Goal: Task Accomplishment & Management: Use online tool/utility

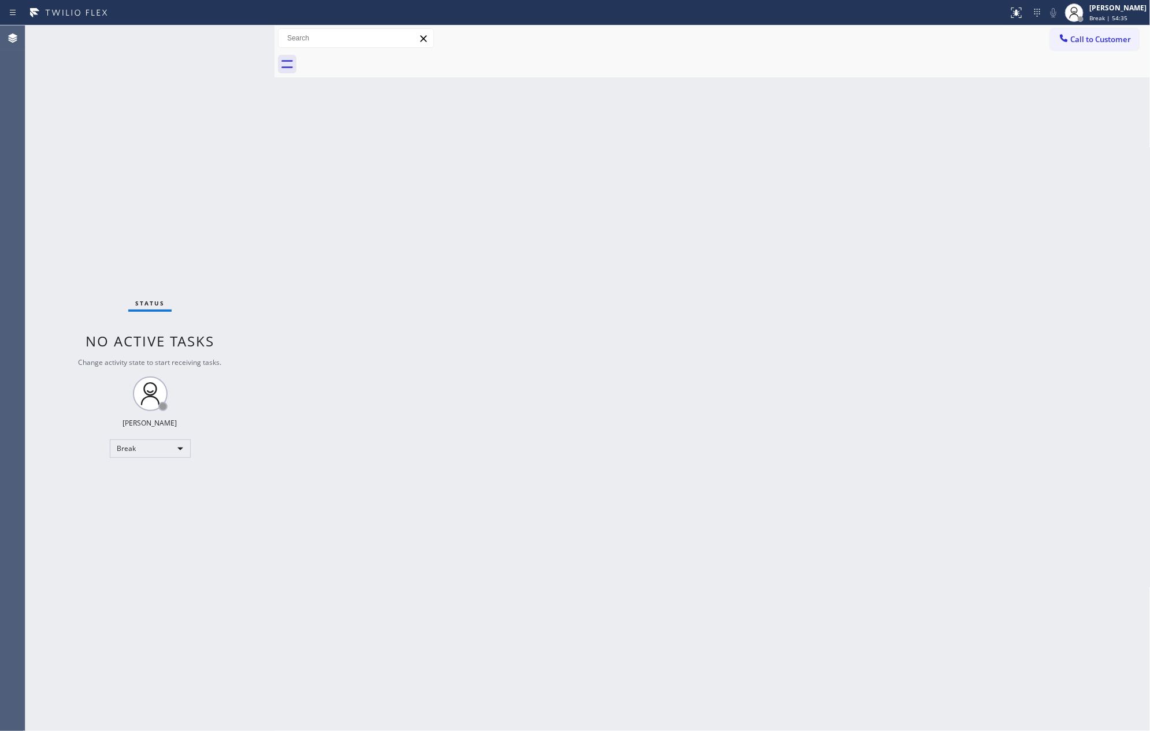
drag, startPoint x: 380, startPoint y: 634, endPoint x: 404, endPoint y: 640, distance: 25.4
click at [380, 634] on div "Back to Dashboard Change Sender ID Customers Technicians Select a contact Outbo…" at bounding box center [712, 378] width 876 height 706
click at [954, 120] on div "Back to Dashboard Change Sender ID Customers Technicians Select a contact Outbo…" at bounding box center [712, 378] width 876 height 706
drag, startPoint x: 883, startPoint y: 315, endPoint x: 827, endPoint y: 376, distance: 82.6
click at [886, 312] on div "Back to Dashboard Change Sender ID Customers Technicians Select a contact Outbo…" at bounding box center [712, 378] width 876 height 706
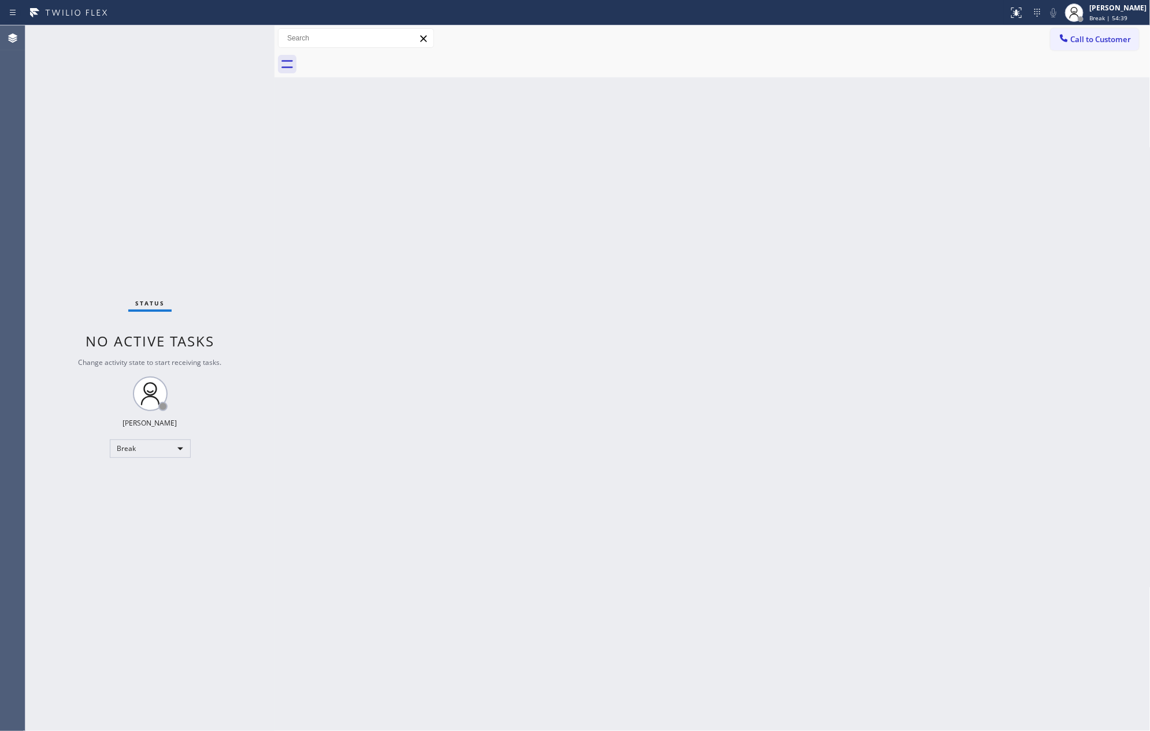
click at [1031, 456] on div "Back to Dashboard Change Sender ID Customers Technicians Select a contact Outbo…" at bounding box center [712, 378] width 876 height 706
click at [778, 345] on div "Back to Dashboard Change Sender ID Customers Technicians Select a contact Outbo…" at bounding box center [712, 378] width 876 height 706
drag, startPoint x: 815, startPoint y: 373, endPoint x: 455, endPoint y: 504, distance: 383.6
click at [815, 373] on div "Back to Dashboard Change Sender ID Customers Technicians Select a contact Outbo…" at bounding box center [712, 378] width 876 height 706
click at [134, 451] on div "Break" at bounding box center [150, 449] width 81 height 18
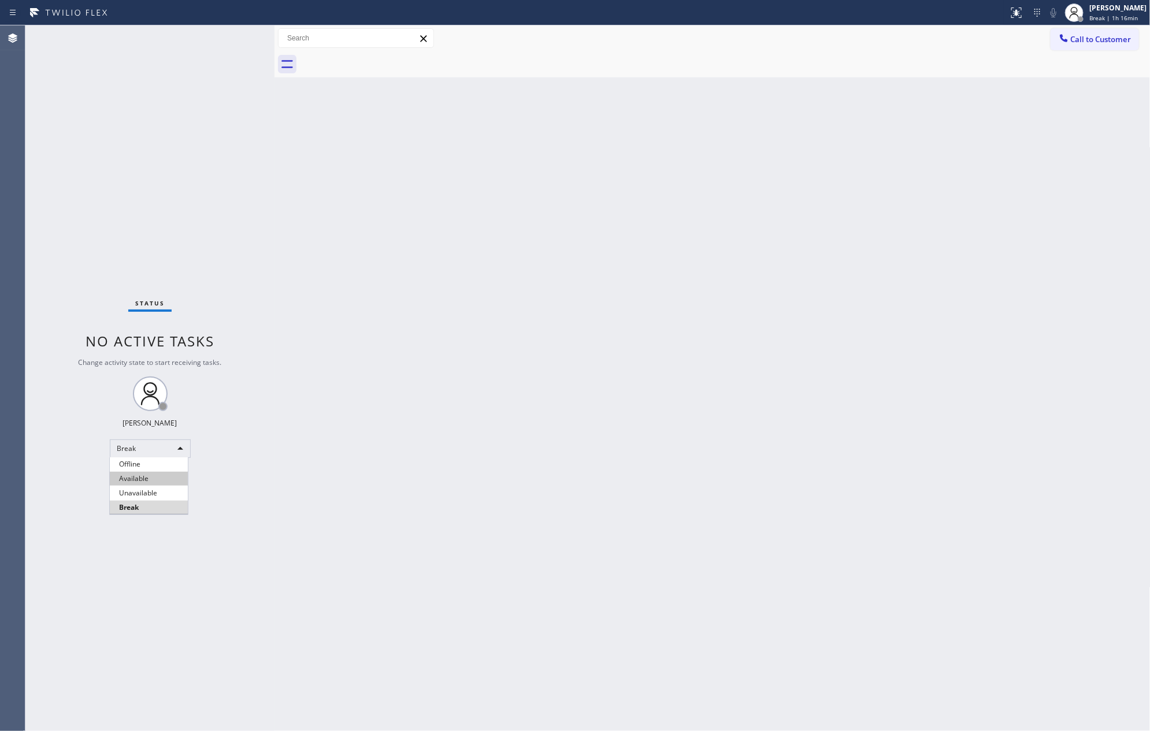
click at [151, 478] on li "Available" at bounding box center [149, 479] width 78 height 14
click at [309, 217] on div "Back to Dashboard Change Sender ID Customers Technicians Select a contact Outbo…" at bounding box center [712, 378] width 876 height 706
drag, startPoint x: 875, startPoint y: 302, endPoint x: 758, endPoint y: 404, distance: 155.6
click at [875, 309] on div "Back to Dashboard Change Sender ID Customers Technicians Select a contact Outbo…" at bounding box center [712, 378] width 876 height 706
drag, startPoint x: 867, startPoint y: 309, endPoint x: 1109, endPoint y: 685, distance: 447.3
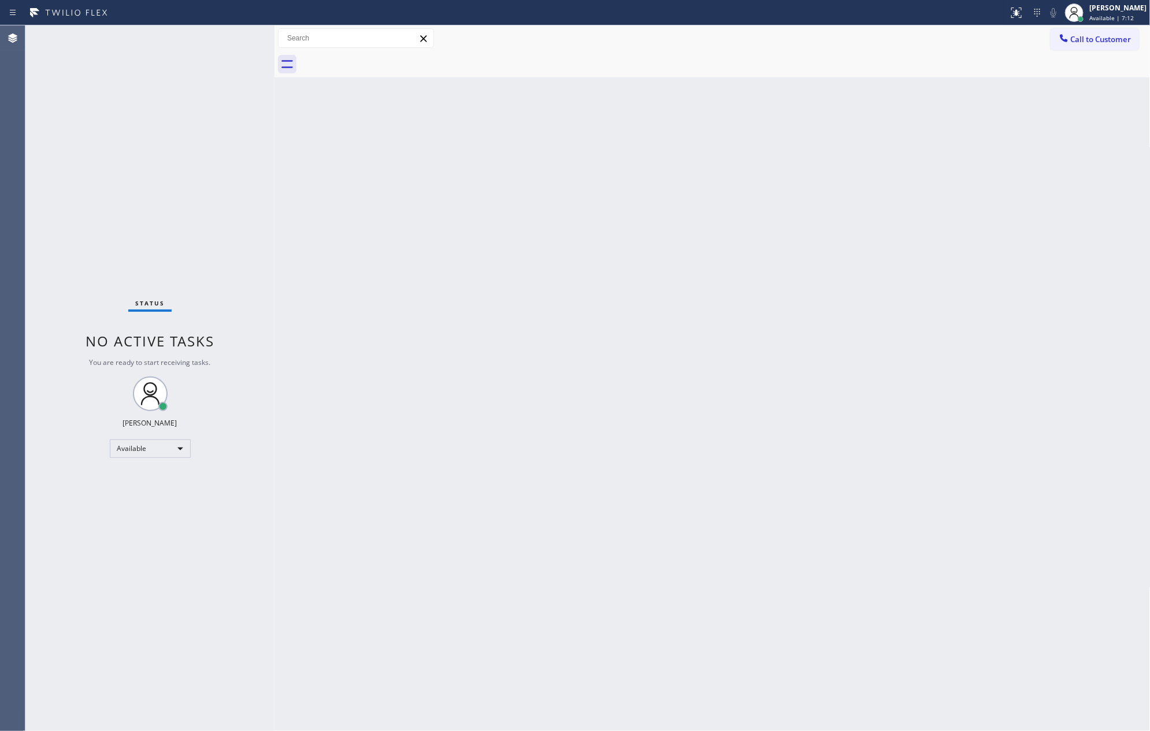
click at [867, 314] on div "Back to Dashboard Change Sender ID Customers Technicians Select a contact Outbo…" at bounding box center [712, 378] width 876 height 706
drag, startPoint x: 530, startPoint y: 413, endPoint x: 572, endPoint y: 427, distance: 43.9
click at [572, 427] on div "Back to Dashboard Change Sender ID Customers Technicians Select a contact Outbo…" at bounding box center [712, 378] width 876 height 706
drag, startPoint x: 102, startPoint y: 54, endPoint x: 174, endPoint y: 113, distance: 92.4
click at [150, 34] on div "Status No active tasks You are ready to start receiving tasks. [PERSON_NAME] Av…" at bounding box center [149, 378] width 249 height 706
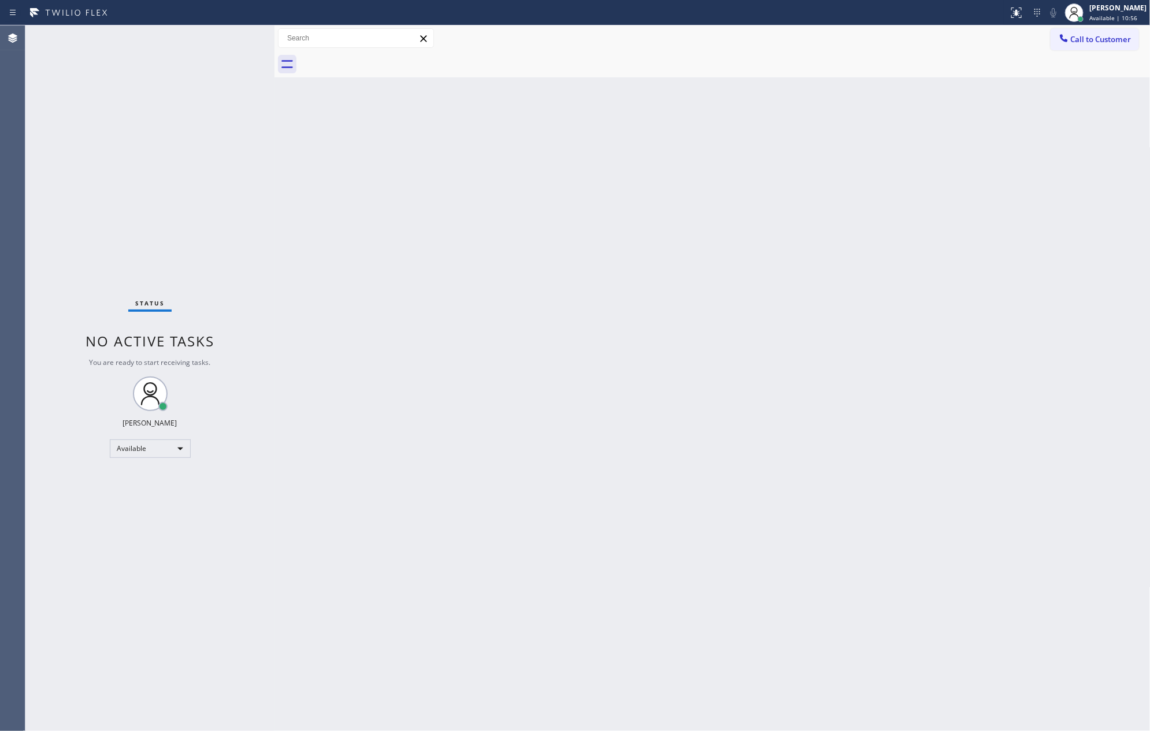
click at [222, 245] on div "Status No active tasks You are ready to start receiving tasks. [PERSON_NAME] Av…" at bounding box center [149, 378] width 249 height 706
click at [341, 224] on div "Back to Dashboard Change Sender ID Customers Technicians Select a contact Outbo…" at bounding box center [712, 378] width 876 height 706
click at [934, 260] on div "Back to Dashboard Change Sender ID Customers Technicians Select a contact Outbo…" at bounding box center [712, 378] width 876 height 706
drag, startPoint x: 898, startPoint y: 310, endPoint x: 1146, endPoint y: 469, distance: 294.1
click at [993, 377] on div "Back to Dashboard Change Sender ID Customers Technicians Select a contact Outbo…" at bounding box center [712, 378] width 876 height 706
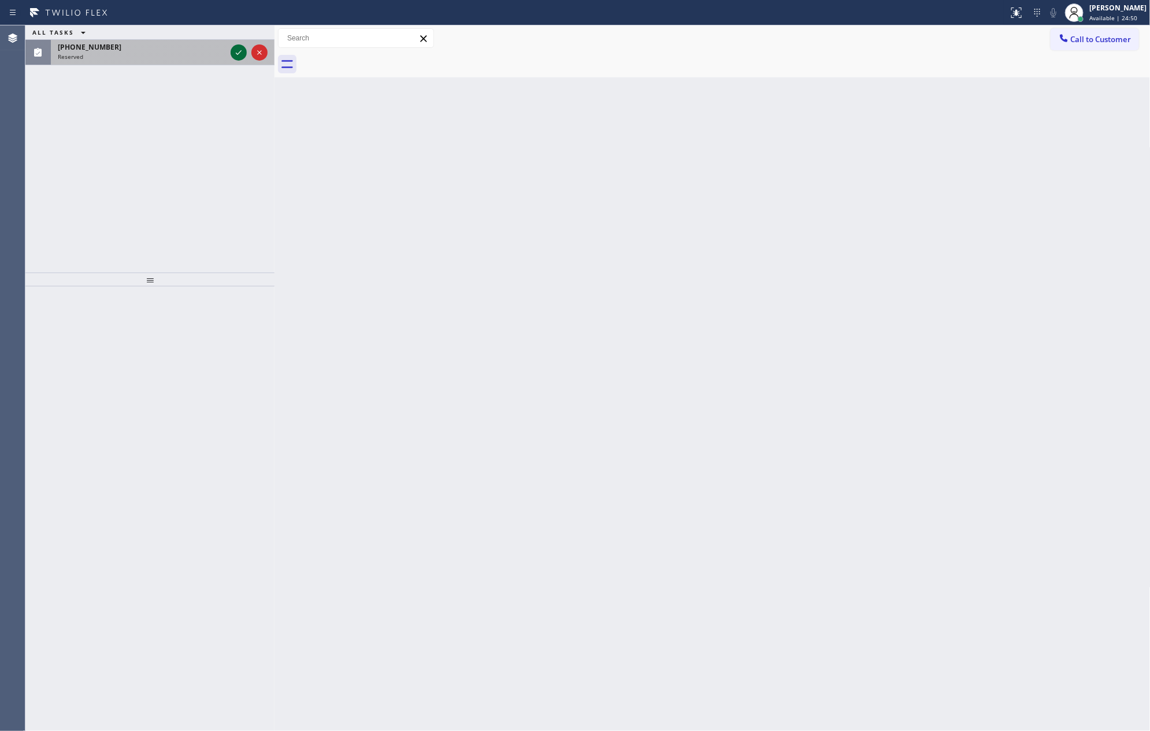
click at [236, 50] on icon at bounding box center [239, 53] width 14 height 14
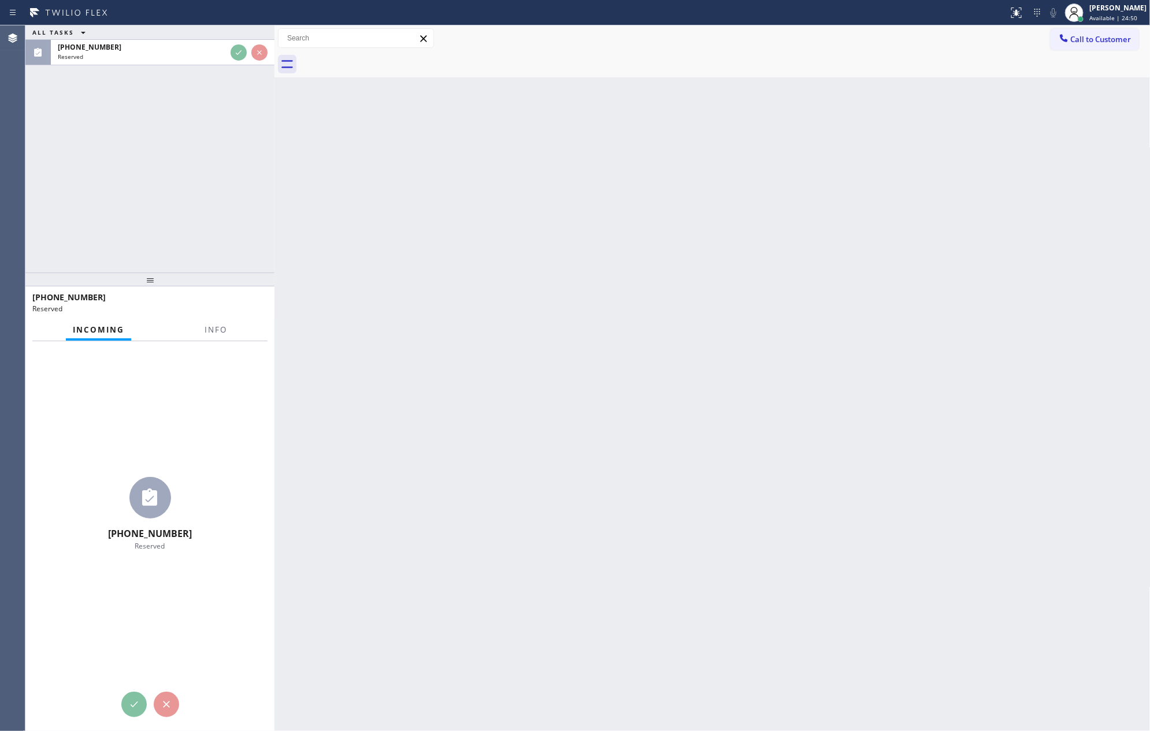
click at [216, 179] on div "ALL TASKS ALL TASKS ACTIVE TASKS TASKS IN WRAP UP [PHONE_NUMBER] Reserved" at bounding box center [149, 148] width 249 height 247
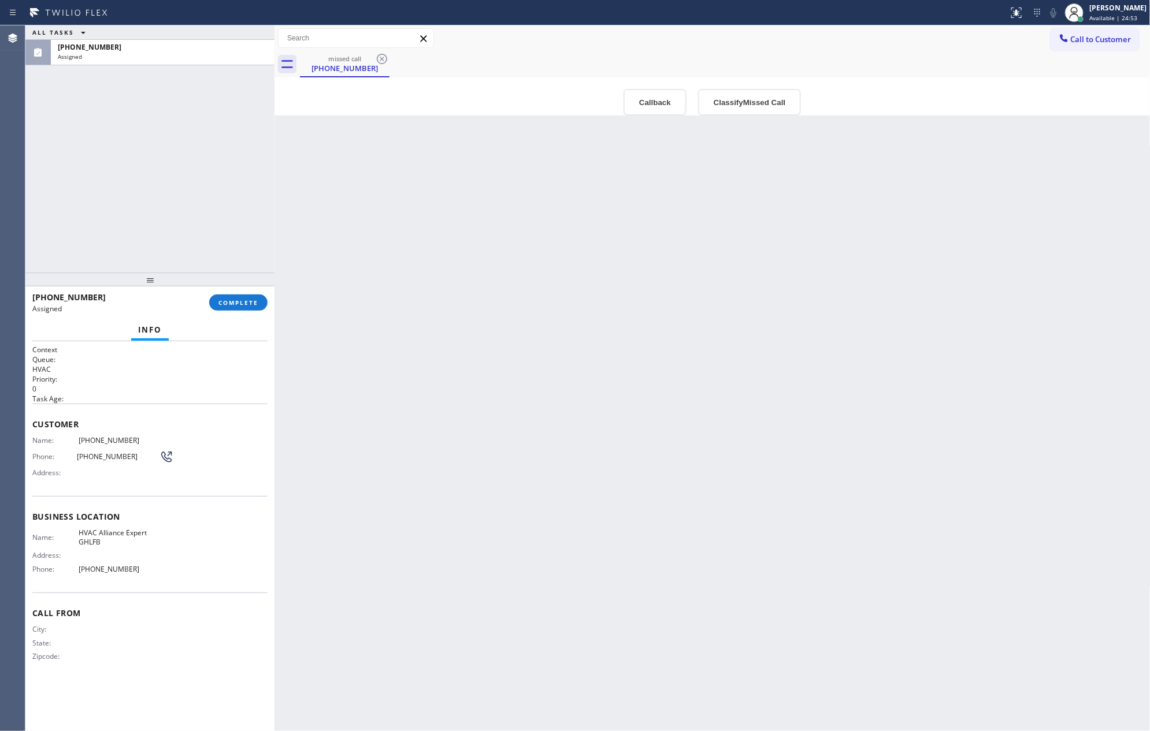
drag, startPoint x: 326, startPoint y: 267, endPoint x: 562, endPoint y: 89, distance: 294.9
click at [333, 264] on div "Back to Dashboard Change Sender ID Customers Technicians Select a contact Outbo…" at bounding box center [712, 378] width 876 height 706
click at [638, 92] on button "Callback" at bounding box center [654, 102] width 63 height 27
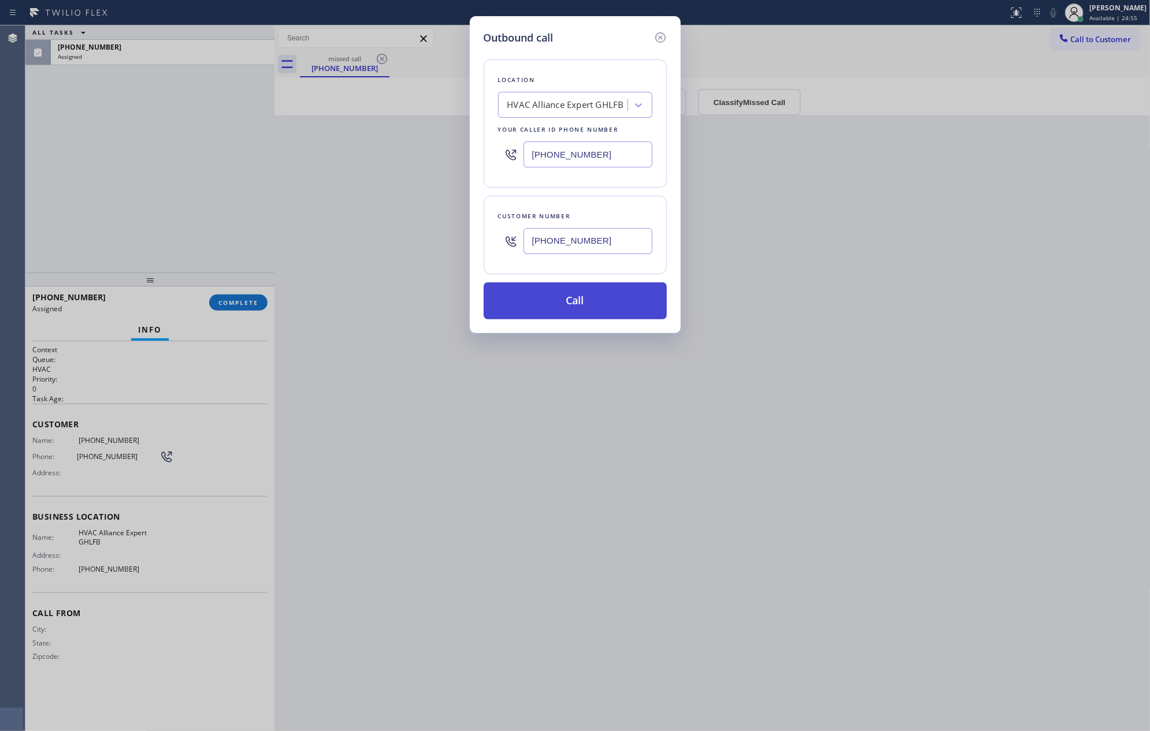
click at [614, 295] on button "Call" at bounding box center [575, 301] width 183 height 37
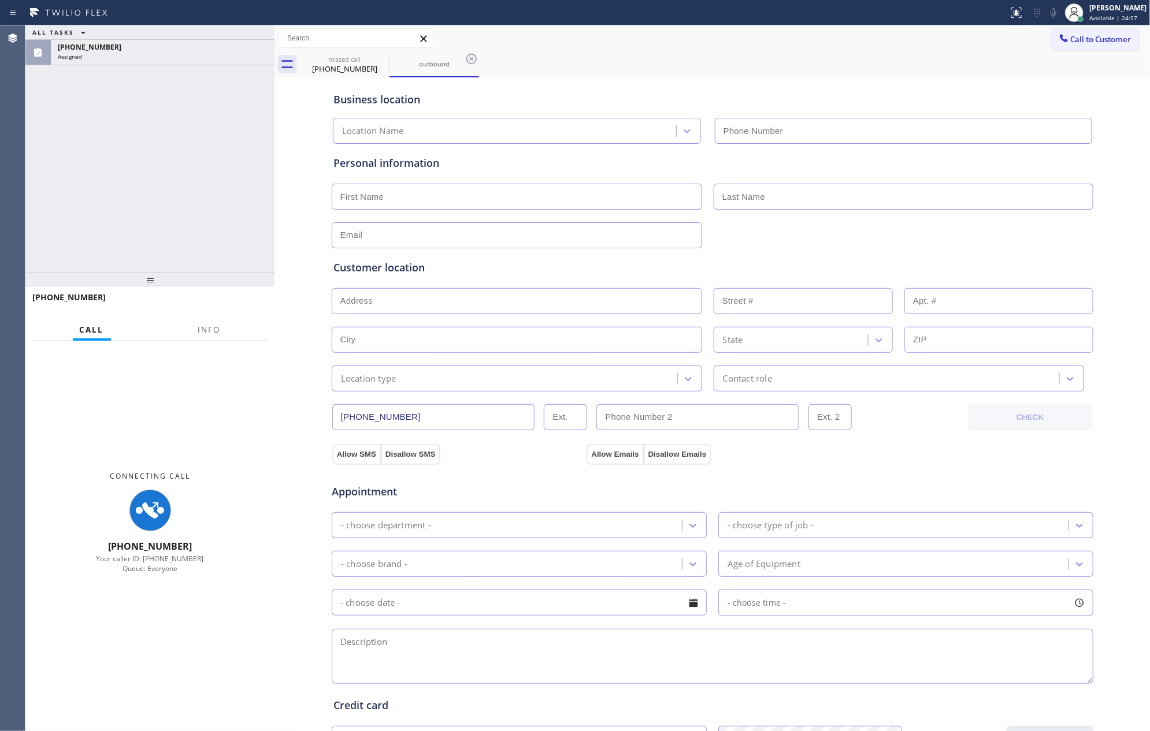
type input "[PHONE_NUMBER]"
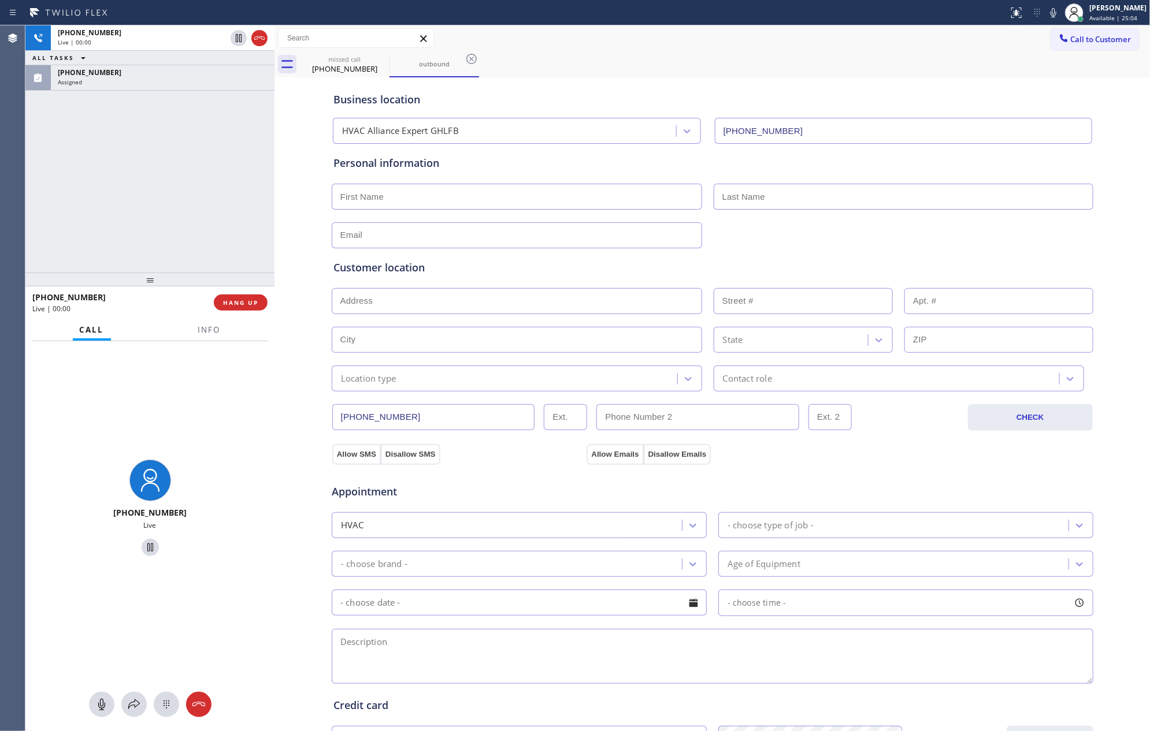
click at [136, 225] on div "[PHONE_NUMBER] Live | 00:00 ALL TASKS ALL TASKS ACTIVE TASKS TASKS IN WRAP UP […" at bounding box center [149, 148] width 249 height 247
click at [136, 219] on div "[PHONE_NUMBER] Live | 00:00 ALL TASKS ALL TASKS ACTIVE TASKS TASKS IN WRAP UP […" at bounding box center [149, 148] width 249 height 247
click at [139, 220] on div "[PHONE_NUMBER] Live | 00:00 ALL TASKS ALL TASKS ACTIVE TASKS TASKS IN WRAP UP […" at bounding box center [149, 148] width 249 height 247
drag, startPoint x: 150, startPoint y: 191, endPoint x: 174, endPoint y: 253, distance: 66.4
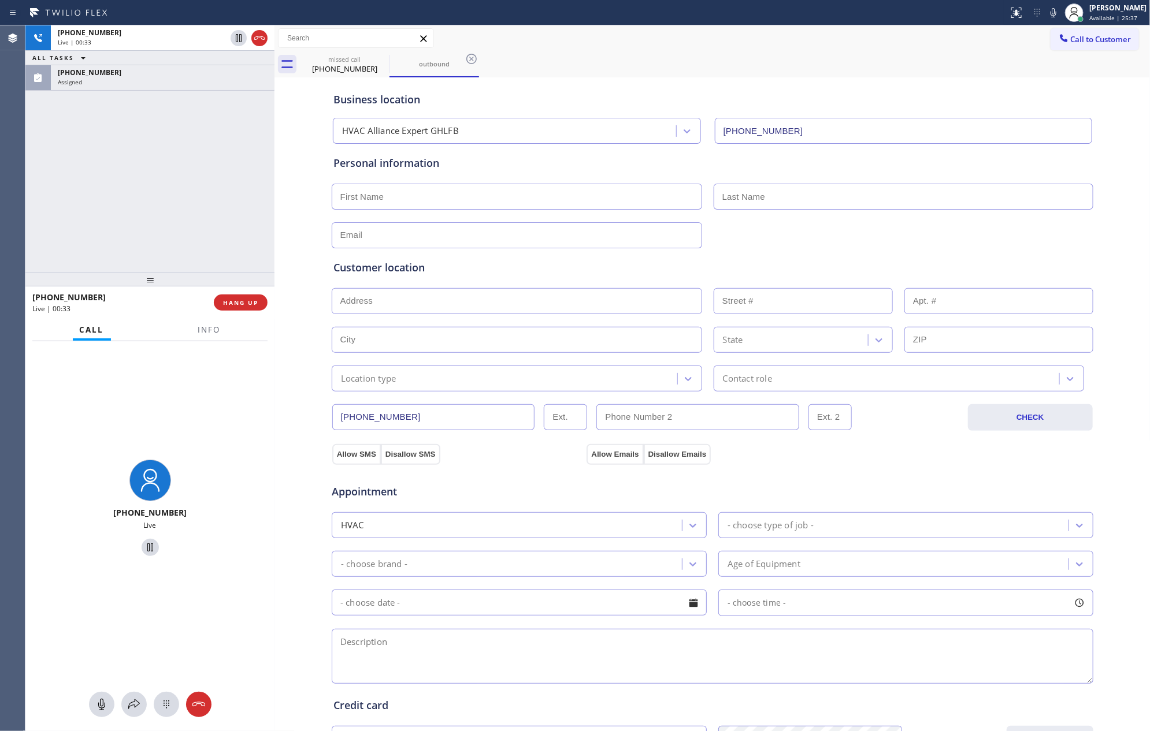
click at [153, 209] on div "[PHONE_NUMBER] Live | 00:33 ALL TASKS ALL TASKS ACTIVE TASKS TASKS IN WRAP UP […" at bounding box center [149, 148] width 249 height 247
click at [226, 295] on button "HANG UP" at bounding box center [241, 303] width 54 height 16
click at [202, 158] on div "[PHONE_NUMBER] Live | 00:34 ALL TASKS ALL TASKS ACTIVE TASKS TASKS IN WRAP UP […" at bounding box center [149, 148] width 249 height 247
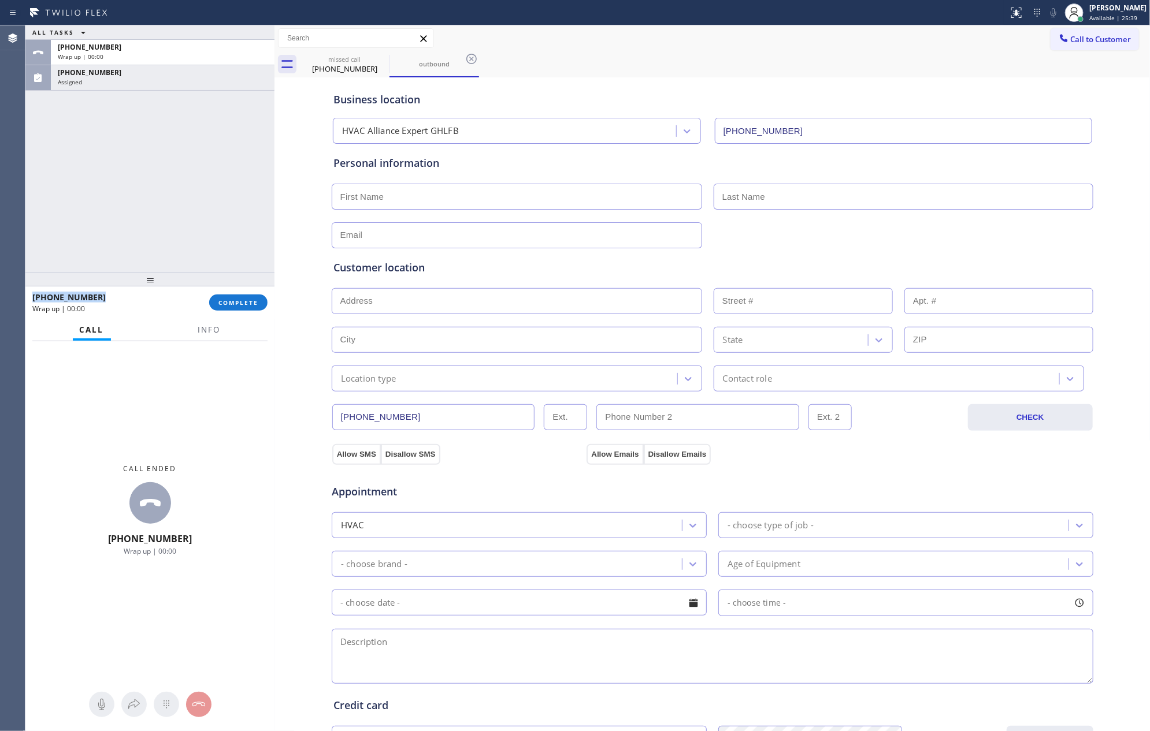
click at [202, 158] on div "ALL TASKS ALL TASKS ACTIVE TASKS TASKS IN WRAP UP [PHONE_NUMBER] Wrap up | 00:[…" at bounding box center [149, 148] width 249 height 247
click at [243, 307] on button "COMPLETE" at bounding box center [238, 303] width 58 height 16
click at [214, 196] on div "ALL TASKS ALL TASKS ACTIVE TASKS TASKS IN WRAP UP [PHONE_NUMBER] Wrap up | 00:[…" at bounding box center [149, 148] width 249 height 247
click at [211, 195] on div "ALL TASKS ALL TASKS ACTIVE TASKS TASKS IN WRAP UP [PHONE_NUMBER] Wrap up | 00:[…" at bounding box center [149, 148] width 249 height 247
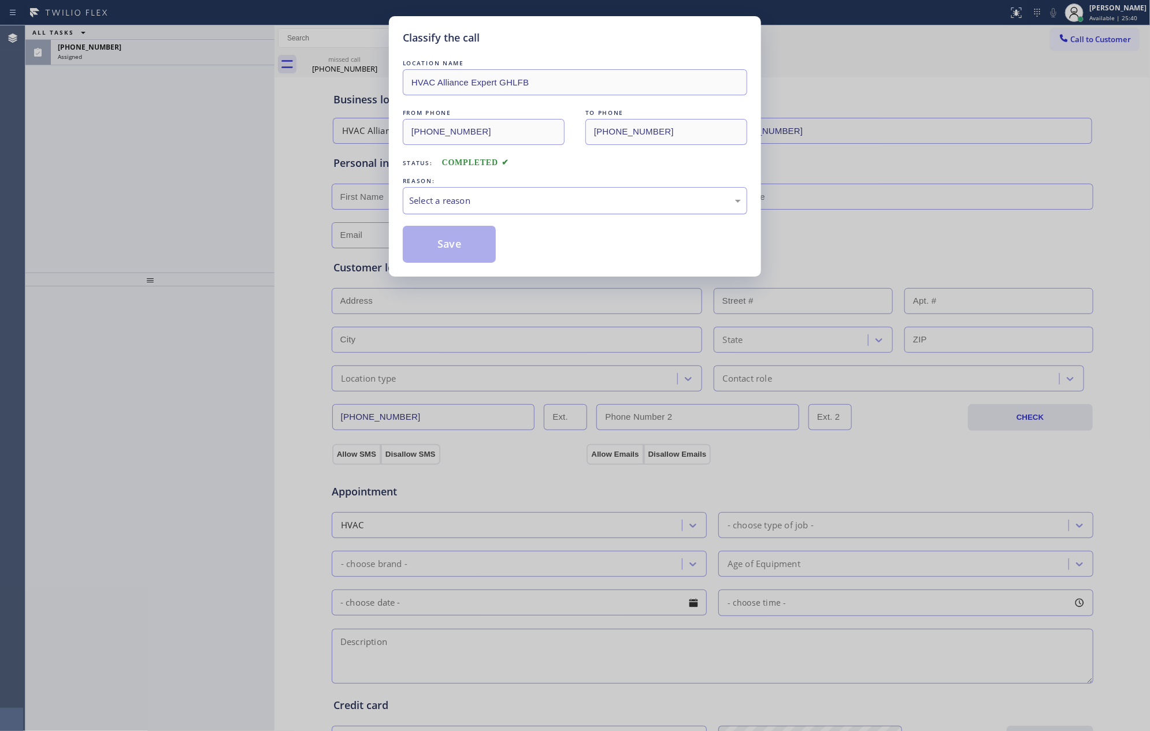
click at [482, 205] on div "Select a reason" at bounding box center [575, 200] width 332 height 13
click at [465, 246] on button "Save" at bounding box center [449, 244] width 93 height 37
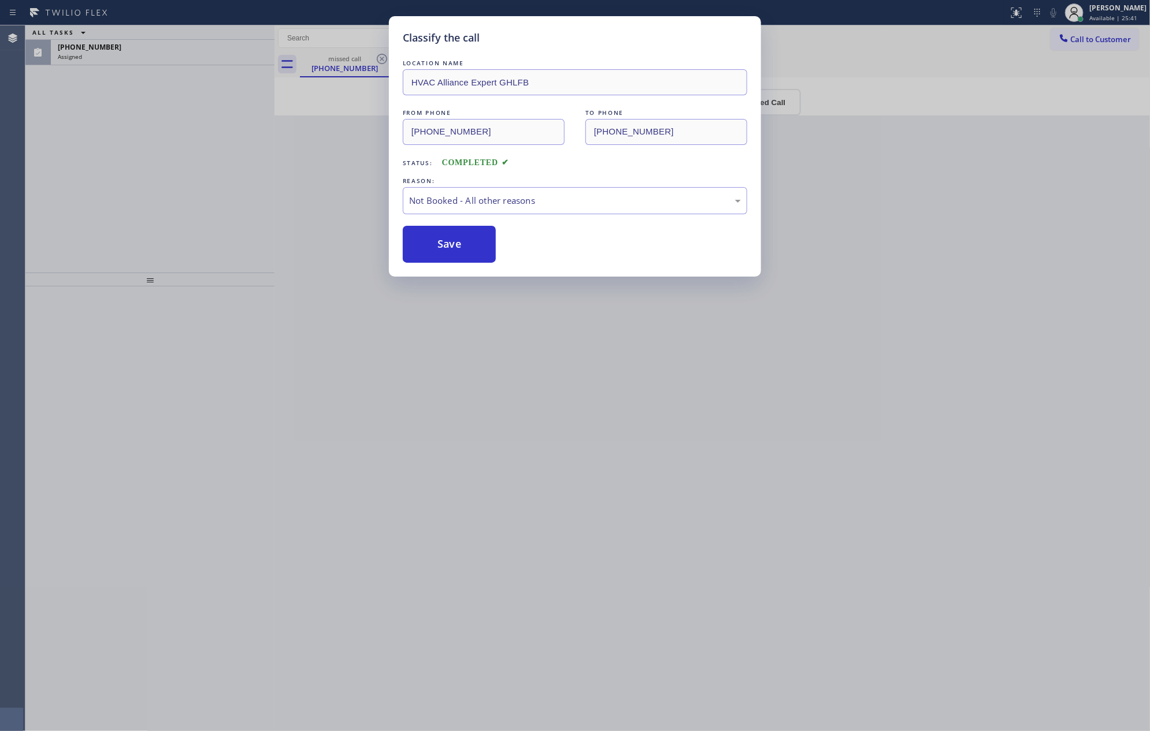
click at [465, 246] on button "Save" at bounding box center [449, 244] width 93 height 37
click at [221, 174] on div "Classify the call LOCATION NAME HVAC Alliance Expert GHLFB FROM PHONE [PHONE_NU…" at bounding box center [575, 365] width 1150 height 731
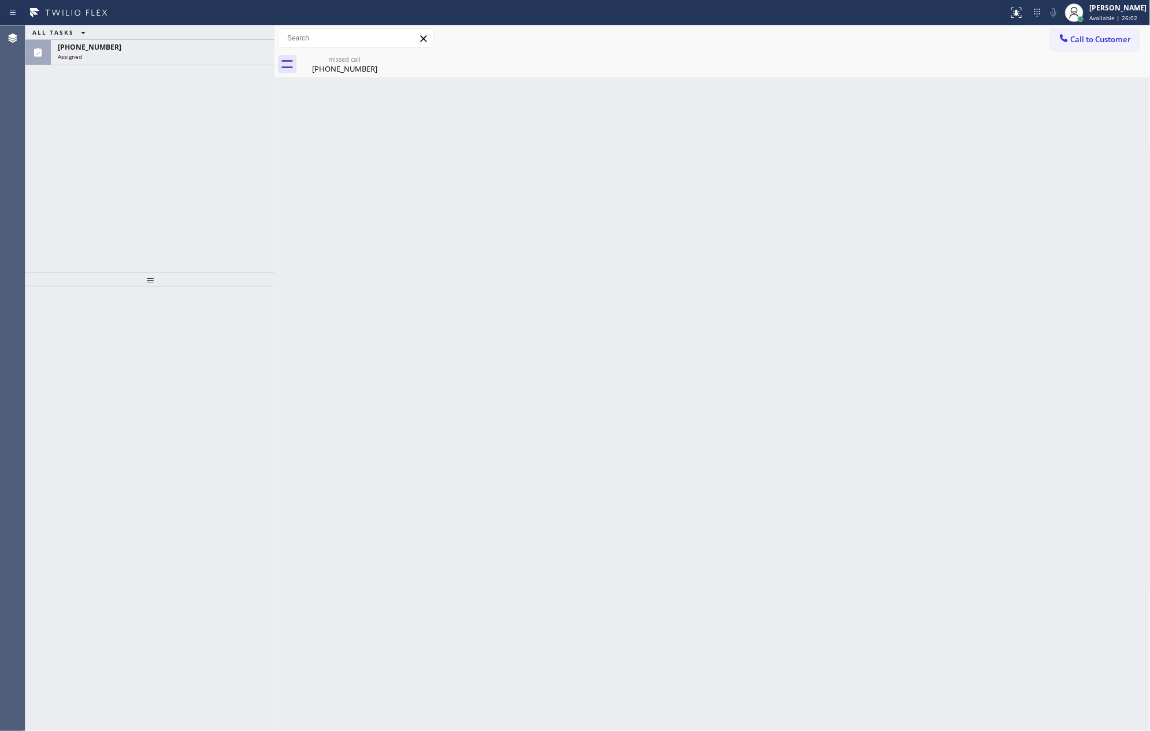
click at [160, 324] on div at bounding box center [149, 509] width 249 height 445
click at [333, 64] on div "[PHONE_NUMBER]" at bounding box center [344, 69] width 87 height 10
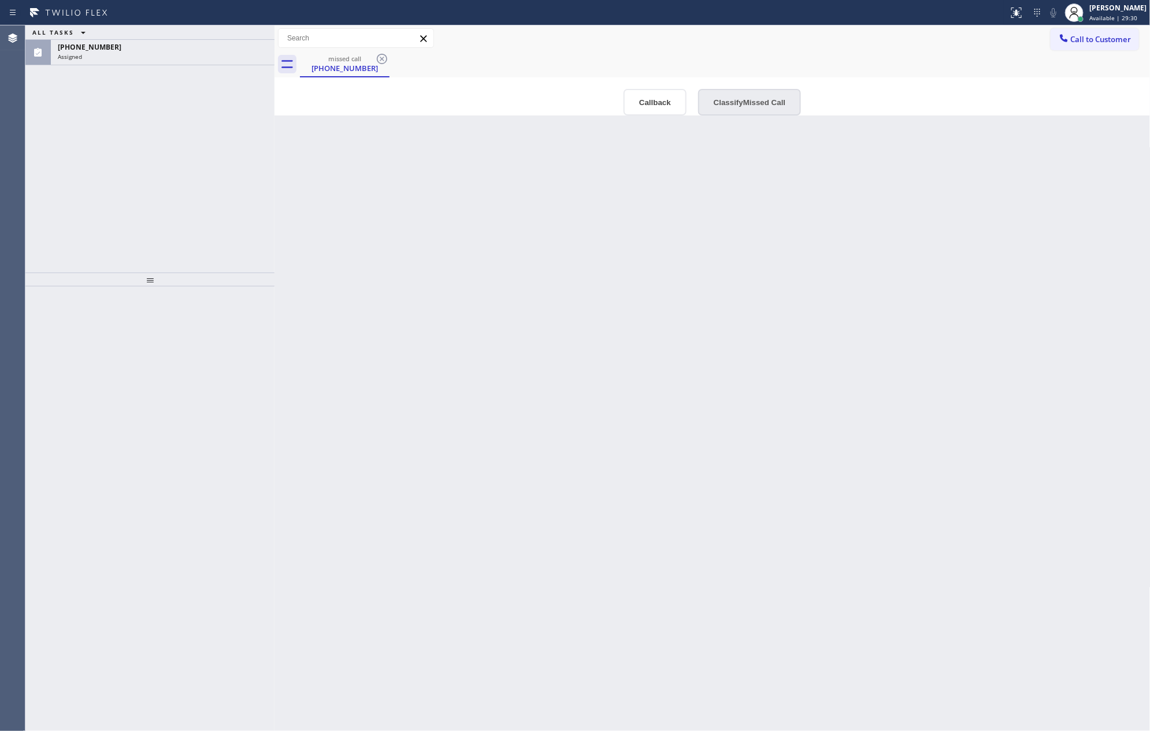
click at [770, 101] on button "Classify Missed Call" at bounding box center [749, 102] width 103 height 27
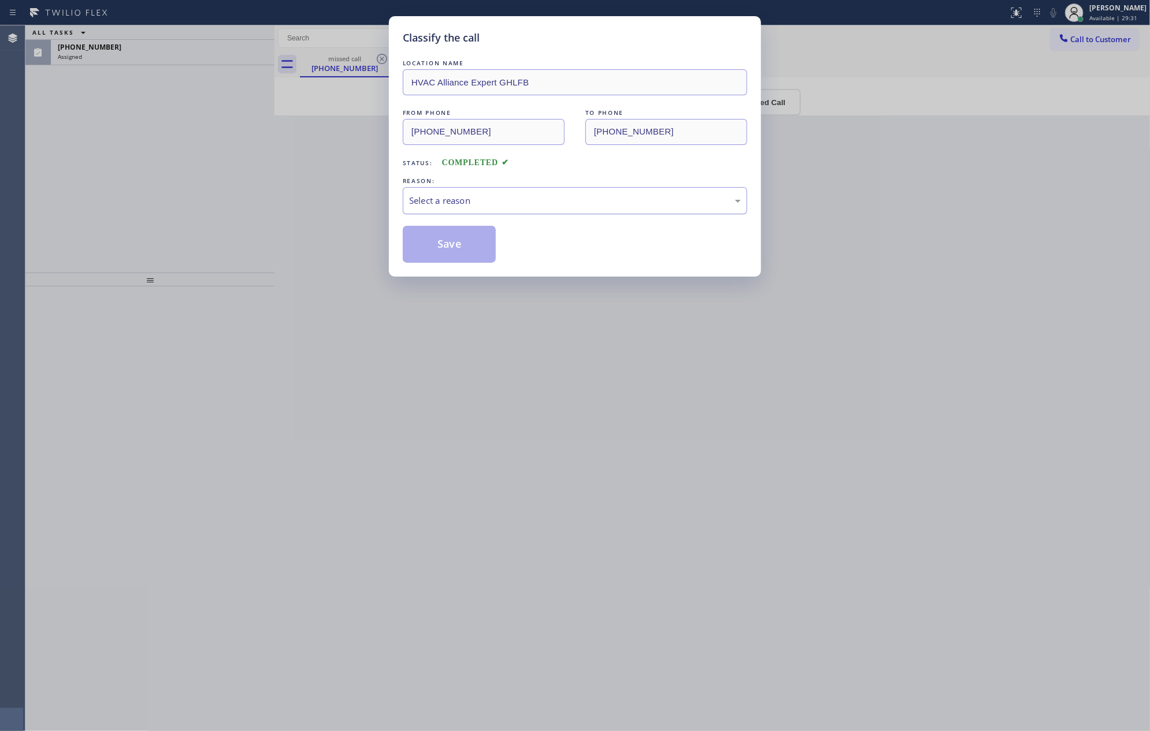
click at [562, 201] on div "Select a reason" at bounding box center [575, 200] width 332 height 13
click at [429, 248] on button "Save" at bounding box center [449, 244] width 93 height 37
click at [429, 247] on button "Save" at bounding box center [449, 244] width 93 height 37
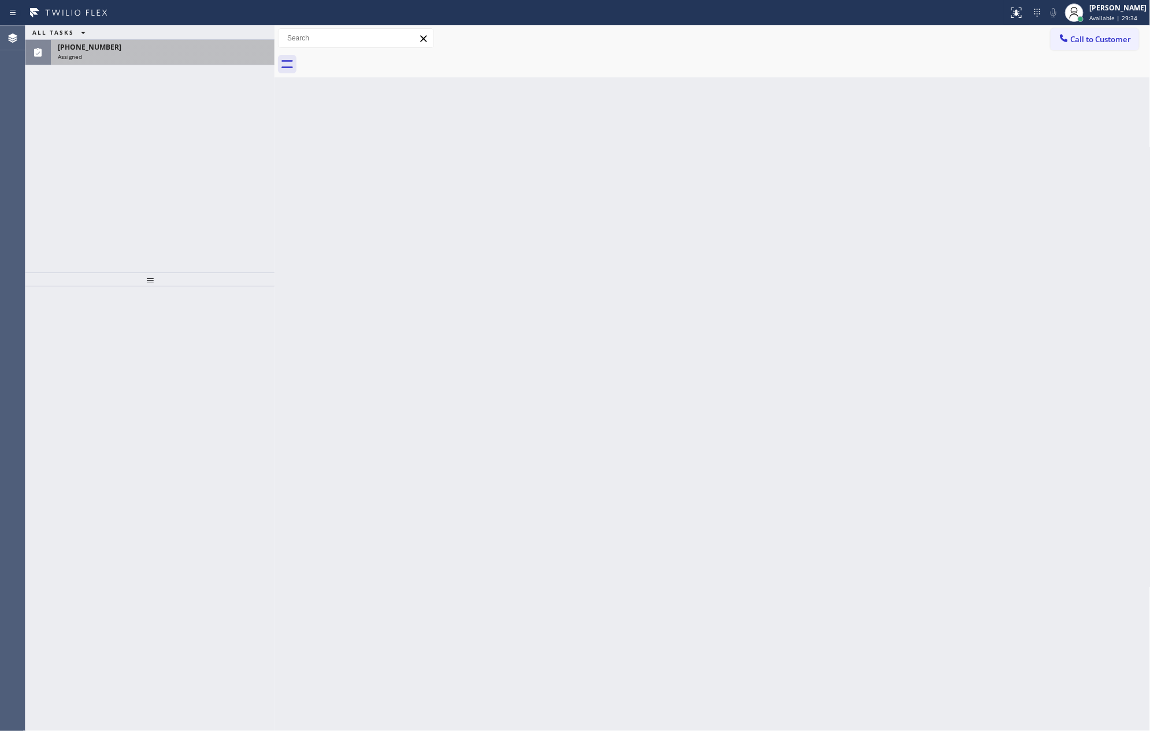
click at [139, 65] on div "[PHONE_NUMBER] Assigned" at bounding box center [149, 52] width 249 height 25
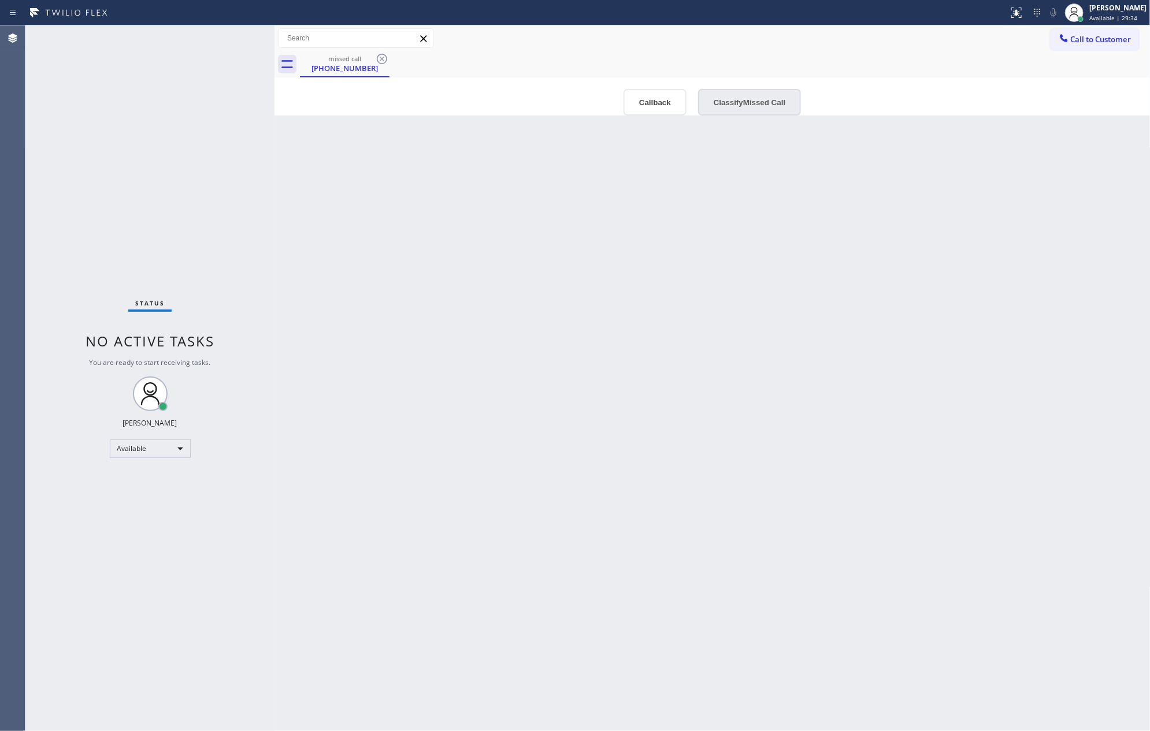
click at [712, 94] on button "Classify Missed Call" at bounding box center [749, 102] width 103 height 27
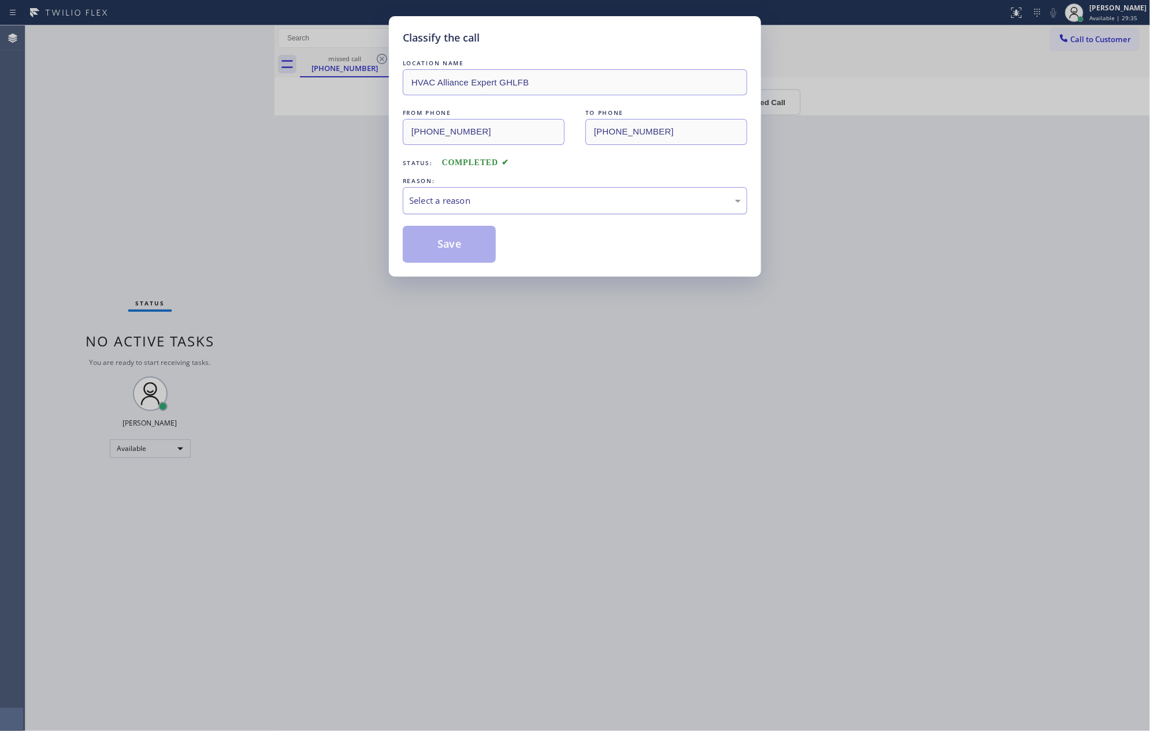
click at [598, 192] on div "Select a reason" at bounding box center [575, 200] width 344 height 27
click at [428, 250] on button "Save" at bounding box center [449, 244] width 93 height 37
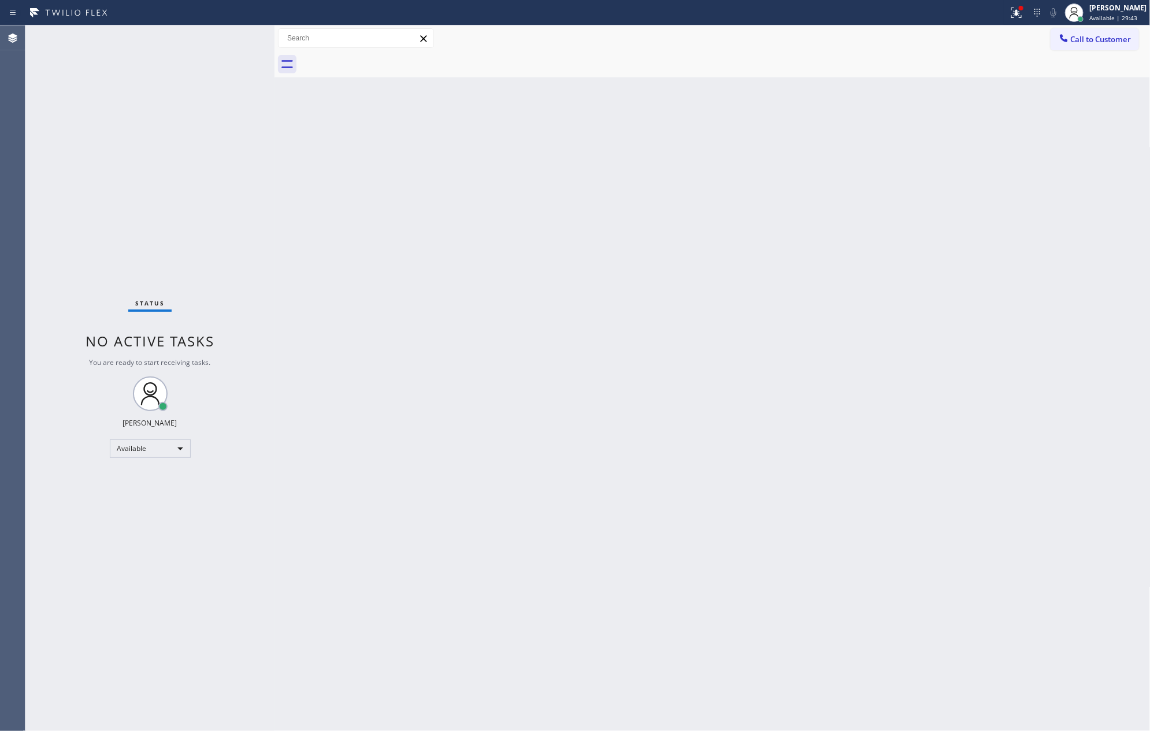
drag, startPoint x: 655, startPoint y: 274, endPoint x: 674, endPoint y: 254, distance: 27.8
click at [656, 273] on div "Back to Dashboard Change Sender ID Customers Technicians Select a contact Outbo…" at bounding box center [712, 378] width 876 height 706
click at [539, 396] on div "Back to Dashboard Change Sender ID Customers Technicians Select a contact Outbo…" at bounding box center [712, 378] width 876 height 706
click at [726, 288] on div "Back to Dashboard Change Sender ID Customers Technicians Select a contact Outbo…" at bounding box center [712, 378] width 876 height 706
drag, startPoint x: 484, startPoint y: 374, endPoint x: 491, endPoint y: 370, distance: 8.3
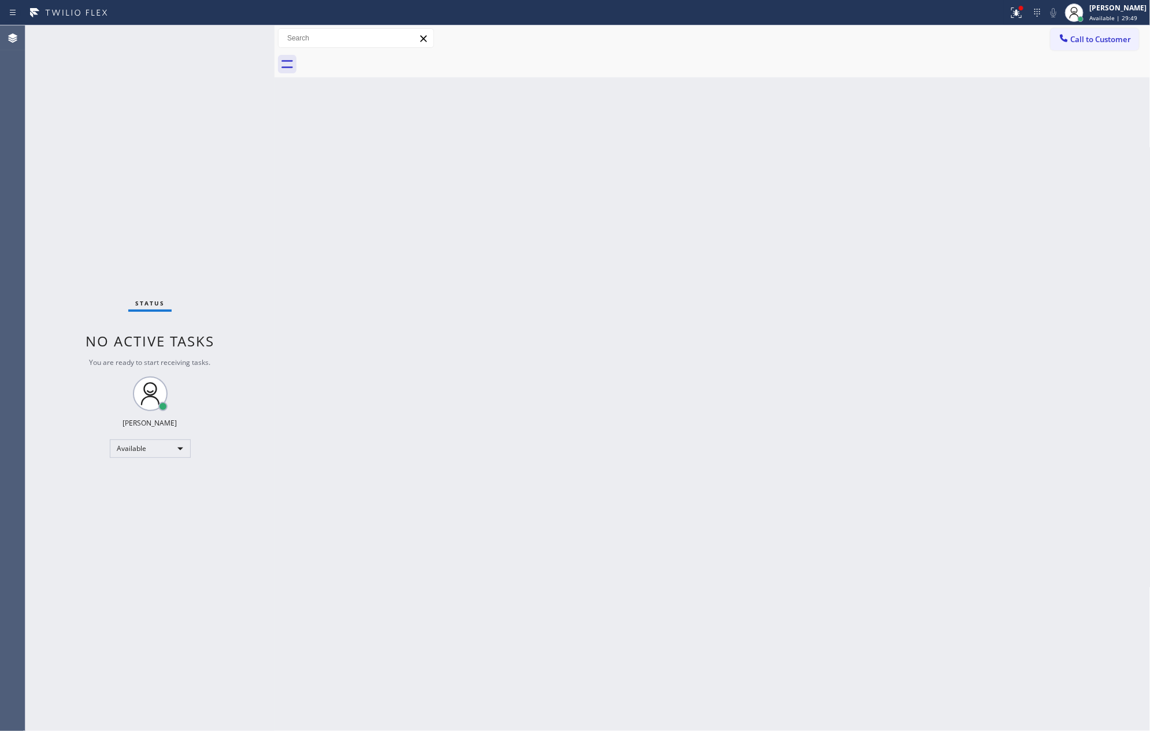
click at [491, 370] on div "Back to Dashboard Change Sender ID Customers Technicians Select a contact Outbo…" at bounding box center [712, 378] width 876 height 706
click at [1078, 37] on span "Call to Customer" at bounding box center [1101, 39] width 61 height 10
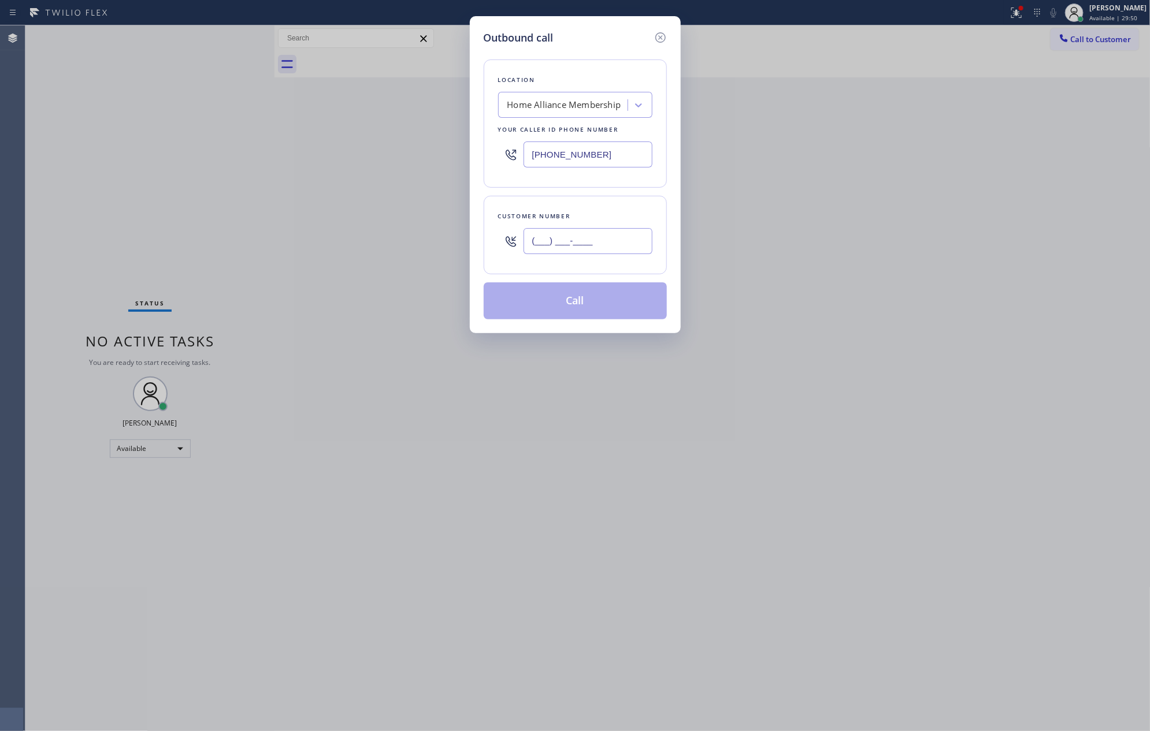
click at [584, 231] on input "(___) ___-____" at bounding box center [587, 241] width 129 height 26
paste input "914) 462-6093"
type input "[PHONE_NUMBER]"
click at [564, 309] on button "Call" at bounding box center [575, 301] width 183 height 37
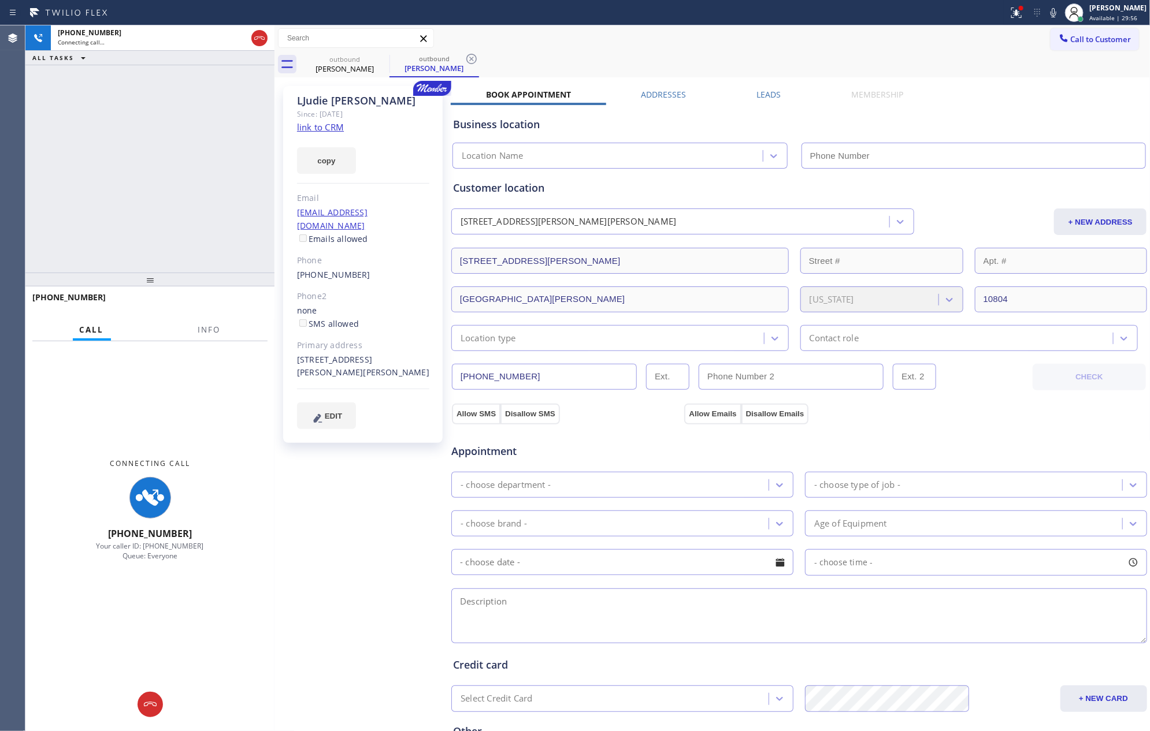
type input "[PHONE_NUMBER]"
click at [50, 98] on div "[PHONE_NUMBER] Connecting call… ALL TASKS ALL TASKS ACTIVE TASKS TASKS IN WRAP …" at bounding box center [149, 148] width 249 height 247
drag, startPoint x: 95, startPoint y: 112, endPoint x: 217, endPoint y: 144, distance: 125.6
click at [159, 125] on div "[PHONE_NUMBER] Connecting call… ALL TASKS ALL TASKS ACTIVE TASKS TASKS IN WRAP …" at bounding box center [149, 148] width 249 height 247
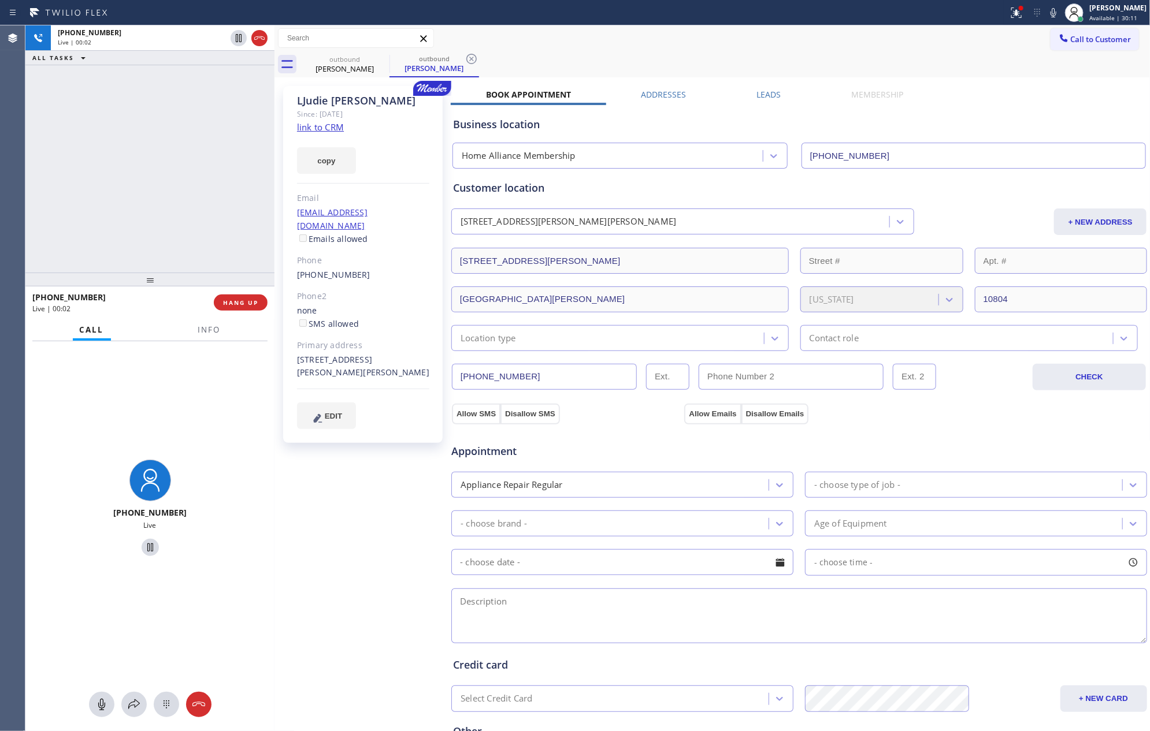
click at [198, 153] on div "[PHONE_NUMBER] Live | 00:02 ALL TASKS ALL TASKS ACTIVE TASKS TASKS IN WRAP UP" at bounding box center [149, 148] width 249 height 247
click at [195, 155] on div "[PHONE_NUMBER] Live | 00:03 ALL TASKS ALL TASKS ACTIVE TASKS TASKS IN WRAP UP" at bounding box center [149, 148] width 249 height 247
click at [195, 155] on div "[PHONE_NUMBER] Live | 00:04 ALL TASKS ALL TASKS ACTIVE TASKS TASKS IN WRAP UP" at bounding box center [149, 148] width 249 height 247
click at [200, 148] on div "[PHONE_NUMBER] Live | 00:07 ALL TASKS ALL TASKS ACTIVE TASKS TASKS IN WRAP UP" at bounding box center [149, 148] width 249 height 247
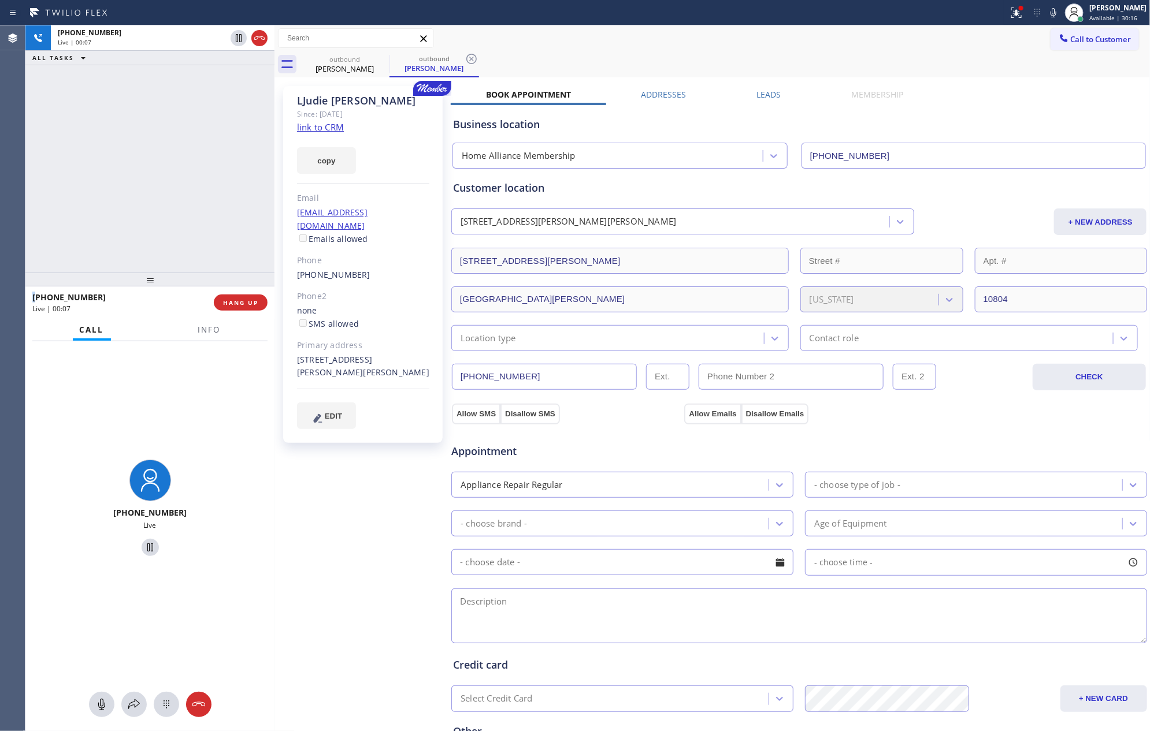
click at [200, 148] on div "[PHONE_NUMBER] Live | 00:07 ALL TASKS ALL TASKS ACTIVE TASKS TASKS IN WRAP UP" at bounding box center [149, 148] width 249 height 247
drag, startPoint x: 241, startPoint y: 300, endPoint x: 205, endPoint y: 205, distance: 101.3
click at [241, 300] on span "HANG UP" at bounding box center [240, 303] width 35 height 8
click at [205, 203] on div "[PHONE_NUMBER] Live | 00:11 ALL TASKS ALL TASKS ACTIVE TASKS TASKS IN WRAP UP" at bounding box center [149, 148] width 249 height 247
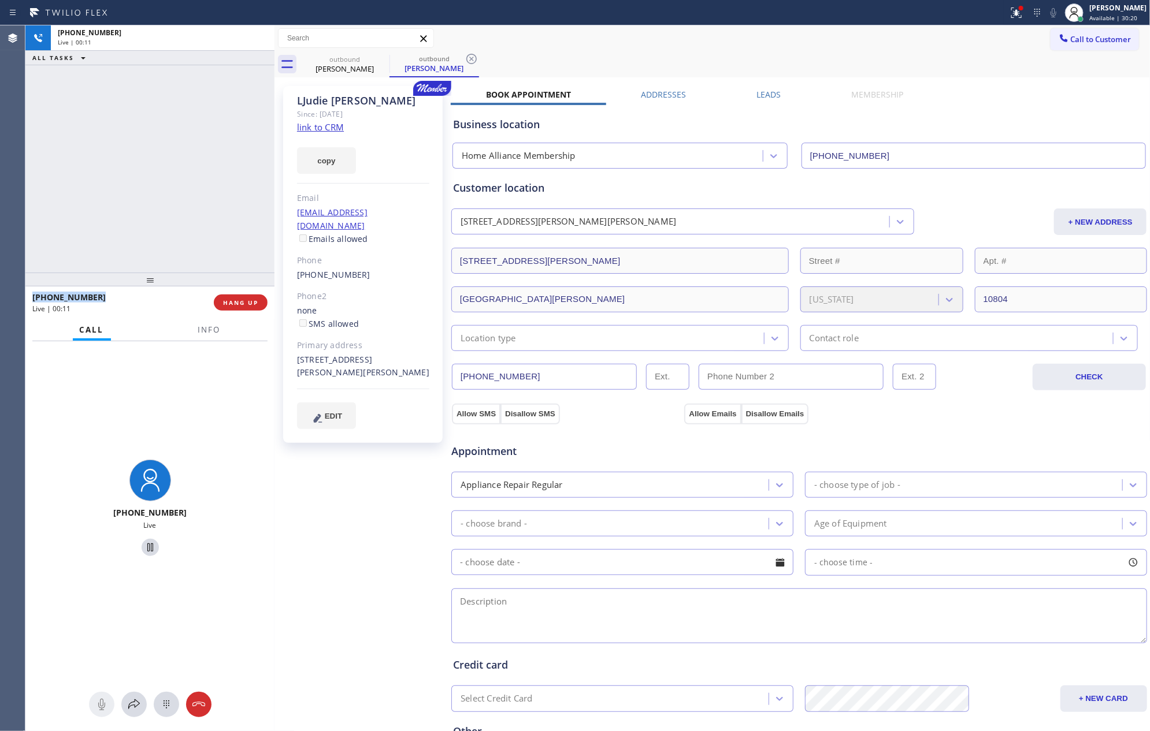
click at [205, 203] on div "[PHONE_NUMBER] Live | 00:11 ALL TASKS ALL TASKS ACTIVE TASKS TASKS IN WRAP UP" at bounding box center [149, 148] width 249 height 247
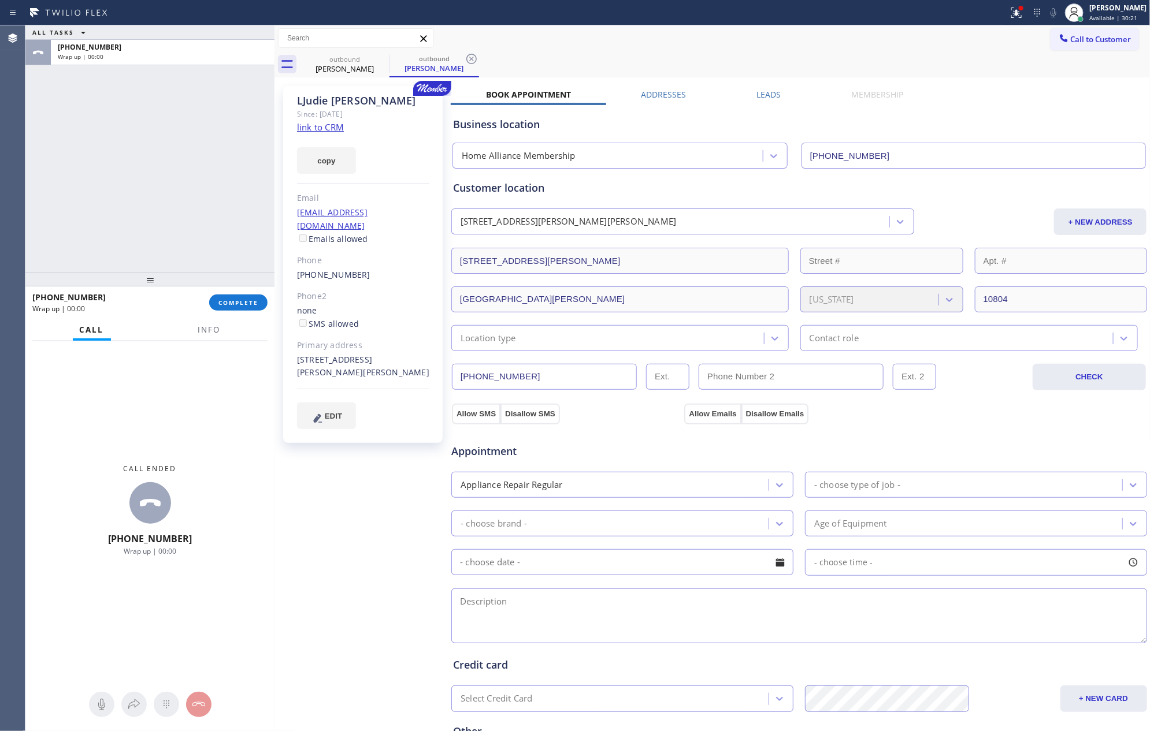
click at [205, 203] on div "ALL TASKS ALL TASKS ACTIVE TASKS TASKS IN WRAP UP [PHONE_NUMBER] Wrap up | 00:00" at bounding box center [149, 148] width 249 height 247
click at [766, 99] on label "Leads" at bounding box center [768, 94] width 24 height 11
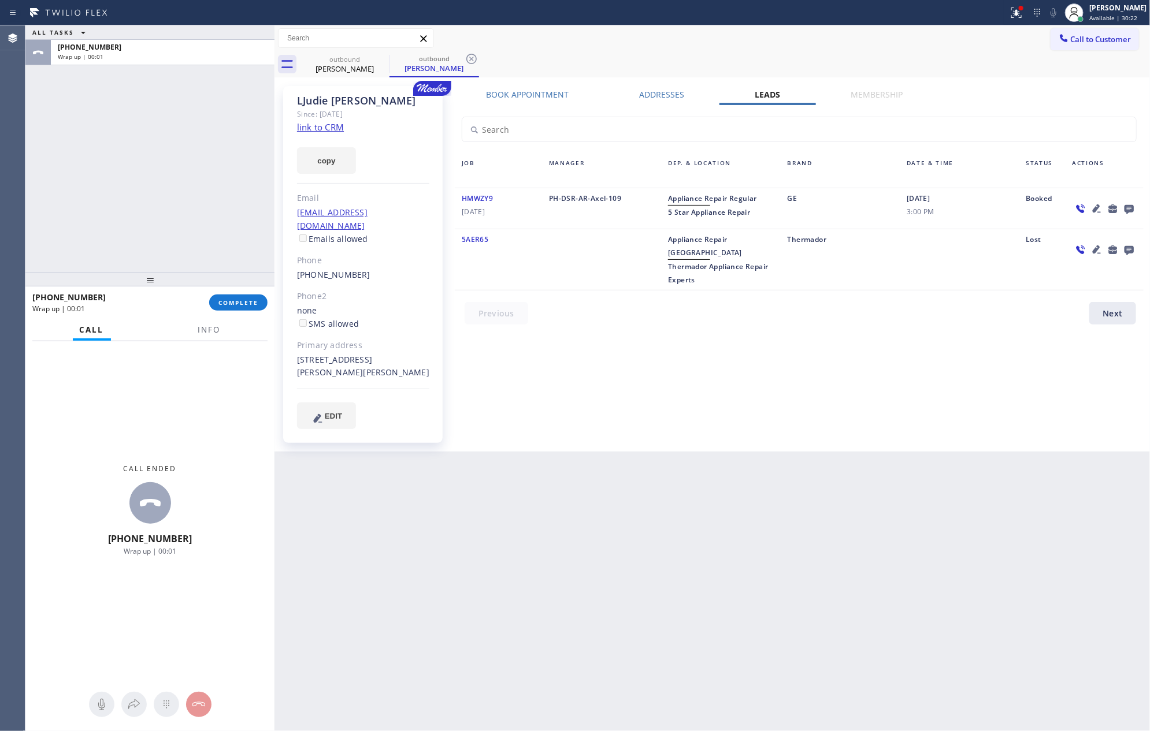
click at [912, 385] on div "Book Appointment Addresses Leads Membership Business location Home Alliance Mem…" at bounding box center [799, 269] width 697 height 360
click at [1126, 208] on icon at bounding box center [1128, 209] width 9 height 9
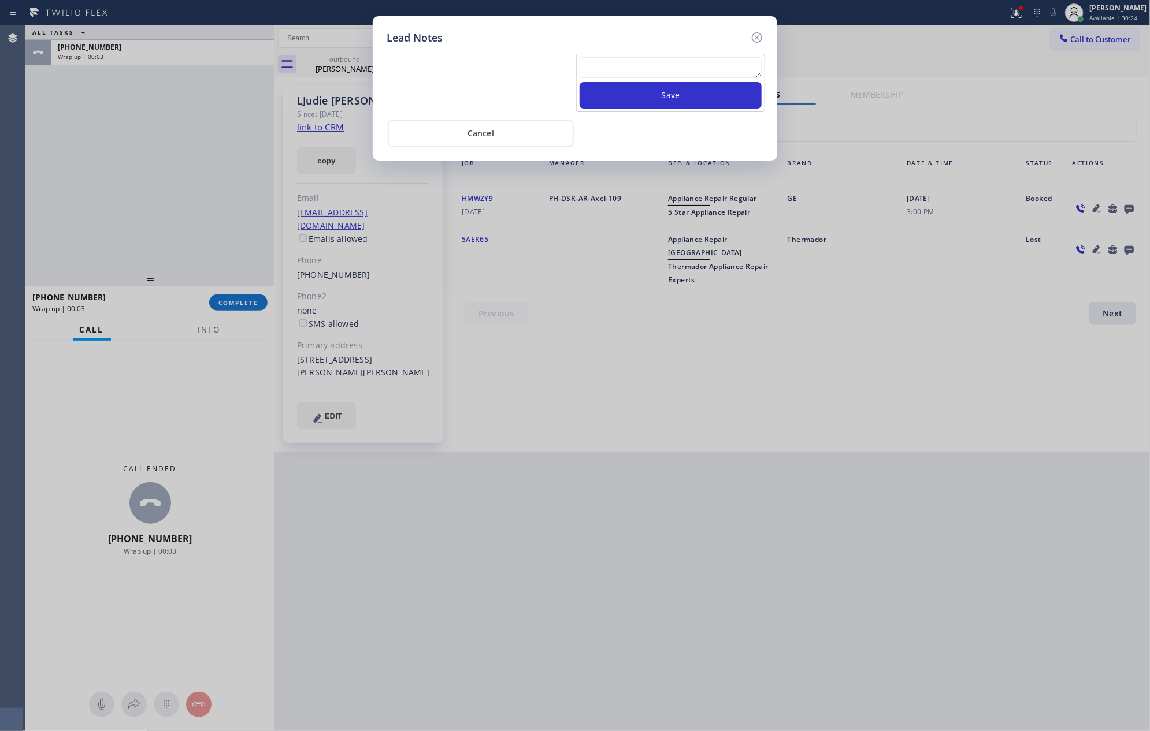
click at [636, 72] on textarea at bounding box center [671, 67] width 182 height 21
paste textarea "WELCOME CALL"
click at [744, 65] on textarea "WELCOME CALL" at bounding box center [671, 67] width 182 height 21
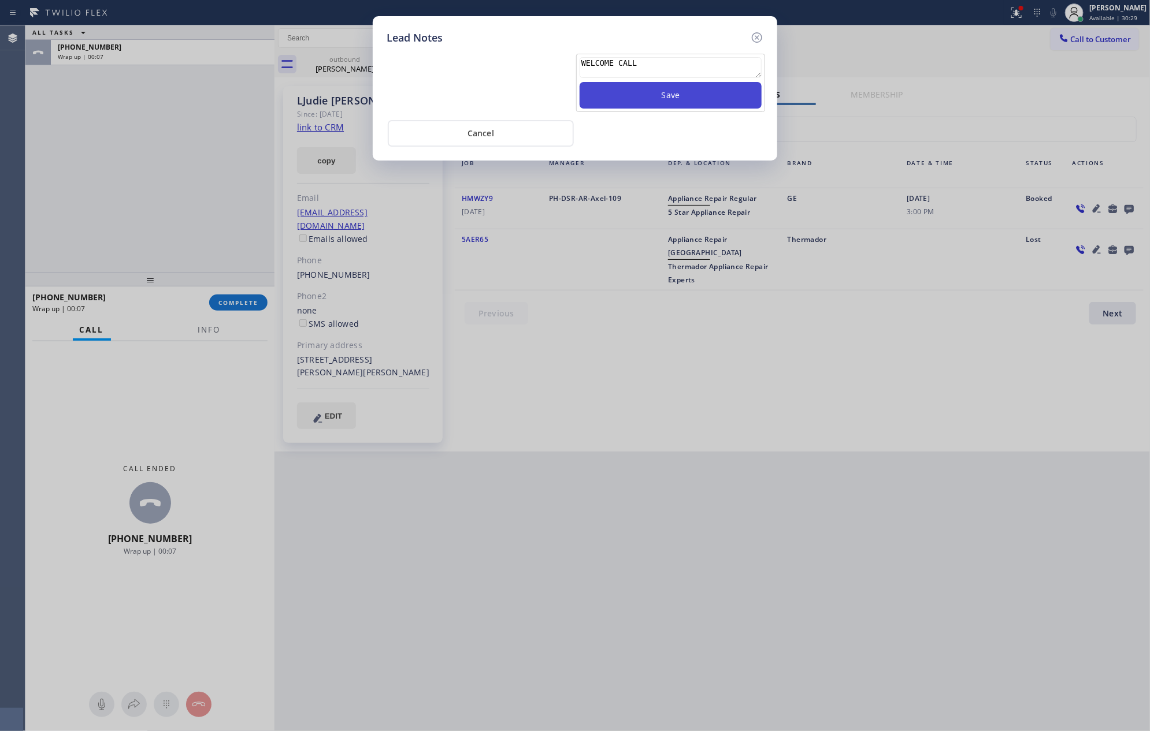
paste textarea "For the welcome call, please transfer the customer if they call back.""
type textarea "For the welcome call, please transfer the customer if they call back.""
click at [729, 101] on button "Save" at bounding box center [671, 95] width 182 height 27
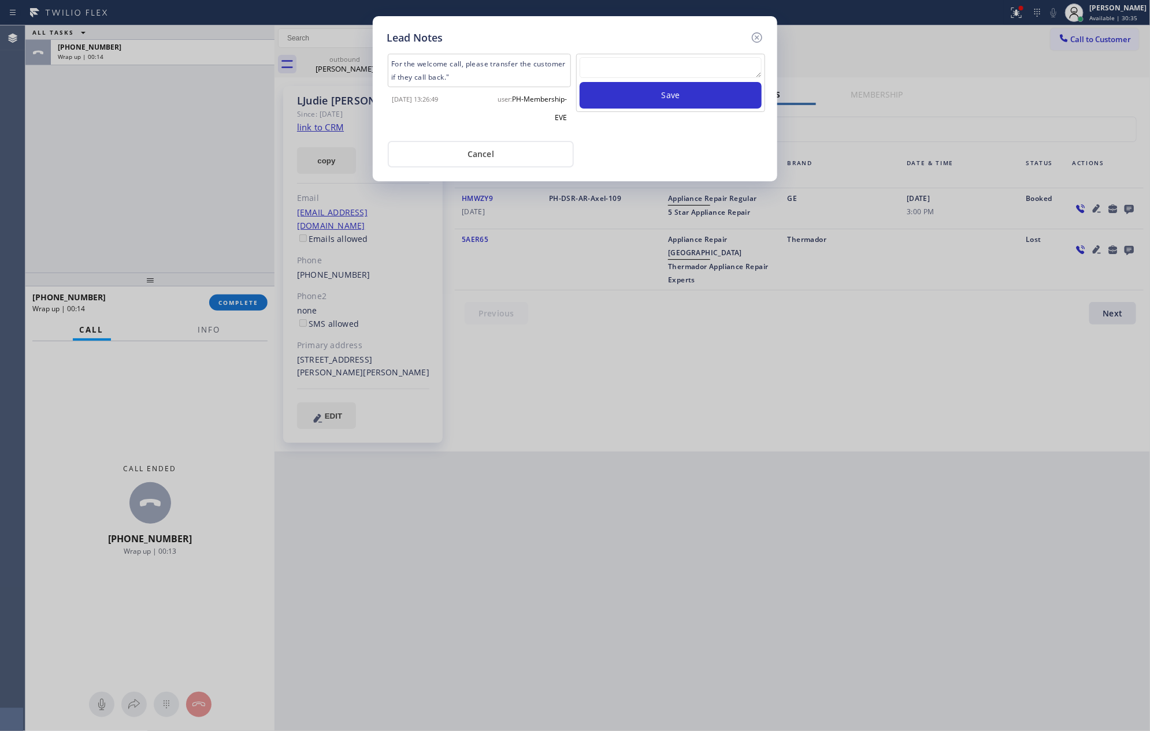
click at [671, 144] on div "Cancel" at bounding box center [575, 153] width 377 height 29
click at [519, 158] on button "Cancel" at bounding box center [481, 154] width 186 height 27
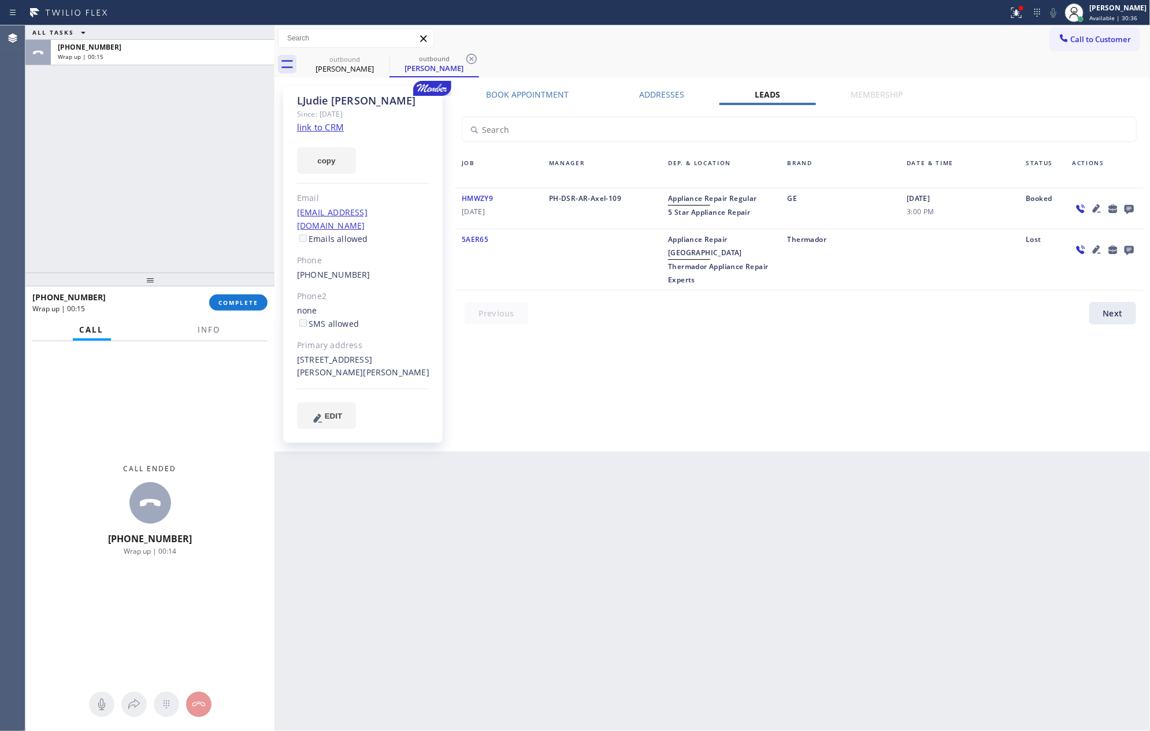
click at [161, 164] on div "ALL TASKS ALL TASKS ACTIVE TASKS TASKS IN WRAP UP [PHONE_NUMBER] Wrap up | 00:15" at bounding box center [149, 148] width 249 height 247
click at [211, 63] on div "[PHONE_NUMBER] Wrap up | 00:16" at bounding box center [160, 52] width 219 height 25
click at [219, 53] on div "Wrap up | 00:17" at bounding box center [163, 57] width 210 height 8
click at [258, 299] on button "COMPLETE" at bounding box center [238, 303] width 58 height 16
click at [228, 167] on div "ALL TASKS ALL TASKS ACTIVE TASKS TASKS IN WRAP UP [PHONE_NUMBER] Wrap up | 00:18" at bounding box center [149, 148] width 249 height 247
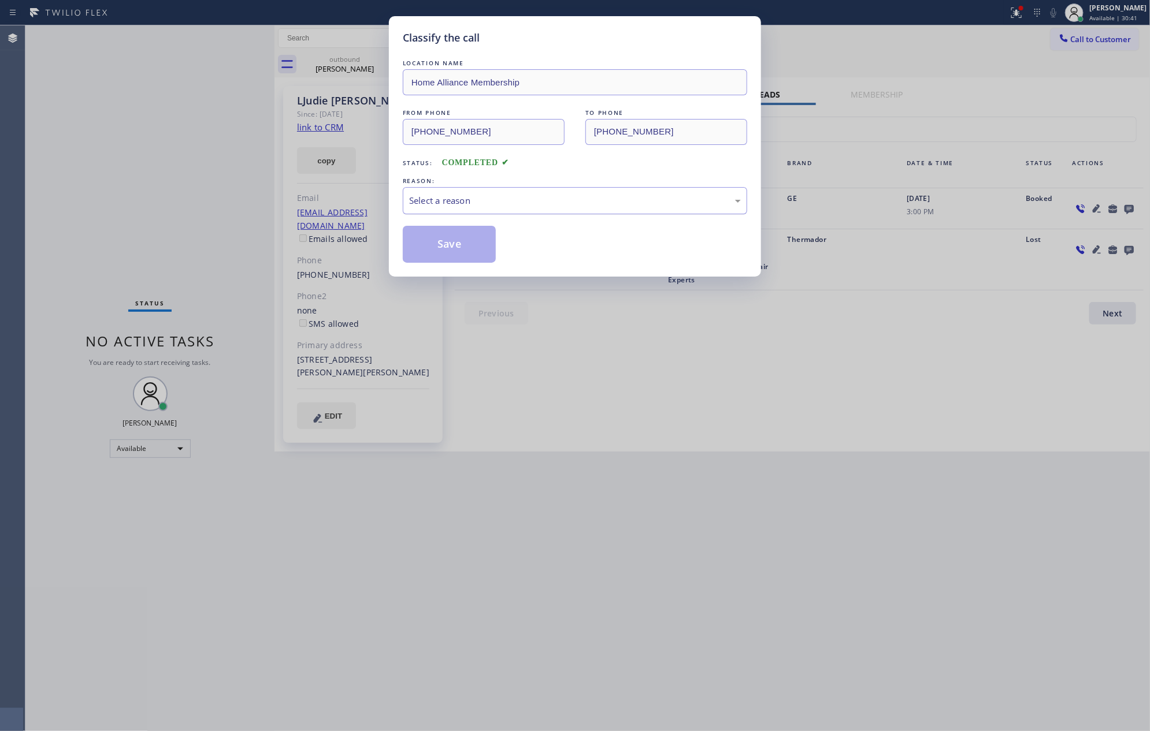
click at [481, 196] on div "Select a reason" at bounding box center [575, 200] width 332 height 13
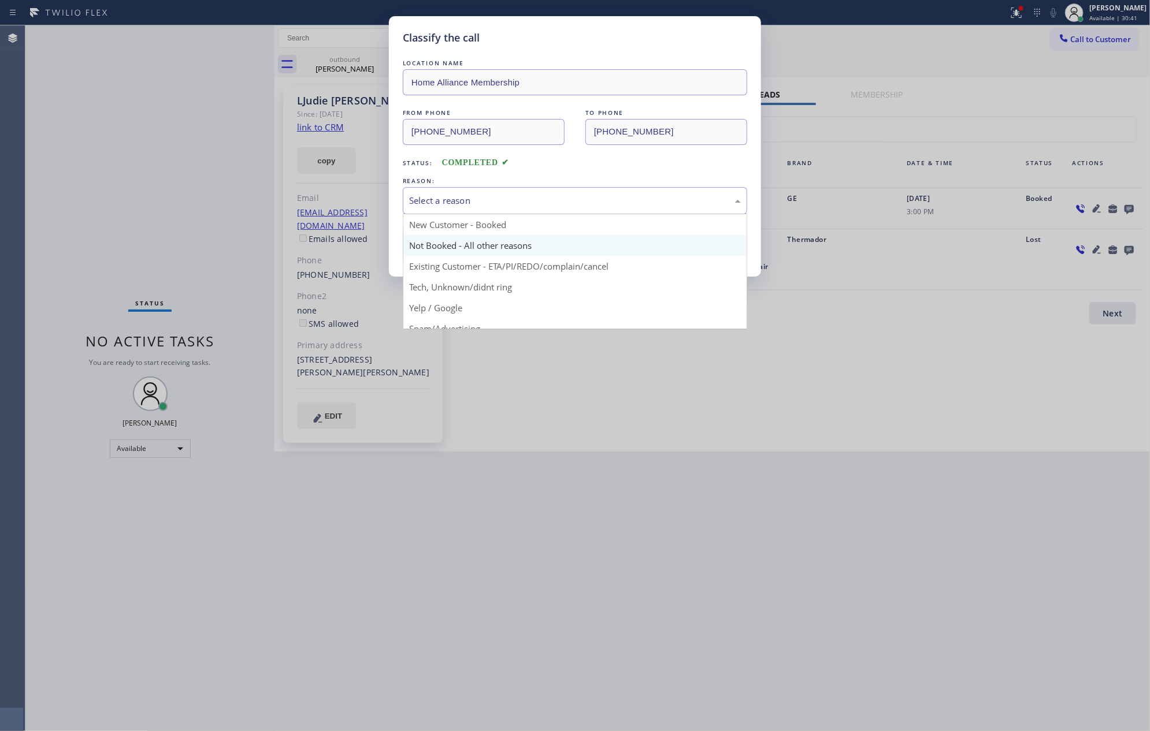
click at [462, 253] on button "Save" at bounding box center [449, 244] width 93 height 37
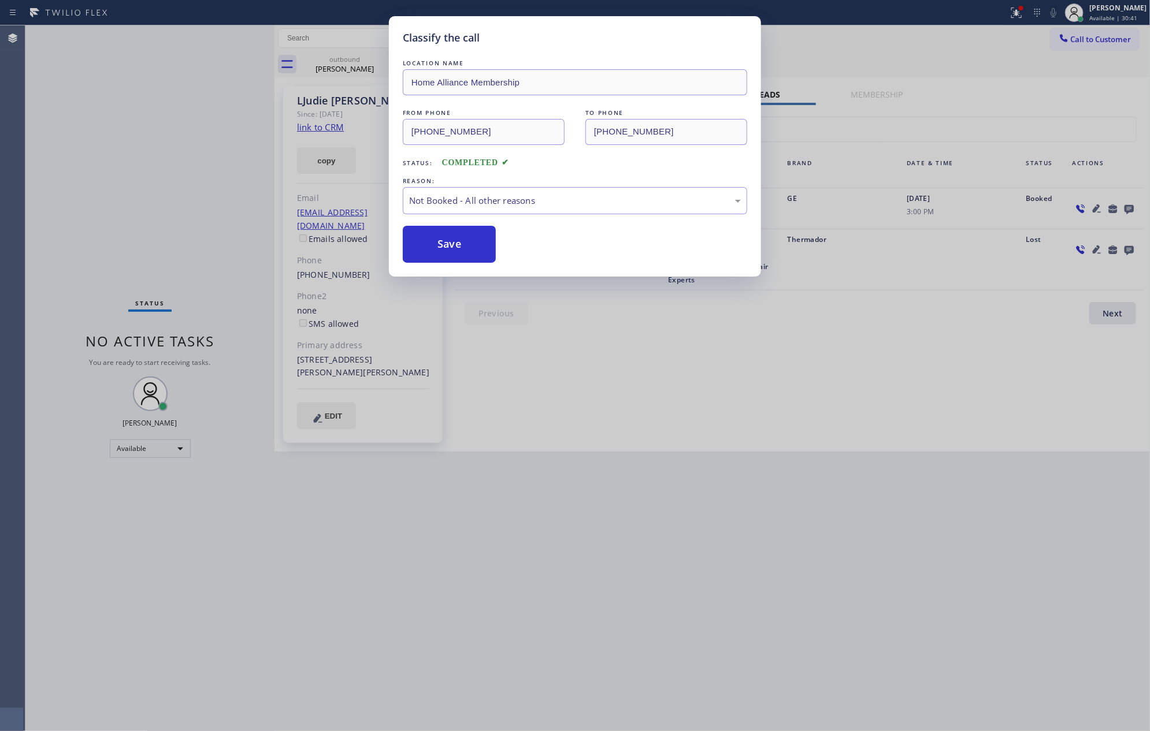
click at [462, 253] on button "Save" at bounding box center [449, 244] width 93 height 37
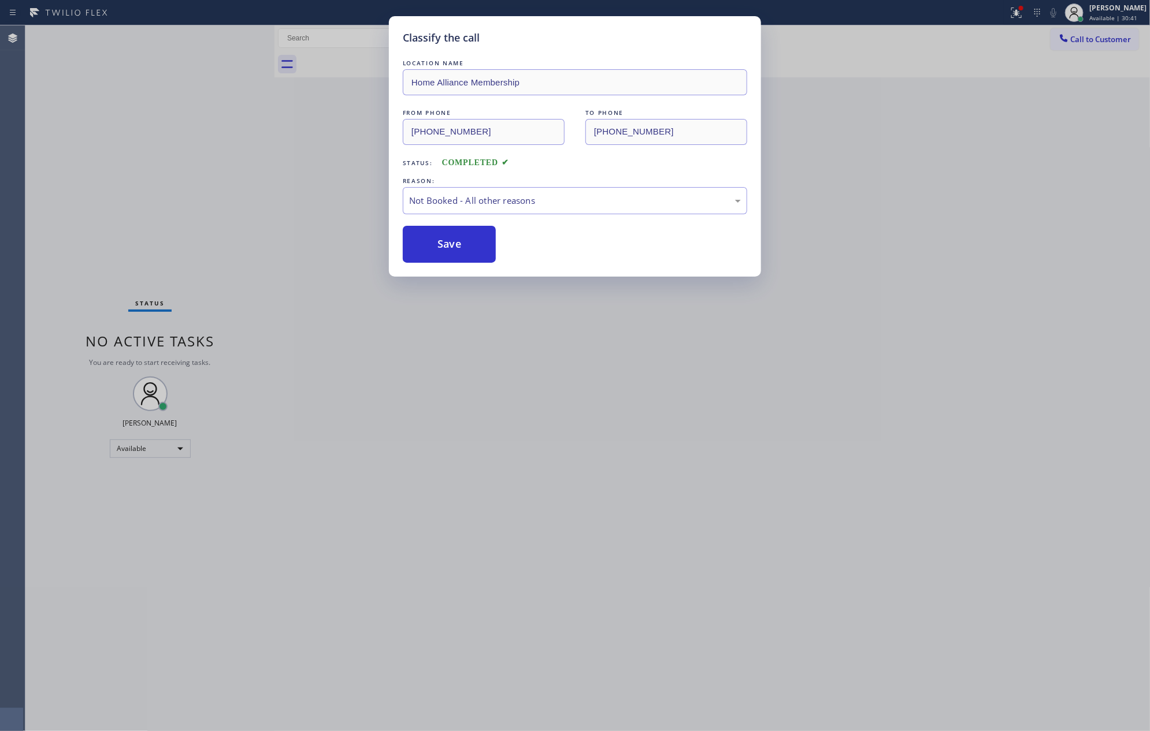
click at [462, 253] on button "Save" at bounding box center [449, 244] width 93 height 37
click at [107, 110] on div "Classify the call LOCATION NAME Home Alliance Membership FROM PHONE [PHONE_NUMB…" at bounding box center [575, 365] width 1150 height 731
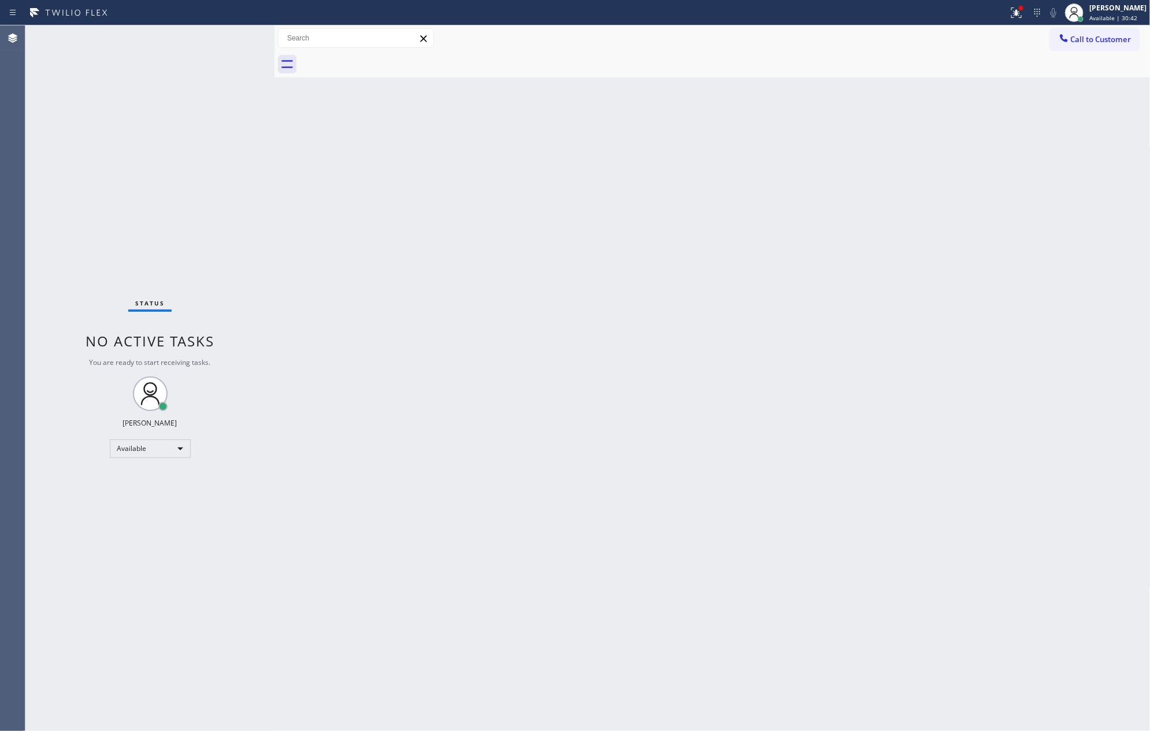
click at [950, 181] on div "Back to Dashboard Change Sender ID Customers Technicians Select a contact Outbo…" at bounding box center [712, 378] width 876 height 706
drag, startPoint x: 1094, startPoint y: 35, endPoint x: 1089, endPoint y: 37, distance: 6.2
click at [1093, 35] on span "Call to Customer" at bounding box center [1101, 39] width 61 height 10
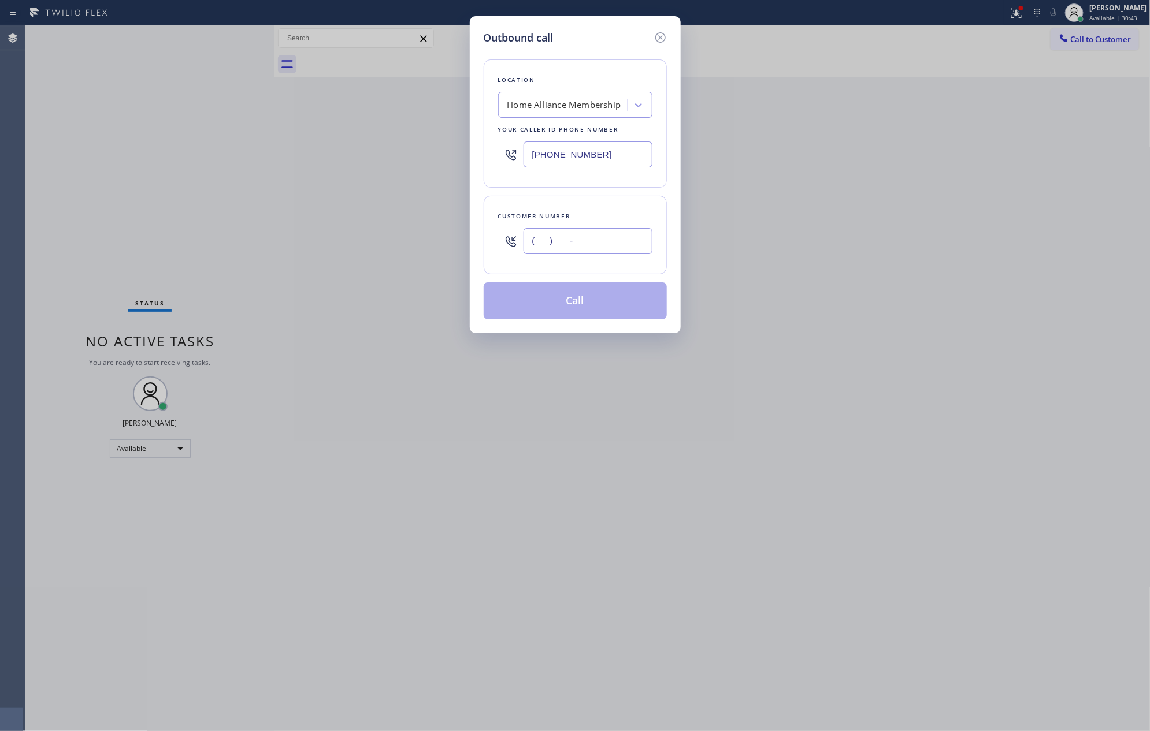
click at [607, 244] on input "(___) ___-____" at bounding box center [587, 241] width 129 height 26
paste input "713) 854-8888"
type input "[PHONE_NUMBER]"
click at [571, 309] on button "Call" at bounding box center [575, 301] width 183 height 37
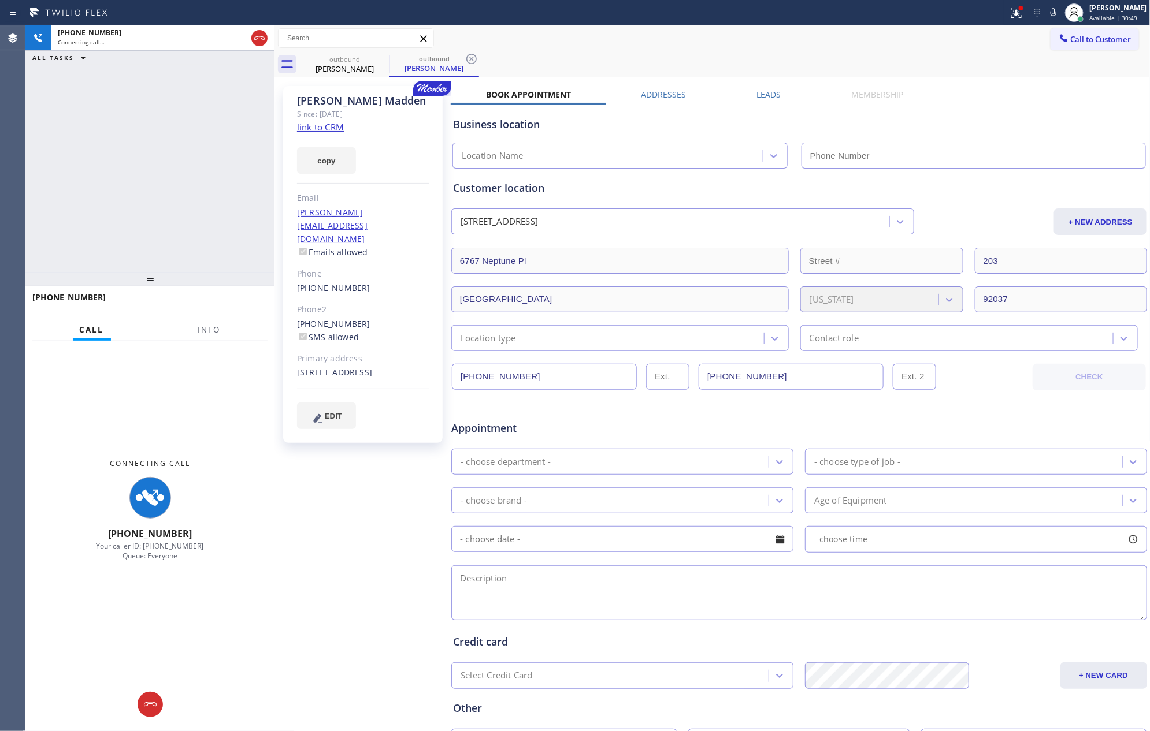
type input "[PHONE_NUMBER]"
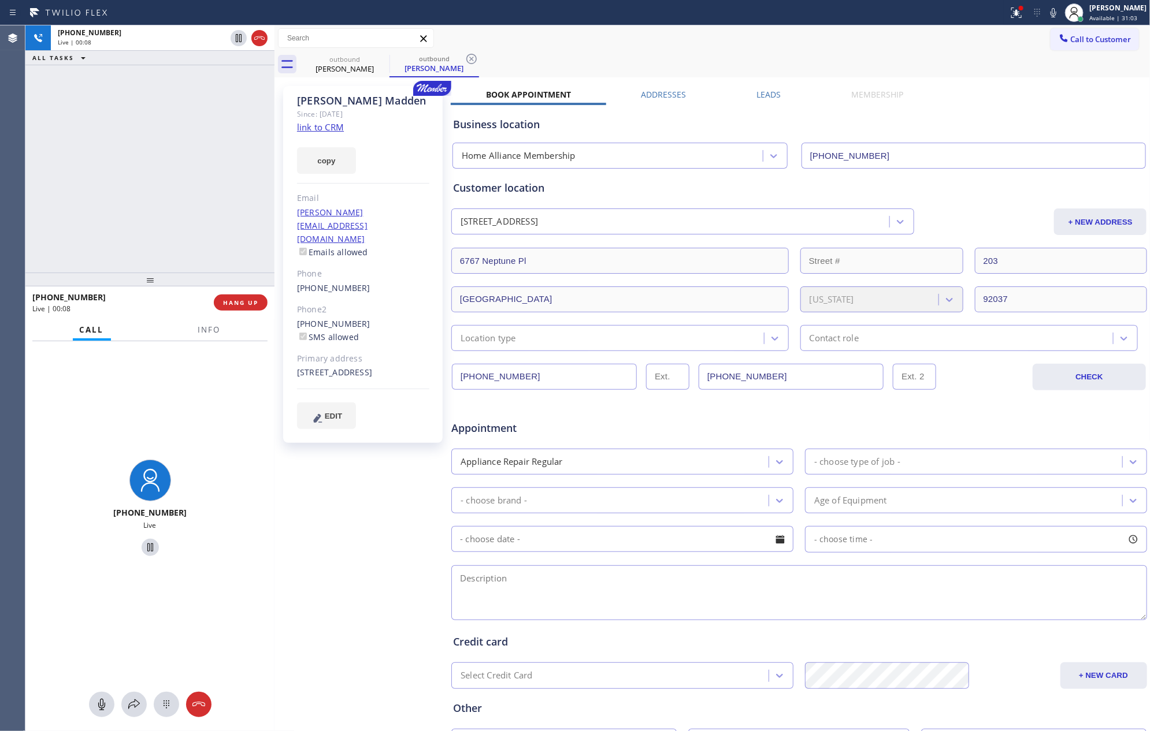
click at [172, 153] on div "[PHONE_NUMBER] Live | 00:08 ALL TASKS ALL TASKS ACTIVE TASKS TASKS IN WRAP UP" at bounding box center [149, 148] width 249 height 247
click at [253, 304] on span "HANG UP" at bounding box center [240, 303] width 35 height 8
click at [199, 179] on div "[PHONE_NUMBER] Live | 00:09 ALL TASKS ALL TASKS ACTIVE TASKS TASKS IN WRAP UP" at bounding box center [149, 148] width 249 height 247
click at [280, 147] on div "[PHONE_NUMBER] Live | 00:09 ALL TASKS ALL TASKS ACTIVE TASKS TASKS IN WRAP UP […" at bounding box center [587, 378] width 1124 height 706
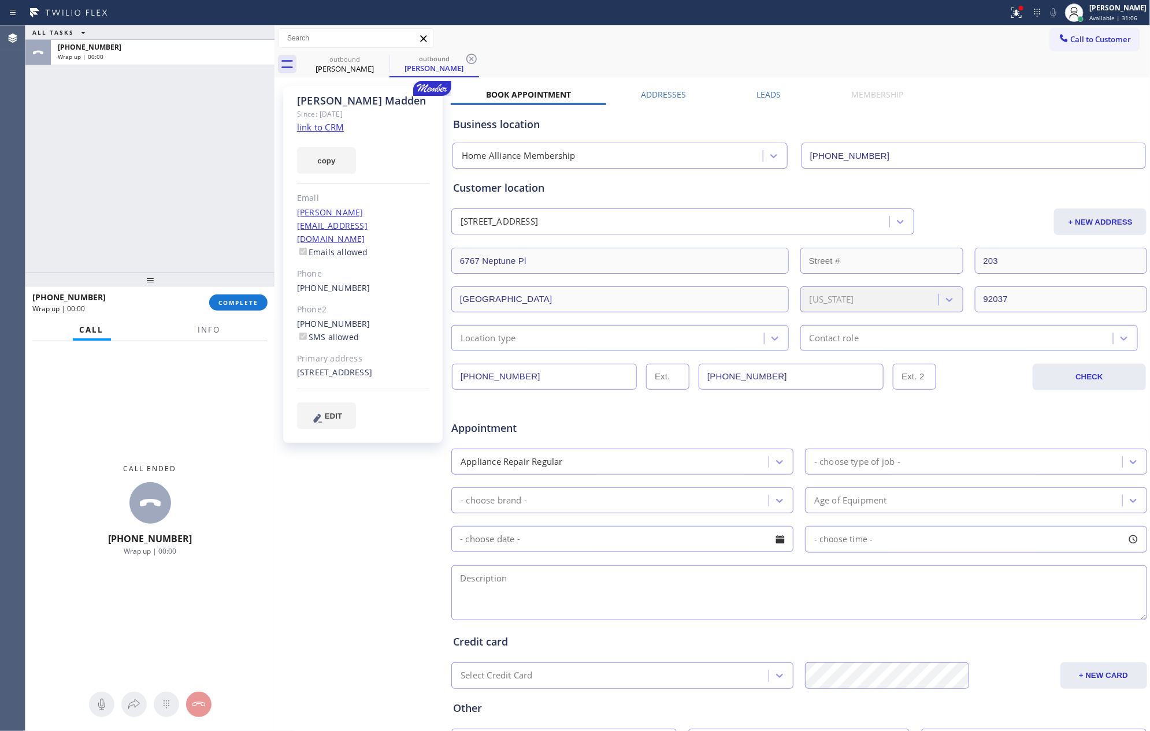
click at [768, 96] on label "Leads" at bounding box center [768, 94] width 24 height 11
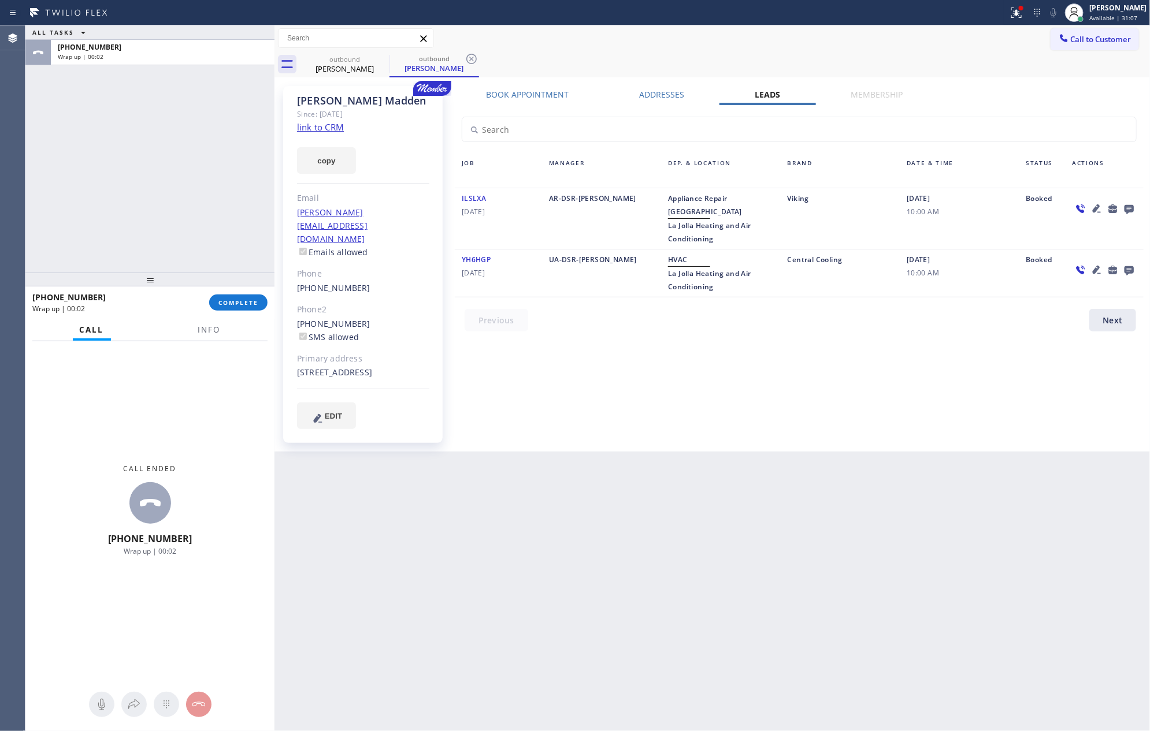
drag, startPoint x: 555, startPoint y: 548, endPoint x: 571, endPoint y: 546, distance: 15.8
click at [571, 546] on div "Back to Dashboard Change Sender ID Customers Technicians Select a contact Outbo…" at bounding box center [712, 378] width 876 height 706
click at [1130, 206] on icon at bounding box center [1128, 209] width 9 height 9
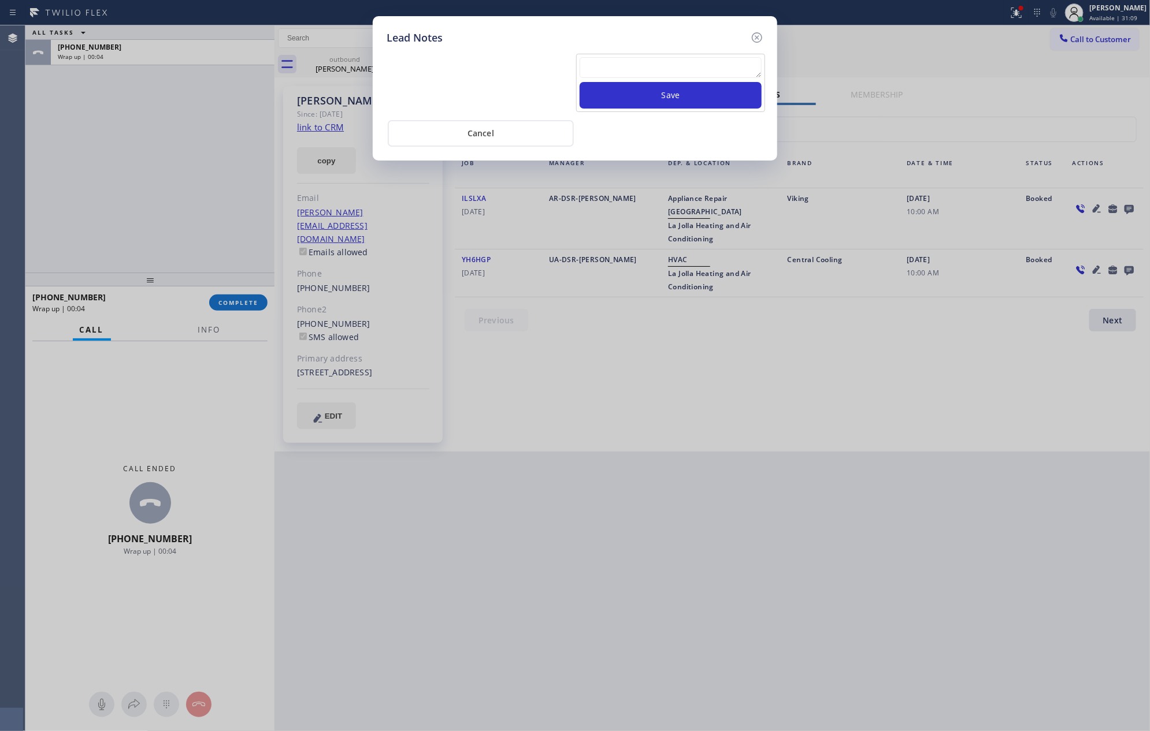
click at [619, 73] on textarea at bounding box center [671, 67] width 182 height 21
paste textarea "For the welcome call, please transfer the customer if they call back.""
type textarea "For the welcome call, please transfer the customer if they call back.""
click at [632, 101] on button "Save" at bounding box center [671, 95] width 182 height 27
click at [484, 125] on button "Cancel" at bounding box center [481, 133] width 186 height 27
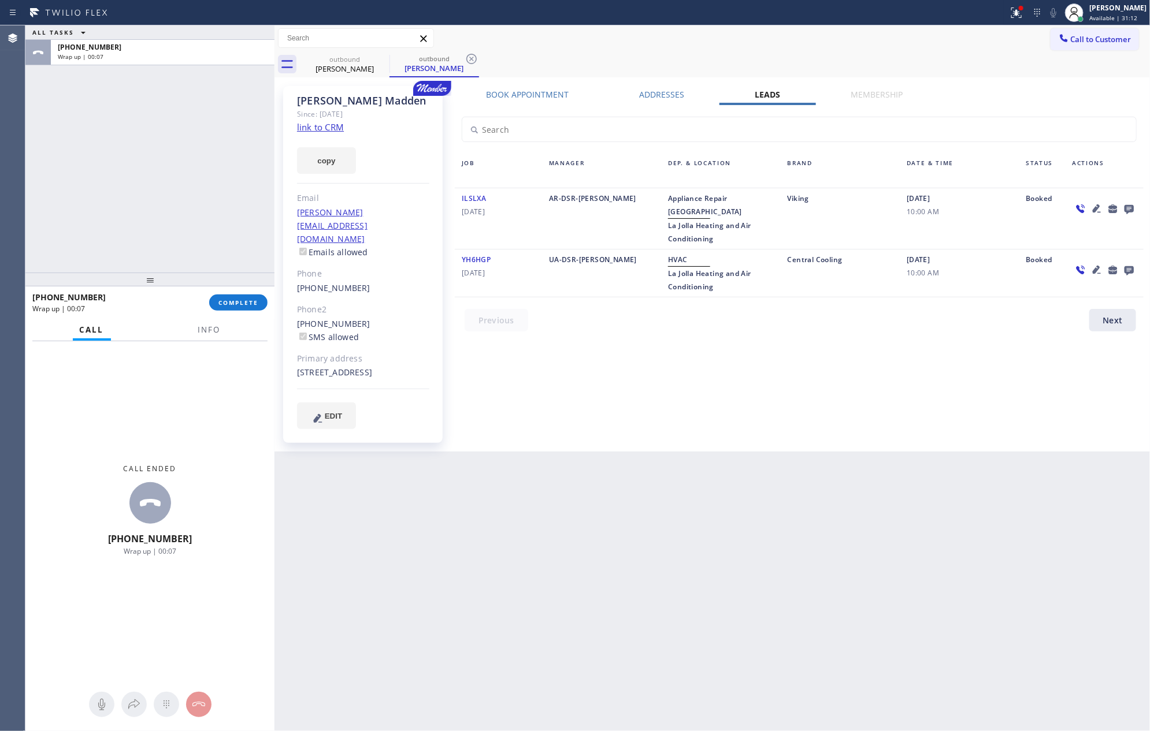
drag, startPoint x: 680, startPoint y: 500, endPoint x: 703, endPoint y: 499, distance: 22.5
click at [701, 499] on div "Back to Dashboard Change Sender ID Customers Technicians Select a contact Outbo…" at bounding box center [712, 378] width 876 height 706
drag, startPoint x: 173, startPoint y: 196, endPoint x: 182, endPoint y: 212, distance: 17.8
click at [177, 203] on div "ALL TASKS ALL TASKS ACTIVE TASKS TASKS IN WRAP UP [PHONE_NUMBER] Wrap up | 00:08" at bounding box center [149, 148] width 249 height 247
click at [241, 299] on span "COMPLETE" at bounding box center [238, 303] width 40 height 8
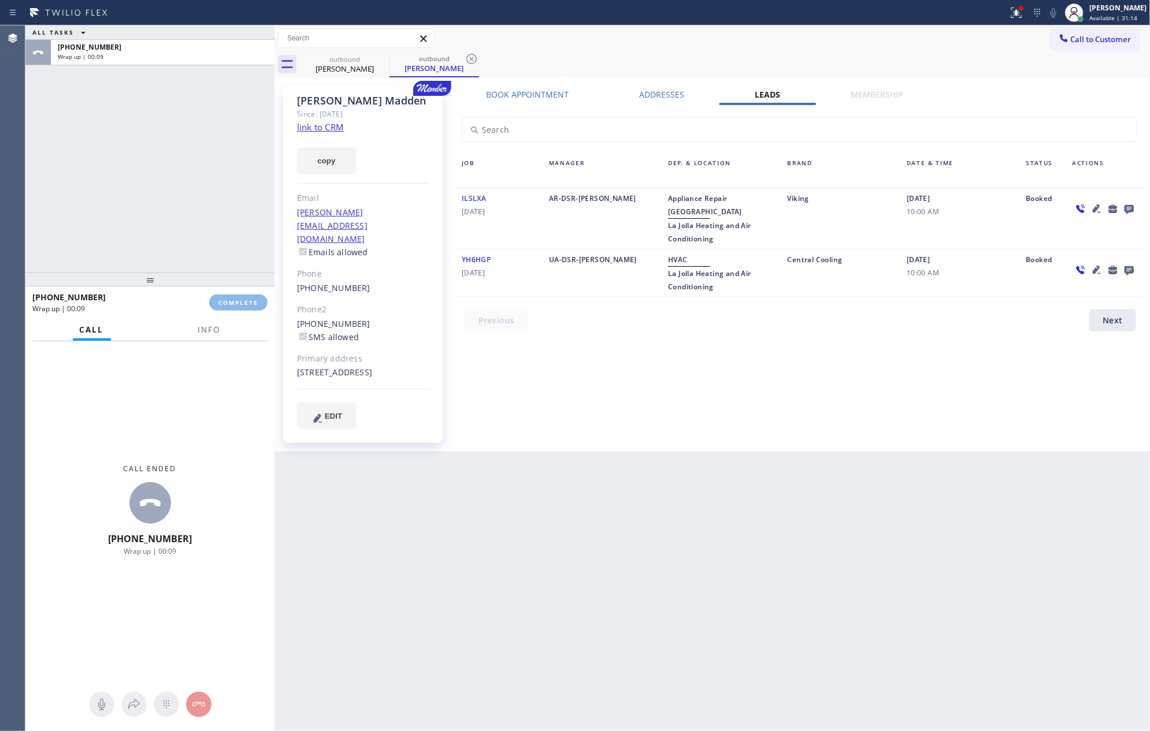
click at [198, 150] on div "ALL TASKS ALL TASKS ACTIVE TASKS TASKS IN WRAP UP [PHONE_NUMBER] Wrap up | 00:09" at bounding box center [149, 148] width 249 height 247
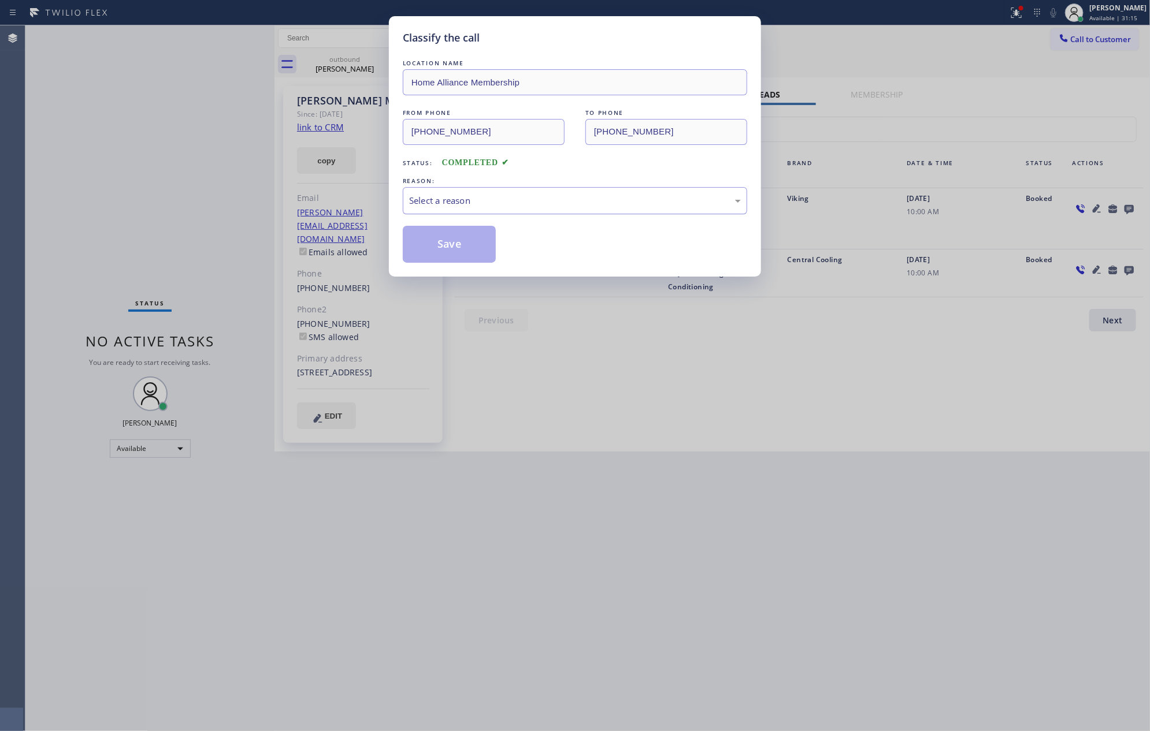
click at [487, 193] on div "Select a reason" at bounding box center [575, 200] width 344 height 27
click at [468, 248] on button "Save" at bounding box center [449, 244] width 93 height 37
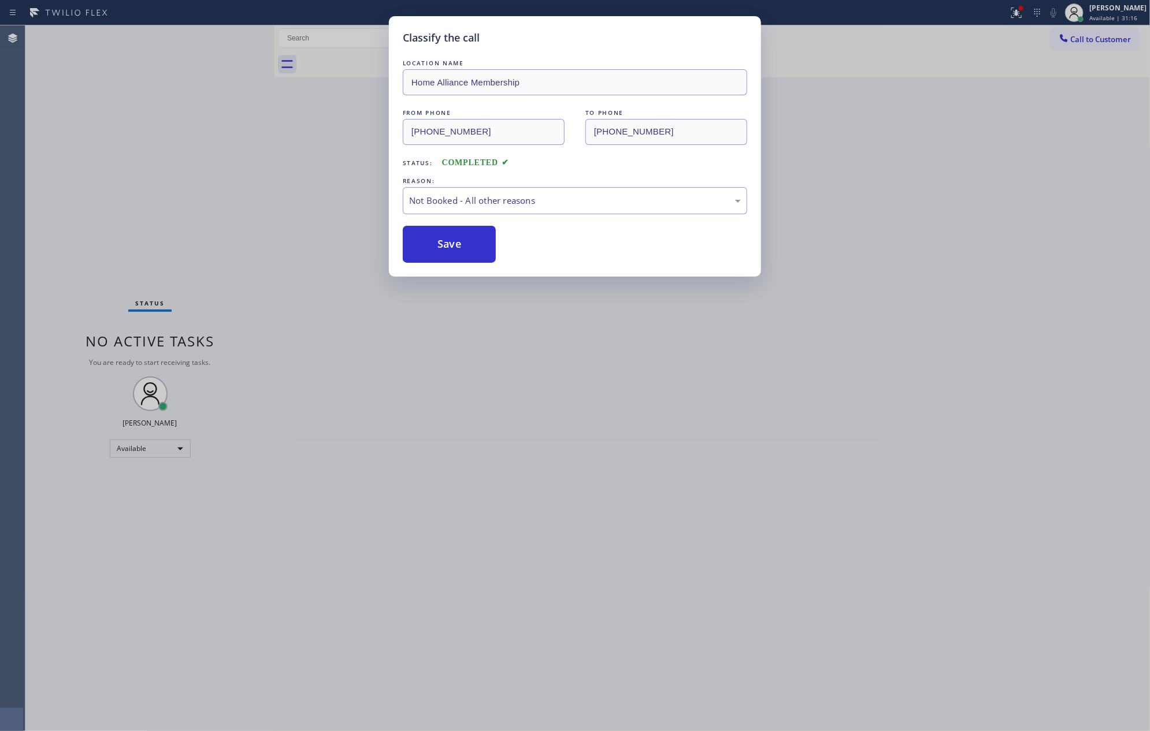
click at [134, 112] on div "Classify the call LOCATION NAME Home Alliance Membership FROM PHONE [PHONE_NUMB…" at bounding box center [575, 365] width 1150 height 731
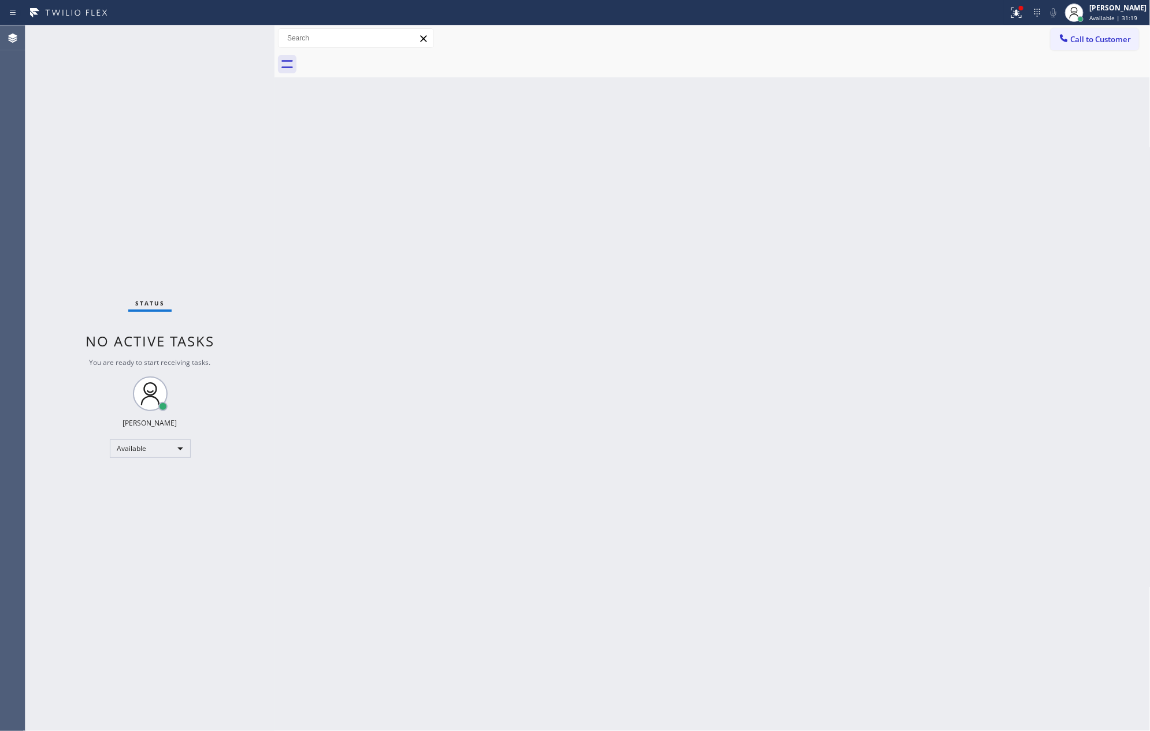
drag, startPoint x: 730, startPoint y: 188, endPoint x: 1148, endPoint y: 89, distance: 429.8
click at [784, 181] on div "Back to Dashboard Change Sender ID Customers Technicians Select a contact Outbo…" at bounding box center [712, 378] width 876 height 706
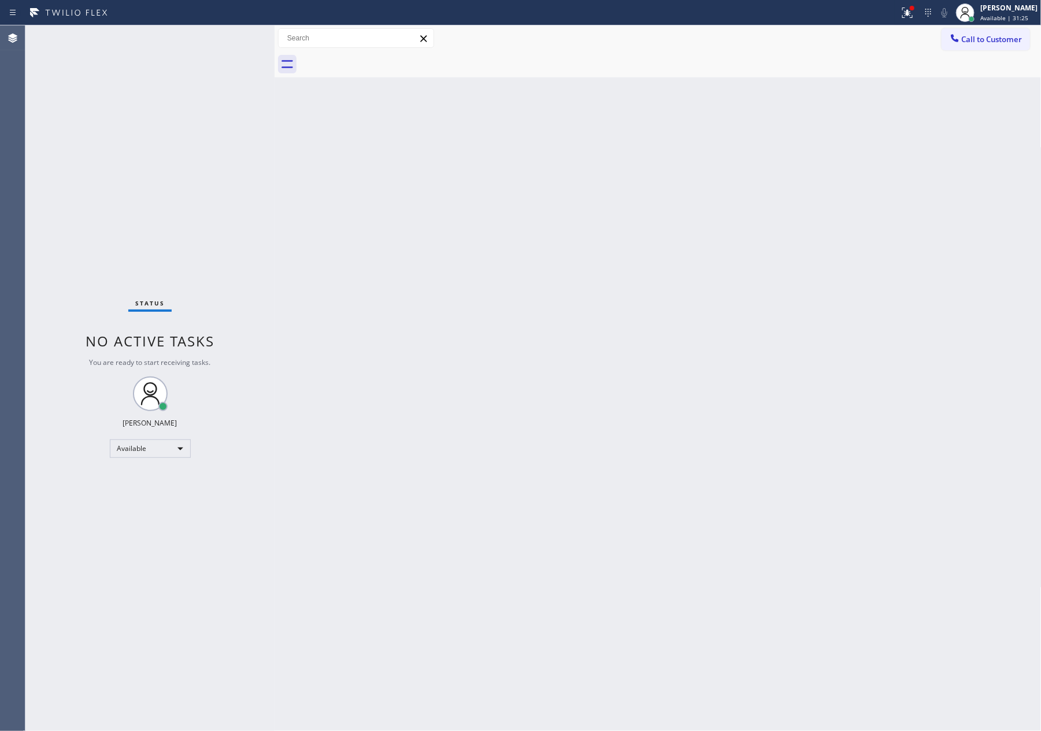
drag, startPoint x: 496, startPoint y: 347, endPoint x: 827, endPoint y: 133, distance: 393.8
click at [514, 329] on div "Back to Dashboard Change Sender ID Customers Technicians Select a contact Outbo…" at bounding box center [657, 378] width 767 height 706
drag, startPoint x: 1004, startPoint y: 36, endPoint x: 763, endPoint y: 89, distance: 246.6
click at [1002, 36] on span "Call to Customer" at bounding box center [991, 39] width 61 height 10
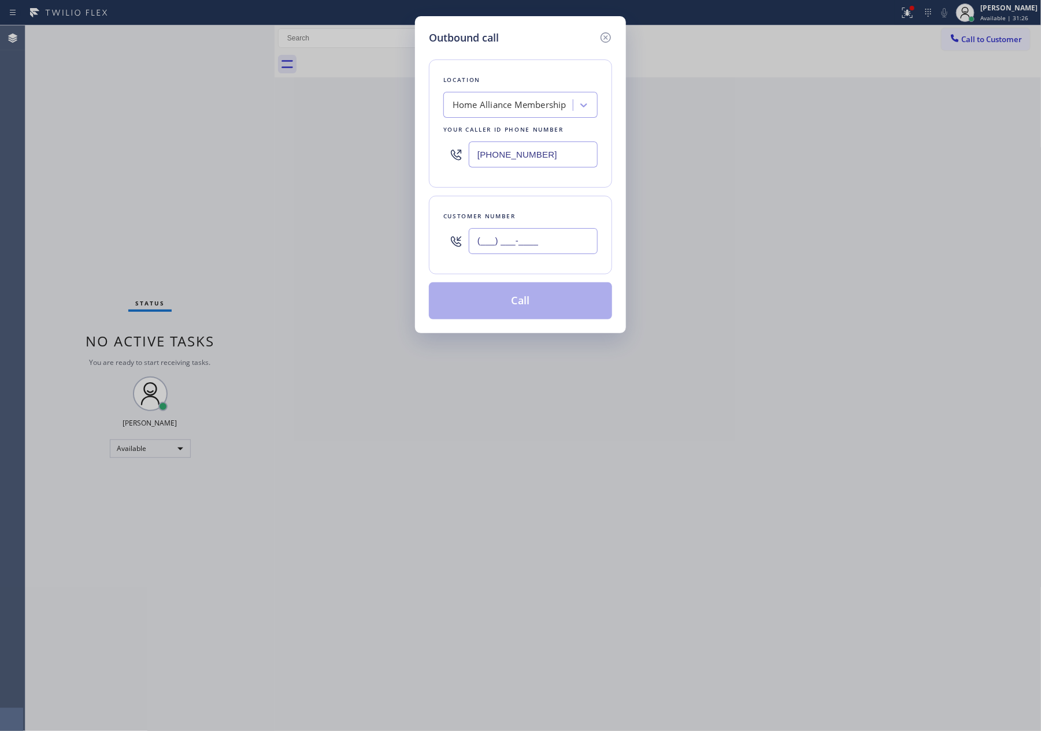
click at [526, 246] on input "(___) ___-____" at bounding box center [533, 241] width 129 height 26
paste input "425) 757-7355"
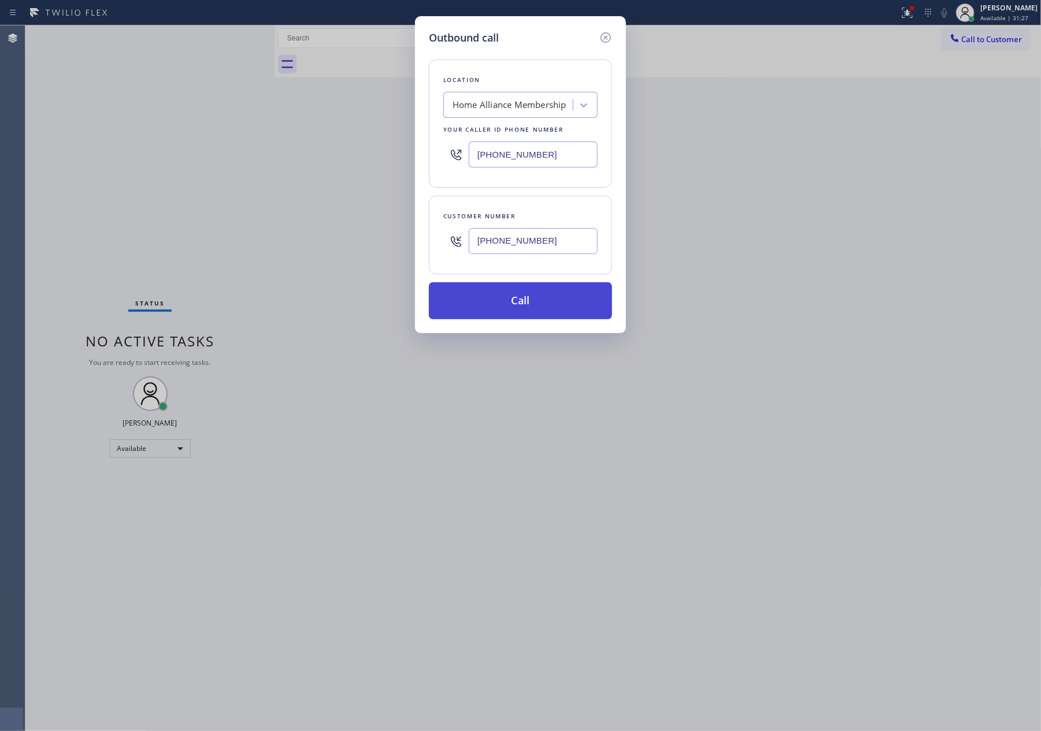
type input "[PHONE_NUMBER]"
click at [531, 309] on button "Call" at bounding box center [520, 301] width 183 height 37
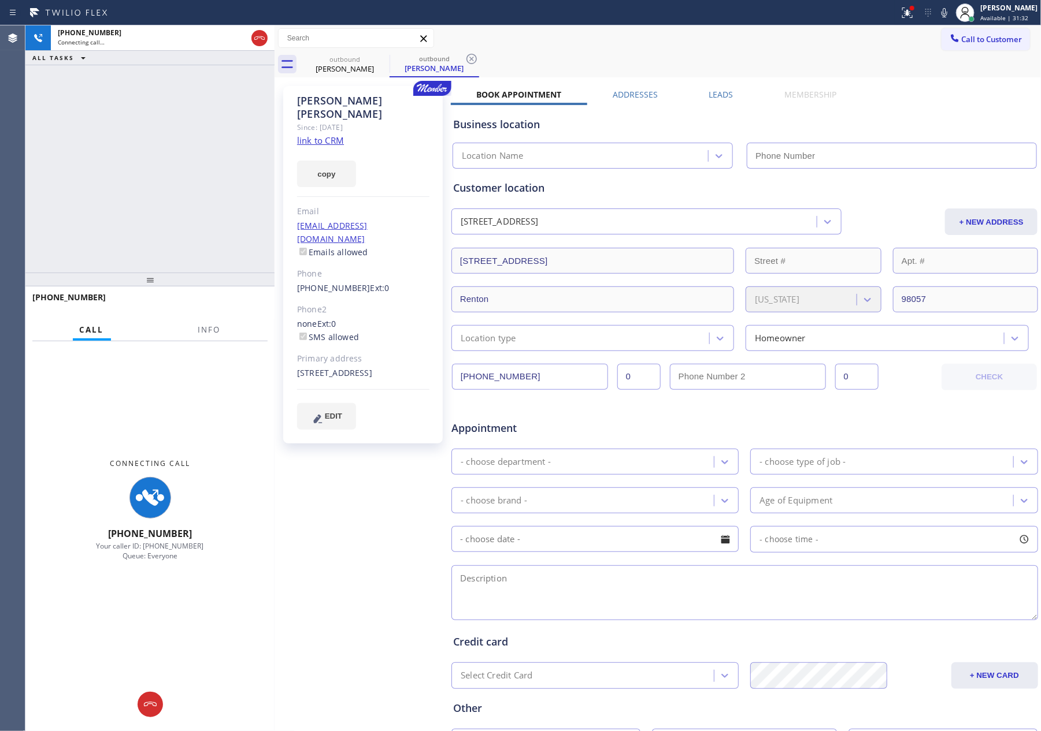
type input "[PHONE_NUMBER]"
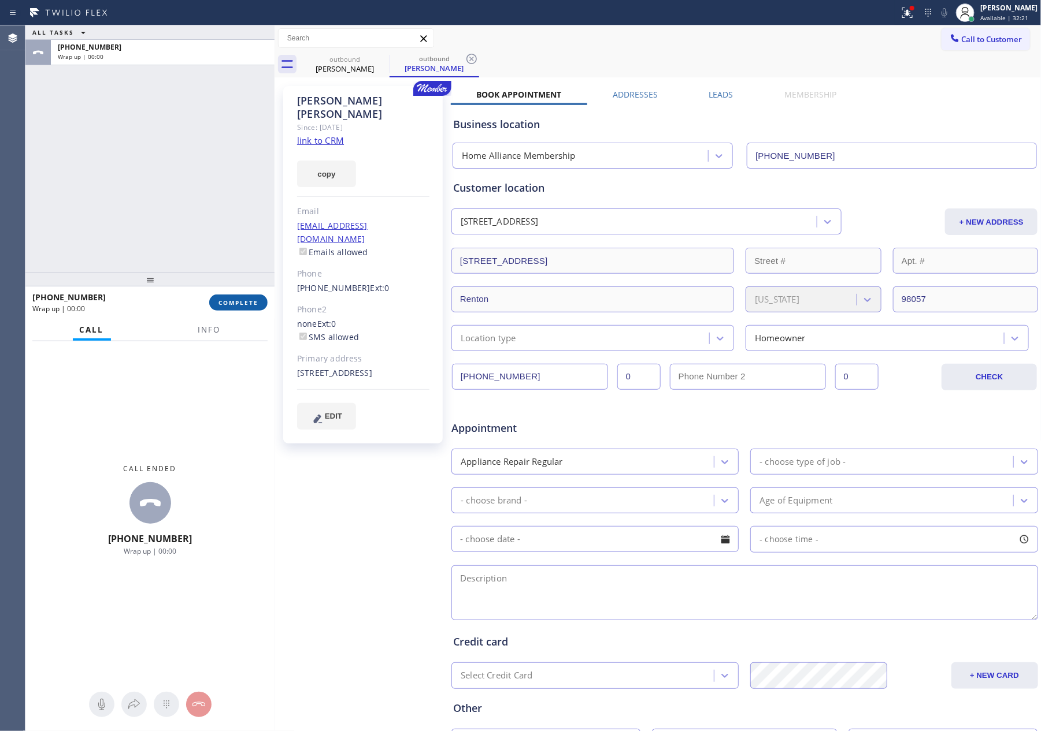
click at [229, 303] on span "COMPLETE" at bounding box center [238, 303] width 40 height 8
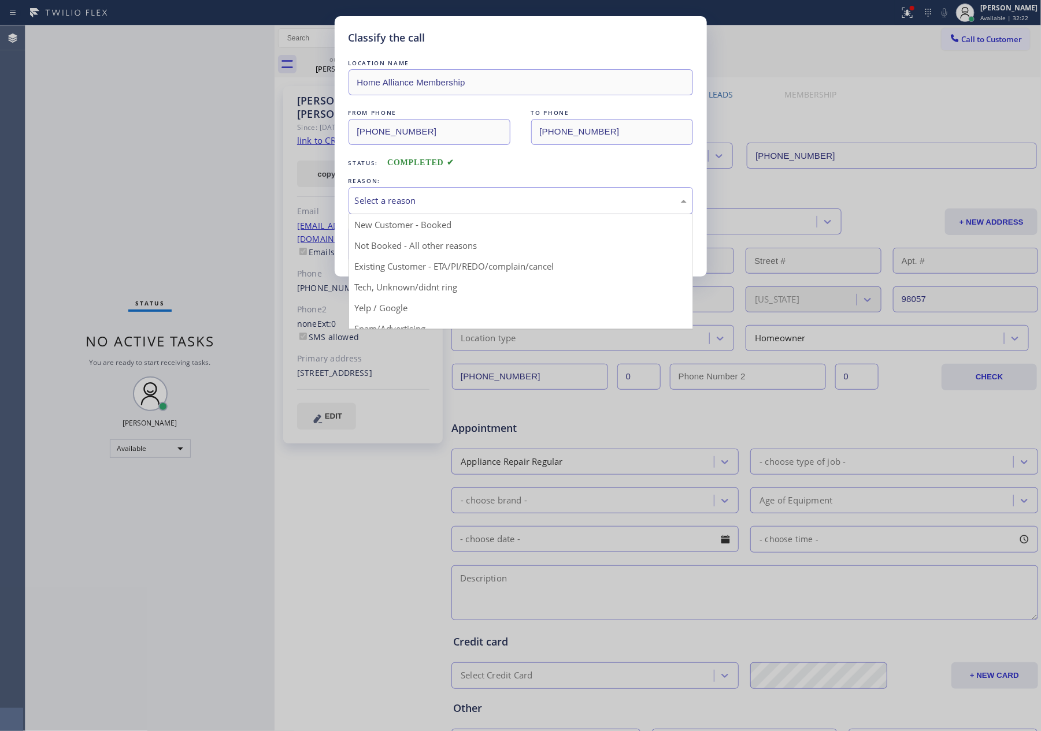
click at [380, 205] on div "Select a reason" at bounding box center [521, 200] width 332 height 13
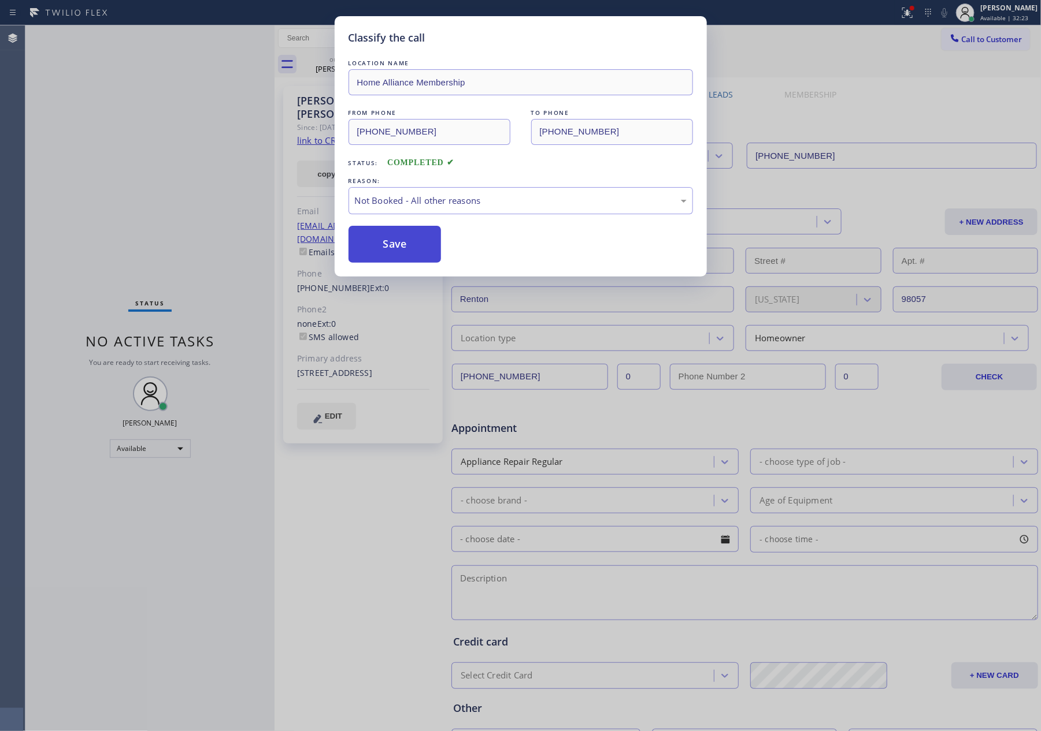
click at [393, 245] on button "Save" at bounding box center [394, 244] width 93 height 37
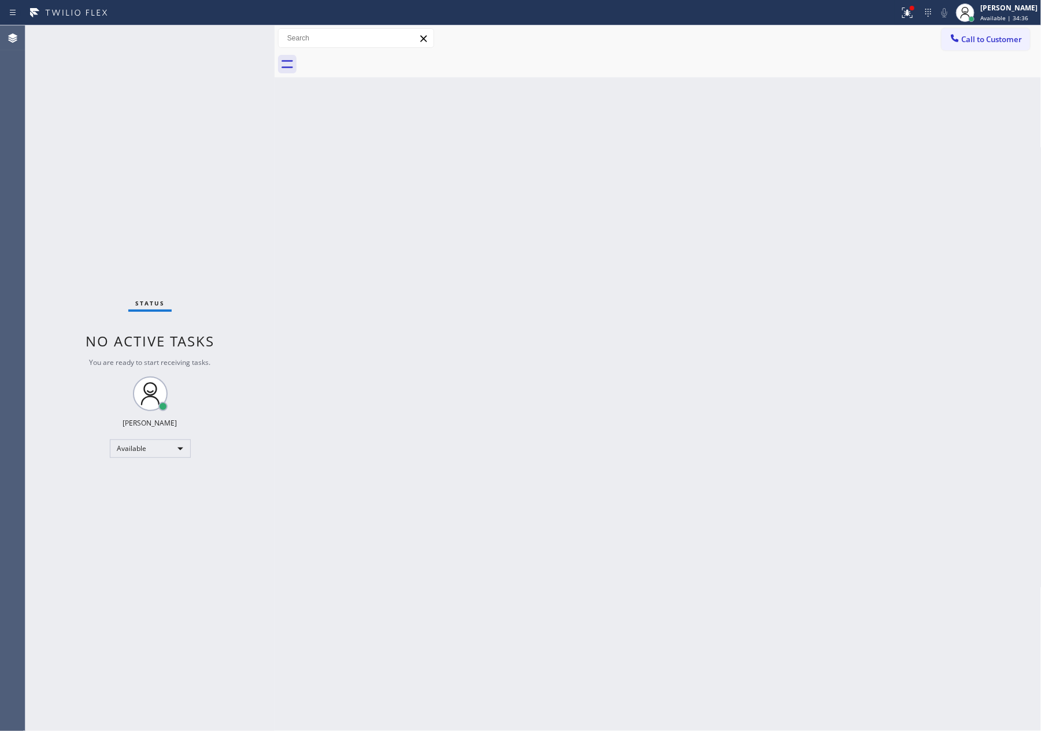
drag, startPoint x: 578, startPoint y: 341, endPoint x: 702, endPoint y: 69, distance: 299.1
click at [592, 330] on div "Back to Dashboard Change Sender ID Customers Technicians Select a contact Outbo…" at bounding box center [657, 378] width 767 height 706
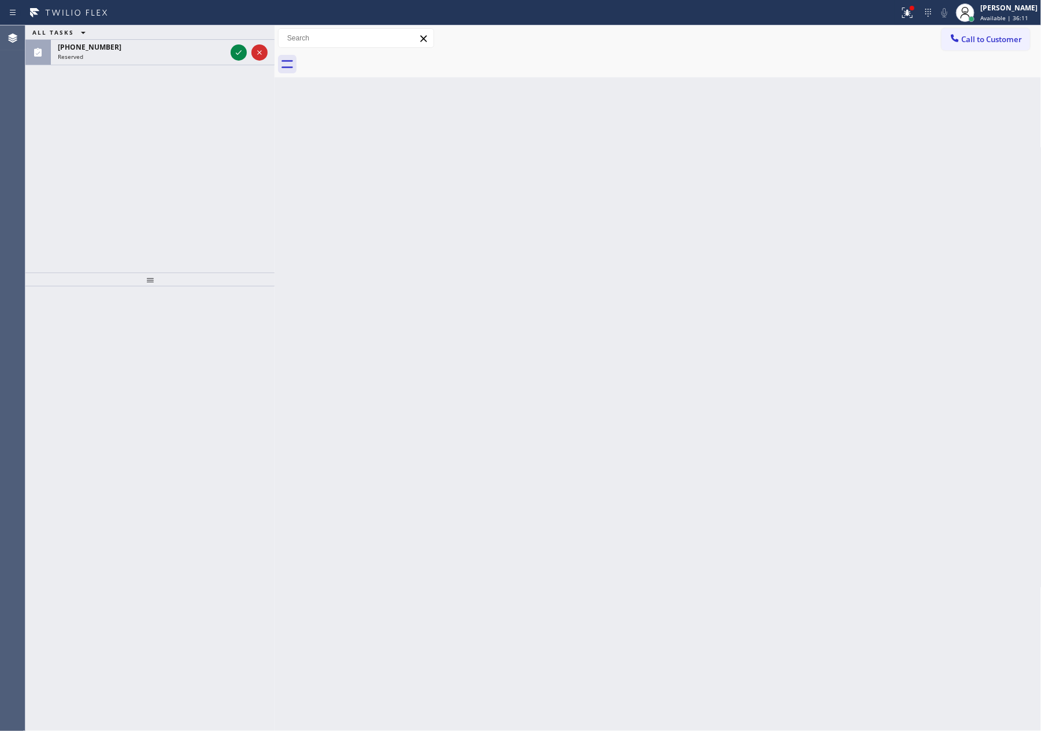
drag, startPoint x: 654, startPoint y: 231, endPoint x: 341, endPoint y: 166, distance: 319.1
click at [655, 231] on div "Back to Dashboard Change Sender ID Customers Technicians Select a contact Outbo…" at bounding box center [657, 378] width 767 height 706
click at [236, 62] on div at bounding box center [249, 52] width 42 height 25
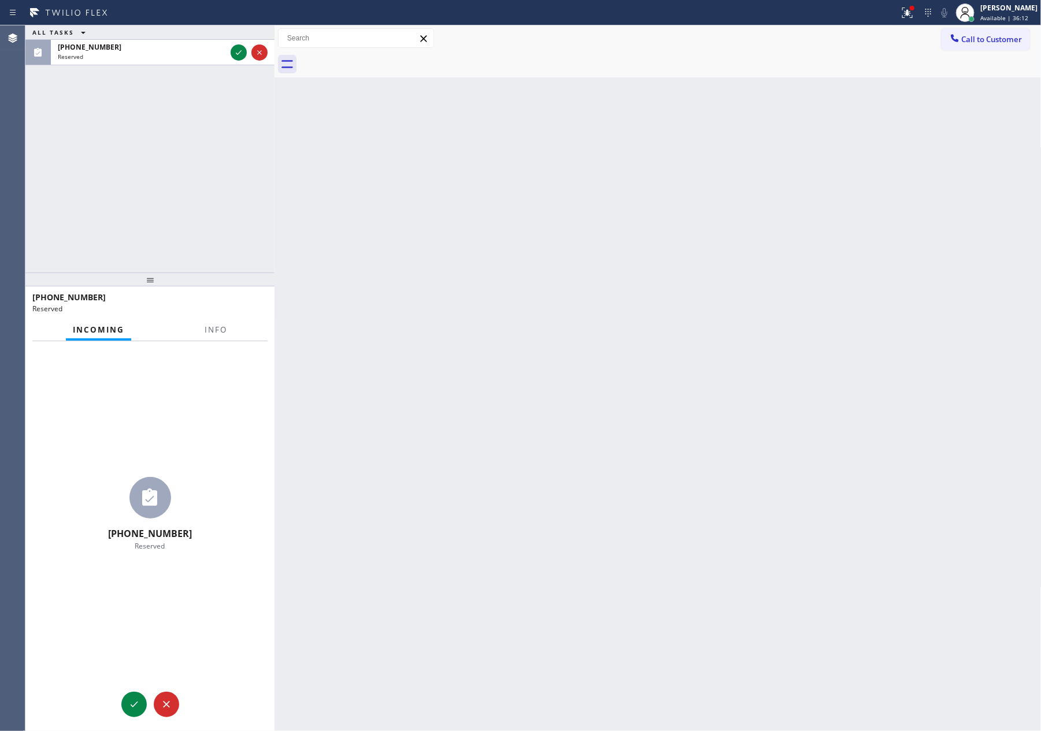
click at [237, 170] on div "ALL TASKS ALL TASKS ACTIVE TASKS TASKS IN WRAP UP [PHONE_NUMBER] Reserved" at bounding box center [149, 148] width 249 height 247
click at [242, 55] on icon at bounding box center [239, 53] width 14 height 14
click at [227, 148] on div "ALL TASKS ALL TASKS ACTIVE TASKS TASKS IN WRAP UP [PHONE_NUMBER] Reserved" at bounding box center [149, 148] width 249 height 247
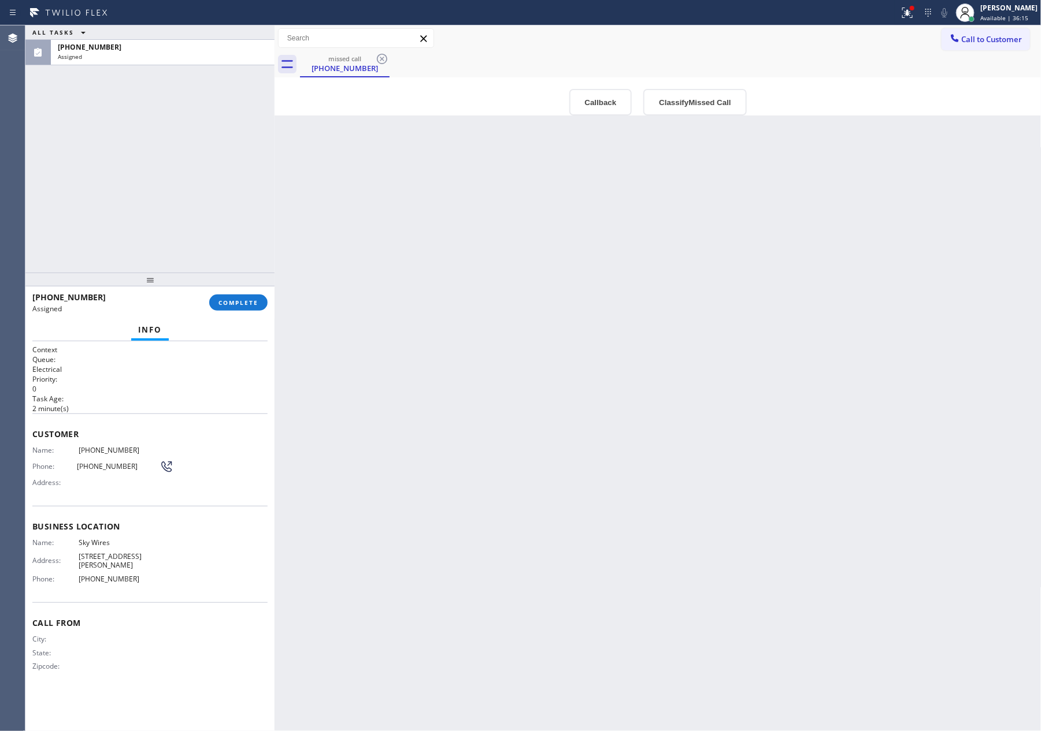
click at [227, 148] on div "ALL TASKS ALL TASKS ACTIVE TASKS TASKS IN WRAP UP [PHONE_NUMBER] Assigned" at bounding box center [149, 148] width 249 height 247
click at [533, 468] on div "Back to Dashboard Change Sender ID Customers Technicians Select a contact Outbo…" at bounding box center [657, 378] width 767 height 706
click at [603, 99] on button "Callback" at bounding box center [600, 102] width 63 height 27
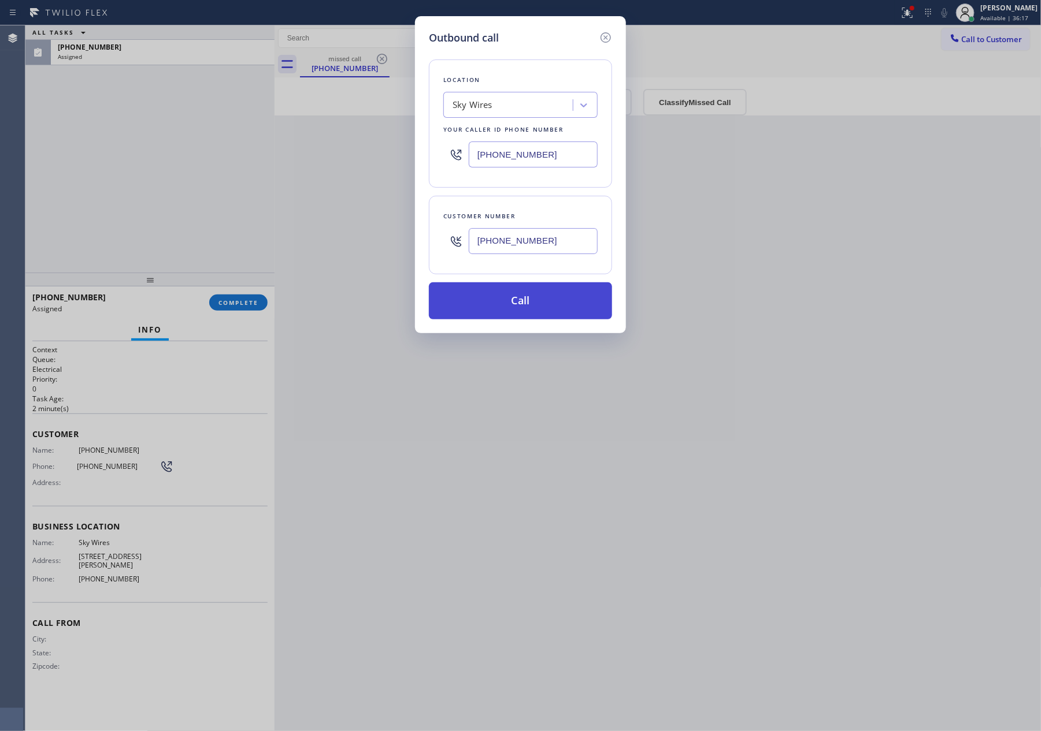
click at [510, 302] on button "Call" at bounding box center [520, 301] width 183 height 37
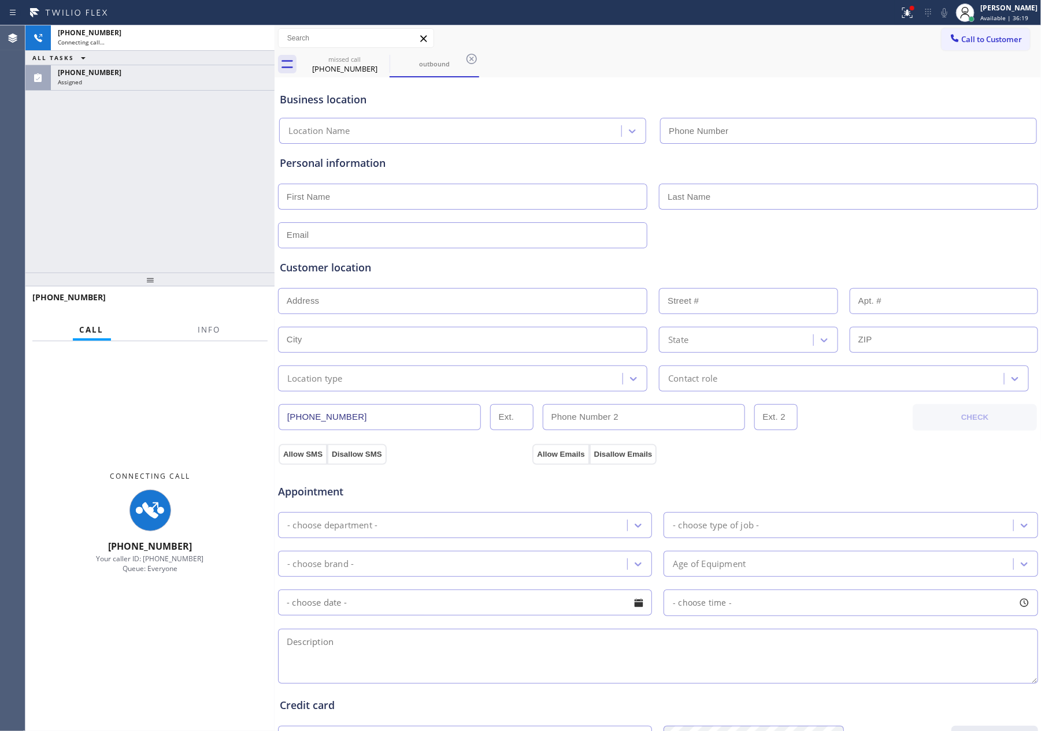
type input "[PHONE_NUMBER]"
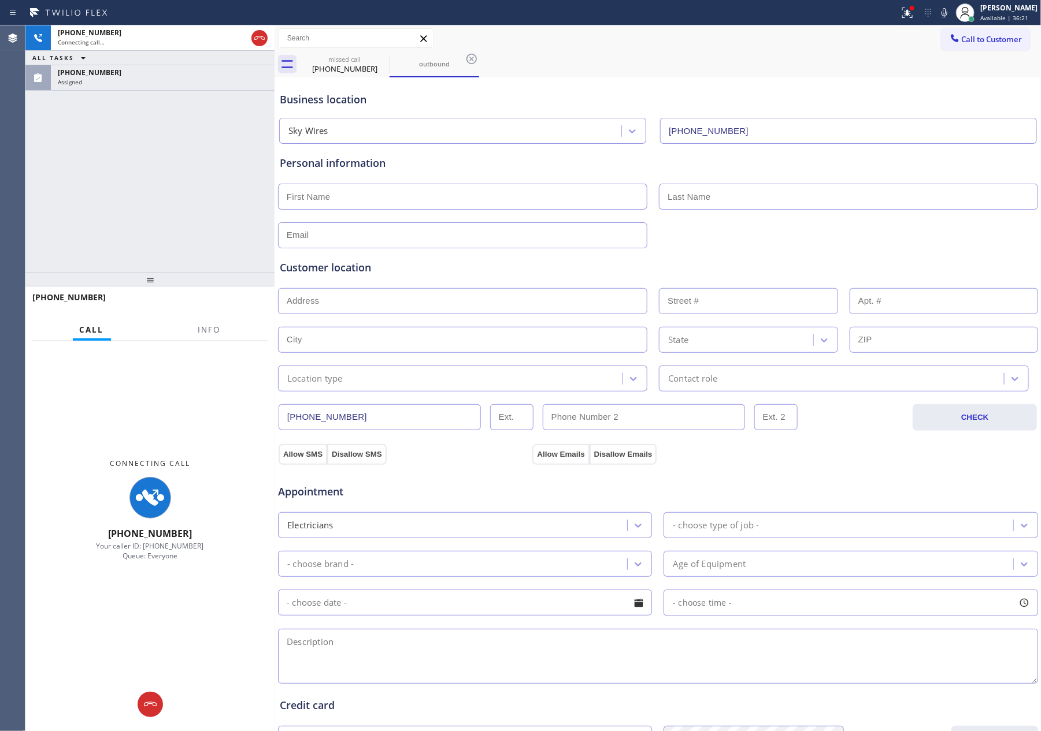
drag, startPoint x: 258, startPoint y: 36, endPoint x: 242, endPoint y: 65, distance: 32.9
click at [254, 40] on icon at bounding box center [259, 38] width 14 height 14
click at [226, 127] on div "[PHONE_NUMBER] Connecting call… ALL TASKS ALL TASKS ACTIVE TASKS TASKS IN WRAP …" at bounding box center [149, 148] width 249 height 247
click at [222, 131] on div "[PHONE_NUMBER] Connecting call… ALL TASKS ALL TASKS ACTIVE TASKS TASKS IN WRAP …" at bounding box center [149, 148] width 249 height 247
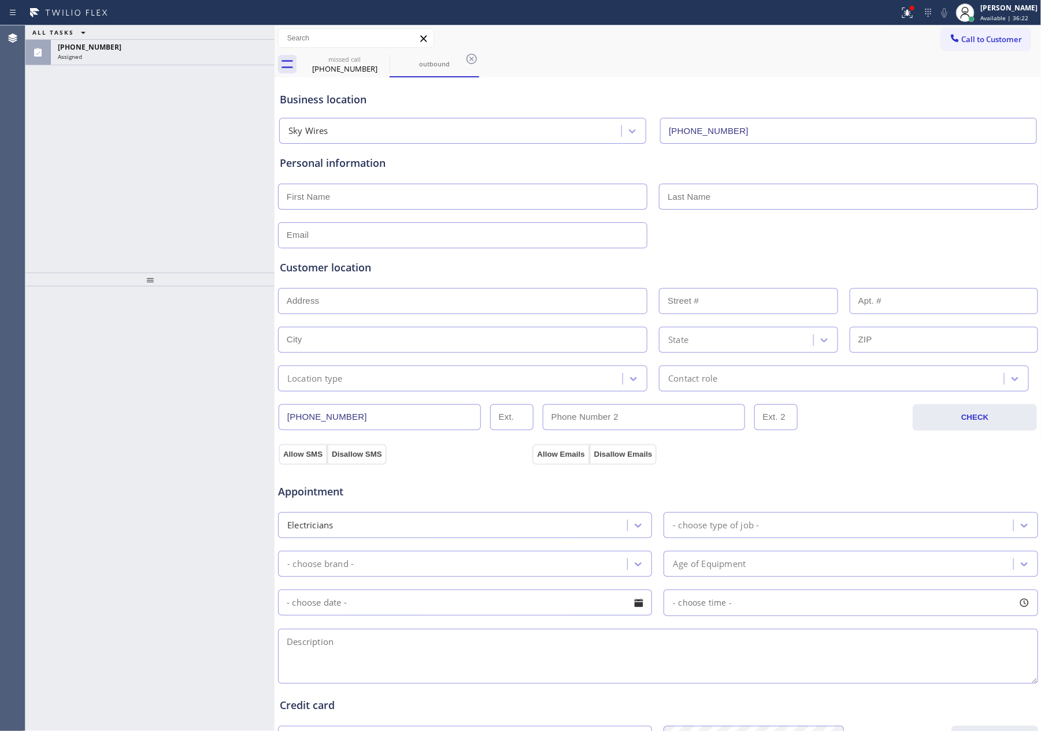
click at [222, 131] on div "ALL TASKS ALL TASKS ACTIVE TASKS TASKS IN WRAP UP [PHONE_NUMBER] Assigned" at bounding box center [149, 148] width 249 height 247
click at [196, 53] on div "Assigned" at bounding box center [163, 57] width 210 height 8
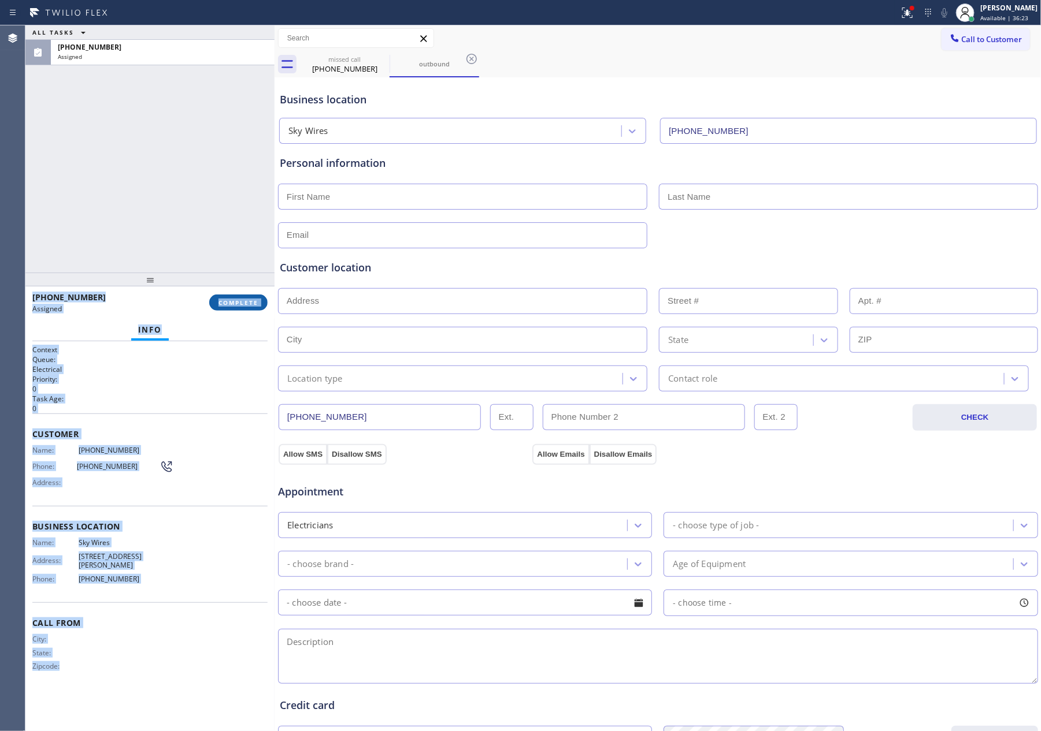
click at [250, 302] on span "COMPLETE" at bounding box center [238, 303] width 40 height 8
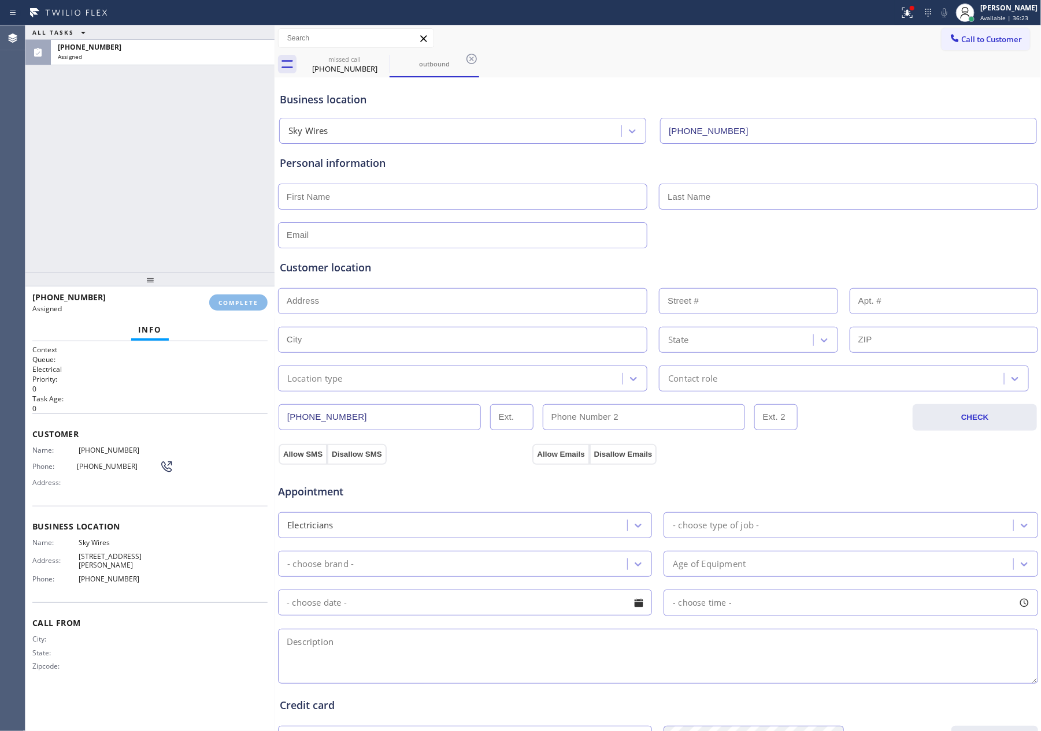
click at [232, 203] on div "ALL TASKS ALL TASKS ACTIVE TASKS TASKS IN WRAP UP [PHONE_NUMBER] Assigned" at bounding box center [149, 148] width 249 height 247
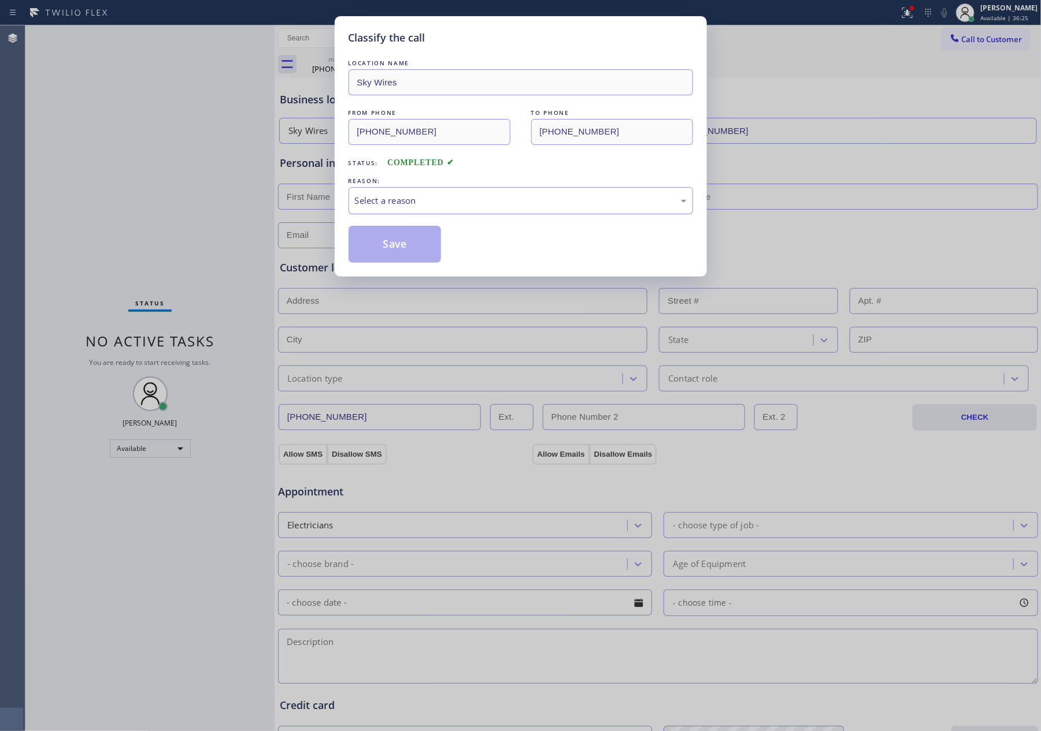
click at [432, 190] on div "Select a reason" at bounding box center [520, 200] width 344 height 27
click at [391, 248] on button "Save" at bounding box center [394, 244] width 93 height 37
click at [392, 248] on button "Save" at bounding box center [394, 244] width 93 height 37
drag, startPoint x: 136, startPoint y: 157, endPoint x: 150, endPoint y: 155, distance: 14.0
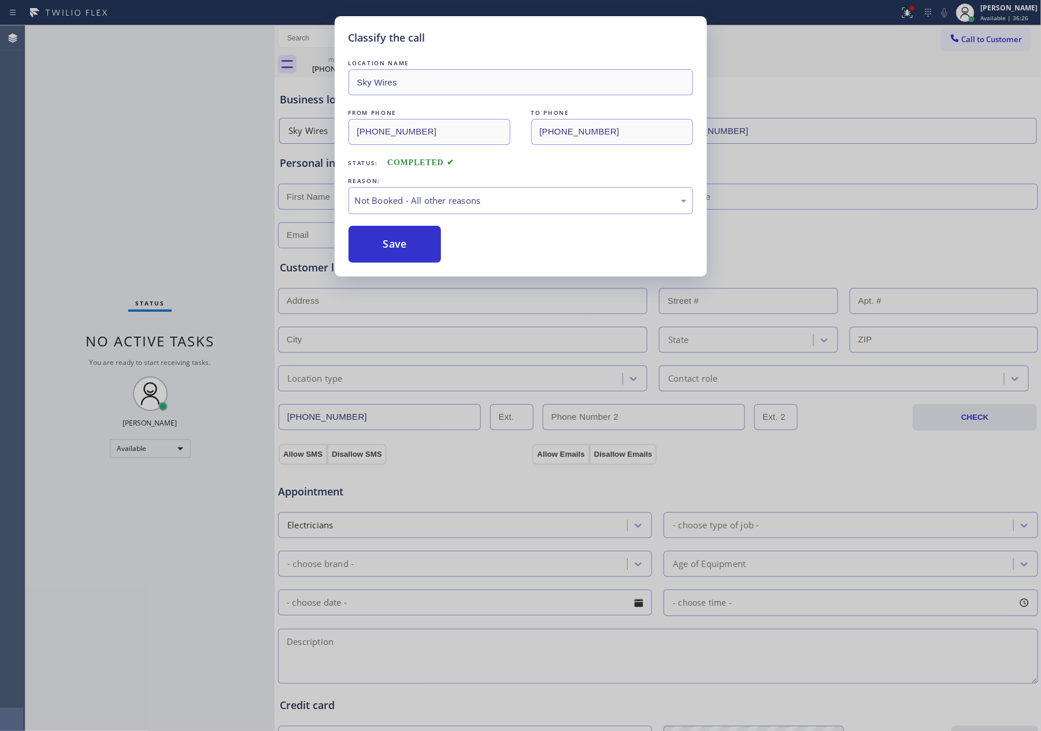
click at [137, 155] on div "Classify the call LOCATION NAME Sky Wires FROM PHONE [PHONE_NUMBER] TO PHONE [P…" at bounding box center [520, 365] width 1041 height 731
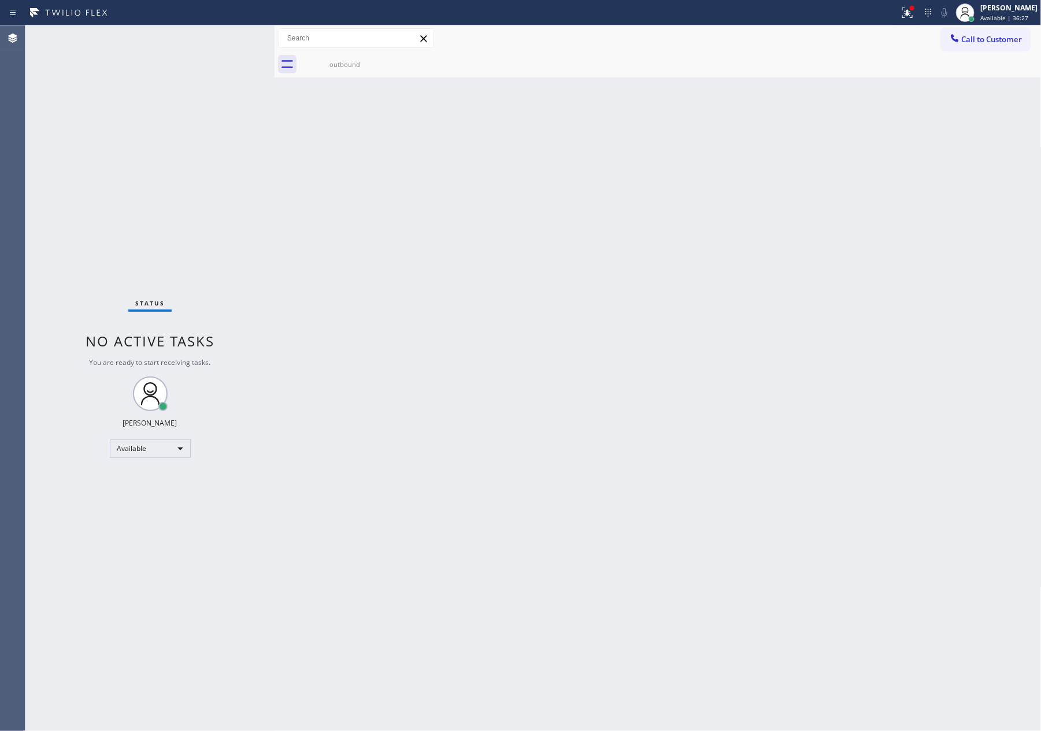
click at [173, 146] on div "Status No active tasks You are ready to start receiving tasks. [PERSON_NAME] Av…" at bounding box center [149, 378] width 249 height 706
click at [332, 51] on div "outbound" at bounding box center [344, 64] width 87 height 26
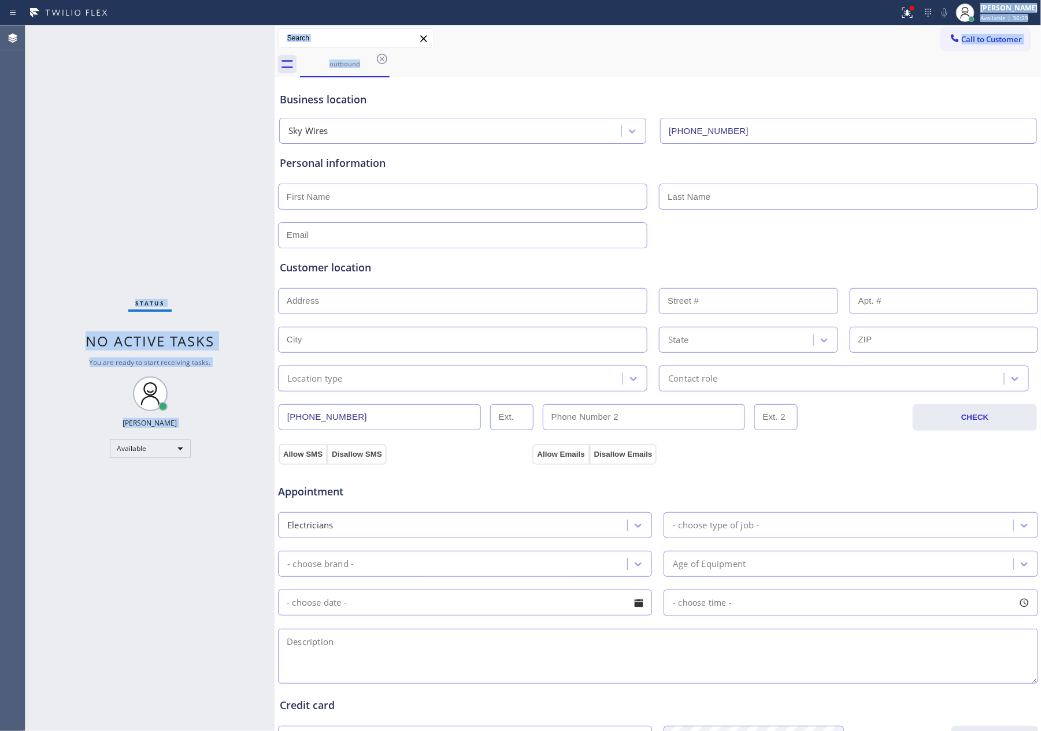
click at [653, 3] on div "Status report Issue detected This issue could affect your workflow. Please cont…" at bounding box center [520, 365] width 1041 height 731
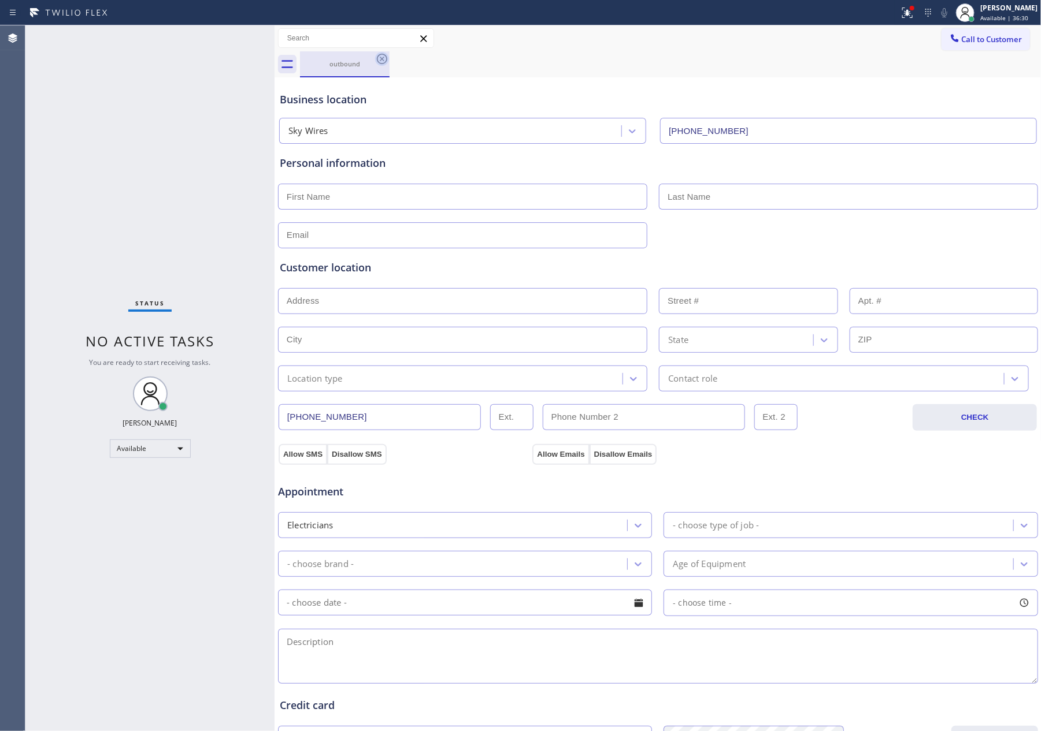
click at [378, 58] on icon at bounding box center [382, 59] width 14 height 14
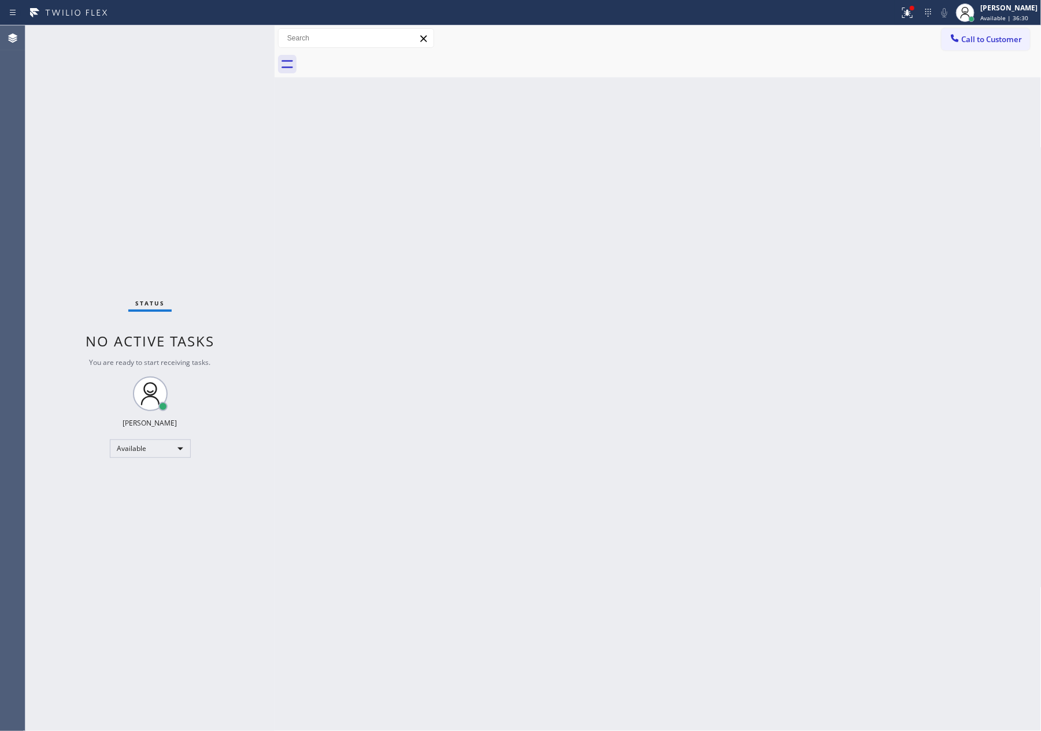
drag, startPoint x: 140, startPoint y: 132, endPoint x: 104, endPoint y: 191, distance: 68.8
click at [137, 139] on div "Status No active tasks You are ready to start receiving tasks. [PERSON_NAME] Av…" at bounding box center [149, 378] width 249 height 706
drag, startPoint x: 539, startPoint y: 258, endPoint x: 638, endPoint y: 149, distance: 147.3
click at [588, 224] on div "Back to Dashboard Change Sender ID Customers Technicians Select a contact Outbo…" at bounding box center [657, 378] width 767 height 706
click at [378, 315] on div "Back to Dashboard Change Sender ID Customers Technicians Select a contact Outbo…" at bounding box center [657, 378] width 767 height 706
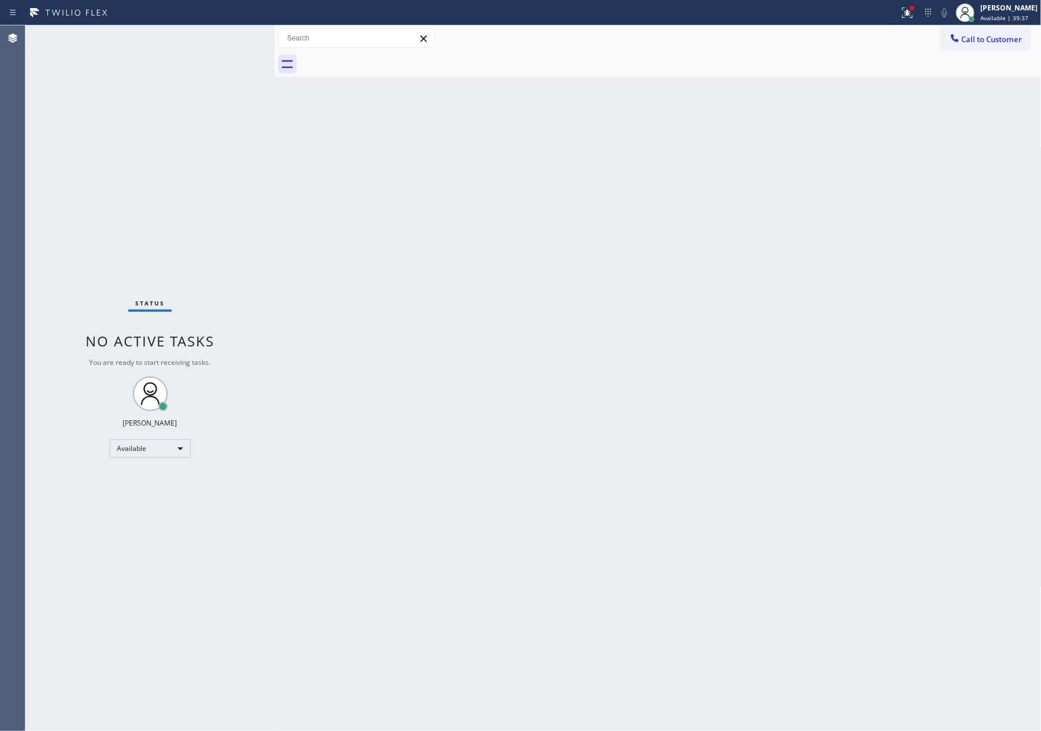
drag, startPoint x: 702, startPoint y: 426, endPoint x: 1030, endPoint y: 144, distance: 432.6
click at [770, 371] on div "Back to Dashboard Change Sender ID Customers Technicians Select a contact Outbo…" at bounding box center [657, 378] width 767 height 706
click at [1009, 39] on span "Call to Customer" at bounding box center [991, 39] width 61 height 10
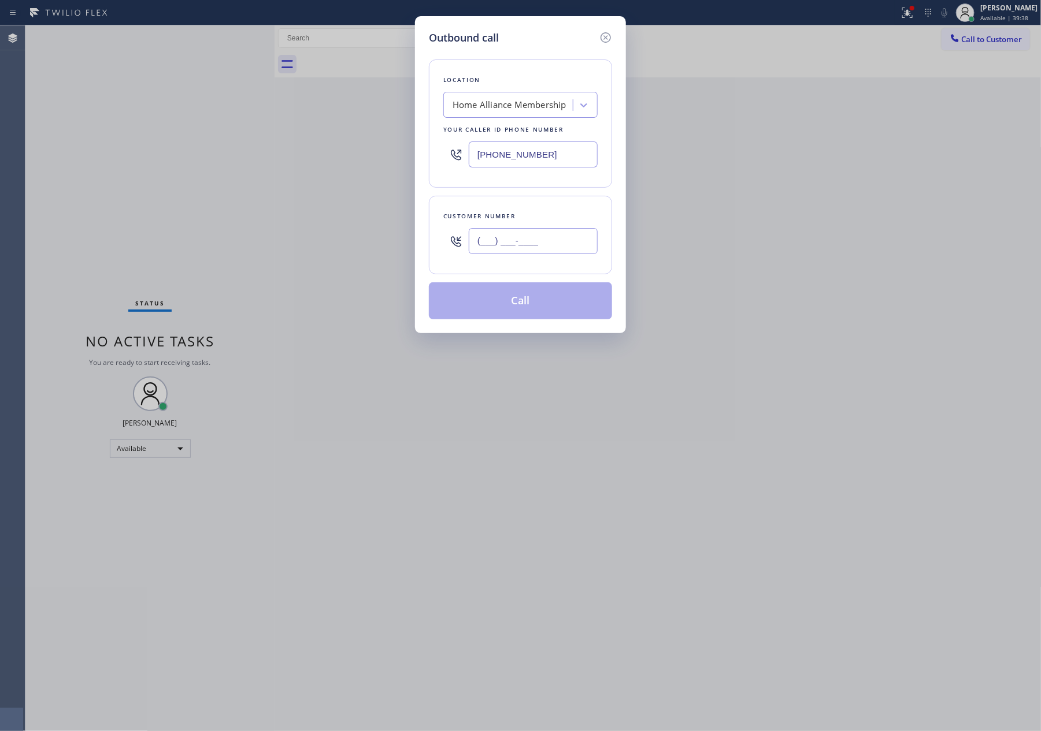
click at [554, 247] on input "(___) ___-____" at bounding box center [533, 241] width 129 height 26
paste input "732) 996-5937"
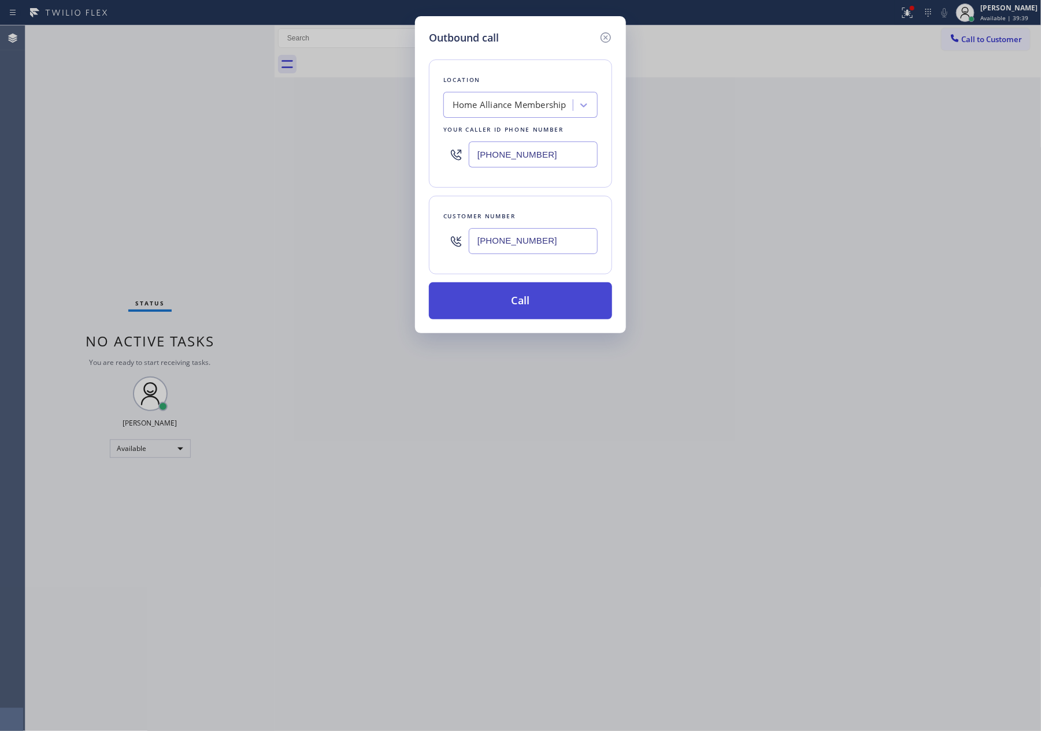
type input "[PHONE_NUMBER]"
click at [563, 314] on button "Call" at bounding box center [520, 301] width 183 height 37
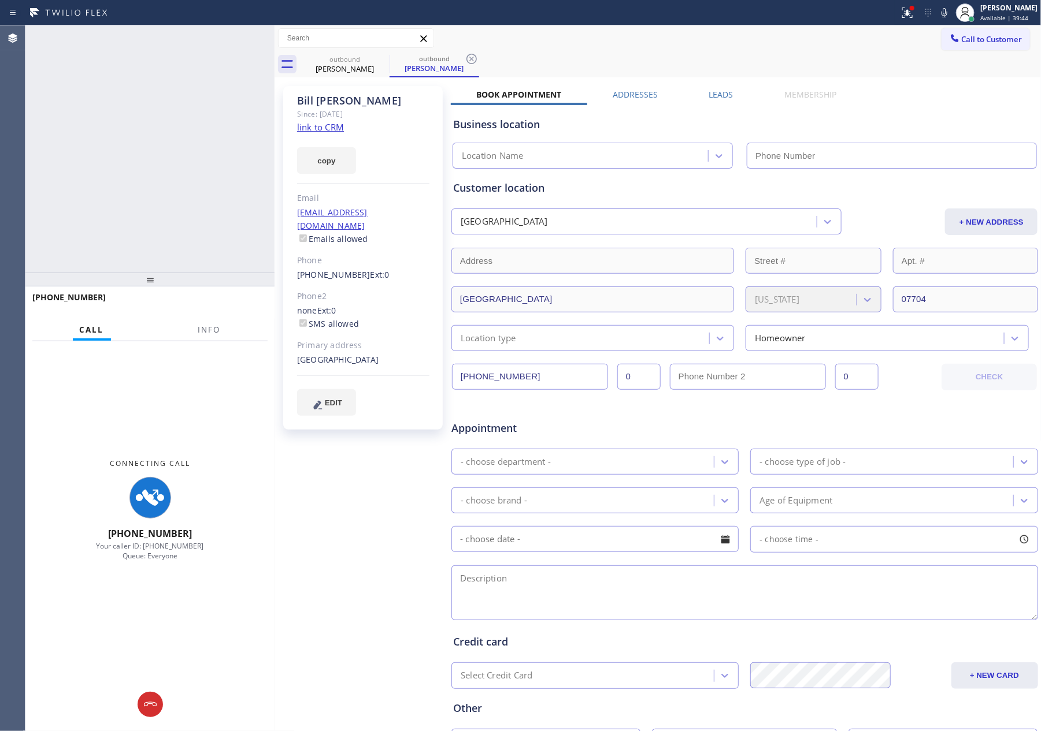
type input "[PHONE_NUMBER]"
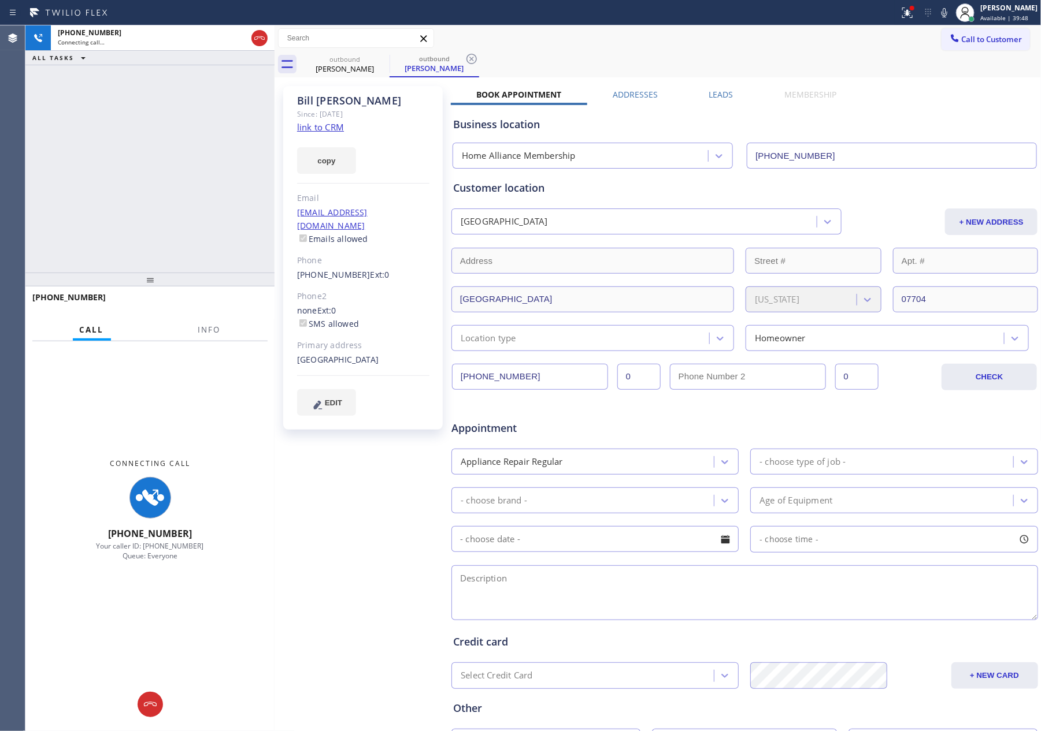
click at [213, 205] on div "[PHONE_NUMBER] Connecting call… ALL TASKS ALL TASKS ACTIVE TASKS TASKS IN WRAP …" at bounding box center [149, 148] width 249 height 247
click at [990, 101] on div "Business location Home Alliance Membership [PHONE_NUMBER]" at bounding box center [745, 135] width 588 height 68
click at [260, 33] on icon at bounding box center [259, 38] width 14 height 14
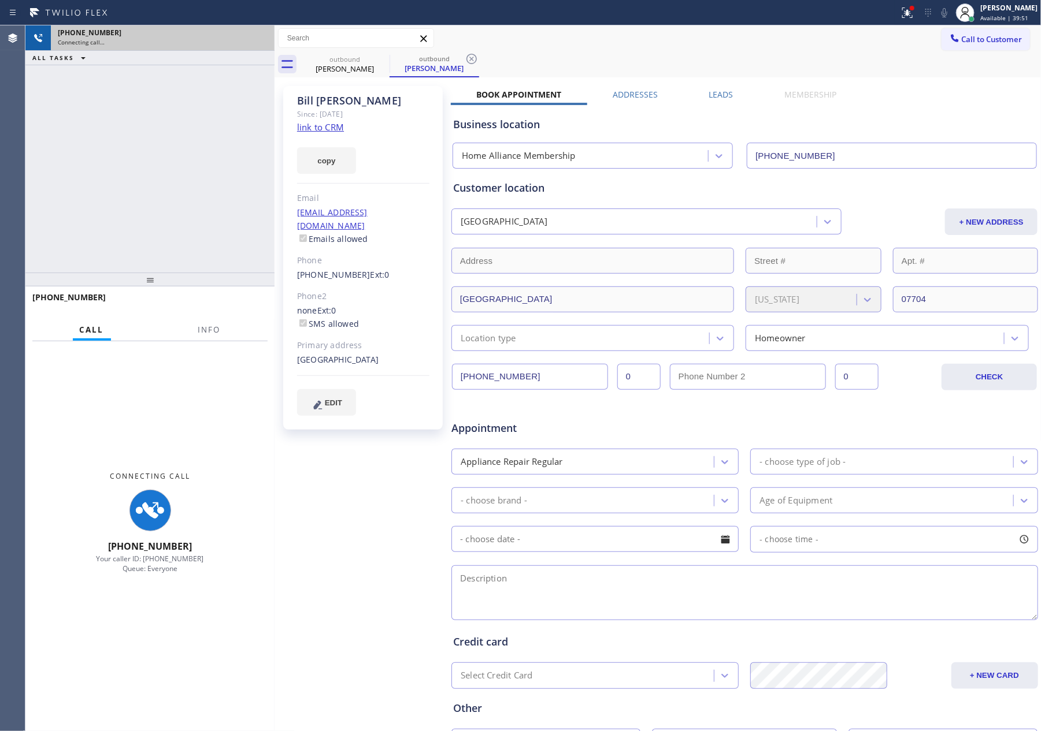
click at [213, 221] on div "[PHONE_NUMBER] Connecting call… ALL TASKS ALL TASKS ACTIVE TASKS TASKS IN WRAP …" at bounding box center [149, 148] width 249 height 247
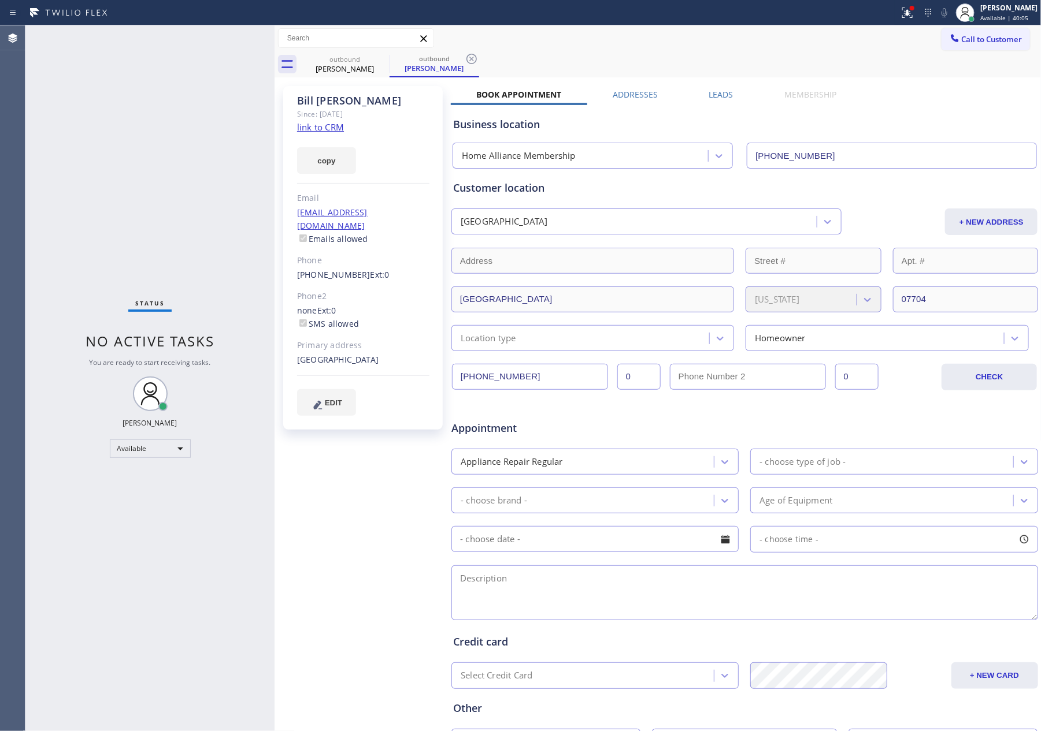
drag, startPoint x: 730, startPoint y: 49, endPoint x: 840, endPoint y: 49, distance: 109.2
click at [732, 49] on div "Call to Customer Outbound call Location Home Alliance Membership Your caller id…" at bounding box center [657, 38] width 767 height 26
click at [961, 35] on span "Call to Customer" at bounding box center [991, 39] width 61 height 10
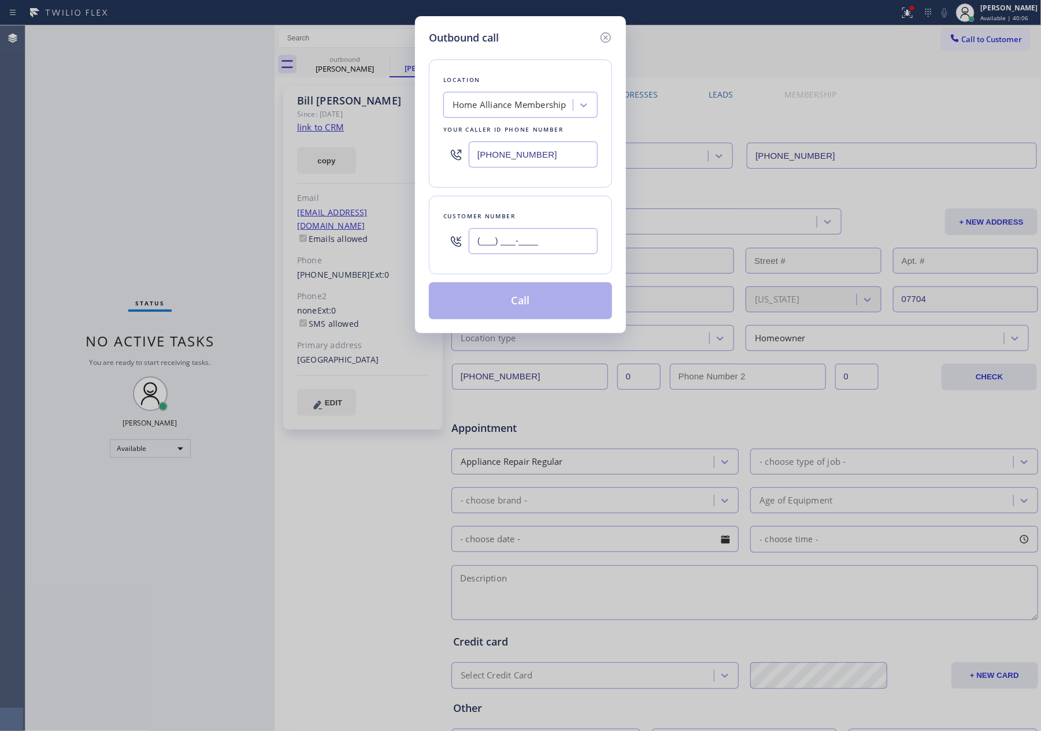
click at [565, 239] on input "(___) ___-____" at bounding box center [533, 241] width 129 height 26
paste input "732) 996-5937"
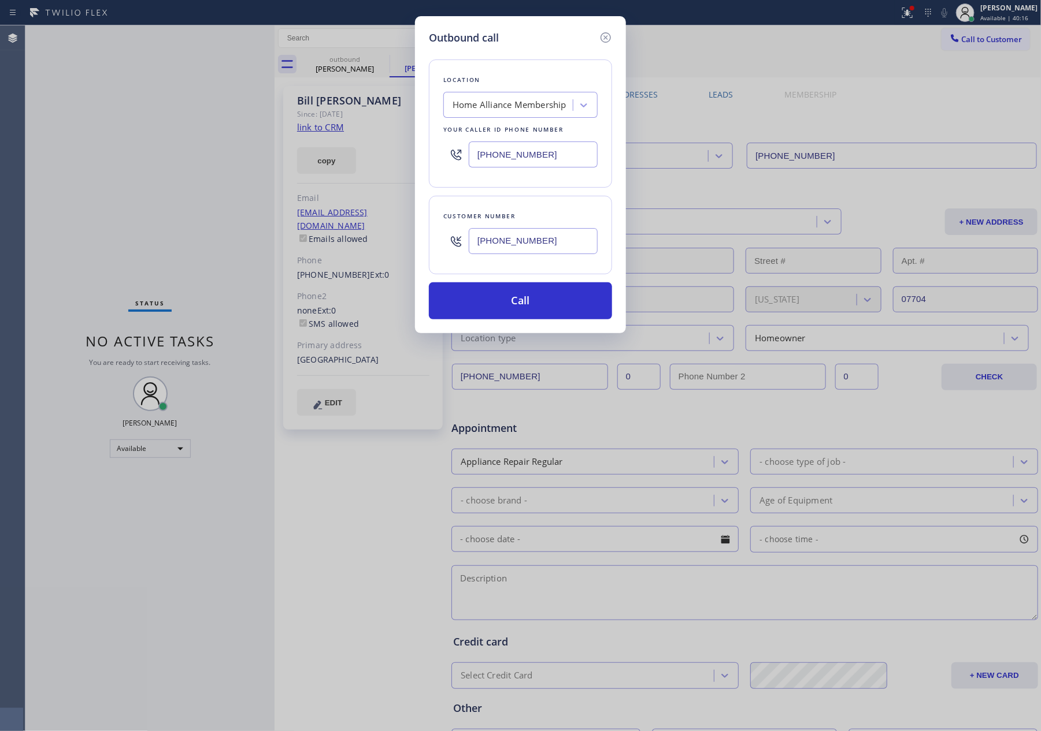
click at [571, 237] on input "[PHONE_NUMBER]" at bounding box center [533, 241] width 129 height 26
paste input "310) 691-9362"
type input "[PHONE_NUMBER]"
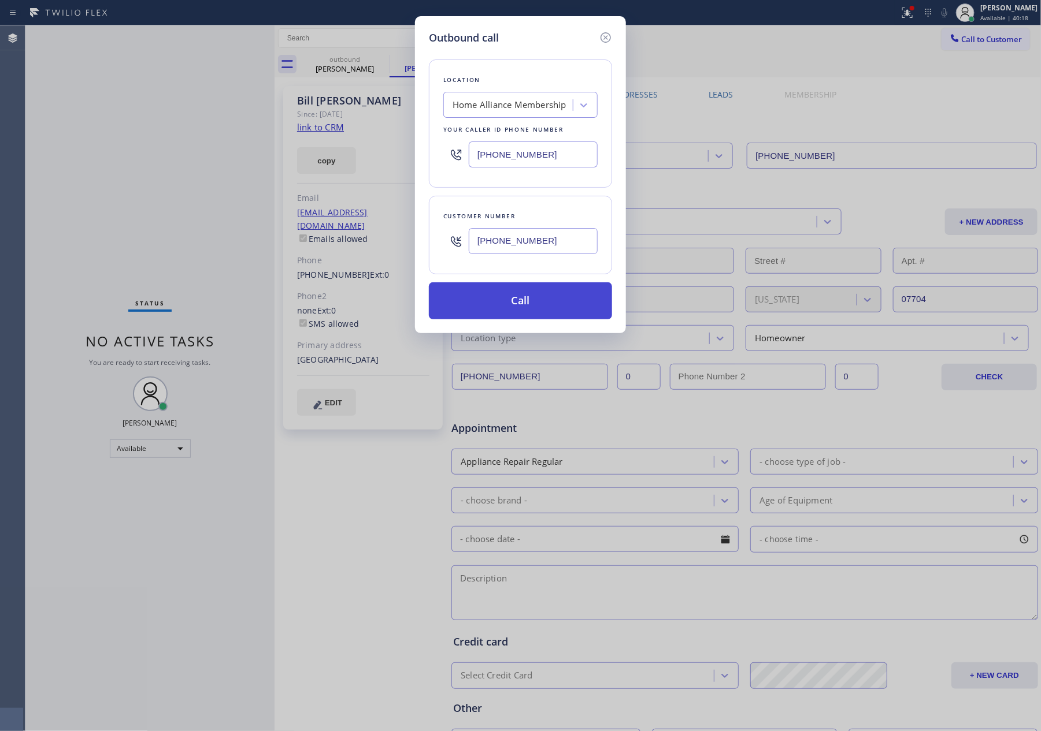
click at [546, 307] on button "Call" at bounding box center [520, 301] width 183 height 37
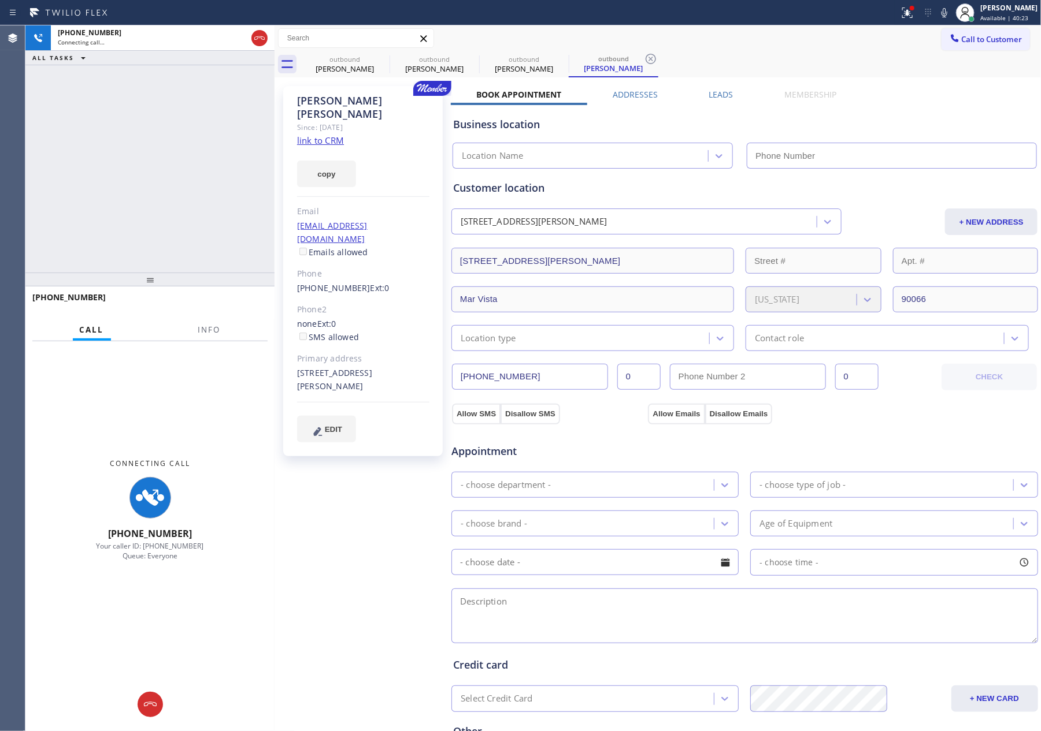
type input "[PHONE_NUMBER]"
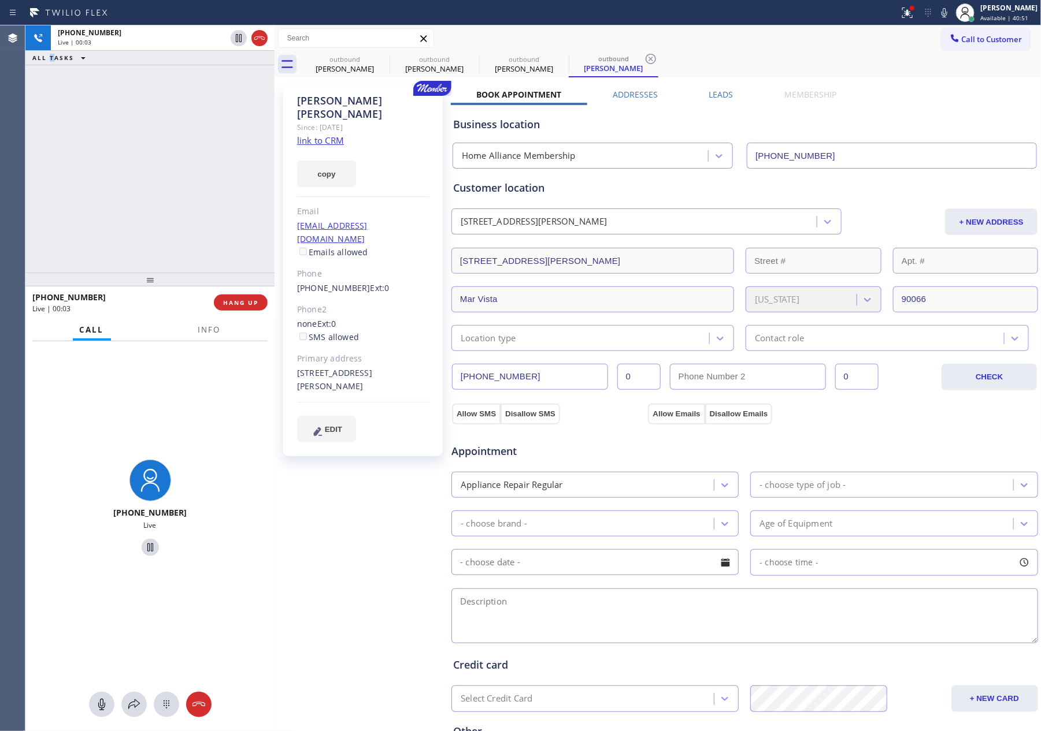
click at [69, 153] on div "[PHONE_NUMBER] Live | 00:03 ALL TASKS ALL TASKS ACTIVE TASKS TASKS IN WRAP UP" at bounding box center [149, 148] width 249 height 247
click at [248, 302] on span "HANG UP" at bounding box center [240, 303] width 35 height 8
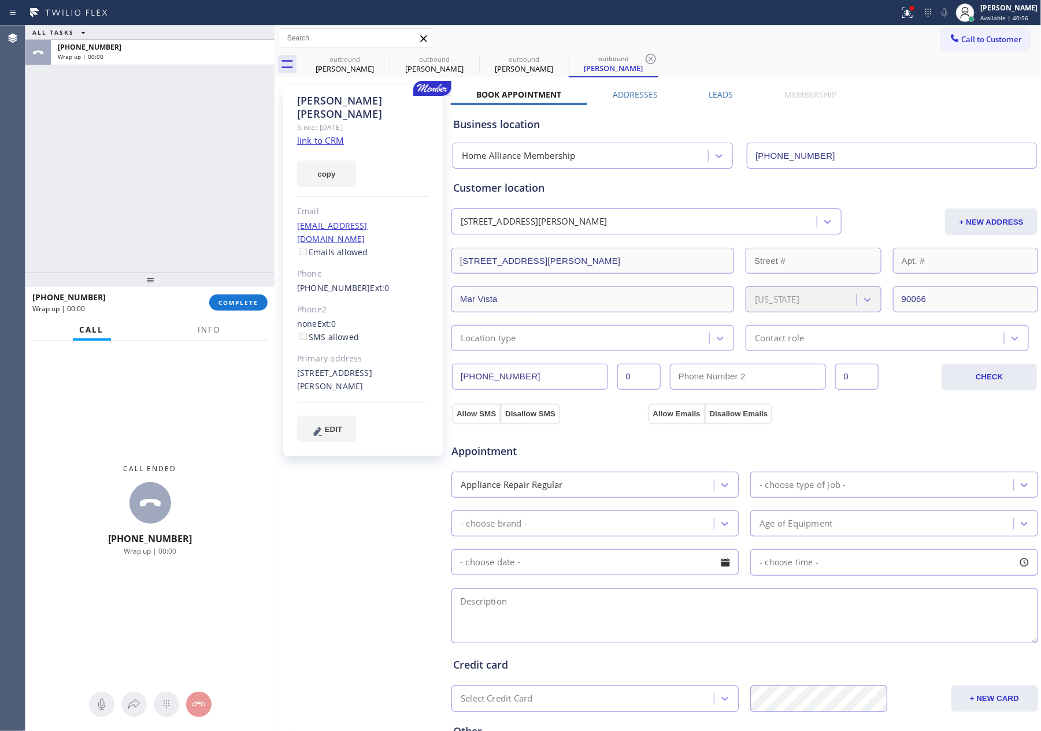
click at [716, 94] on label "Leads" at bounding box center [721, 94] width 24 height 11
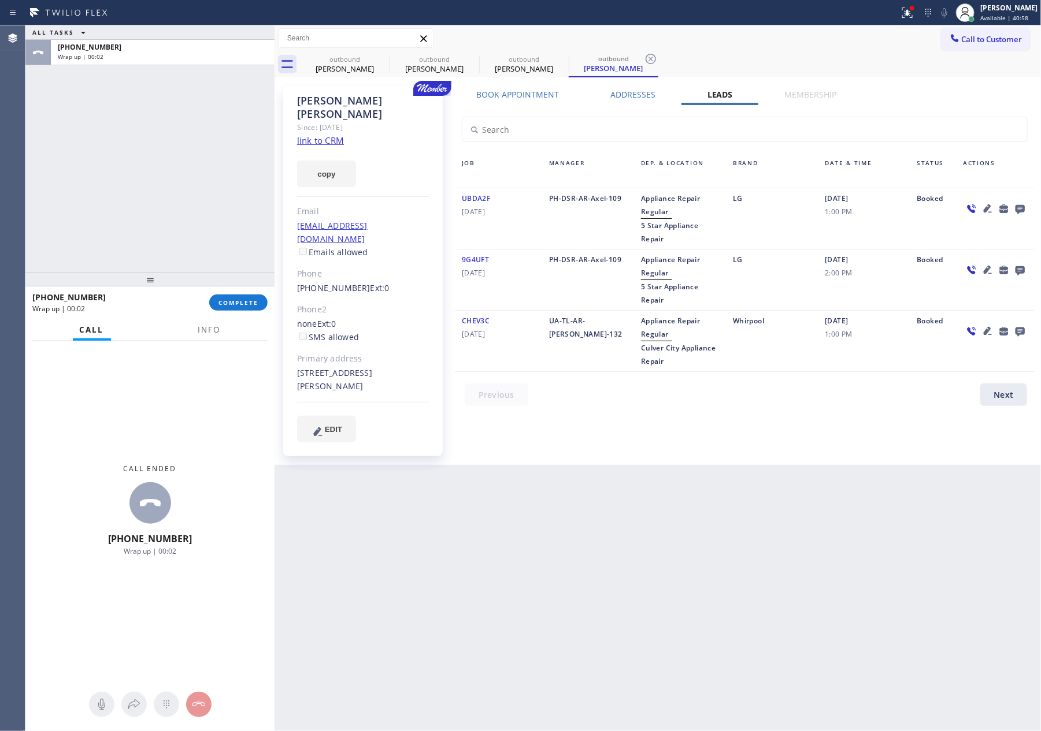
drag, startPoint x: 626, startPoint y: 551, endPoint x: 657, endPoint y: 529, distance: 37.7
click at [632, 541] on div "Back to Dashboard Change Sender ID Customers Technicians Select a contact Outbo…" at bounding box center [657, 378] width 767 height 706
click at [1017, 210] on icon at bounding box center [1020, 209] width 14 height 14
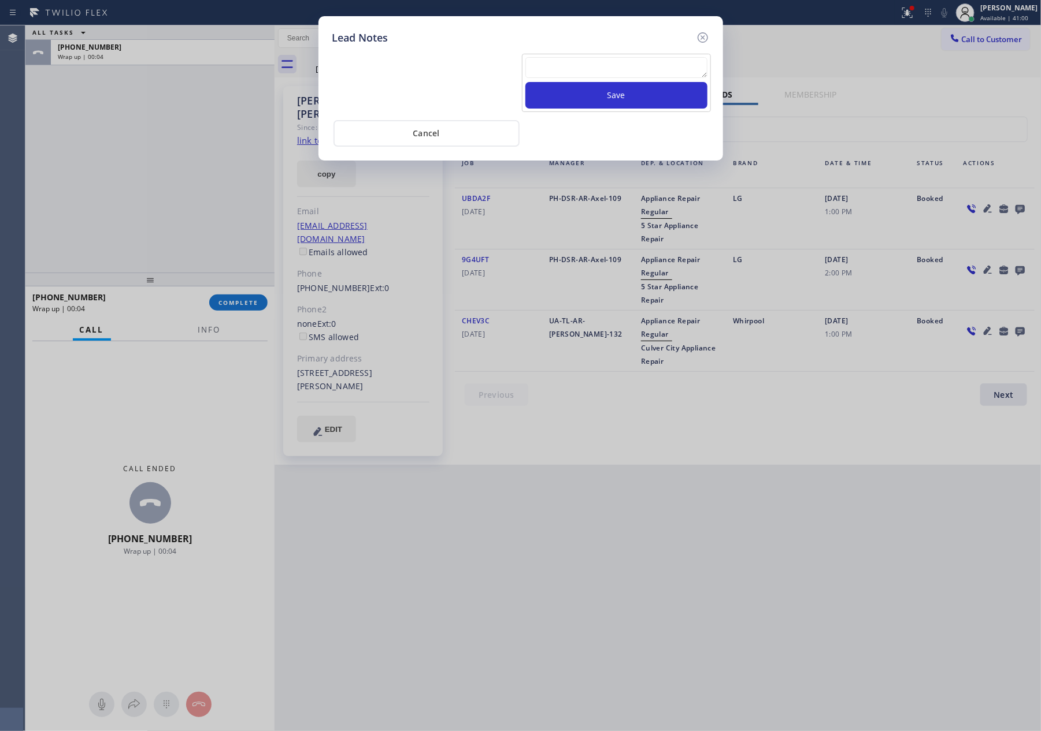
click at [614, 66] on textarea at bounding box center [616, 67] width 182 height 21
paste textarea "For the welcome call, please transfer the customer if they call back.""
type textarea "For the welcome call, please transfer the customer if they call back.""
click at [621, 92] on button "Save" at bounding box center [616, 95] width 182 height 27
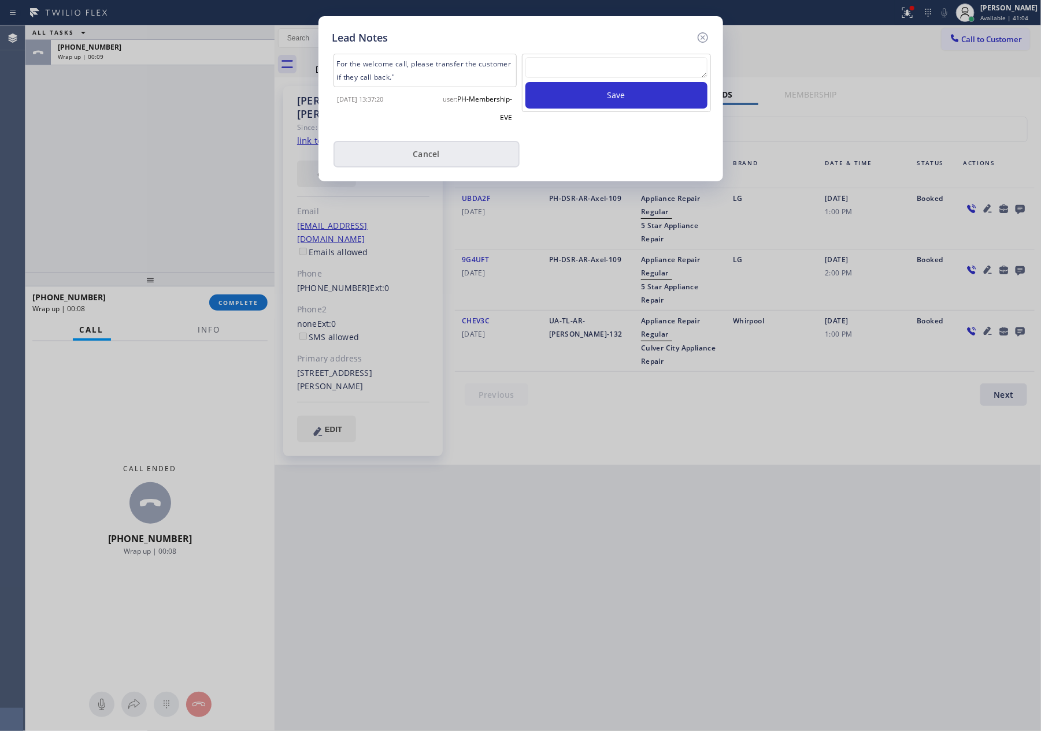
drag, startPoint x: 441, startPoint y: 158, endPoint x: 166, endPoint y: 195, distance: 276.9
click at [440, 158] on button "Cancel" at bounding box center [426, 154] width 186 height 27
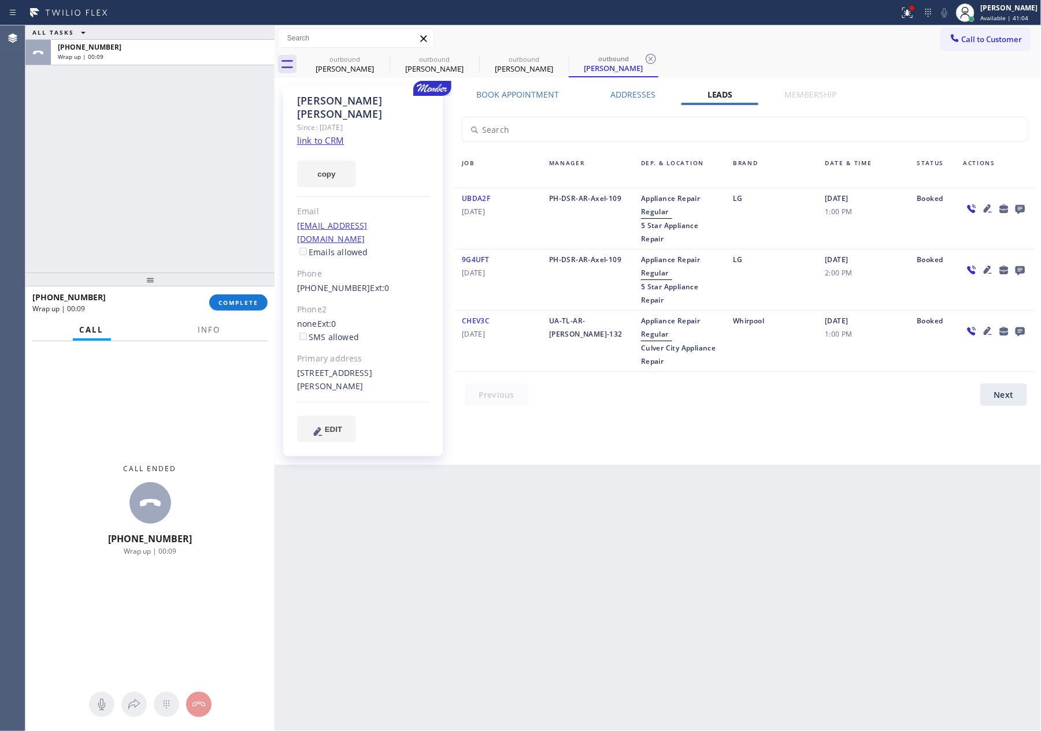
drag, startPoint x: 166, startPoint y: 195, endPoint x: 1016, endPoint y: 70, distance: 858.5
click at [172, 195] on div "ALL TASKS ALL TASKS ACTIVE TASKS TASKS IN WRAP UP [PHONE_NUMBER] Wrap up | 00:09" at bounding box center [149, 148] width 249 height 247
click at [1013, 32] on button "Call to Customer" at bounding box center [985, 39] width 88 height 22
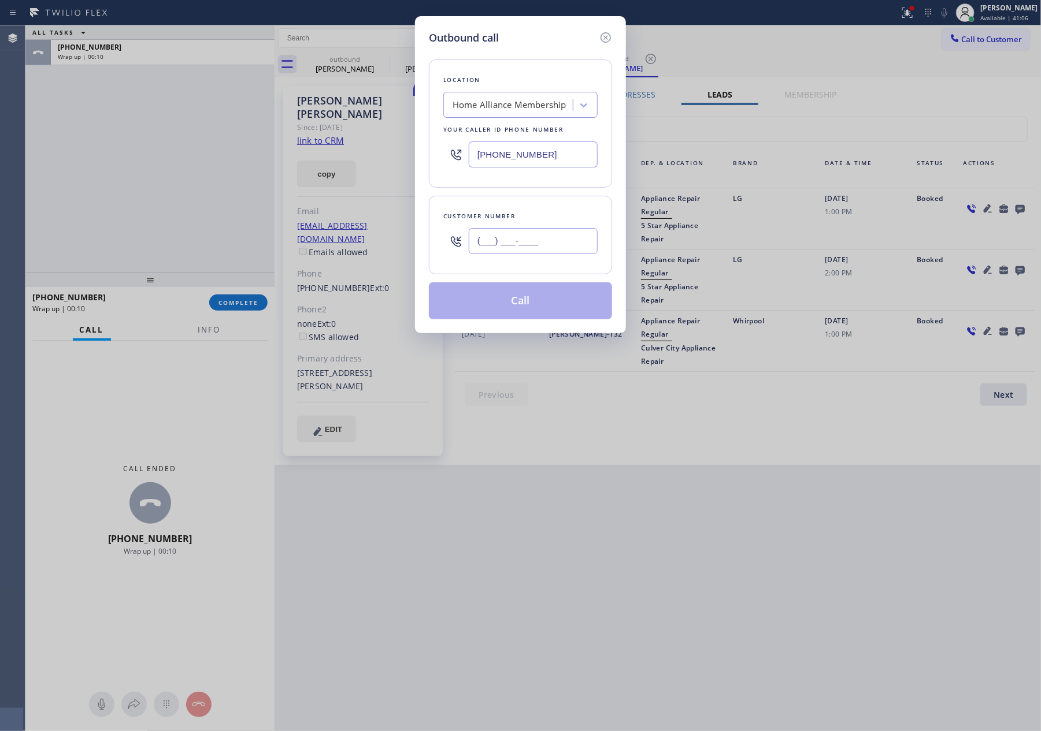
click at [555, 244] on input "(___) ___-____" at bounding box center [533, 241] width 129 height 26
paste input "310) 691-9362"
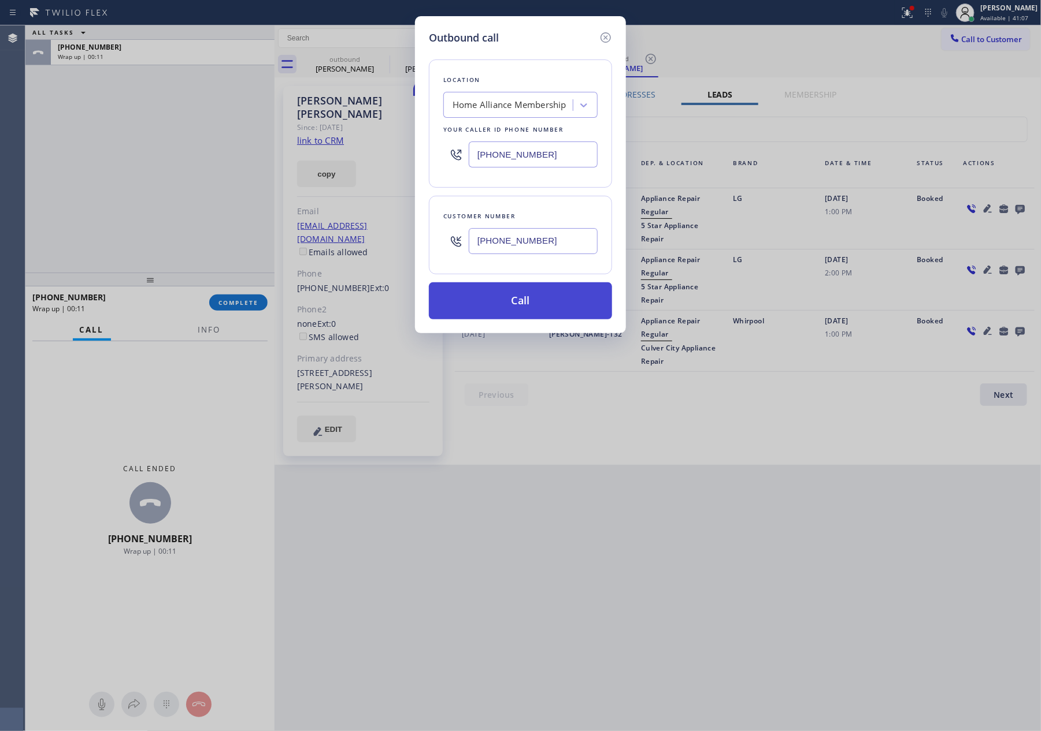
type input "[PHONE_NUMBER]"
click at [545, 303] on button "Call" at bounding box center [520, 301] width 183 height 37
click at [120, 176] on div "Outbound call Location Home Alliance Membership Your caller id phone number [PH…" at bounding box center [520, 365] width 1041 height 731
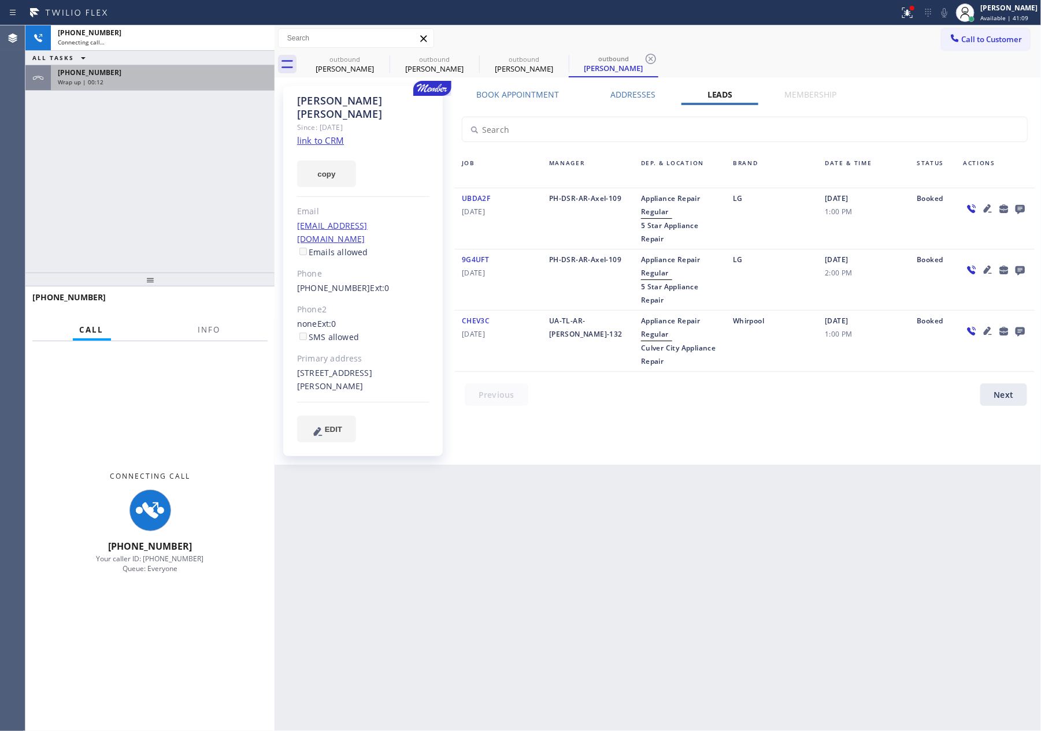
drag, startPoint x: 170, startPoint y: 179, endPoint x: 188, endPoint y: 87, distance: 93.0
click at [172, 177] on div "[PHONE_NUMBER] Connecting call… ALL TASKS ALL TASKS ACTIVE TASKS TASKS IN WRAP …" at bounding box center [149, 148] width 249 height 247
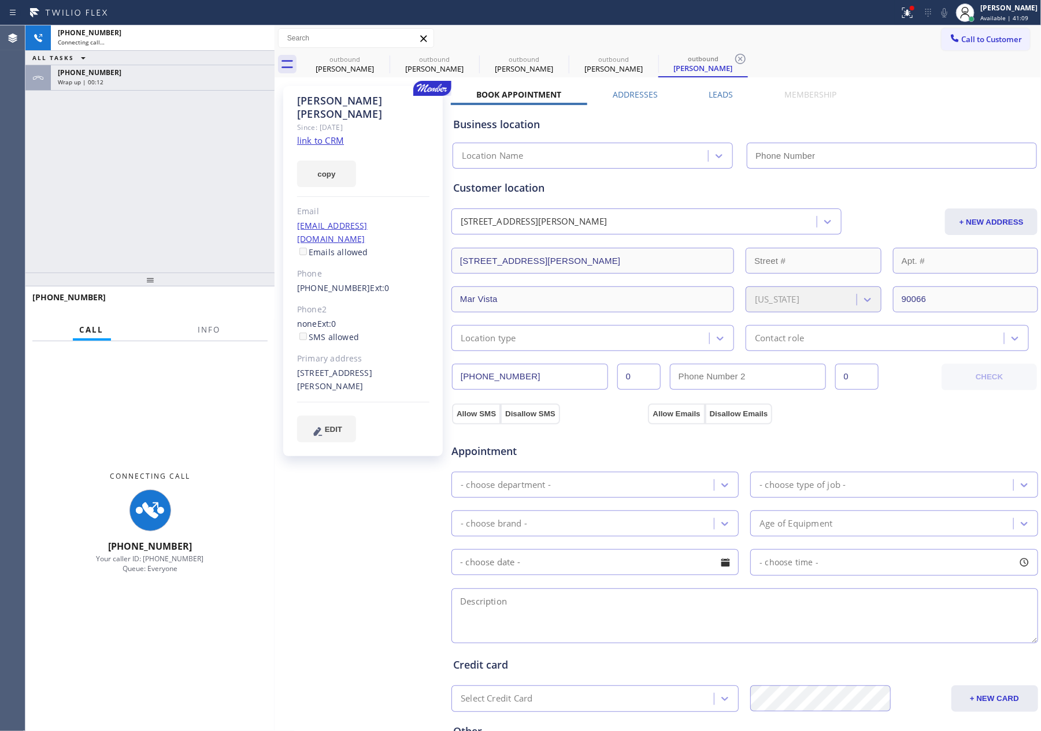
click at [192, 78] on div "Wrap up | 00:12" at bounding box center [163, 82] width 210 height 8
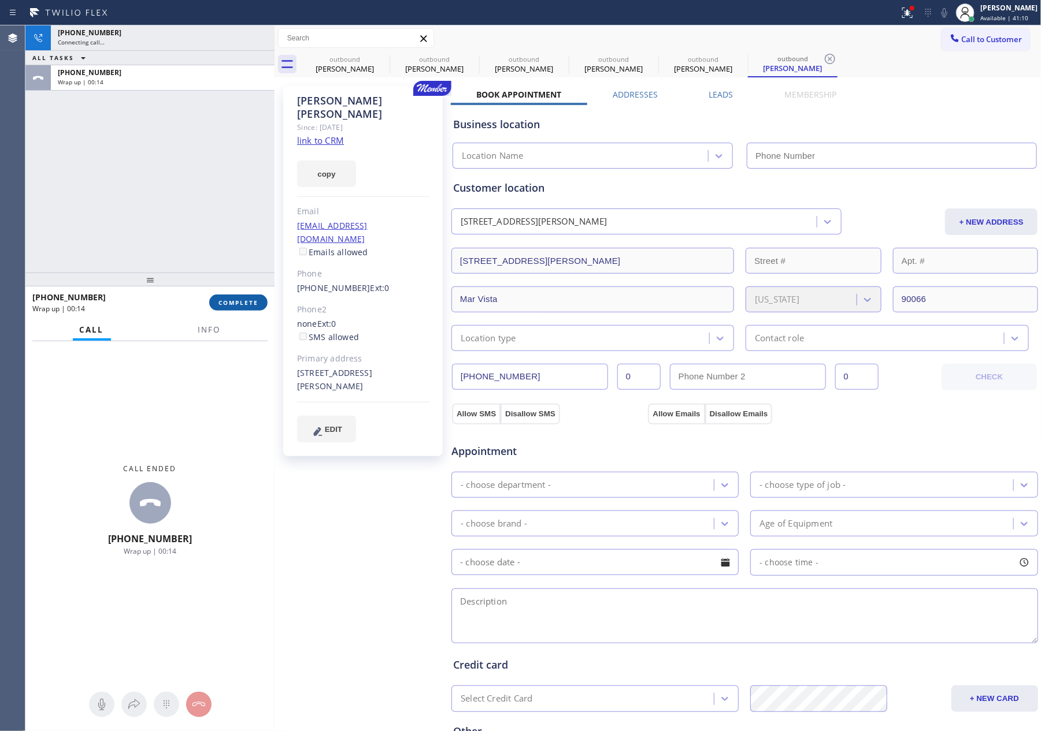
click at [254, 303] on span "COMPLETE" at bounding box center [238, 303] width 40 height 8
click at [215, 167] on div "[PHONE_NUMBER] Connecting call… ALL TASKS ALL TASKS ACTIVE TASKS TASKS IN WRAP …" at bounding box center [149, 148] width 249 height 247
type input "[PHONE_NUMBER]"
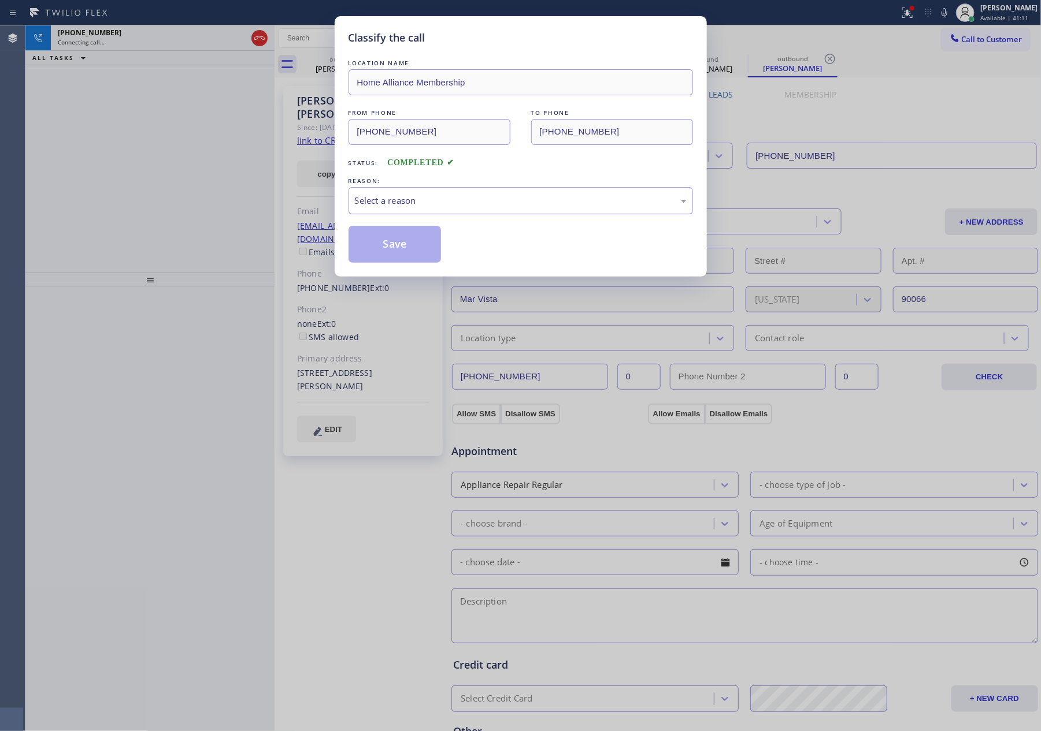
click at [384, 196] on div "Select a reason" at bounding box center [521, 200] width 332 height 13
click at [398, 248] on button "Save" at bounding box center [394, 244] width 93 height 37
click at [84, 170] on div "Classify the call LOCATION NAME Home Alliance Membership FROM PHONE [PHONE_NUMB…" at bounding box center [520, 365] width 1041 height 731
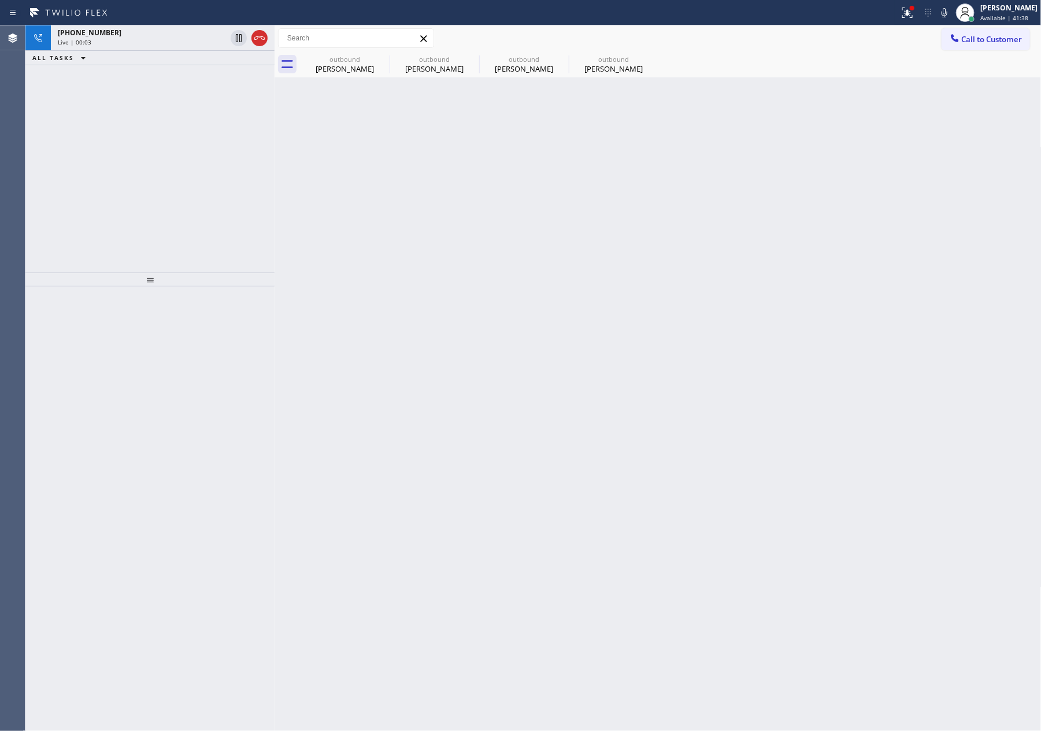
drag, startPoint x: 189, startPoint y: 188, endPoint x: 269, endPoint y: 106, distance: 114.0
click at [190, 186] on div "[PHONE_NUMBER] Live | 00:03 ALL TASKS ALL TASKS ACTIVE TASKS TASKS IN WRAP UP" at bounding box center [149, 148] width 249 height 247
click at [257, 37] on icon at bounding box center [259, 38] width 14 height 14
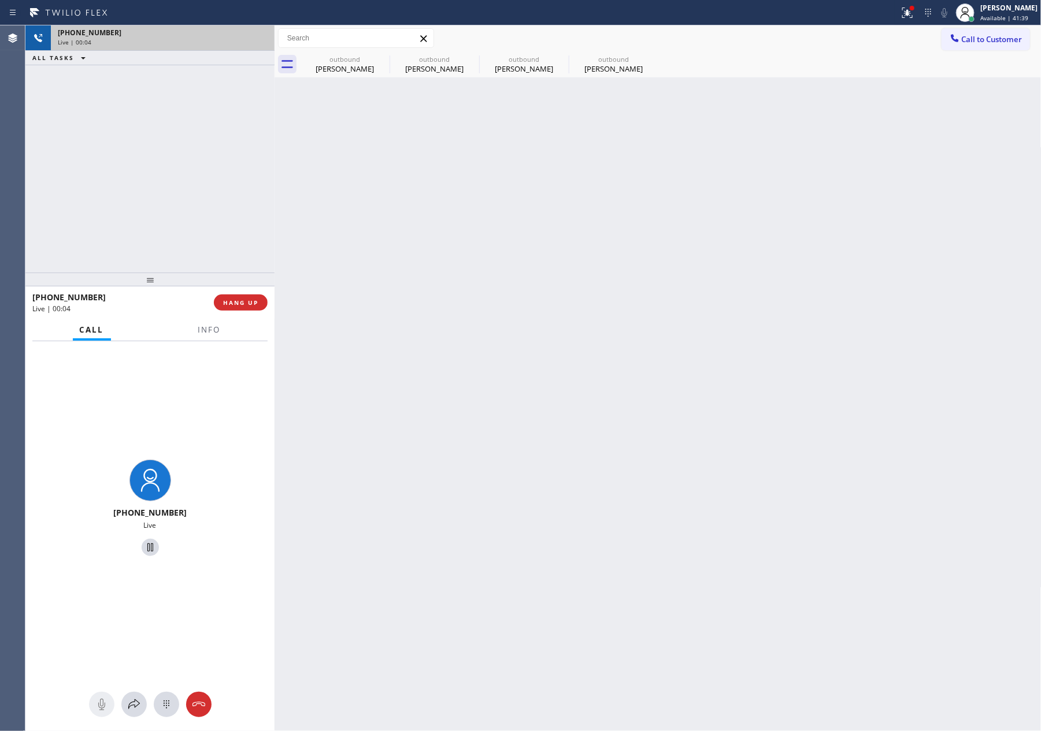
click at [238, 162] on div "[PHONE_NUMBER] Live | 00:04 ALL TASKS ALL TASKS ACTIVE TASKS TASKS IN WRAP UP" at bounding box center [149, 148] width 249 height 247
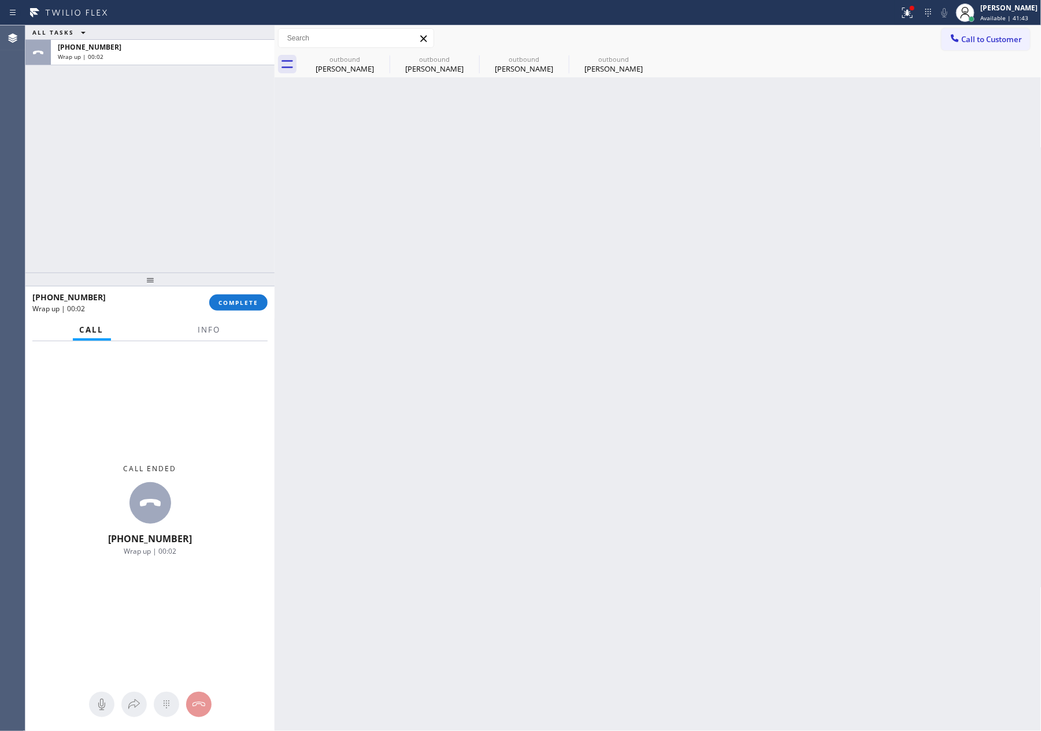
click at [737, 284] on div "Back to Dashboard Change Sender ID Customers Technicians Select a contact Outbo…" at bounding box center [657, 378] width 767 height 706
click at [992, 35] on span "Call to Customer" at bounding box center [991, 39] width 61 height 10
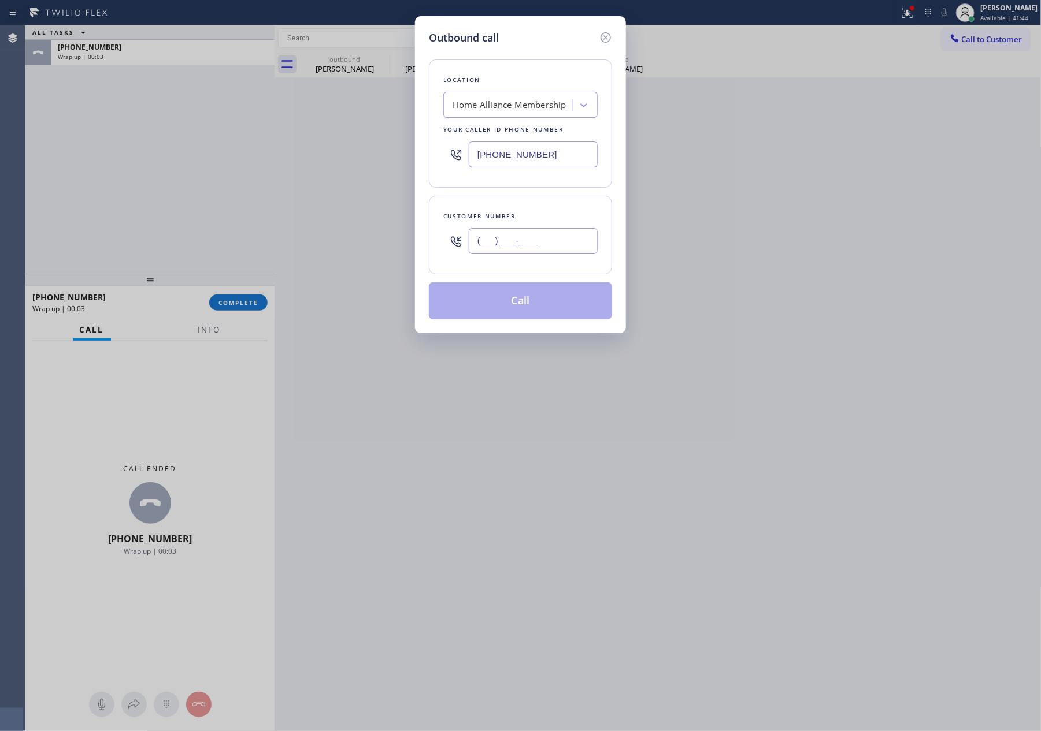
click at [574, 245] on input "(___) ___-____" at bounding box center [533, 241] width 129 height 26
paste input "916) 805-9788"
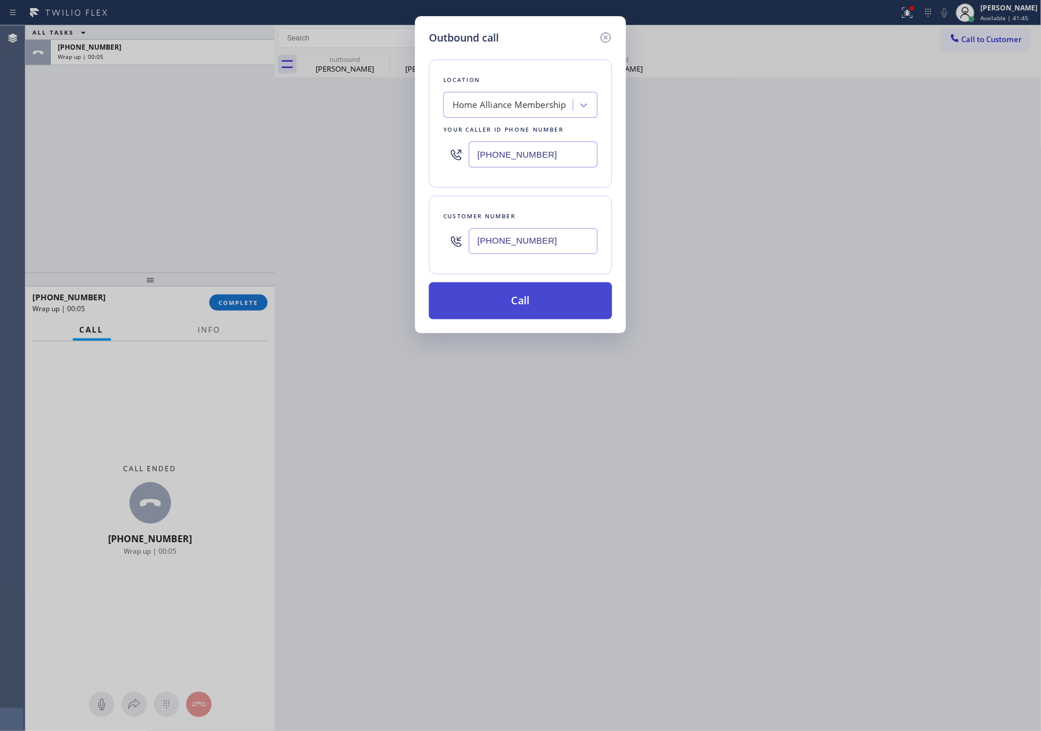
type input "[PHONE_NUMBER]"
click at [536, 307] on button "Call" at bounding box center [520, 301] width 183 height 37
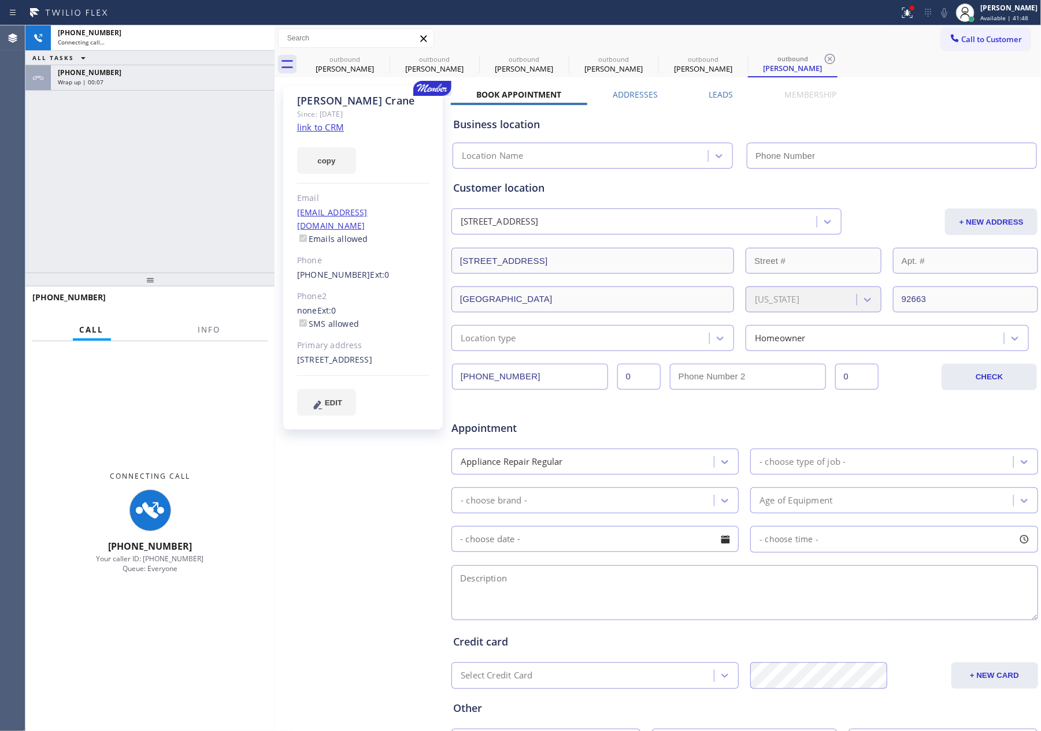
type input "[PHONE_NUMBER]"
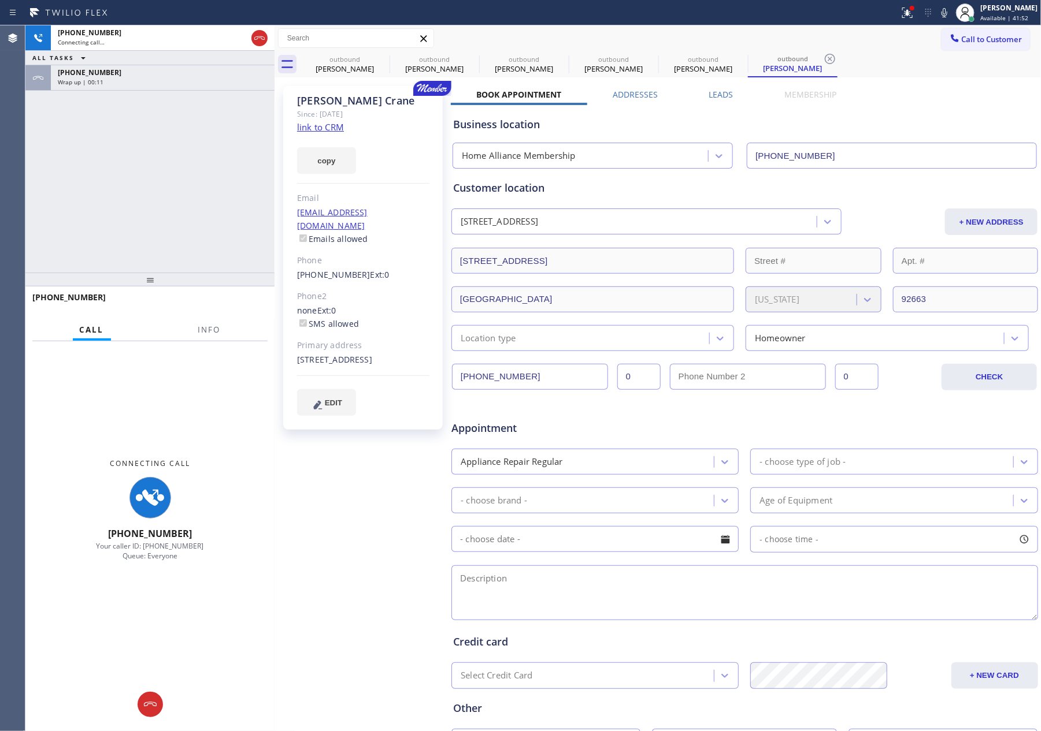
click at [277, 149] on div "[PHONE_NUMBER] Connecting call… ALL TASKS ALL TASKS ACTIVE TASKS TASKS IN WRAP …" at bounding box center [532, 378] width 1015 height 706
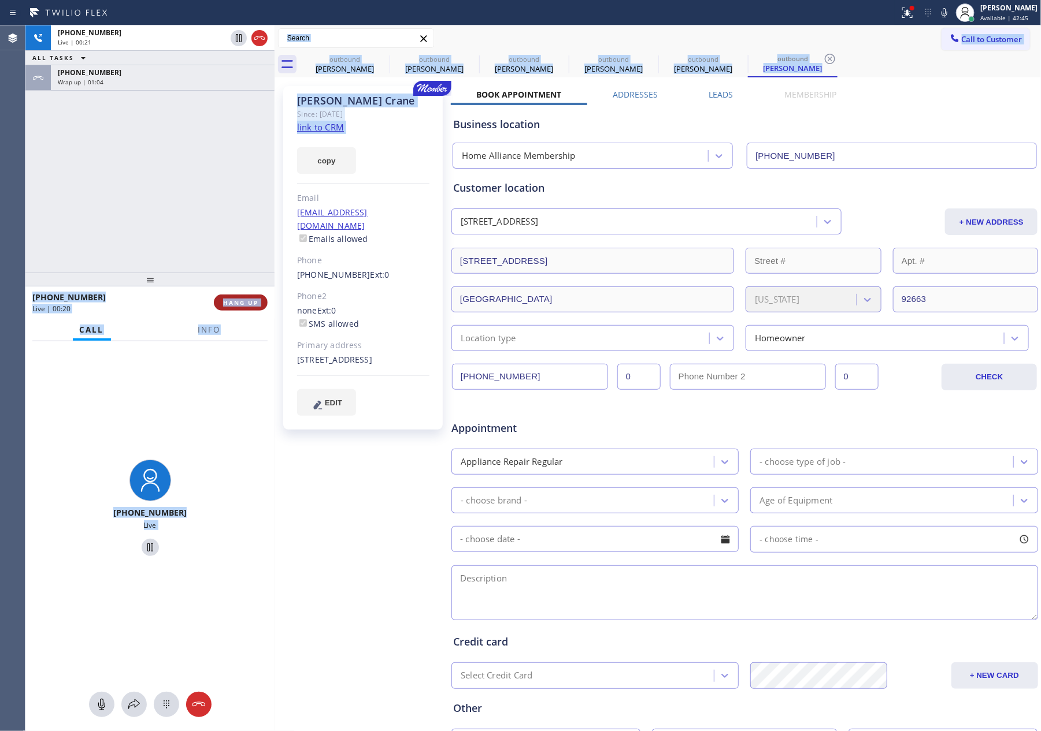
click at [231, 296] on button "HANG UP" at bounding box center [241, 303] width 54 height 16
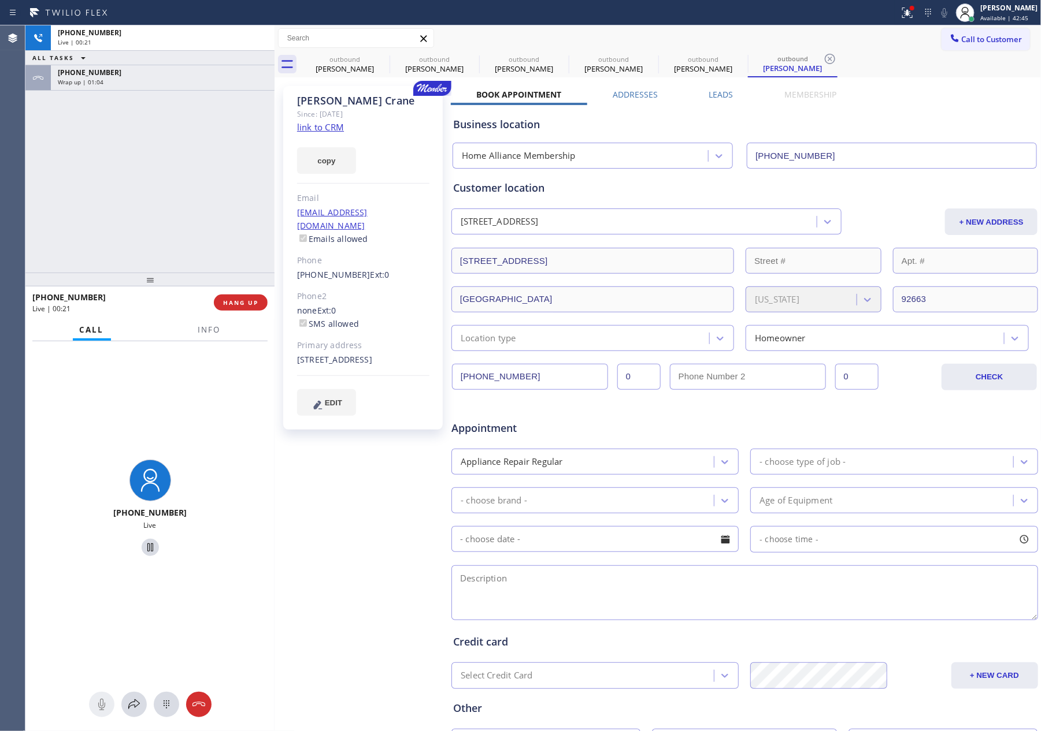
click at [210, 153] on div "[PHONE_NUMBER] Live | 00:21 ALL TASKS ALL TASKS ACTIVE TASKS TASKS IN WRAP UP […" at bounding box center [149, 148] width 249 height 247
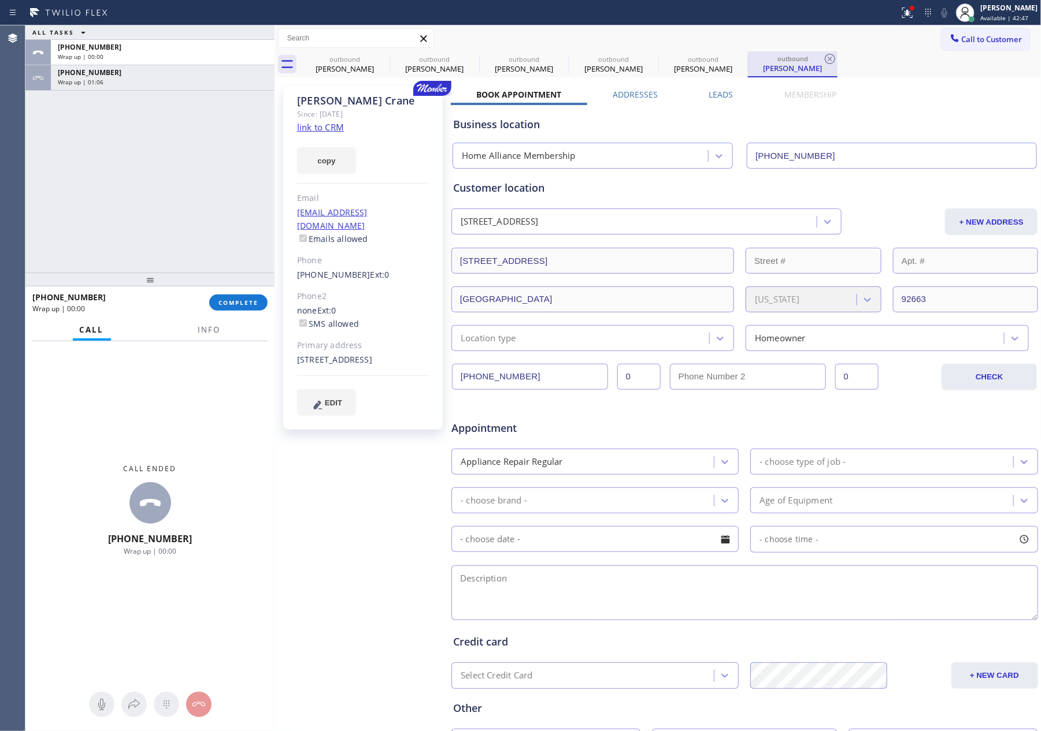
click at [788, 61] on div "outbound" at bounding box center [792, 58] width 87 height 9
click at [711, 89] on label "Leads" at bounding box center [721, 94] width 24 height 11
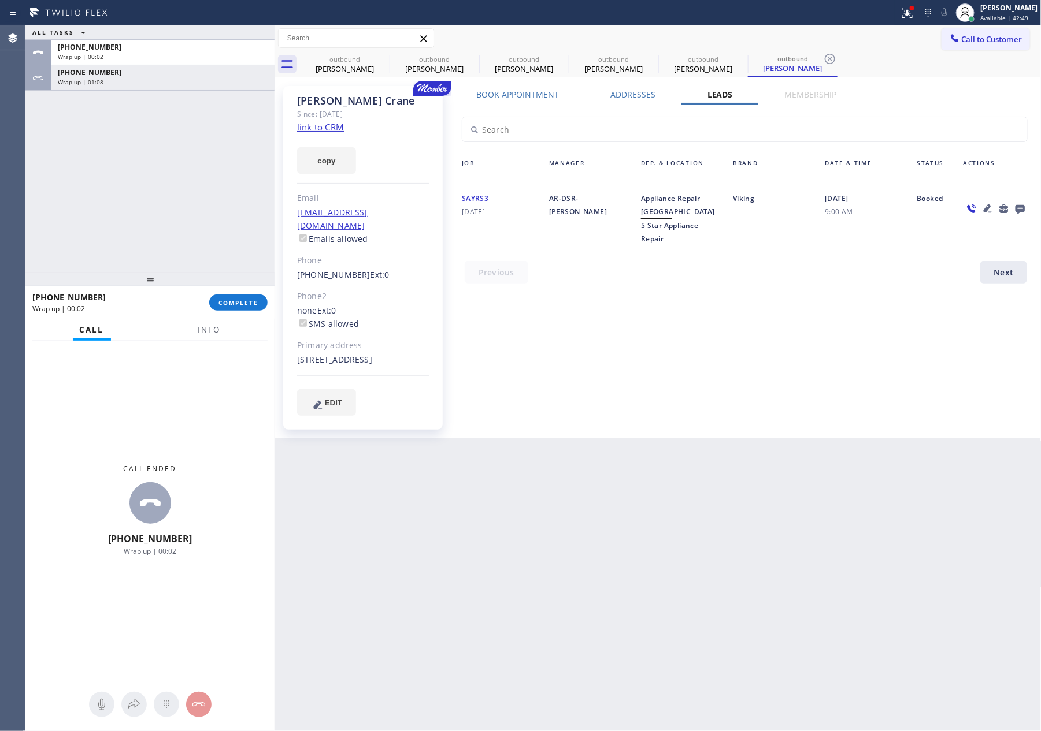
click at [704, 356] on div "Book Appointment Addresses Leads Membership Business location Home Alliance Mem…" at bounding box center [745, 262] width 588 height 347
click at [1020, 203] on icon at bounding box center [1020, 209] width 14 height 14
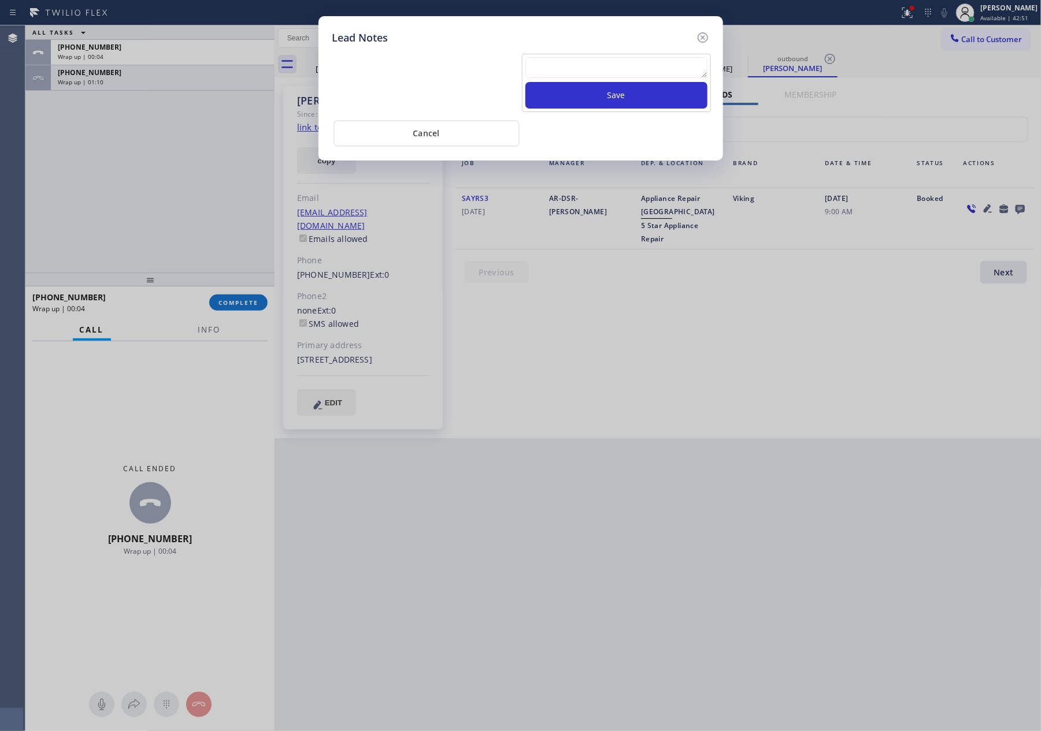
click at [667, 73] on textarea at bounding box center [616, 67] width 182 height 21
paste textarea "For the welcome call, please transfer the customer if they call back.""
type textarea "For the welcome call, please transfer the customer if they call back.""
click at [648, 94] on button "Save" at bounding box center [616, 95] width 182 height 27
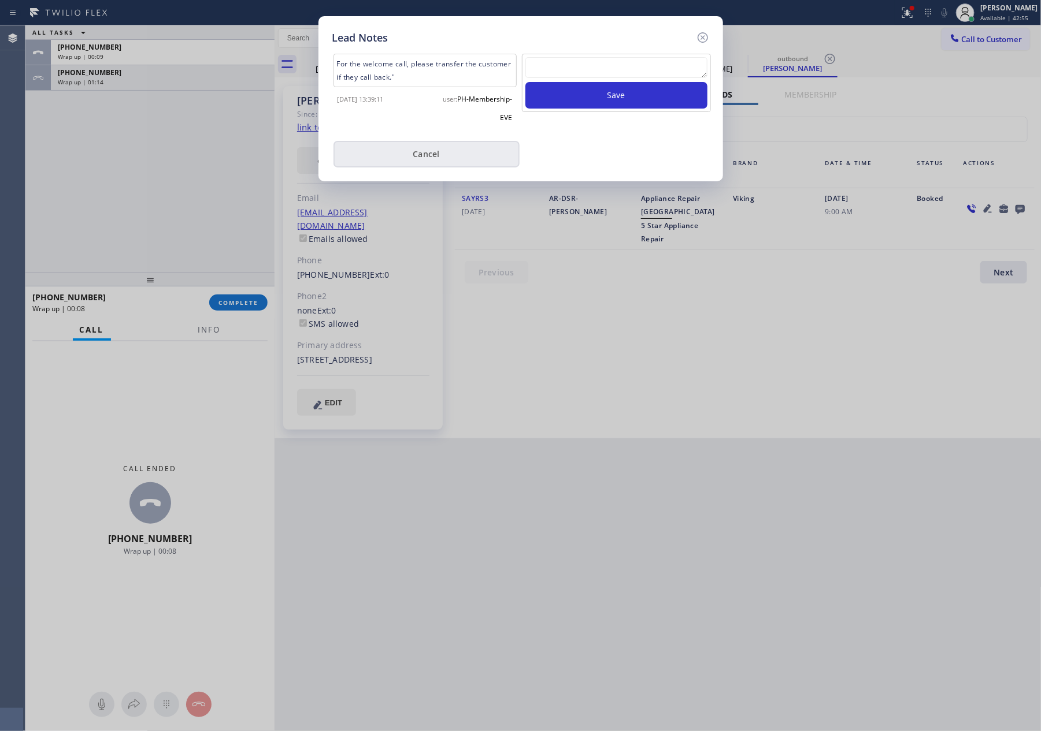
click at [553, 133] on div "For the welcome call, please transfer the customer if they call back." [DATE] 1…" at bounding box center [520, 107] width 377 height 122
click at [390, 169] on div "Lead Notes For the welcome call, please transfer the customer if they call back…" at bounding box center [520, 98] width 404 height 165
click at [398, 156] on button "Cancel" at bounding box center [426, 154] width 186 height 27
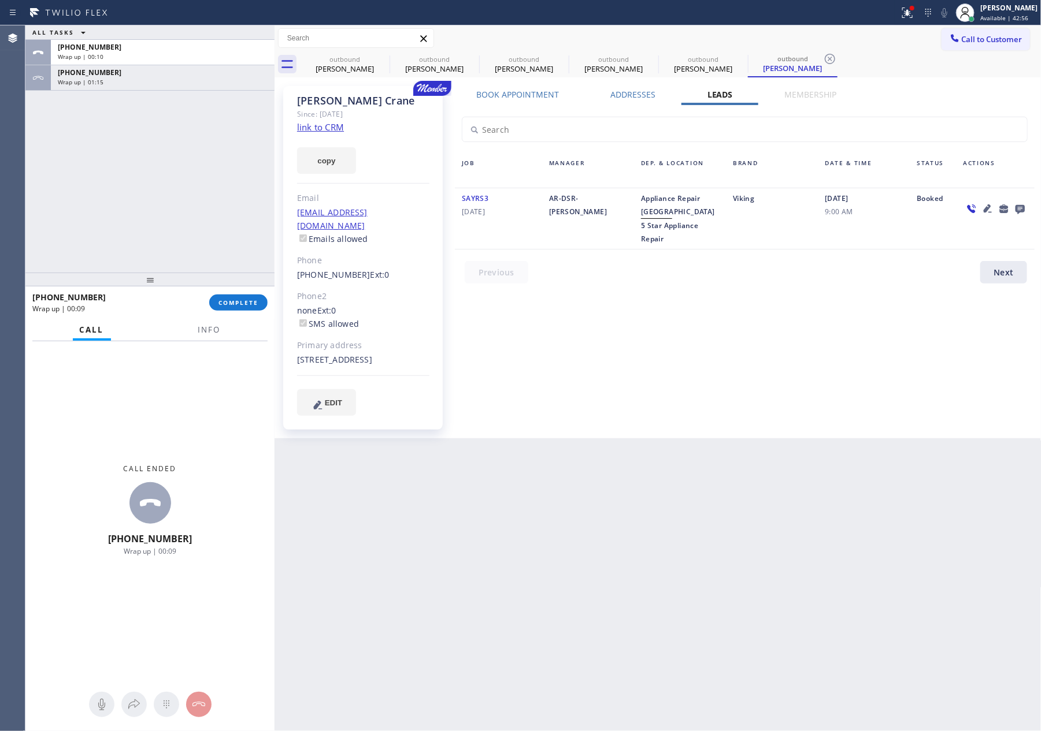
drag, startPoint x: 198, startPoint y: 164, endPoint x: 258, endPoint y: 195, distance: 68.2
click at [203, 164] on div "ALL TASKS ALL TASKS ACTIVE TASKS TASKS IN WRAP UP [PHONE_NUMBER] Wrap up | 00:1…" at bounding box center [149, 148] width 249 height 247
click at [1007, 42] on span "Call to Customer" at bounding box center [991, 39] width 61 height 10
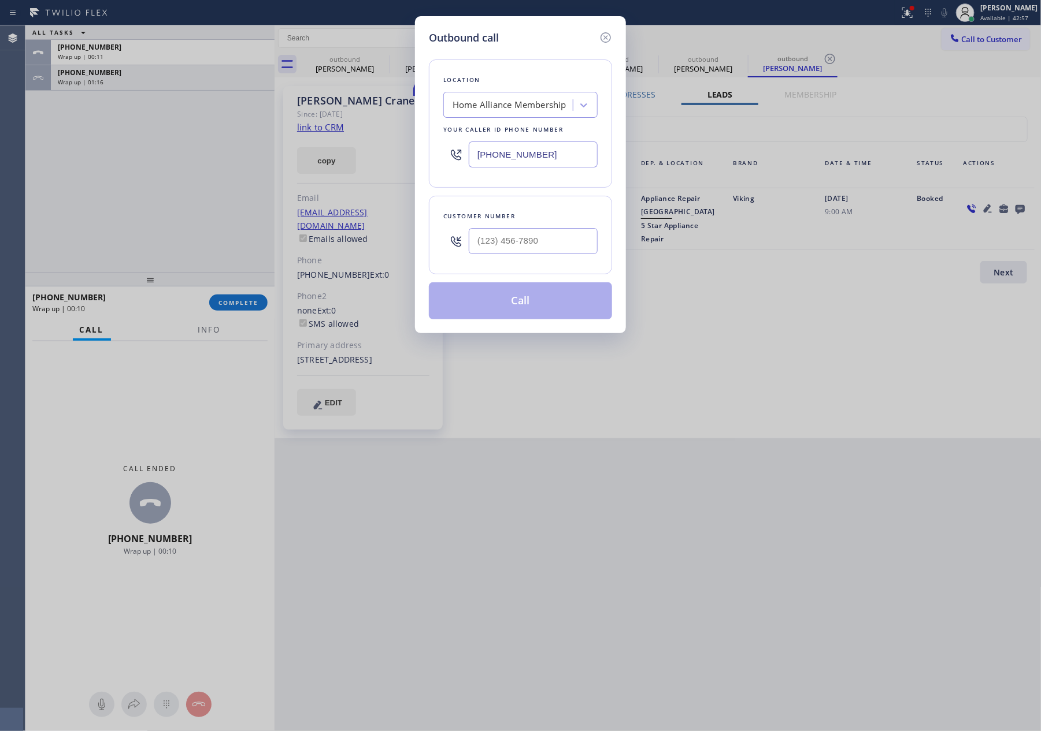
click at [547, 224] on div at bounding box center [533, 241] width 129 height 38
click at [543, 243] on input "(___) ___-____" at bounding box center [533, 241] width 129 height 26
paste input "602) 549-7523"
type input "[PHONE_NUMBER]"
drag, startPoint x: 529, startPoint y: 307, endPoint x: 263, endPoint y: 245, distance: 272.3
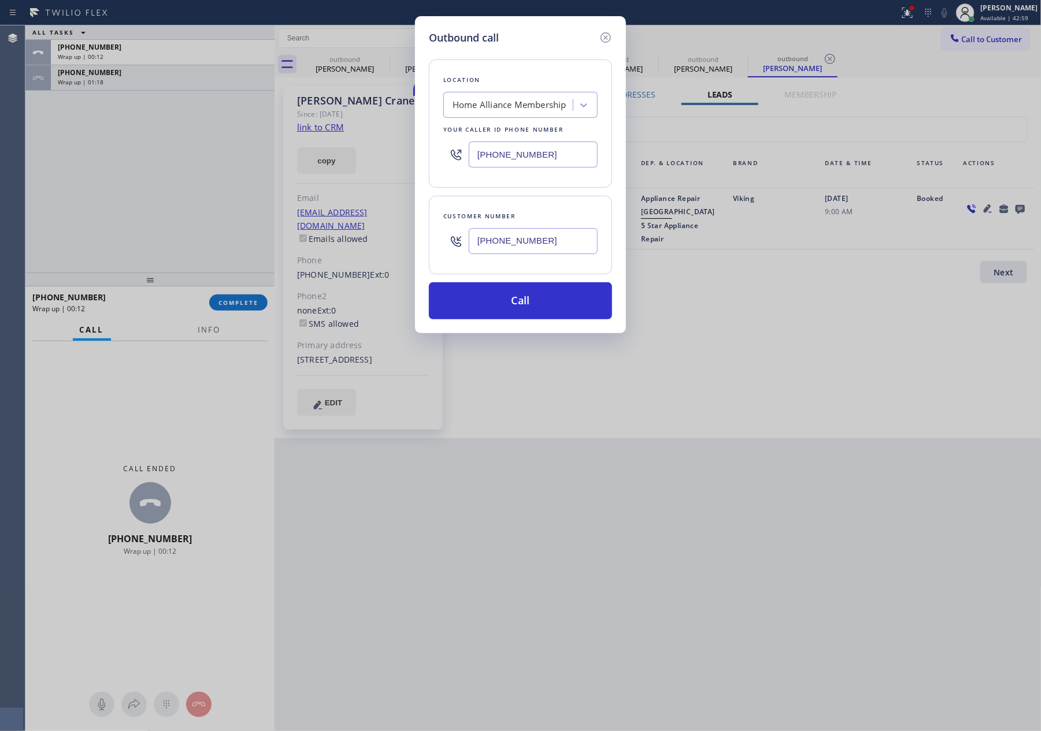
click at [529, 306] on button "Call" at bounding box center [520, 301] width 183 height 37
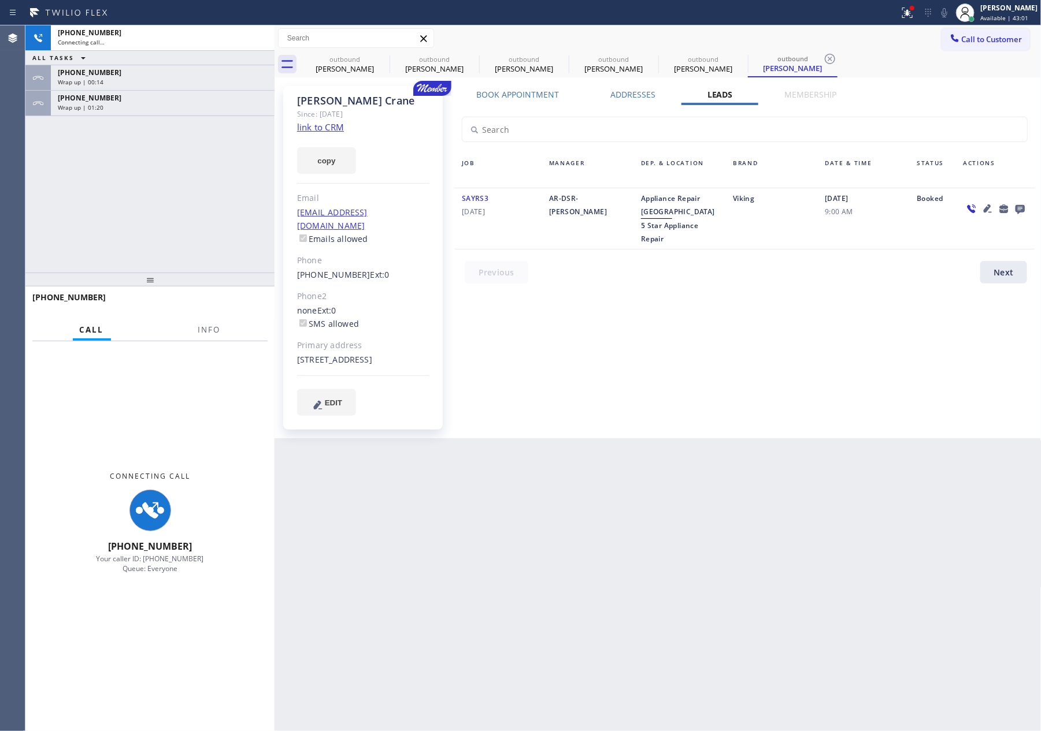
drag, startPoint x: 188, startPoint y: 161, endPoint x: 190, endPoint y: 155, distance: 6.6
click at [188, 160] on div "[PHONE_NUMBER] Connecting call… ALL TASKS ALL TASKS ACTIVE TASKS TASKS IN WRAP …" at bounding box center [149, 148] width 249 height 247
click at [196, 93] on div "[PHONE_NUMBER]" at bounding box center [163, 98] width 210 height 10
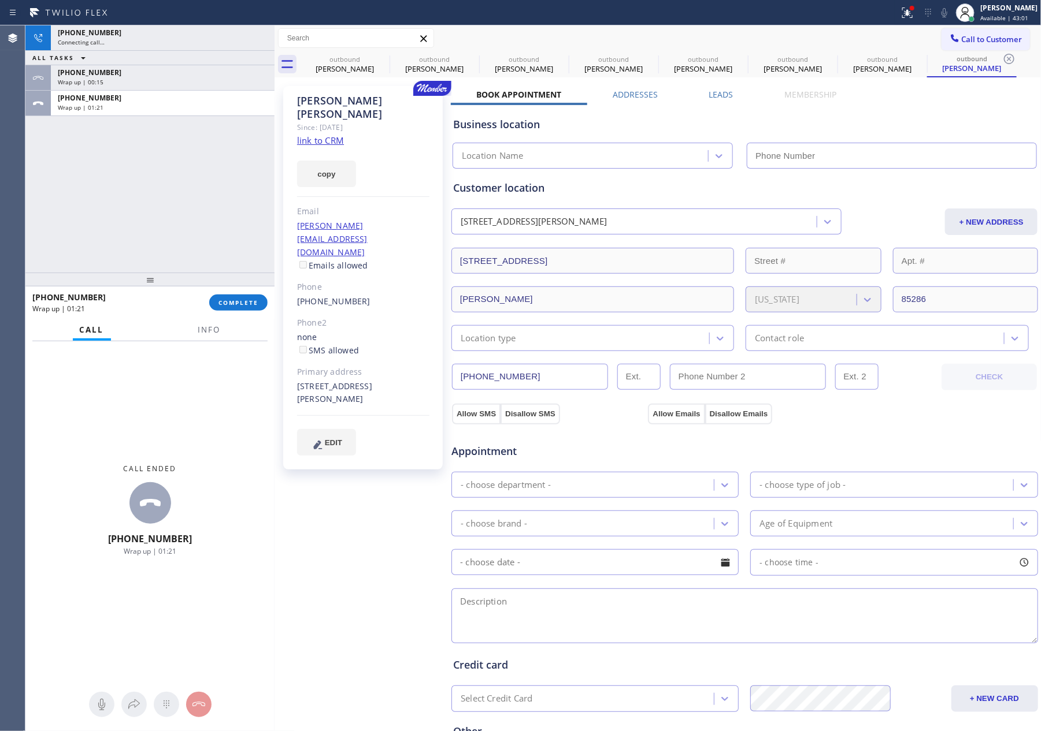
click at [238, 300] on span "COMPLETE" at bounding box center [238, 303] width 40 height 8
click at [183, 136] on div "[PHONE_NUMBER] Connecting call… ALL TASKS ALL TASKS ACTIVE TASKS TASKS IN WRAP …" at bounding box center [149, 148] width 249 height 247
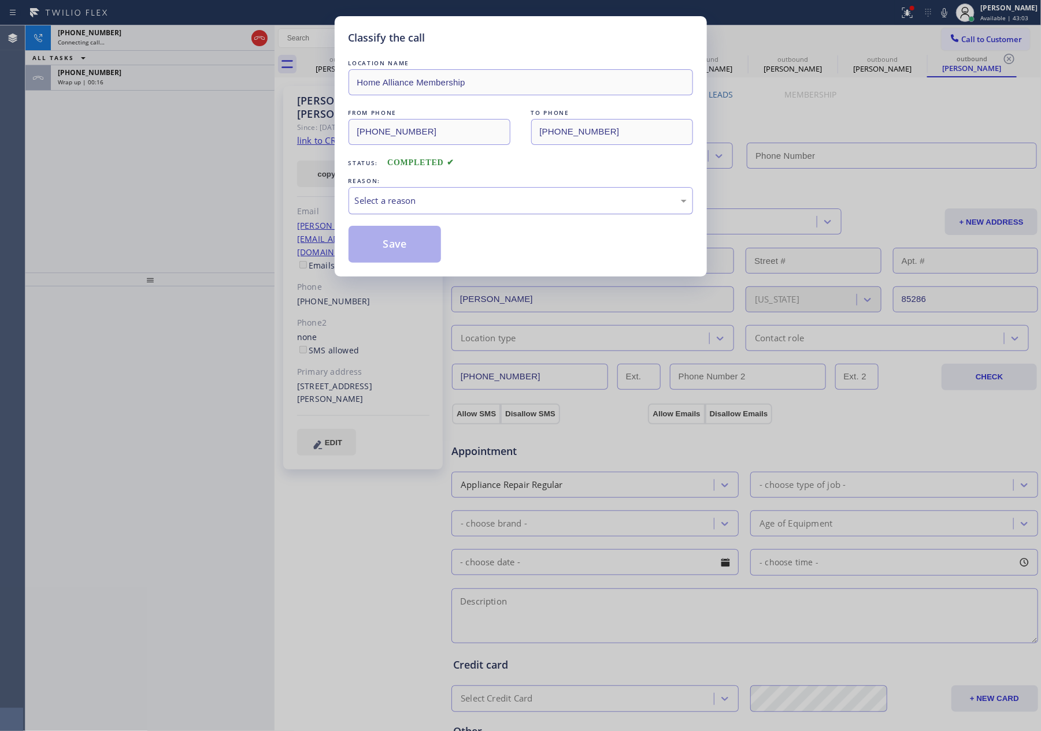
click at [406, 198] on div "Select a reason" at bounding box center [521, 200] width 332 height 13
type input "[PHONE_NUMBER]"
click at [418, 242] on button "Save" at bounding box center [394, 244] width 93 height 37
click at [419, 242] on button "Save" at bounding box center [394, 244] width 93 height 37
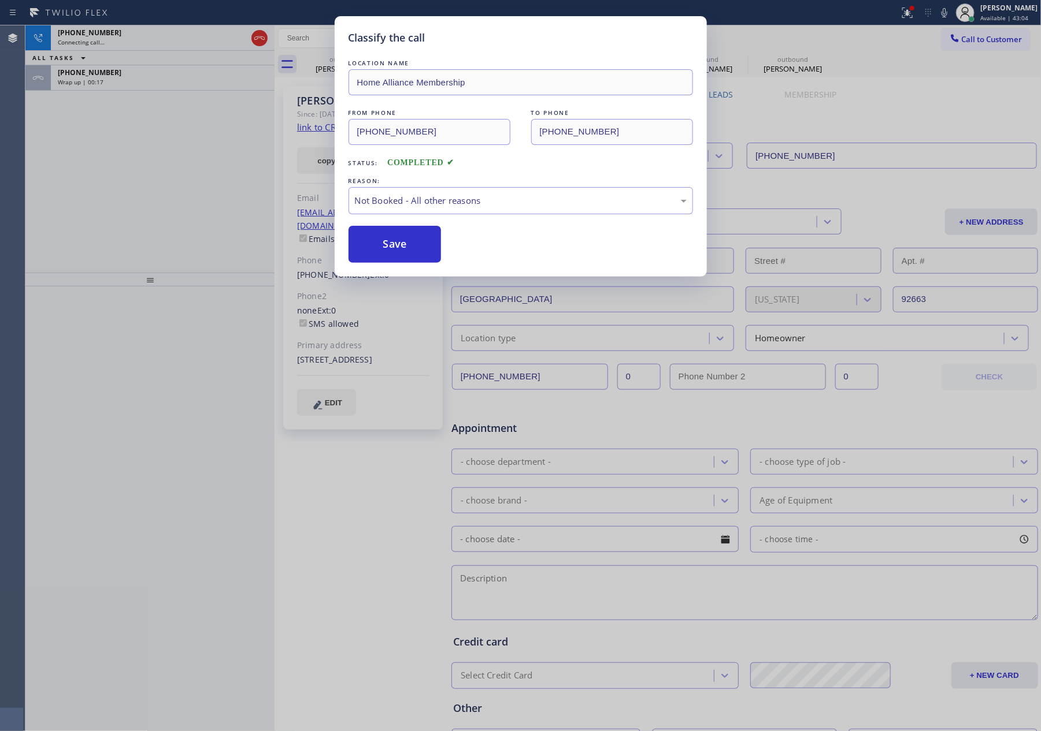
click at [122, 151] on div "Classify the call LOCATION NAME Home Alliance Membership FROM PHONE [PHONE_NUMB…" at bounding box center [520, 365] width 1041 height 731
click at [182, 75] on div "[PHONE_NUMBER]" at bounding box center [163, 73] width 210 height 10
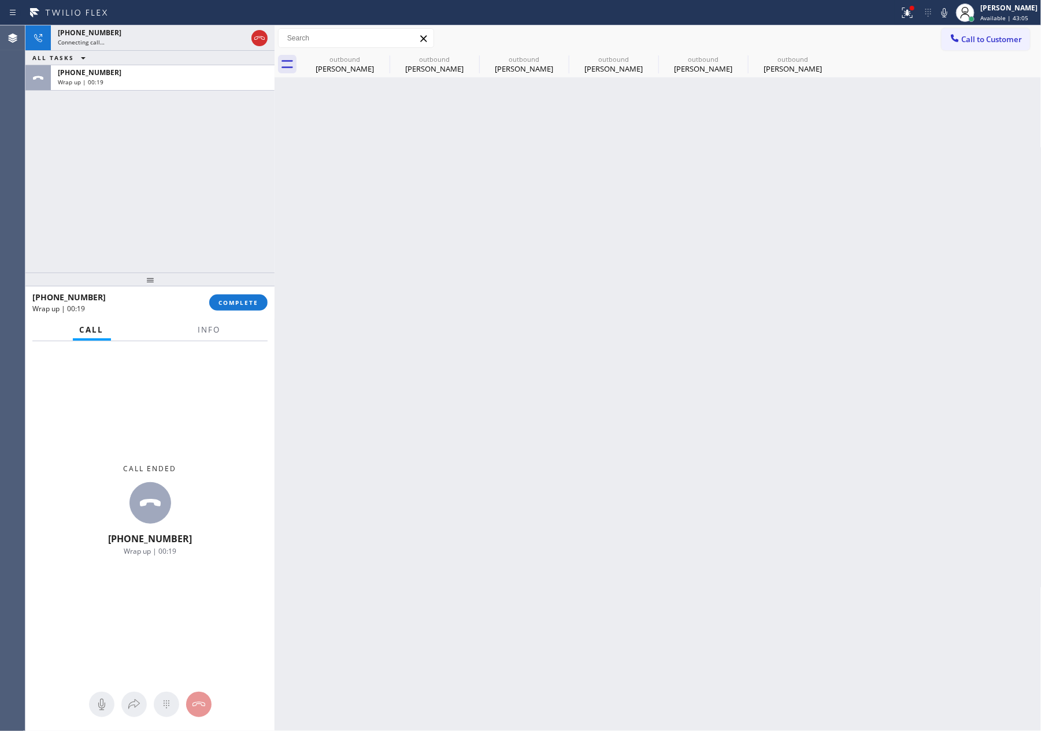
click at [182, 75] on div "[PHONE_NUMBER]" at bounding box center [163, 73] width 210 height 10
click at [241, 299] on span "COMPLETE" at bounding box center [238, 303] width 40 height 8
click at [207, 143] on div "[PHONE_NUMBER] Connecting call… ALL TASKS ALL TASKS ACTIVE TASKS TASKS IN WRAP …" at bounding box center [149, 148] width 249 height 247
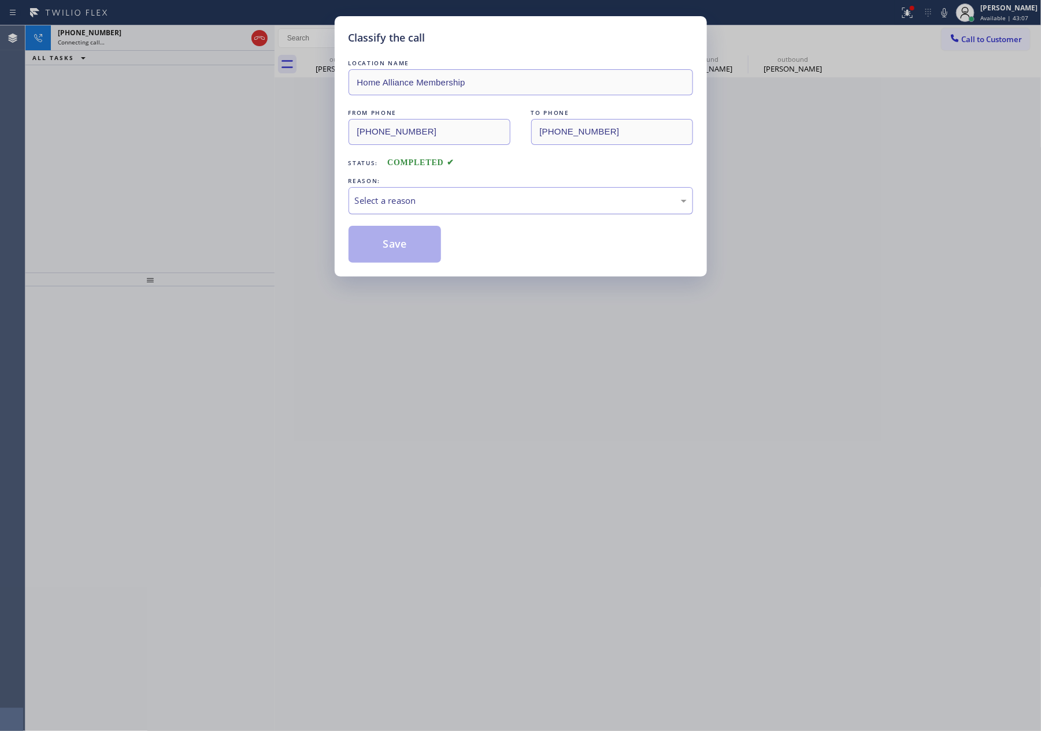
click at [402, 195] on div "Select a reason" at bounding box center [520, 200] width 344 height 27
click at [399, 241] on button "Save" at bounding box center [394, 244] width 93 height 37
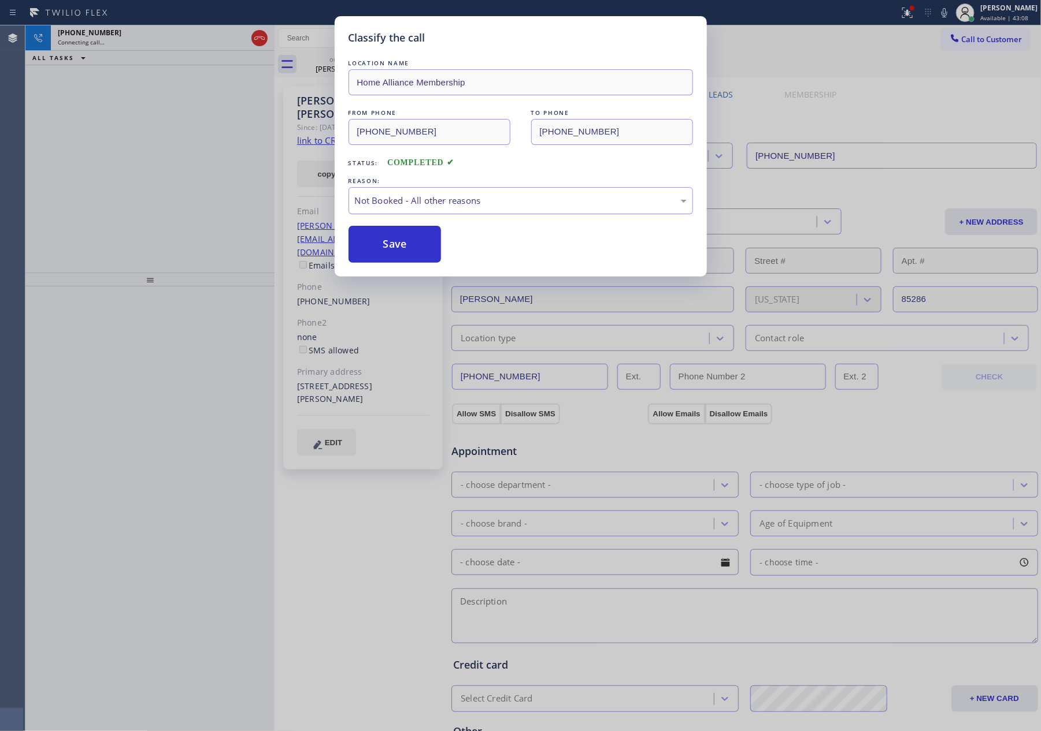
click at [189, 141] on div "Classify the call LOCATION NAME Home Alliance Membership FROM PHONE [PHONE_NUMB…" at bounding box center [520, 365] width 1041 height 731
click at [183, 137] on div "Classify the call LOCATION NAME Home Alliance Membership FROM PHONE [PHONE_NUMB…" at bounding box center [520, 365] width 1041 height 731
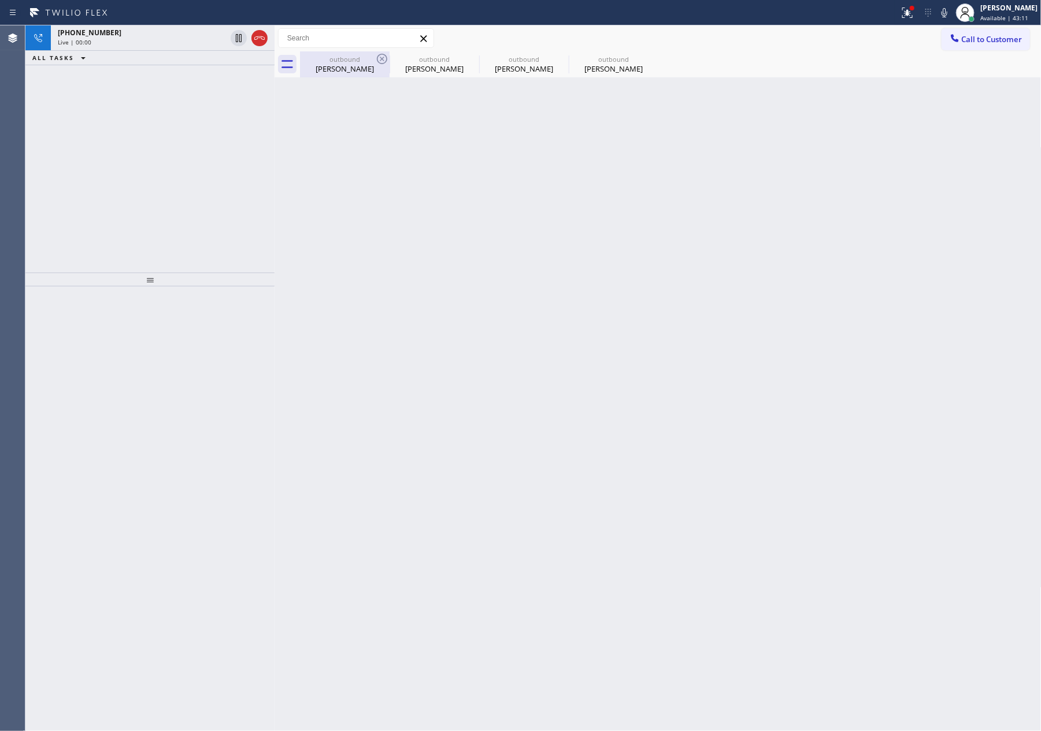
drag, startPoint x: 335, startPoint y: 57, endPoint x: 373, endPoint y: 63, distance: 39.1
click at [340, 59] on div "outbound" at bounding box center [344, 59] width 87 height 9
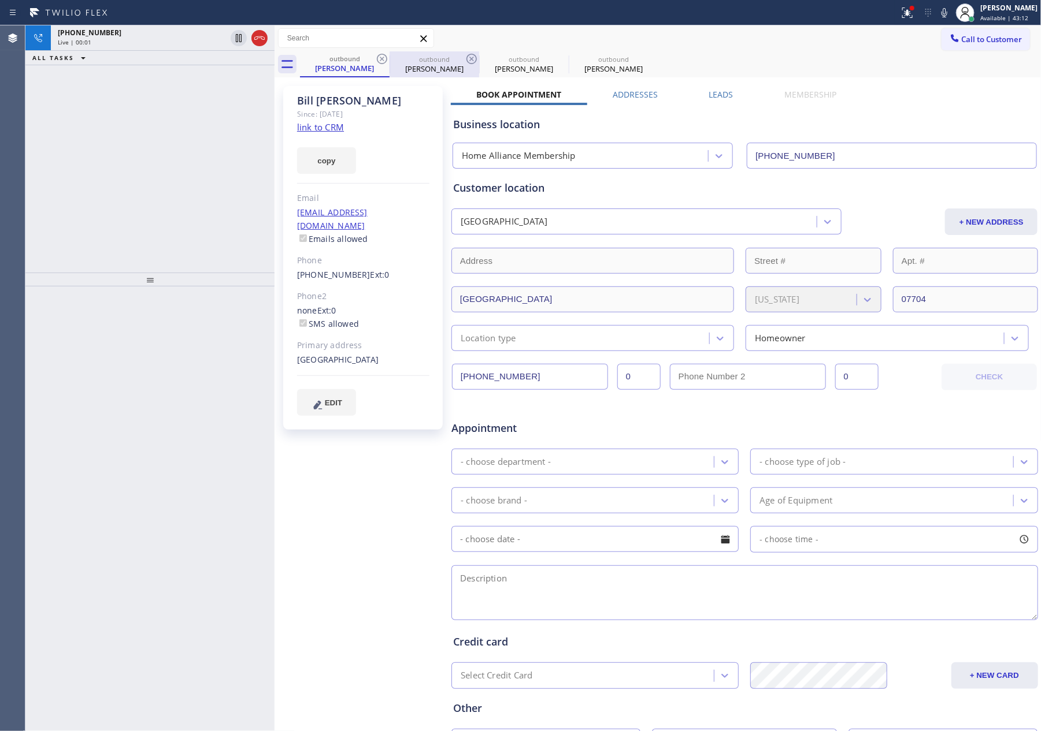
click at [393, 61] on div "outbound" at bounding box center [434, 59] width 87 height 9
click at [385, 60] on icon at bounding box center [382, 59] width 14 height 14
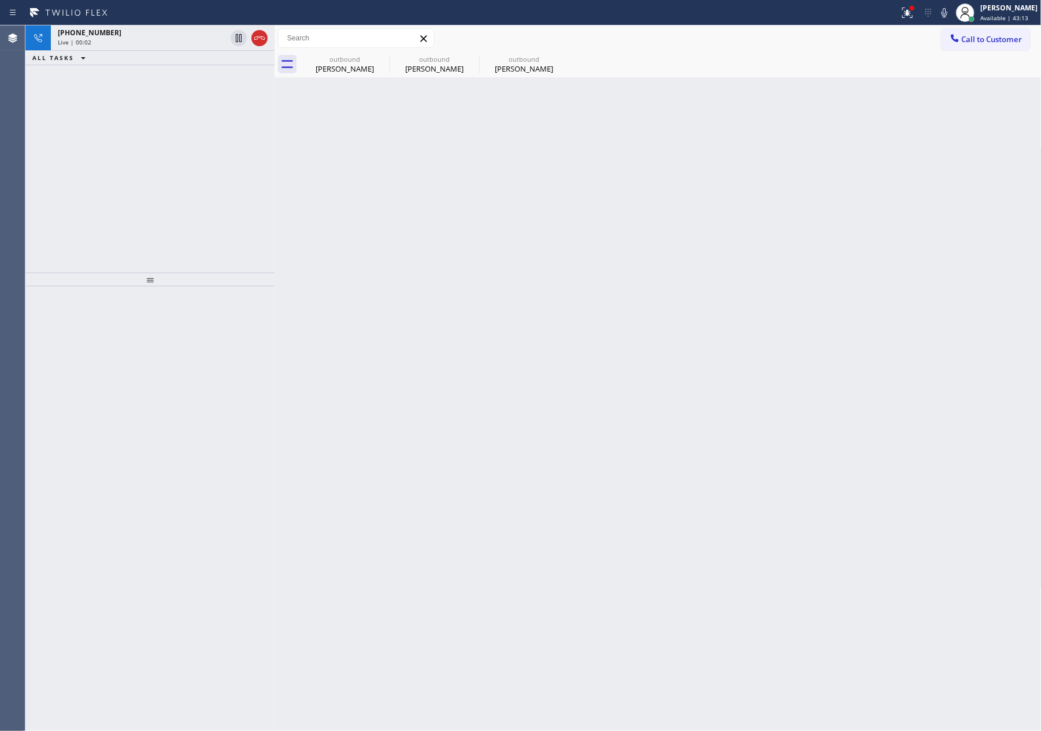
click at [482, 169] on div "Back to Dashboard Change Sender ID Customers Technicians Select a contact Outbo…" at bounding box center [657, 378] width 767 height 706
drag, startPoint x: 190, startPoint y: 172, endPoint x: 183, endPoint y: 36, distance: 136.0
click at [196, 164] on div "[PHONE_NUMBER] Live | 00:03 ALL TASKS ALL TASKS ACTIVE TASKS TASKS IN WRAP UP" at bounding box center [149, 148] width 249 height 247
click at [179, 38] on div "Live | 00:04" at bounding box center [142, 42] width 168 height 8
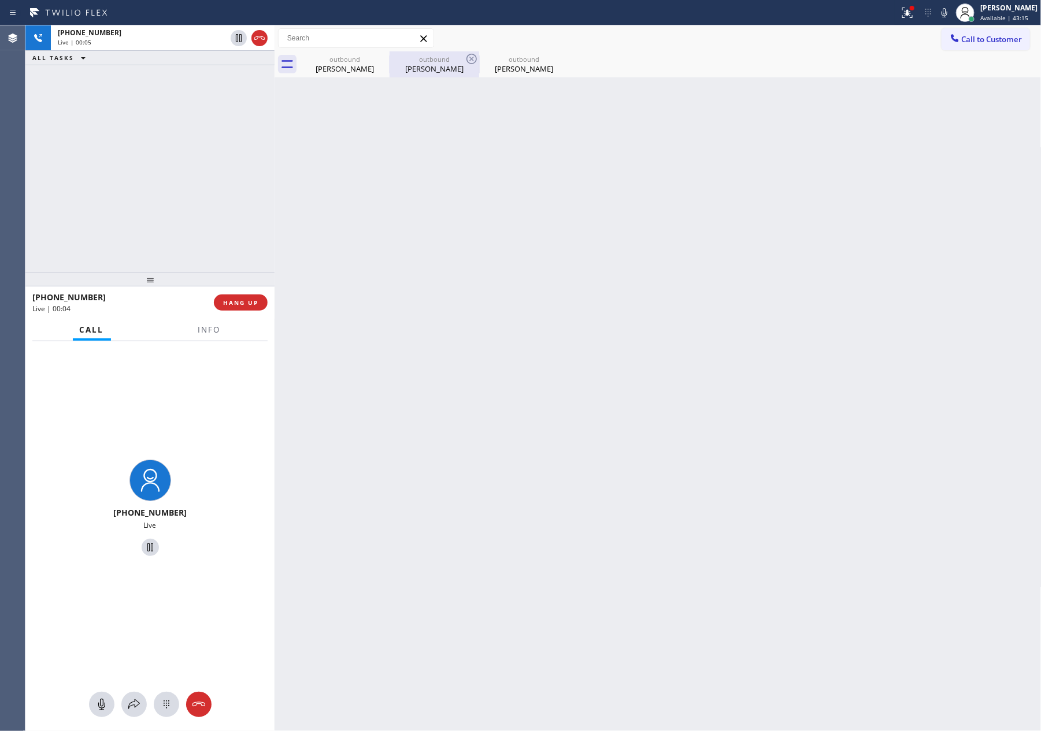
click at [432, 66] on div "[PERSON_NAME]" at bounding box center [434, 69] width 87 height 10
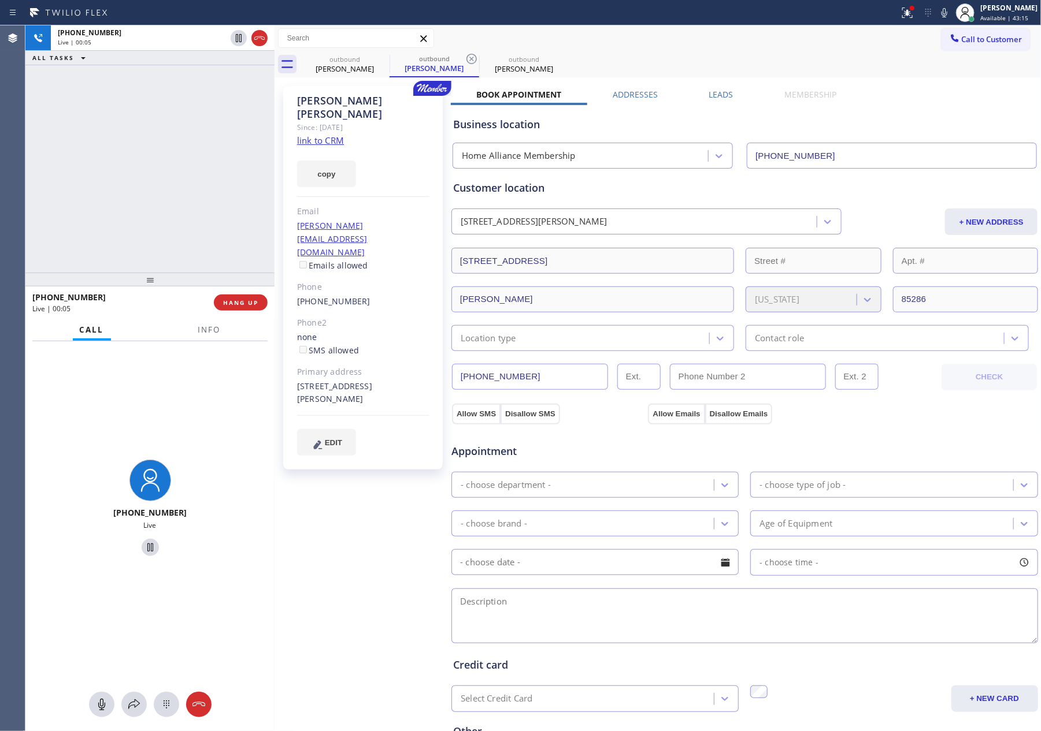
click at [118, 191] on div "[PHONE_NUMBER] Live | 00:05 ALL TASKS ALL TASKS ACTIVE TASKS TASKS IN WRAP UP" at bounding box center [149, 148] width 249 height 247
click at [324, 135] on link "link to CRM" at bounding box center [320, 141] width 47 height 12
click at [113, 194] on div "[PHONE_NUMBER] Live | 00:06 ALL TASKS ALL TASKS ACTIVE TASKS TASKS IN WRAP UP" at bounding box center [149, 148] width 249 height 247
click at [238, 78] on icon at bounding box center [239, 78] width 14 height 14
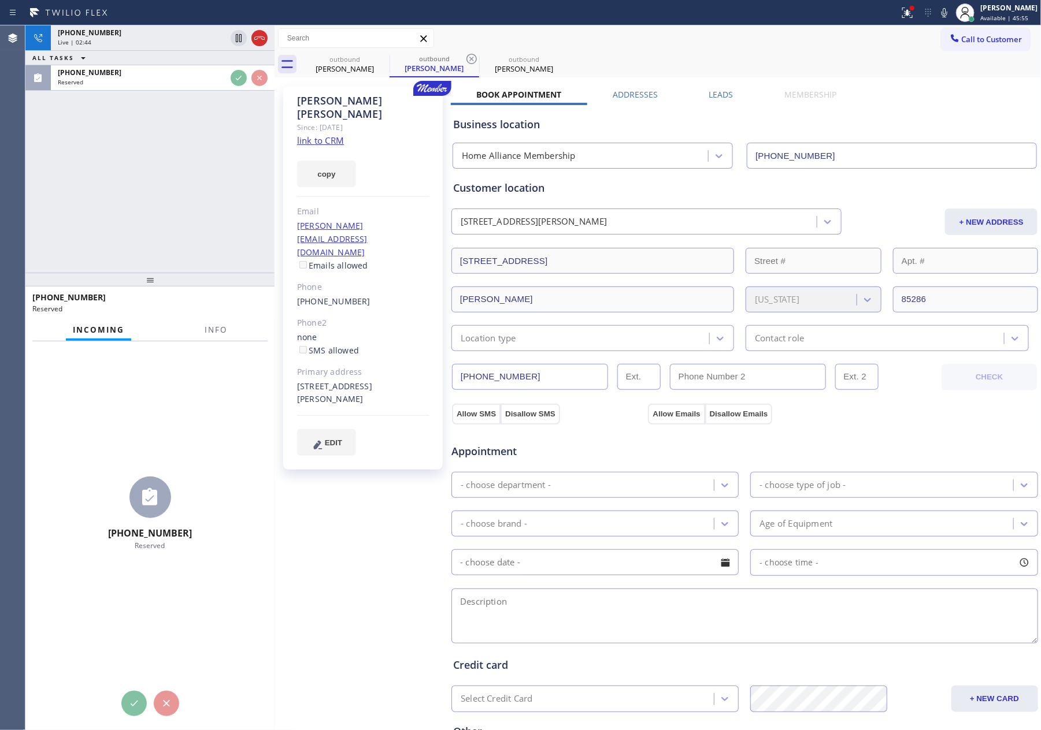
click at [229, 211] on div "[PHONE_NUMBER] Live | 02:44 ALL TASKS ALL TASKS ACTIVE TASKS TASKS IN WRAP UP […" at bounding box center [149, 148] width 249 height 247
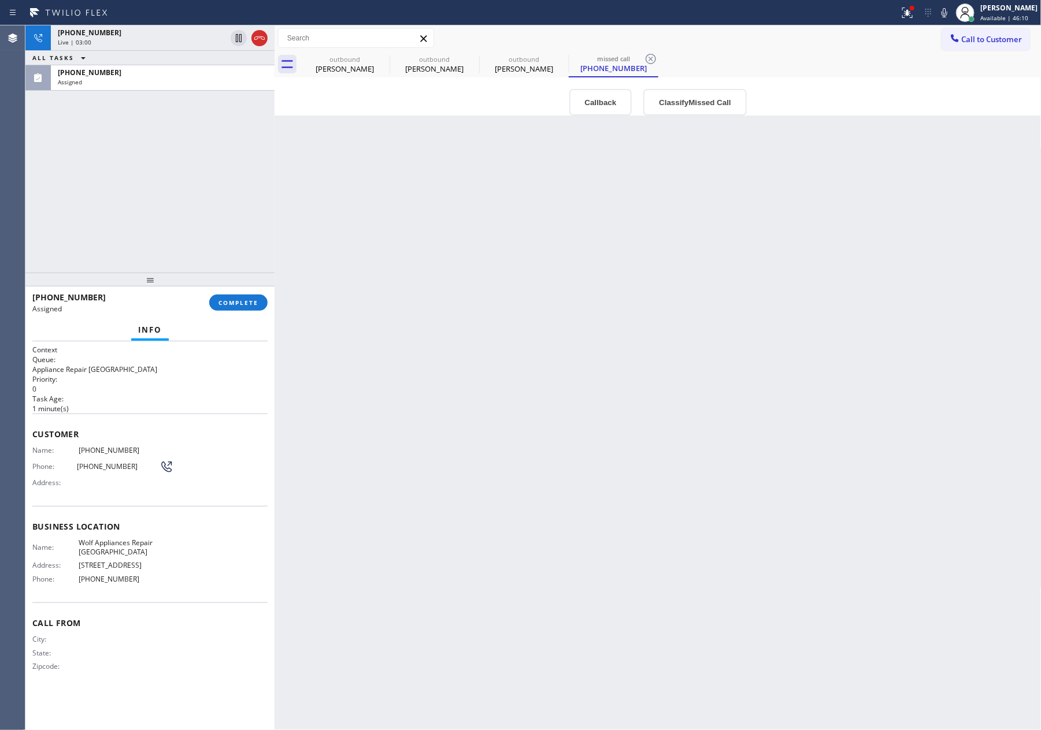
click at [229, 206] on div "[PHONE_NUMBER] Live | 03:00 ALL TASKS ALL TASKS ACTIVE TASKS TASKS IN WRAP UP […" at bounding box center [149, 148] width 249 height 247
click at [229, 185] on div "[PHONE_NUMBER] Live | 03:01 ALL TASKS ALL TASKS ACTIVE TASKS TASKS IN WRAP UP […" at bounding box center [149, 148] width 249 height 247
click at [229, 185] on div "[PHONE_NUMBER] Live | 03:02 ALL TASKS ALL TASKS ACTIVE TASKS TASKS IN WRAP UP […" at bounding box center [149, 148] width 249 height 247
click at [229, 185] on div "[PHONE_NUMBER] Live | 03:03 ALL TASKS ALL TASKS ACTIVE TASKS TASKS IN WRAP UP […" at bounding box center [149, 148] width 249 height 247
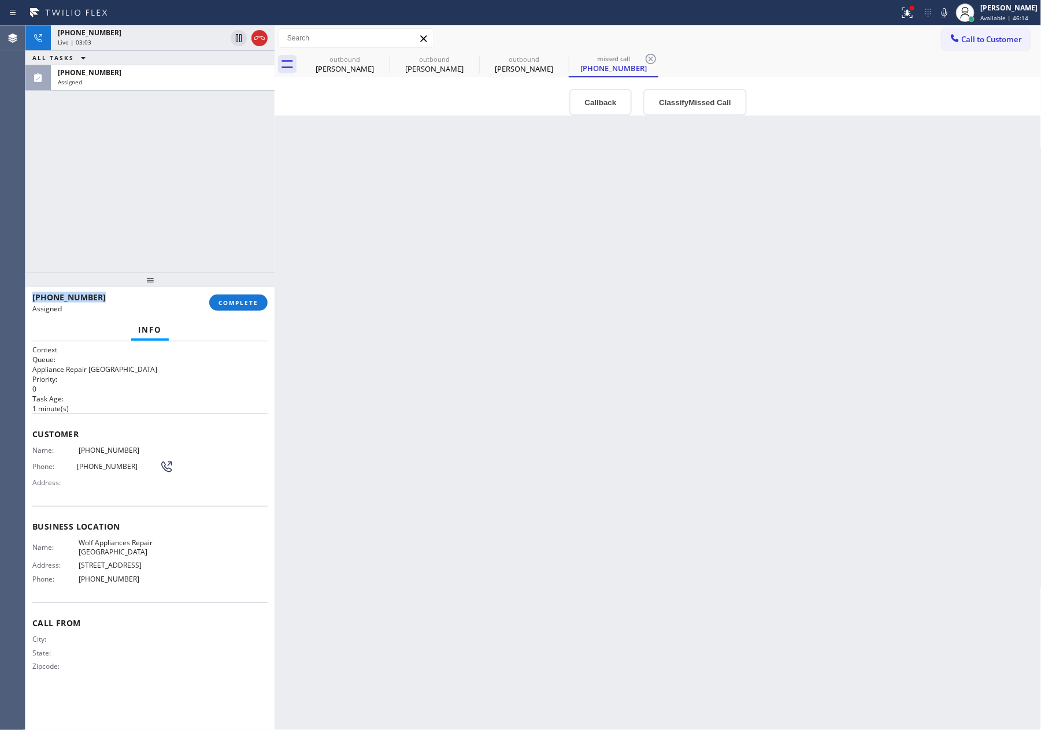
click at [229, 185] on div "[PHONE_NUMBER] Live | 03:03 ALL TASKS ALL TASKS ACTIVE TASKS TASKS IN WRAP UP […" at bounding box center [149, 148] width 249 height 247
click at [229, 185] on div "[PHONE_NUMBER] Live | 03:06 ALL TASKS ALL TASKS ACTIVE TASKS TASKS IN WRAP UP […" at bounding box center [149, 148] width 249 height 247
click at [160, 187] on div "[PHONE_NUMBER] Live | 03:20 ALL TASKS ALL TASKS ACTIVE TASKS TASKS IN WRAP UP […" at bounding box center [149, 148] width 249 height 247
click at [174, 34] on div "[PHONE_NUMBER]" at bounding box center [142, 33] width 168 height 10
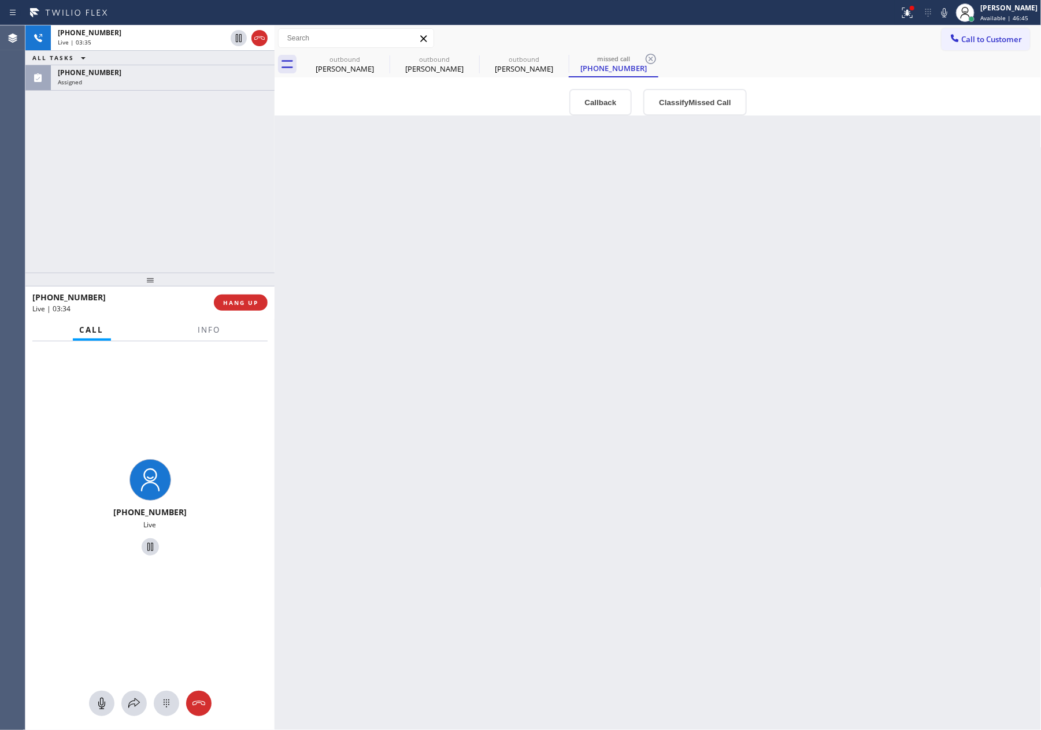
click at [181, 177] on div "[PHONE_NUMBER] Live | 03:35 ALL TASKS ALL TASKS ACTIVE TASKS TASKS IN WRAP UP […" at bounding box center [149, 148] width 249 height 247
click at [181, 177] on div "[PHONE_NUMBER] Live | 03:47 ALL TASKS ALL TASKS ACTIVE TASKS TASKS IN WRAP UP […" at bounding box center [149, 148] width 249 height 247
click at [673, 422] on div "Back to Dashboard Change Sender ID Customers Technicians Select a contact Outbo…" at bounding box center [657, 377] width 767 height 705
drag, startPoint x: 51, startPoint y: 193, endPoint x: 177, endPoint y: 203, distance: 127.0
click at [65, 193] on div "[PHONE_NUMBER] Live | 03:59 ALL TASKS ALL TASKS ACTIVE TASKS TASKS IN WRAP UP […" at bounding box center [149, 148] width 249 height 247
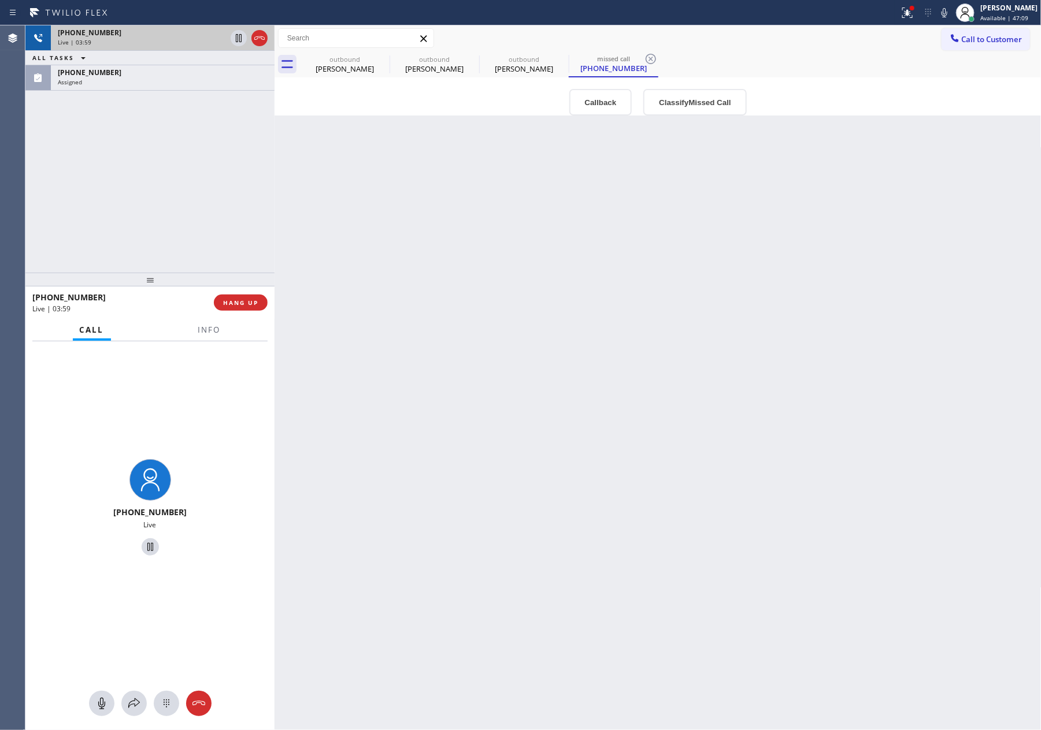
click at [167, 32] on div "[PHONE_NUMBER]" at bounding box center [142, 33] width 168 height 10
click at [169, 205] on div "[PHONE_NUMBER] Live | 04:00 ALL TASKS ALL TASKS ACTIVE TASKS TASKS IN WRAP UP […" at bounding box center [149, 148] width 249 height 247
click at [678, 402] on div "Back to Dashboard Change Sender ID Customers Technicians Select a contact Outbo…" at bounding box center [657, 377] width 767 height 705
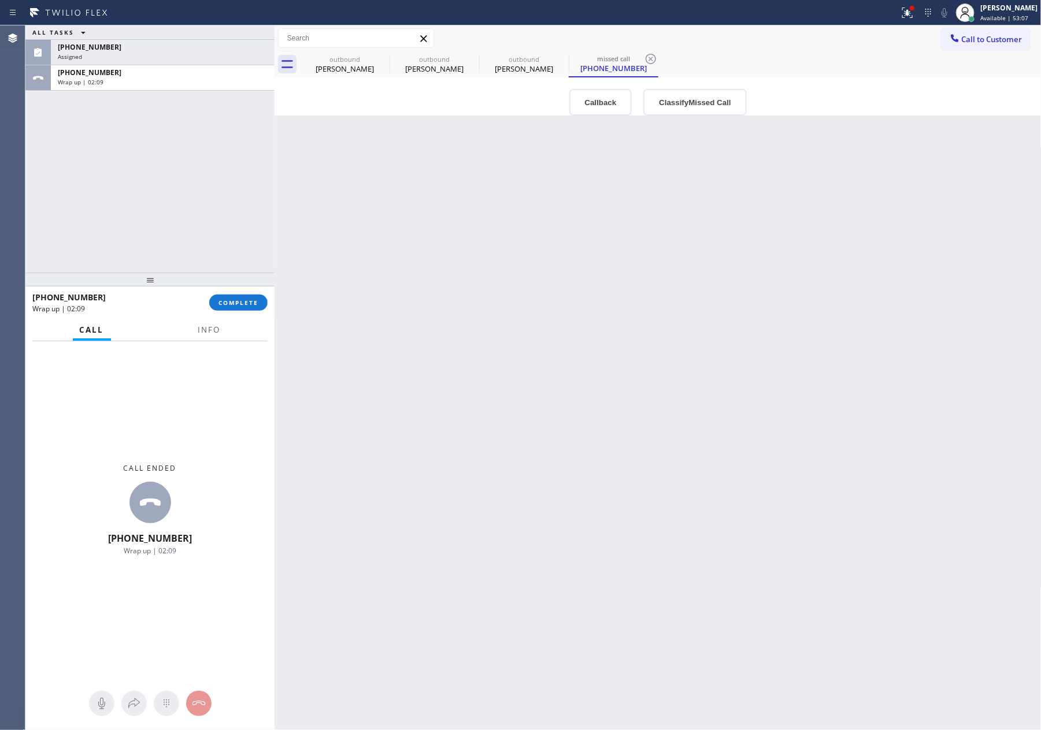
click at [136, 183] on div "ALL TASKS ALL TASKS ACTIVE TASKS TASKS IN WRAP UP [PHONE_NUMBER] Assigned [PHON…" at bounding box center [149, 148] width 249 height 247
drag, startPoint x: 136, startPoint y: 175, endPoint x: 421, endPoint y: 309, distance: 315.1
click at [143, 175] on div "ALL TASKS ALL TASKS ACTIVE TASKS TASKS IN WRAP UP [PHONE_NUMBER] Assigned [PHON…" at bounding box center [149, 148] width 249 height 247
drag, startPoint x: 445, startPoint y: 315, endPoint x: 400, endPoint y: 298, distance: 48.3
click at [400, 298] on div "Back to Dashboard Change Sender ID Customers Technicians Select a contact Outbo…" at bounding box center [657, 377] width 767 height 705
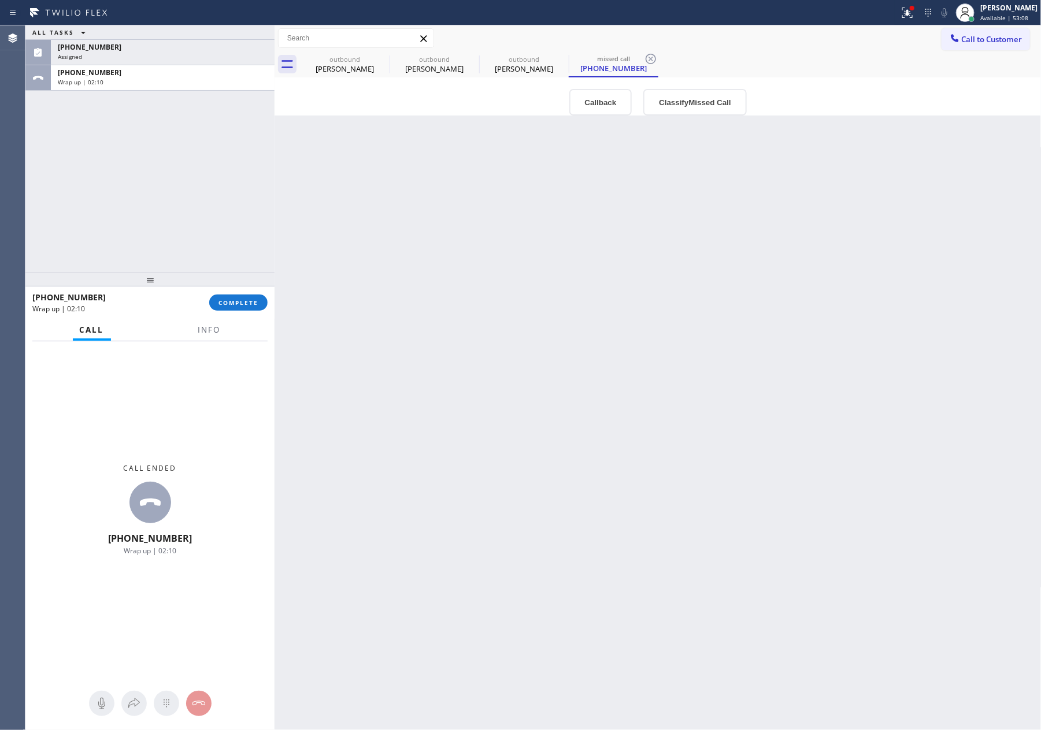
drag, startPoint x: 131, startPoint y: 73, endPoint x: 316, endPoint y: 345, distance: 328.8
click at [132, 73] on div "[PHONE_NUMBER]" at bounding box center [163, 73] width 210 height 10
drag, startPoint x: 531, startPoint y: 373, endPoint x: 207, endPoint y: 224, distance: 356.8
click at [533, 372] on div "Back to Dashboard Change Sender ID Customers Technicians Select a contact Outbo…" at bounding box center [657, 377] width 767 height 705
click at [196, 209] on div "ALL TASKS ALL TASKS ACTIVE TASKS TASKS IN WRAP UP [PHONE_NUMBER] Assigned [PHON…" at bounding box center [149, 148] width 249 height 247
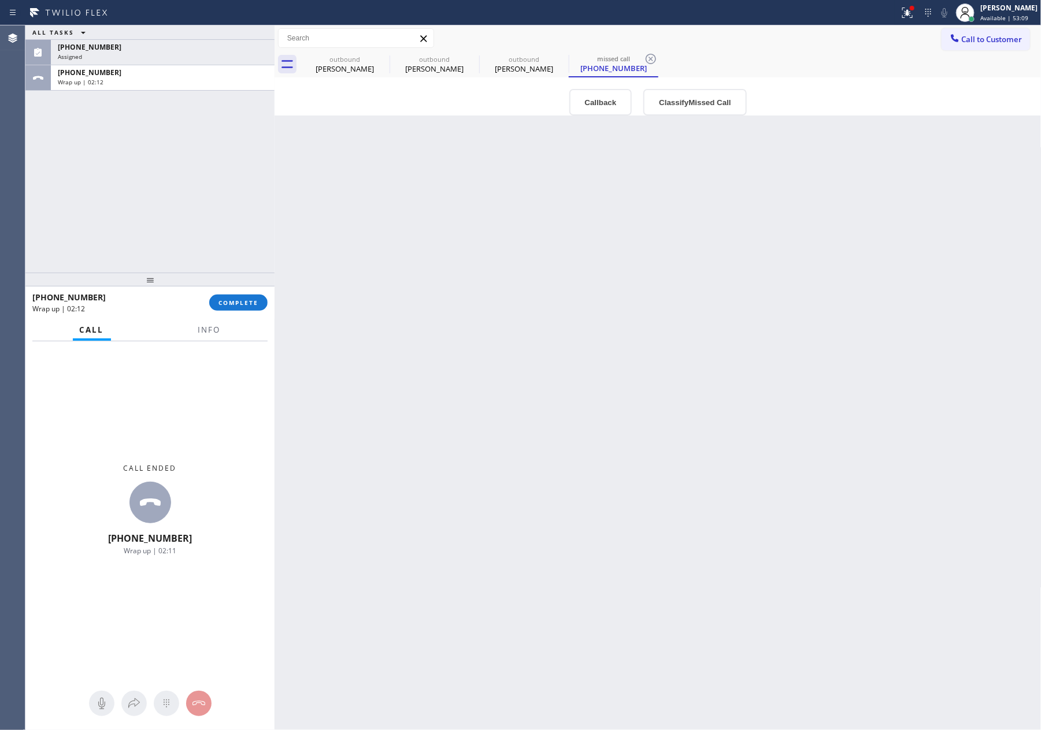
drag, startPoint x: 245, startPoint y: 304, endPoint x: 217, endPoint y: 202, distance: 106.1
click at [245, 303] on span "COMPLETE" at bounding box center [238, 303] width 40 height 8
click at [217, 202] on div "ALL TASKS ALL TASKS ACTIVE TASKS TASKS IN WRAP UP [PHONE_NUMBER] Assigned [PHON…" at bounding box center [149, 148] width 249 height 247
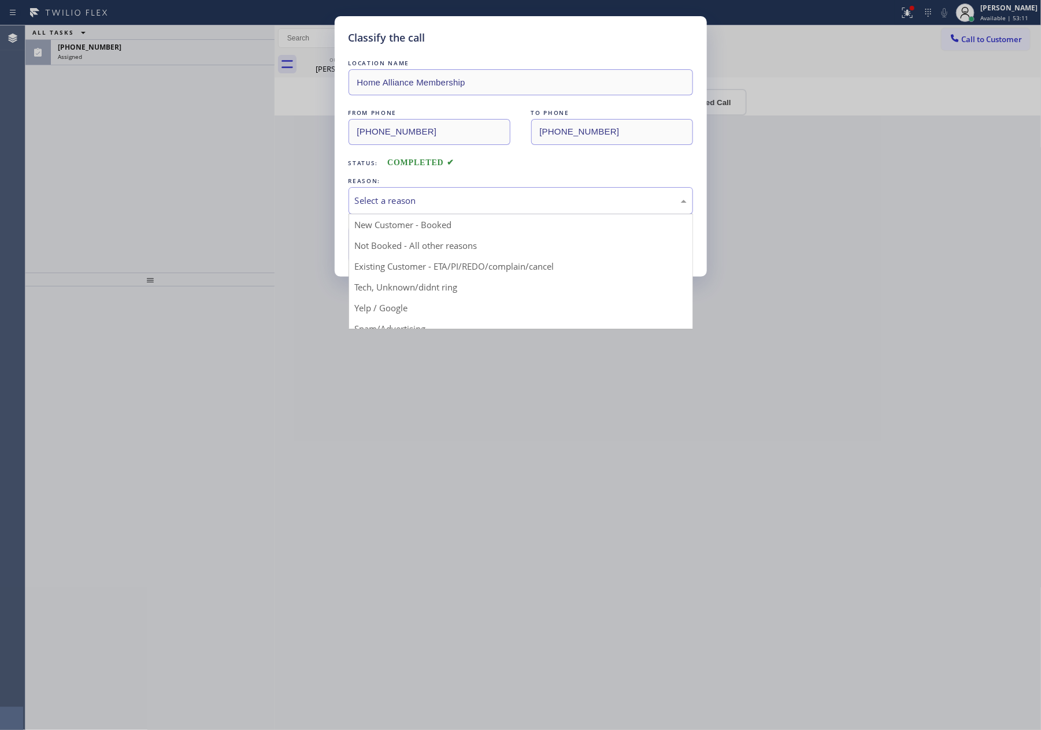
click at [394, 196] on div "Select a reason" at bounding box center [521, 200] width 332 height 13
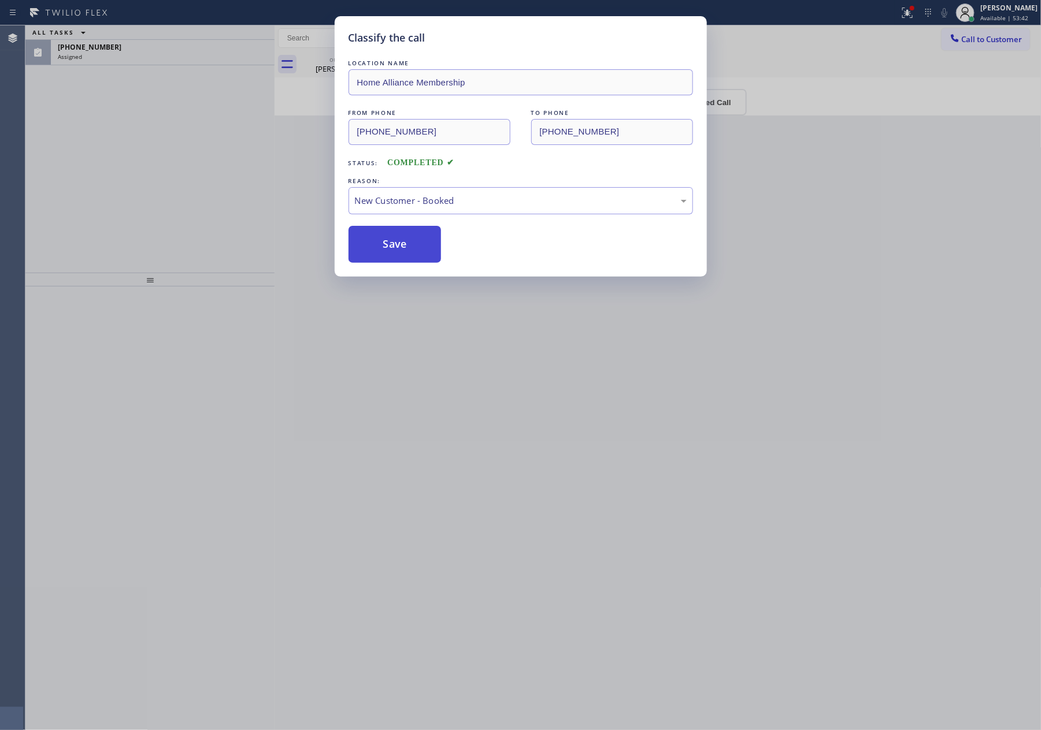
click at [404, 247] on button "Save" at bounding box center [394, 244] width 93 height 37
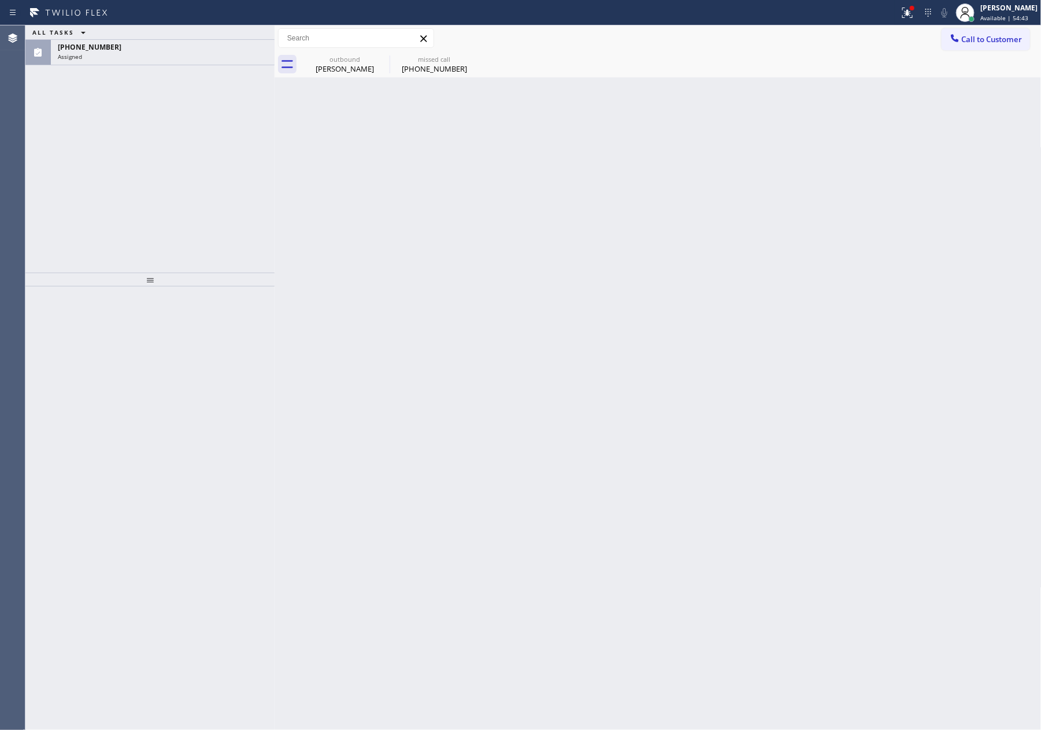
click at [523, 407] on div "Back to Dashboard Change Sender ID Customers Technicians Select a contact Outbo…" at bounding box center [657, 377] width 767 height 705
drag, startPoint x: 176, startPoint y: 189, endPoint x: 328, endPoint y: 106, distance: 173.2
click at [229, 158] on div "ALL TASKS ALL TASKS ACTIVE TASKS TASKS IN WRAP UP [PHONE_NUMBER] Assigned" at bounding box center [149, 148] width 249 height 247
click at [418, 66] on div "[PHONE_NUMBER]" at bounding box center [434, 69] width 87 height 10
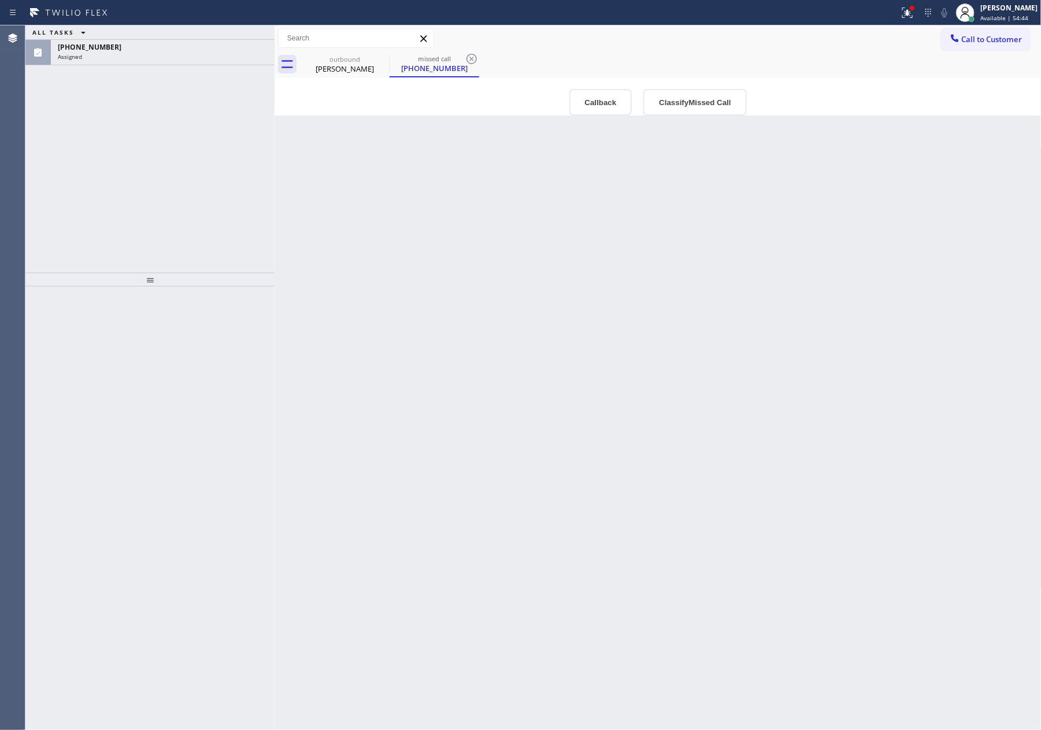
drag, startPoint x: 627, startPoint y: 372, endPoint x: 627, endPoint y: 328, distance: 43.3
click at [627, 328] on div "Back to Dashboard Change Sender ID Customers Technicians Select a contact Outbo…" at bounding box center [657, 377] width 767 height 705
click at [582, 97] on button "Callback" at bounding box center [600, 102] width 63 height 27
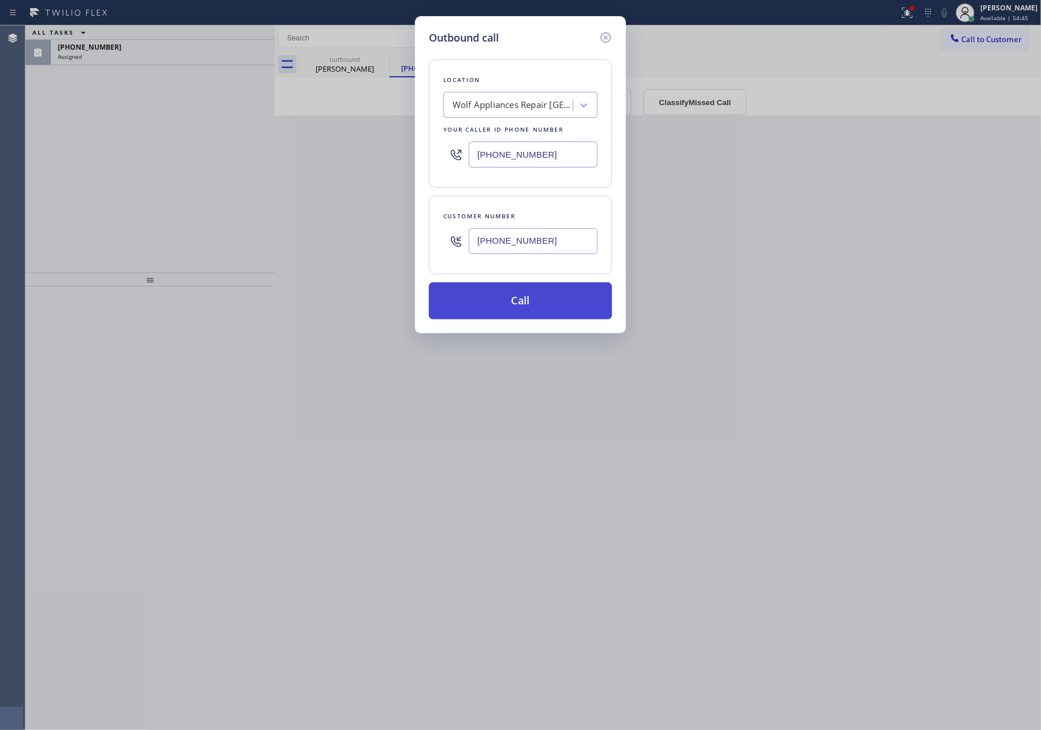
click at [563, 315] on button "Call" at bounding box center [520, 301] width 183 height 37
click at [233, 198] on div "Outbound call Location Wolf Appliances Repair [GEOGRAPHIC_DATA] Your caller id …" at bounding box center [520, 365] width 1041 height 730
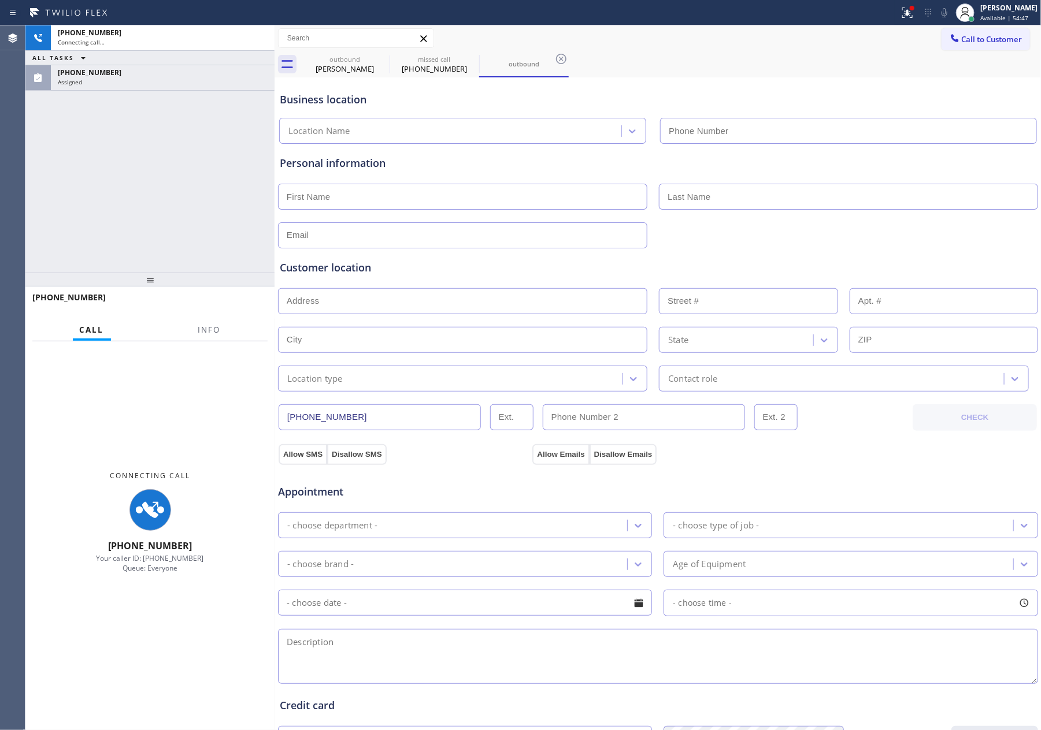
type input "[PHONE_NUMBER]"
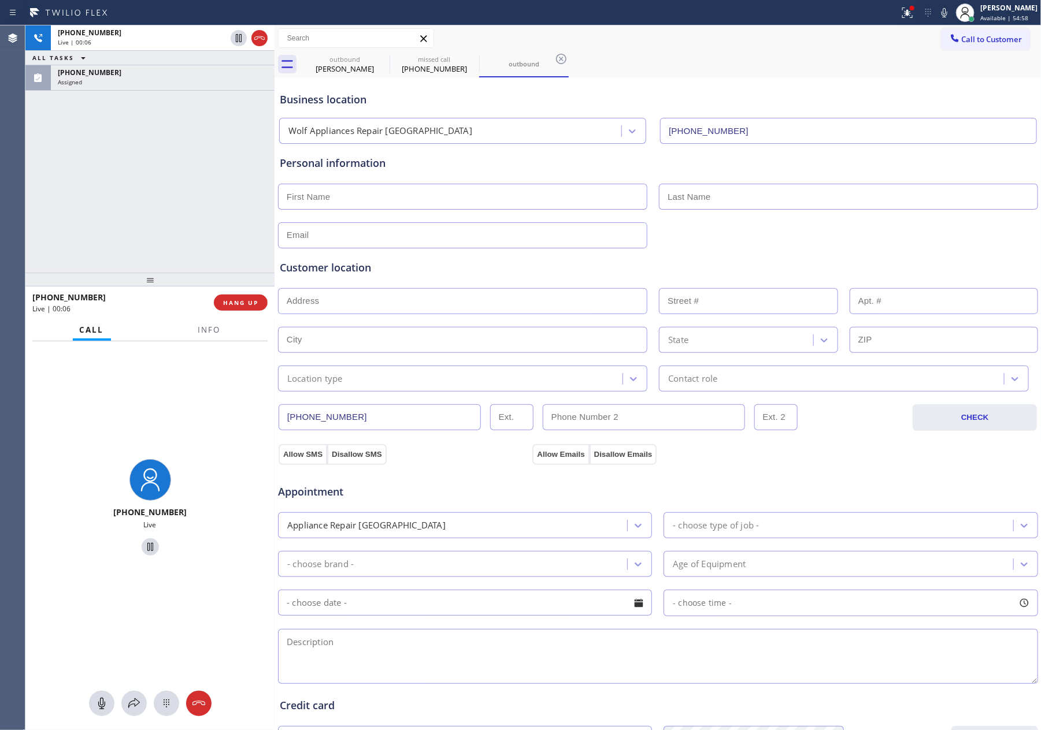
drag, startPoint x: 260, startPoint y: 37, endPoint x: 219, endPoint y: 172, distance: 140.7
click at [258, 55] on div "[PHONE_NUMBER] Live | 00:06 ALL TASKS ALL TASKS ACTIVE TASKS TASKS IN WRAP UP […" at bounding box center [149, 57] width 249 height 65
drag, startPoint x: 217, startPoint y: 184, endPoint x: 595, endPoint y: 61, distance: 397.4
click at [248, 189] on div "[PHONE_NUMBER] Live | 00:06 ALL TASKS ALL TASKS ACTIVE TASKS TASKS IN WRAP UP […" at bounding box center [149, 148] width 249 height 247
click at [261, 39] on icon at bounding box center [259, 38] width 14 height 14
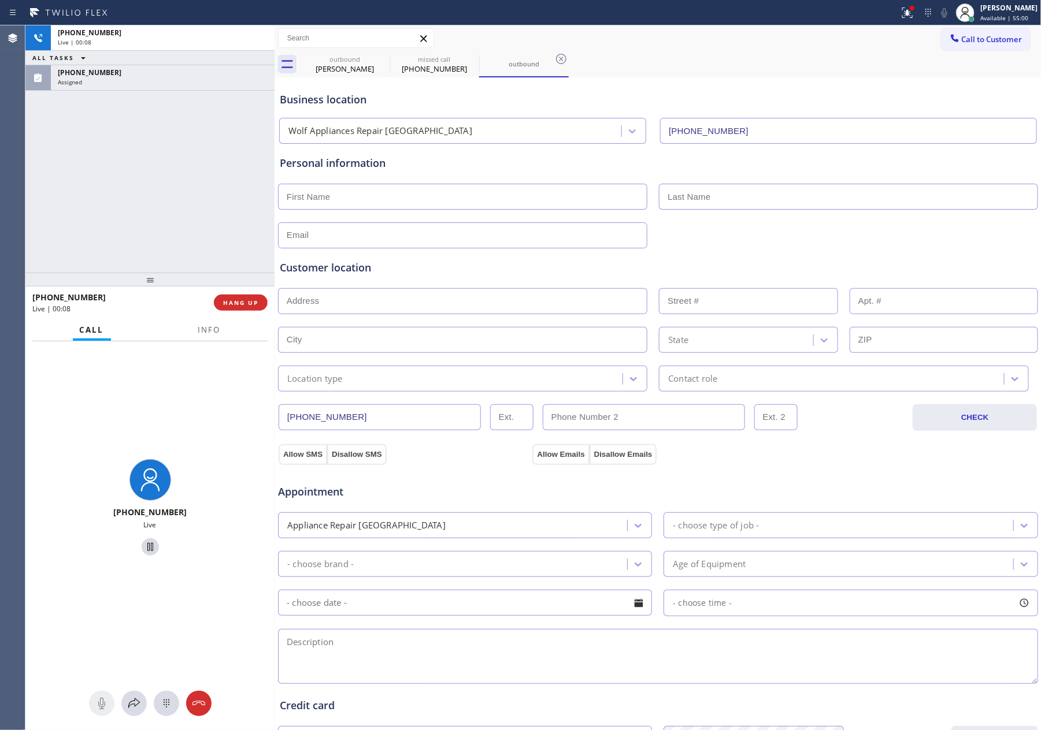
drag, startPoint x: 192, startPoint y: 210, endPoint x: 625, endPoint y: 12, distance: 475.4
click at [203, 209] on div "[PHONE_NUMBER] Live | 00:08 ALL TASKS ALL TASKS ACTIVE TASKS TASKS IN WRAP UP […" at bounding box center [149, 148] width 249 height 247
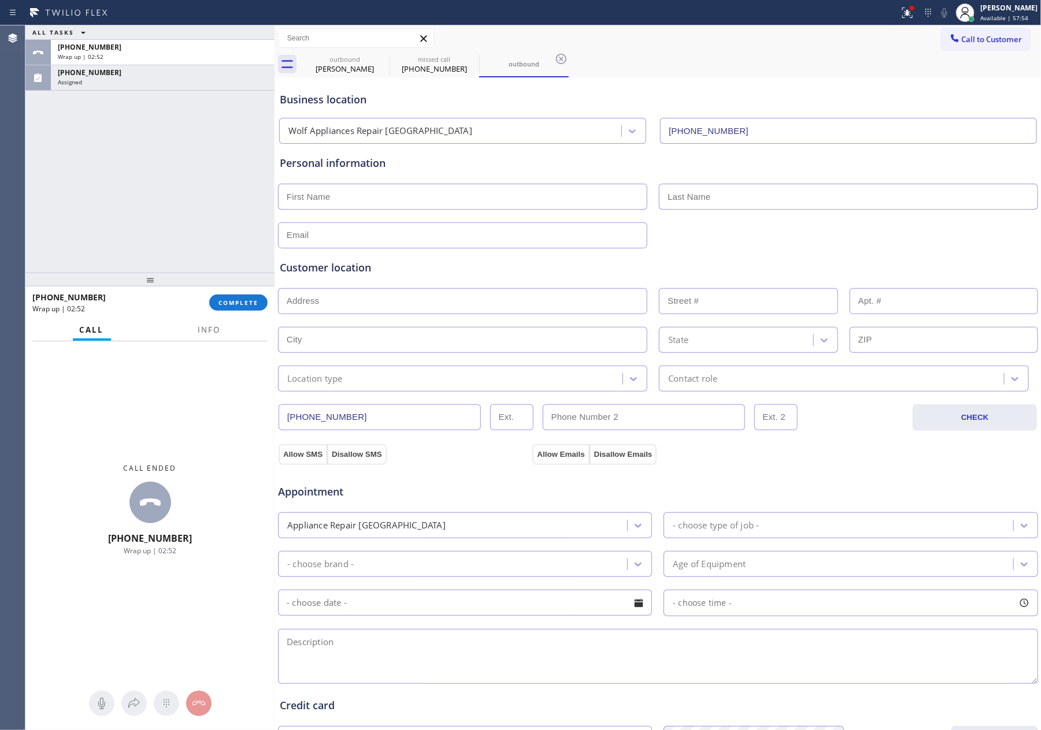
drag, startPoint x: 96, startPoint y: 123, endPoint x: 107, endPoint y: 148, distance: 27.4
click at [96, 132] on div "ALL TASKS ALL TASKS ACTIVE TASKS TASKS IN WRAP UP [PHONE_NUMBER] Wrap up | 02:[…" at bounding box center [149, 148] width 249 height 247
click at [225, 300] on span "COMPLETE" at bounding box center [238, 303] width 40 height 8
drag, startPoint x: 210, startPoint y: 157, endPoint x: 214, endPoint y: 167, distance: 11.0
click at [210, 159] on div "ALL TASKS ALL TASKS ACTIVE TASKS TASKS IN WRAP UP [PHONE_NUMBER] Wrap up | 02:[…" at bounding box center [149, 148] width 249 height 247
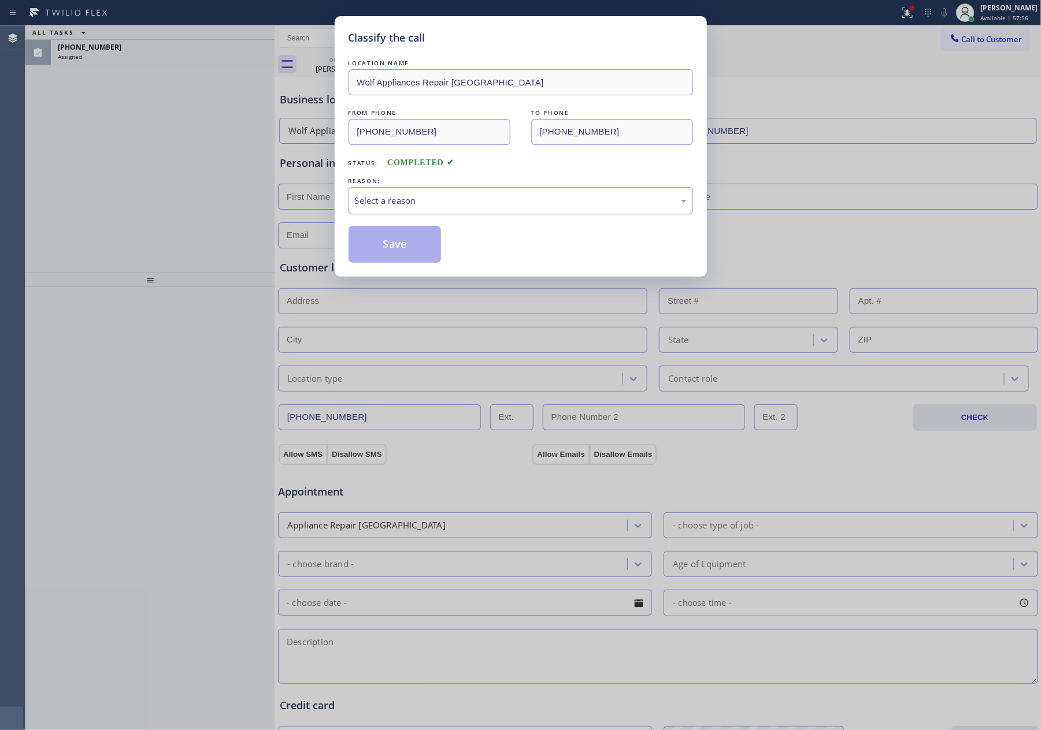
click at [406, 202] on div "Select a reason" at bounding box center [521, 200] width 332 height 13
click at [381, 253] on button "Save" at bounding box center [394, 244] width 93 height 37
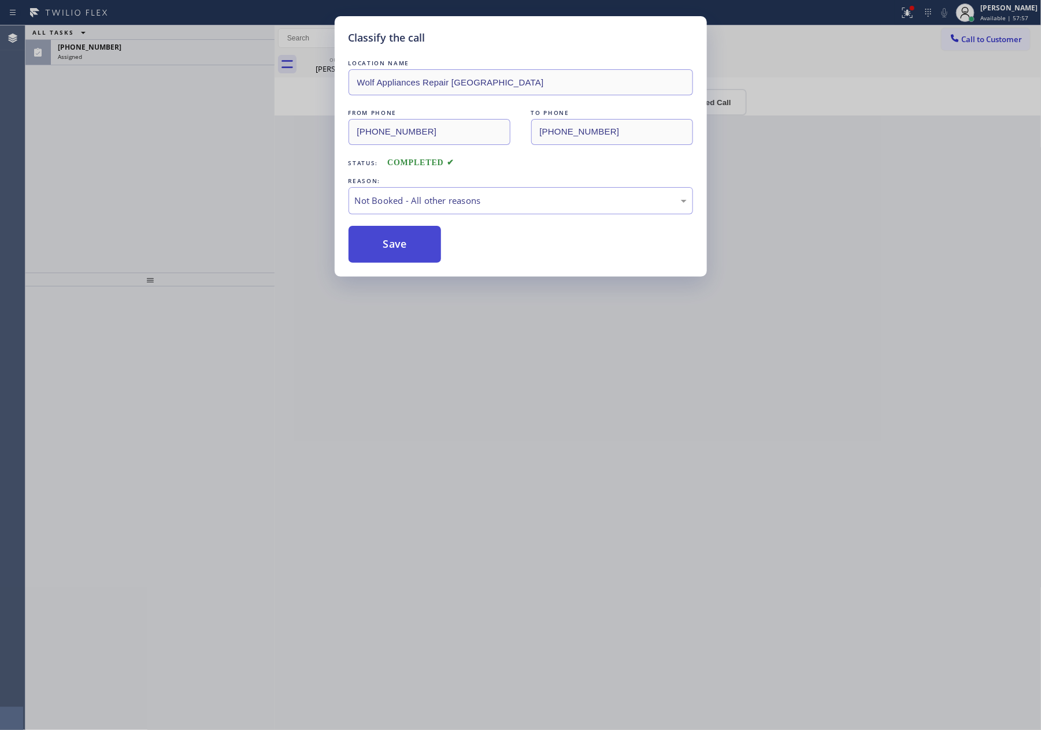
click at [381, 251] on button "Save" at bounding box center [394, 244] width 93 height 37
click at [38, 127] on div "Classify the call LOCATION NAME Wolf Appliances Repair [GEOGRAPHIC_DATA] FROM P…" at bounding box center [520, 365] width 1041 height 730
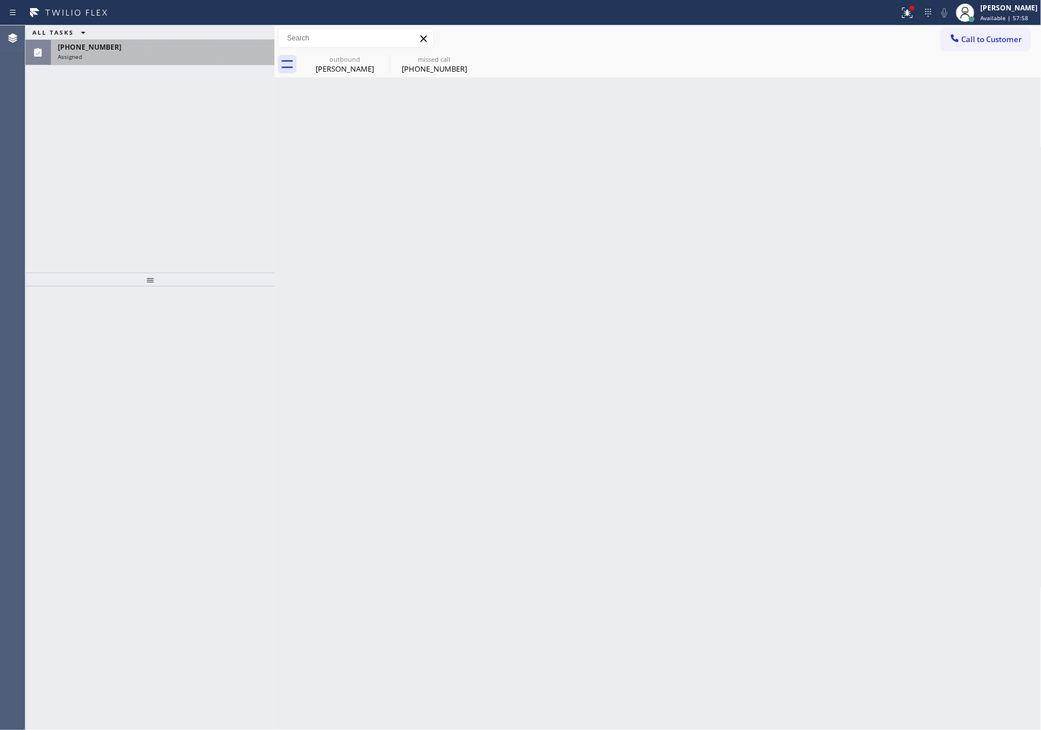
click at [138, 53] on div "Assigned" at bounding box center [163, 57] width 210 height 8
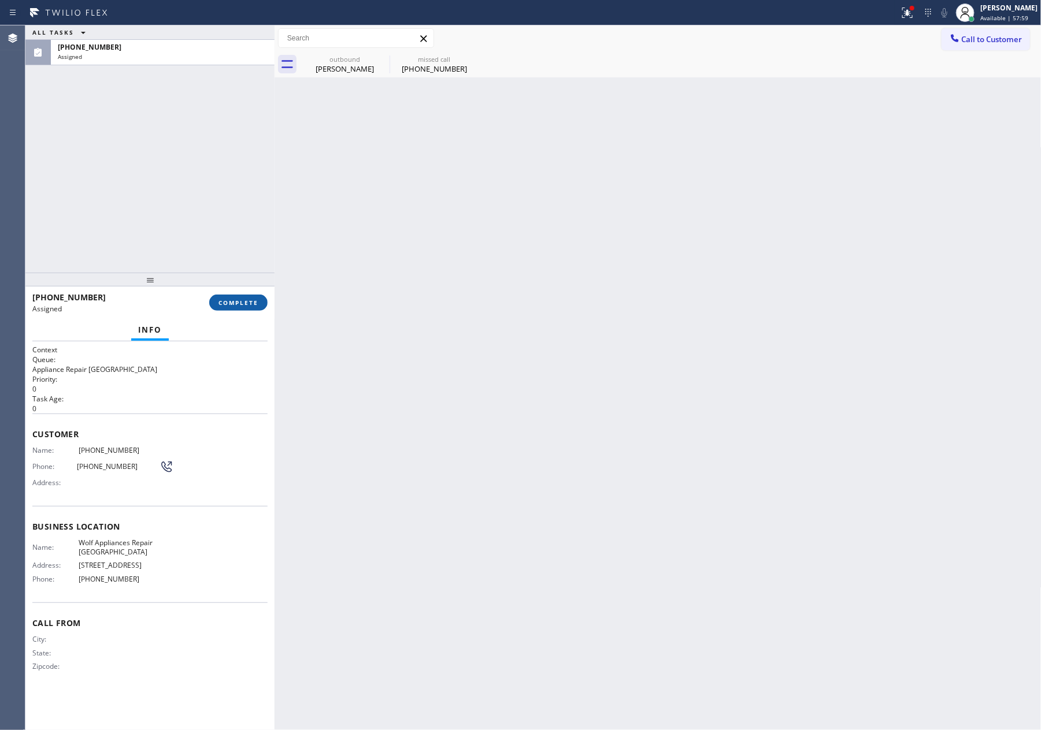
click at [238, 302] on span "COMPLETE" at bounding box center [238, 303] width 40 height 8
click at [226, 148] on div "ALL TASKS ALL TASKS ACTIVE TASKS TASKS IN WRAP UP [PHONE_NUMBER] Assigned" at bounding box center [149, 148] width 249 height 247
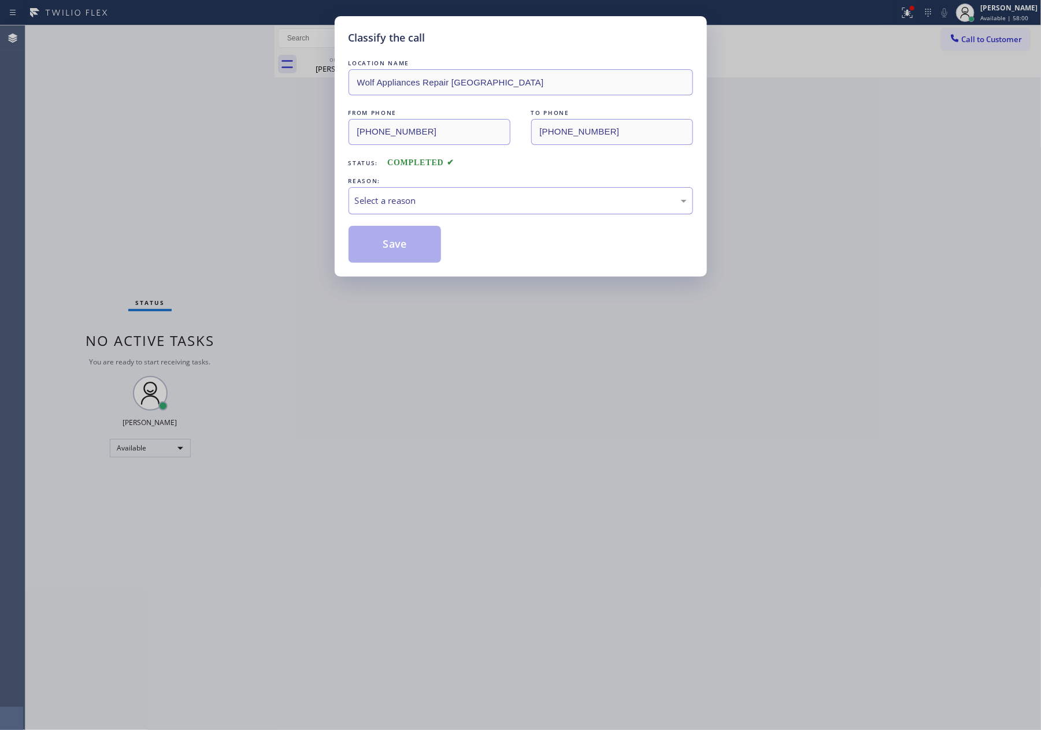
click at [391, 203] on div "Select a reason" at bounding box center [521, 200] width 332 height 13
click at [387, 250] on button "Save" at bounding box center [394, 244] width 93 height 37
type input "[PHONE_NUMBER]"
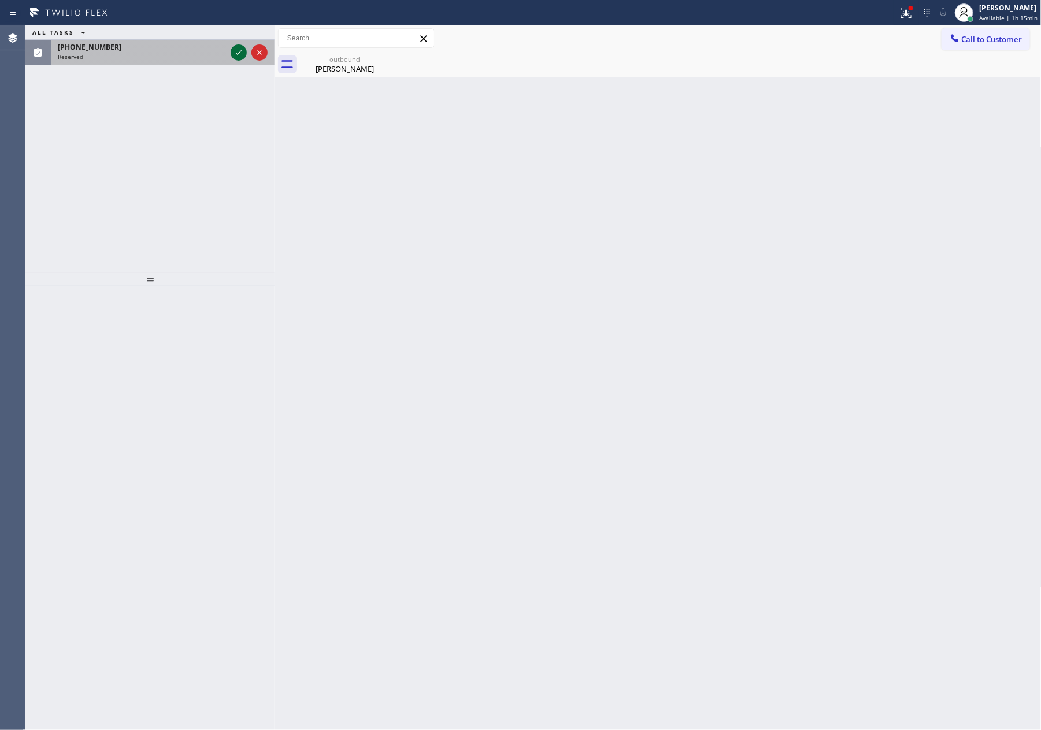
click at [236, 53] on icon at bounding box center [239, 53] width 14 height 14
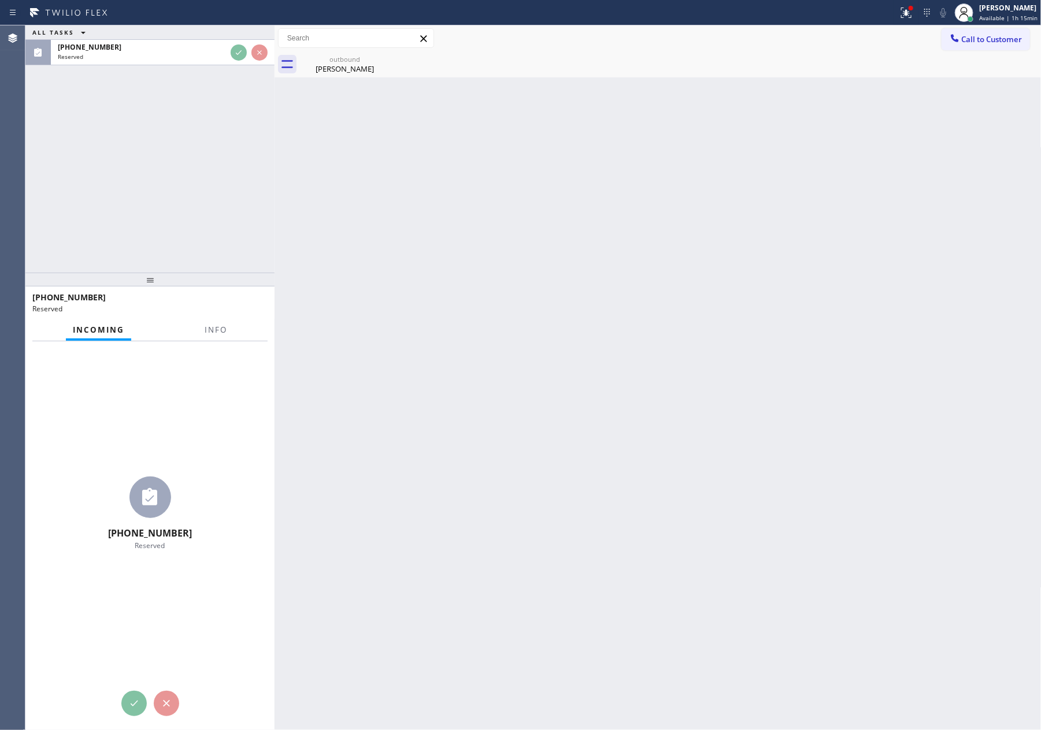
click at [238, 161] on div "ALL TASKS ALL TASKS ACTIVE TASKS TASKS IN WRAP UP [PHONE_NUMBER] Reserved" at bounding box center [149, 148] width 249 height 247
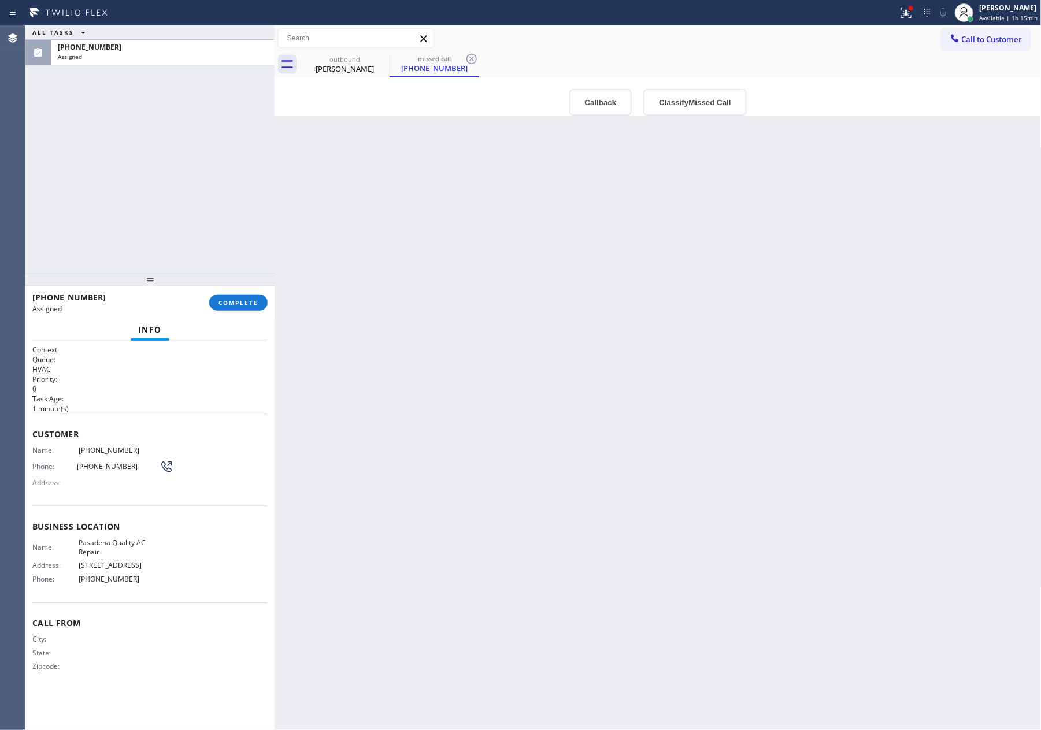
drag, startPoint x: 515, startPoint y: 205, endPoint x: 551, endPoint y: 103, distance: 108.4
click at [526, 160] on div "Back to Dashboard Change Sender ID Customers Technicians Select a contact Outbo…" at bounding box center [657, 377] width 767 height 705
click at [577, 101] on button "Callback" at bounding box center [600, 102] width 63 height 27
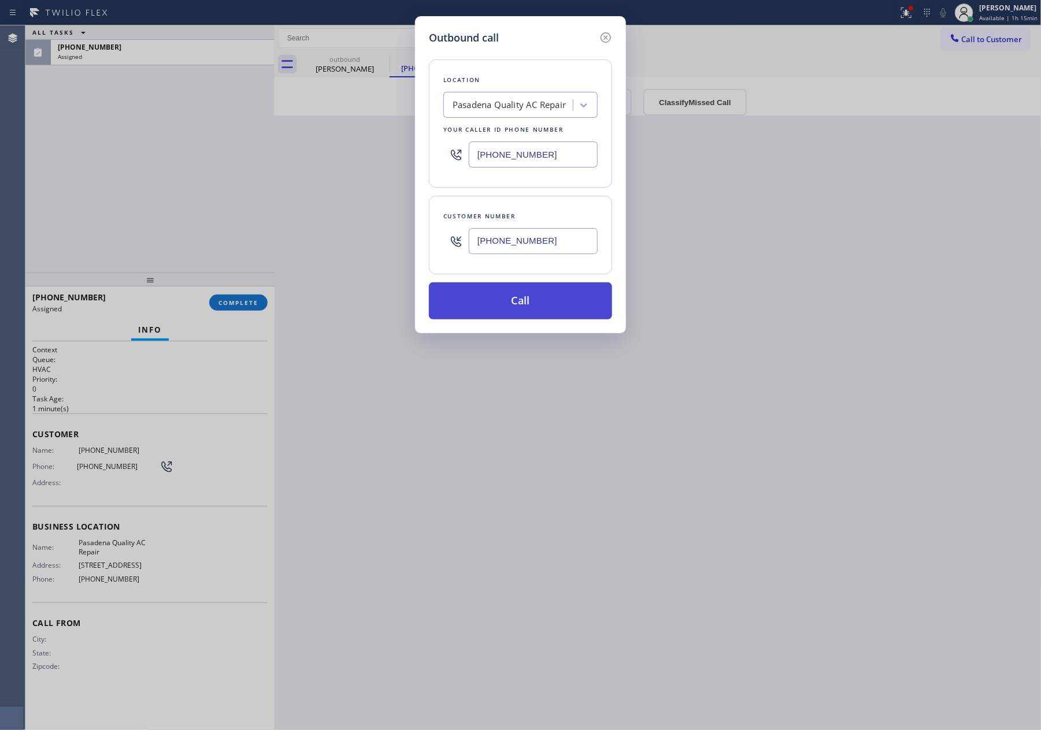
click at [548, 314] on button "Call" at bounding box center [520, 301] width 183 height 37
click at [138, 195] on div "Outbound call Location [GEOGRAPHIC_DATA] Quality AC Repair Your caller id phone…" at bounding box center [520, 365] width 1041 height 730
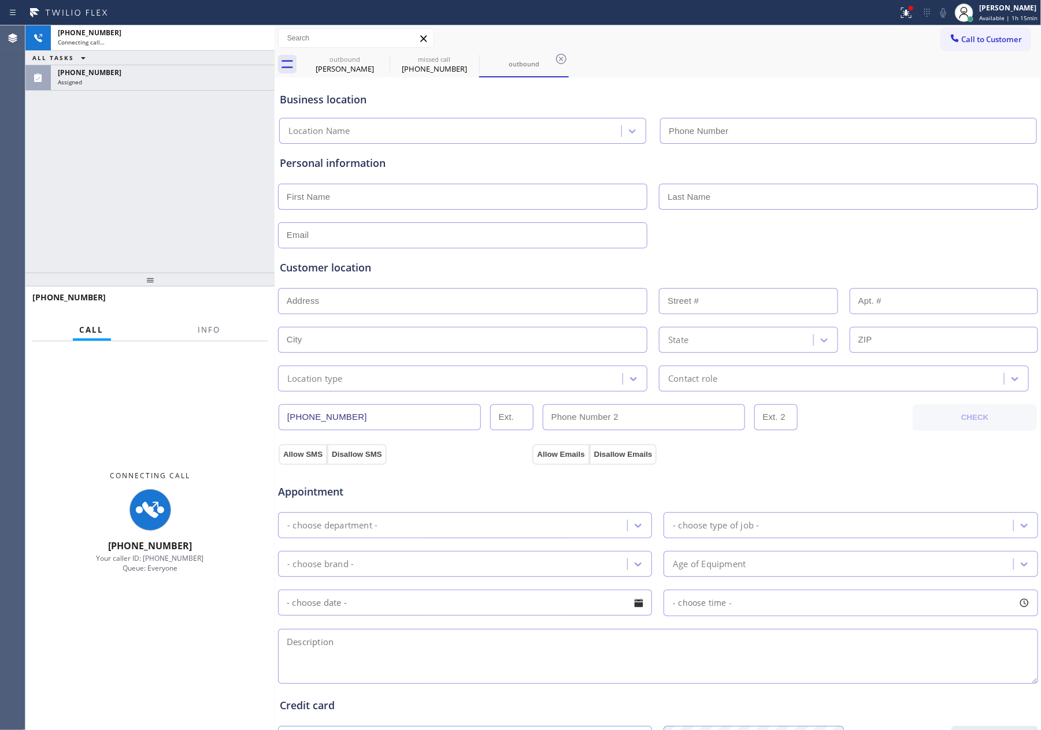
type input "[PHONE_NUMBER]"
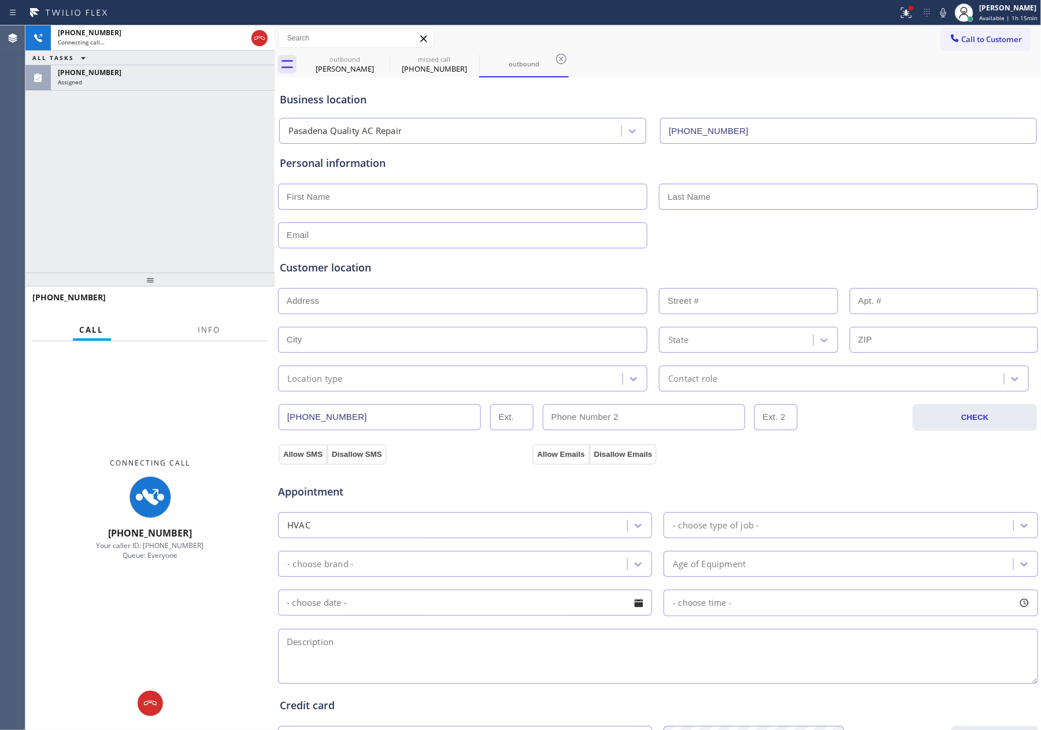
click at [146, 203] on div "[PHONE_NUMBER] Connecting call… ALL TASKS ALL TASKS ACTIVE TASKS TASKS IN WRAP …" at bounding box center [149, 148] width 249 height 247
click at [227, 175] on div "[PHONE_NUMBER] Connecting call… ALL TASKS ALL TASKS ACTIVE TASKS TASKS IN WRAP …" at bounding box center [149, 148] width 249 height 247
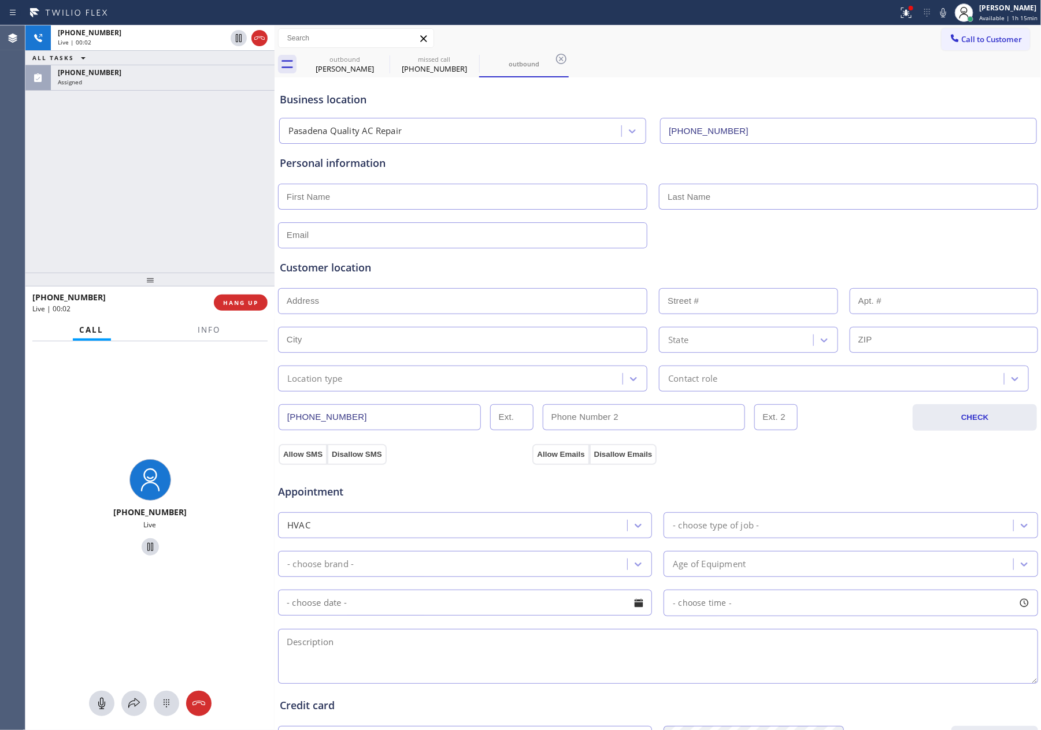
click at [172, 153] on div "[PHONE_NUMBER] Live | 00:02 ALL TASKS ALL TASKS ACTIVE TASKS TASKS IN WRAP UP […" at bounding box center [149, 148] width 249 height 247
click at [177, 158] on div "[PHONE_NUMBER] Live | 00:02 ALL TASKS ALL TASKS ACTIVE TASKS TASKS IN WRAP UP […" at bounding box center [149, 148] width 249 height 247
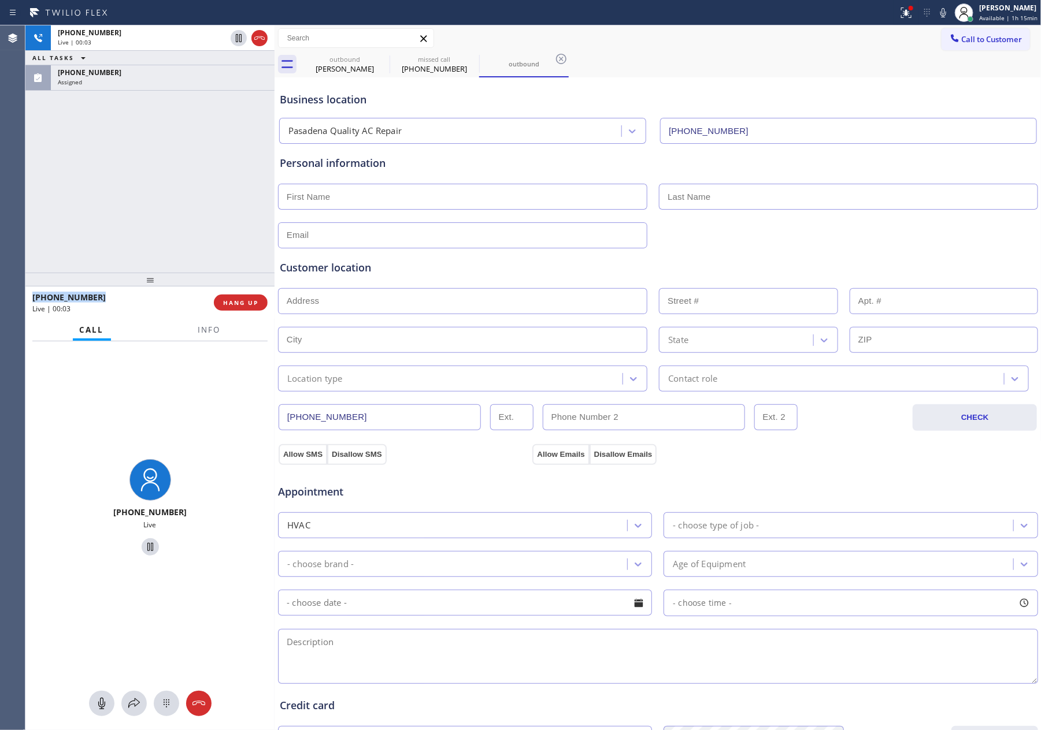
click at [177, 158] on div "[PHONE_NUMBER] Live | 00:03 ALL TASKS ALL TASKS ACTIVE TASKS TASKS IN WRAP UP […" at bounding box center [149, 148] width 249 height 247
click at [177, 158] on div "[PHONE_NUMBER] Live | 00:04 ALL TASKS ALL TASKS ACTIVE TASKS TASKS IN WRAP UP […" at bounding box center [149, 148] width 249 height 247
click at [177, 158] on div "[PHONE_NUMBER] Live | 00:05 ALL TASKS ALL TASKS ACTIVE TASKS TASKS IN WRAP UP […" at bounding box center [149, 148] width 249 height 247
click at [177, 158] on div "[PHONE_NUMBER] Live | 00:08 ALL TASKS ALL TASKS ACTIVE TASKS TASKS IN WRAP UP […" at bounding box center [149, 148] width 249 height 247
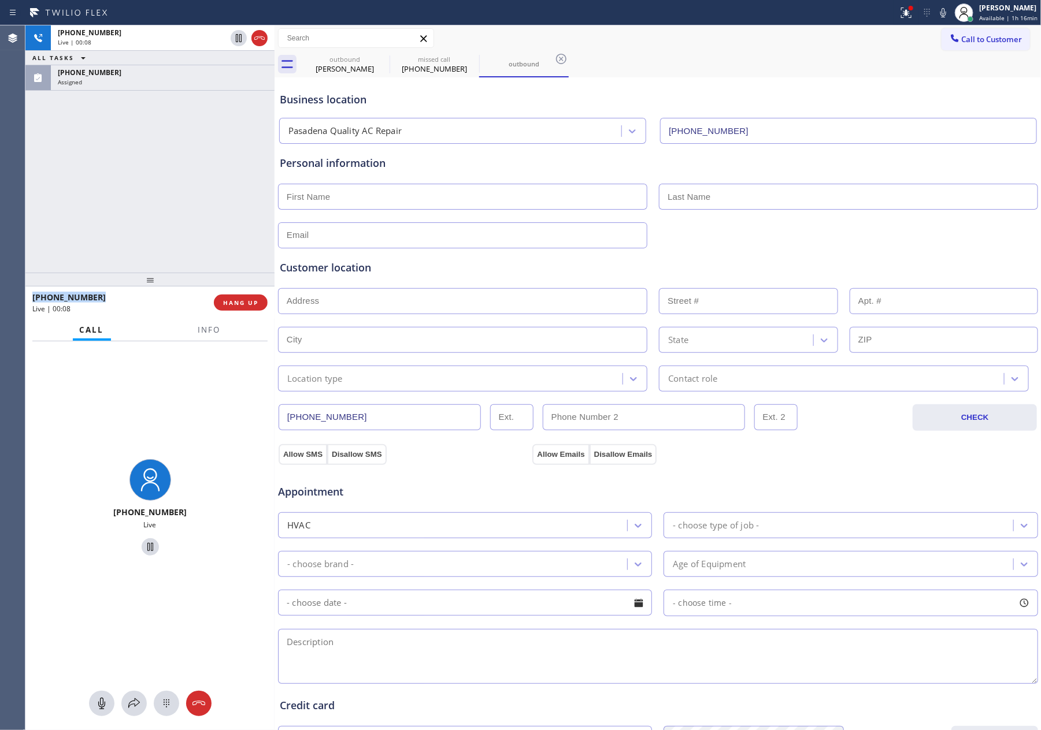
click at [177, 158] on div "[PHONE_NUMBER] Live | 00:08 ALL TASKS ALL TASKS ACTIVE TASKS TASKS IN WRAP UP […" at bounding box center [149, 148] width 249 height 247
drag, startPoint x: 21, startPoint y: 153, endPoint x: 77, endPoint y: 195, distance: 70.1
click at [21, 153] on div "Agent Desktop" at bounding box center [12, 377] width 25 height 705
click at [69, 181] on div "[PHONE_NUMBER] Live | 01:05 ALL TASKS ALL TASKS ACTIVE TASKS TASKS IN WRAP UP […" at bounding box center [149, 148] width 249 height 247
click at [371, 418] on input "[PHONE_NUMBER]" at bounding box center [379, 417] width 202 height 26
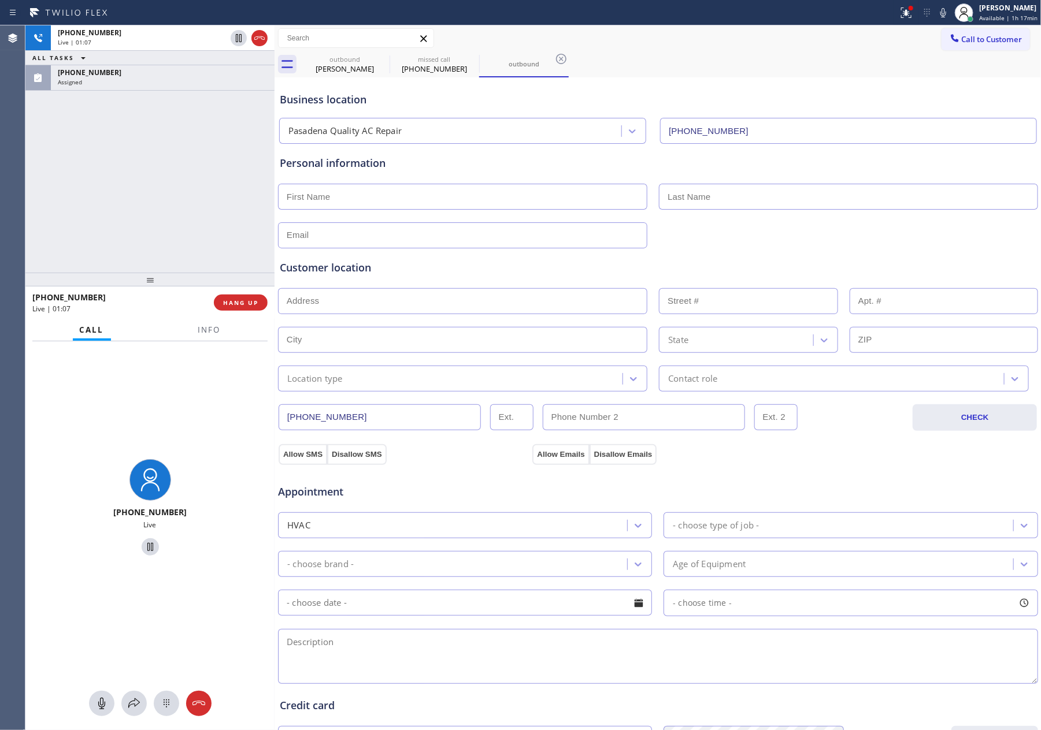
click at [370, 418] on input "[PHONE_NUMBER]" at bounding box center [379, 417] width 202 height 26
click at [94, 201] on div "[PHONE_NUMBER] Live | 01:33 ALL TASKS ALL TASKS ACTIVE TASKS TASKS IN WRAP UP […" at bounding box center [149, 148] width 249 height 247
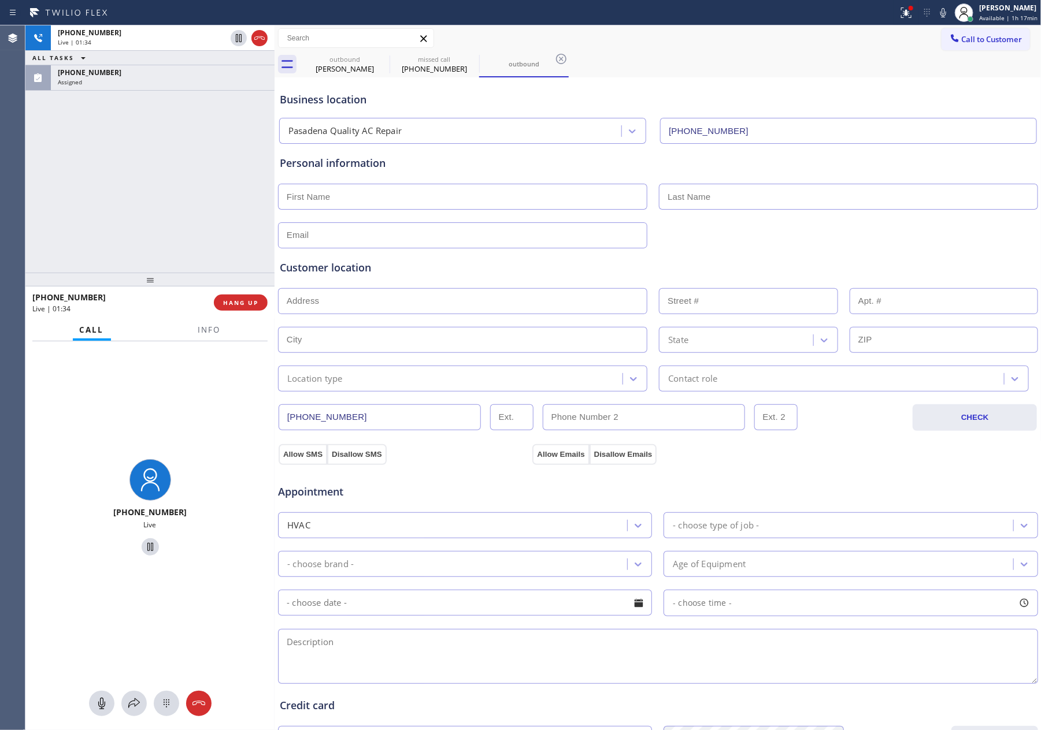
click at [94, 201] on div "[PHONE_NUMBER] Live | 01:34 ALL TASKS ALL TASKS ACTIVE TASKS TASKS IN WRAP UP […" at bounding box center [149, 148] width 249 height 247
drag, startPoint x: 539, startPoint y: 455, endPoint x: 494, endPoint y: 459, distance: 45.3
click at [539, 455] on button "Allow Emails" at bounding box center [560, 454] width 57 height 21
click at [303, 458] on button "Allow SMS" at bounding box center [302, 454] width 49 height 21
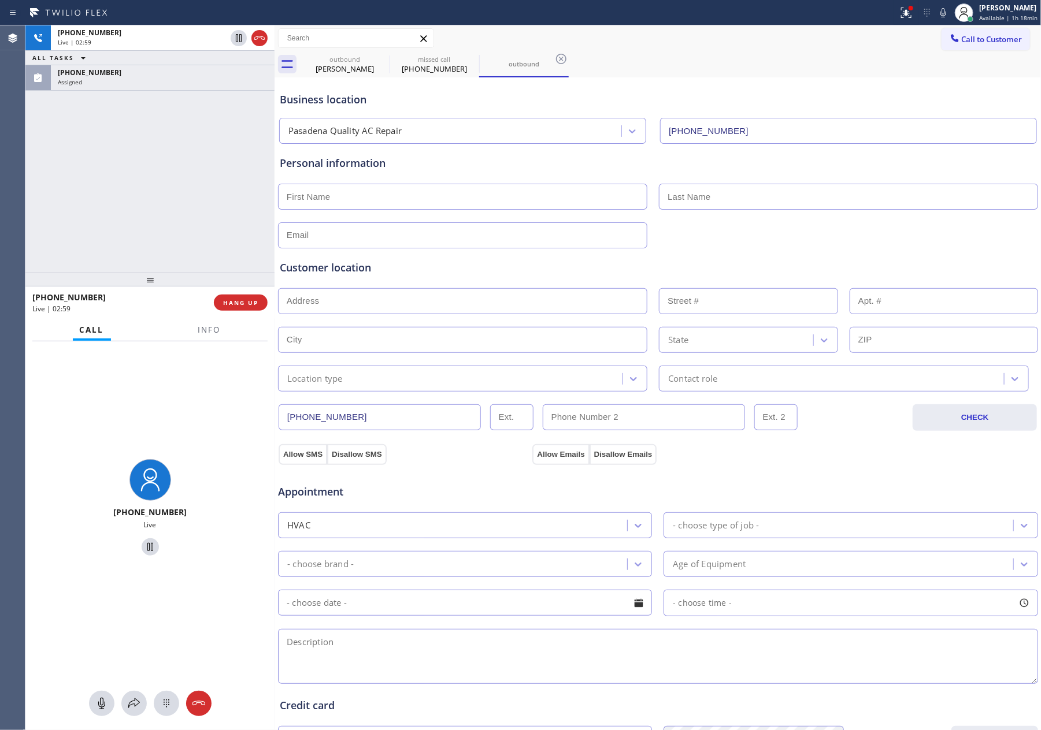
drag, startPoint x: 68, startPoint y: 168, endPoint x: 135, endPoint y: 729, distance: 564.5
click at [69, 186] on div "[PHONE_NUMBER] Live | 02:59 ALL TASKS ALL TASKS ACTIVE TASKS TASKS IN WRAP UP […" at bounding box center [149, 148] width 249 height 247
click at [106, 703] on icon at bounding box center [102, 704] width 14 height 14
drag, startPoint x: 110, startPoint y: 149, endPoint x: 162, endPoint y: 692, distance: 545.0
click at [110, 151] on div "[PHONE_NUMBER] Live | 03:51 ALL TASKS ALL TASKS ACTIVE TASKS TASKS IN WRAP UP […" at bounding box center [149, 148] width 249 height 247
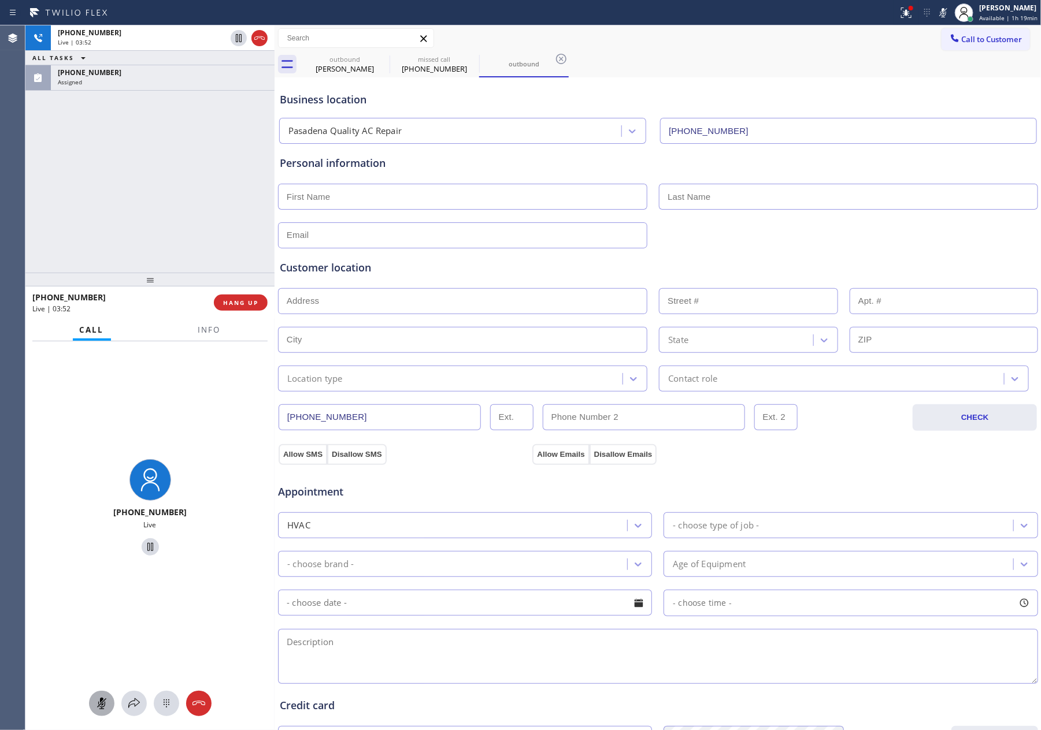
click at [96, 706] on icon at bounding box center [102, 704] width 14 height 14
click at [348, 190] on input "text" at bounding box center [462, 197] width 369 height 26
paste input "[PERSON_NAME]"
type input "[PERSON_NAME]"
click at [166, 162] on div "[PHONE_NUMBER] Live | 04:31 ALL TASKS ALL TASKS ACTIVE TASKS TASKS IN WRAP UP […" at bounding box center [149, 148] width 249 height 247
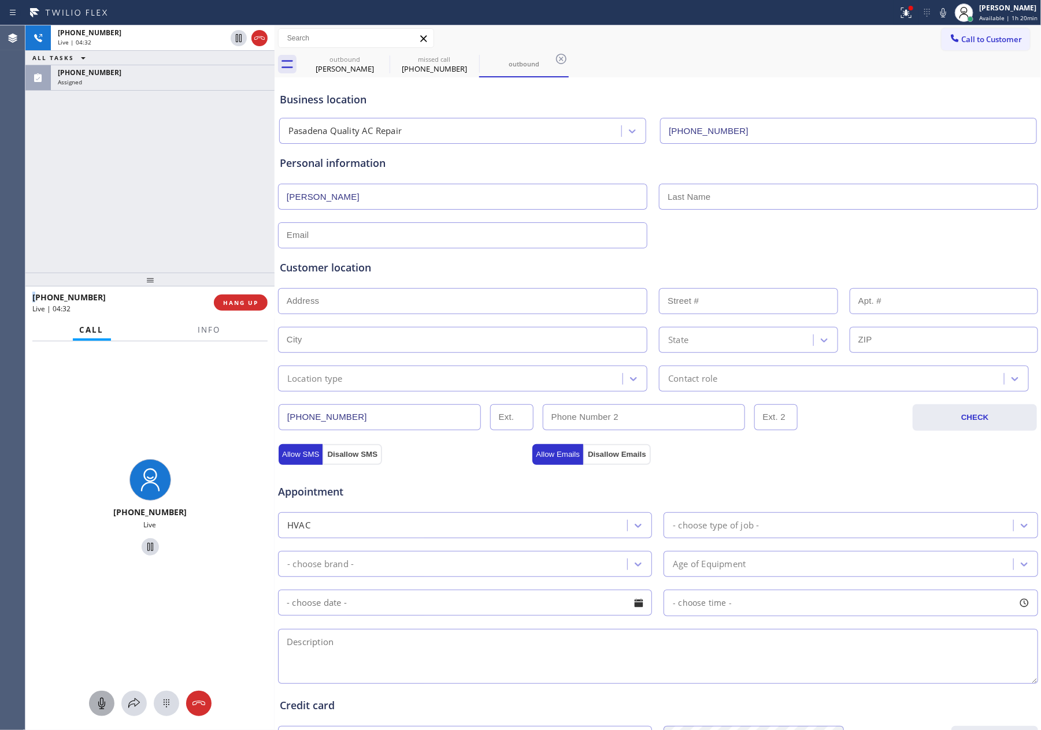
click at [166, 162] on div "[PHONE_NUMBER] Live | 04:32 ALL TASKS ALL TASKS ACTIVE TASKS TASKS IN WRAP UP […" at bounding box center [149, 148] width 249 height 247
click at [157, 131] on div "[PHONE_NUMBER] Live | 04:34 ALL TASKS ALL TASKS ACTIVE TASKS TASKS IN WRAP UP […" at bounding box center [149, 148] width 249 height 247
click at [162, 174] on div "[PHONE_NUMBER] Live | 06:02 ALL TASKS ALL TASKS ACTIVE TASKS TASKS IN WRAP UP […" at bounding box center [149, 148] width 249 height 247
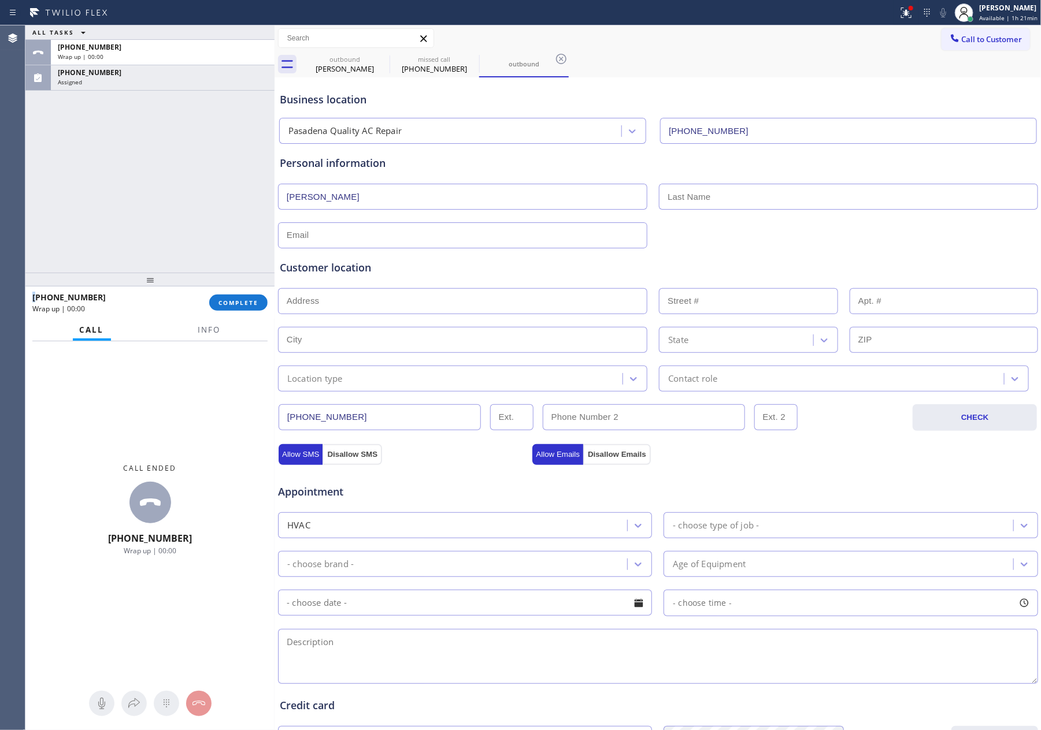
click at [162, 174] on div "ALL TASKS ALL TASKS ACTIVE TASKS TASKS IN WRAP UP [PHONE_NUMBER] Wrap up | 00:[…" at bounding box center [149, 148] width 249 height 247
click at [139, 208] on div "ALL TASKS ALL TASKS ACTIVE TASKS TASKS IN WRAP UP [PHONE_NUMBER] Wrap up | 00:[…" at bounding box center [149, 148] width 249 height 247
click at [139, 208] on div "ALL TASKS ALL TASKS ACTIVE TASKS TASKS IN WRAP UP [PHONE_NUMBER] Wrap up | 01:[…" at bounding box center [149, 148] width 249 height 247
click at [758, 200] on input "text" at bounding box center [848, 197] width 378 height 26
click at [581, 236] on input "text" at bounding box center [462, 235] width 369 height 26
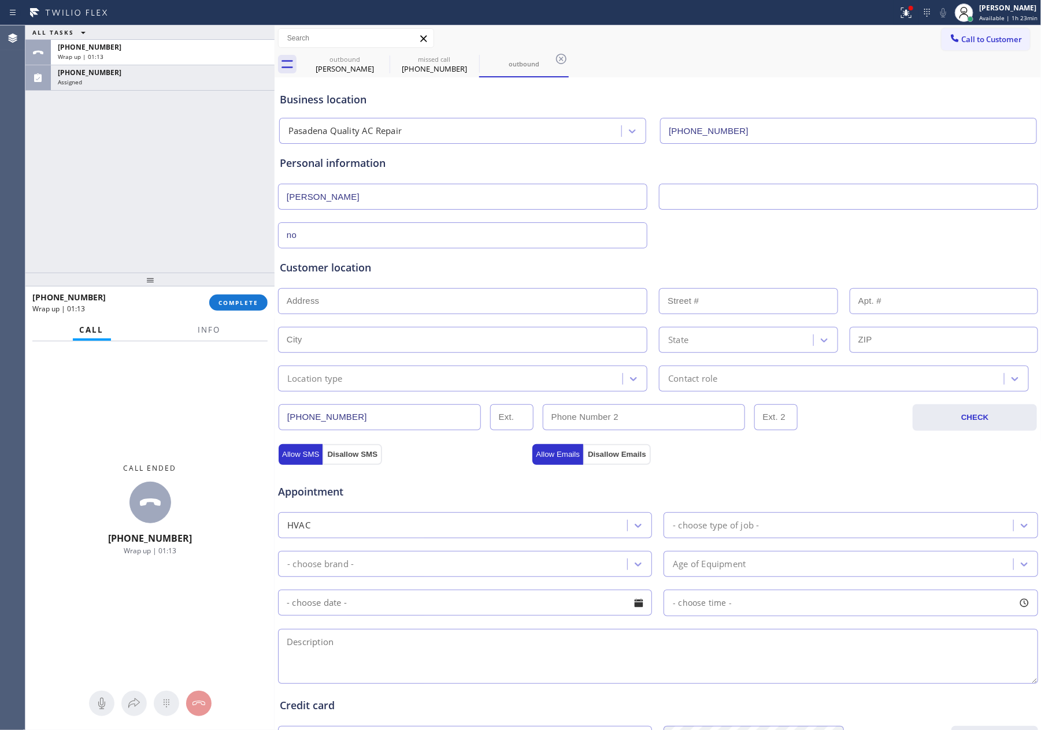
click at [61, 157] on div "ALL TASKS ALL TASKS ACTIVE TASKS TASKS IN WRAP UP [PHONE_NUMBER] Wrap up | 01:[…" at bounding box center [149, 148] width 249 height 247
click at [361, 222] on div "no" at bounding box center [658, 234] width 762 height 28
click at [349, 231] on input "no" at bounding box center [462, 235] width 369 height 26
click at [346, 233] on input "no@" at bounding box center [462, 235] width 369 height 26
type input "[EMAIL_ADDRESS][DOMAIN_NAME]"
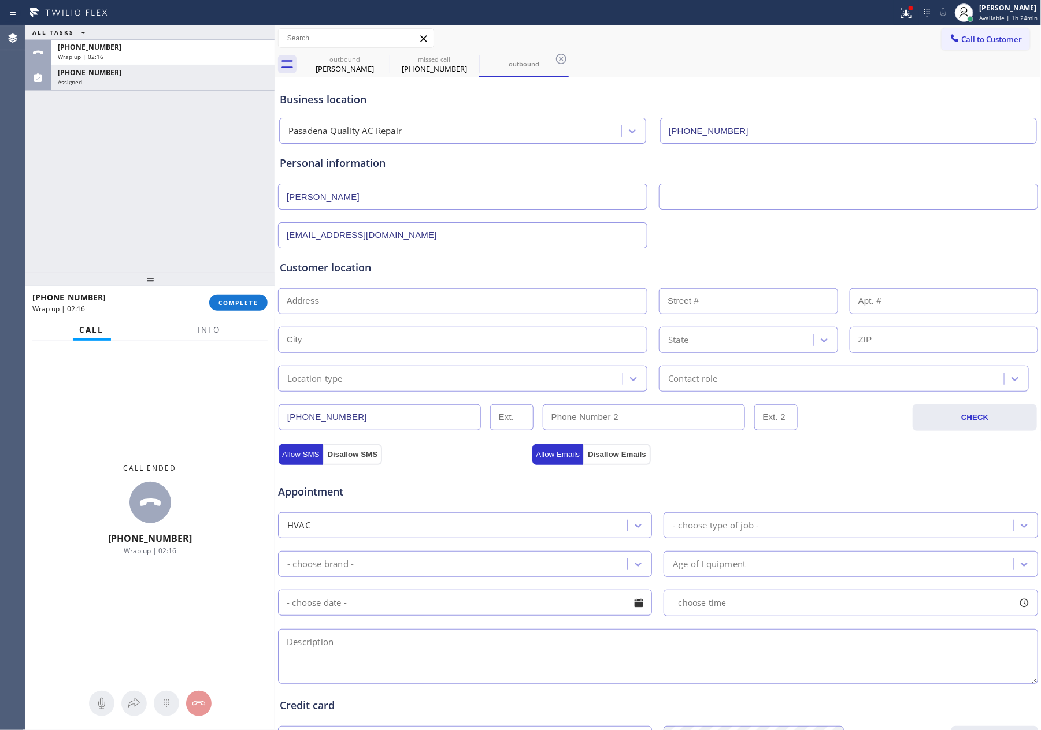
click at [381, 295] on input "text" at bounding box center [462, 301] width 369 height 26
paste input "[GEOGRAPHIC_DATA]"
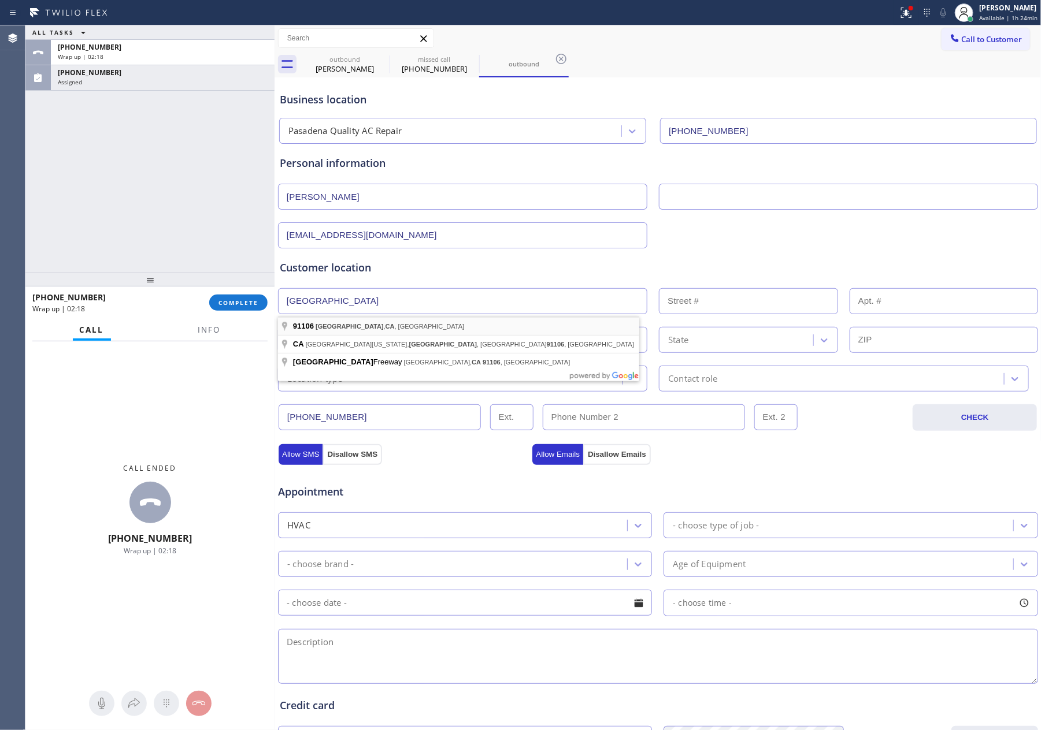
type input "[GEOGRAPHIC_DATA], [GEOGRAPHIC_DATA]"
type input "[GEOGRAPHIC_DATA]"
type input "91106"
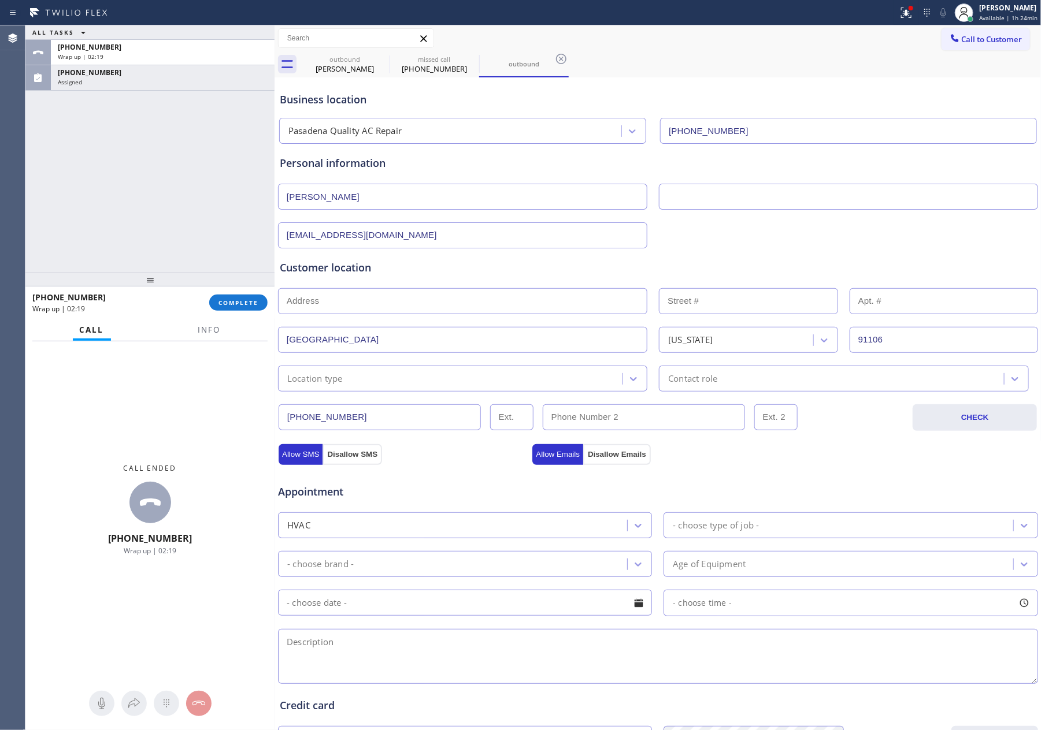
click at [340, 385] on div "Location type" at bounding box center [314, 378] width 55 height 13
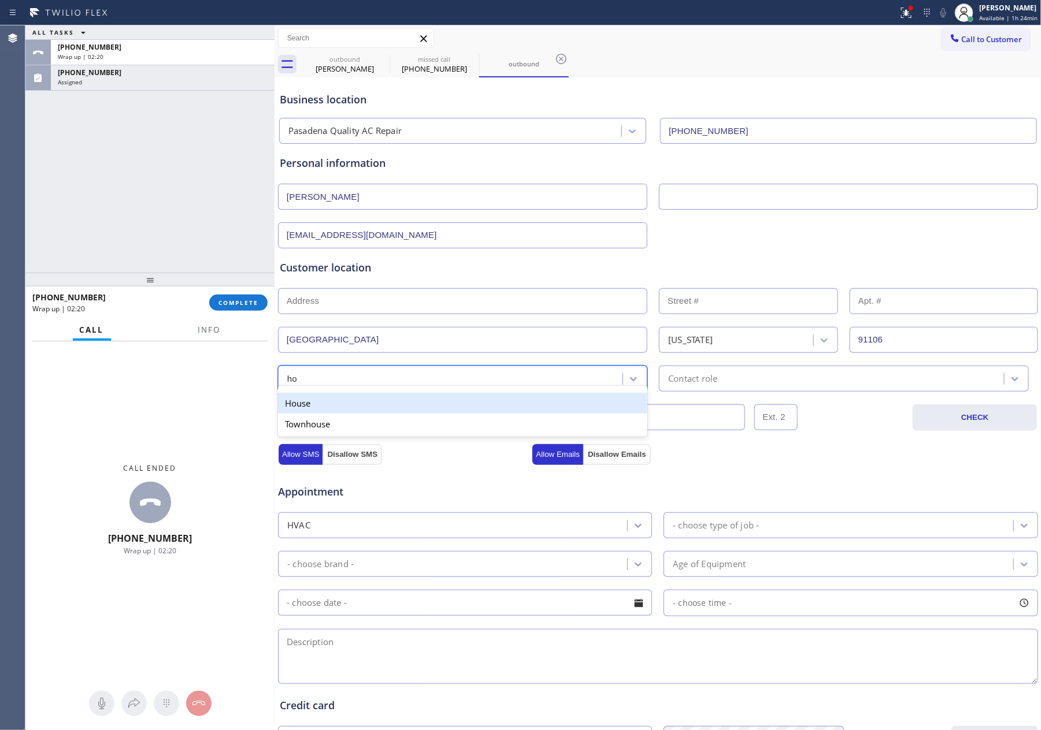
type input "hou"
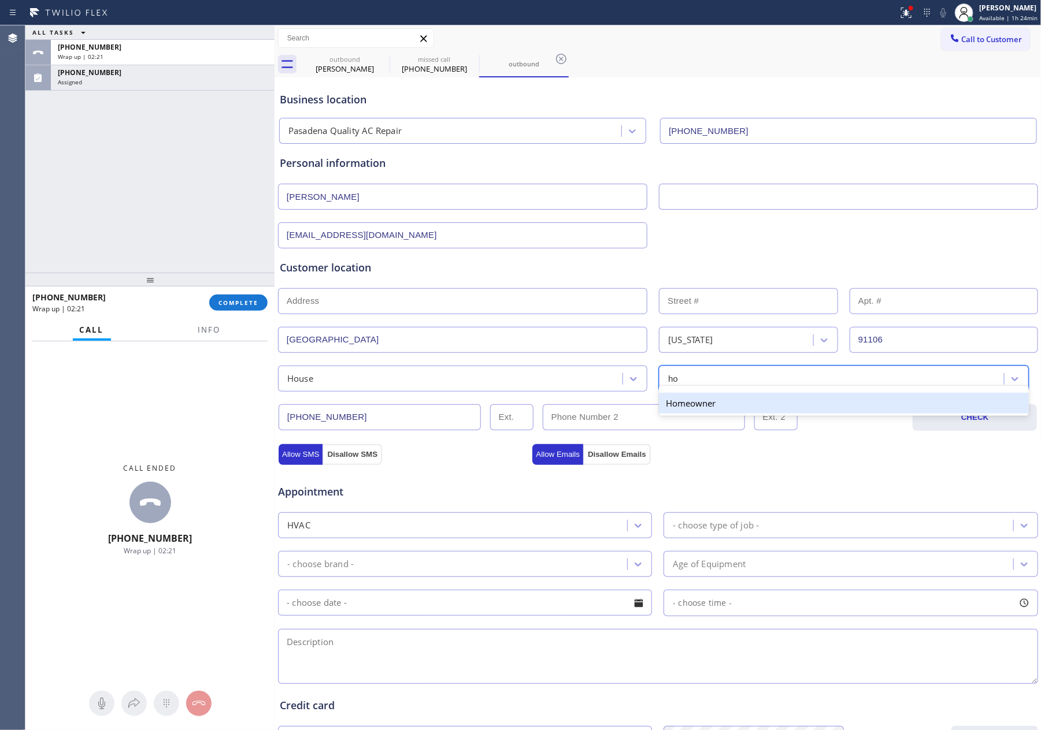
type input "hom"
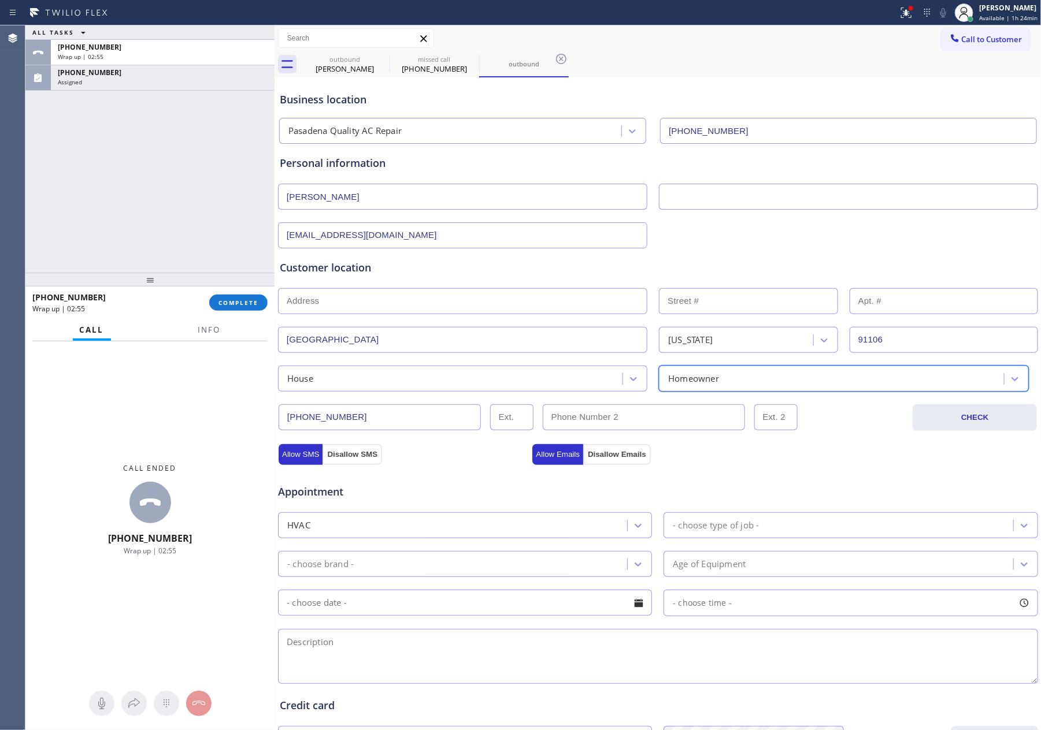
click at [512, 381] on div "House" at bounding box center [451, 379] width 341 height 20
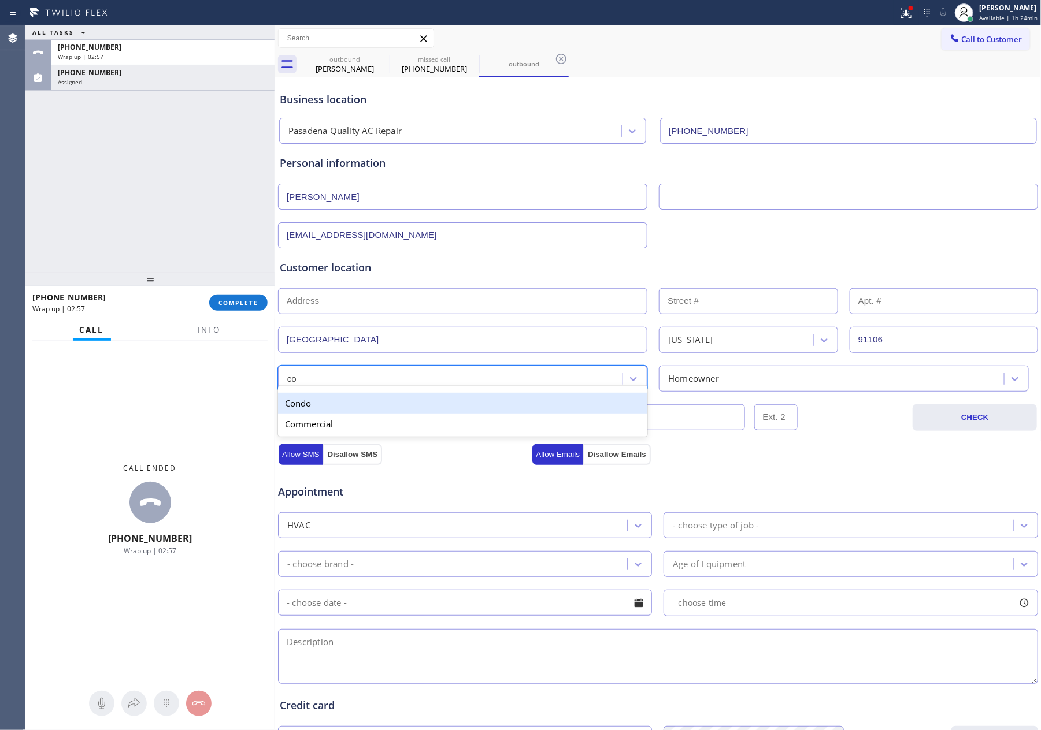
type input "con"
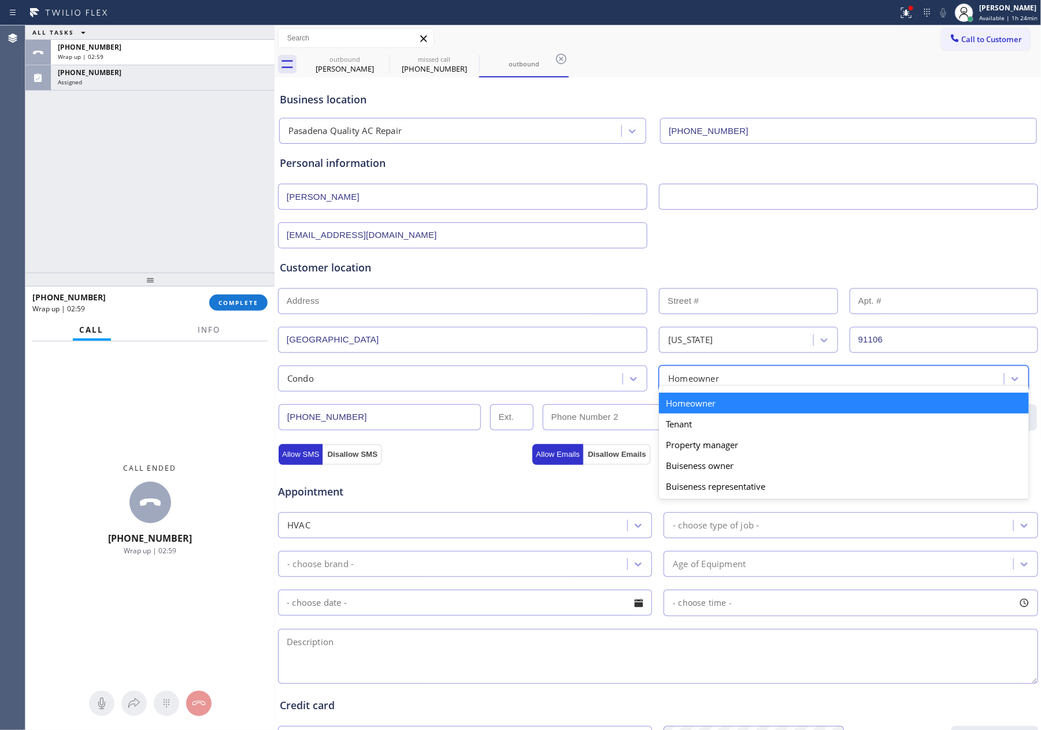
click at [714, 384] on div "Homeowner" at bounding box center [832, 379] width 341 height 20
type input "te"
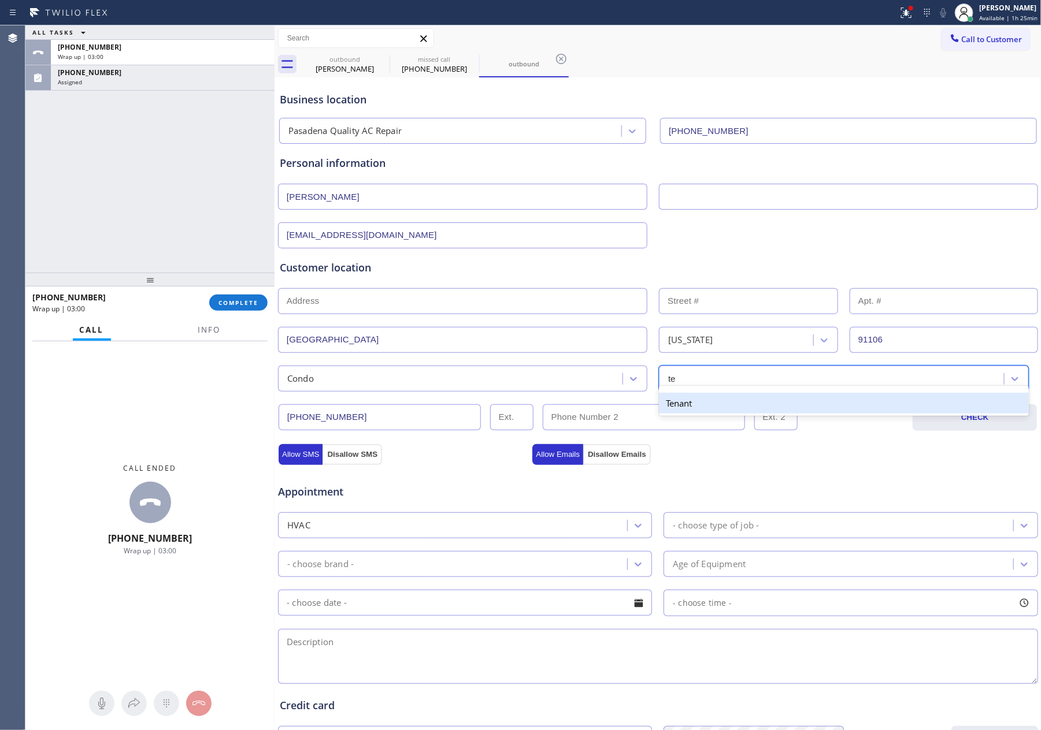
click at [697, 404] on div "Tenant" at bounding box center [843, 403] width 369 height 21
click at [706, 467] on div "Appointment HVAC - choose type of job - - choose brand - Age of Equipment - cho…" at bounding box center [657, 576] width 761 height 222
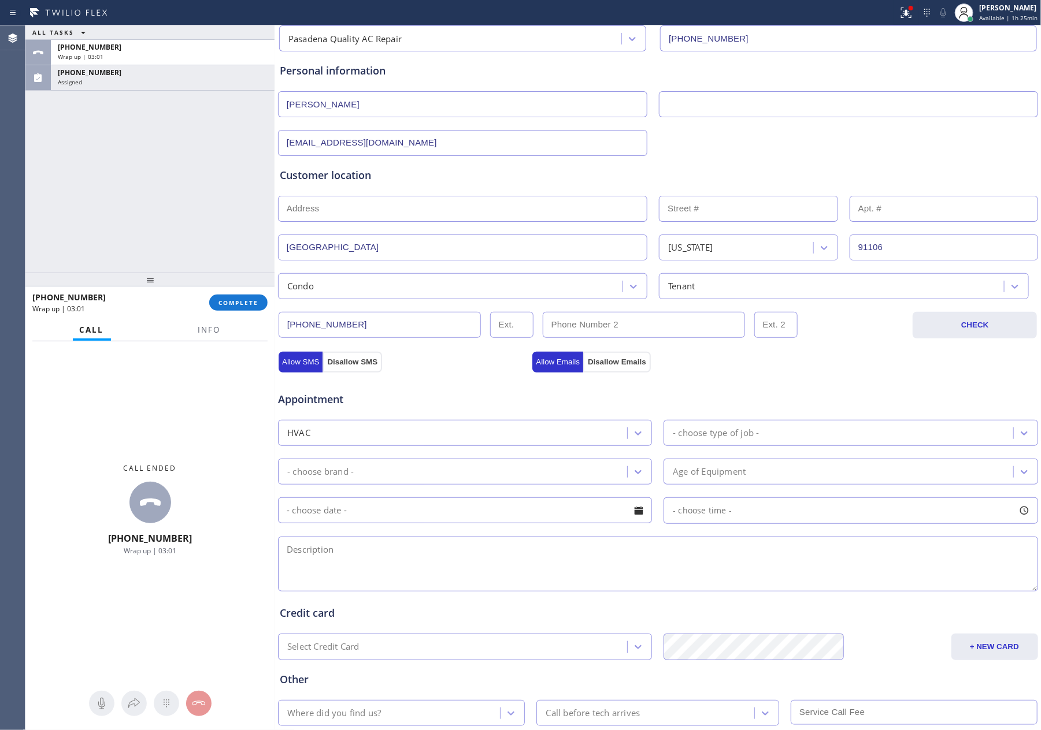
scroll to position [169, 0]
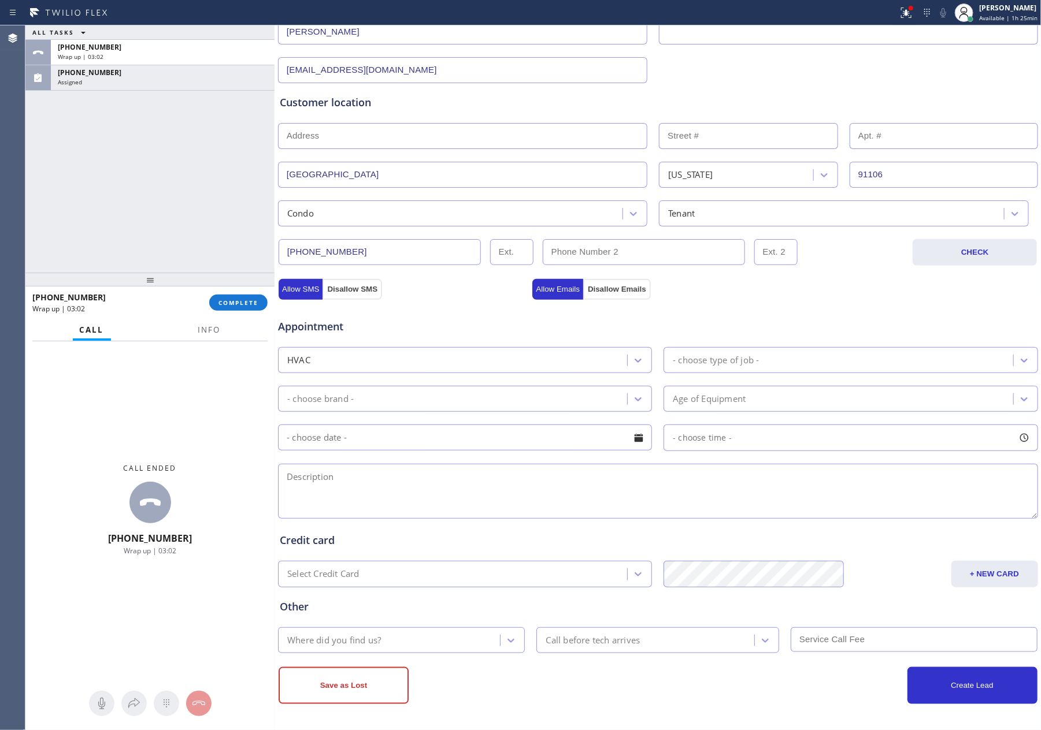
click at [711, 359] on div "- choose type of job -" at bounding box center [716, 360] width 86 height 13
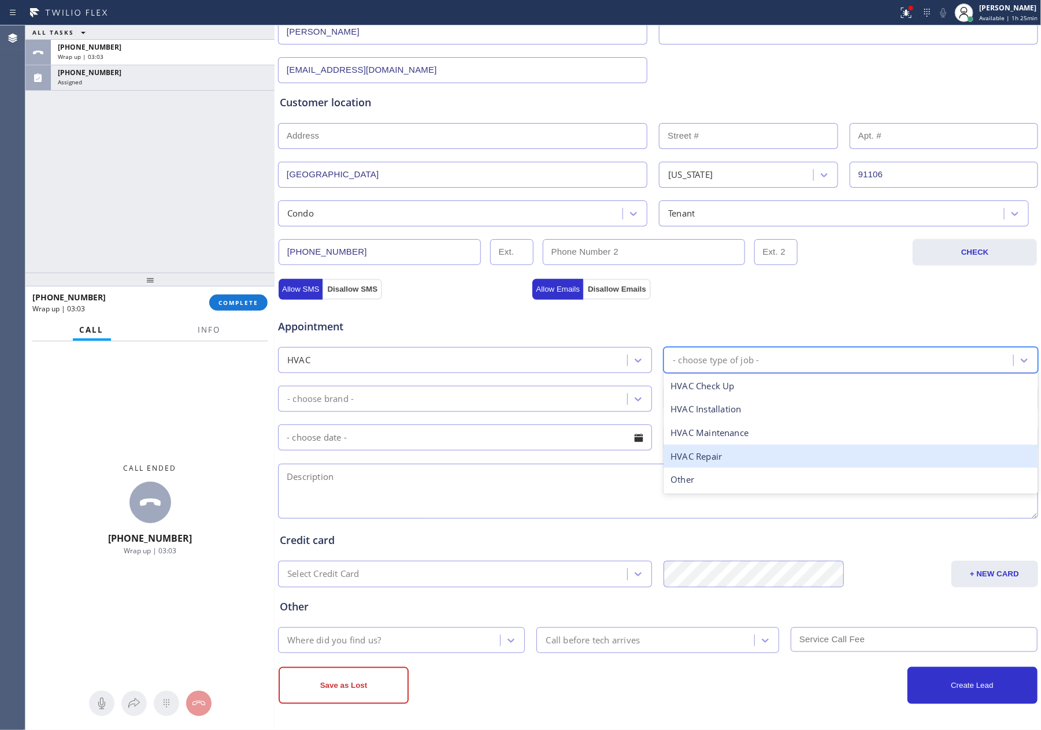
click at [713, 459] on div "HVAC Repair" at bounding box center [850, 457] width 374 height 24
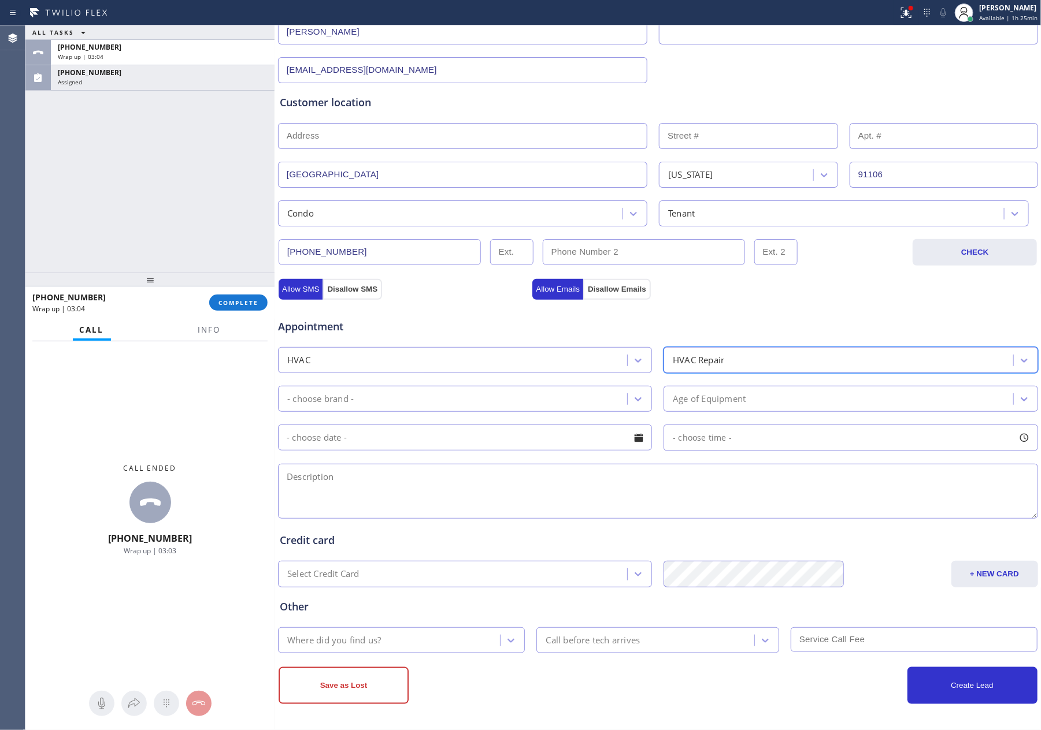
click at [530, 398] on div "- choose brand -" at bounding box center [454, 399] width 346 height 20
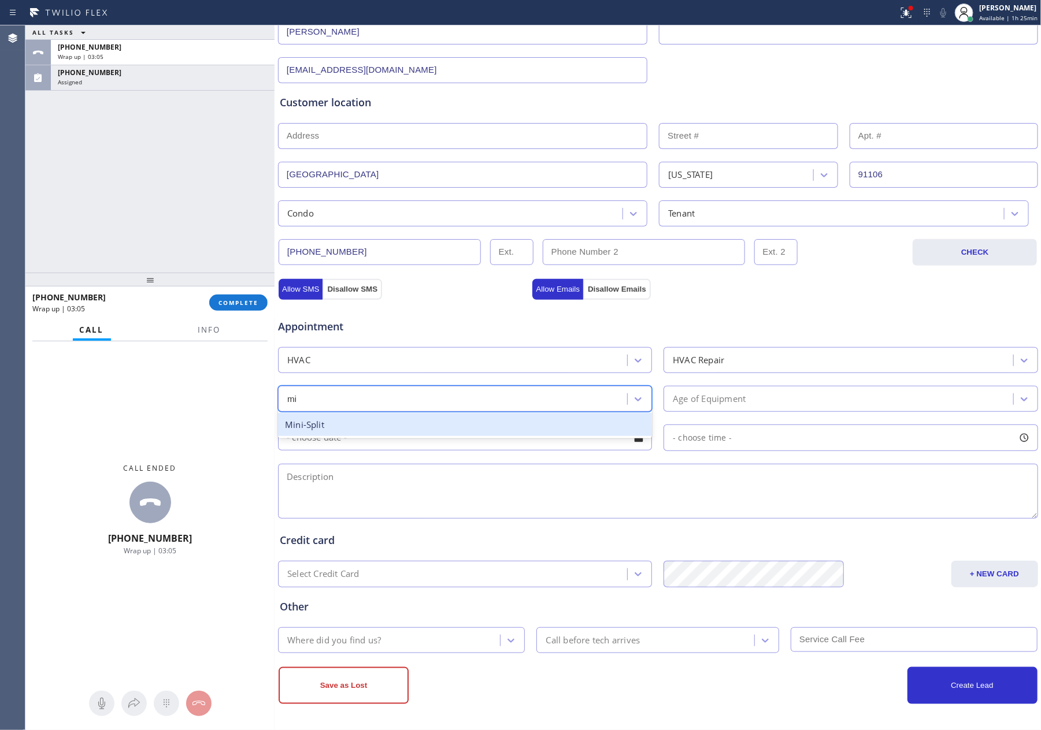
type input "min"
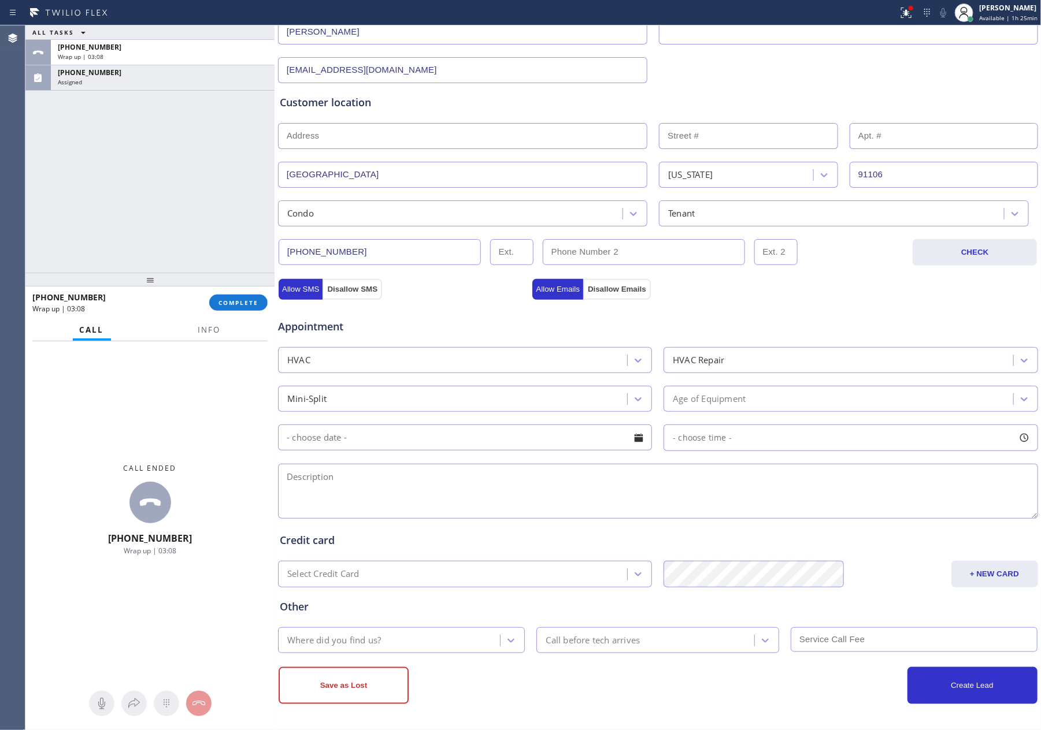
click at [517, 480] on textarea at bounding box center [658, 491] width 760 height 55
paste textarea "Fujitso Mini split system || fan is working but its not cooling || dont know th…"
type textarea "Fujitso Mini split system || fan is working but its not cooling || dont know th…"
click at [444, 647] on div "Where did you find us?" at bounding box center [390, 640] width 218 height 20
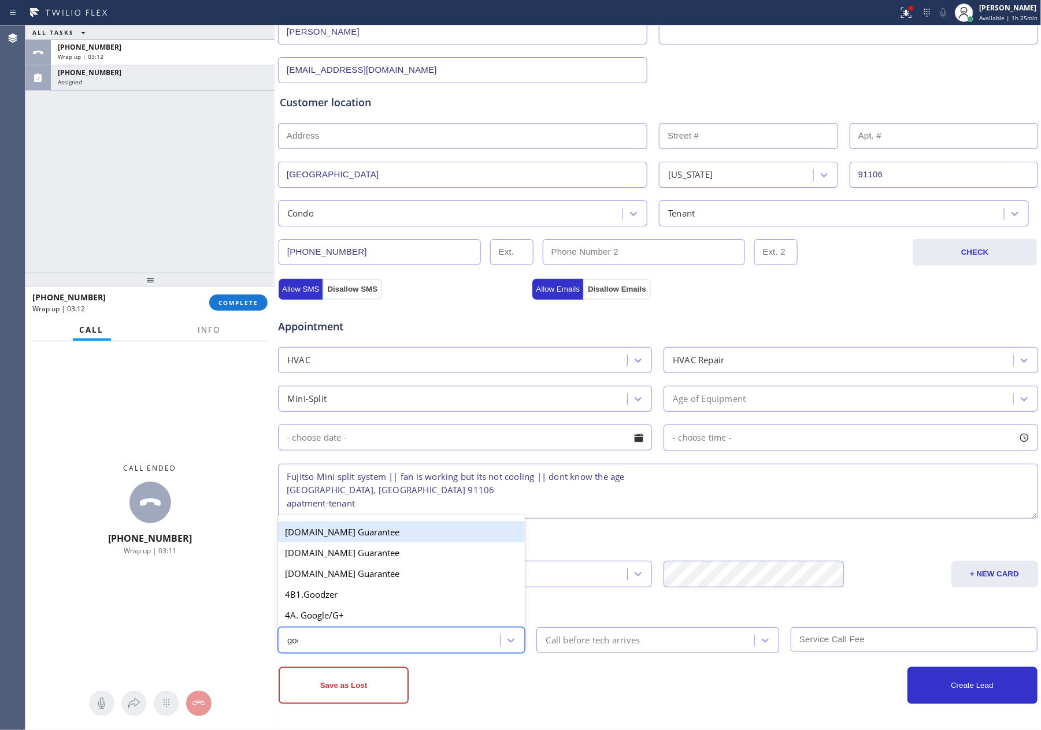
type input "goog"
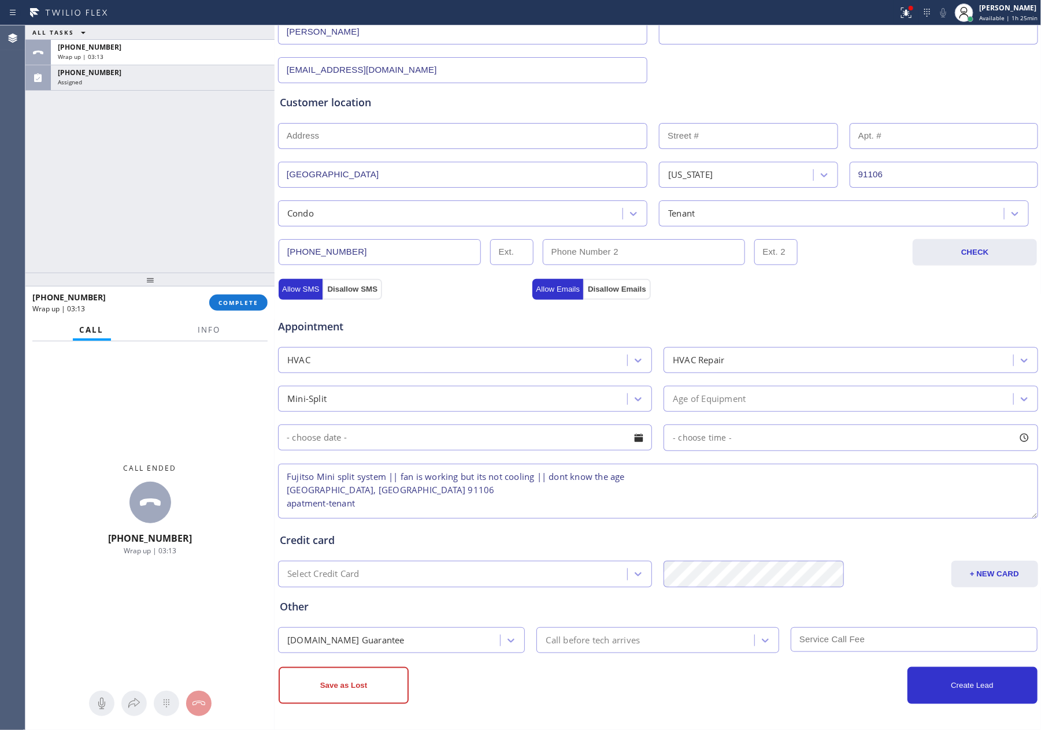
click at [565, 687] on div "Save as Lost" at bounding box center [467, 685] width 379 height 37
drag, startPoint x: 563, startPoint y: 711, endPoint x: 342, endPoint y: 690, distance: 222.3
click at [559, 711] on div "Business location [GEOGRAPHIC_DATA] Quality AC Repair [PHONE_NUMBER] Personal i…" at bounding box center [657, 321] width 767 height 818
click at [337, 688] on button "Save as Lost" at bounding box center [343, 685] width 130 height 37
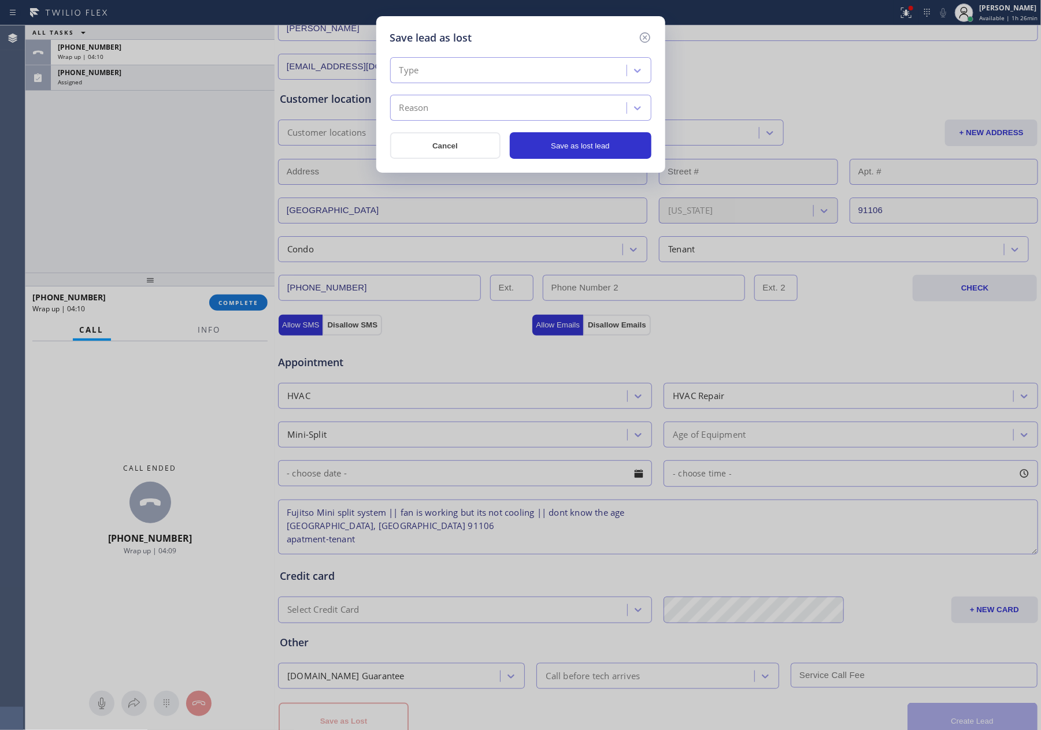
click at [609, 75] on div "Type" at bounding box center [509, 71] width 233 height 20
click at [487, 121] on div "Serviceable" at bounding box center [520, 115] width 261 height 21
click at [487, 107] on div "Reason" at bounding box center [509, 108] width 233 height 20
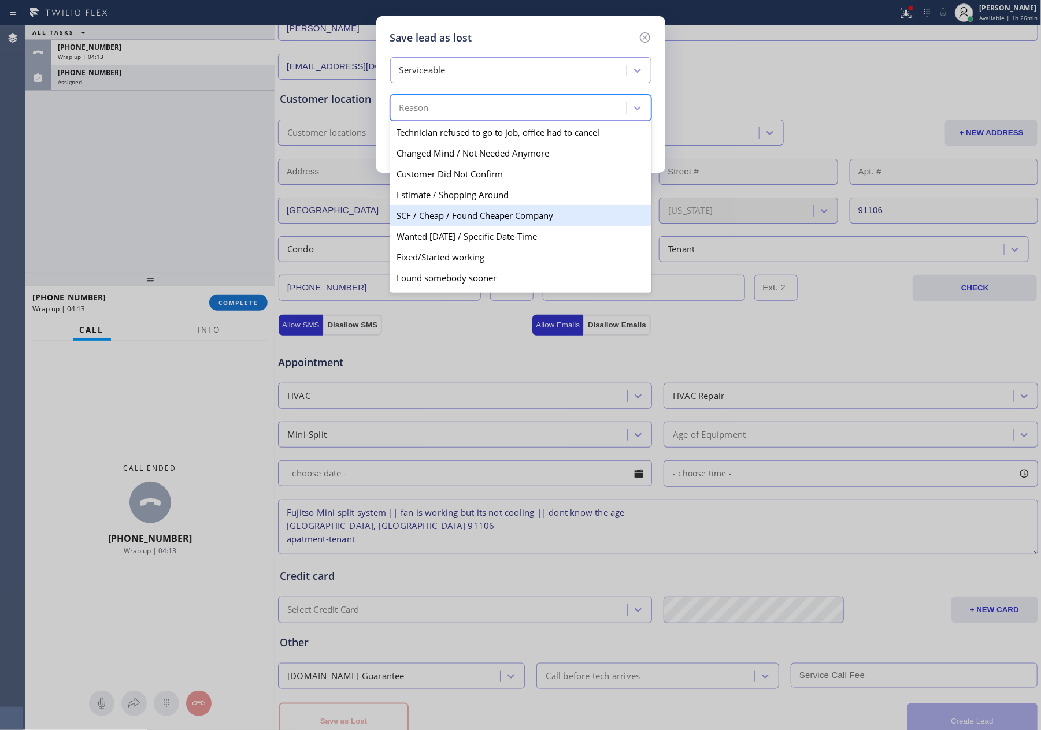
click at [484, 224] on div "SCF / Cheap / Found Cheaper Company" at bounding box center [520, 215] width 261 height 21
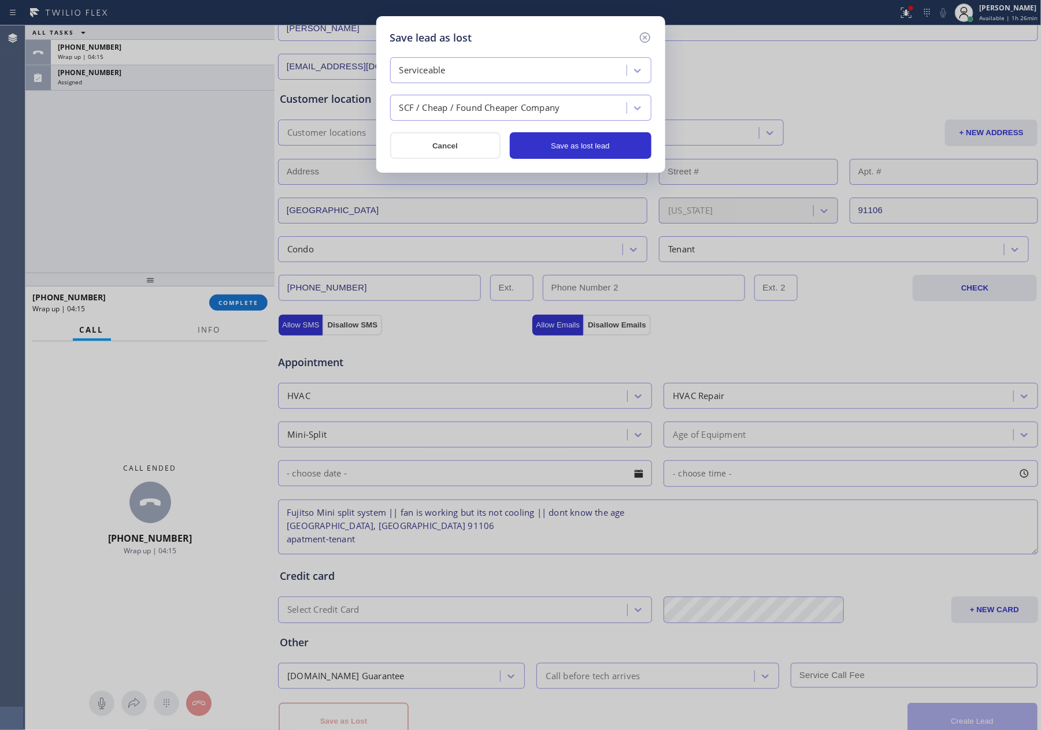
click at [493, 106] on div "SCF / Cheap / Found Cheaper Company" at bounding box center [479, 108] width 161 height 13
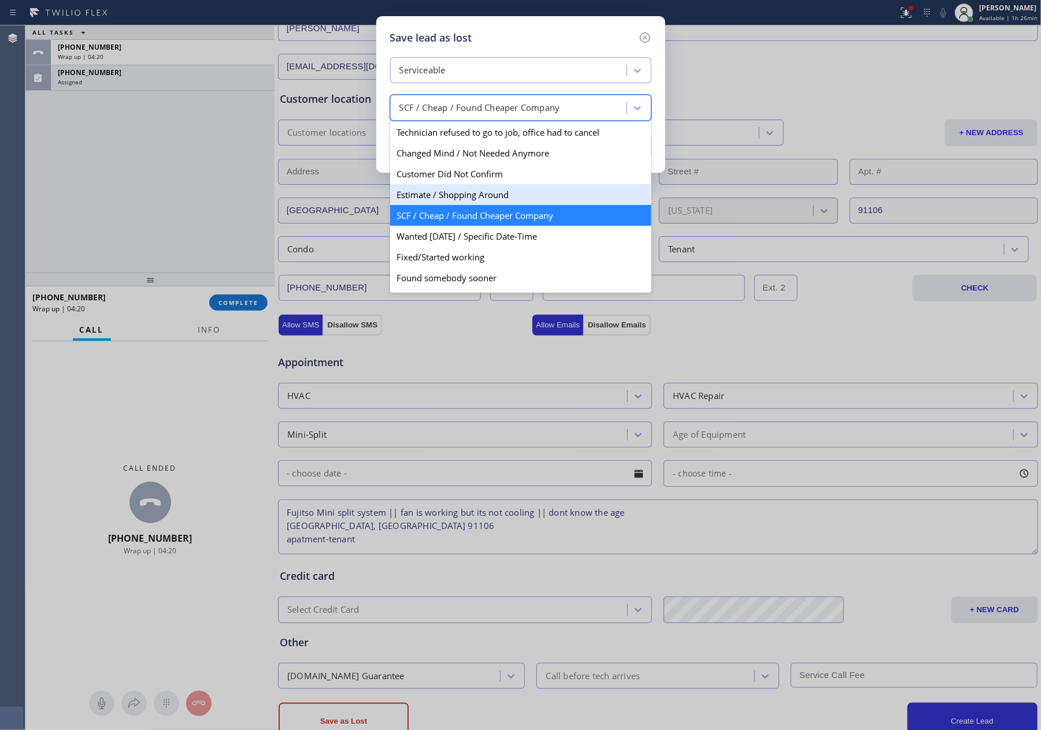
click at [491, 189] on div "Estimate / Shopping Around" at bounding box center [520, 194] width 261 height 21
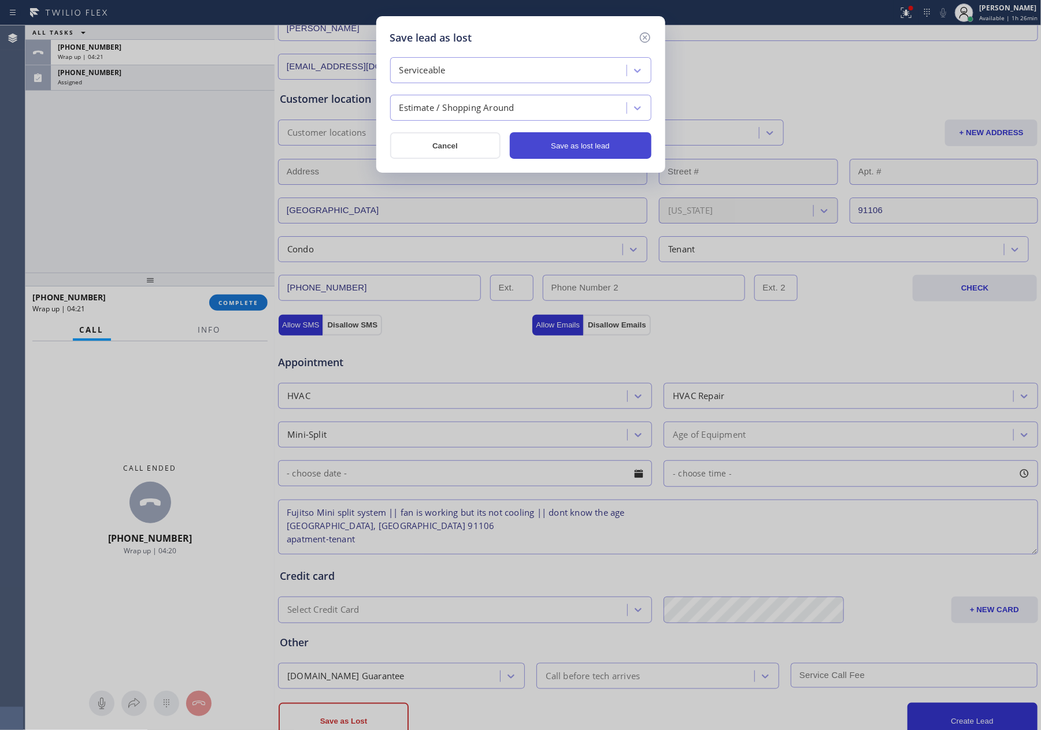
click at [565, 148] on button "Save as lost lead" at bounding box center [581, 145] width 142 height 27
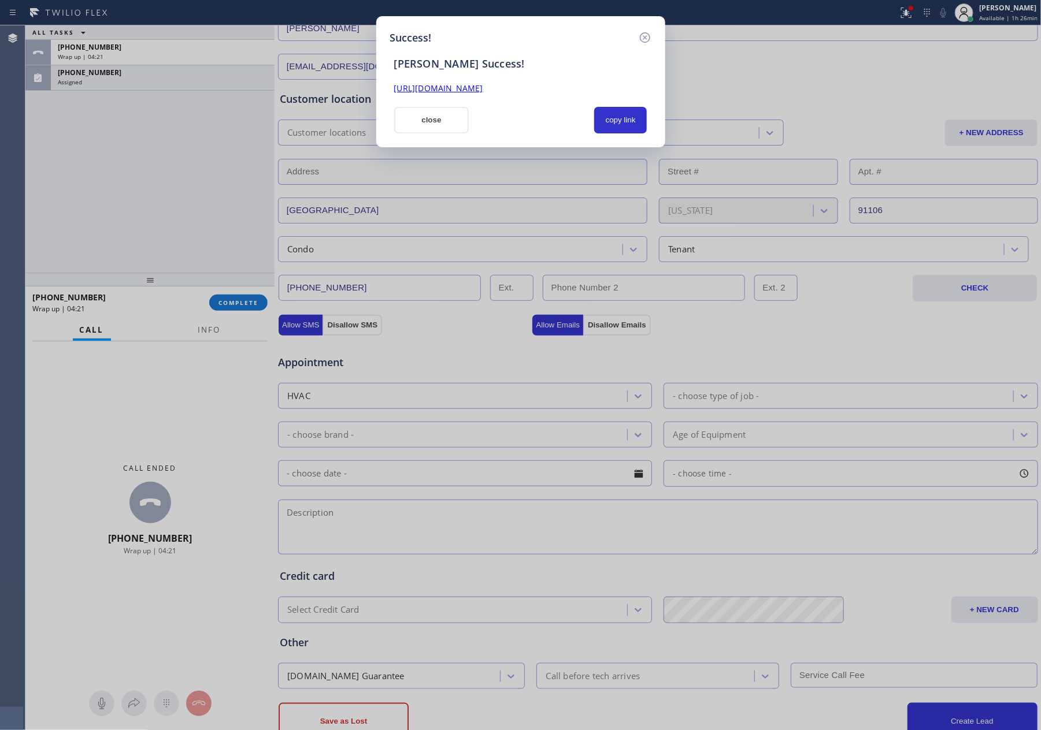
scroll to position [0, 0]
click at [536, 132] on div at bounding box center [532, 120] width 112 height 27
click at [530, 116] on div at bounding box center [532, 120] width 112 height 27
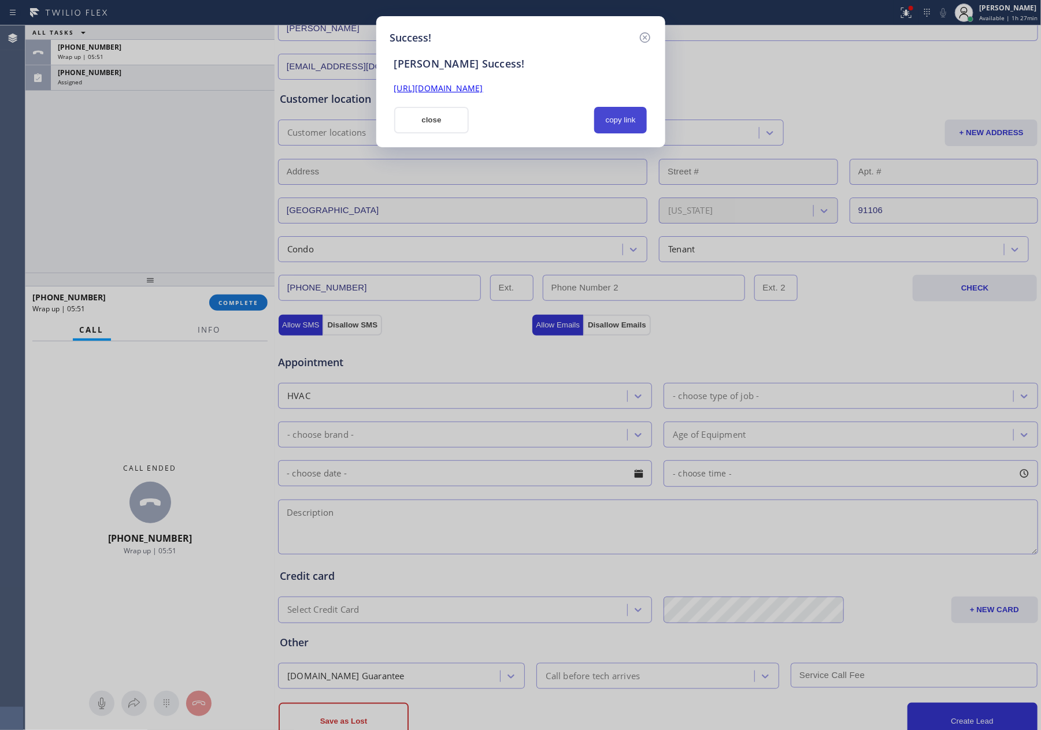
click at [615, 120] on button "copy link" at bounding box center [620, 120] width 53 height 27
click at [414, 118] on button "close" at bounding box center [431, 120] width 75 height 27
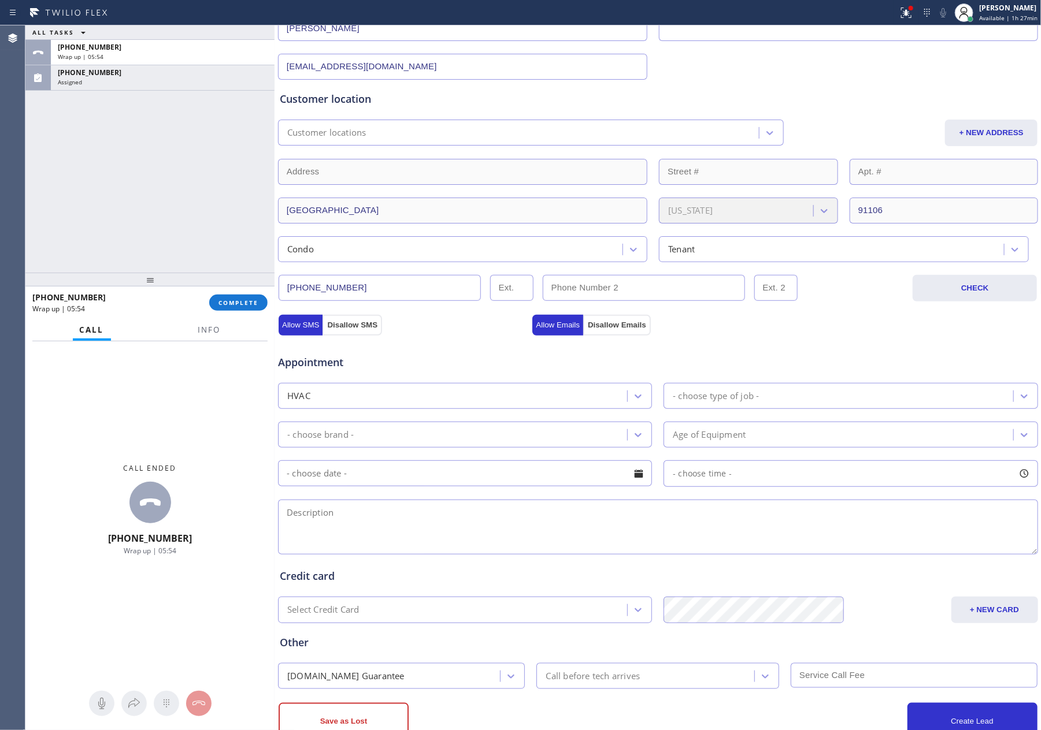
drag, startPoint x: 129, startPoint y: 189, endPoint x: 156, endPoint y: 117, distance: 77.2
click at [129, 191] on div "ALL TASKS ALL TASKS ACTIVE TASKS TASKS IN WRAP UP [PHONE_NUMBER] Wrap up | 05:[…" at bounding box center [149, 148] width 249 height 247
click at [244, 300] on span "COMPLETE" at bounding box center [238, 303] width 40 height 8
click at [196, 172] on div "ALL TASKS ALL TASKS ACTIVE TASKS TASKS IN WRAP UP [PHONE_NUMBER] Wrap up | 05:[…" at bounding box center [149, 148] width 249 height 247
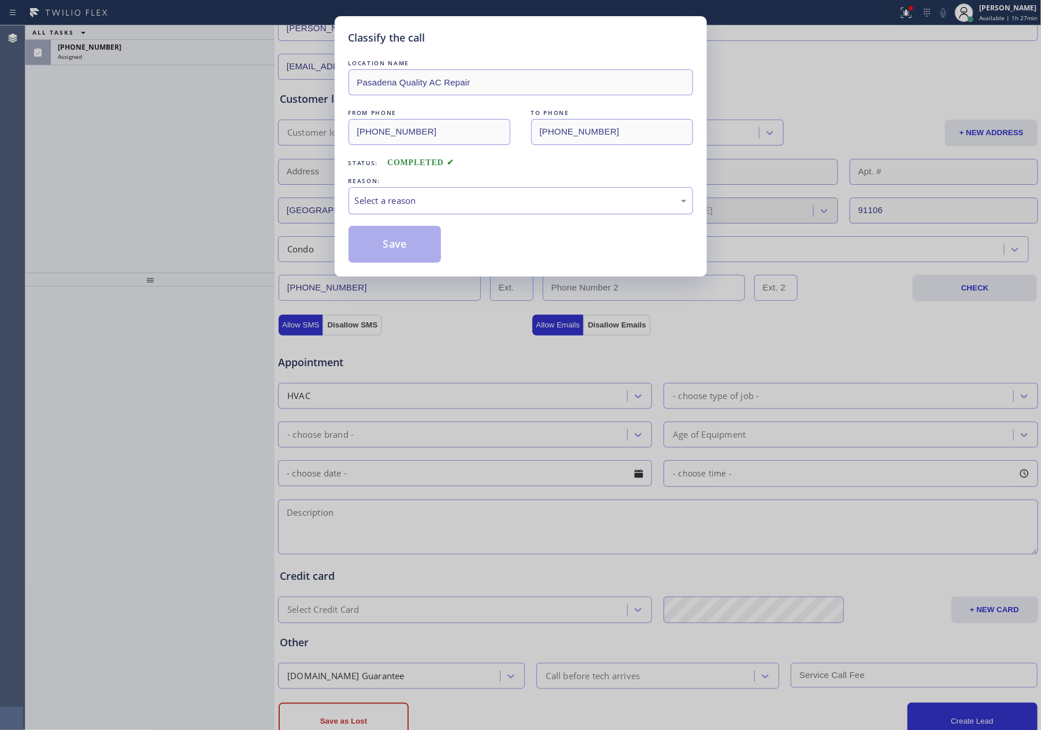
click at [402, 200] on div "Select a reason" at bounding box center [521, 200] width 332 height 13
click at [382, 248] on button "Save" at bounding box center [394, 244] width 93 height 37
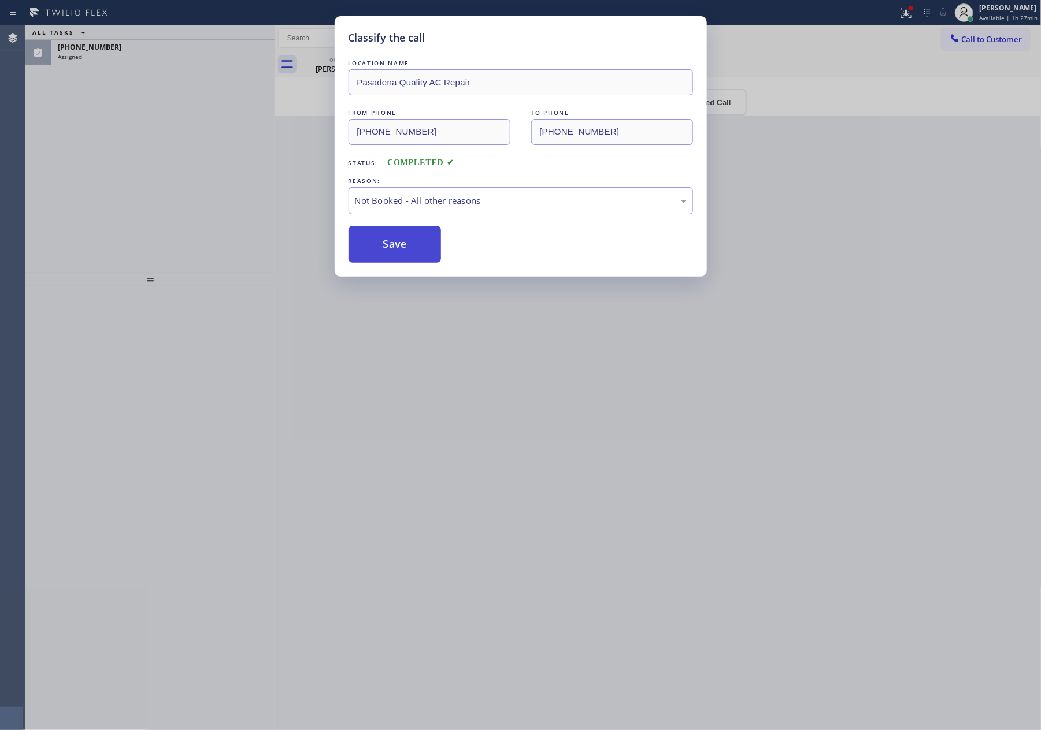
click at [382, 246] on button "Save" at bounding box center [394, 244] width 93 height 37
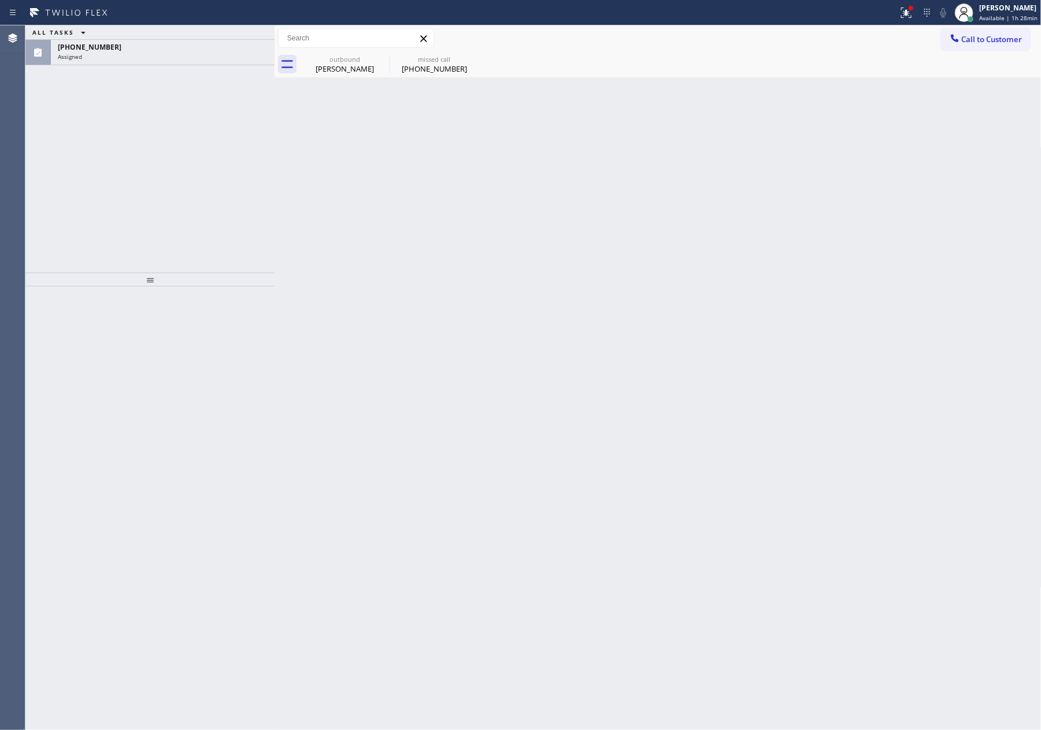
click at [189, 172] on div "ALL TASKS ALL TASKS ACTIVE TASKS TASKS IN WRAP UP [PHONE_NUMBER] Assigned" at bounding box center [149, 148] width 249 height 247
click at [192, 50] on div "[PHONE_NUMBER]" at bounding box center [163, 47] width 210 height 10
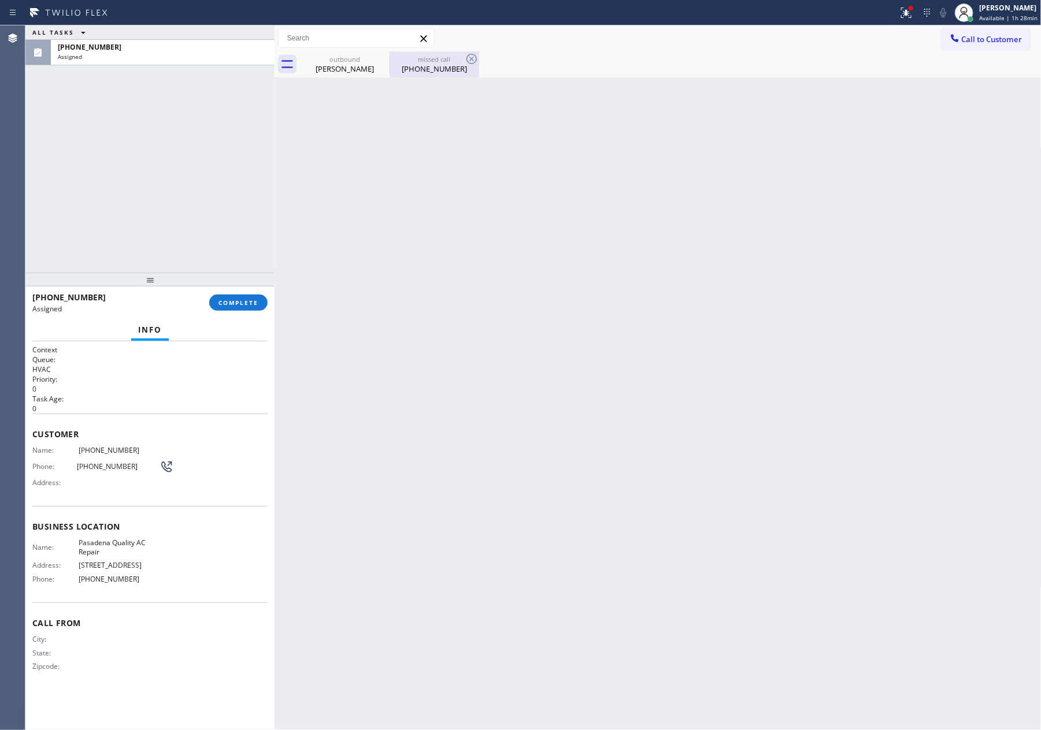
click at [442, 68] on div "[PHONE_NUMBER]" at bounding box center [434, 69] width 87 height 10
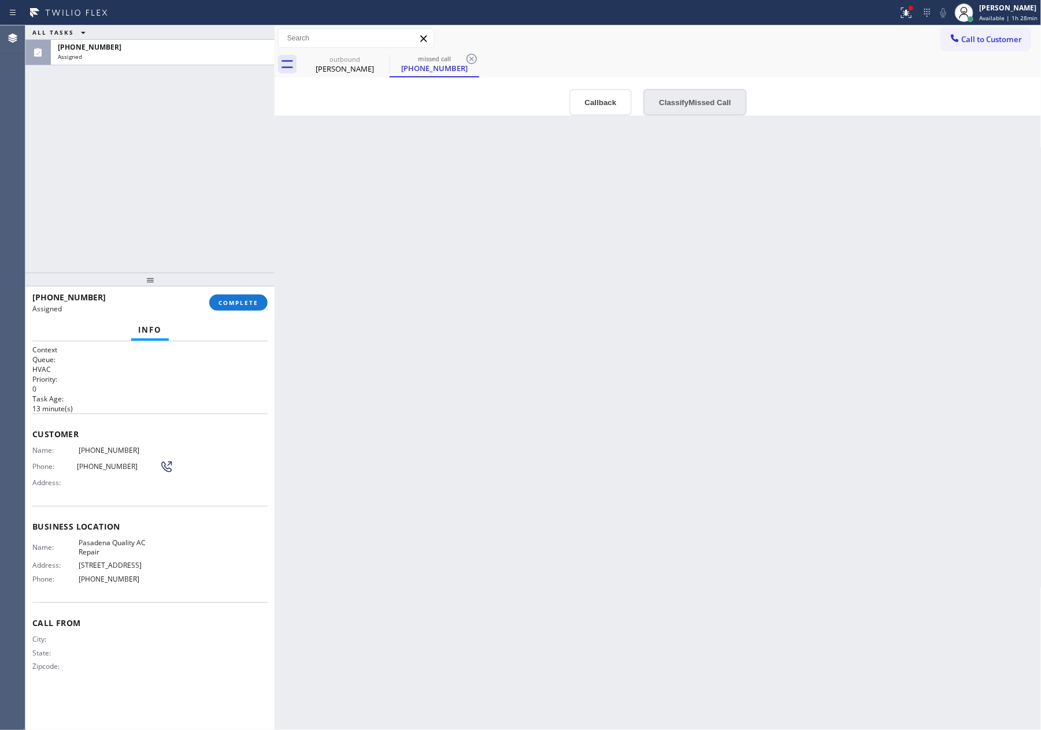
click at [699, 101] on button "Classify Missed Call" at bounding box center [694, 102] width 103 height 27
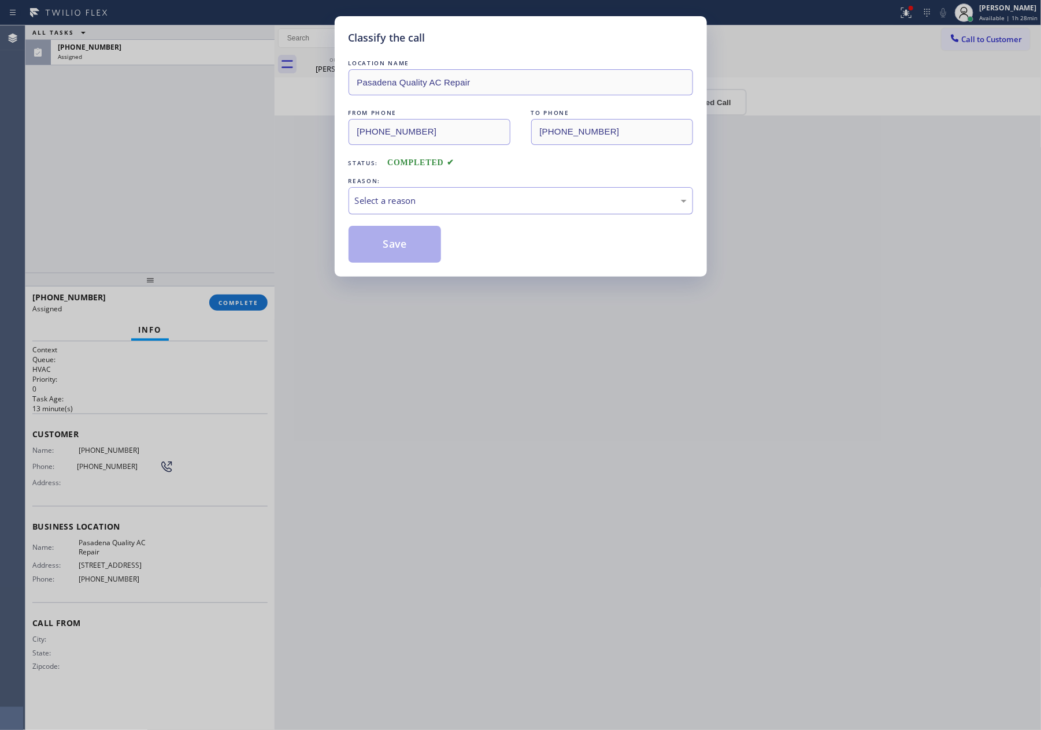
click at [448, 199] on div "Select a reason" at bounding box center [521, 200] width 332 height 13
click at [378, 248] on button "Save" at bounding box center [394, 244] width 93 height 37
type input "[PHONE_NUMBER]"
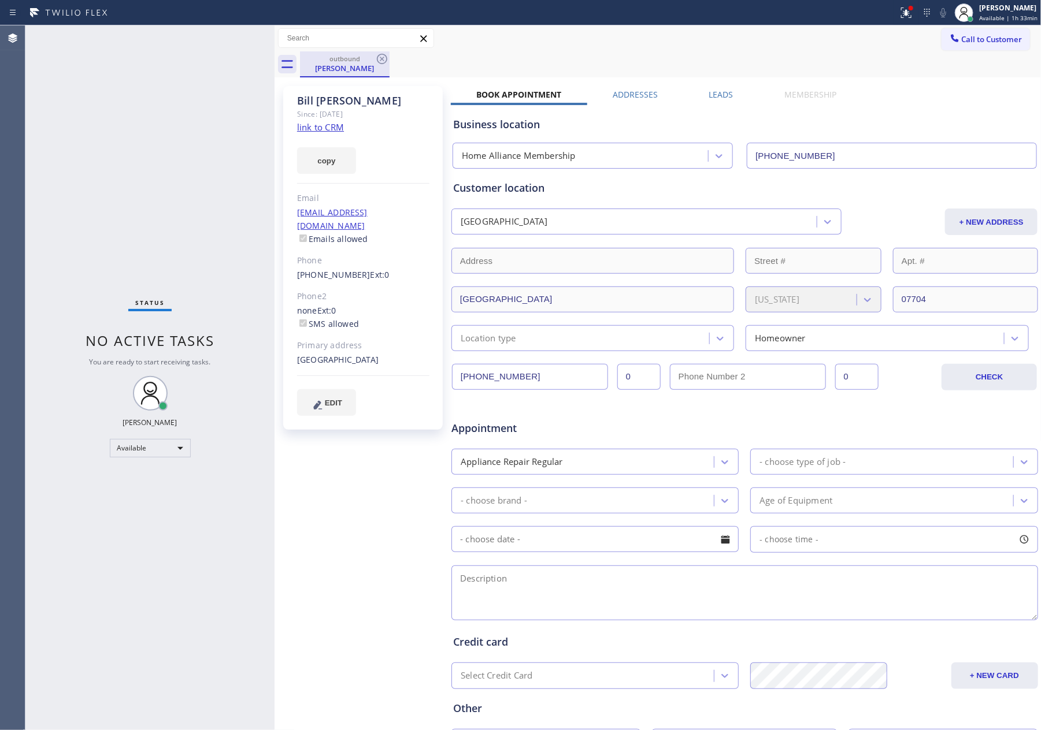
drag, startPoint x: 345, startPoint y: 66, endPoint x: 366, endPoint y: 56, distance: 23.5
click at [345, 65] on div "[PERSON_NAME]" at bounding box center [344, 68] width 87 height 10
click at [382, 57] on icon at bounding box center [382, 59] width 14 height 14
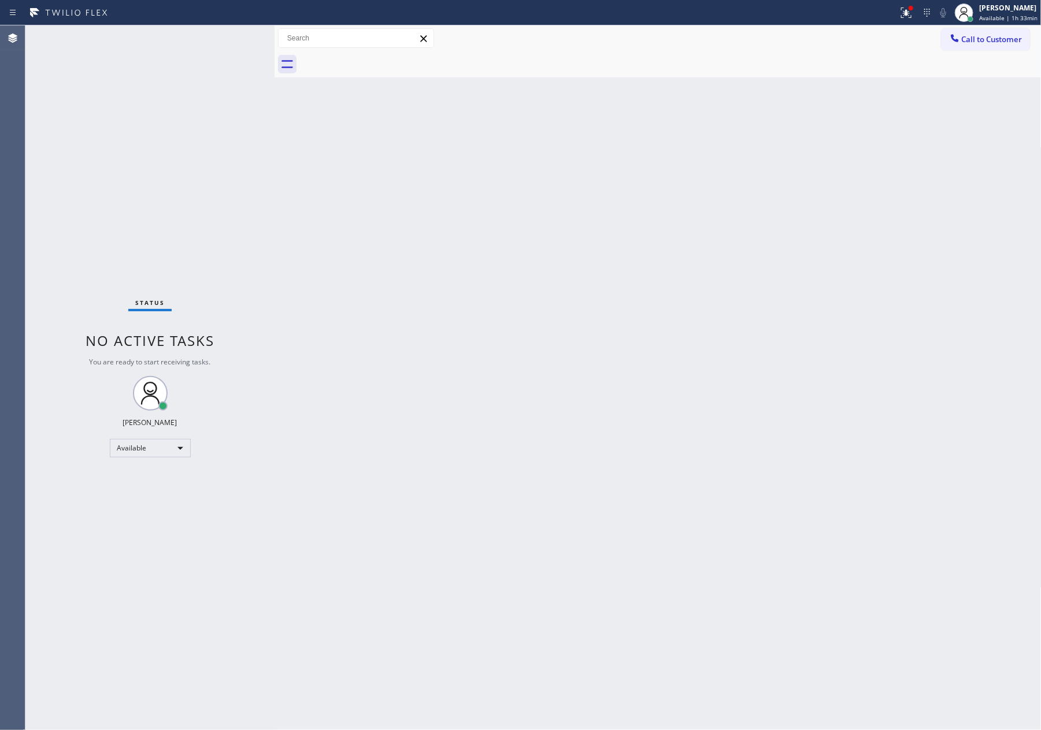
click at [411, 371] on div "Back to Dashboard Change Sender ID Customers Technicians Select a contact Outbo…" at bounding box center [657, 377] width 767 height 705
click at [411, 372] on div "Back to Dashboard Change Sender ID Customers Technicians Select a contact Outbo…" at bounding box center [657, 377] width 767 height 705
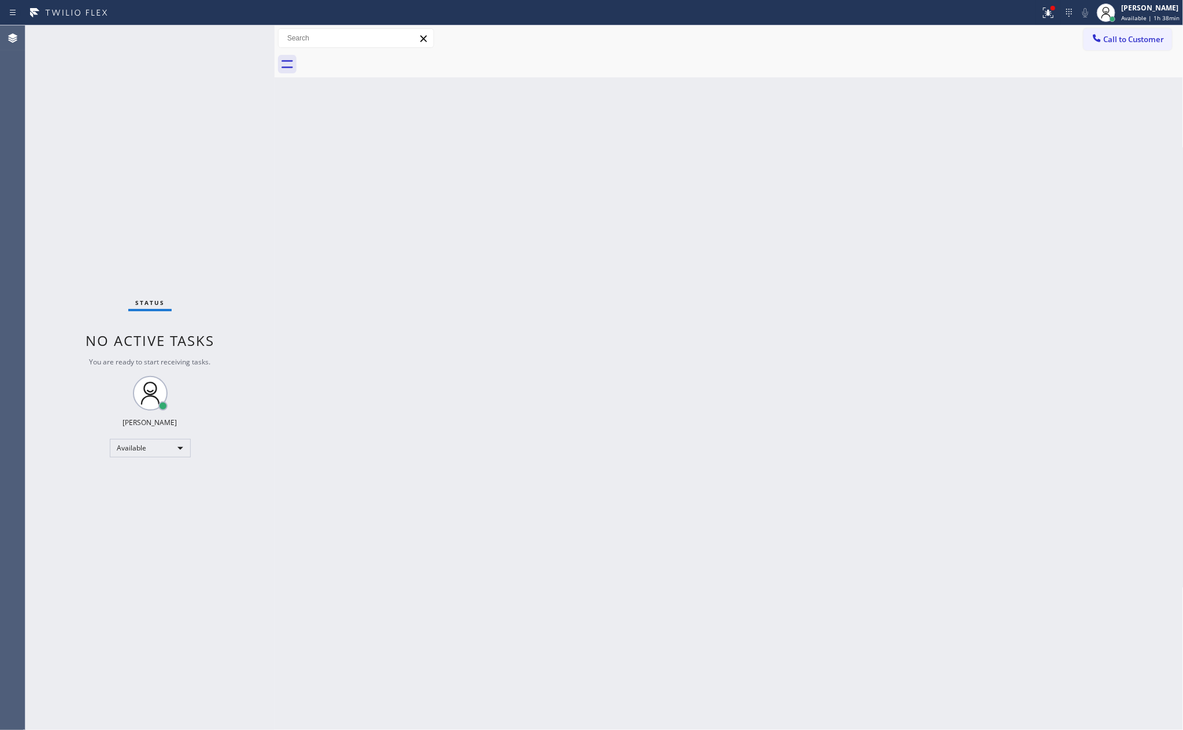
drag, startPoint x: 592, startPoint y: 393, endPoint x: 1141, endPoint y: 634, distance: 600.0
click at [651, 420] on div "Back to Dashboard Change Sender ID Customers Technicians Select a contact Outbo…" at bounding box center [728, 377] width 909 height 705
drag, startPoint x: 240, startPoint y: 185, endPoint x: 342, endPoint y: 195, distance: 102.7
click at [297, 194] on div "Status No active tasks You are ready to start receiving tasks. [PERSON_NAME] Av…" at bounding box center [603, 377] width 1157 height 705
click at [1142, 45] on button "Call to Customer" at bounding box center [1127, 39] width 88 height 22
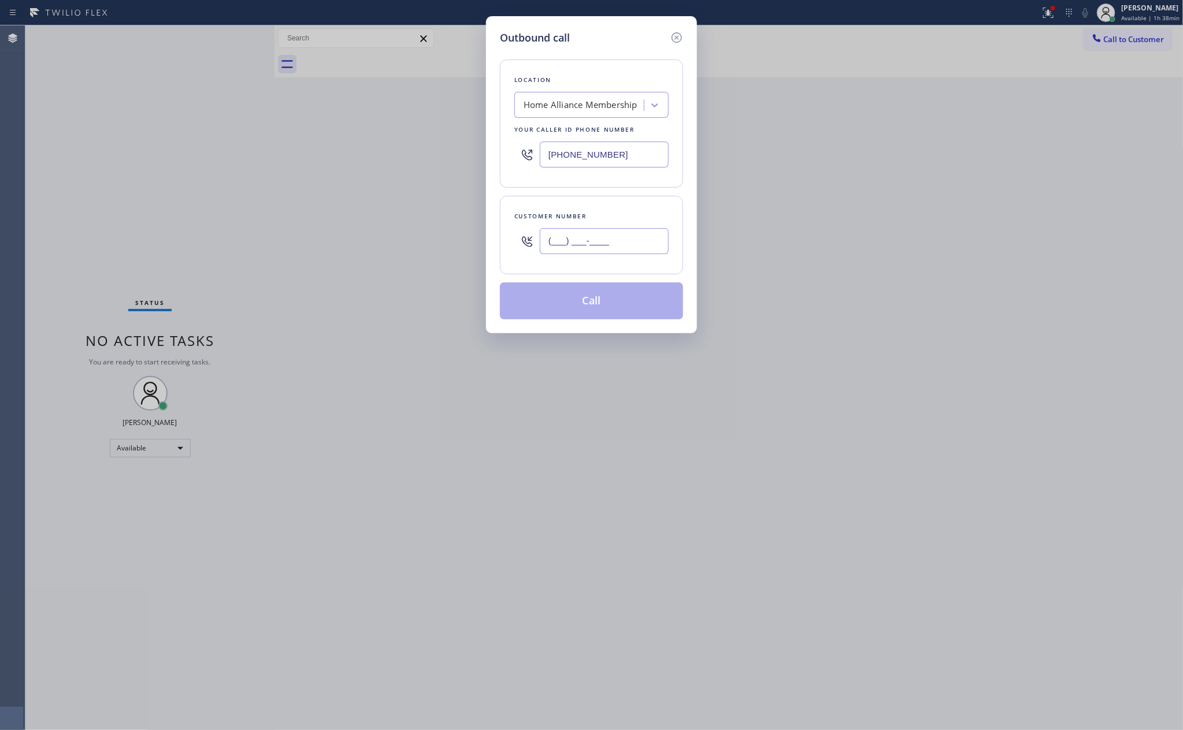
click at [614, 244] on input "(___) ___-____" at bounding box center [604, 241] width 129 height 26
paste input "917) 685-5706"
type input "[PHONE_NUMBER]"
click at [606, 307] on button "Call" at bounding box center [591, 301] width 183 height 37
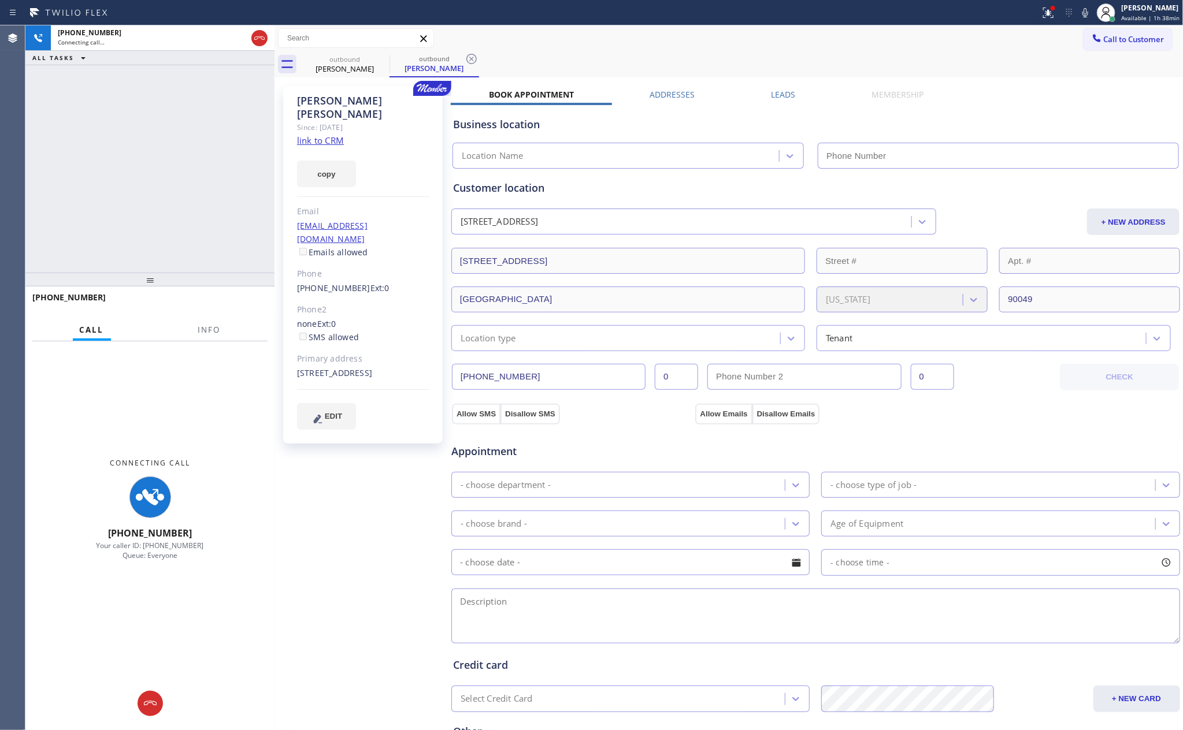
type input "[PHONE_NUMBER]"
click at [92, 187] on div "[PHONE_NUMBER] Connecting call… ALL TASKS ALL TASKS ACTIVE TASKS TASKS IN WRAP …" at bounding box center [149, 148] width 249 height 247
click at [224, 164] on div "[PHONE_NUMBER] Connecting call… ALL TASKS ALL TASKS ACTIVE TASKS TASKS IN WRAP …" at bounding box center [149, 148] width 249 height 247
click at [777, 94] on label "Leads" at bounding box center [783, 94] width 24 height 11
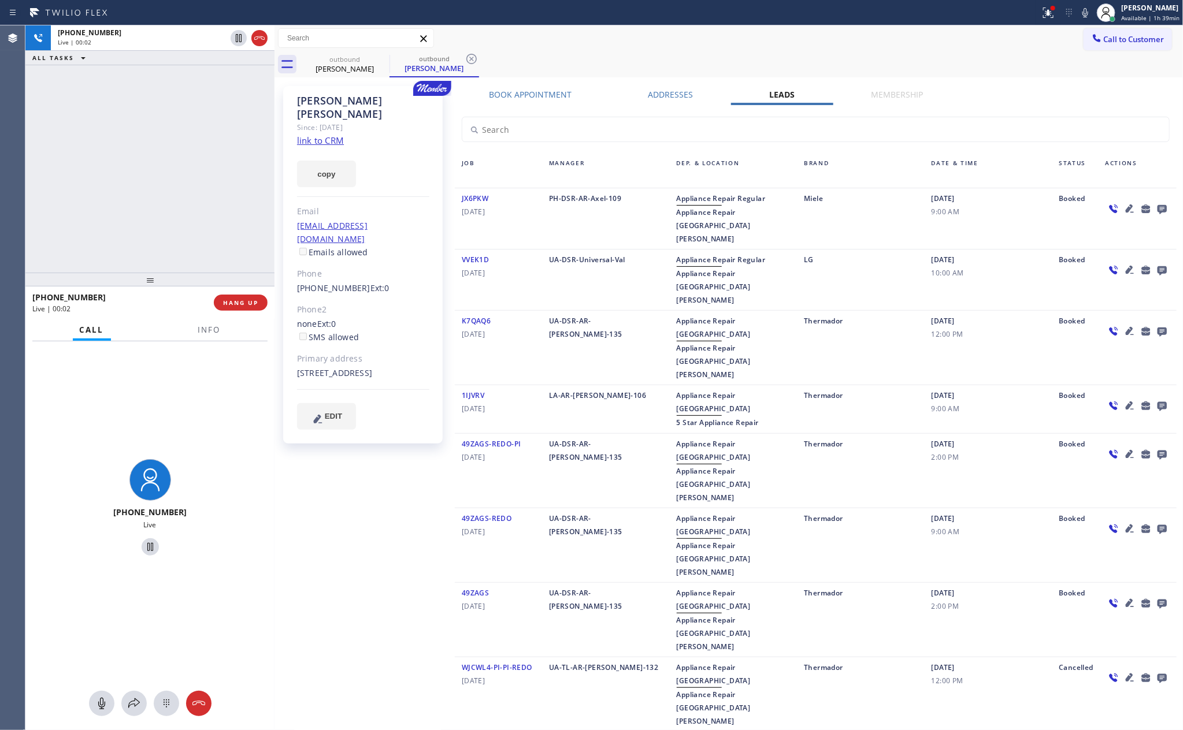
click at [625, 45] on div "Call to Customer Outbound call Location Home Alliance Membership Your caller id…" at bounding box center [728, 38] width 909 height 20
click at [255, 35] on icon at bounding box center [259, 38] width 14 height 14
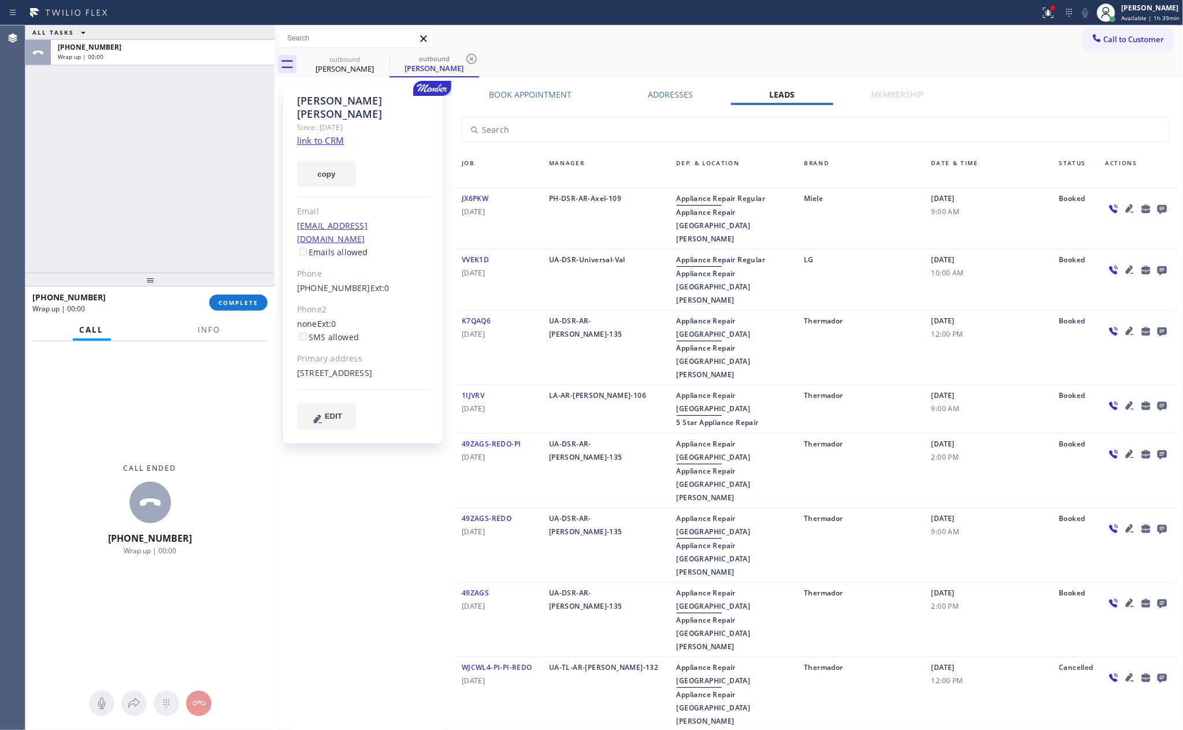
click at [1149, 208] on icon at bounding box center [1162, 209] width 14 height 14
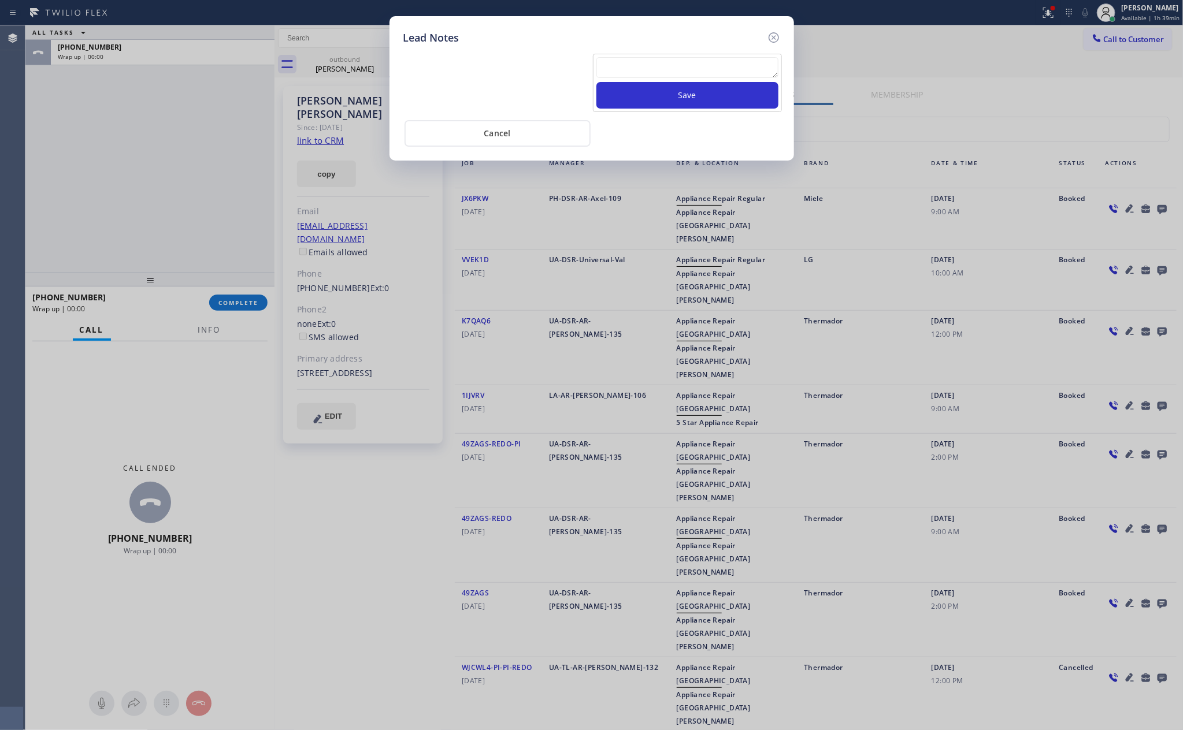
click at [751, 61] on textarea at bounding box center [687, 67] width 182 height 21
paste textarea "For the welcome call, please transfer the customer if they call back.""
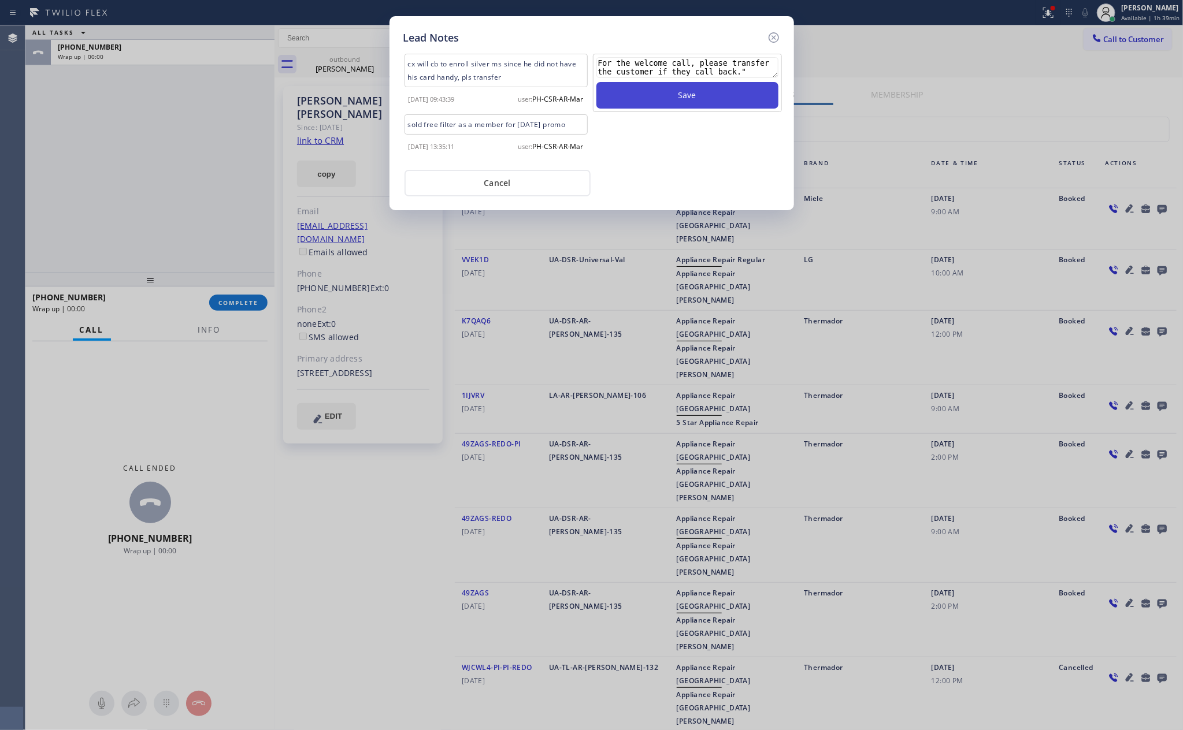
type textarea "For the welcome call, please transfer the customer if they call back.""
click at [725, 99] on button "Save" at bounding box center [687, 95] width 182 height 27
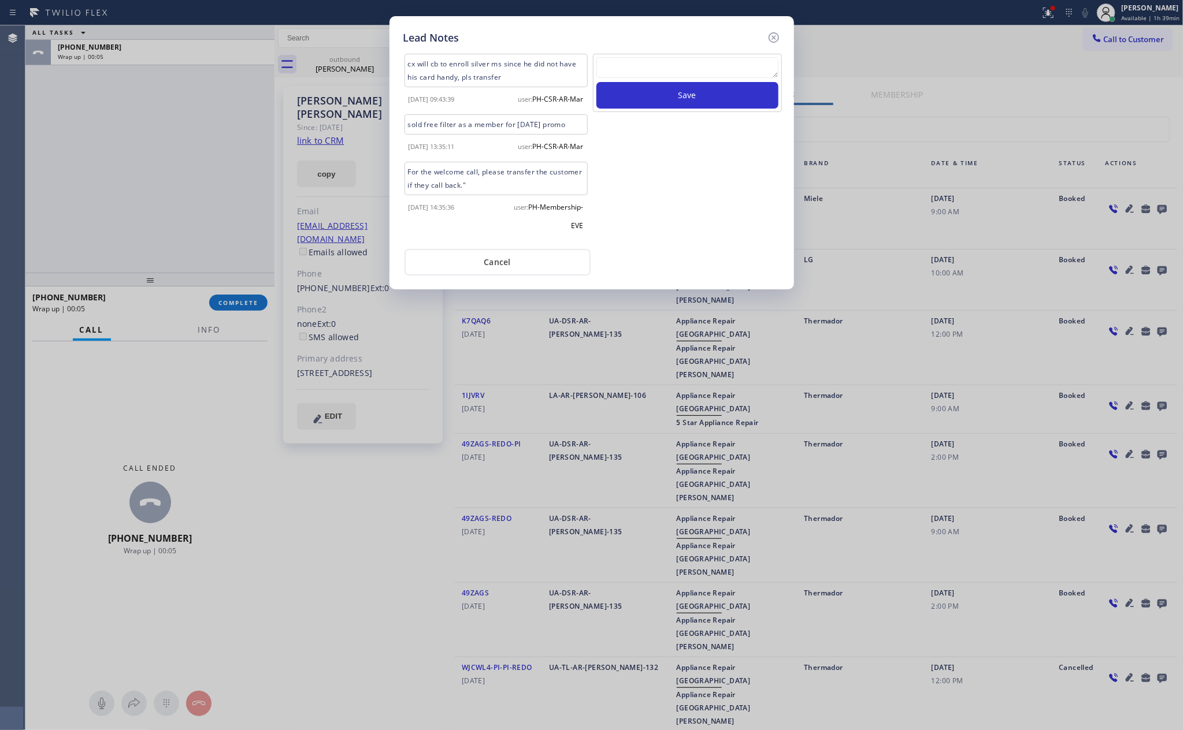
drag, startPoint x: 638, startPoint y: 203, endPoint x: 638, endPoint y: 210, distance: 6.4
click at [638, 203] on div "Save" at bounding box center [687, 147] width 191 height 187
click at [487, 272] on button "Cancel" at bounding box center [497, 262] width 186 height 27
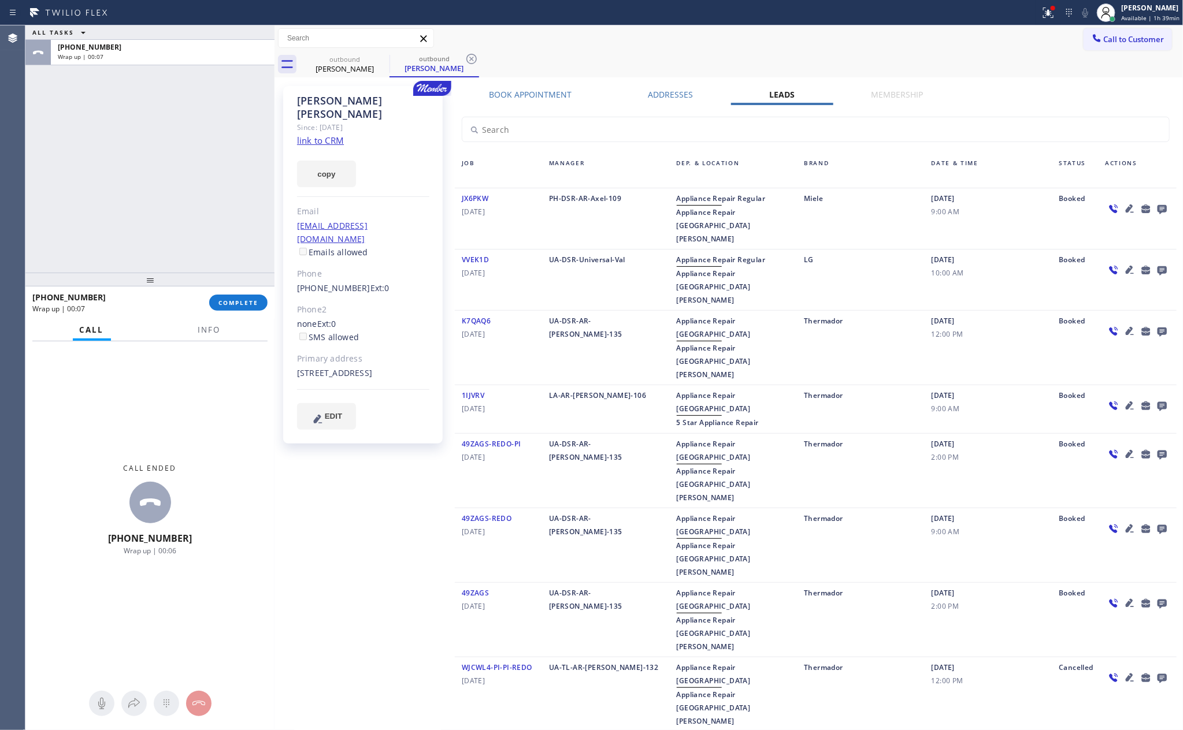
click at [132, 146] on div "ALL TASKS ALL TASKS ACTIVE TASKS TASKS IN WRAP UP [PHONE_NUMBER] Wrap up | 00:07" at bounding box center [149, 148] width 249 height 247
click at [1130, 40] on span "Call to Customer" at bounding box center [1134, 39] width 61 height 10
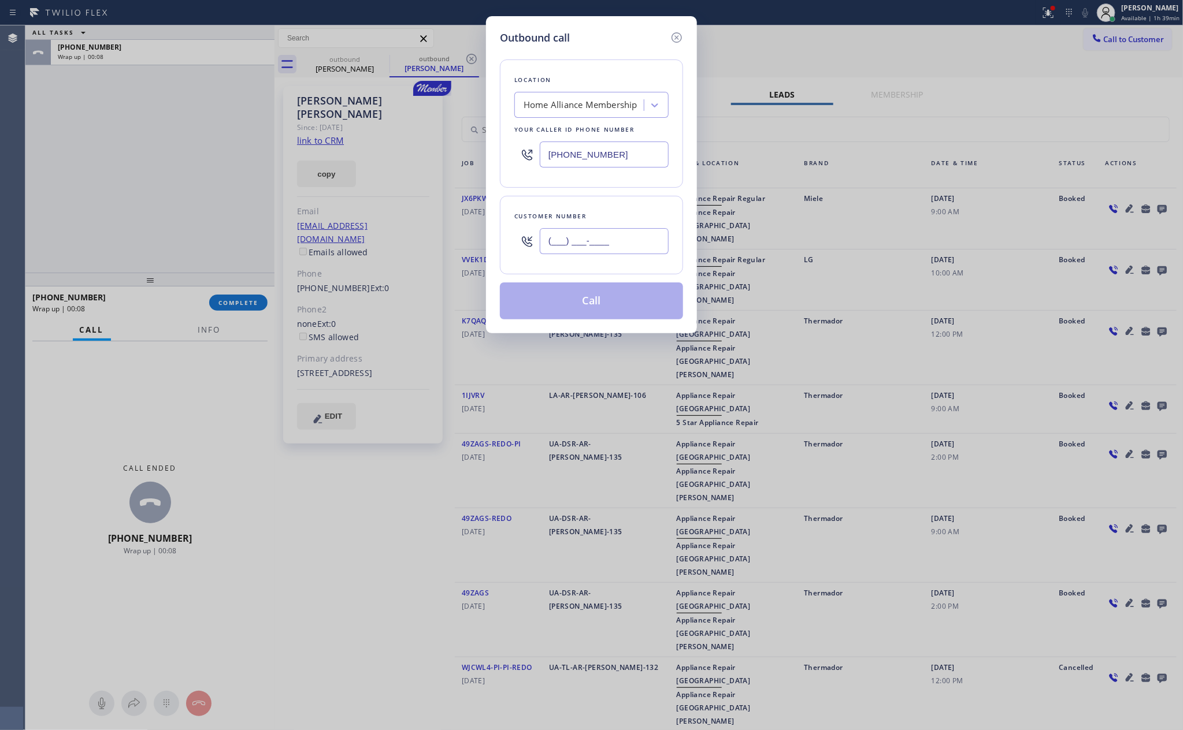
click at [592, 246] on input "(___) ___-____" at bounding box center [604, 241] width 129 height 26
paste input "650) 369-7867"
type input "[PHONE_NUMBER]"
click at [597, 306] on button "Call" at bounding box center [591, 301] width 183 height 37
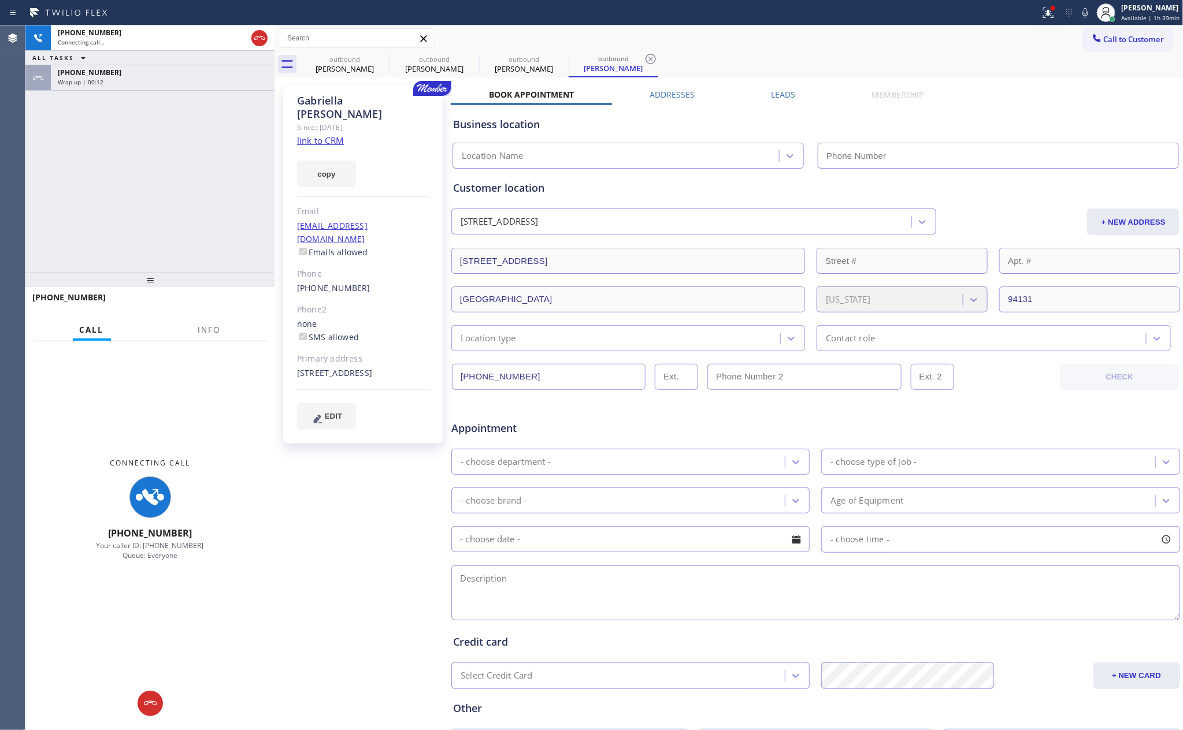
click at [73, 183] on div "[PHONE_NUMBER] Connecting call… ALL TASKS ALL TASKS ACTIVE TASKS TASKS IN WRAP …" at bounding box center [149, 148] width 249 height 247
click at [166, 82] on div "Wrap up | 00:13" at bounding box center [163, 82] width 210 height 8
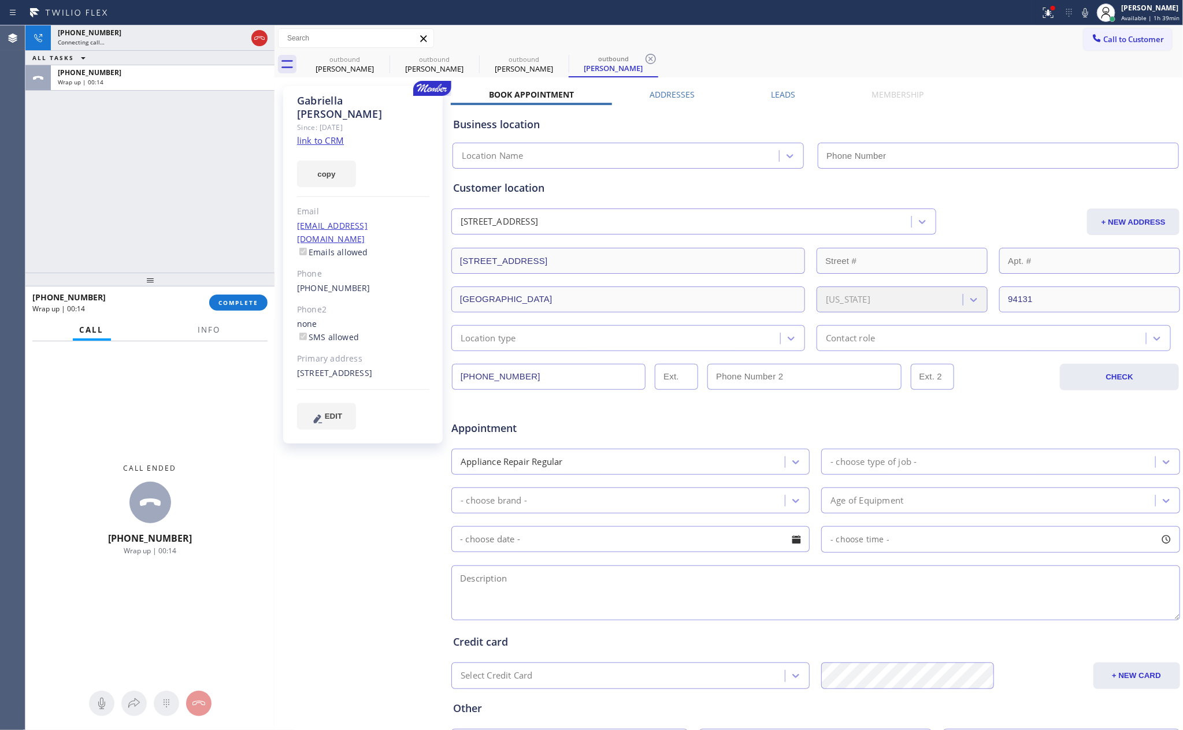
type input "[PHONE_NUMBER]"
click at [251, 299] on span "COMPLETE" at bounding box center [238, 303] width 40 height 8
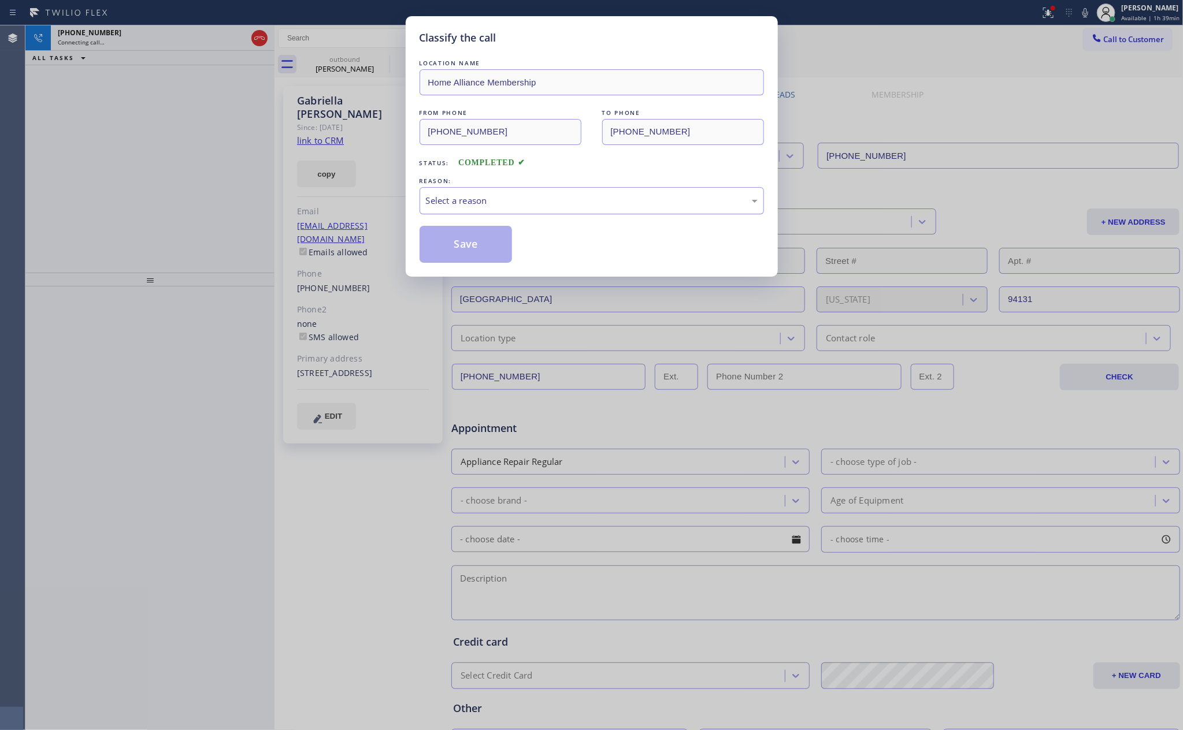
click at [469, 207] on div "Select a reason" at bounding box center [592, 200] width 332 height 13
click at [481, 241] on button "Save" at bounding box center [465, 244] width 93 height 37
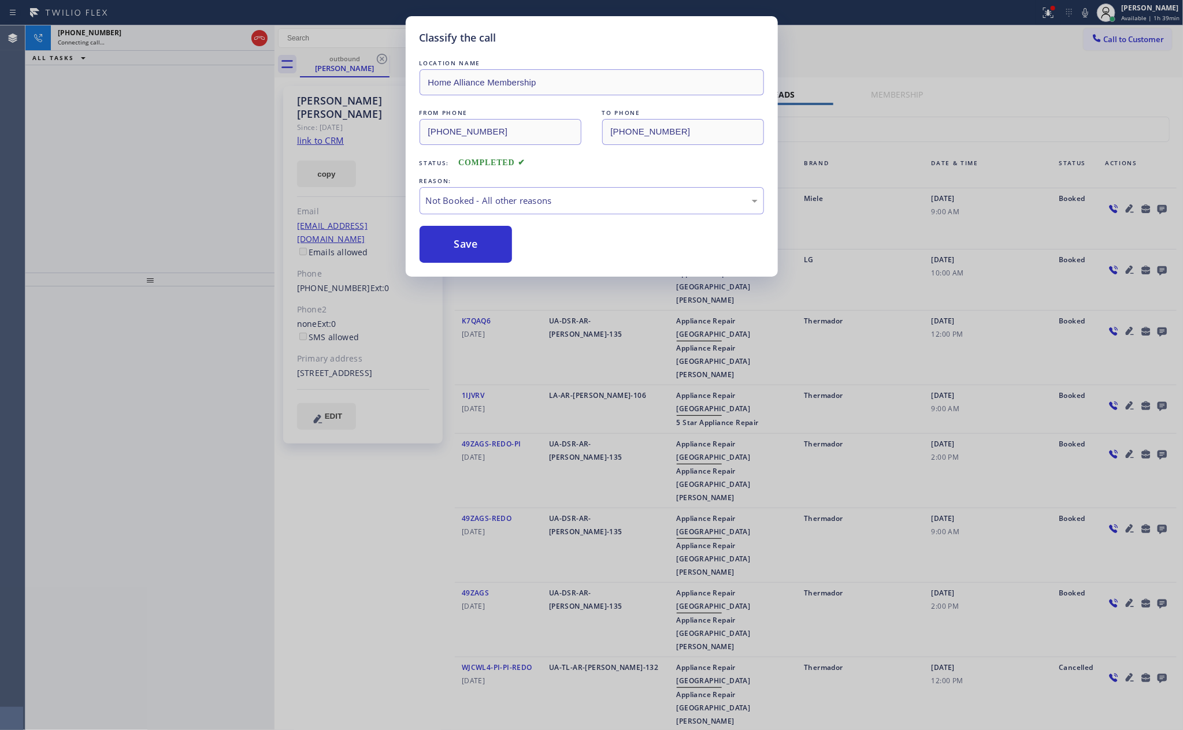
click at [481, 241] on button "Save" at bounding box center [465, 244] width 93 height 37
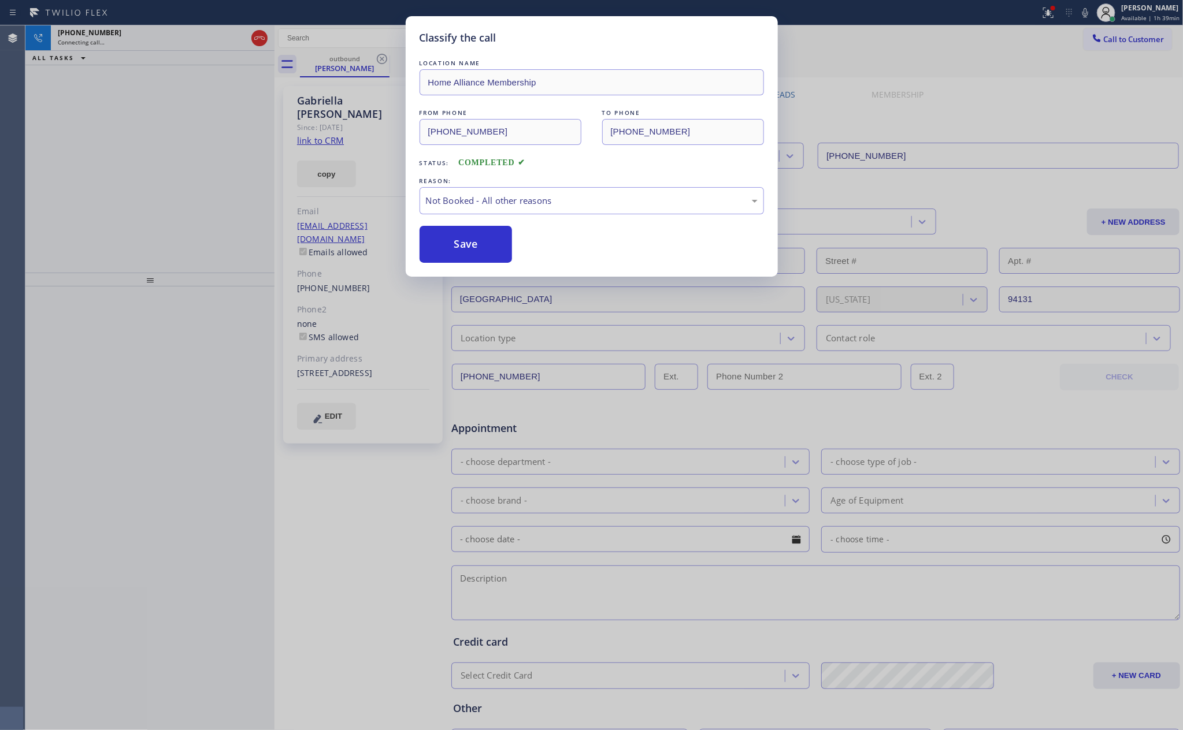
click at [481, 241] on button "Save" at bounding box center [465, 244] width 93 height 37
click at [211, 129] on div "Classify the call LOCATION NAME Home Alliance Membership FROM PHONE [PHONE_NUMB…" at bounding box center [591, 365] width 1183 height 730
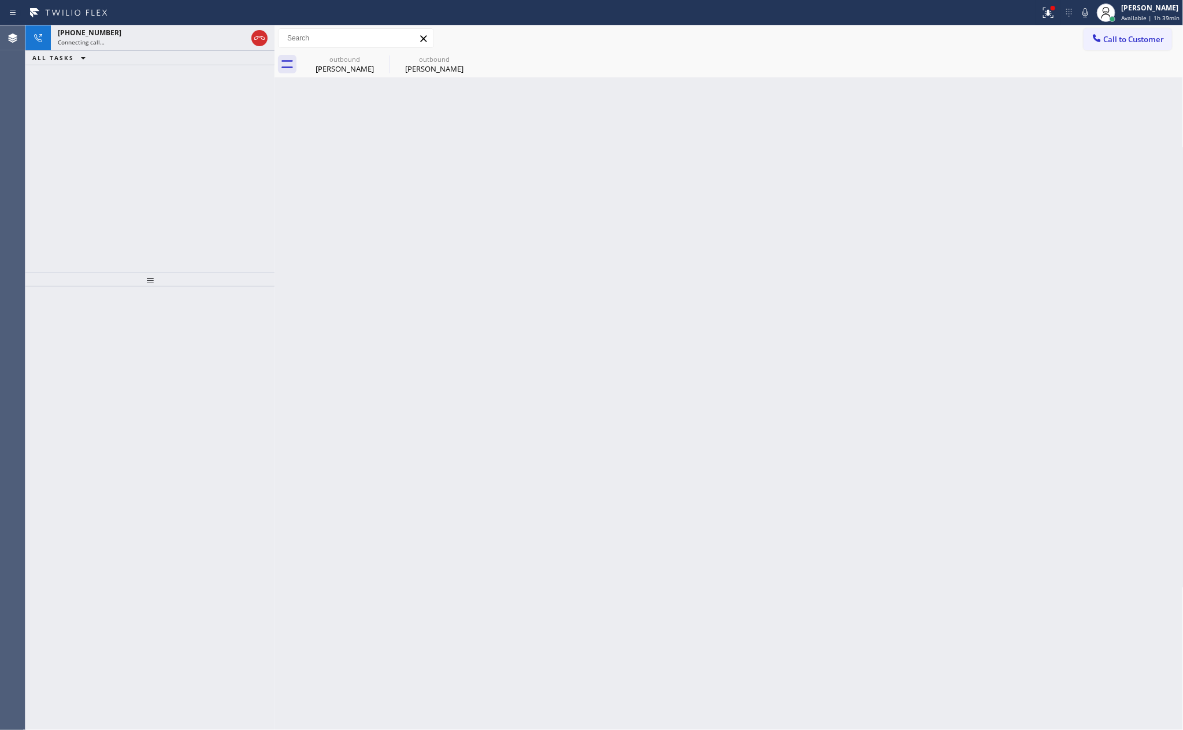
drag, startPoint x: 211, startPoint y: 129, endPoint x: 266, endPoint y: 94, distance: 64.4
click at [216, 125] on div "[PHONE_NUMBER] Connecting call… ALL TASKS ALL TASKS ACTIVE TASKS TASKS IN WRAP …" at bounding box center [149, 148] width 249 height 247
click at [347, 61] on div "outbound" at bounding box center [344, 59] width 87 height 9
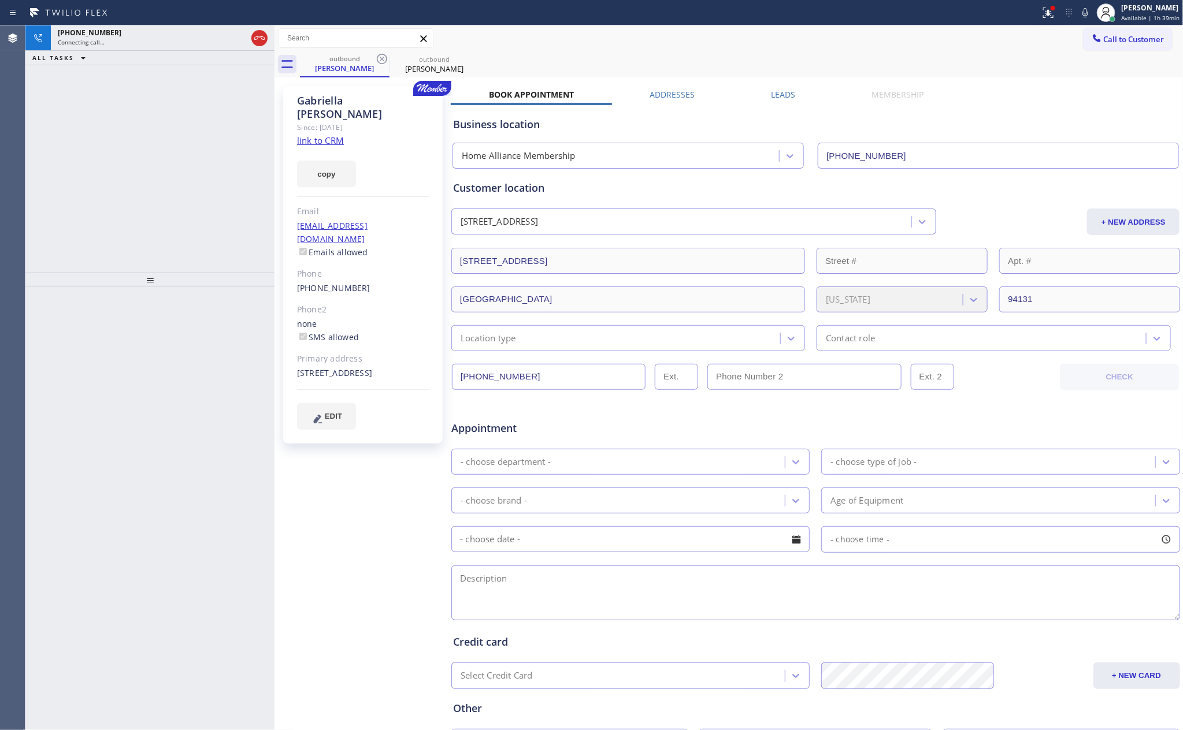
click at [95, 158] on div "[PHONE_NUMBER] Connecting call… ALL TASKS ALL TASKS ACTIVE TASKS TASKS IN WRAP …" at bounding box center [149, 148] width 249 height 247
click at [777, 95] on label "Leads" at bounding box center [783, 94] width 24 height 11
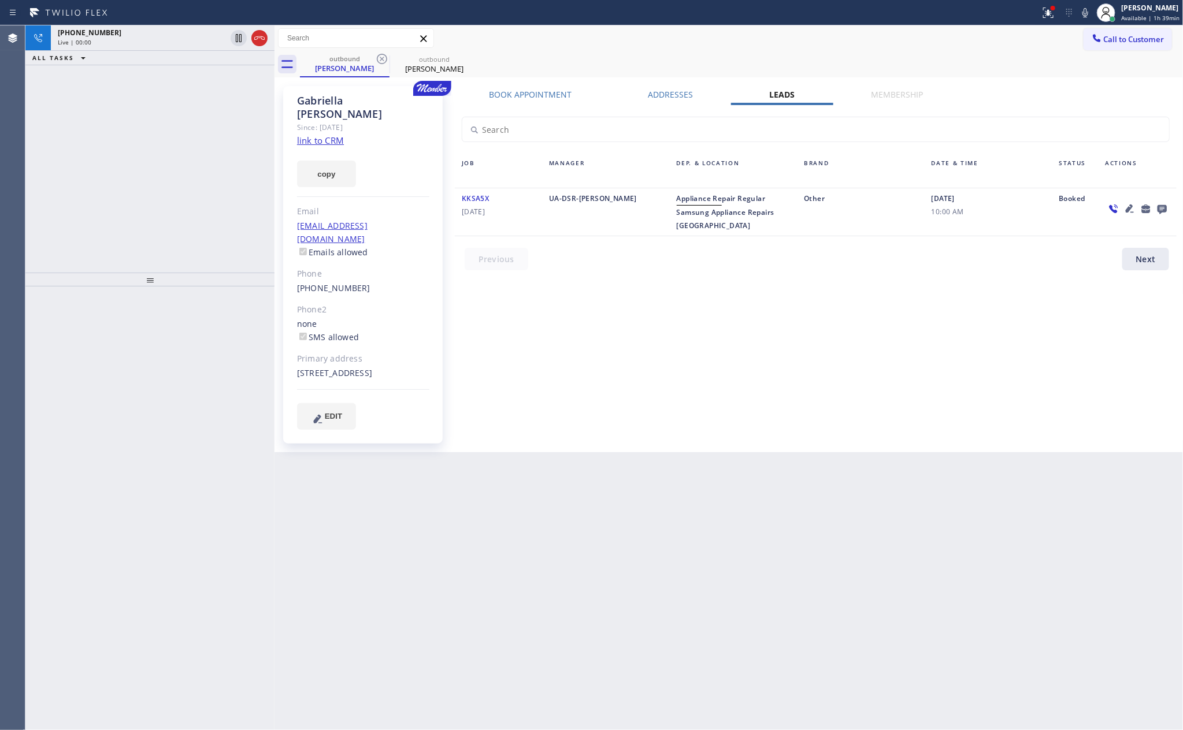
click at [752, 372] on div "Book Appointment Addresses Leads Membership Business location Home Alliance Mem…" at bounding box center [816, 269] width 730 height 361
drag, startPoint x: 752, startPoint y: 392, endPoint x: 969, endPoint y: 250, distance: 259.1
click at [768, 372] on div "Book Appointment Addresses Leads Membership Business location Home Alliance Mem…" at bounding box center [816, 269] width 730 height 361
click at [1149, 214] on icon at bounding box center [1162, 209] width 14 height 14
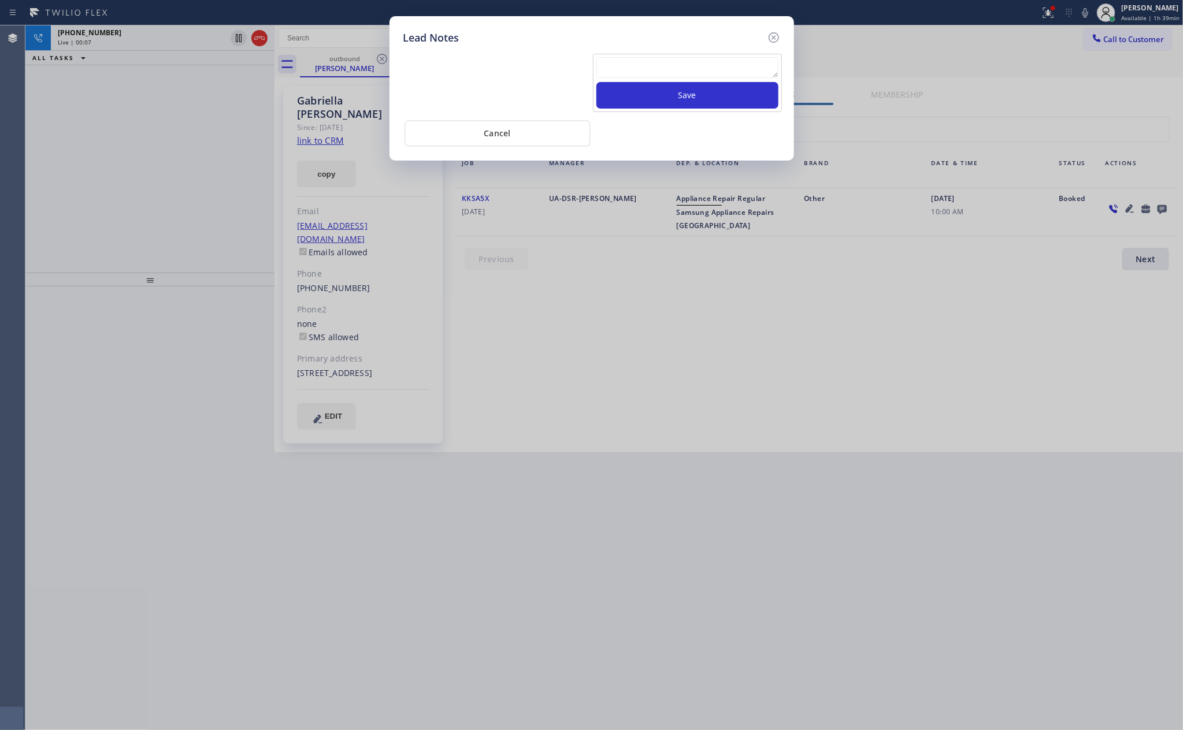
click at [612, 65] on textarea at bounding box center [687, 67] width 182 height 21
paste textarea "For the welcome call, please transfer the customer if they call back.""
type textarea "For the welcome call, please transfer the customer if they call back.""
click at [685, 99] on button "Save" at bounding box center [687, 95] width 182 height 27
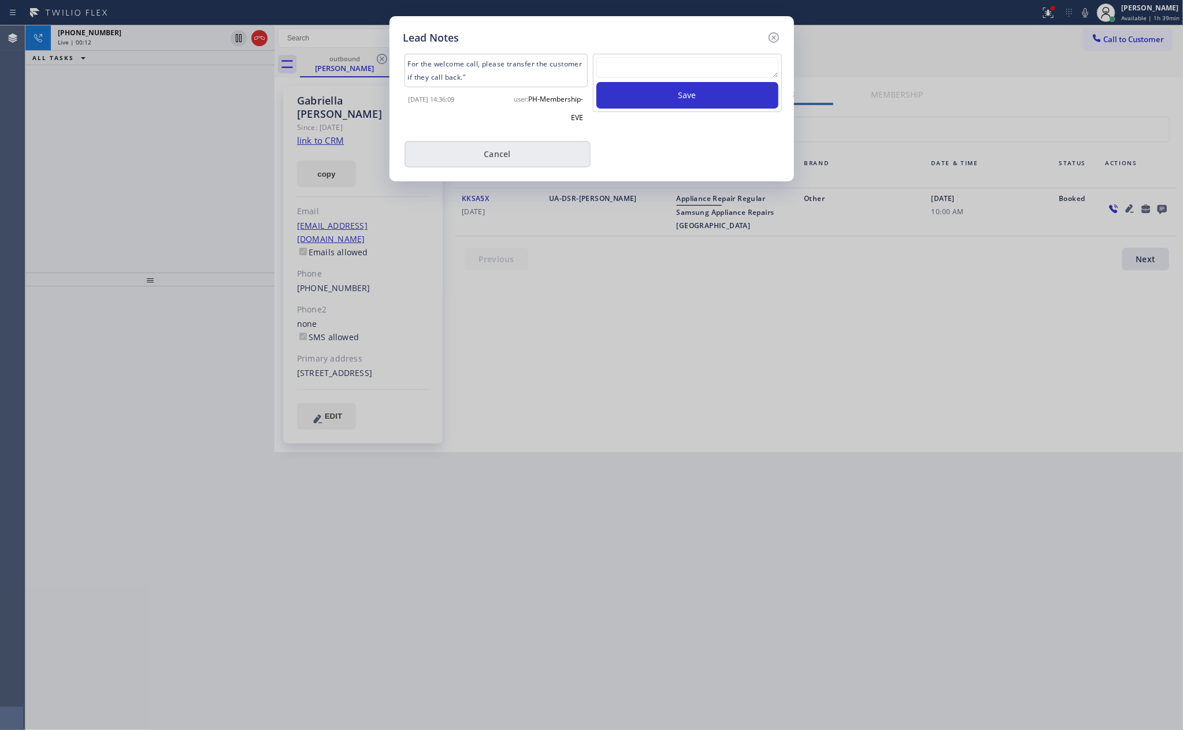
drag, startPoint x: 548, startPoint y: 154, endPoint x: 518, endPoint y: 154, distance: 29.5
click at [532, 154] on button "Cancel" at bounding box center [497, 154] width 186 height 27
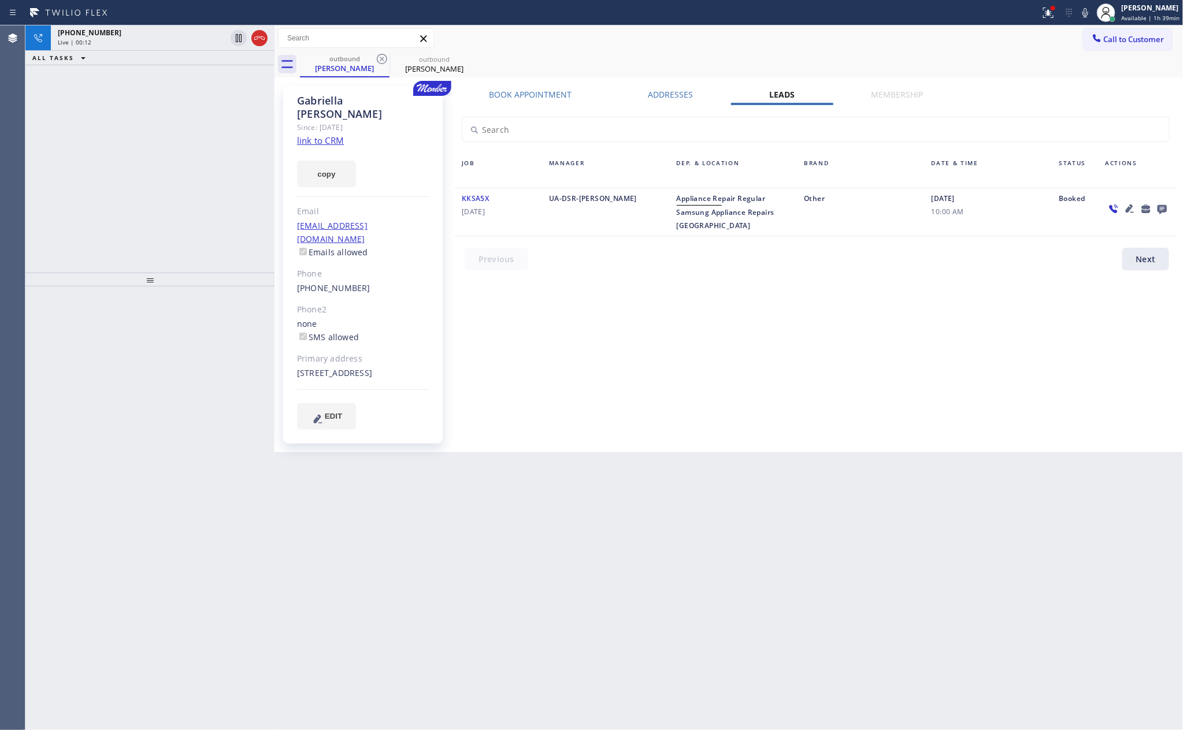
click at [220, 140] on div "[PHONE_NUMBER] Live | 00:12 ALL TASKS ALL TASKS ACTIVE TASKS TASKS IN WRAP UP" at bounding box center [149, 148] width 249 height 247
click at [264, 35] on icon at bounding box center [259, 38] width 14 height 14
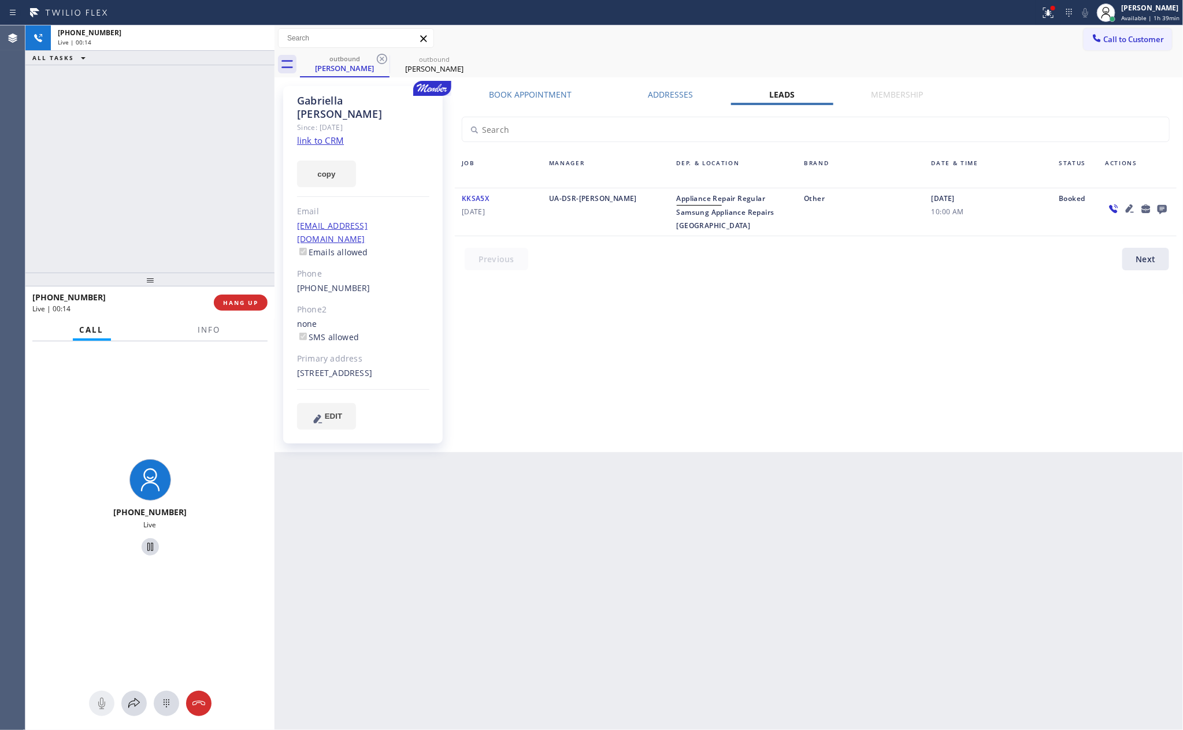
click at [225, 139] on div "[PHONE_NUMBER] Live | 00:14 ALL TASKS ALL TASKS ACTIVE TASKS TASKS IN WRAP UP" at bounding box center [149, 148] width 249 height 247
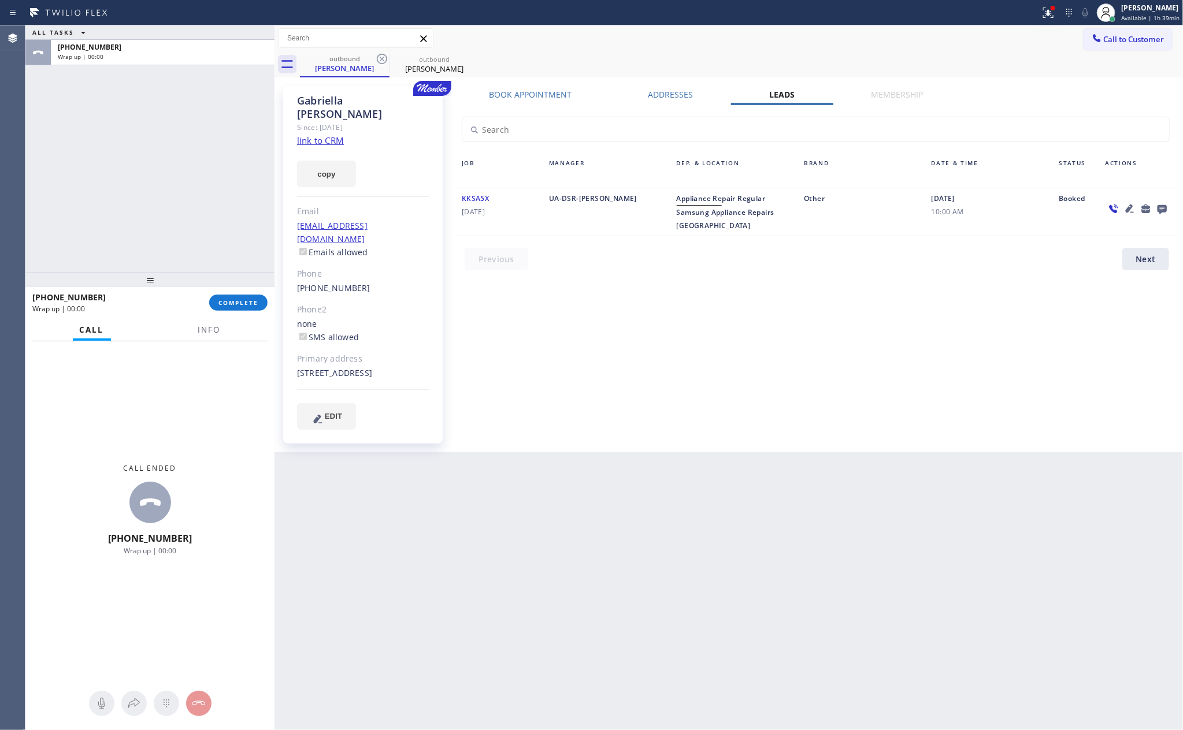
drag, startPoint x: 222, startPoint y: 139, endPoint x: 266, endPoint y: 329, distance: 195.7
click at [229, 150] on div "ALL TASKS ALL TASKS ACTIVE TASKS TASKS IN WRAP UP [PHONE_NUMBER] Wrap up | 00:00" at bounding box center [149, 148] width 249 height 247
click at [243, 307] on button "COMPLETE" at bounding box center [238, 303] width 58 height 16
click at [186, 113] on div "ALL TASKS ALL TASKS ACTIVE TASKS TASKS IN WRAP UP [PHONE_NUMBER] Wrap up | 00:00" at bounding box center [149, 148] width 249 height 247
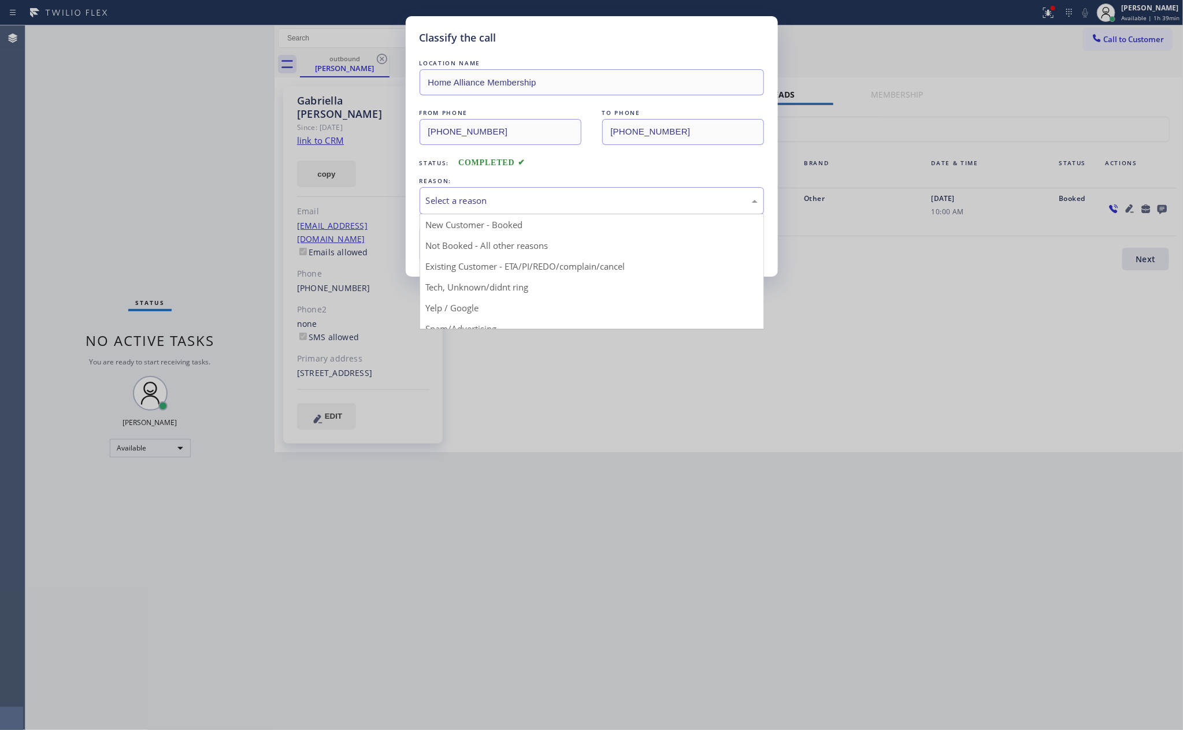
click at [507, 200] on div "Select a reason" at bounding box center [592, 200] width 332 height 13
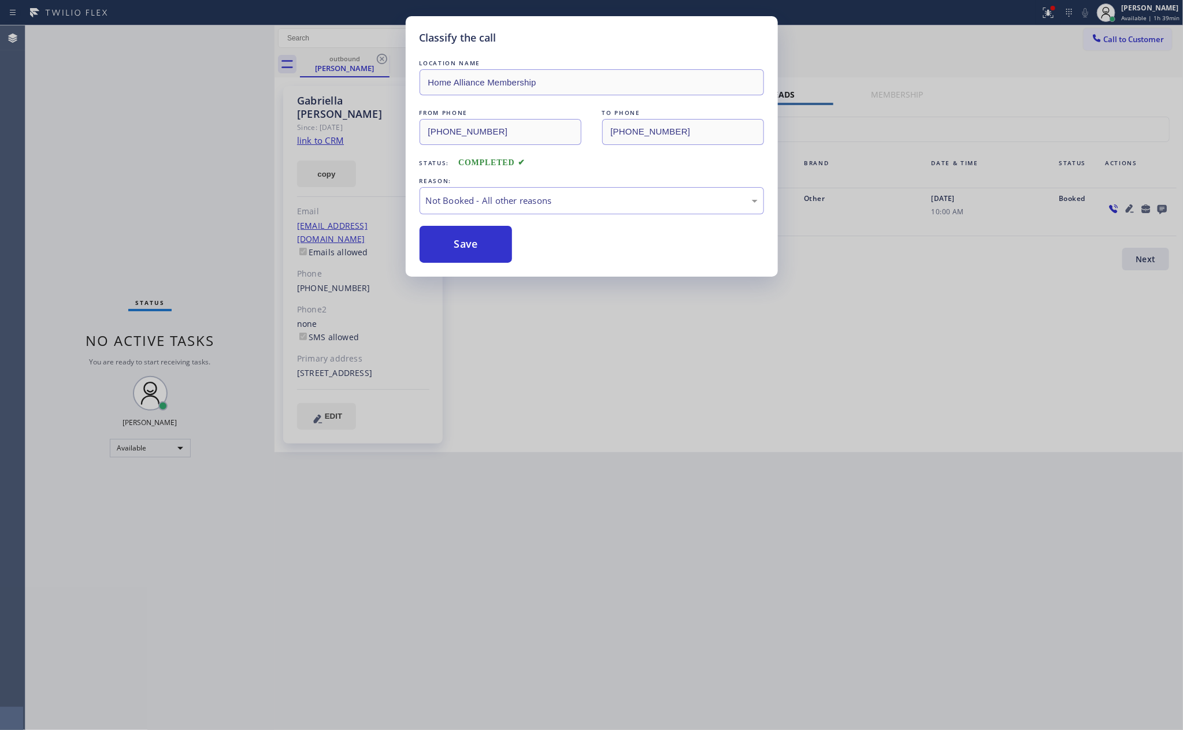
click at [452, 241] on button "Save" at bounding box center [465, 244] width 93 height 37
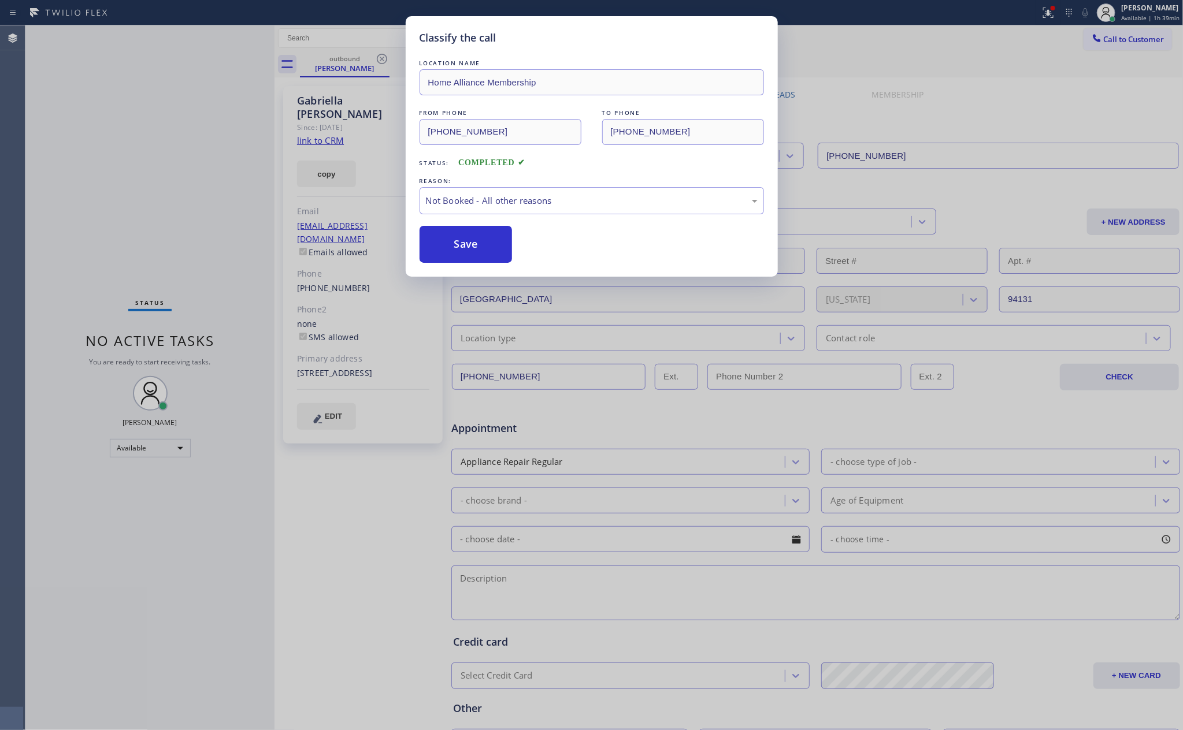
click at [452, 241] on button "Save" at bounding box center [465, 244] width 93 height 37
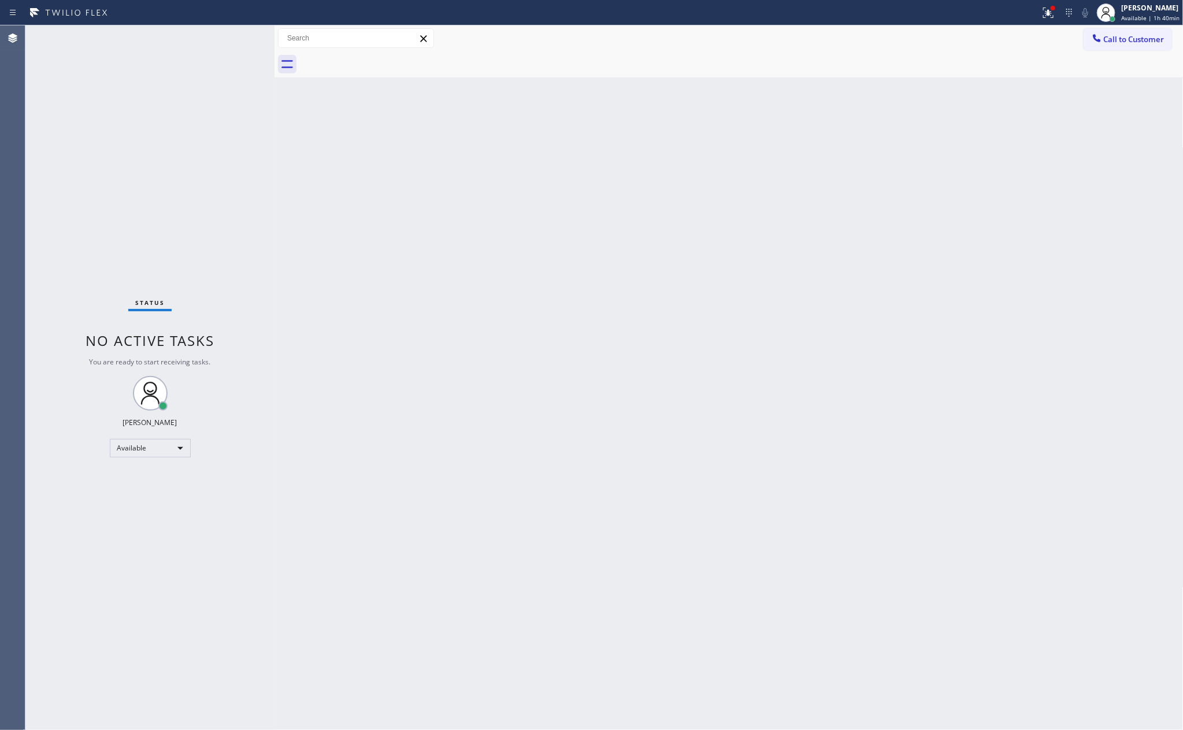
drag, startPoint x: 545, startPoint y: 268, endPoint x: 596, endPoint y: 302, distance: 62.0
click at [562, 284] on div "Back to Dashboard Change Sender ID Customers Technicians Select a contact Outbo…" at bounding box center [728, 377] width 909 height 705
drag, startPoint x: 689, startPoint y: 217, endPoint x: 920, endPoint y: 70, distance: 274.3
click at [695, 210] on div "Back to Dashboard Change Sender ID Customers Technicians Select a contact Outbo…" at bounding box center [728, 377] width 909 height 705
click at [1104, 44] on span "Call to Customer" at bounding box center [1134, 39] width 61 height 10
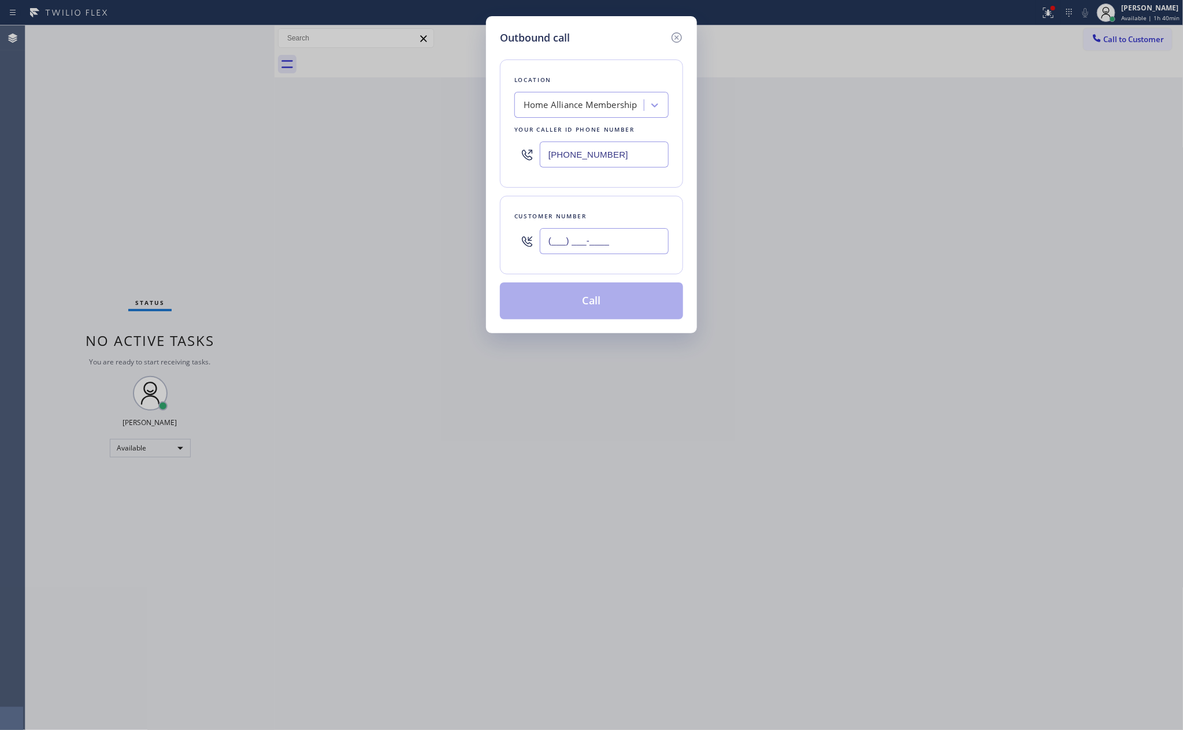
click at [564, 242] on input "(___) ___-____" at bounding box center [604, 241] width 129 height 26
paste input "206) 817-9114"
type input "[PHONE_NUMBER]"
click at [580, 303] on button "Call" at bounding box center [591, 301] width 183 height 37
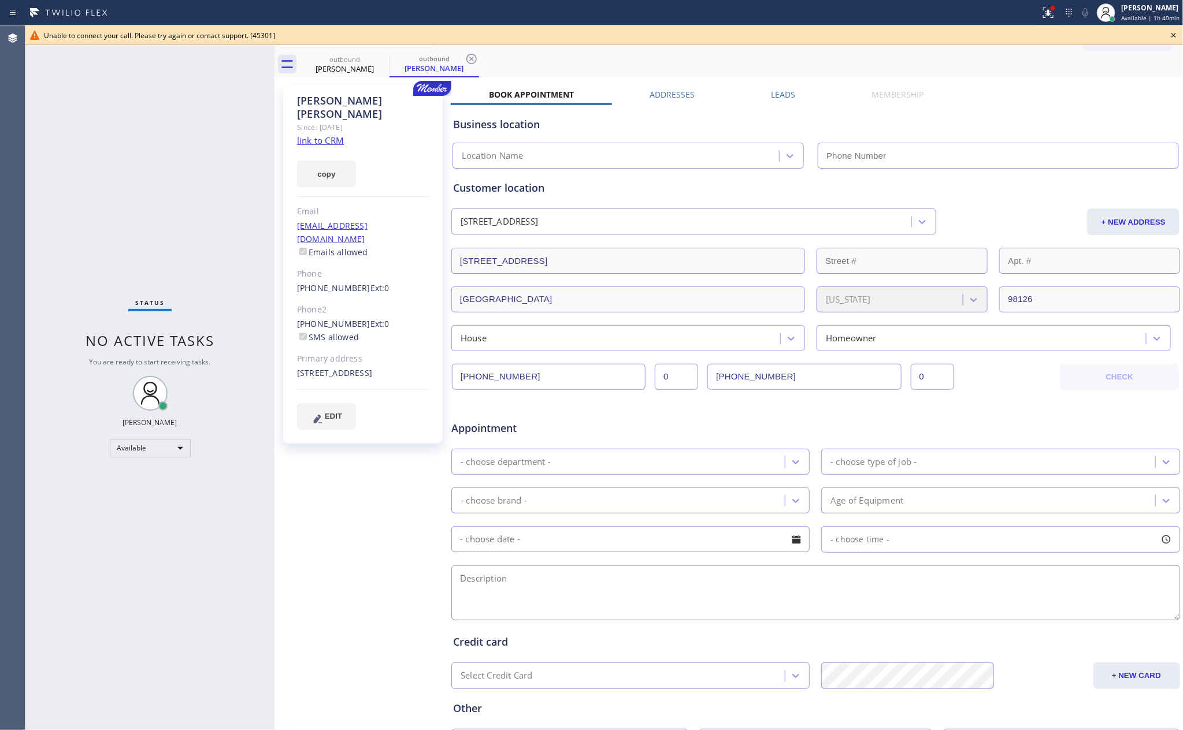
type input "[PHONE_NUMBER]"
drag, startPoint x: 146, startPoint y: 139, endPoint x: 188, endPoint y: 175, distance: 55.3
click at [162, 153] on div "Status No active tasks You are ready to start receiving tasks. [PERSON_NAME] Av…" at bounding box center [149, 377] width 249 height 705
click at [335, 135] on link "link to CRM" at bounding box center [320, 141] width 47 height 12
drag, startPoint x: 775, startPoint y: 92, endPoint x: 778, endPoint y: 107, distance: 15.9
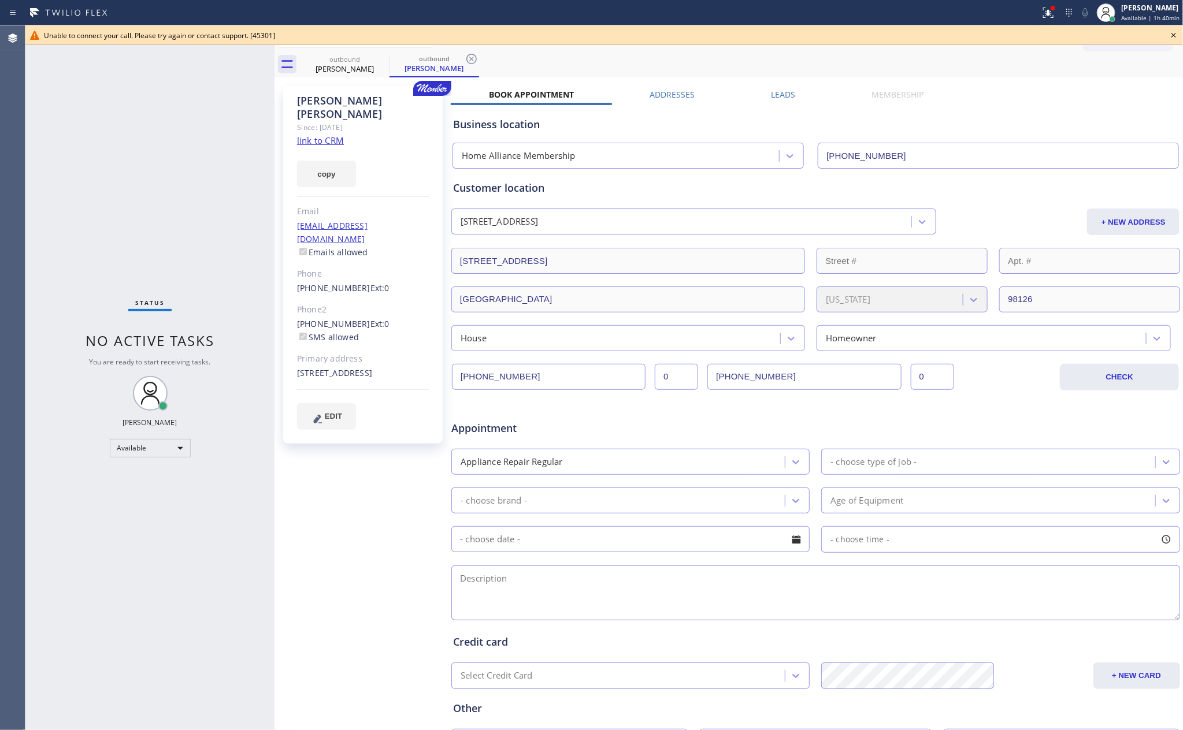
click at [777, 96] on label "Leads" at bounding box center [783, 94] width 24 height 11
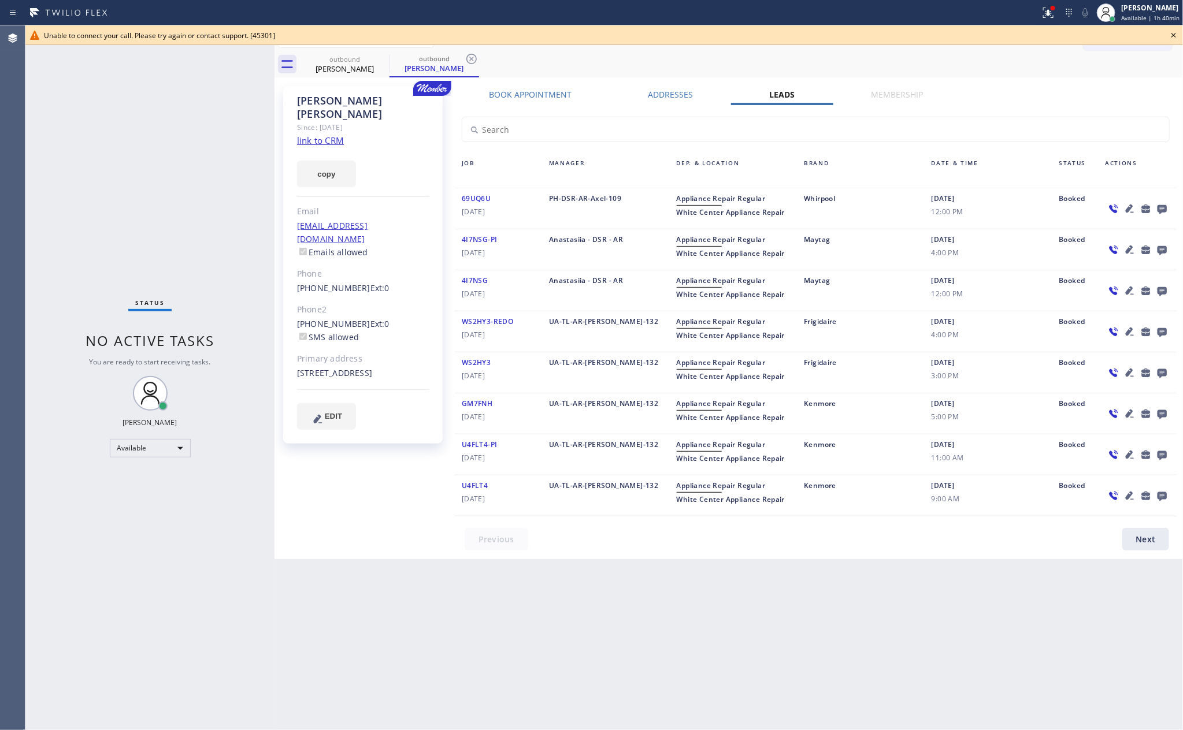
click at [1149, 207] on icon at bounding box center [1162, 209] width 14 height 14
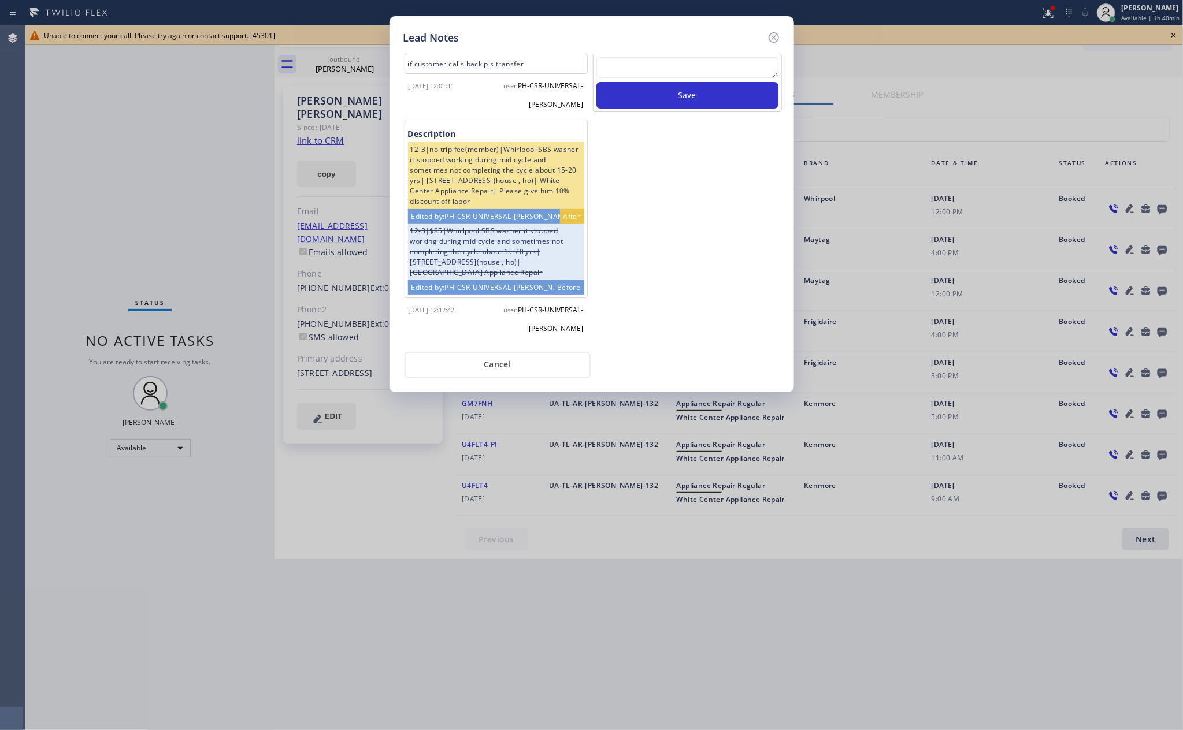
click at [729, 55] on div "Save" at bounding box center [687, 83] width 189 height 58
click at [728, 73] on textarea at bounding box center [687, 67] width 182 height 21
paste textarea "For the welcome call, please transfer the customer if they call back.""
type textarea "For the welcome call, please transfer the customer if they call back.""
click at [719, 99] on button "Save" at bounding box center [687, 95] width 182 height 27
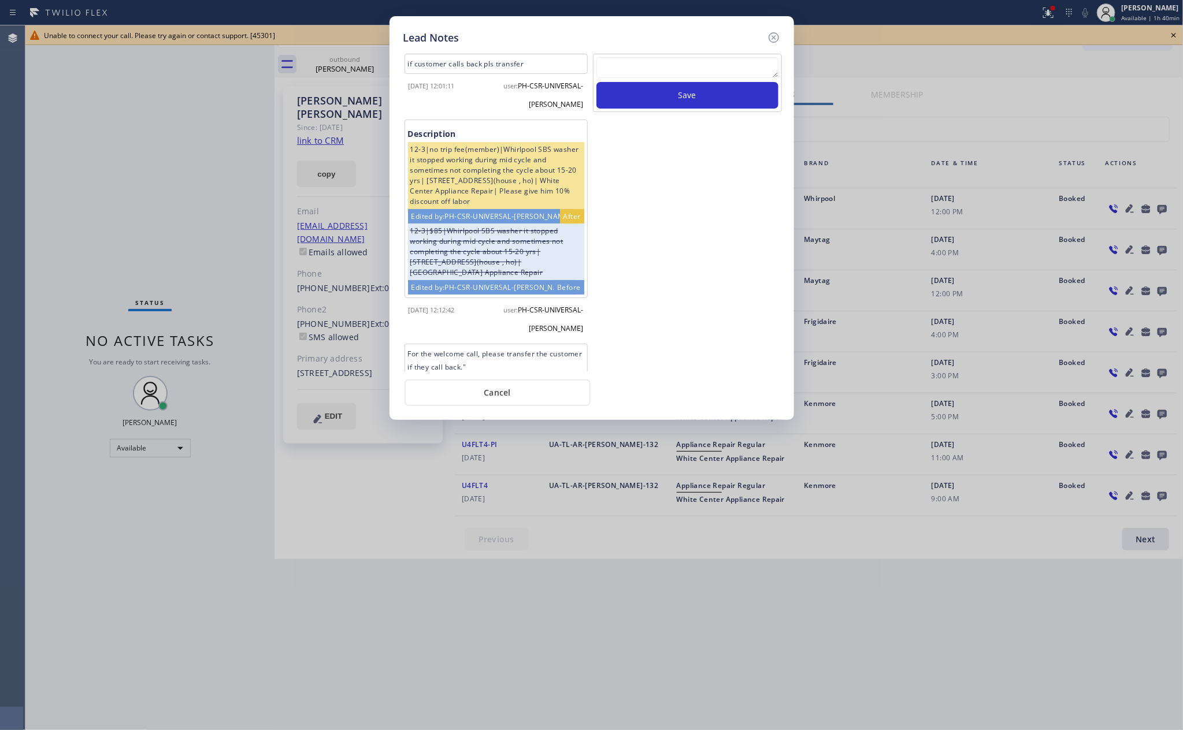
drag, startPoint x: 713, startPoint y: 248, endPoint x: 667, endPoint y: 368, distance: 128.6
click at [710, 280] on div "Save" at bounding box center [687, 213] width 191 height 318
click at [513, 387] on button "Cancel" at bounding box center [497, 393] width 186 height 27
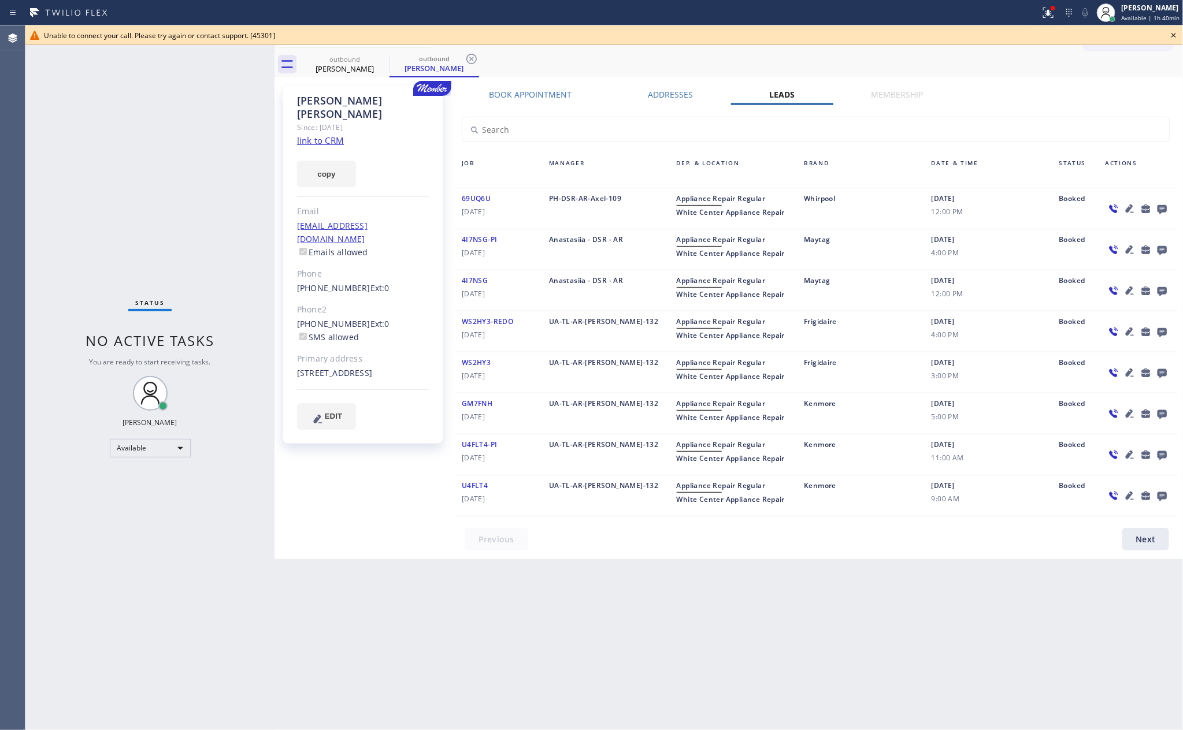
click at [181, 136] on div "Status No active tasks You are ready to start receiving tasks. [PERSON_NAME] Av…" at bounding box center [149, 377] width 249 height 705
click at [705, 53] on div "outbound [PERSON_NAME] outbound [PERSON_NAME]" at bounding box center [741, 64] width 883 height 26
click at [1149, 35] on icon at bounding box center [1174, 35] width 14 height 14
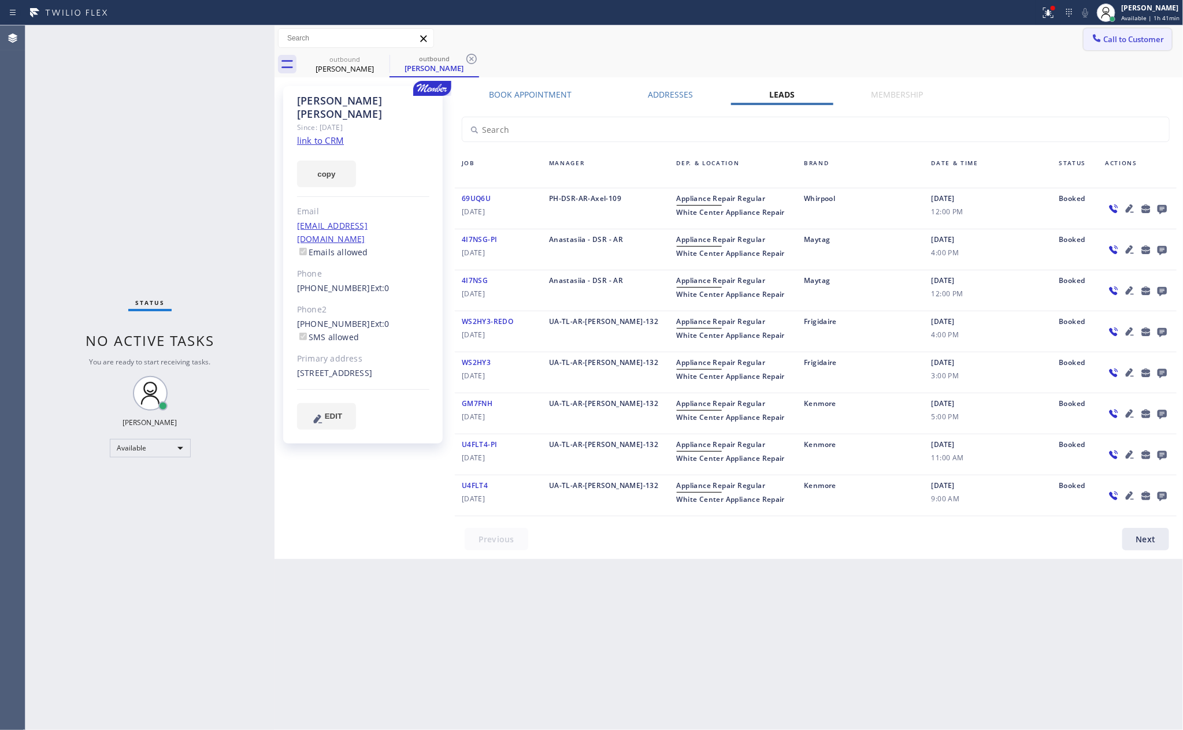
click at [1134, 46] on button "Call to Customer" at bounding box center [1127, 39] width 88 height 22
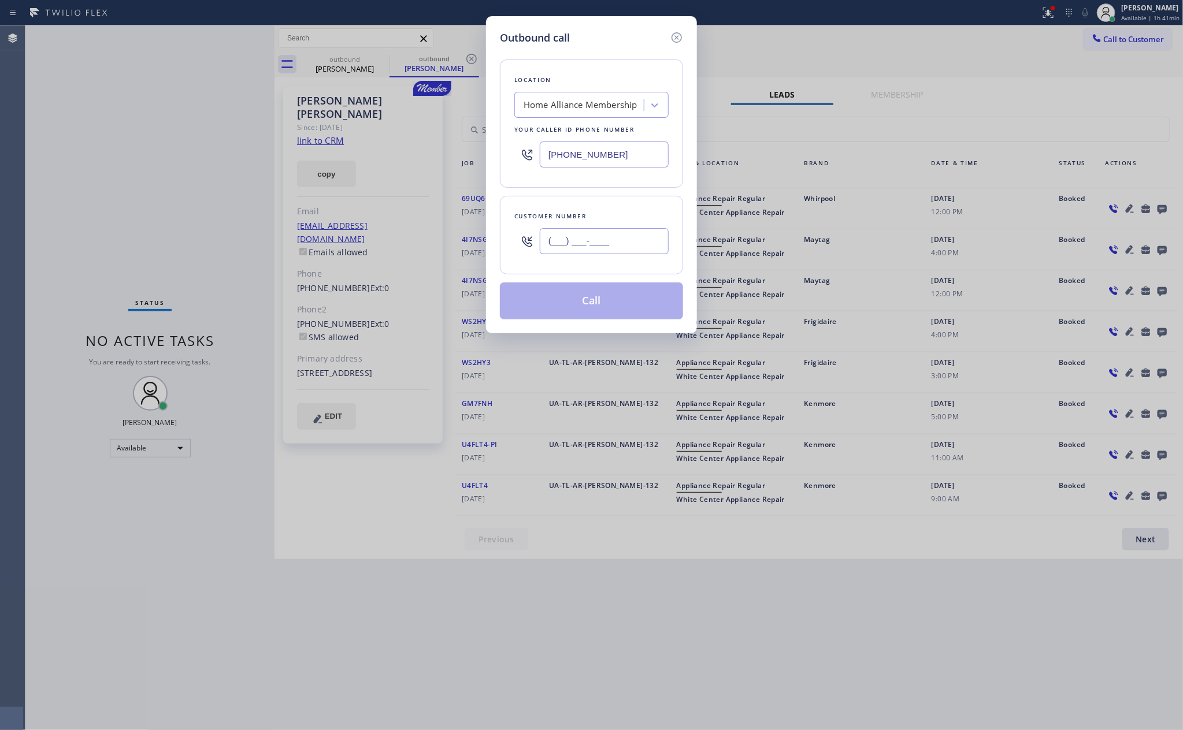
click at [612, 247] on input "(___) ___-____" at bounding box center [604, 241] width 129 height 26
paste input "714) 330-0184"
type input "[PHONE_NUMBER]"
click at [615, 318] on button "Call" at bounding box center [591, 301] width 183 height 37
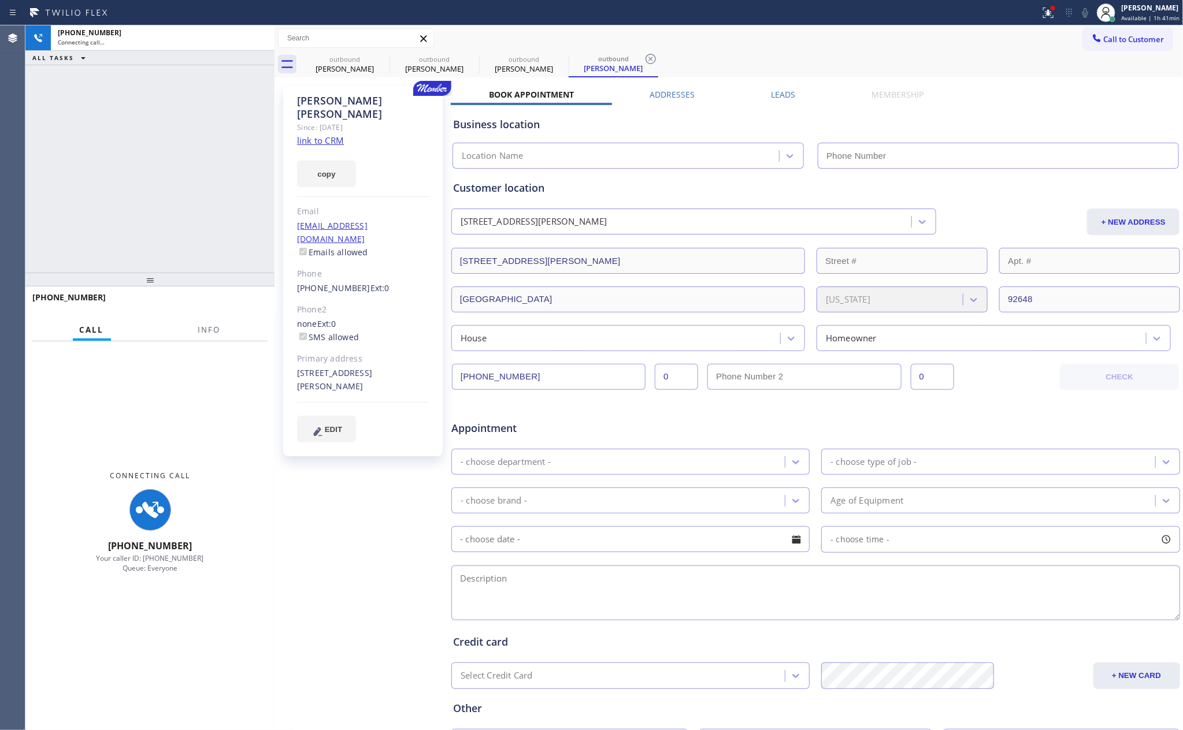
click at [192, 222] on div "[PHONE_NUMBER] Connecting call… ALL TASKS ALL TASKS ACTIVE TASKS TASKS IN WRAP …" at bounding box center [149, 148] width 249 height 247
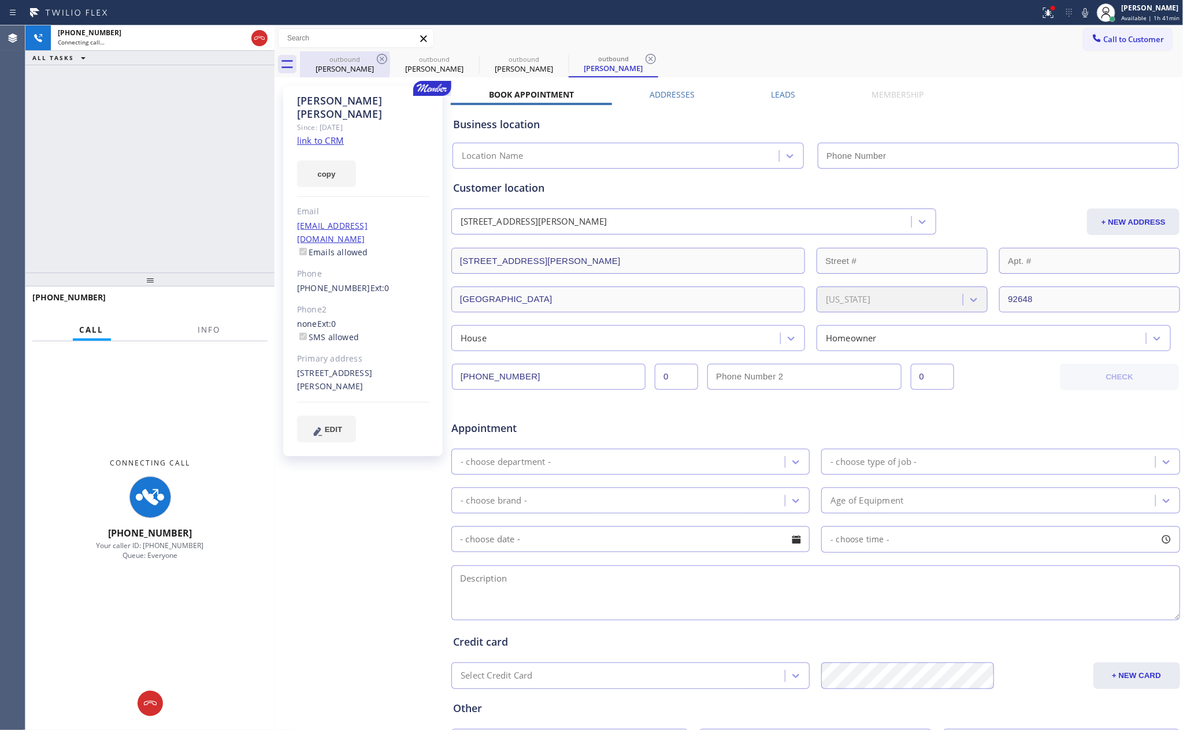
drag, startPoint x: 347, startPoint y: 62, endPoint x: 385, endPoint y: 62, distance: 38.1
click at [347, 62] on div "outbound" at bounding box center [344, 59] width 87 height 9
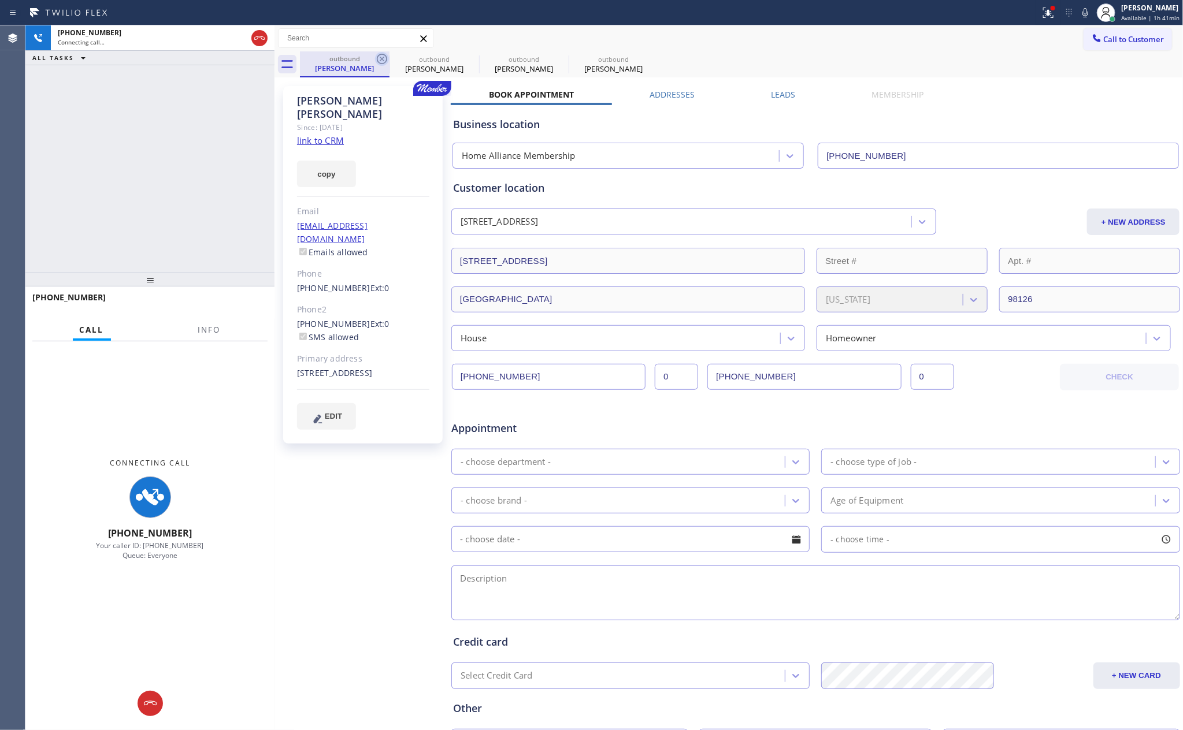
click at [385, 62] on icon at bounding box center [382, 59] width 10 height 10
click at [0, 0] on icon at bounding box center [0, 0] width 0 height 0
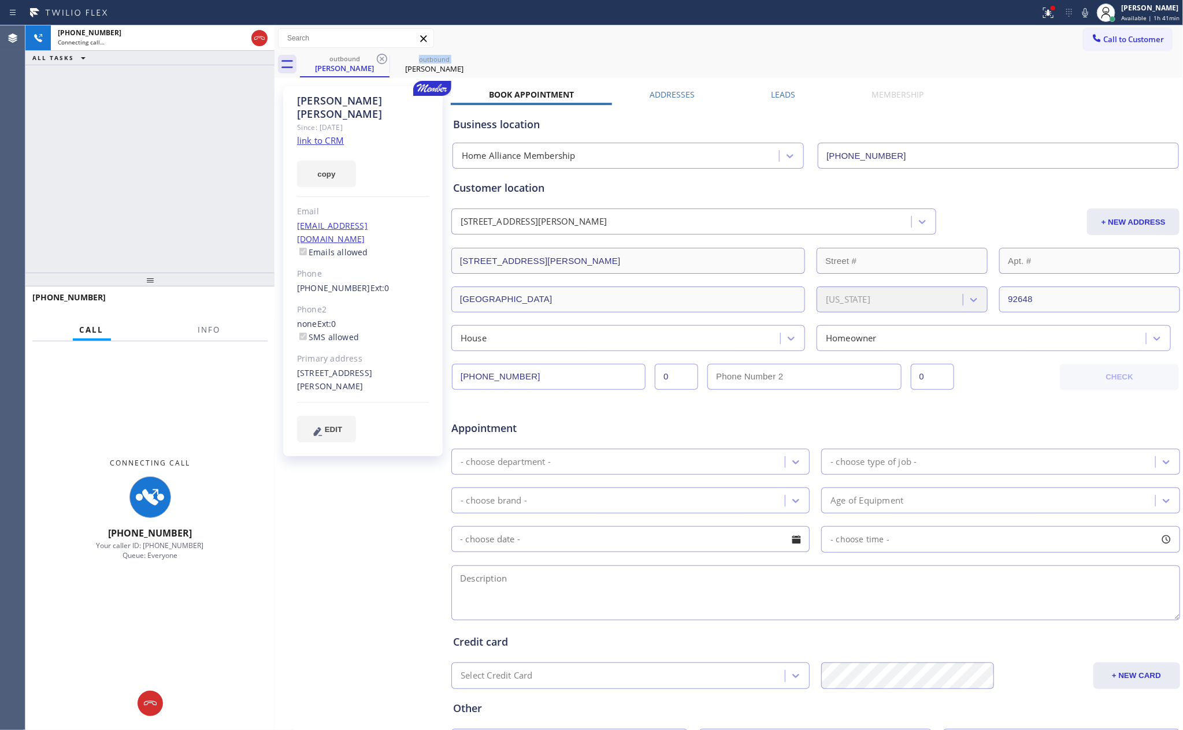
click at [385, 62] on icon at bounding box center [382, 59] width 10 height 10
type input "[PHONE_NUMBER]"
click at [777, 94] on label "Leads" at bounding box center [783, 94] width 24 height 11
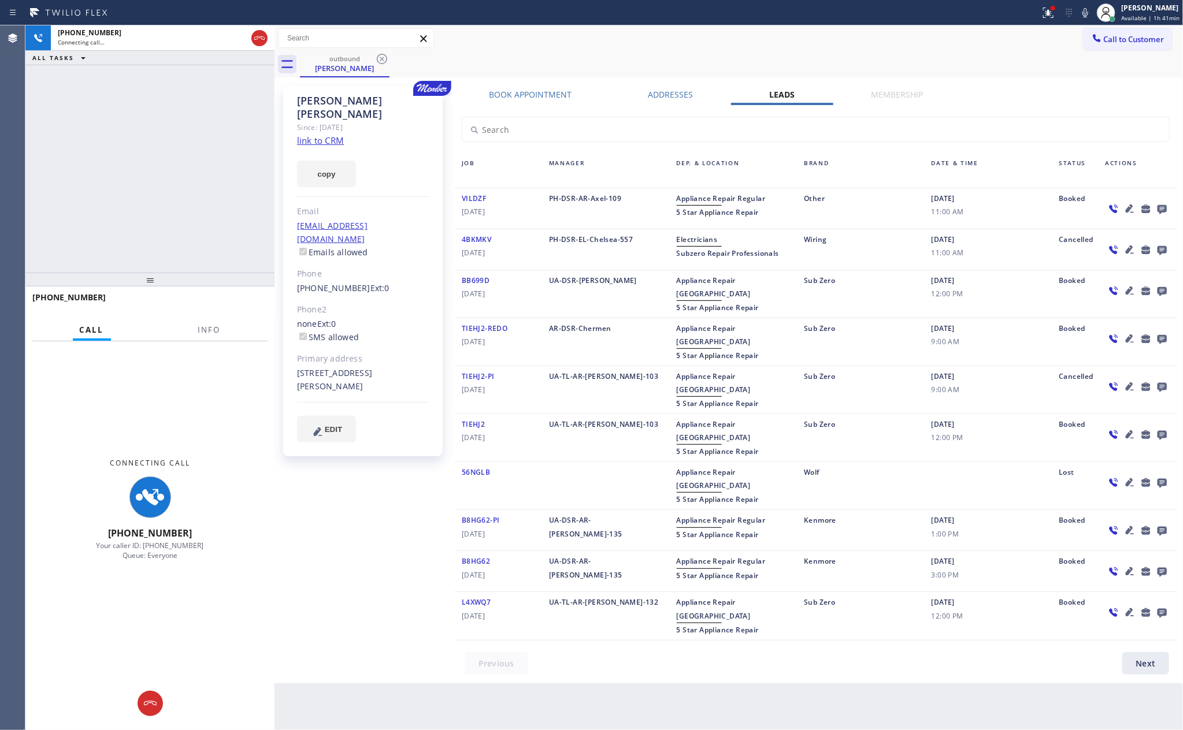
click at [756, 31] on div "Call to Customer Outbound call Location Home Alliance Membership Your caller id…" at bounding box center [728, 38] width 909 height 20
click at [1149, 208] on icon at bounding box center [1161, 209] width 9 height 9
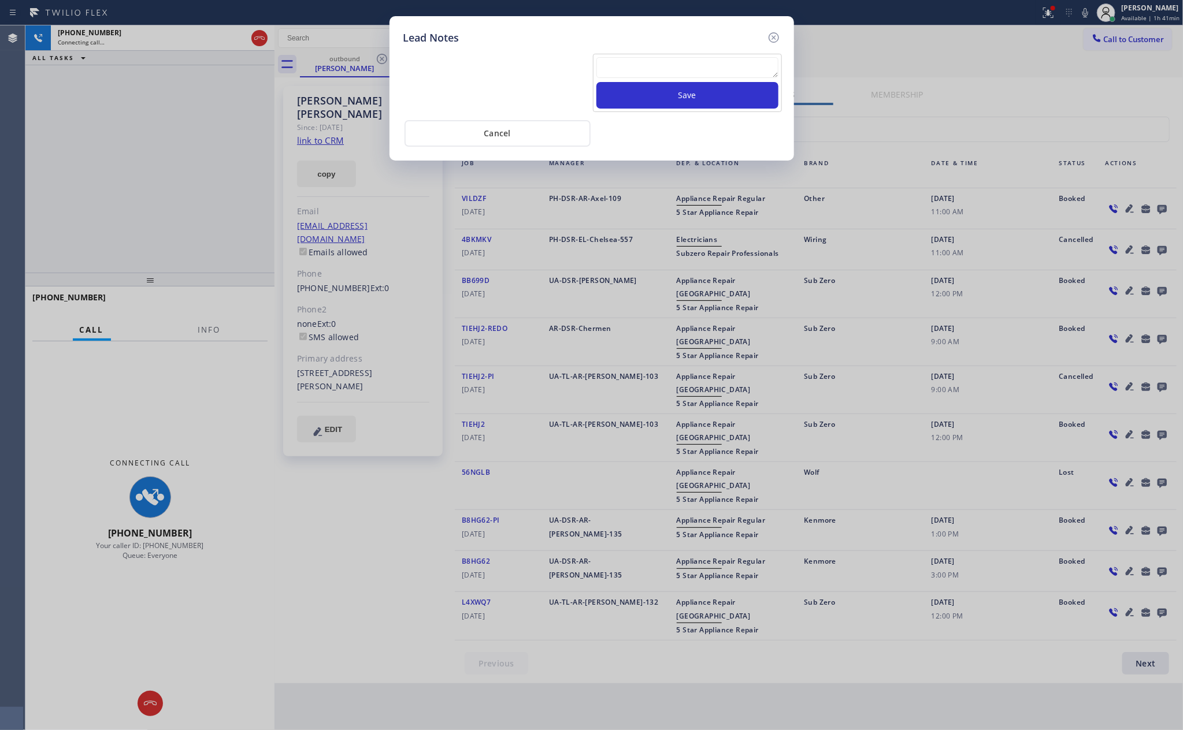
click at [656, 60] on textarea at bounding box center [687, 67] width 182 height 21
paste textarea "For the welcome call, please transfer the customer if they call back.""
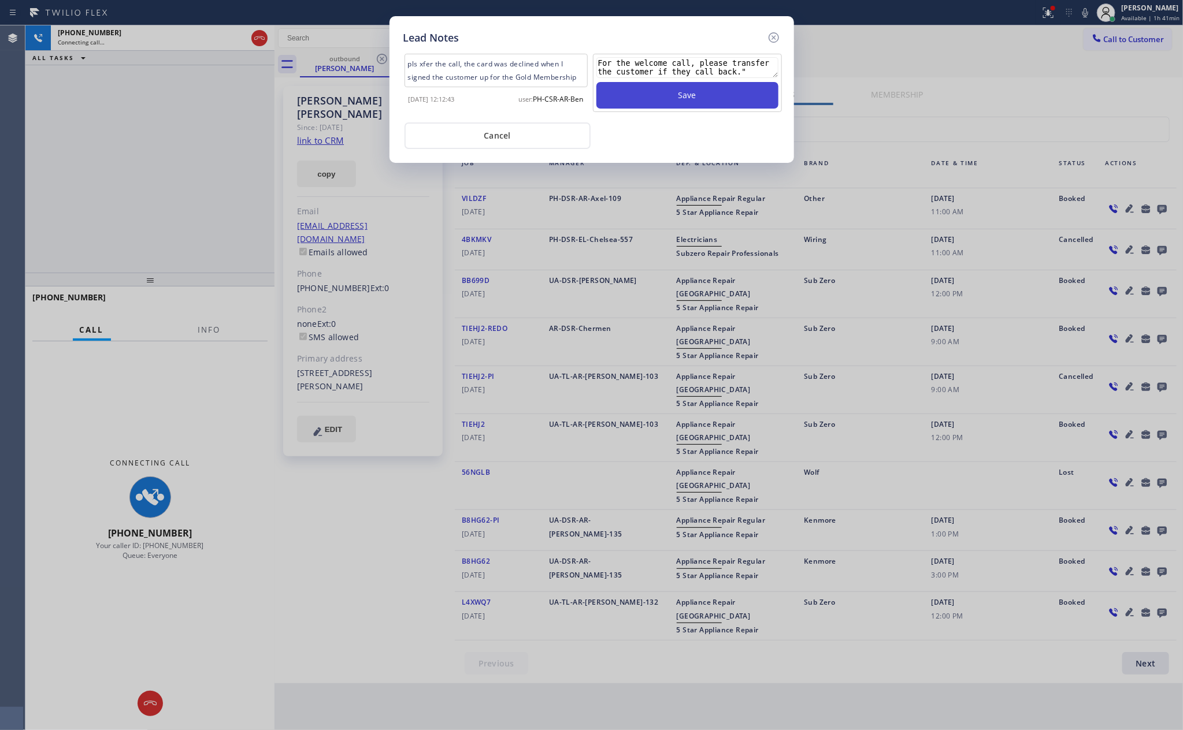
type textarea "For the welcome call, please transfer the customer if they call back.""
click at [661, 99] on button "Save" at bounding box center [687, 95] width 182 height 27
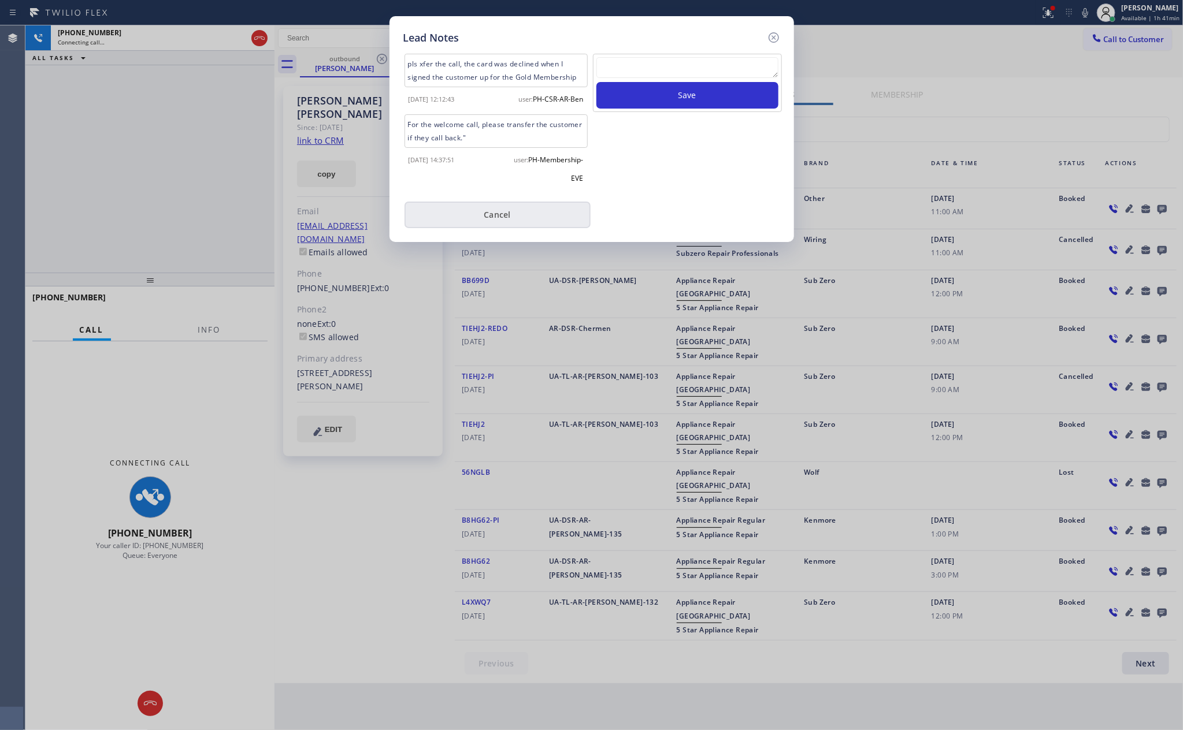
click at [496, 228] on button "Cancel" at bounding box center [497, 215] width 186 height 27
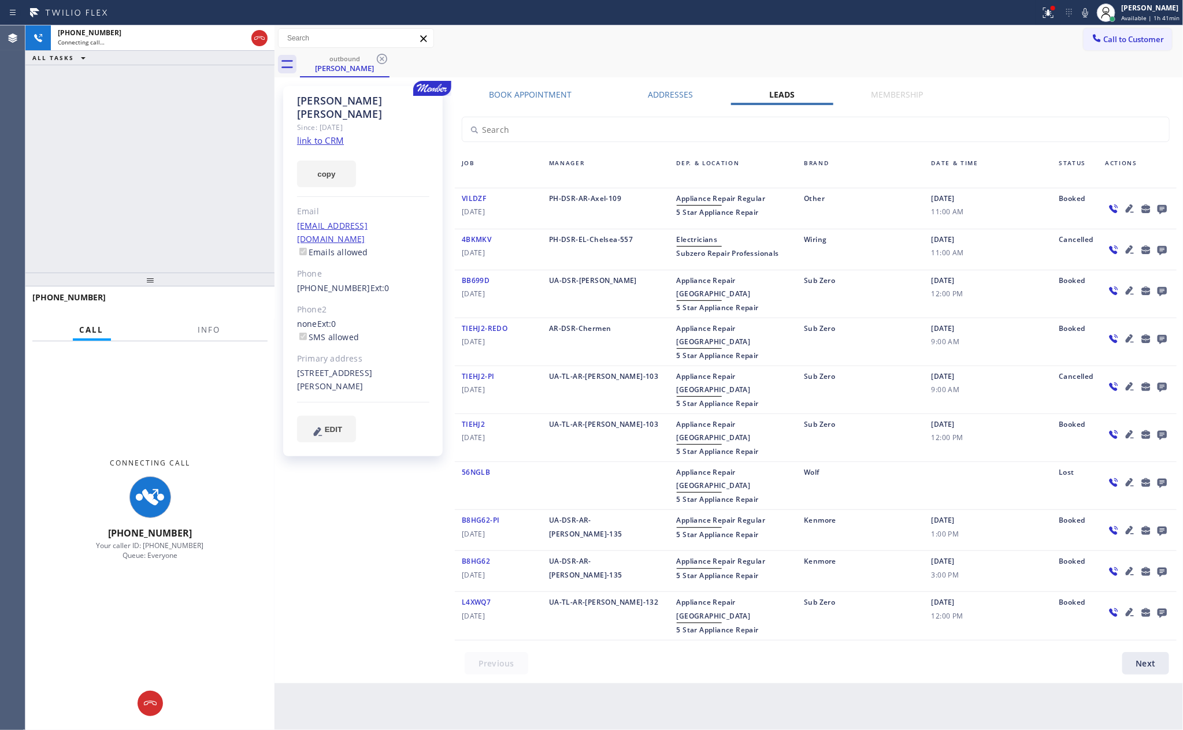
drag, startPoint x: 224, startPoint y: 183, endPoint x: 259, endPoint y: 21, distance: 165.0
click at [231, 168] on div "[PHONE_NUMBER] Connecting call… ALL TASKS ALL TASKS ACTIVE TASKS TASKS IN WRAP …" at bounding box center [149, 148] width 249 height 247
click at [261, 40] on icon at bounding box center [259, 38] width 14 height 14
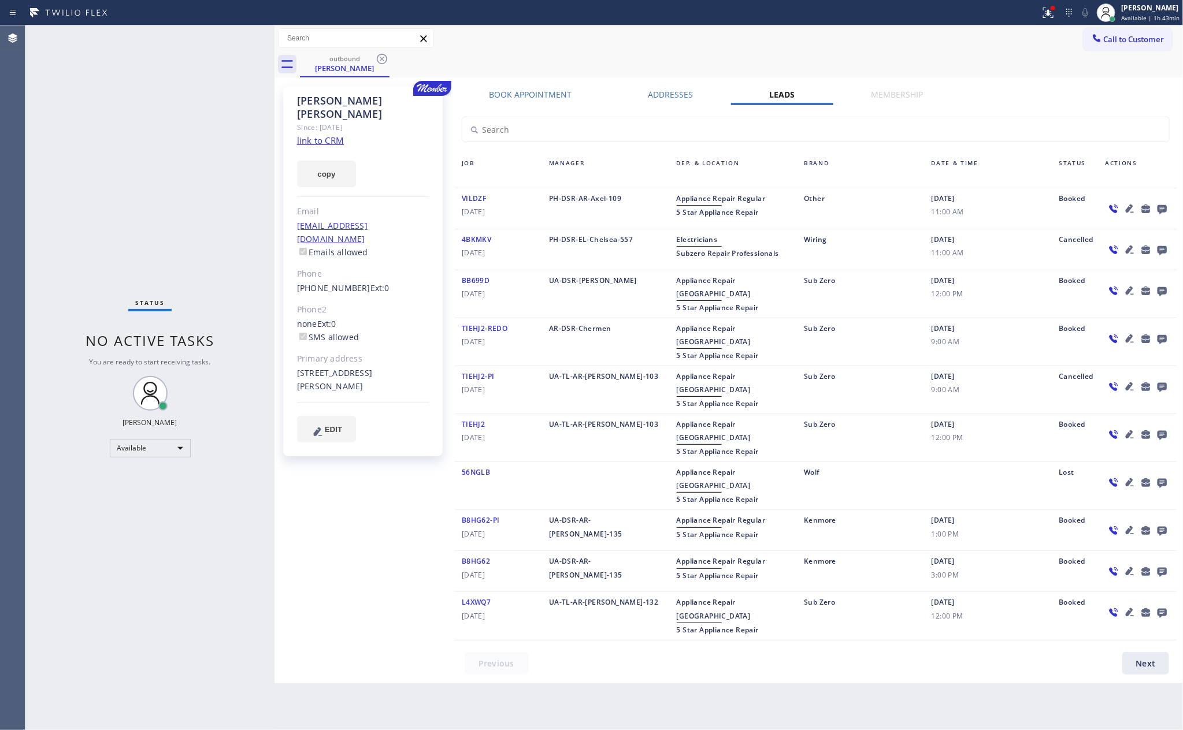
drag, startPoint x: 134, startPoint y: 198, endPoint x: 221, endPoint y: 198, distance: 86.7
click at [143, 208] on div "Status No active tasks You are ready to start receiving tasks. [PERSON_NAME] Av…" at bounding box center [149, 377] width 249 height 705
click at [382, 60] on icon at bounding box center [382, 59] width 10 height 10
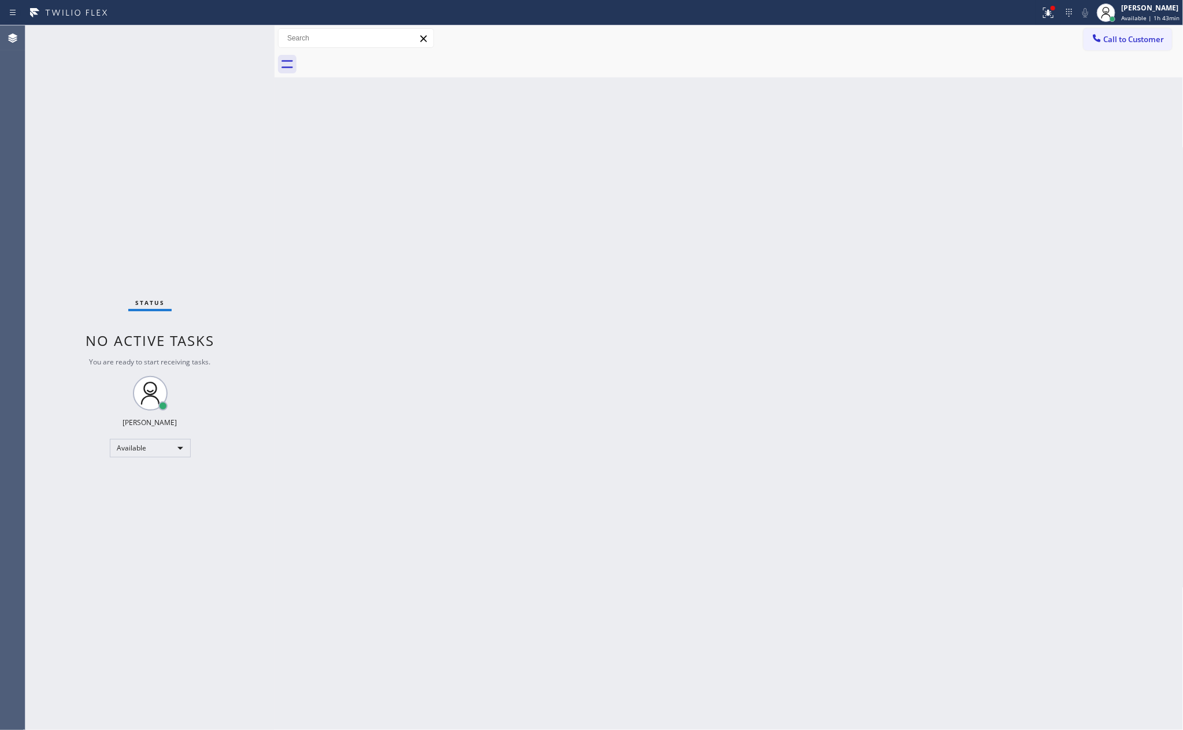
drag, startPoint x: 94, startPoint y: 242, endPoint x: 101, endPoint y: 251, distance: 11.7
click at [94, 243] on div "Status No active tasks You are ready to start receiving tasks. [PERSON_NAME] Av…" at bounding box center [149, 377] width 249 height 705
drag, startPoint x: 295, startPoint y: 168, endPoint x: 456, endPoint y: 140, distance: 163.6
click at [309, 167] on div "Back to Dashboard Change Sender ID Customers Technicians Select a contact Outbo…" at bounding box center [728, 377] width 909 height 705
drag, startPoint x: 425, startPoint y: 263, endPoint x: 484, endPoint y: 248, distance: 61.5
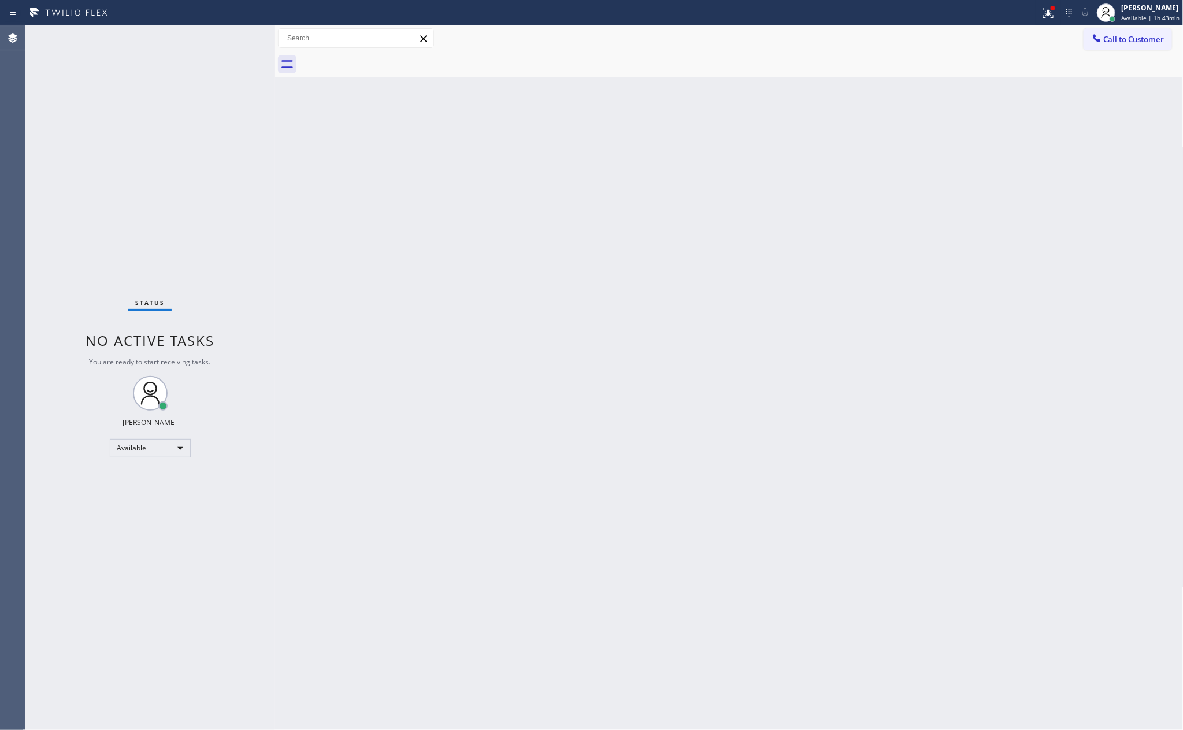
click at [463, 253] on div "Back to Dashboard Change Sender ID Customers Technicians Select a contact Outbo…" at bounding box center [728, 377] width 909 height 705
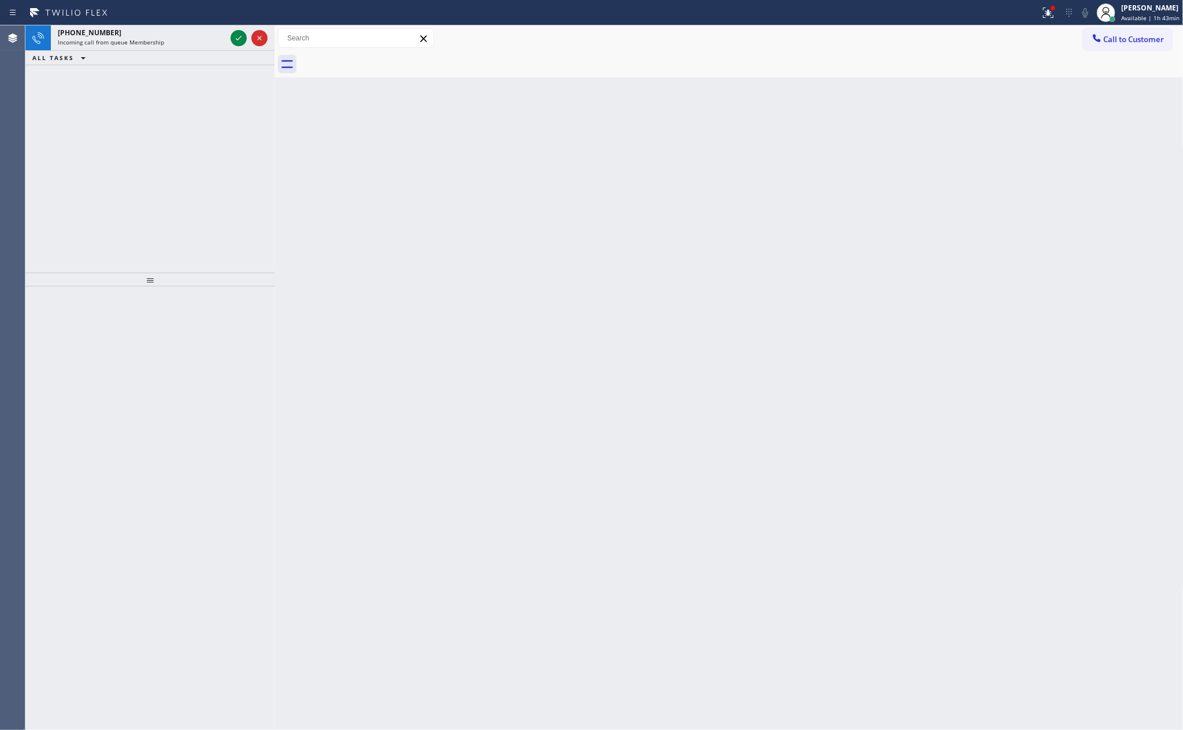
click at [222, 170] on div "[PHONE_NUMBER] Incoming call from queue Membership ALL TASKS ALL TASKS ACTIVE T…" at bounding box center [149, 148] width 249 height 247
click at [235, 38] on icon at bounding box center [239, 38] width 14 height 14
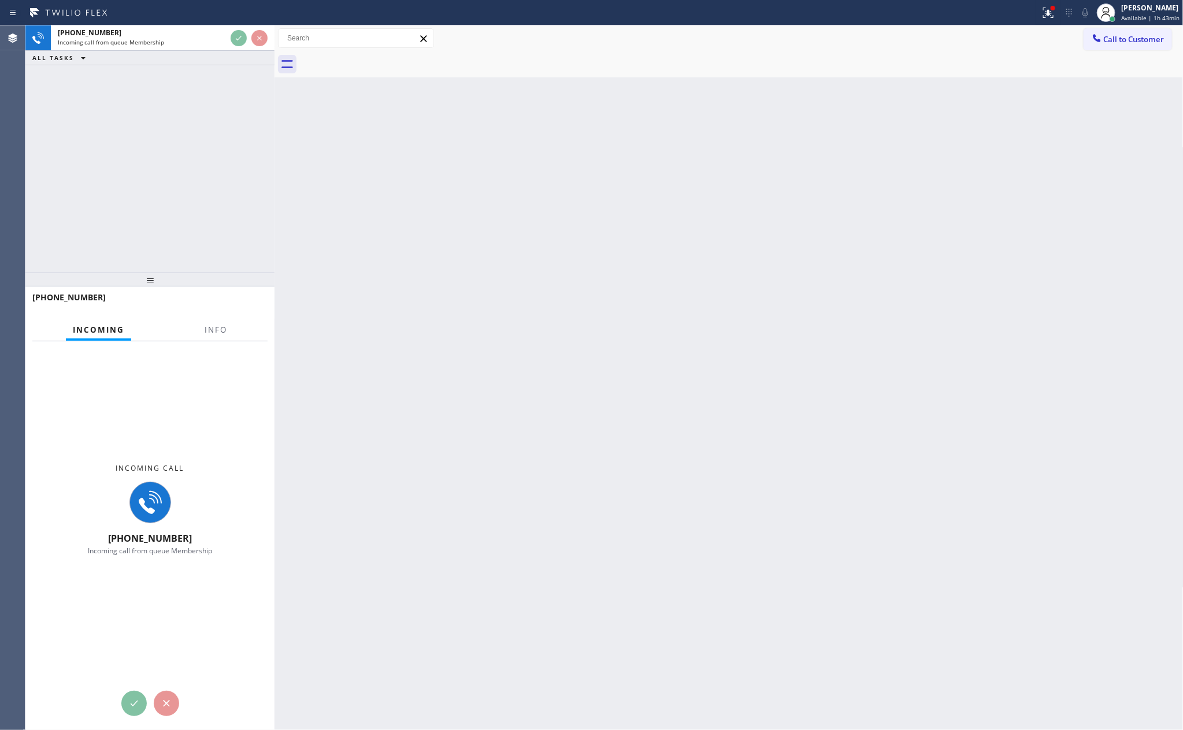
click at [231, 181] on div "[PHONE_NUMBER] Incoming call from queue Membership ALL TASKS ALL TASKS ACTIVE T…" at bounding box center [149, 148] width 249 height 247
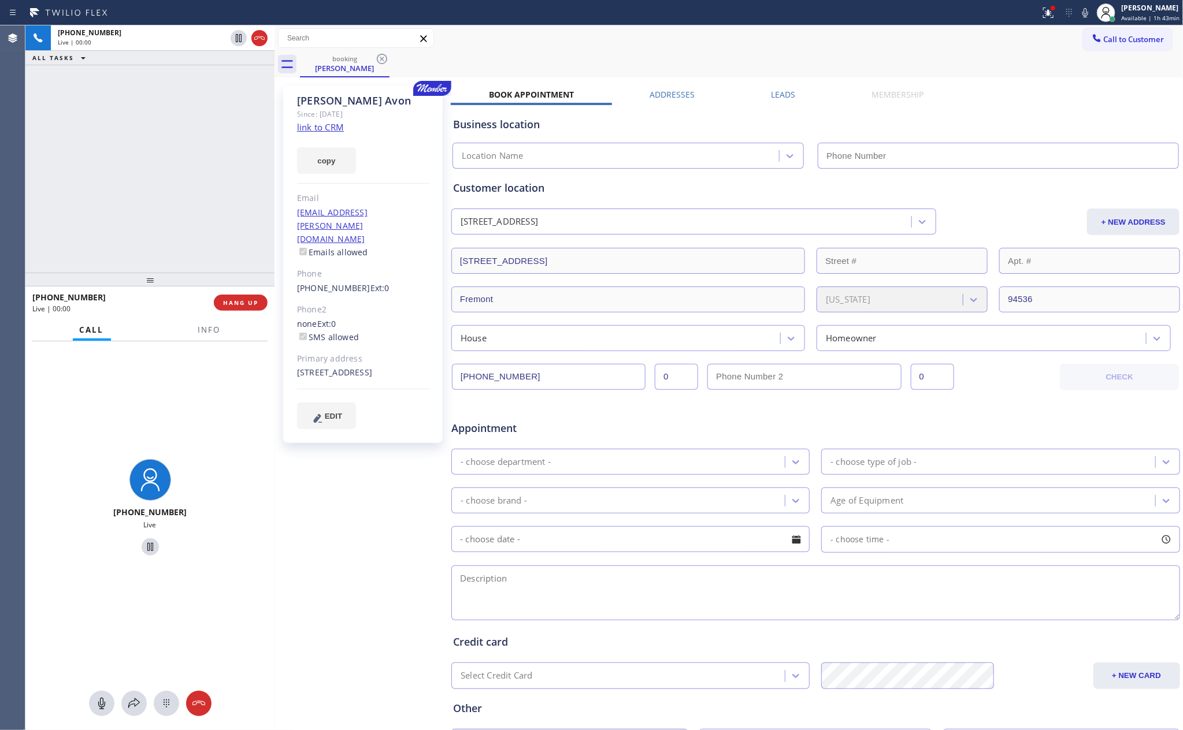
type input "[PHONE_NUMBER]"
drag, startPoint x: 214, startPoint y: 157, endPoint x: 235, endPoint y: 156, distance: 20.8
click at [235, 156] on div "[PHONE_NUMBER] Live | 00:02 ALL TASKS ALL TASKS ACTIVE TASKS TASKS IN WRAP UP" at bounding box center [149, 148] width 249 height 247
click at [310, 125] on link "link to CRM" at bounding box center [320, 127] width 47 height 12
click at [182, 164] on div "[PHONE_NUMBER] Live | 00:03 ALL TASKS ALL TASKS ACTIVE TASKS TASKS IN WRAP UP" at bounding box center [149, 148] width 249 height 247
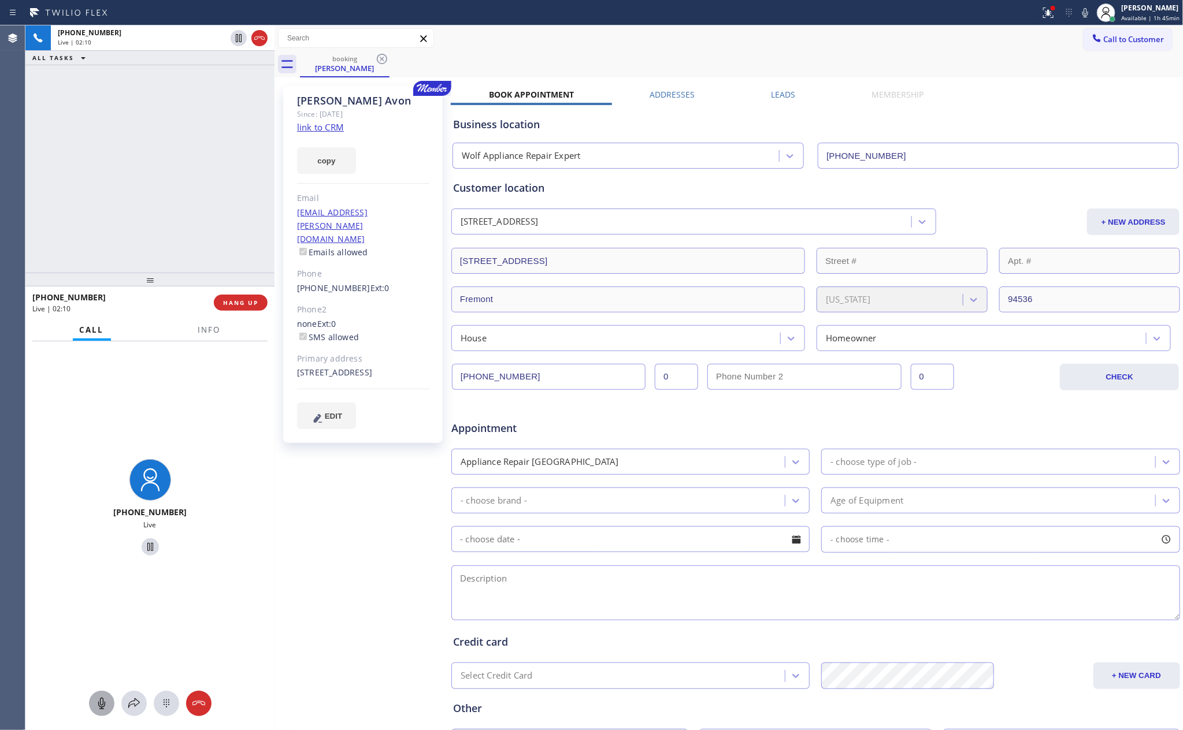
click at [102, 708] on icon at bounding box center [102, 704] width 14 height 14
drag, startPoint x: 114, startPoint y: 113, endPoint x: 151, endPoint y: 255, distance: 147.3
click at [124, 175] on div "[PHONE_NUMBER] Live | 03:08 ALL TASKS ALL TASKS ACTIVE TASKS TASKS IN WRAP UP" at bounding box center [149, 148] width 249 height 247
drag, startPoint x: 139, startPoint y: 160, endPoint x: 153, endPoint y: 156, distance: 14.4
click at [146, 156] on div "[PHONE_NUMBER] Live | 03:08 ALL TASKS ALL TASKS ACTIVE TASKS TASKS IN WRAP UP" at bounding box center [149, 148] width 249 height 247
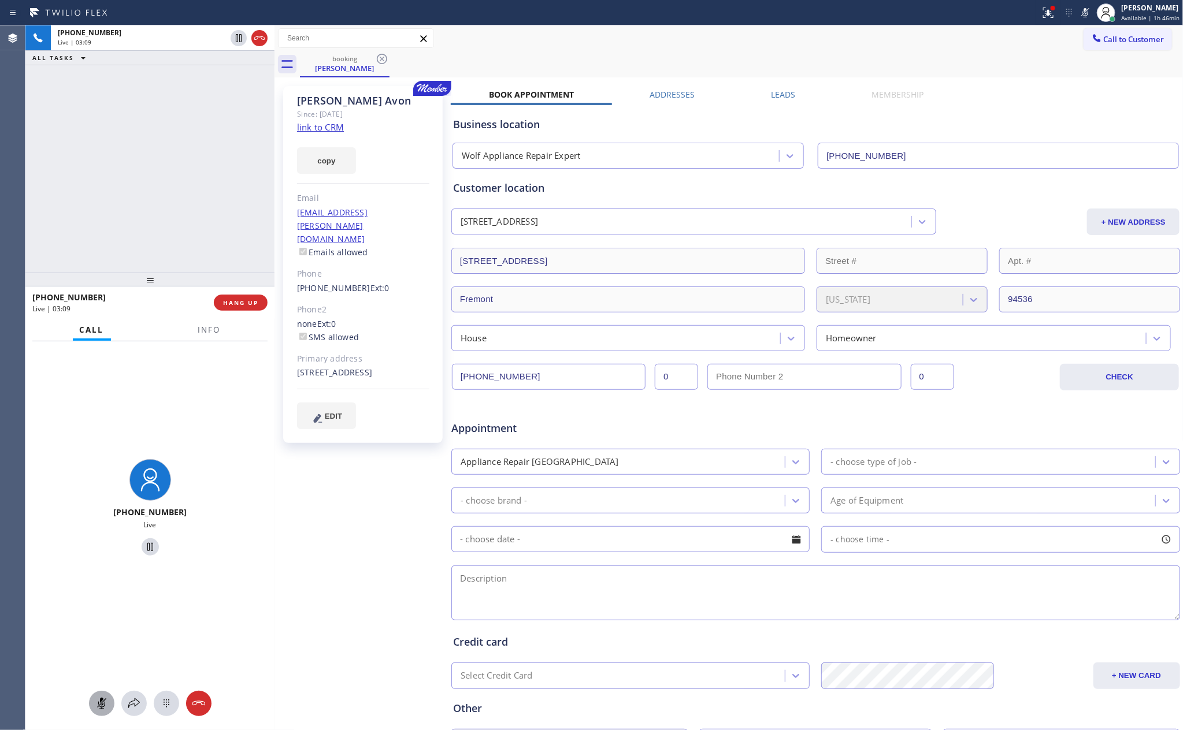
click at [158, 154] on div "[PHONE_NUMBER] Live | 03:09 ALL TASKS ALL TASKS ACTIVE TASKS TASKS IN WRAP UP" at bounding box center [149, 148] width 249 height 247
drag, startPoint x: 124, startPoint y: 656, endPoint x: 113, endPoint y: 679, distance: 26.1
click at [125, 656] on div "[PHONE_NUMBER] Live" at bounding box center [149, 509] width 249 height 336
drag, startPoint x: 103, startPoint y: 709, endPoint x: 118, endPoint y: 486, distance: 223.6
click at [106, 703] on icon at bounding box center [102, 704] width 14 height 14
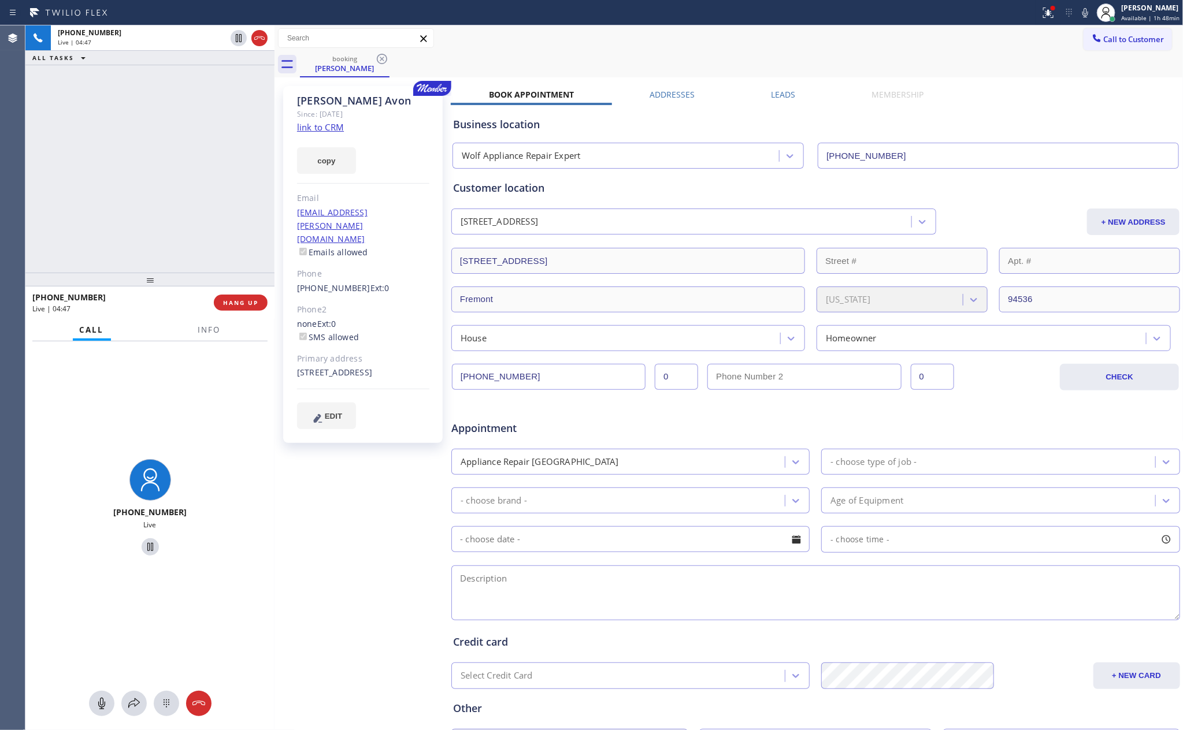
click at [117, 228] on div "[PHONE_NUMBER] Live | 04:47 ALL TASKS ALL TASKS ACTIVE TASKS TASKS IN WRAP UP" at bounding box center [149, 148] width 249 height 247
click at [767, 54] on div "booking [PERSON_NAME]" at bounding box center [741, 64] width 883 height 26
click at [765, 54] on div "booking [PERSON_NAME]" at bounding box center [741, 64] width 883 height 26
click at [89, 201] on div "[PHONE_NUMBER] Live | 05:12 ALL TASKS ALL TASKS ACTIVE TASKS TASKS IN WRAP UP" at bounding box center [149, 148] width 249 height 247
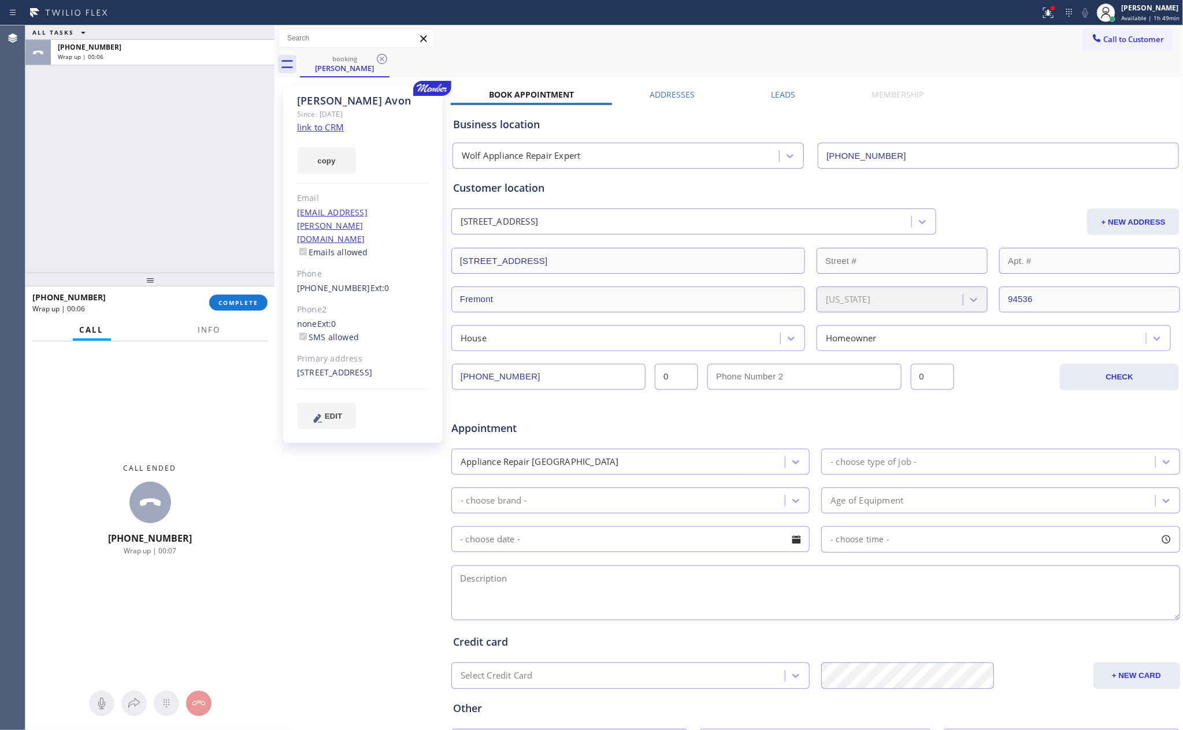
drag, startPoint x: 165, startPoint y: 146, endPoint x: 245, endPoint y: 278, distance: 154.0
click at [182, 172] on div "ALL TASKS ALL TASKS ACTIVE TASKS TASKS IN WRAP UP [PHONE_NUMBER] Wrap up | 00:06" at bounding box center [149, 148] width 249 height 247
click at [244, 302] on span "COMPLETE" at bounding box center [238, 303] width 40 height 8
click at [209, 177] on div "ALL TASKS ALL TASKS ACTIVE TASKS TASKS IN WRAP UP [PHONE_NUMBER] Wrap up | 00:07" at bounding box center [149, 148] width 249 height 247
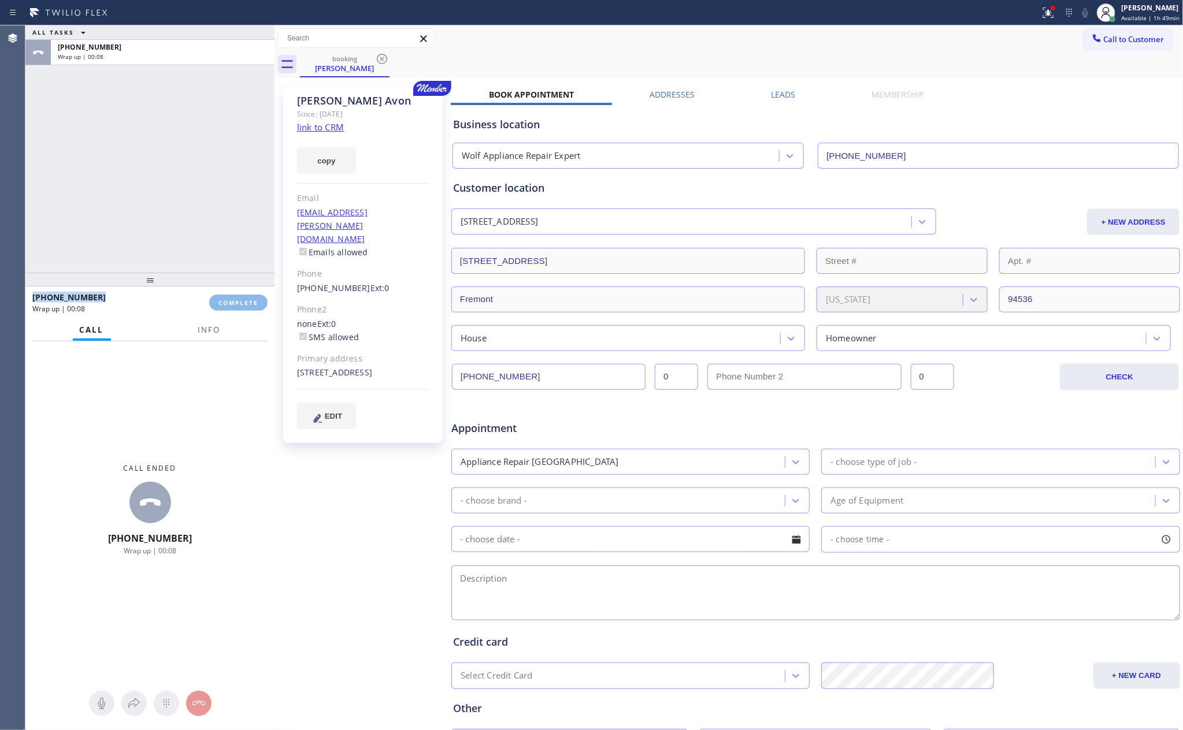
click at [209, 176] on div "ALL TASKS ALL TASKS ACTIVE TASKS TASKS IN WRAP UP [PHONE_NUMBER] Wrap up | 00:08" at bounding box center [149, 148] width 249 height 247
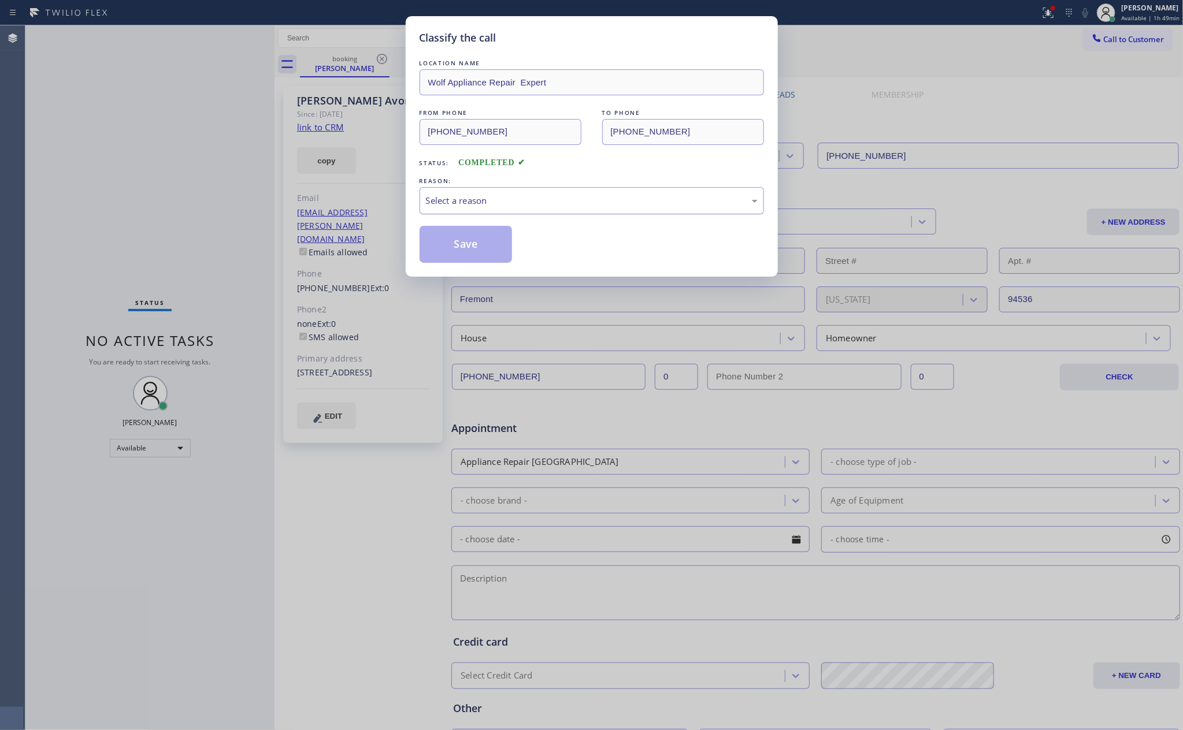
drag, startPoint x: 495, startPoint y: 196, endPoint x: 496, endPoint y: 210, distance: 13.9
click at [495, 198] on div "Select a reason" at bounding box center [592, 200] width 332 height 13
click at [486, 247] on button "Save" at bounding box center [465, 244] width 93 height 37
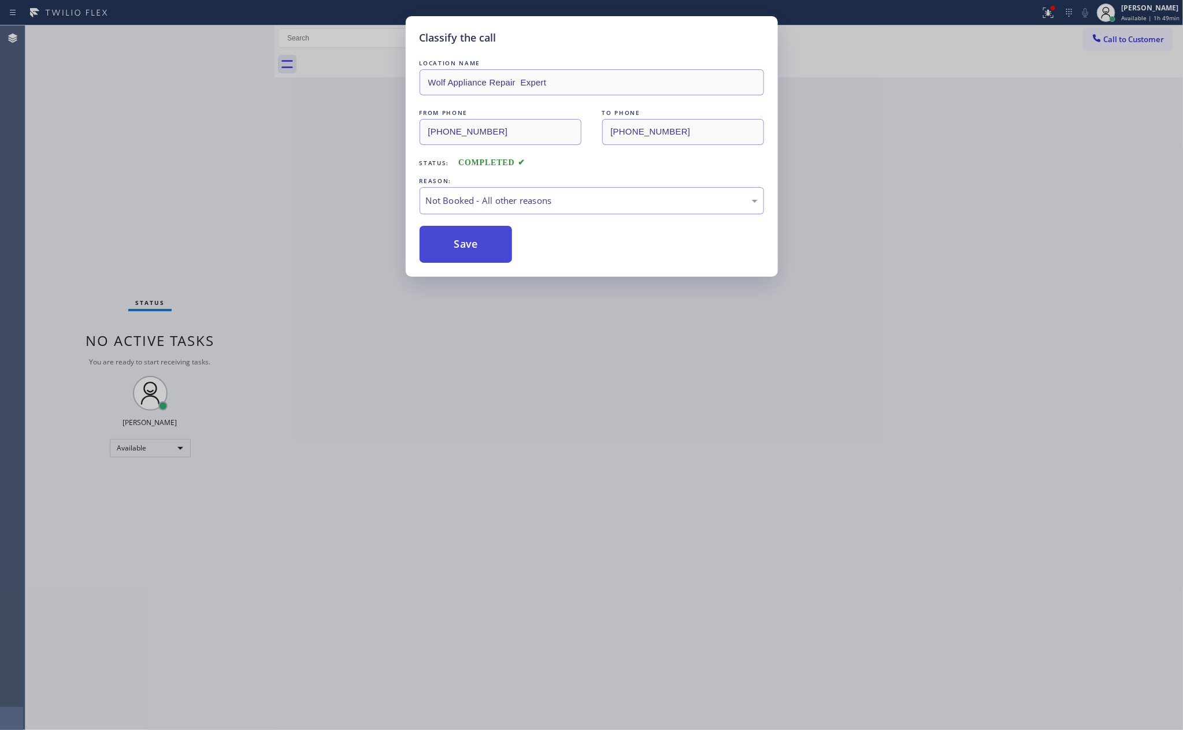
click at [486, 247] on button "Save" at bounding box center [465, 244] width 93 height 37
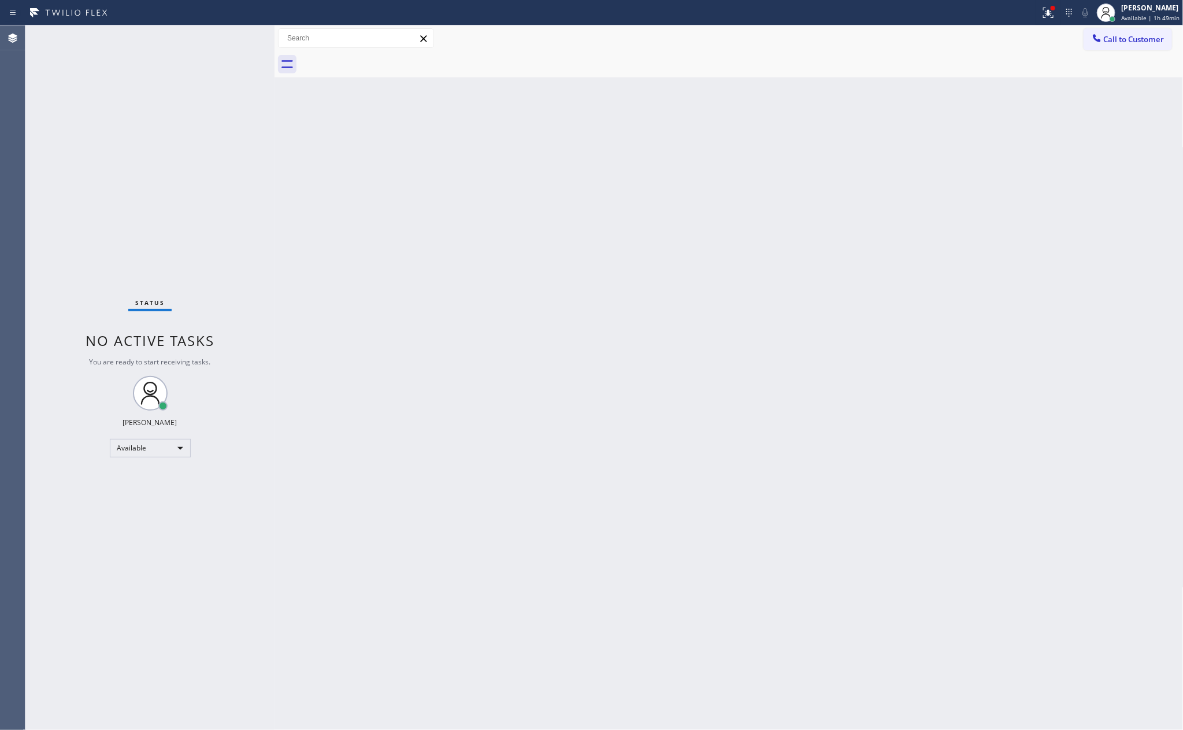
click at [342, 183] on div "Back to Dashboard Change Sender ID Customers Technicians Select a contact Outbo…" at bounding box center [728, 377] width 909 height 705
click at [638, 268] on div "Back to Dashboard Change Sender ID Customers Technicians Select a contact Outbo…" at bounding box center [728, 377] width 909 height 705
click at [643, 270] on div "Back to Dashboard Change Sender ID Customers Technicians Select a contact Outbo…" at bounding box center [728, 377] width 909 height 705
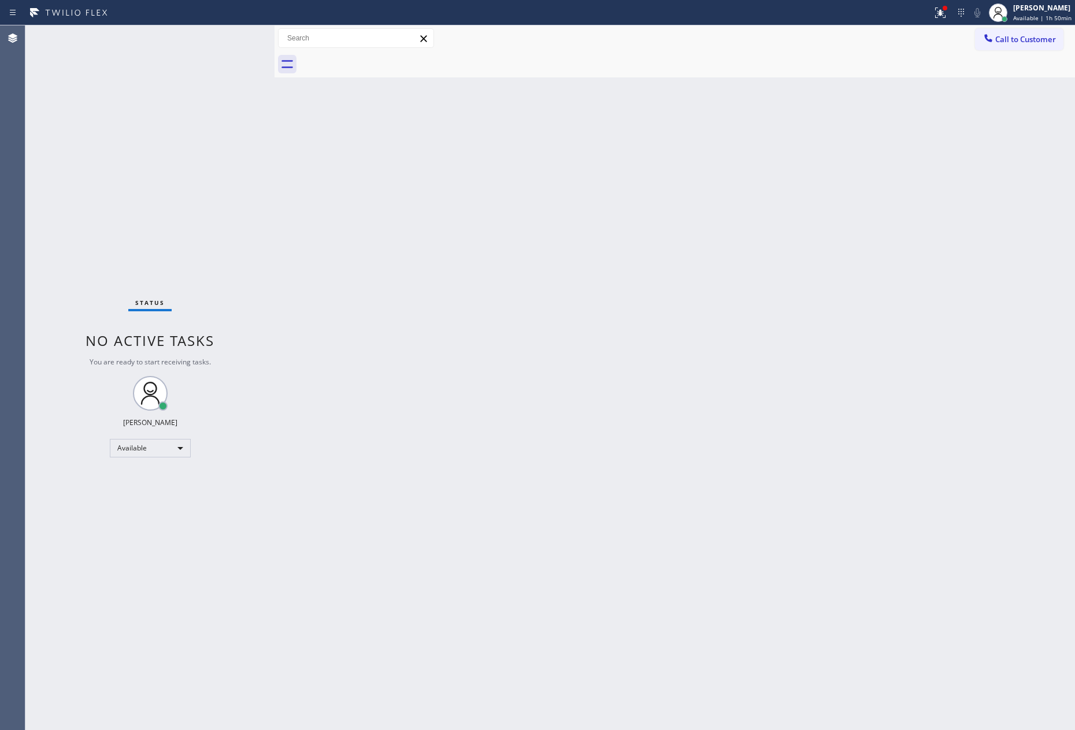
drag, startPoint x: 581, startPoint y: 340, endPoint x: 898, endPoint y: 89, distance: 404.7
click at [621, 302] on div "Back to Dashboard Change Sender ID Customers Technicians Select a contact Outbo…" at bounding box center [674, 377] width 800 height 705
click at [1035, 40] on span "Call to Customer" at bounding box center [1025, 39] width 61 height 10
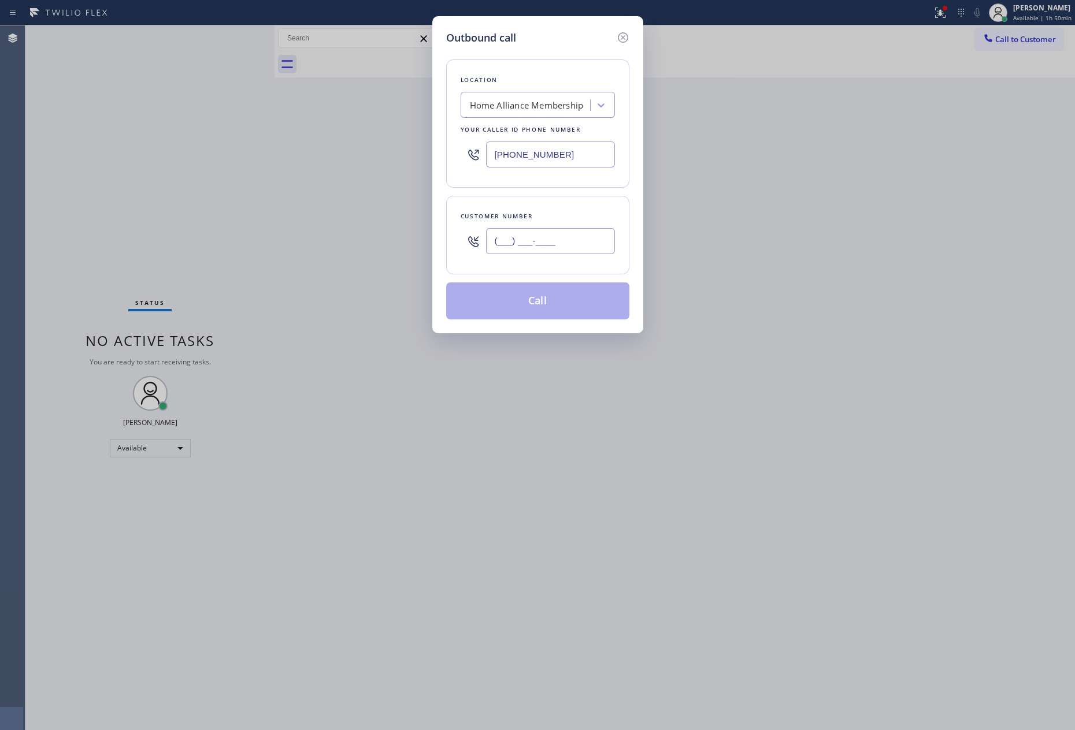
click at [562, 250] on input "(___) ___-____" at bounding box center [550, 241] width 129 height 26
paste input "425) 748-4034"
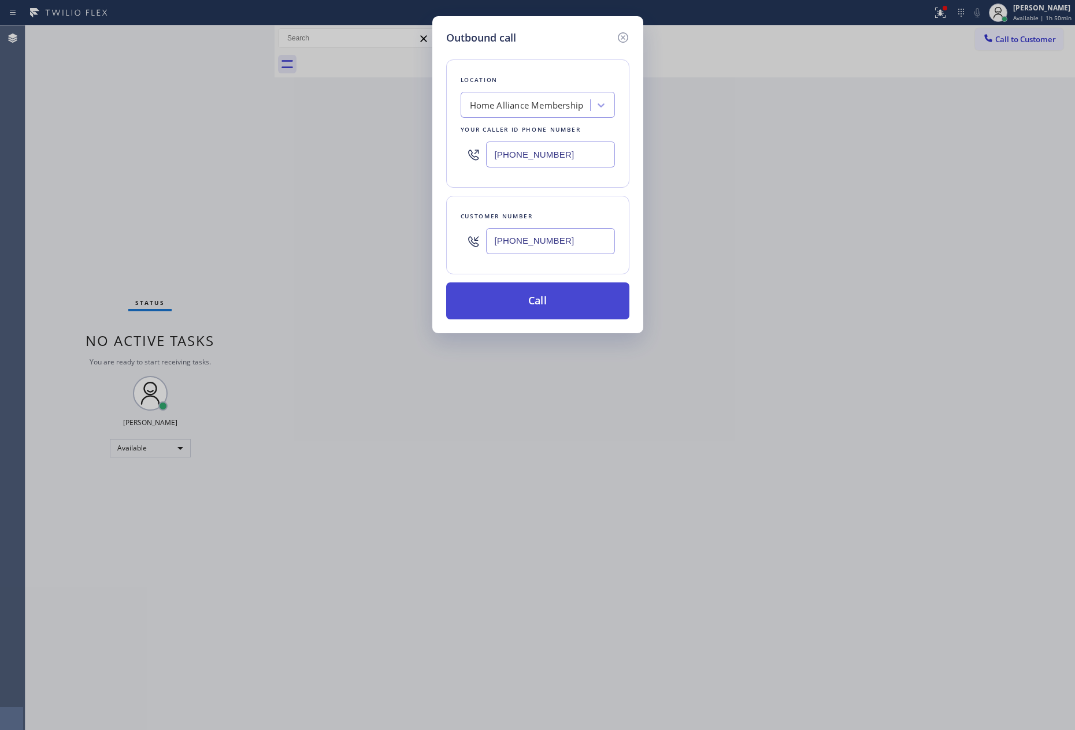
type input "[PHONE_NUMBER]"
click at [573, 309] on button "Call" at bounding box center [537, 301] width 183 height 37
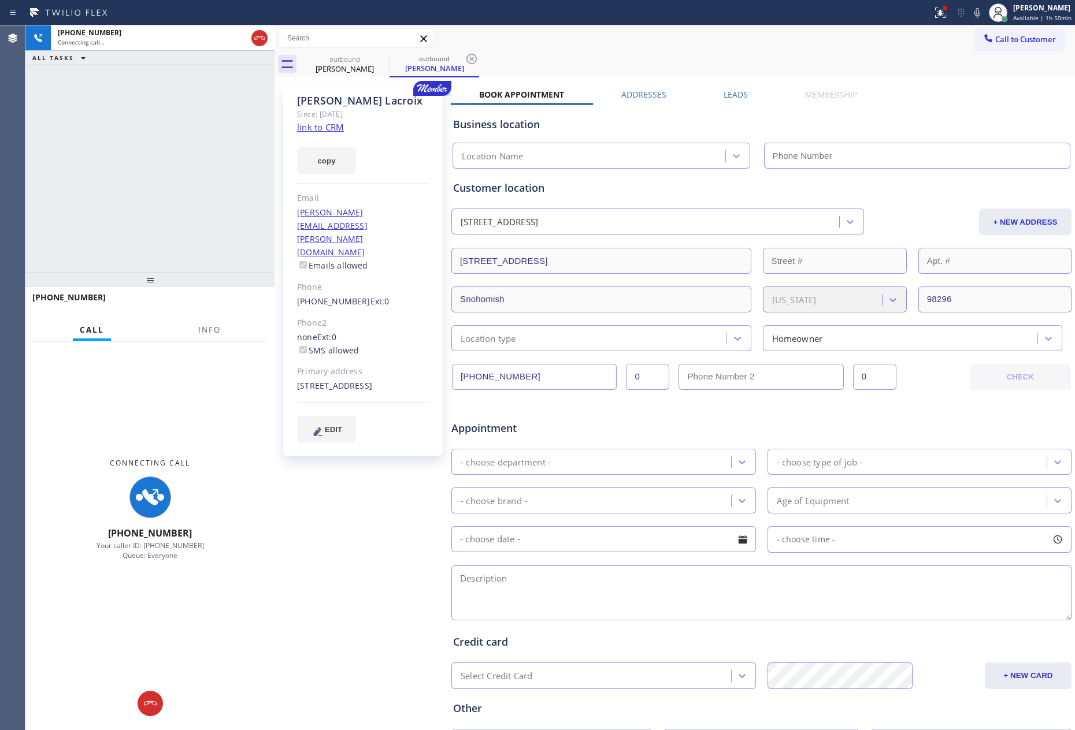
type input "[PHONE_NUMBER]"
click at [40, 135] on div "[PHONE_NUMBER] Connecting call… ALL TASKS ALL TASKS ACTIVE TASKS TASKS IN WRAP …" at bounding box center [149, 148] width 249 height 247
click at [70, 155] on div "[PHONE_NUMBER] Connecting call… ALL TASKS ALL TASKS ACTIVE TASKS TASKS IN WRAP …" at bounding box center [149, 148] width 249 height 247
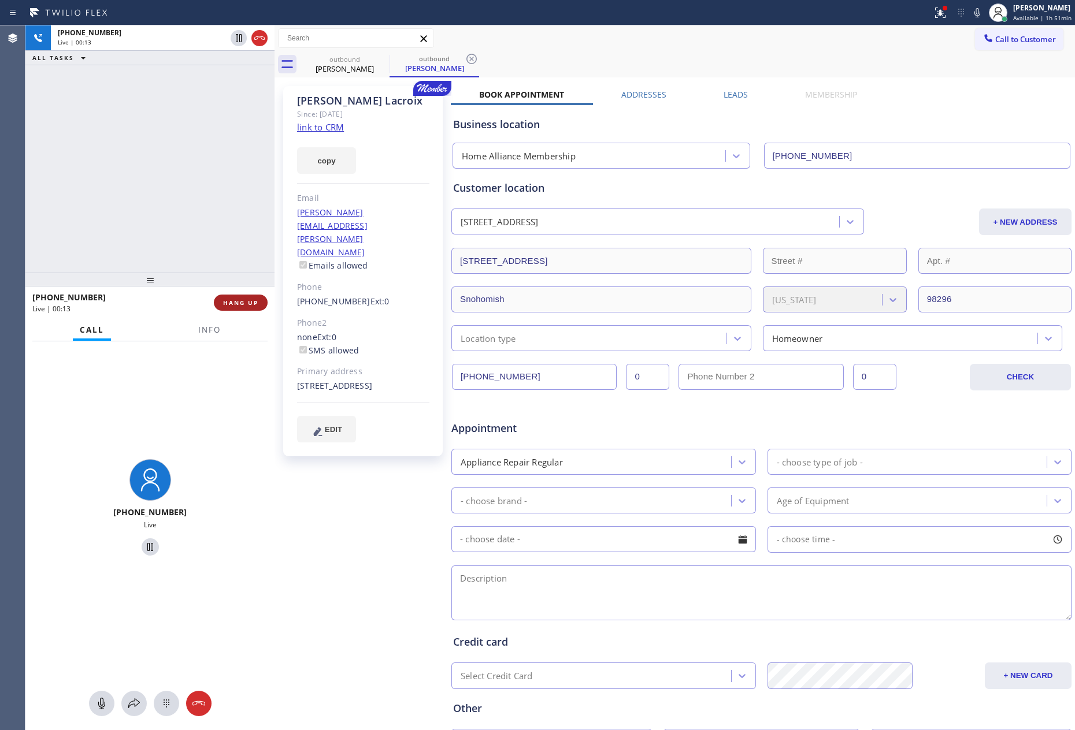
drag, startPoint x: 239, startPoint y: 302, endPoint x: 168, endPoint y: 94, distance: 219.8
click at [239, 302] on span "HANG UP" at bounding box center [240, 303] width 35 height 8
drag, startPoint x: 168, startPoint y: 94, endPoint x: 177, endPoint y: 99, distance: 10.9
click at [170, 92] on div "[PHONE_NUMBER] Live | 00:14 ALL TASKS ALL TASKS ACTIVE TASKS TASKS IN WRAP UP" at bounding box center [149, 148] width 249 height 247
click at [177, 101] on div "[PHONE_NUMBER] Live | 00:14 ALL TASKS ALL TASKS ACTIVE TASKS TASKS IN WRAP UP" at bounding box center [149, 148] width 249 height 247
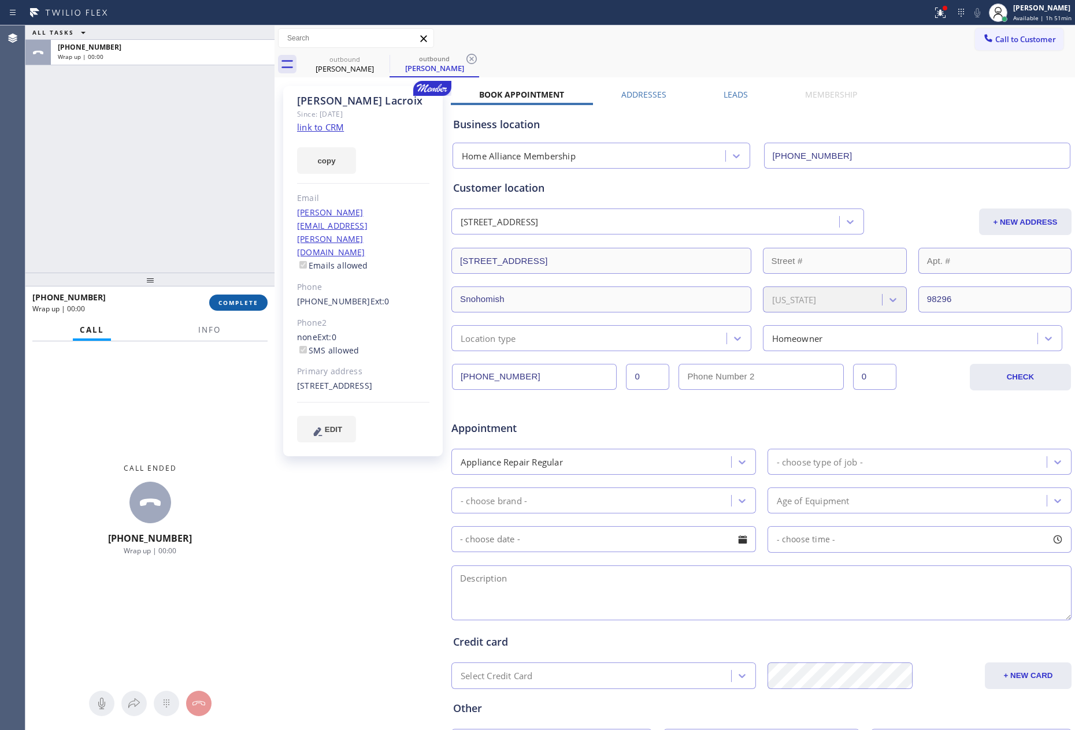
click at [244, 295] on button "COMPLETE" at bounding box center [238, 303] width 58 height 16
click at [229, 160] on div "ALL TASKS ALL TASKS ACTIVE TASKS TASKS IN WRAP UP [PHONE_NUMBER] Wrap up | 00:00" at bounding box center [149, 148] width 249 height 247
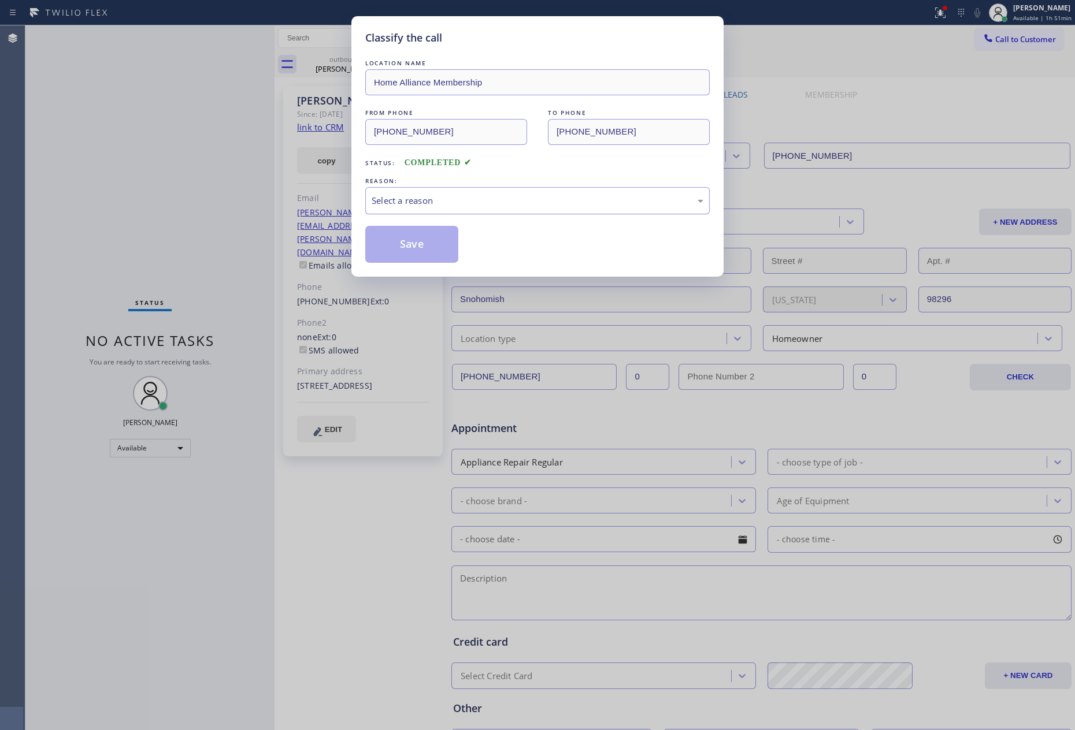
drag, startPoint x: 455, startPoint y: 195, endPoint x: 454, endPoint y: 212, distance: 17.3
click at [454, 207] on div "Select a reason" at bounding box center [538, 200] width 332 height 13
click at [436, 252] on button "Save" at bounding box center [411, 244] width 93 height 37
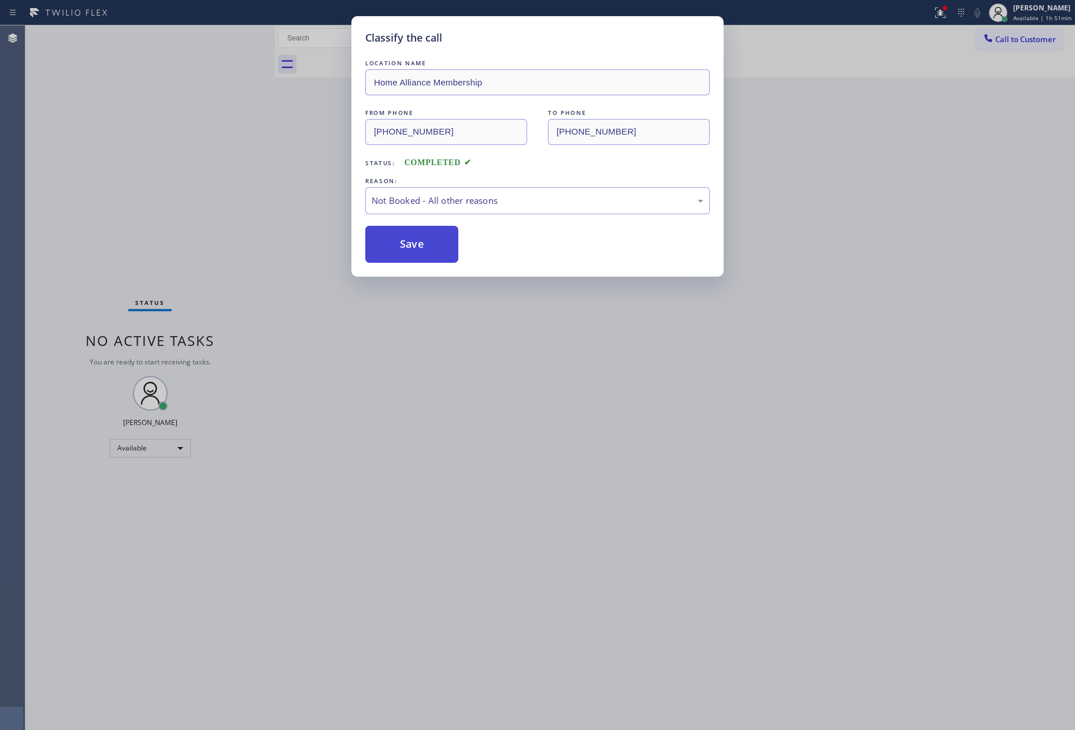
drag, startPoint x: 436, startPoint y: 252, endPoint x: 442, endPoint y: 237, distance: 15.8
click at [437, 244] on button "Save" at bounding box center [411, 244] width 93 height 37
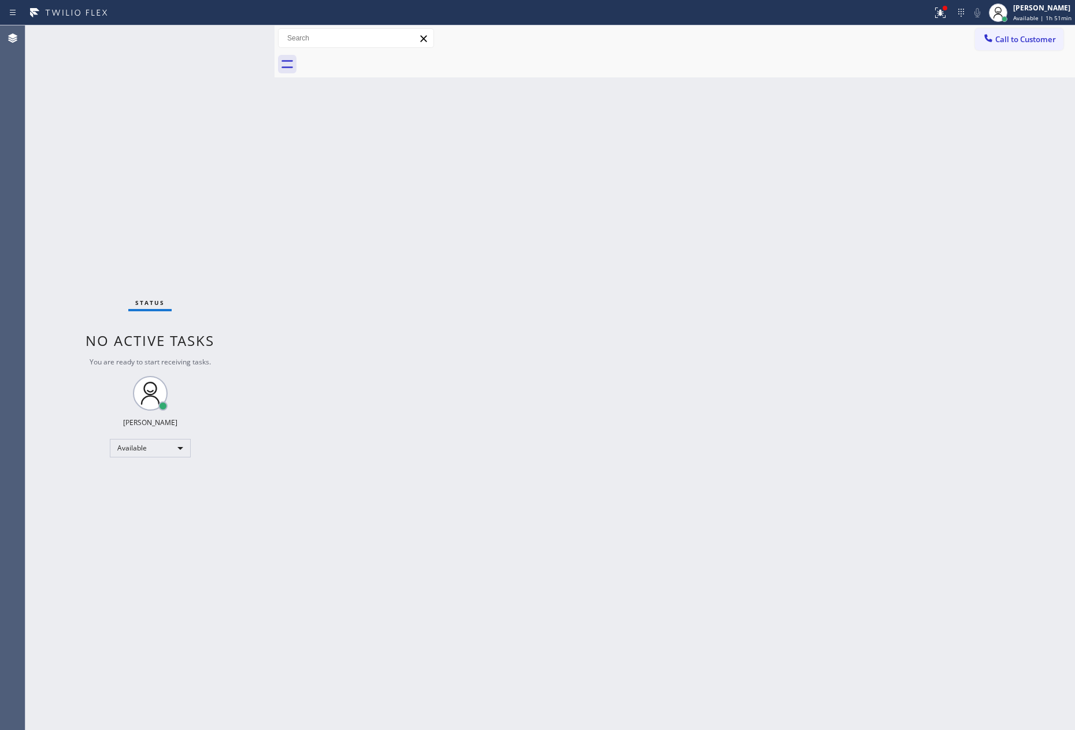
drag, startPoint x: 300, startPoint y: 219, endPoint x: 452, endPoint y: 330, distance: 188.6
click at [302, 222] on div "Back to Dashboard Change Sender ID Customers Technicians Select a contact Outbo…" at bounding box center [674, 377] width 800 height 705
drag, startPoint x: 657, startPoint y: 418, endPoint x: 687, endPoint y: 418, distance: 30.0
click at [676, 418] on div "Back to Dashboard Change Sender ID Customers Technicians Select a contact Outbo…" at bounding box center [674, 377] width 800 height 705
drag, startPoint x: 1056, startPoint y: 46, endPoint x: 1049, endPoint y: 49, distance: 7.5
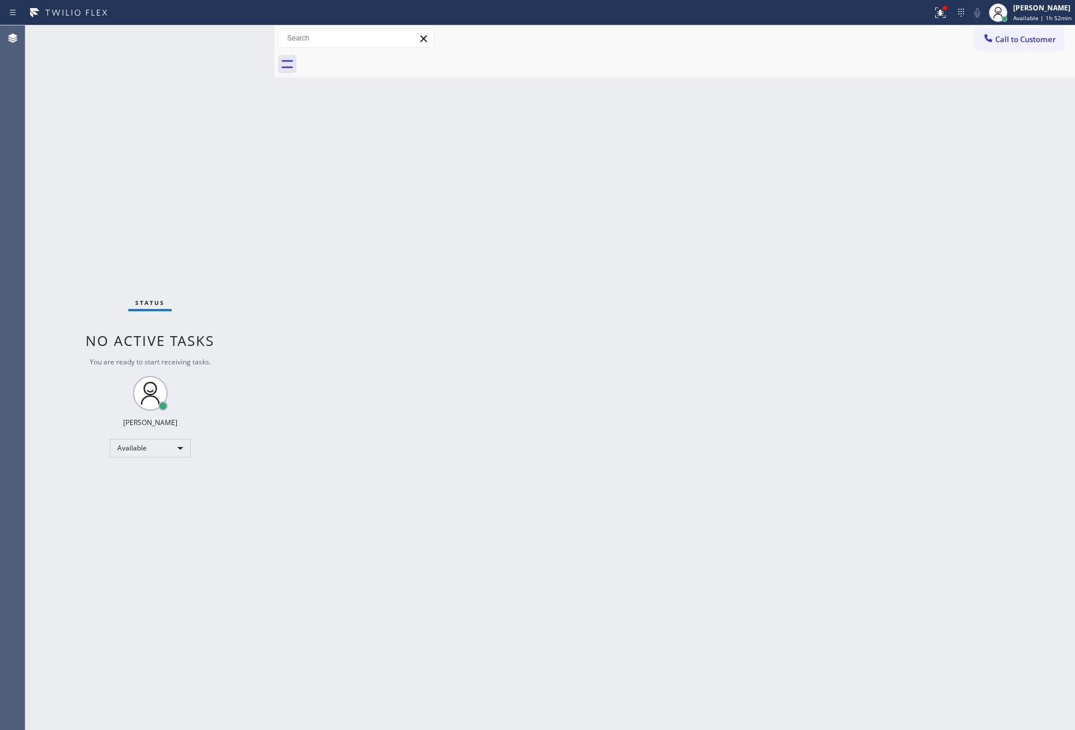
click at [1054, 46] on button "Call to Customer" at bounding box center [1019, 39] width 88 height 22
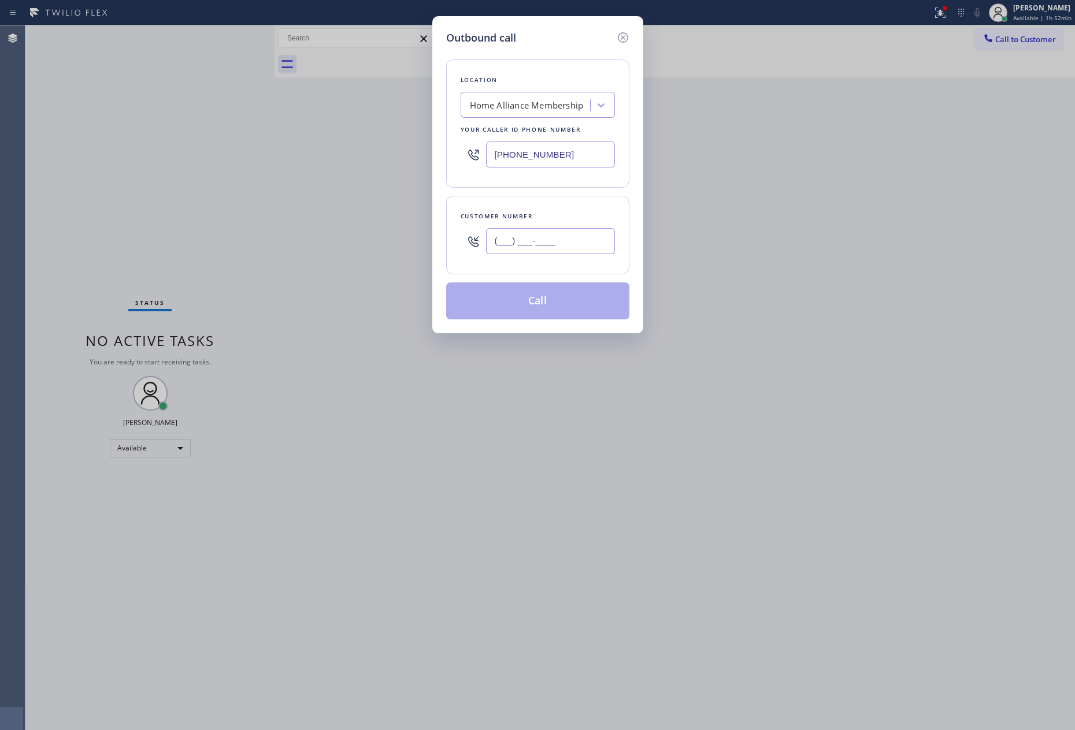
click at [589, 245] on input "(___) ___-____" at bounding box center [550, 241] width 129 height 26
paste input "916) 213-0999"
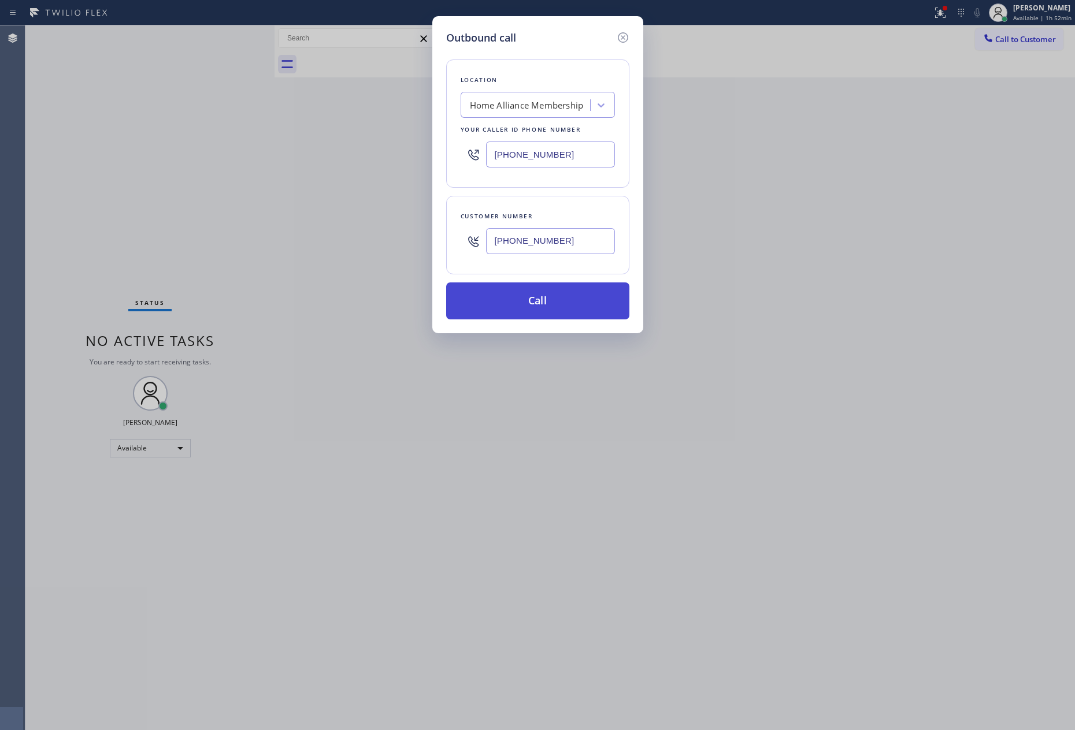
type input "[PHONE_NUMBER]"
click at [572, 315] on button "Call" at bounding box center [537, 301] width 183 height 37
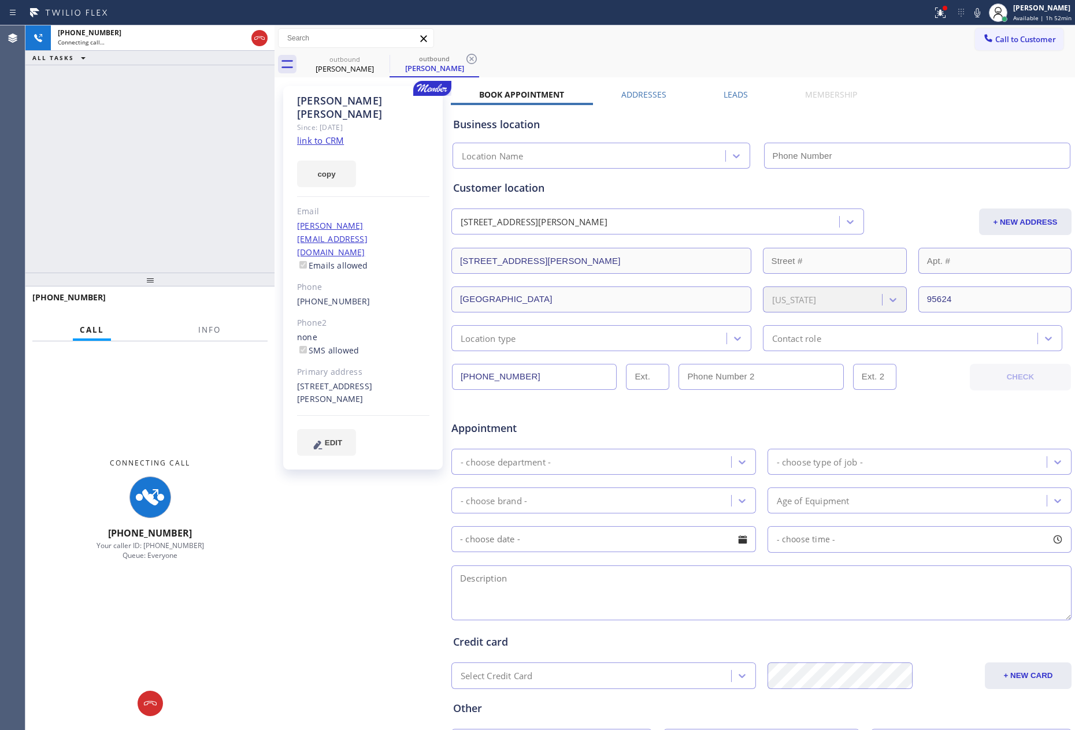
type input "[PHONE_NUMBER]"
drag, startPoint x: 731, startPoint y: 91, endPoint x: 643, endPoint y: 118, distance: 92.6
click at [730, 91] on label "Leads" at bounding box center [735, 94] width 24 height 11
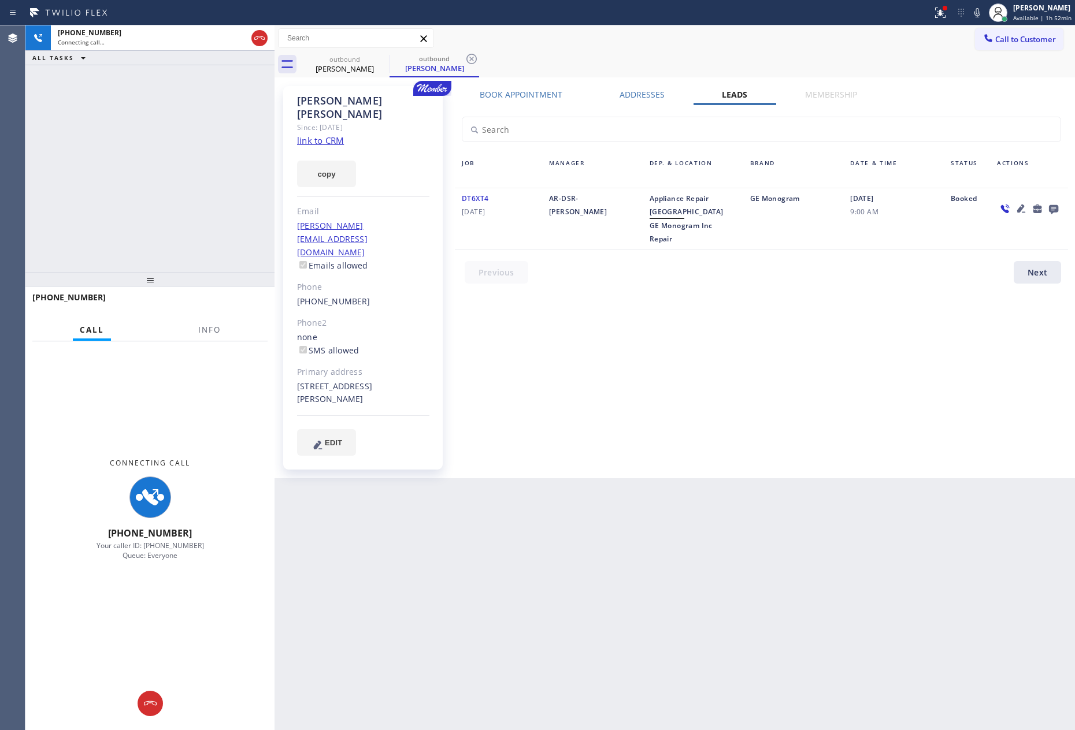
click at [1054, 206] on icon at bounding box center [1053, 209] width 9 height 9
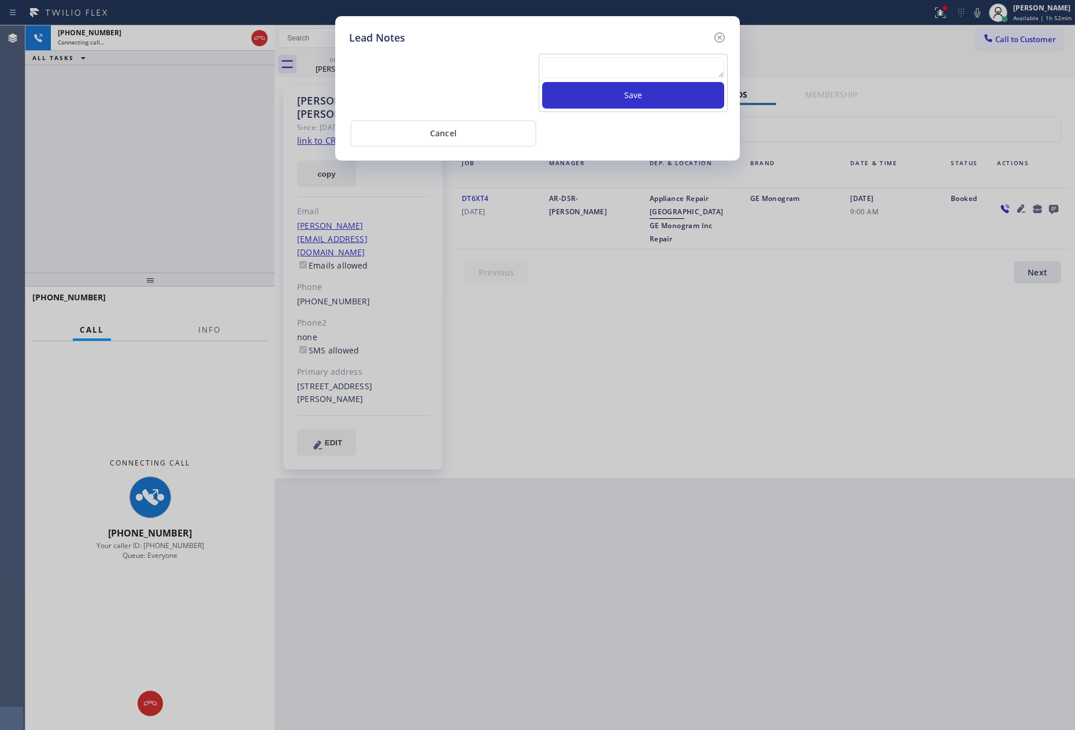
click at [609, 133] on div "Cancel" at bounding box center [537, 132] width 377 height 29
click at [653, 68] on textarea at bounding box center [633, 67] width 182 height 21
paste textarea "For the welcome call, please transfer the customer if they call back.""
type textarea "For the welcome call, please transfer the customer if they call back.""
click at [642, 86] on button "Save" at bounding box center [633, 95] width 182 height 27
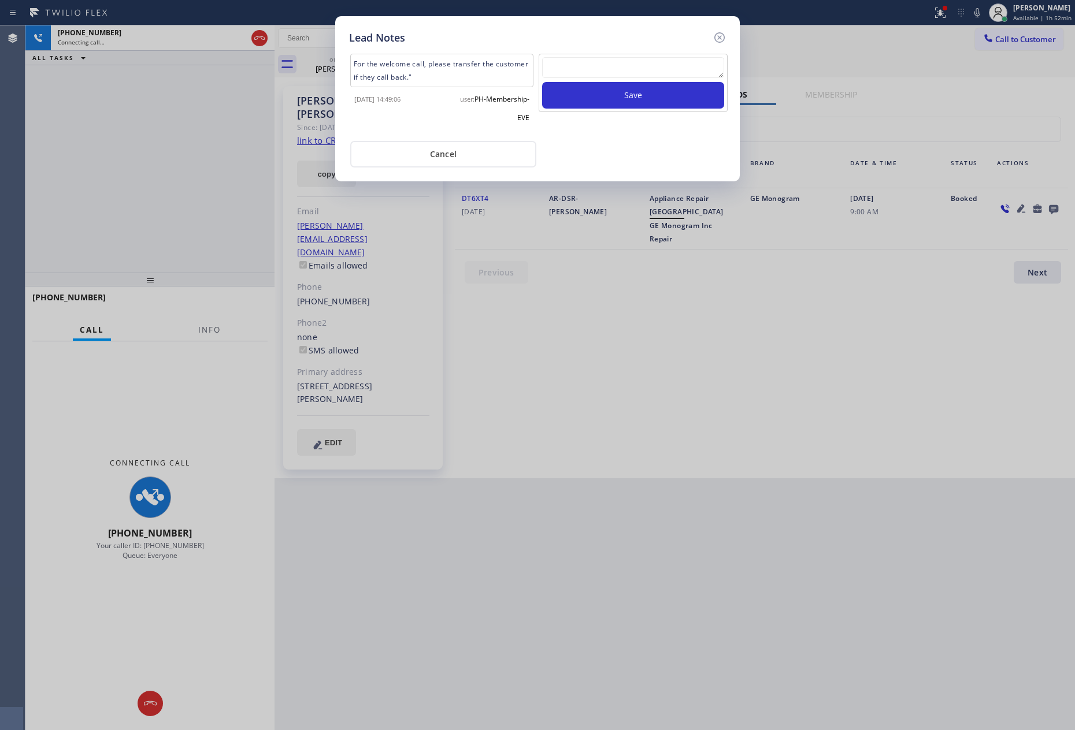
click at [650, 139] on div "Cancel" at bounding box center [537, 153] width 377 height 29
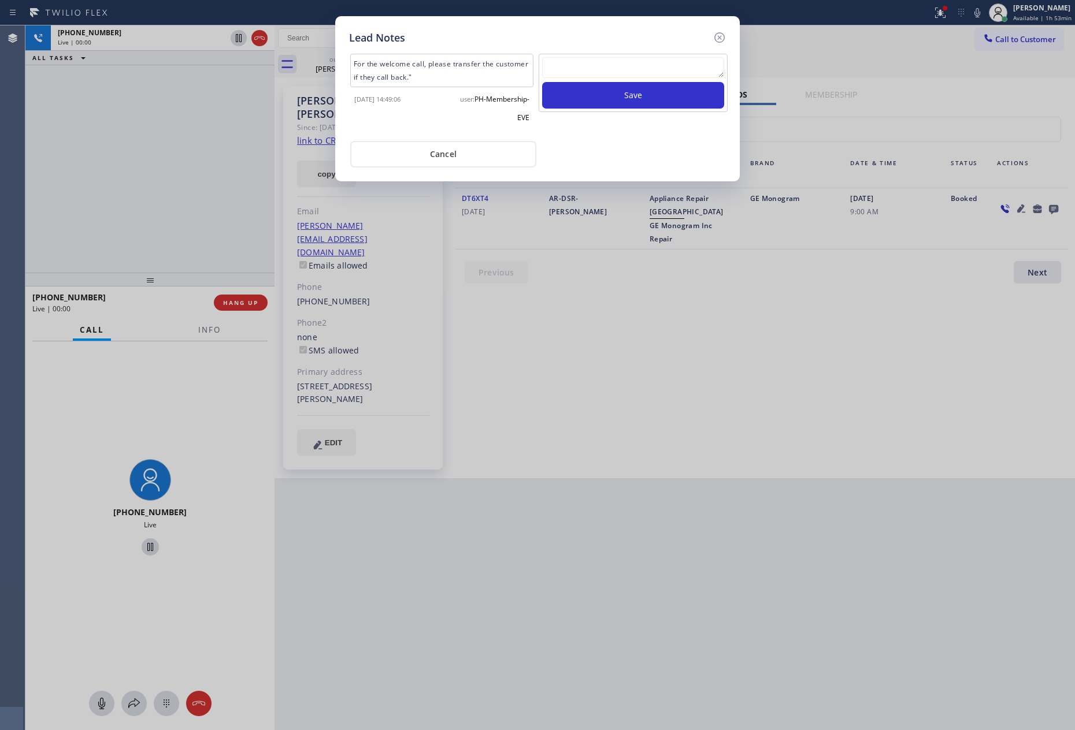
drag, startPoint x: 165, startPoint y: 193, endPoint x: 374, endPoint y: 246, distance: 216.4
click at [248, 225] on div "Lead Notes For the welcome call, please transfer the customer if they call back…" at bounding box center [537, 365] width 1075 height 730
click at [413, 156] on button "Cancel" at bounding box center [443, 154] width 186 height 27
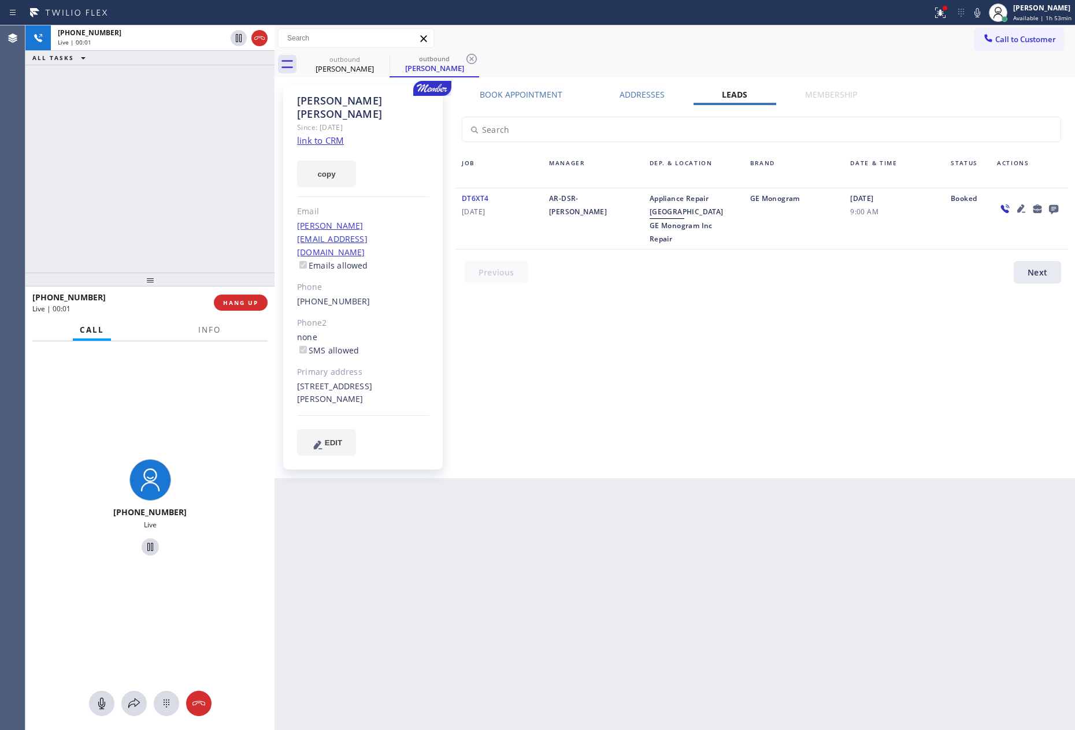
click at [174, 180] on div "[PHONE_NUMBER] Live | 00:01 ALL TASKS ALL TASKS ACTIVE TASKS TASKS IN WRAP UP" at bounding box center [149, 148] width 249 height 247
click at [172, 180] on div "[PHONE_NUMBER] Live | 00:01 ALL TASKS ALL TASKS ACTIVE TASKS TASKS IN WRAP UP" at bounding box center [149, 148] width 249 height 247
click at [172, 180] on div "[PHONE_NUMBER] Live | 00:02 ALL TASKS ALL TASKS ACTIVE TASKS TASKS IN WRAP UP" at bounding box center [149, 148] width 249 height 247
click at [626, 335] on div "Book Appointment Addresses Leads Membership Business location Home Alliance Mem…" at bounding box center [761, 282] width 621 height 387
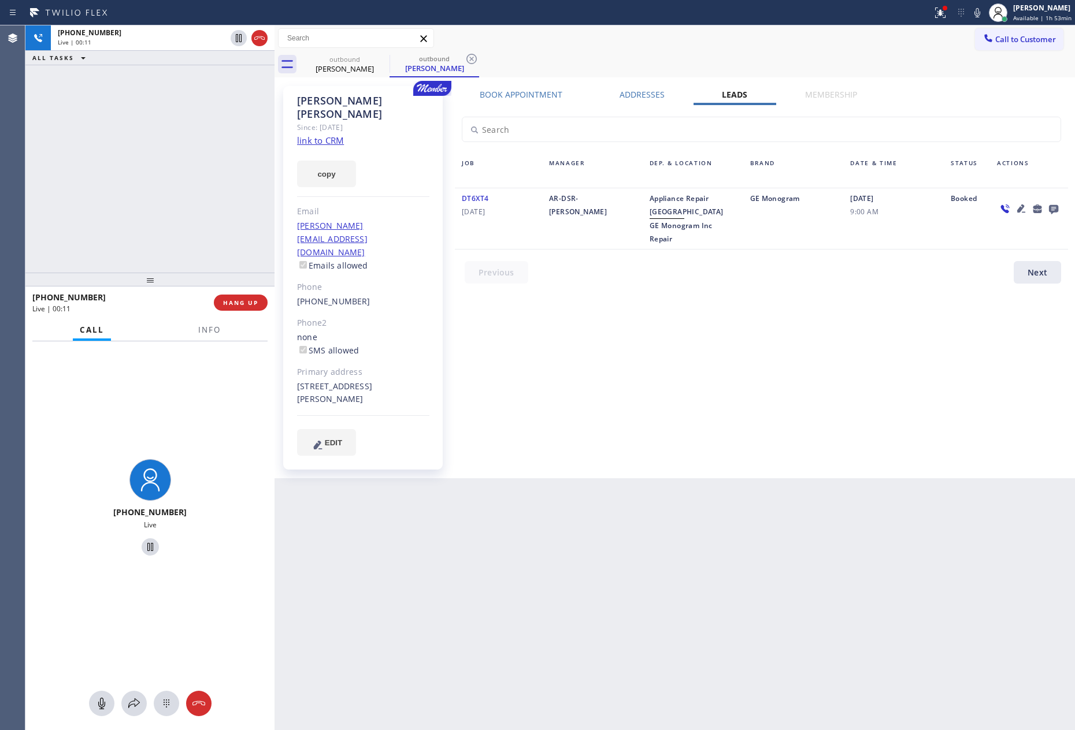
click at [626, 335] on div "Book Appointment Addresses Leads Membership Business location Home Alliance Mem…" at bounding box center [761, 282] width 621 height 387
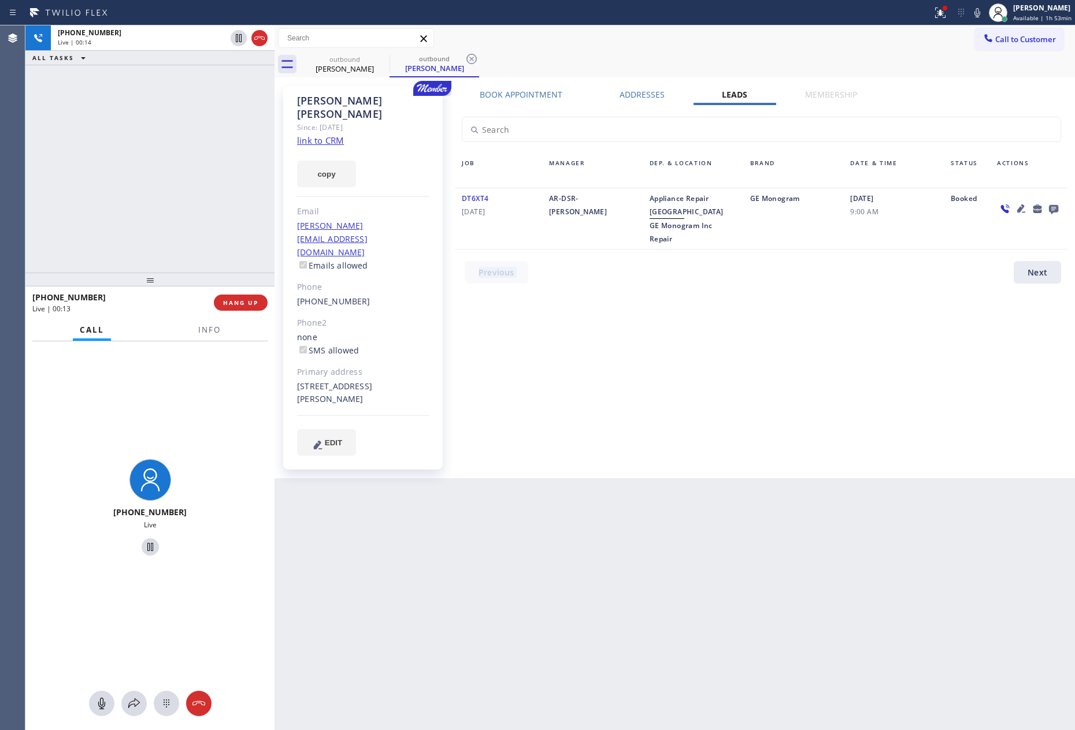
click at [338, 135] on link "link to CRM" at bounding box center [320, 141] width 47 height 12
click at [626, 340] on div "Book Appointment Addresses Leads Membership Business location Home Alliance Mem…" at bounding box center [761, 282] width 621 height 387
click at [607, 352] on div "Book Appointment Addresses Leads Membership Business location Home Alliance Mem…" at bounding box center [761, 282] width 621 height 387
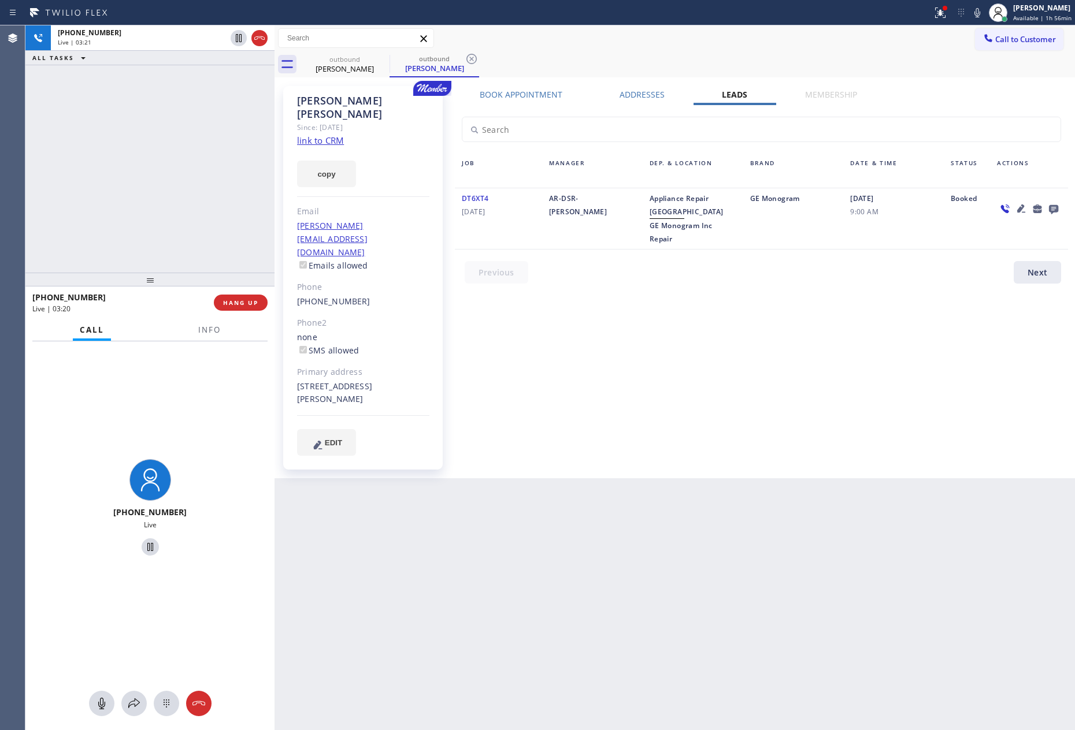
click at [80, 172] on div "[PHONE_NUMBER] Live | 03:21 ALL TASKS ALL TASKS ACTIVE TASKS TASKS IN WRAP UP" at bounding box center [149, 148] width 249 height 247
click at [602, 317] on div "Book Appointment Addresses Leads Membership Business location Home Alliance Mem…" at bounding box center [761, 282] width 621 height 387
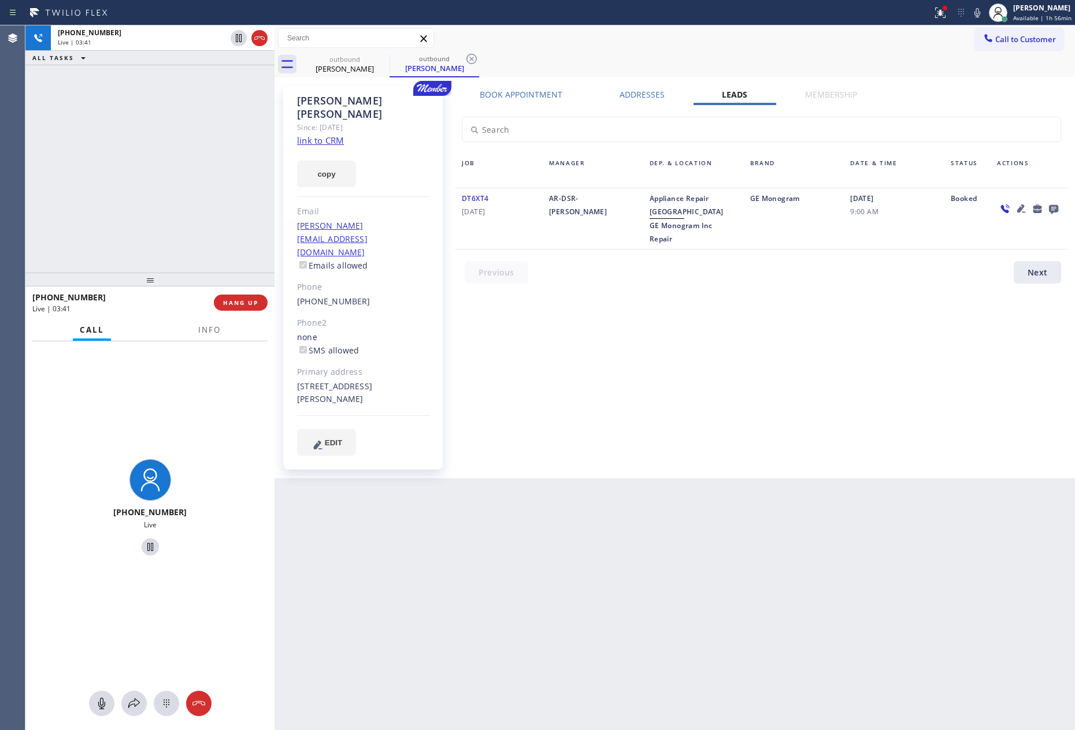
click at [661, 378] on div "Book Appointment Addresses Leads Membership Business location Home Alliance Mem…" at bounding box center [761, 282] width 621 height 387
click at [662, 378] on div "Book Appointment Addresses Leads Membership Business location Home Alliance Mem…" at bounding box center [761, 282] width 621 height 387
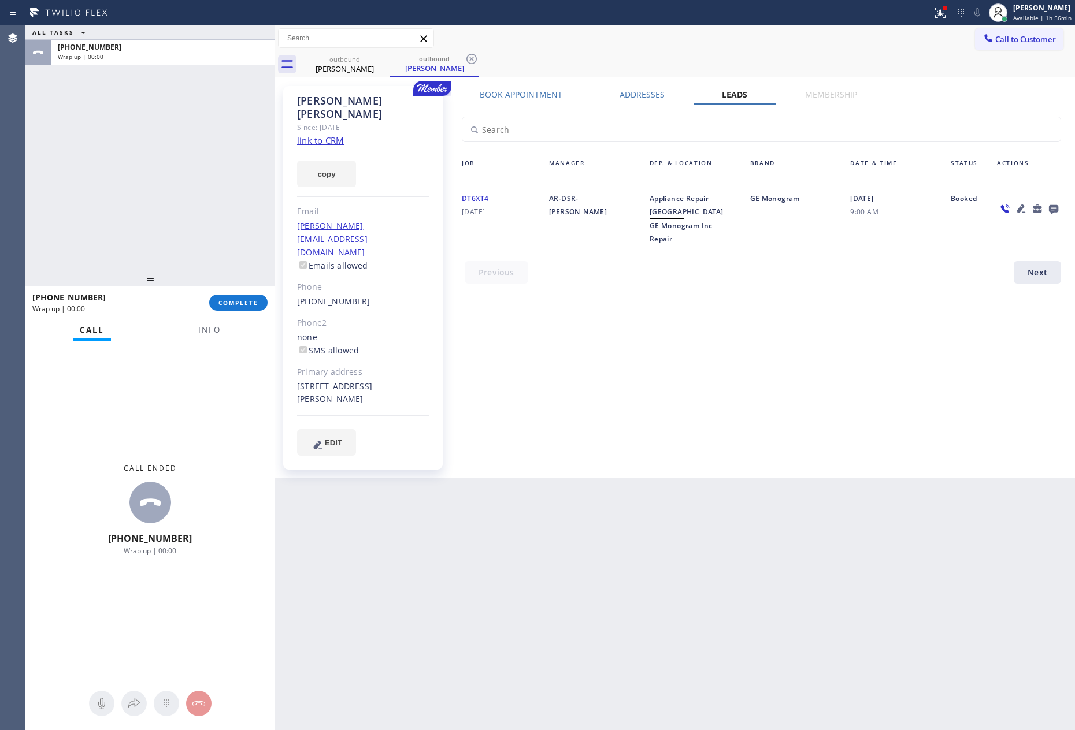
click at [539, 501] on div "Back to Dashboard Change Sender ID Customers Technicians Select a contact Outbo…" at bounding box center [674, 377] width 800 height 705
drag, startPoint x: 111, startPoint y: 179, endPoint x: 276, endPoint y: 418, distance: 290.7
click at [130, 175] on div "ALL TASKS ALL TASKS ACTIVE TASKS TASKS IN WRAP UP [PHONE_NUMBER] Wrap up | 07:14" at bounding box center [149, 148] width 249 height 247
click at [248, 300] on span "COMPLETE" at bounding box center [238, 303] width 40 height 8
click at [192, 155] on div "ALL TASKS ALL TASKS ACTIVE TASKS TASKS IN WRAP UP [PHONE_NUMBER] Wrap up | 07:15" at bounding box center [149, 148] width 249 height 247
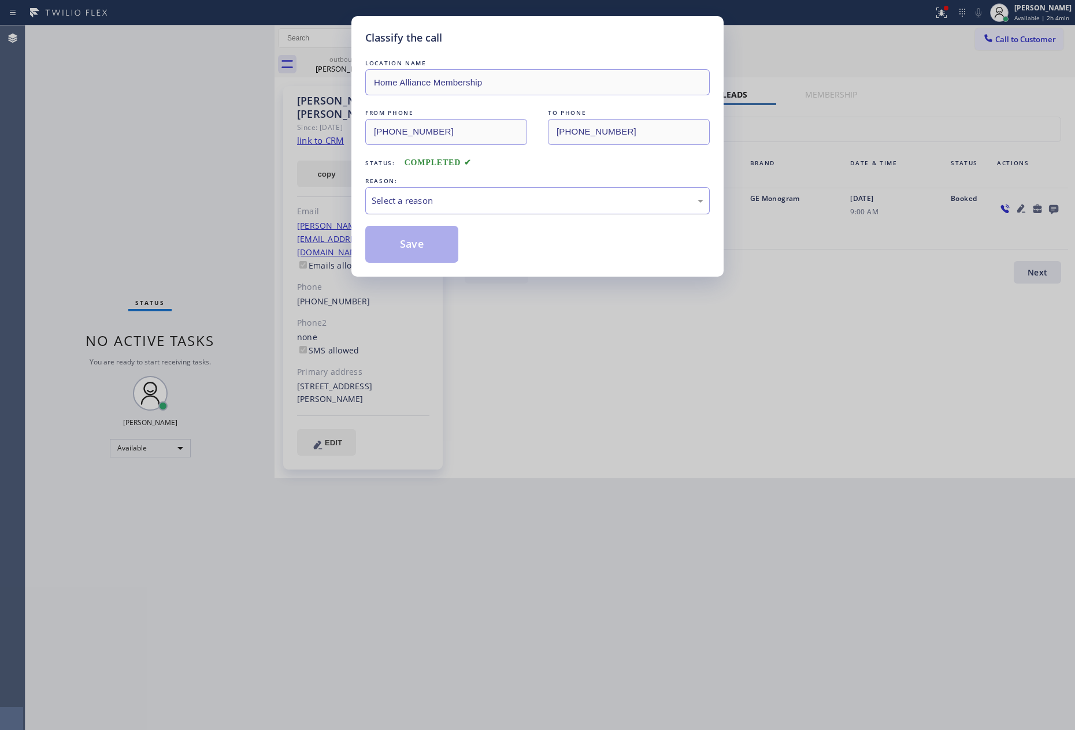
click at [387, 205] on div "Select a reason" at bounding box center [538, 200] width 332 height 13
click at [411, 250] on button "Save" at bounding box center [411, 244] width 93 height 37
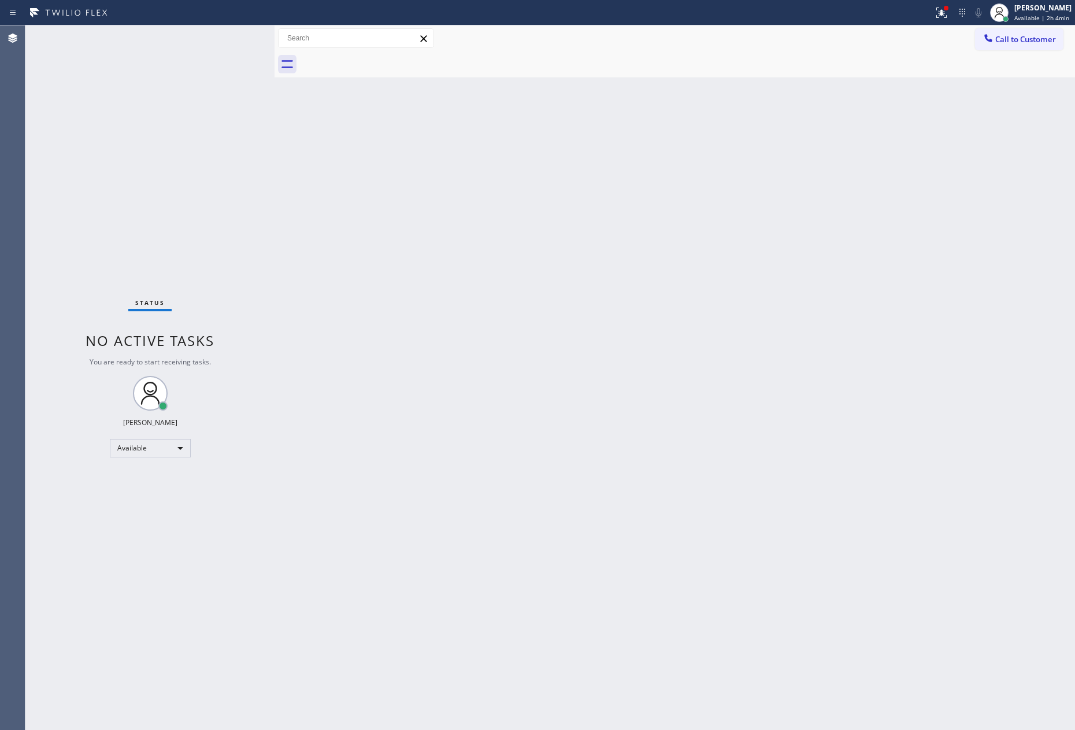
click at [167, 201] on div "Status No active tasks You are ready to start receiving tasks. [PERSON_NAME] Av…" at bounding box center [149, 377] width 249 height 705
drag, startPoint x: 581, startPoint y: 445, endPoint x: 867, endPoint y: 32, distance: 502.6
click at [593, 434] on div "Back to Dashboard Change Sender ID Customers Technicians Select a contact Outbo…" at bounding box center [674, 377] width 800 height 705
click at [404, 254] on div "Back to Dashboard Change Sender ID Customers Technicians Select a contact Outbo…" at bounding box center [674, 377] width 800 height 705
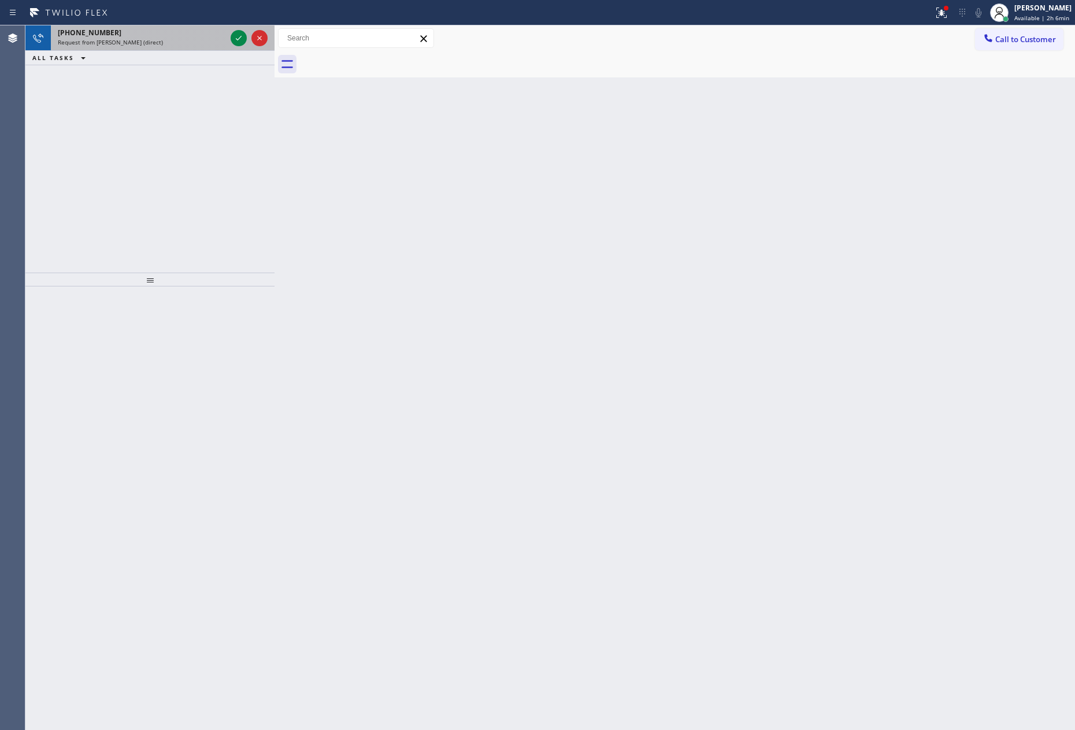
drag, startPoint x: 89, startPoint y: 257, endPoint x: 228, endPoint y: 47, distance: 251.4
click at [118, 234] on div "[PHONE_NUMBER] Request from [PERSON_NAME] (direct) ALL TASKS ALL TASKS ACTIVE T…" at bounding box center [149, 148] width 249 height 247
drag, startPoint x: 237, startPoint y: 36, endPoint x: 214, endPoint y: 186, distance: 151.5
click at [237, 50] on div "[PHONE_NUMBER] Request from [PERSON_NAME] (direct) ALL TASKS ALL TASKS ACTIVE T…" at bounding box center [149, 45] width 249 height 40
click at [214, 186] on div "[PHONE_NUMBER] Request from [PERSON_NAME] (direct) ALL TASKS ALL TASKS ACTIVE T…" at bounding box center [149, 148] width 249 height 247
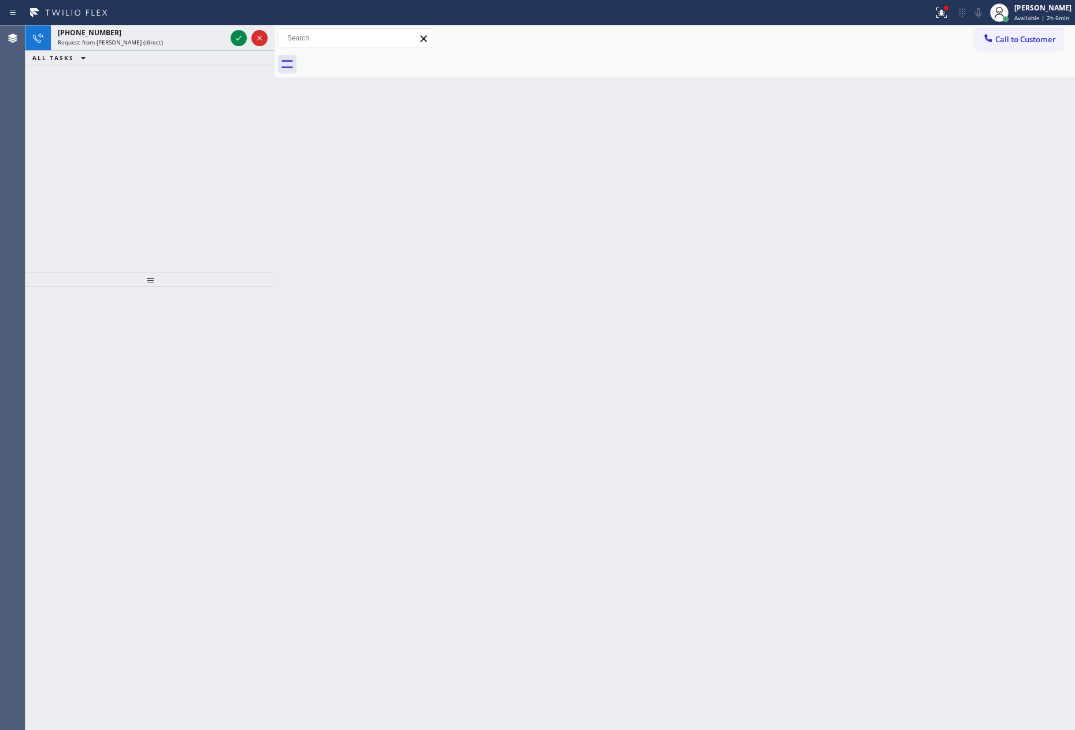
click at [214, 186] on div "[PHONE_NUMBER] Request from [PERSON_NAME] (direct) ALL TASKS ALL TASKS ACTIVE T…" at bounding box center [149, 148] width 249 height 247
click at [236, 40] on icon at bounding box center [239, 38] width 14 height 14
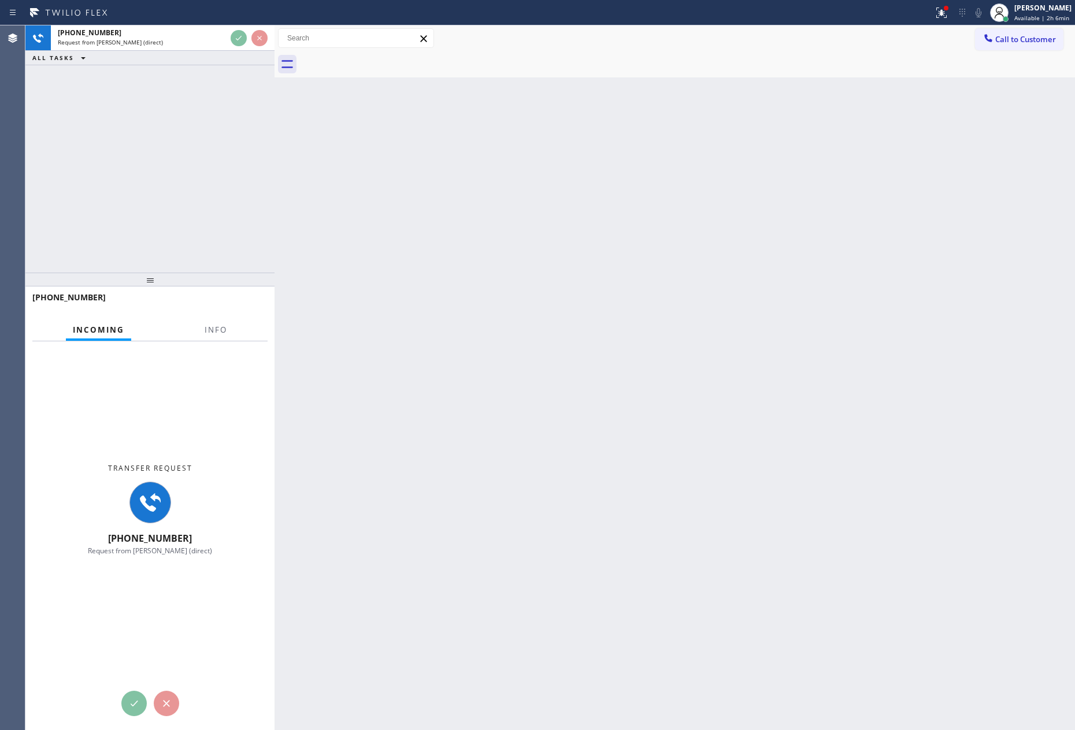
click at [226, 131] on div "[PHONE_NUMBER] Request from [PERSON_NAME] (direct) ALL TASKS ALL TASKS ACTIVE T…" at bounding box center [149, 148] width 249 height 247
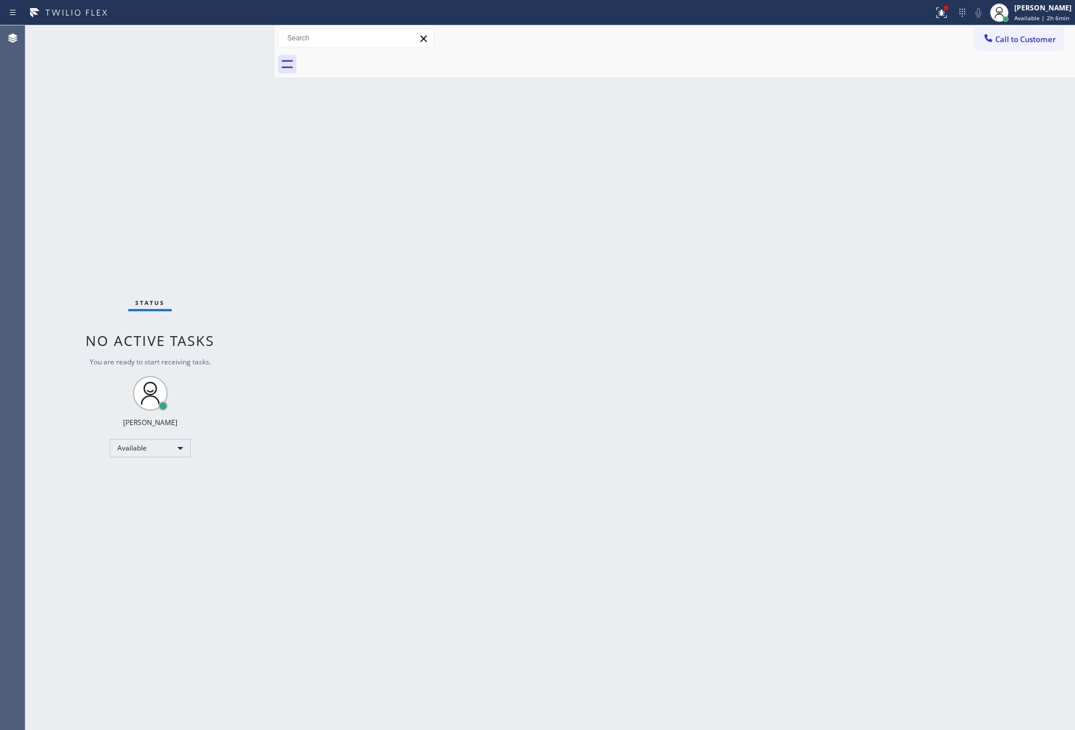
drag, startPoint x: 226, startPoint y: 130, endPoint x: 470, endPoint y: 303, distance: 299.2
click at [281, 141] on div "Status No active tasks You are ready to start receiving tasks. [PERSON_NAME] Av…" at bounding box center [549, 377] width 1049 height 705
click at [1052, 40] on span "Call to Customer" at bounding box center [1025, 39] width 61 height 10
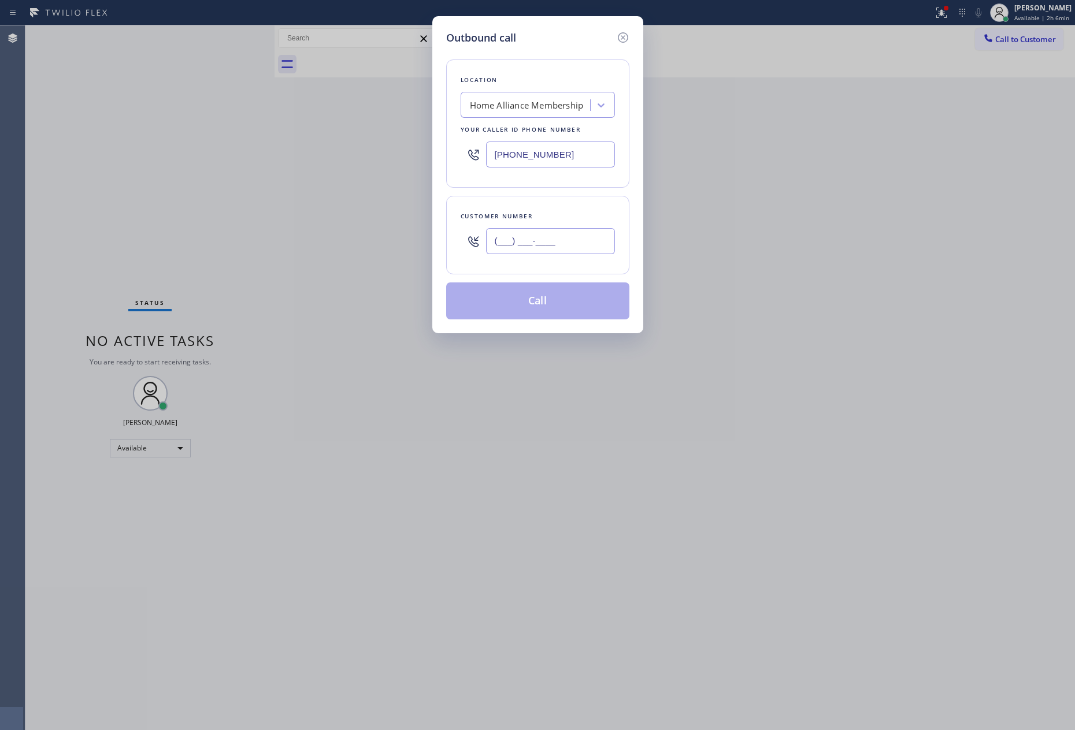
click at [578, 243] on input "(___) ___-____" at bounding box center [550, 241] width 129 height 26
paste input "602) 549-7523"
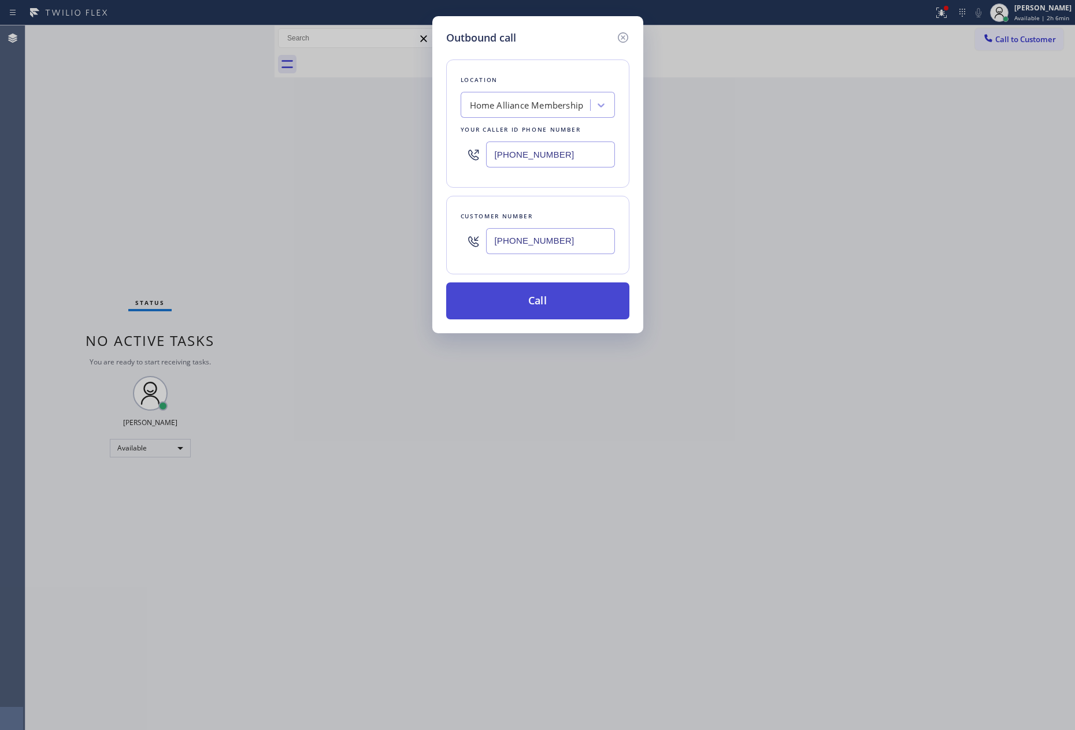
type input "[PHONE_NUMBER]"
click at [567, 309] on button "Call" at bounding box center [537, 301] width 183 height 37
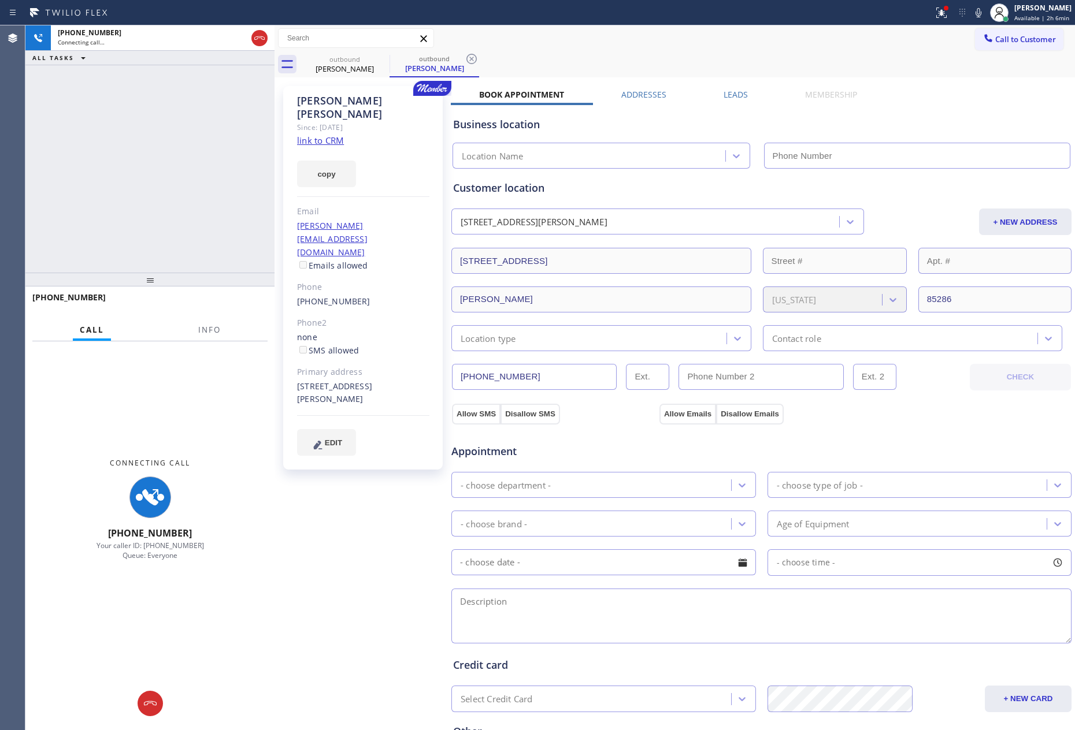
type input "[PHONE_NUMBER]"
click at [182, 142] on div "[PHONE_NUMBER] Connecting call… ALL TASKS ALL TASKS ACTIVE TASKS TASKS IN WRAP …" at bounding box center [149, 148] width 249 height 247
click at [181, 142] on div "[PHONE_NUMBER] Connecting call… ALL TASKS ALL TASKS ACTIVE TASKS TASKS IN WRAP …" at bounding box center [149, 148] width 249 height 247
click at [181, 141] on div "[PHONE_NUMBER] Connecting call… ALL TASKS ALL TASKS ACTIVE TASKS TASKS IN WRAP …" at bounding box center [149, 148] width 249 height 247
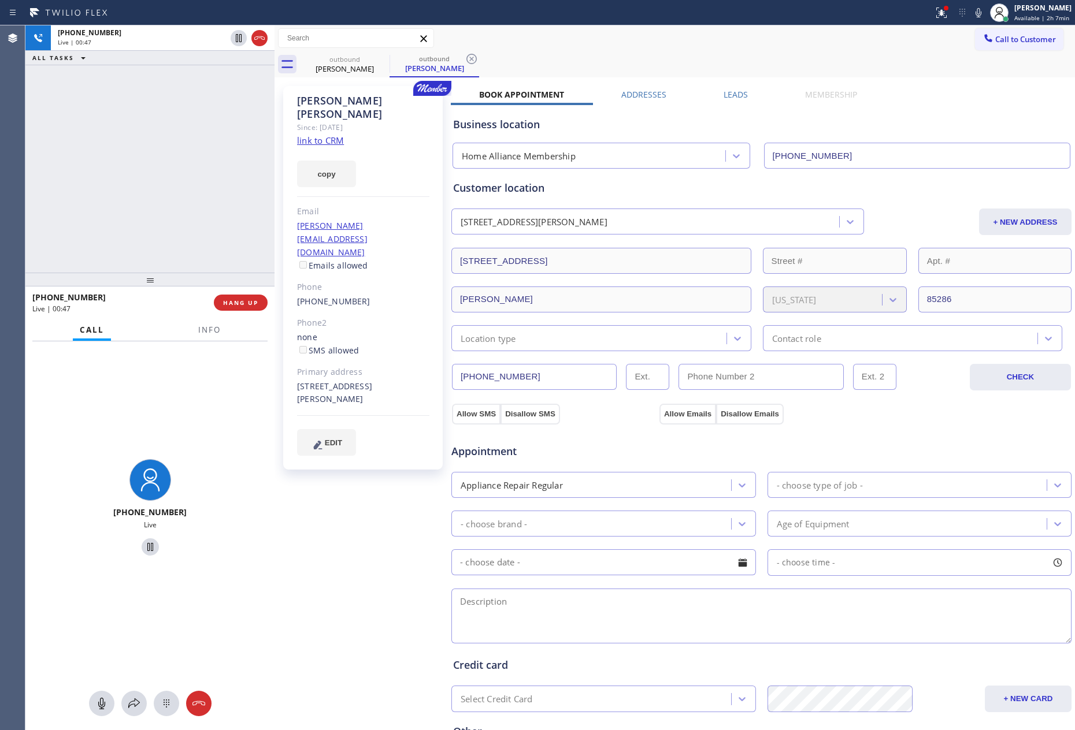
click at [199, 191] on div "[PHONE_NUMBER] Live | 00:47 ALL TASKS ALL TASKS ACTIVE TASKS TASKS IN WRAP UP" at bounding box center [149, 148] width 249 height 247
click at [317, 135] on link "link to CRM" at bounding box center [320, 141] width 47 height 12
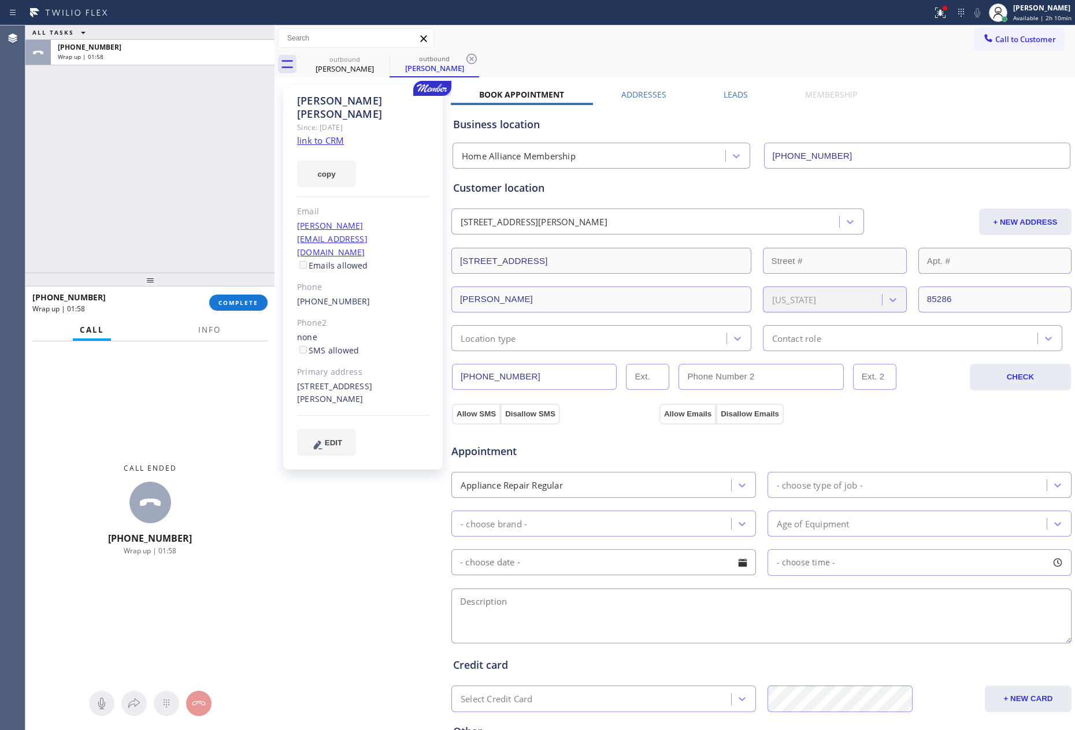
click at [78, 222] on div "ALL TASKS ALL TASKS ACTIVE TASKS TASKS IN WRAP UP [PHONE_NUMBER] Wrap up | 01:58" at bounding box center [149, 148] width 249 height 247
click at [238, 304] on span "COMPLETE" at bounding box center [238, 303] width 40 height 8
click at [205, 134] on div "ALL TASKS ALL TASKS ACTIVE TASKS TASKS IN WRAP UP [PHONE_NUMBER] Wrap up | 01:59" at bounding box center [149, 148] width 249 height 247
click at [205, 134] on div "ALL TASKS ALL TASKS ACTIVE TASKS TASKS IN WRAP UP [PHONE_NUMBER] Wrap up | 02:00" at bounding box center [149, 148] width 249 height 247
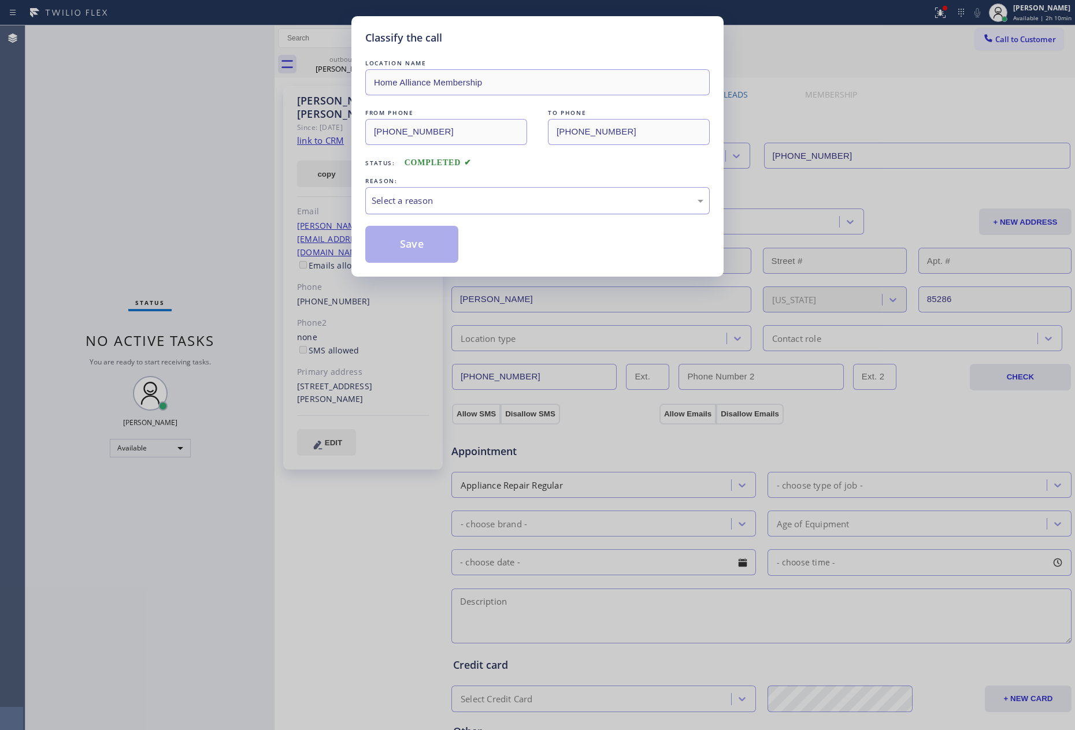
click at [408, 187] on div "REASON: Select a reason" at bounding box center [537, 194] width 344 height 39
click at [404, 193] on div "Select a reason" at bounding box center [537, 200] width 344 height 27
click at [410, 245] on button "Save" at bounding box center [411, 244] width 93 height 37
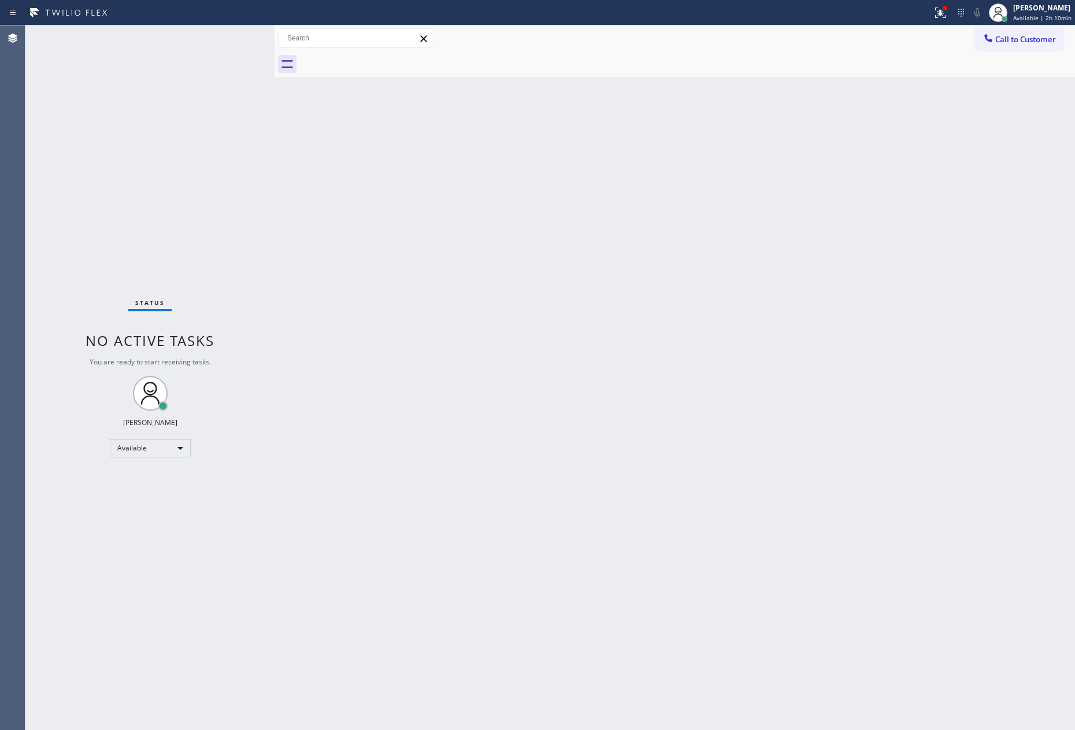
drag, startPoint x: 763, startPoint y: 347, endPoint x: 865, endPoint y: 374, distance: 105.4
click at [803, 354] on div "Back to Dashboard Change Sender ID Customers Technicians Select a contact Outbo…" at bounding box center [674, 377] width 800 height 705
click at [176, 444] on div "Available" at bounding box center [150, 448] width 81 height 18
click at [146, 510] on li "Break" at bounding box center [149, 507] width 78 height 14
click at [611, 373] on div "Back to Dashboard Change Sender ID Customers Technicians Select a contact Outbo…" at bounding box center [674, 377] width 800 height 705
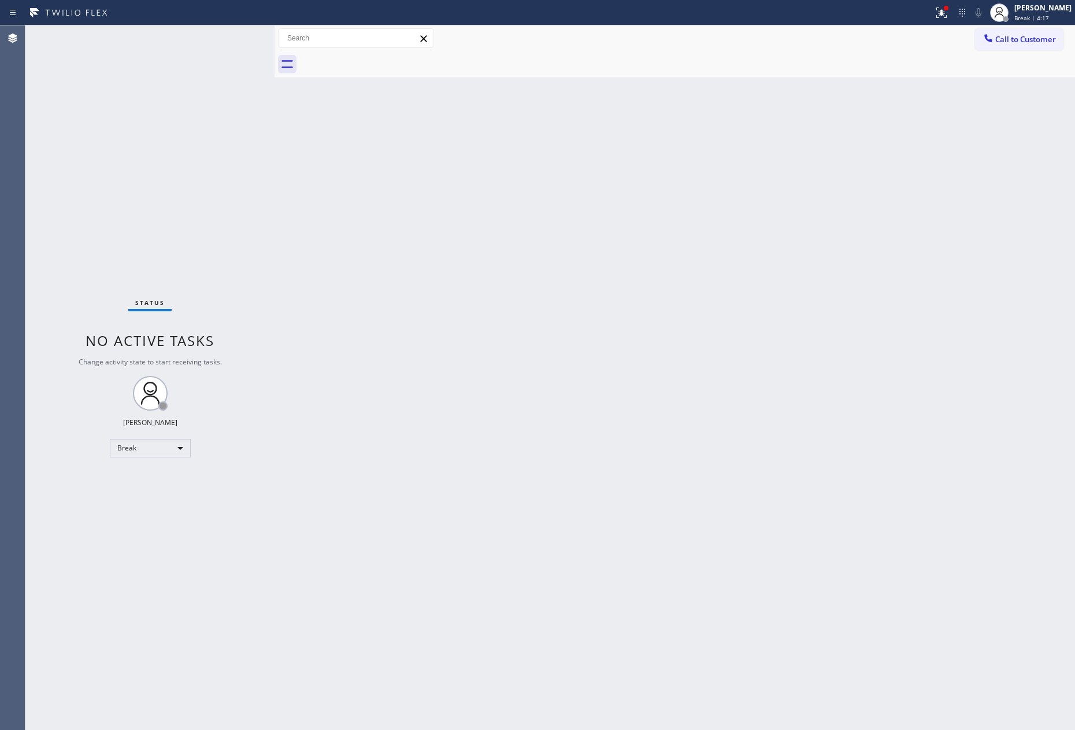
click at [606, 359] on div "Back to Dashboard Change Sender ID Customers Technicians Select a contact Outbo…" at bounding box center [674, 377] width 800 height 705
click at [153, 442] on div "Break" at bounding box center [150, 448] width 81 height 18
click at [154, 493] on li "Unavailable" at bounding box center [149, 493] width 78 height 14
click at [332, 418] on div "Back to Dashboard Change Sender ID Customers Technicians Select a contact Outbo…" at bounding box center [674, 377] width 800 height 705
click at [444, 408] on div "Back to Dashboard Change Sender ID Customers Technicians Select a contact Outbo…" at bounding box center [674, 377] width 800 height 705
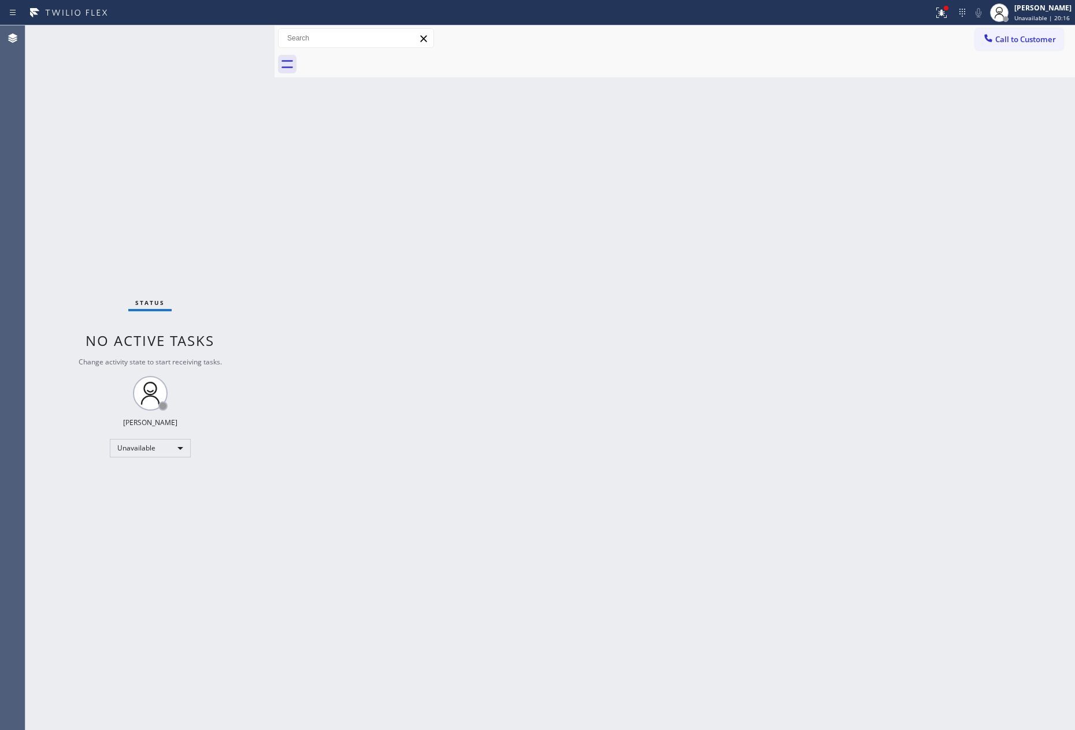
click at [1044, 321] on div "Back to Dashboard Change Sender ID Customers Technicians Select a contact Outbo…" at bounding box center [674, 377] width 800 height 705
click at [938, 292] on div "Back to Dashboard Change Sender ID Customers Technicians Select a contact Outbo…" at bounding box center [674, 377] width 800 height 705
drag, startPoint x: 169, startPoint y: 132, endPoint x: 184, endPoint y: 462, distance: 330.3
click at [187, 191] on div "Status No active tasks Change activity state to start receiving tasks. [PERSON_…" at bounding box center [149, 377] width 249 height 705
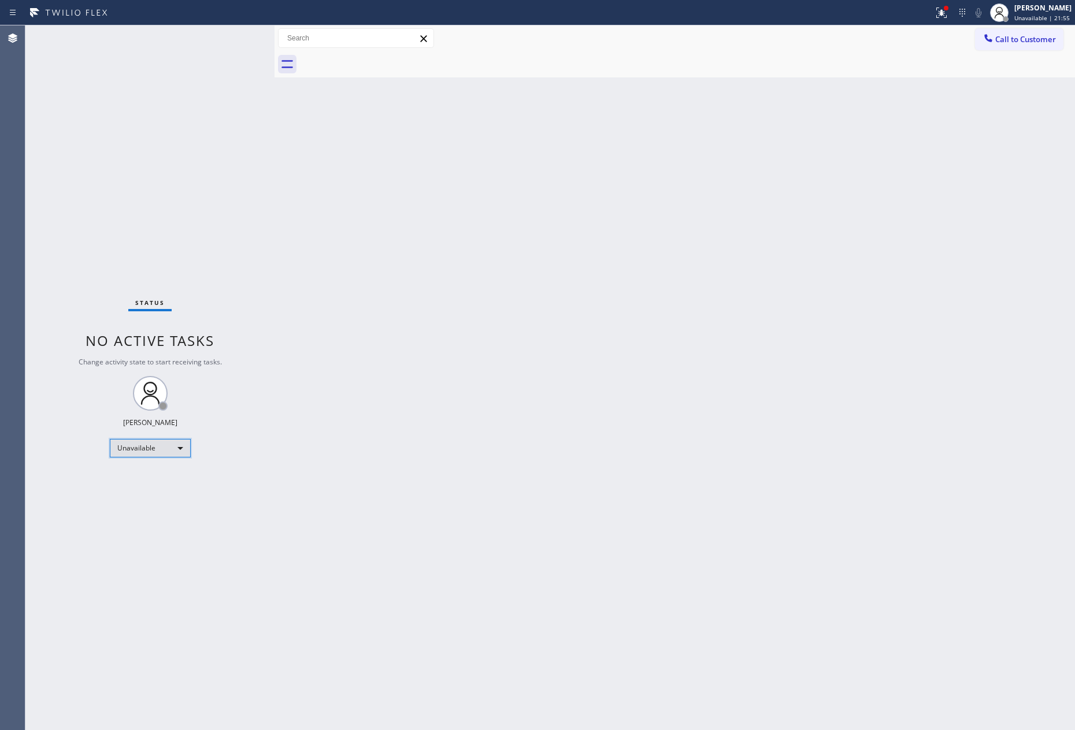
click at [163, 446] on div "Unavailable" at bounding box center [150, 448] width 81 height 18
drag, startPoint x: 143, startPoint y: 479, endPoint x: 389, endPoint y: 453, distance: 247.5
click at [168, 474] on li "Available" at bounding box center [149, 478] width 78 height 14
click at [517, 416] on div "Back to Dashboard Change Sender ID Customers Technicians Select a contact Outbo…" at bounding box center [674, 377] width 800 height 705
click at [430, 274] on div "Back to Dashboard Change Sender ID Customers Technicians Select a contact Outbo…" at bounding box center [674, 377] width 800 height 705
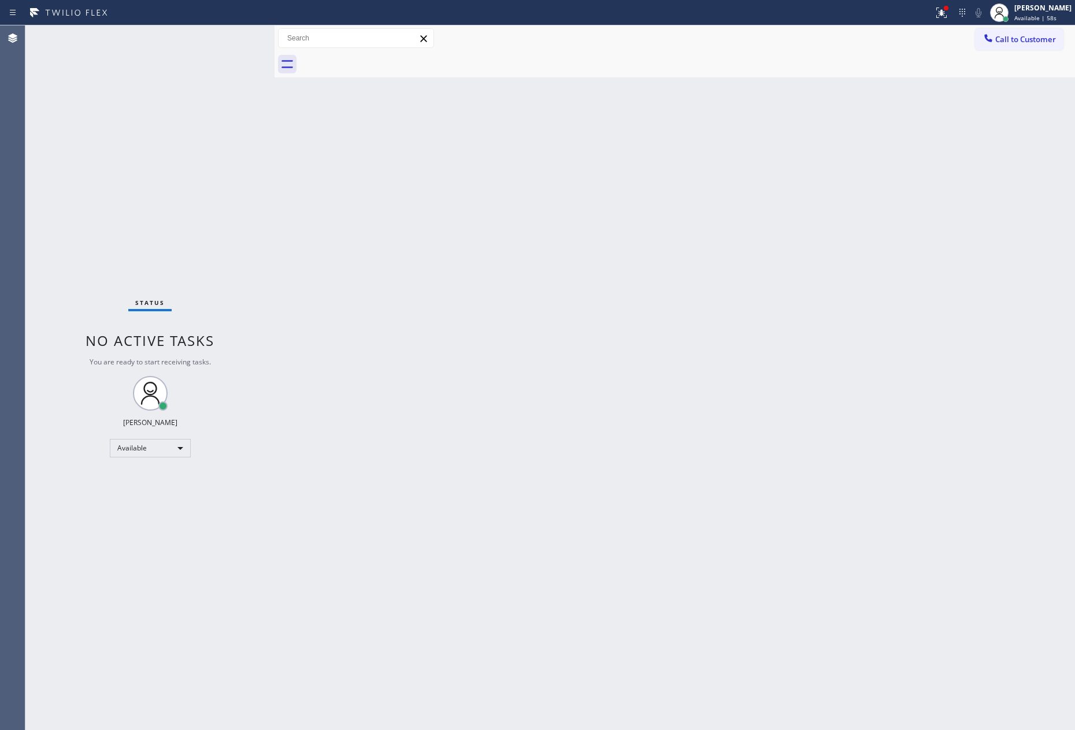
click at [430, 274] on div "Back to Dashboard Change Sender ID Customers Technicians Select a contact Outbo…" at bounding box center [674, 377] width 800 height 705
click at [318, 524] on div "Back to Dashboard Change Sender ID Customers Technicians Select a contact Outbo…" at bounding box center [674, 377] width 800 height 705
click at [321, 524] on div "Back to Dashboard Change Sender ID Customers Technicians Select a contact Outbo…" at bounding box center [674, 377] width 800 height 705
drag, startPoint x: 164, startPoint y: 250, endPoint x: 298, endPoint y: 424, distance: 219.5
click at [177, 268] on div "Status No active tasks You are ready to start receiving tasks. [PERSON_NAME] Av…" at bounding box center [149, 377] width 249 height 705
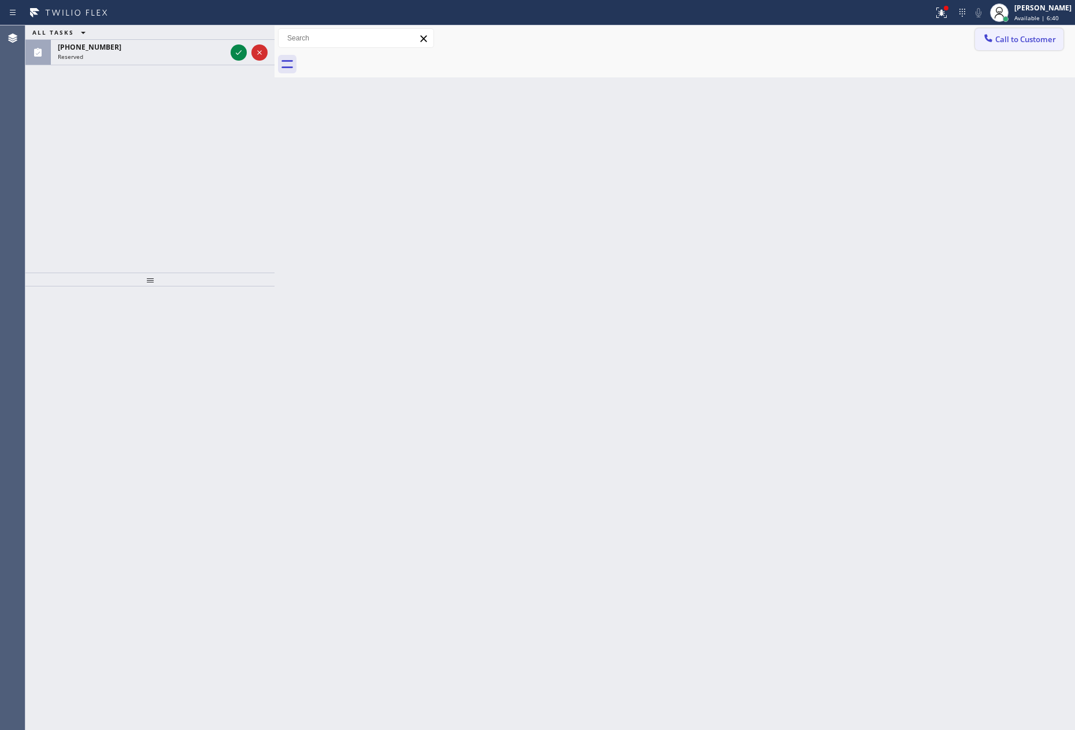
click at [1012, 36] on span "Call to Customer" at bounding box center [1025, 39] width 61 height 10
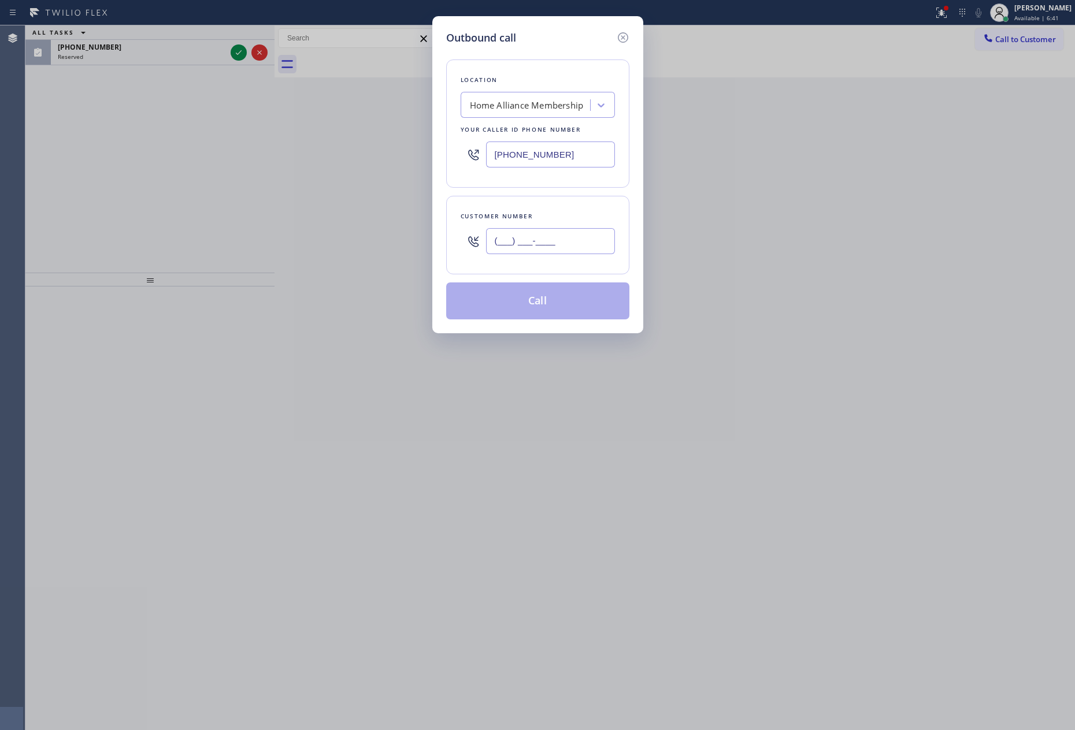
click at [553, 241] on input "(___) ___-____" at bounding box center [550, 241] width 129 height 26
paste input "312) 485-3391"
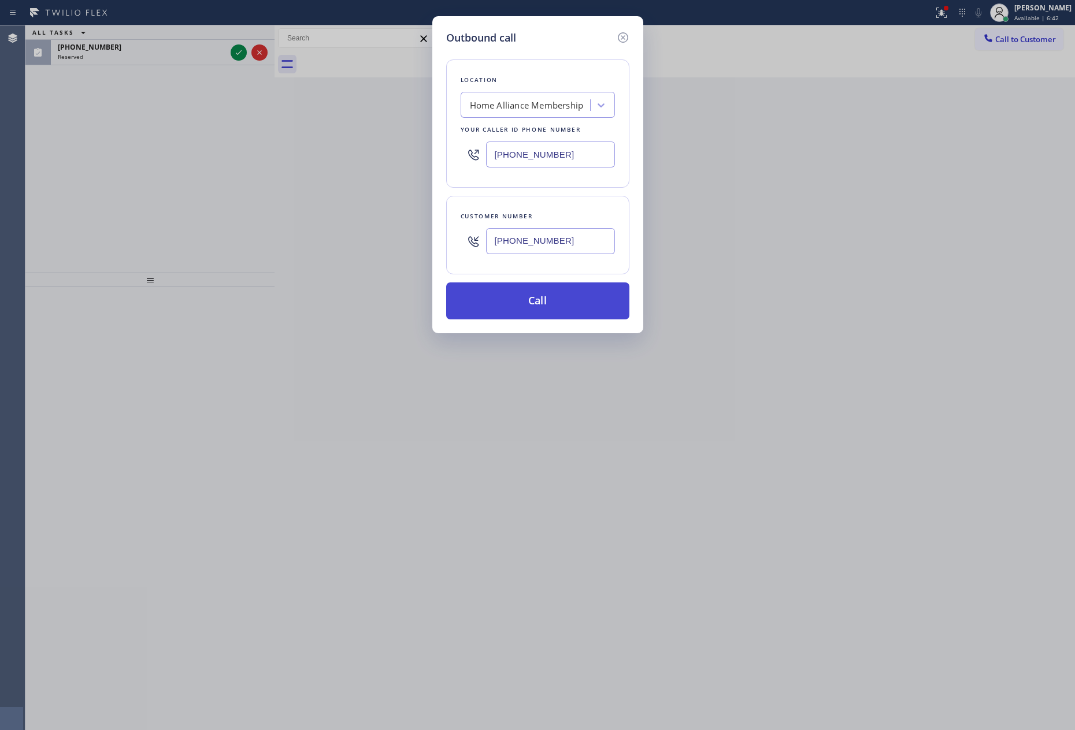
type input "[PHONE_NUMBER]"
click at [533, 309] on button "Call" at bounding box center [537, 301] width 183 height 37
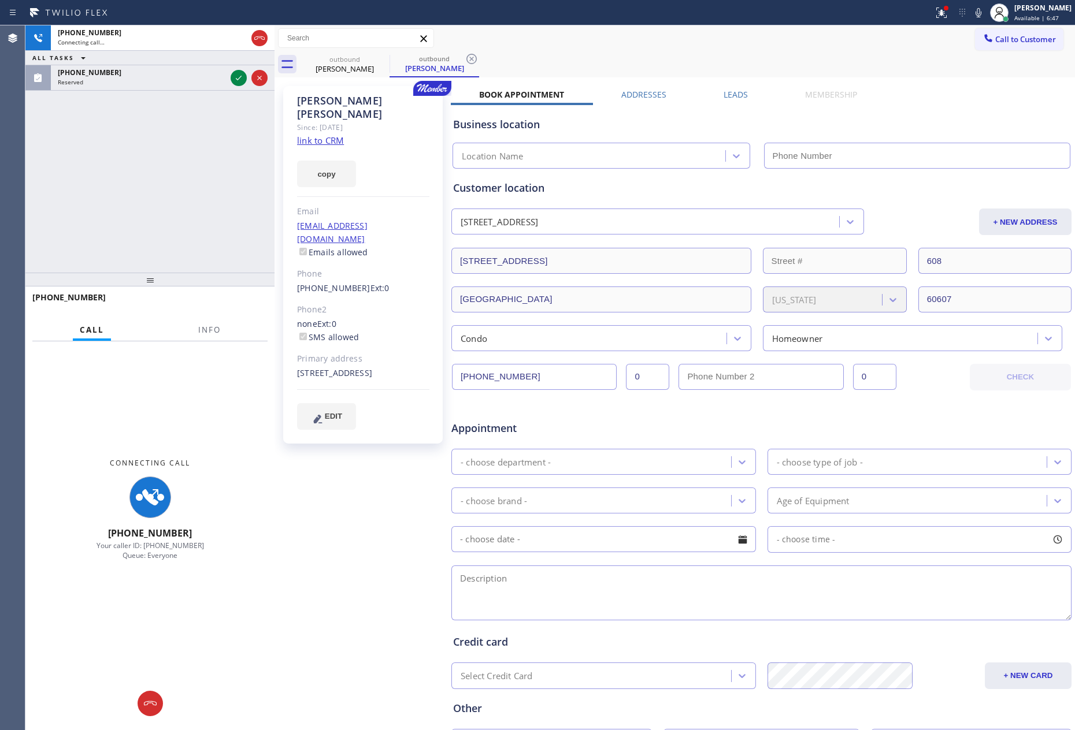
type input "[PHONE_NUMBER]"
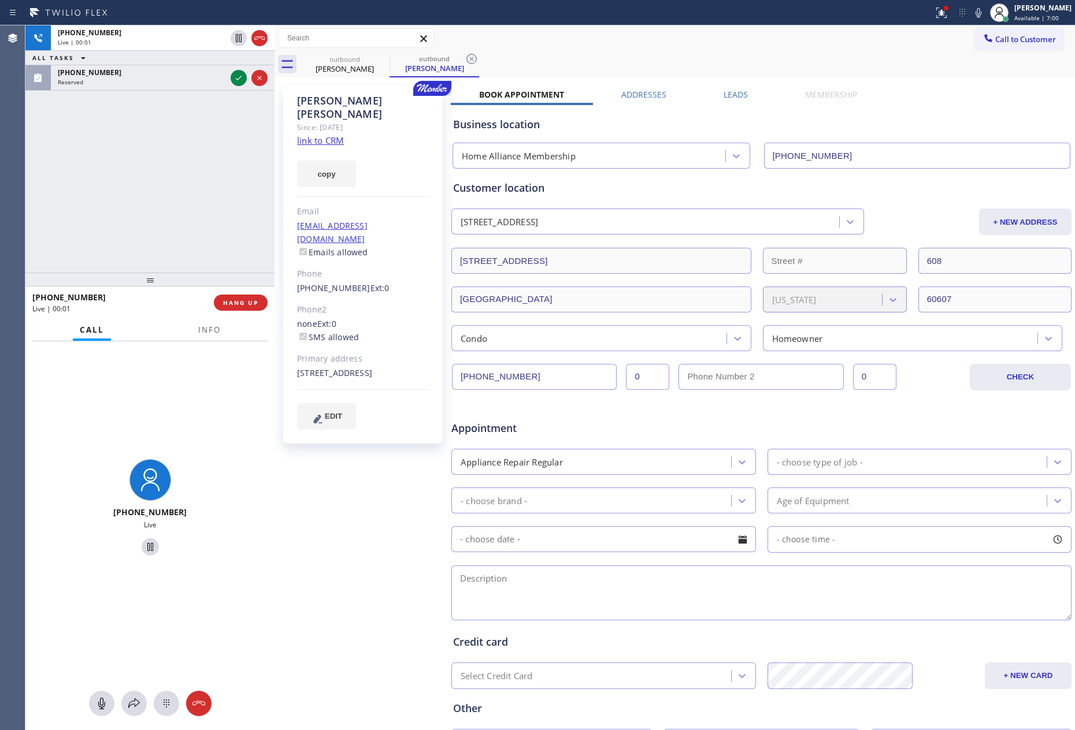
click at [158, 203] on div "[PHONE_NUMBER] Live | 00:01 ALL TASKS ALL TASKS ACTIVE TASKS TASKS IN WRAP UP […" at bounding box center [149, 148] width 249 height 247
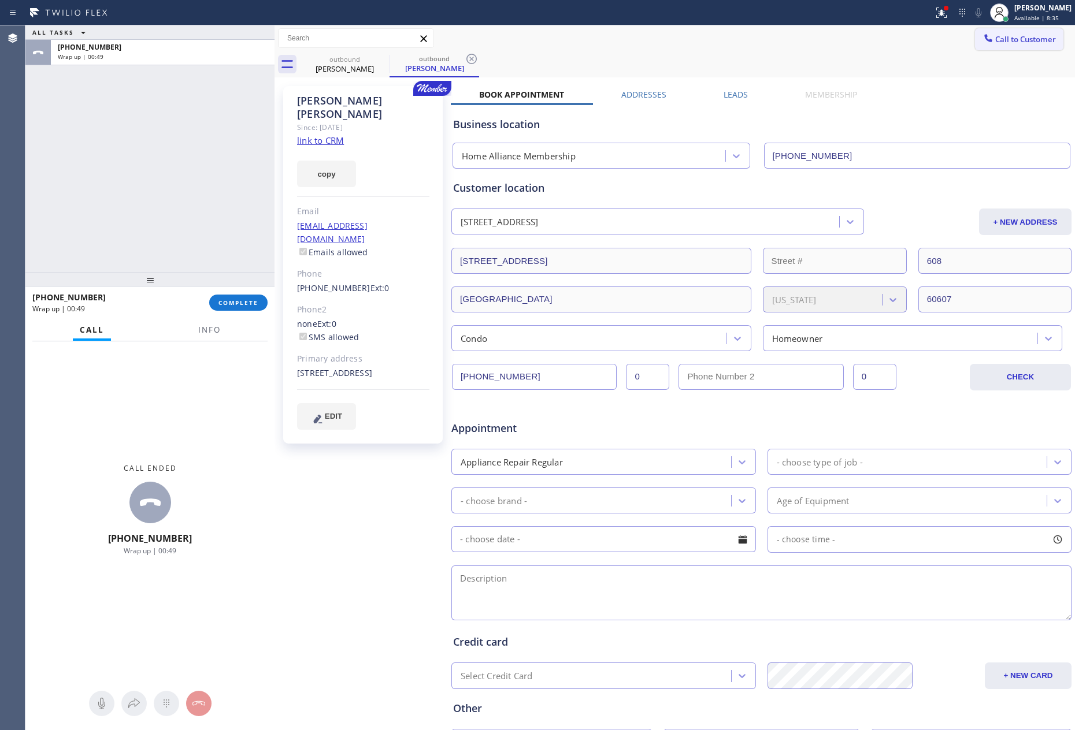
click at [982, 32] on icon at bounding box center [988, 38] width 12 height 12
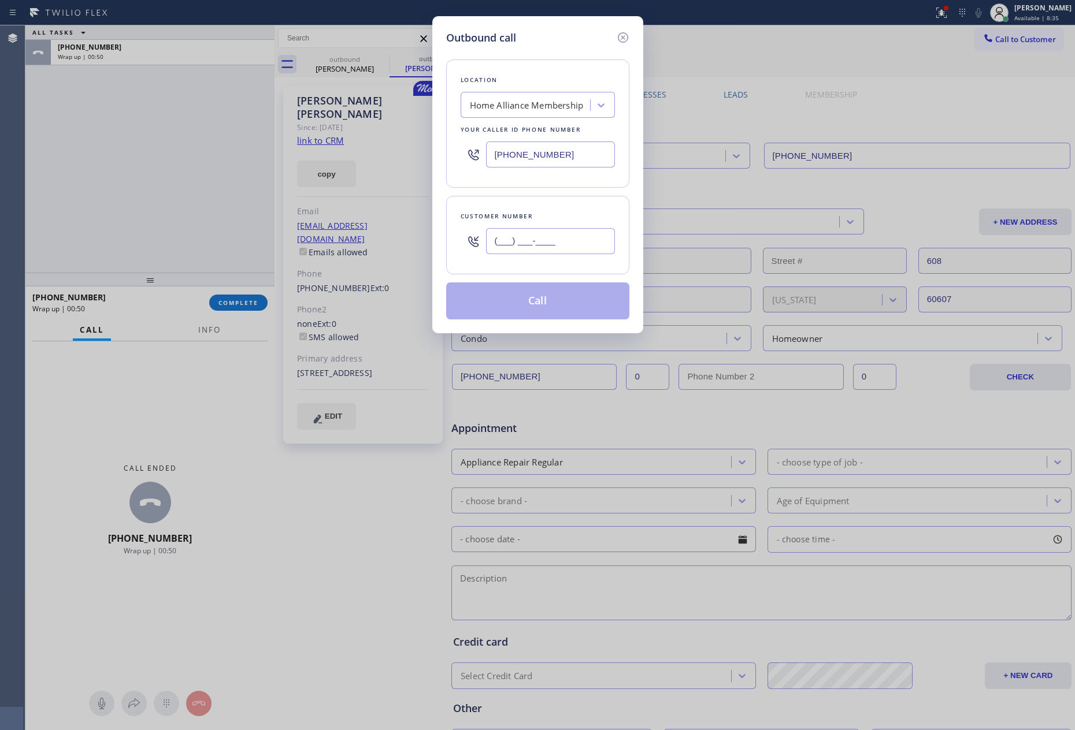
click at [570, 239] on input "(___) ___-____" at bounding box center [550, 241] width 129 height 26
paste input "713) 854-8888"
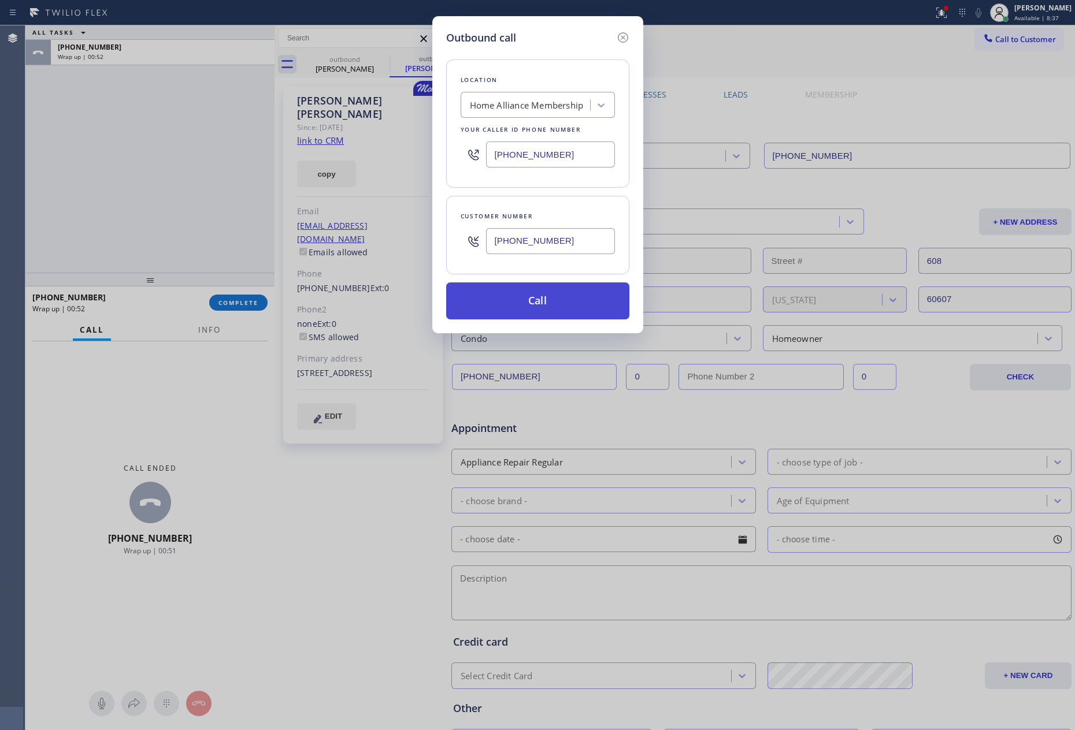
type input "[PHONE_NUMBER]"
click at [537, 302] on button "Call" at bounding box center [537, 301] width 183 height 37
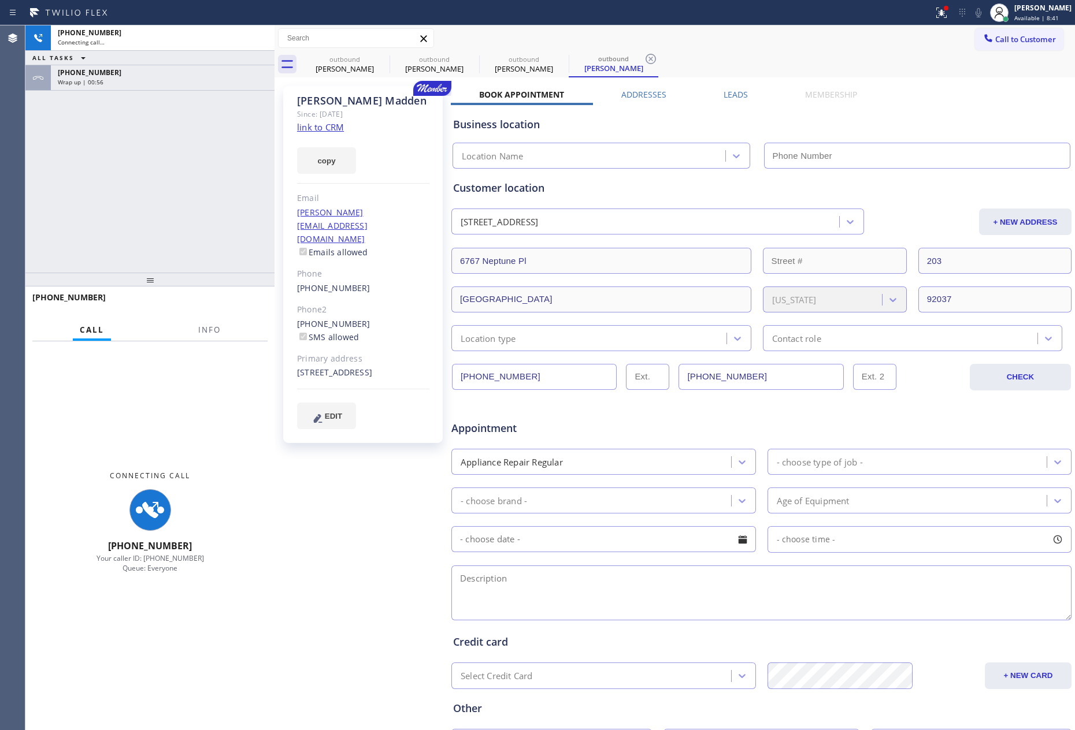
type input "[PHONE_NUMBER]"
click at [68, 203] on div "[PHONE_NUMBER] Connecting call… ALL TASKS ALL TASKS ACTIVE TASKS TASKS IN WRAP …" at bounding box center [149, 148] width 249 height 247
click at [68, 202] on div "[PHONE_NUMBER] Connecting call… ALL TASKS ALL TASKS ACTIVE TASKS TASKS IN WRAP …" at bounding box center [149, 148] width 249 height 247
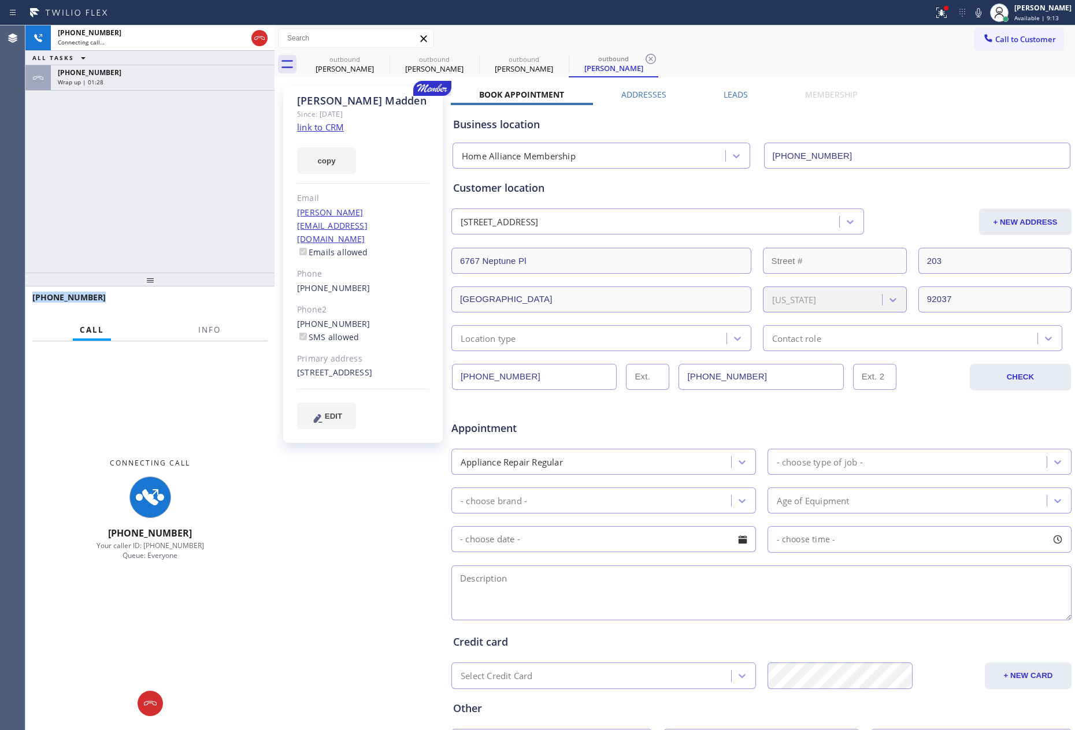
click at [68, 202] on div "[PHONE_NUMBER] Connecting call… ALL TASKS ALL TASKS ACTIVE TASKS TASKS IN WRAP …" at bounding box center [149, 148] width 249 height 247
click at [68, 201] on div "[PHONE_NUMBER] Connecting call… ALL TASKS ALL TASKS ACTIVE TASKS TASKS IN WRAP …" at bounding box center [149, 148] width 249 height 247
drag, startPoint x: 731, startPoint y: 95, endPoint x: 708, endPoint y: 99, distance: 24.0
click at [730, 96] on label "Leads" at bounding box center [735, 94] width 24 height 11
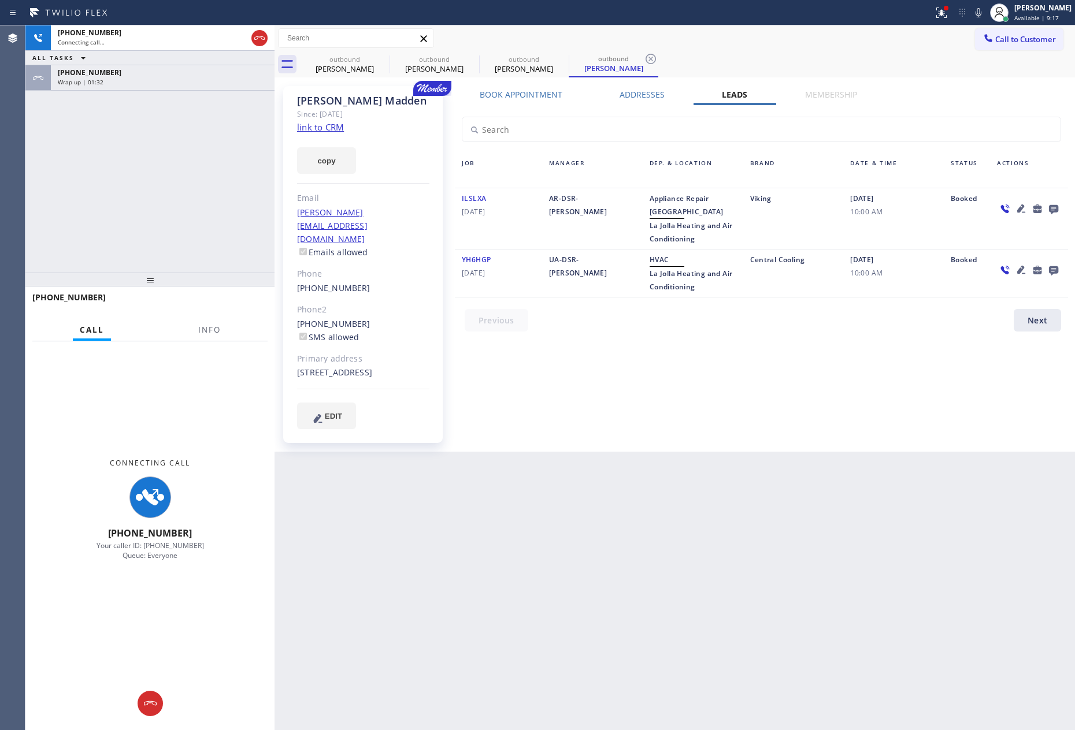
click at [1052, 209] on icon at bounding box center [1053, 209] width 9 height 9
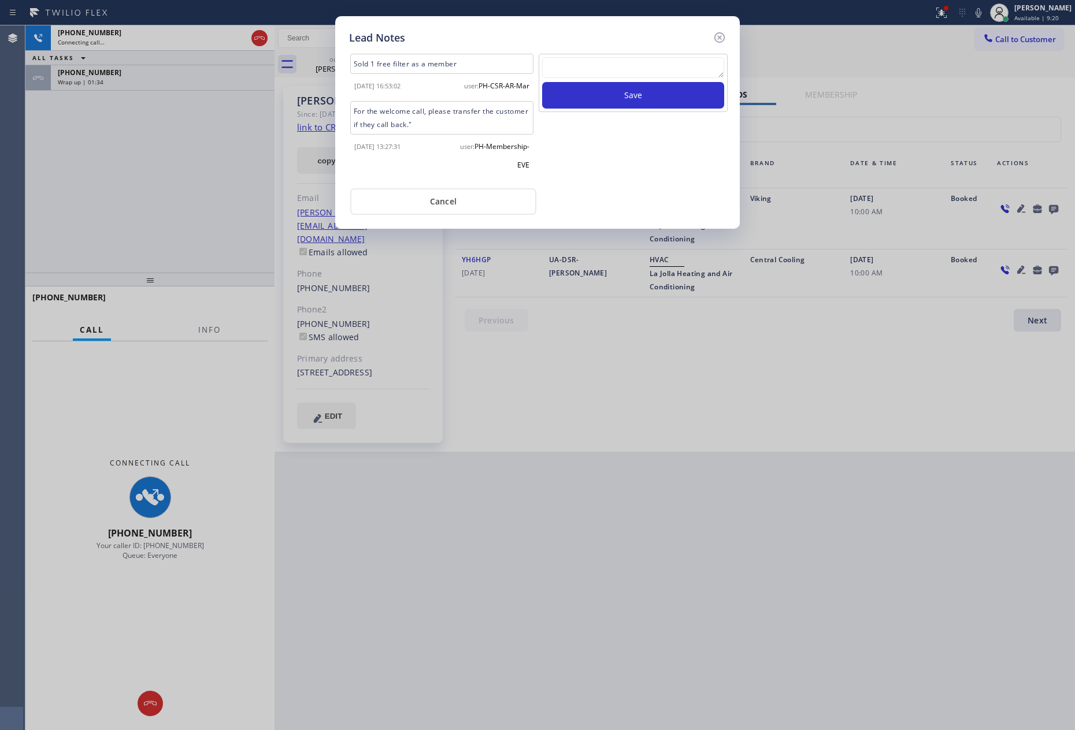
click at [605, 62] on textarea at bounding box center [633, 67] width 182 height 21
click at [618, 168] on div "Save" at bounding box center [632, 117] width 191 height 127
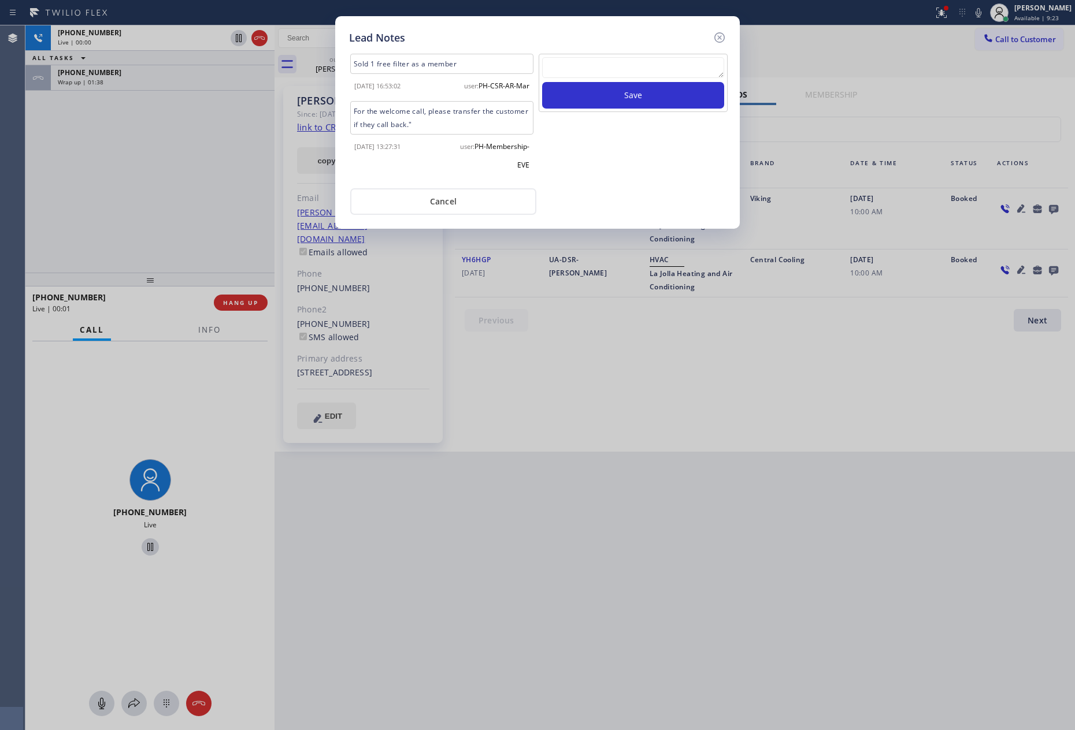
drag, startPoint x: 642, startPoint y: 180, endPoint x: 642, endPoint y: 172, distance: 8.7
click at [642, 179] on div "Sold 1 free filter as a member [DATE] 16:53:02 user: PH-CSR-AR-Mar For the welc…" at bounding box center [537, 130] width 377 height 169
click at [617, 71] on textarea at bounding box center [633, 67] width 182 height 21
click at [436, 198] on button "Cancel" at bounding box center [443, 201] width 186 height 27
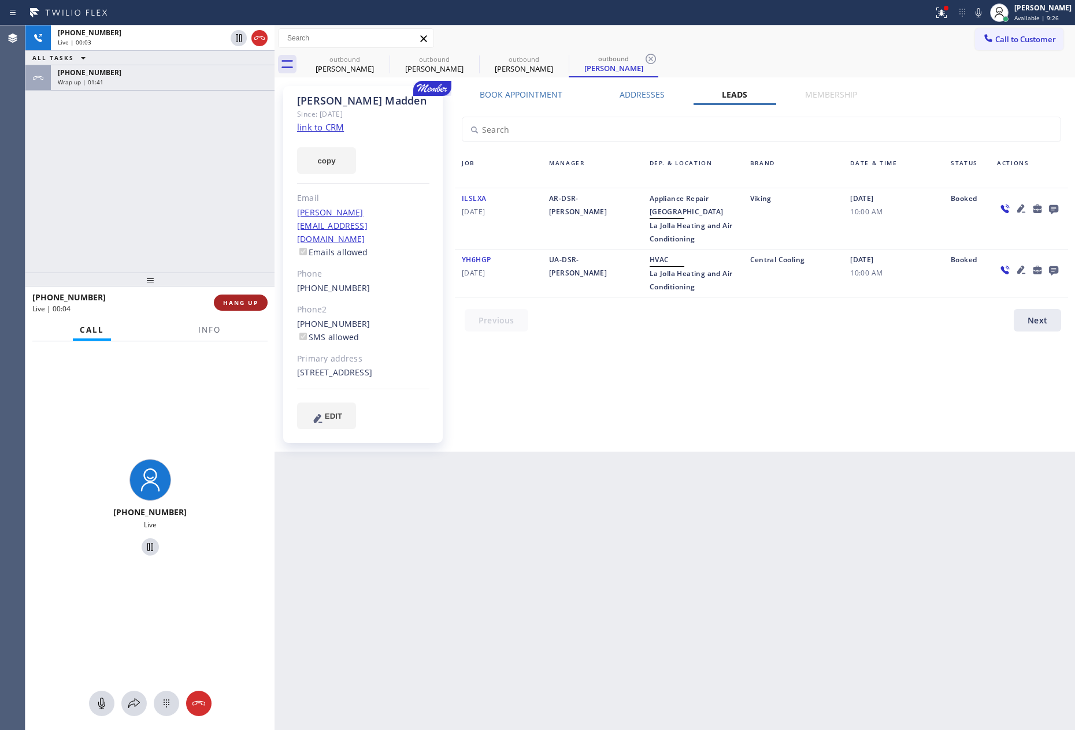
drag, startPoint x: 151, startPoint y: 203, endPoint x: 219, endPoint y: 304, distance: 121.1
click at [158, 221] on div "[PHONE_NUMBER] Live | 00:03 ALL TASKS ALL TASKS ACTIVE TASKS TASKS IN WRAP UP […" at bounding box center [149, 148] width 249 height 247
click at [228, 302] on span "HANG UP" at bounding box center [240, 303] width 35 height 8
click at [172, 172] on div "[PHONE_NUMBER] Live | 00:04 ALL TASKS ALL TASKS ACTIVE TASKS TASKS IN WRAP UP […" at bounding box center [149, 148] width 249 height 247
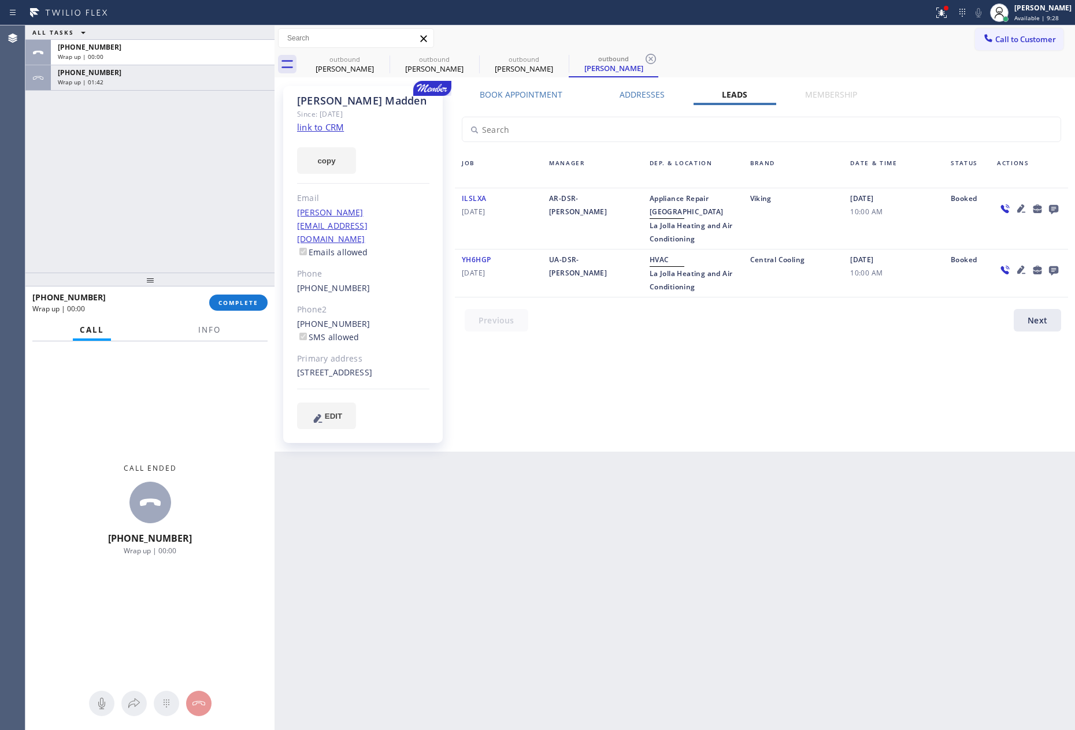
click at [834, 466] on div "Back to Dashboard Change Sender ID Customers Technicians Select a contact Outbo…" at bounding box center [674, 377] width 800 height 705
click at [614, 340] on div "Book Appointment Addresses Leads Membership Business location Home Alliance Mem…" at bounding box center [761, 269] width 621 height 360
drag, startPoint x: 144, startPoint y: 224, endPoint x: 224, endPoint y: 325, distance: 128.7
click at [158, 237] on div "ALL TASKS ALL TASKS ACTIVE TASKS TASKS IN WRAP UP [PHONE_NUMBER] Wrap up | 00:5…" at bounding box center [149, 148] width 249 height 247
click at [234, 305] on span "COMPLETE" at bounding box center [238, 303] width 40 height 8
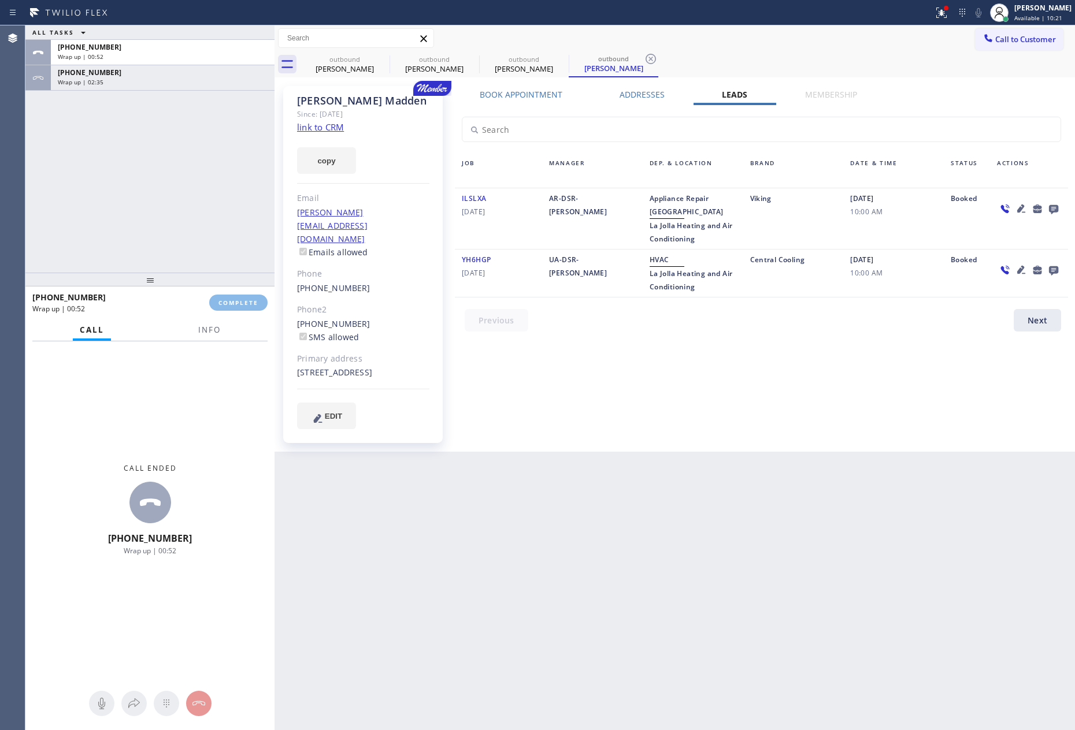
click at [234, 222] on div "ALL TASKS ALL TASKS ACTIVE TASKS TASKS IN WRAP UP [PHONE_NUMBER] Wrap up | 00:5…" at bounding box center [149, 148] width 249 height 247
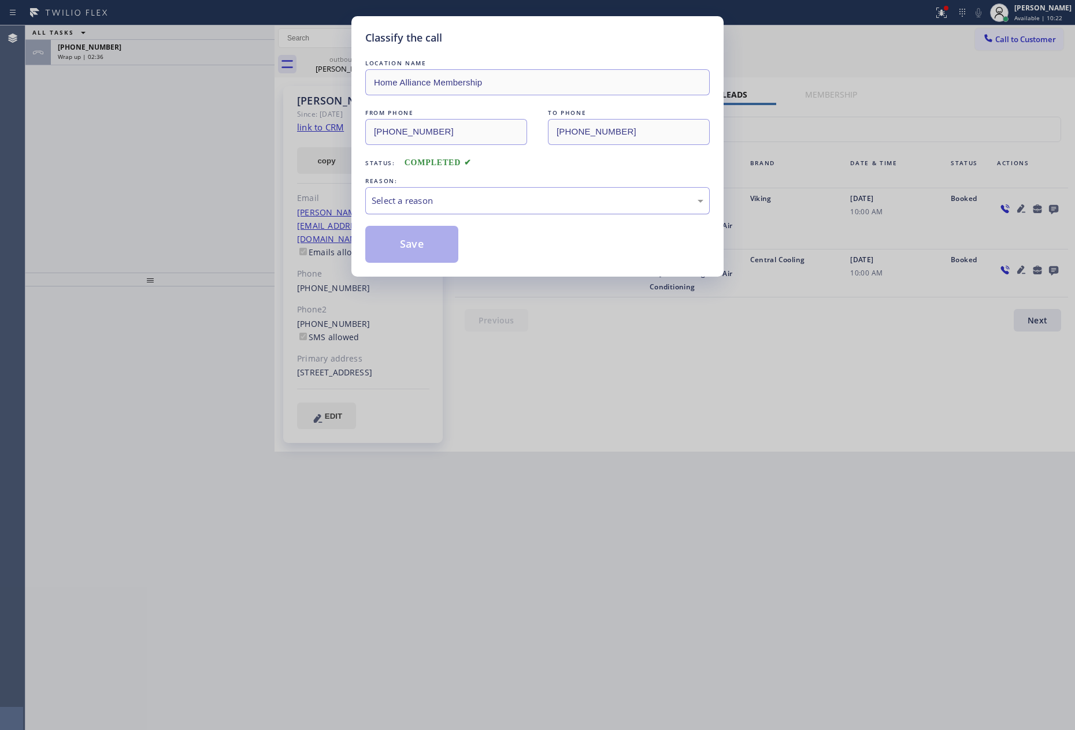
drag, startPoint x: 408, startPoint y: 194, endPoint x: 417, endPoint y: 212, distance: 19.9
click at [408, 196] on div "Select a reason" at bounding box center [537, 200] width 344 height 27
click at [418, 248] on button "Save" at bounding box center [411, 244] width 93 height 37
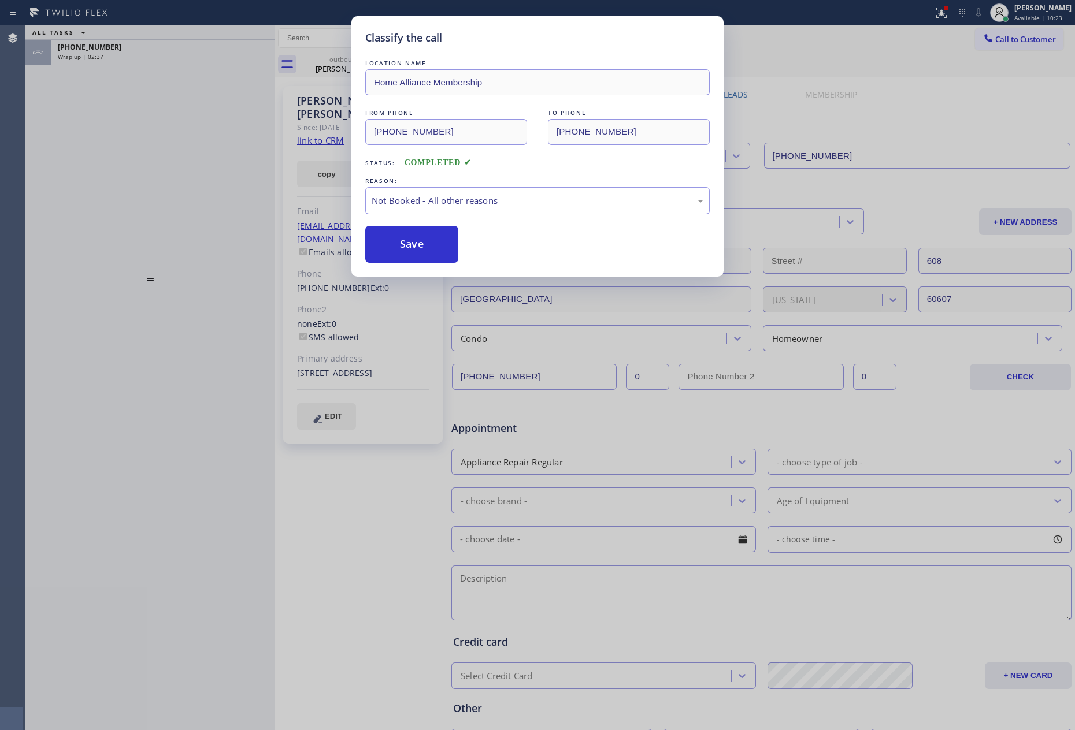
click at [225, 163] on div "Classify the call LOCATION NAME Home Alliance Membership FROM PHONE [PHONE_NUMB…" at bounding box center [537, 365] width 1075 height 730
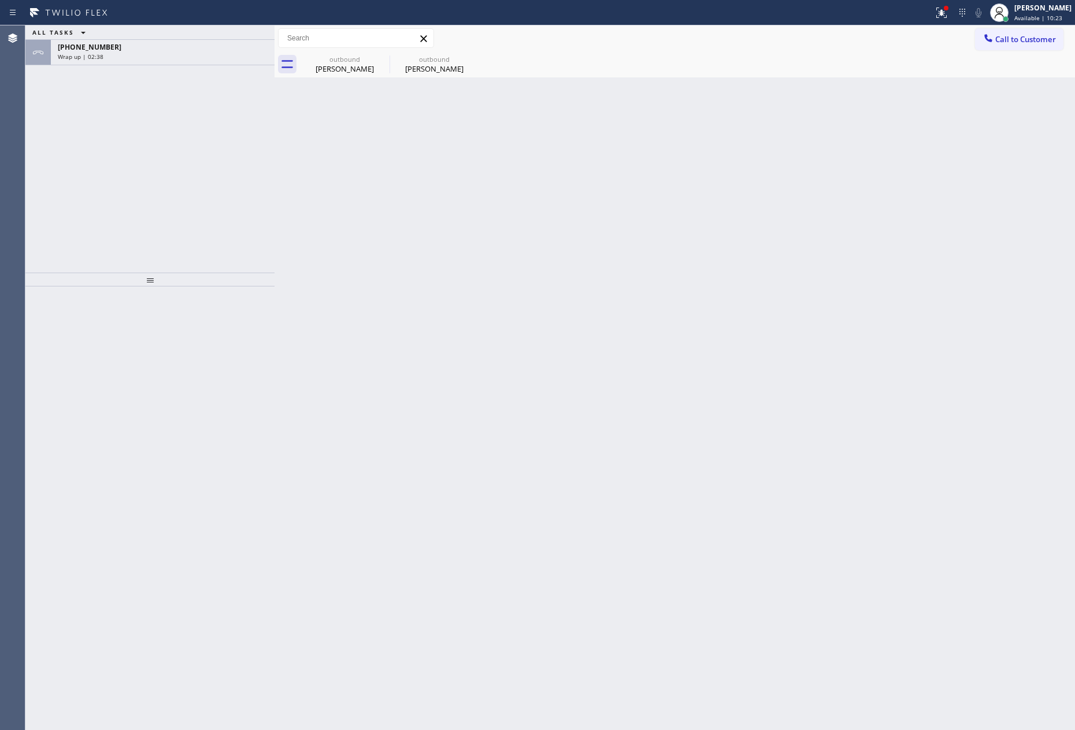
click at [231, 55] on div "Wrap up | 02:38" at bounding box center [163, 57] width 210 height 8
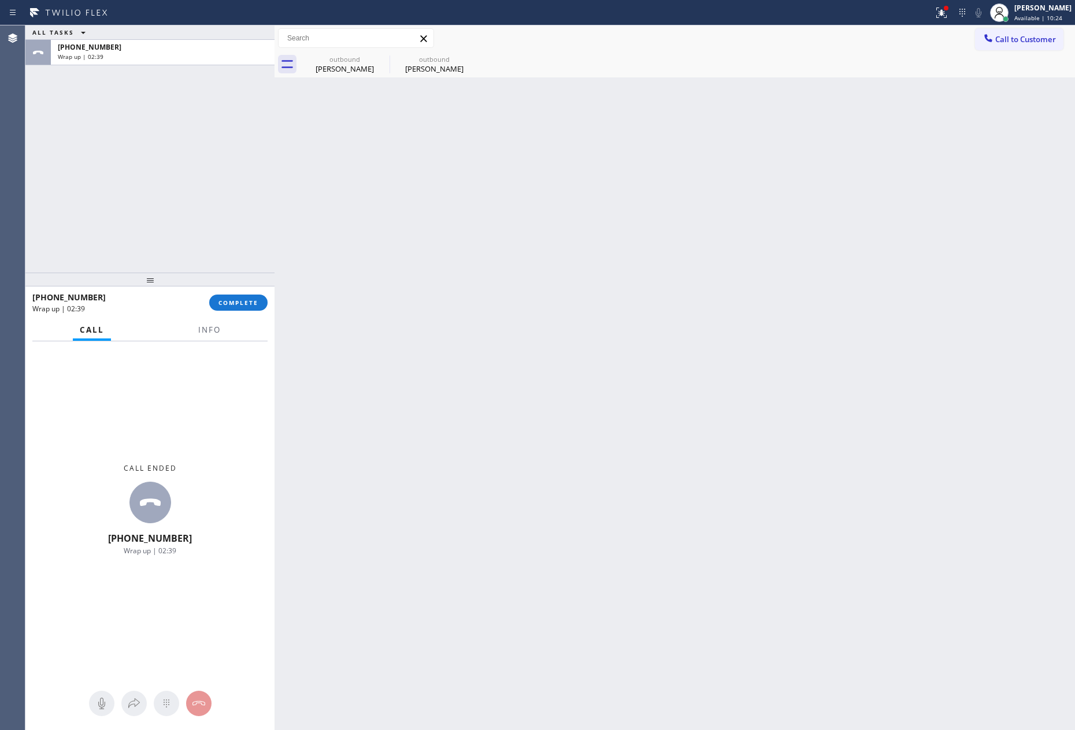
drag, startPoint x: 240, startPoint y: 307, endPoint x: 217, endPoint y: 166, distance: 142.9
click at [241, 302] on button "COMPLETE" at bounding box center [238, 303] width 58 height 16
click at [217, 167] on div "ALL TASKS ALL TASKS ACTIVE TASKS TASKS IN WRAP UP [PHONE_NUMBER] Wrap up | 02:39" at bounding box center [149, 148] width 249 height 247
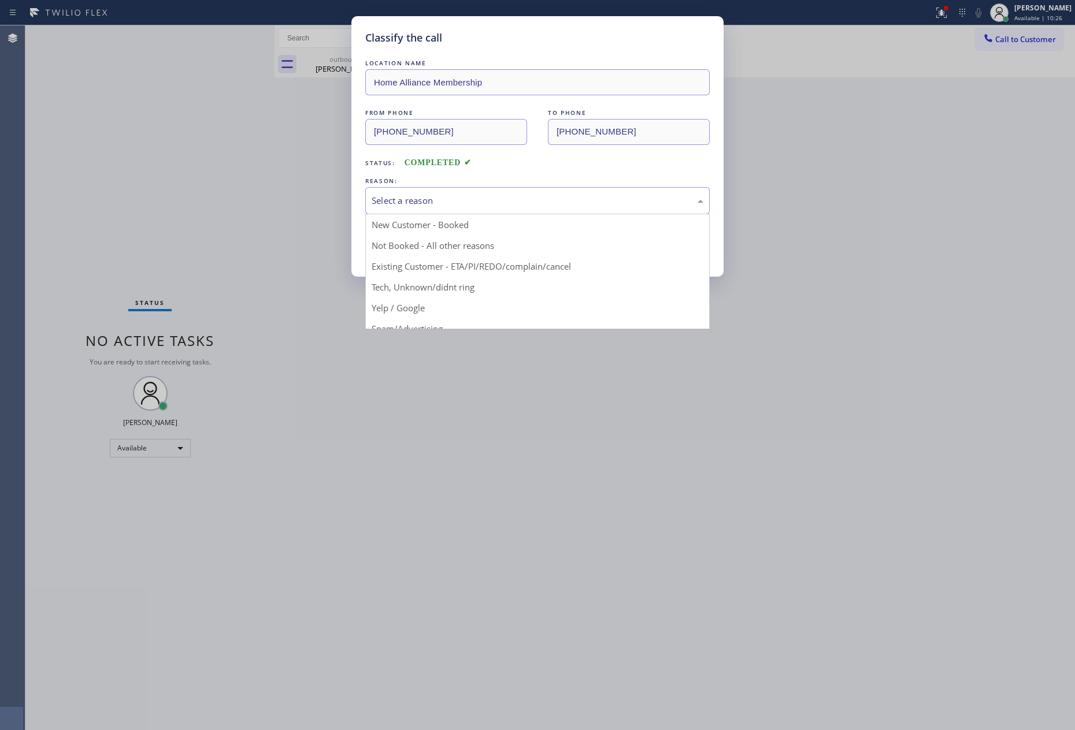
click at [425, 200] on div "Select a reason" at bounding box center [538, 200] width 332 height 13
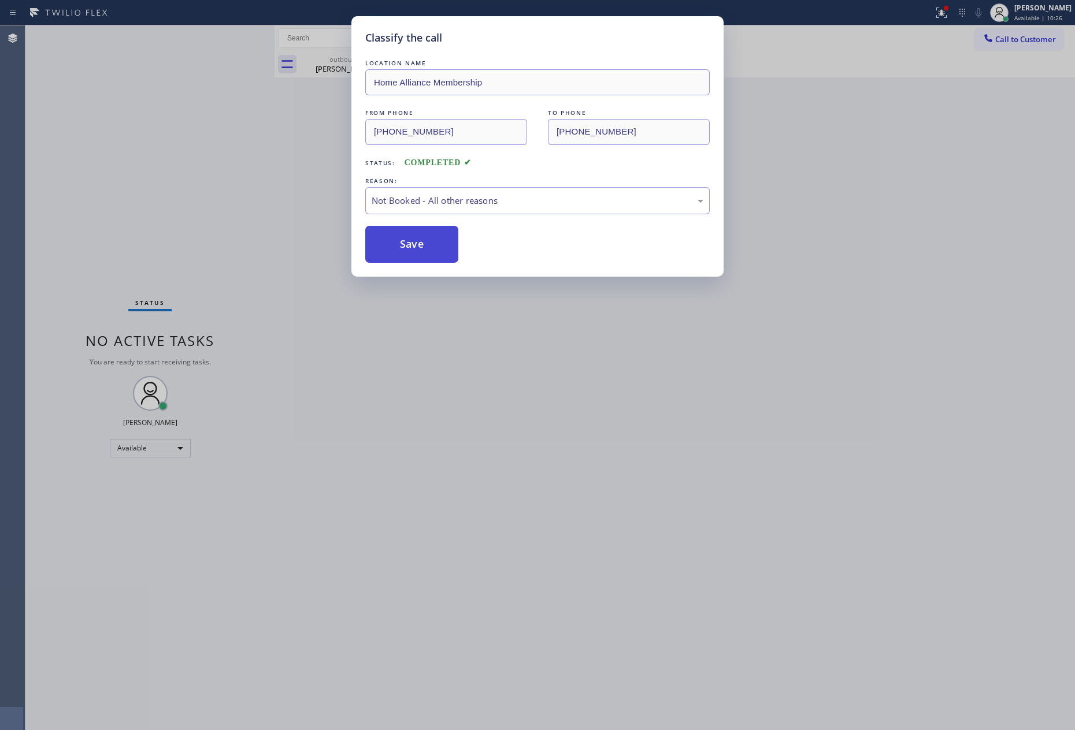
click at [406, 242] on button "Save" at bounding box center [411, 244] width 93 height 37
drag, startPoint x: 321, startPoint y: 198, endPoint x: 331, endPoint y: 199, distance: 10.0
click at [326, 198] on div "Classify the call LOCATION NAME Home Alliance Membership FROM PHONE [PHONE_NUMB…" at bounding box center [537, 365] width 1075 height 730
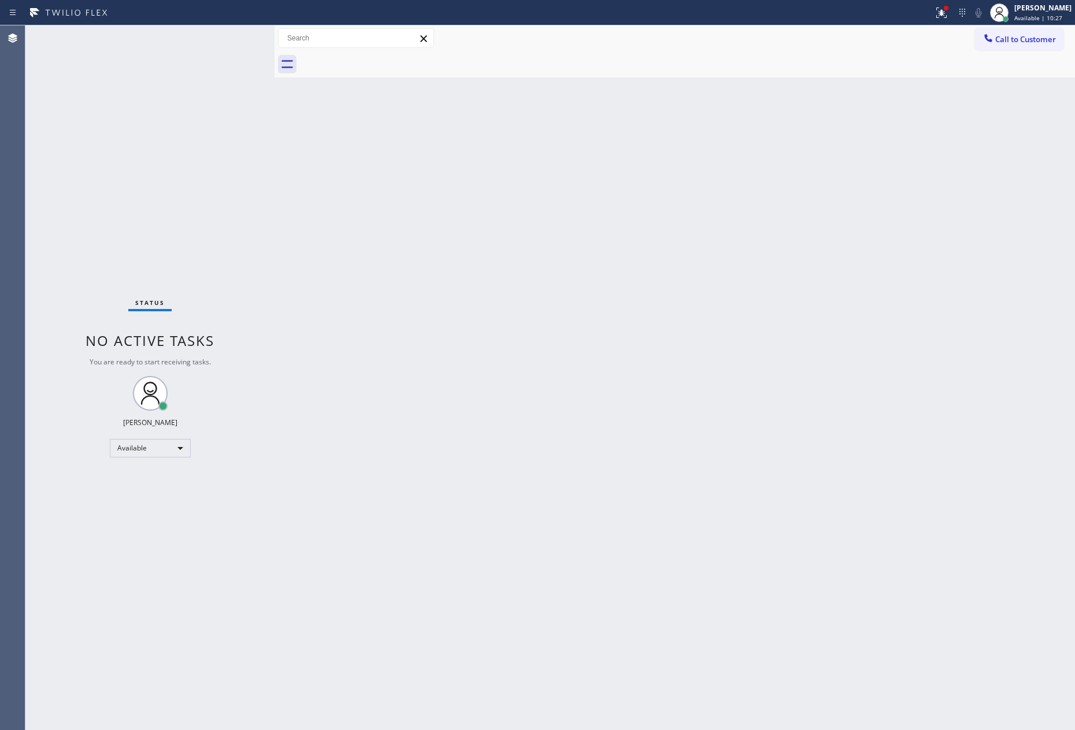
click at [946, 309] on div "Back to Dashboard Change Sender ID Customers Technicians Select a contact Outbo…" at bounding box center [674, 377] width 800 height 705
drag, startPoint x: 585, startPoint y: 377, endPoint x: 955, endPoint y: 150, distance: 434.4
click at [725, 340] on div "Back to Dashboard Change Sender ID Customers Technicians Select a contact Outbo…" at bounding box center [674, 377] width 800 height 705
click at [988, 49] on button "Call to Customer" at bounding box center [1019, 39] width 88 height 22
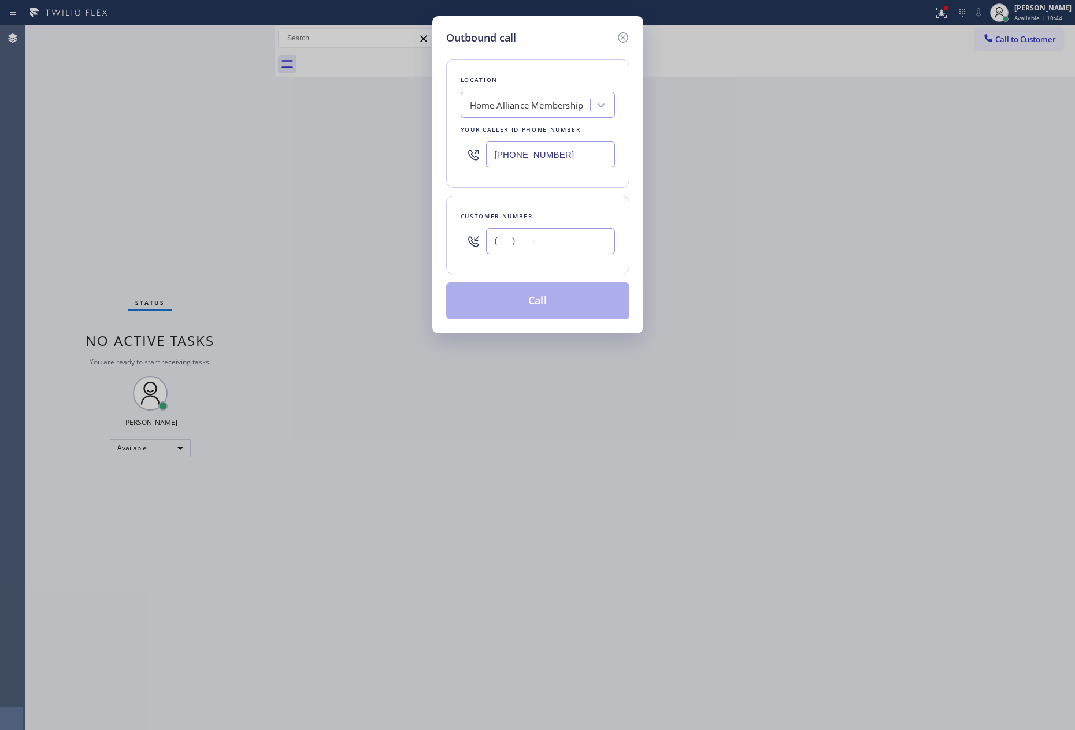
click at [570, 233] on input "(___) ___-____" at bounding box center [550, 241] width 129 height 26
paste input "602) 549-7523"
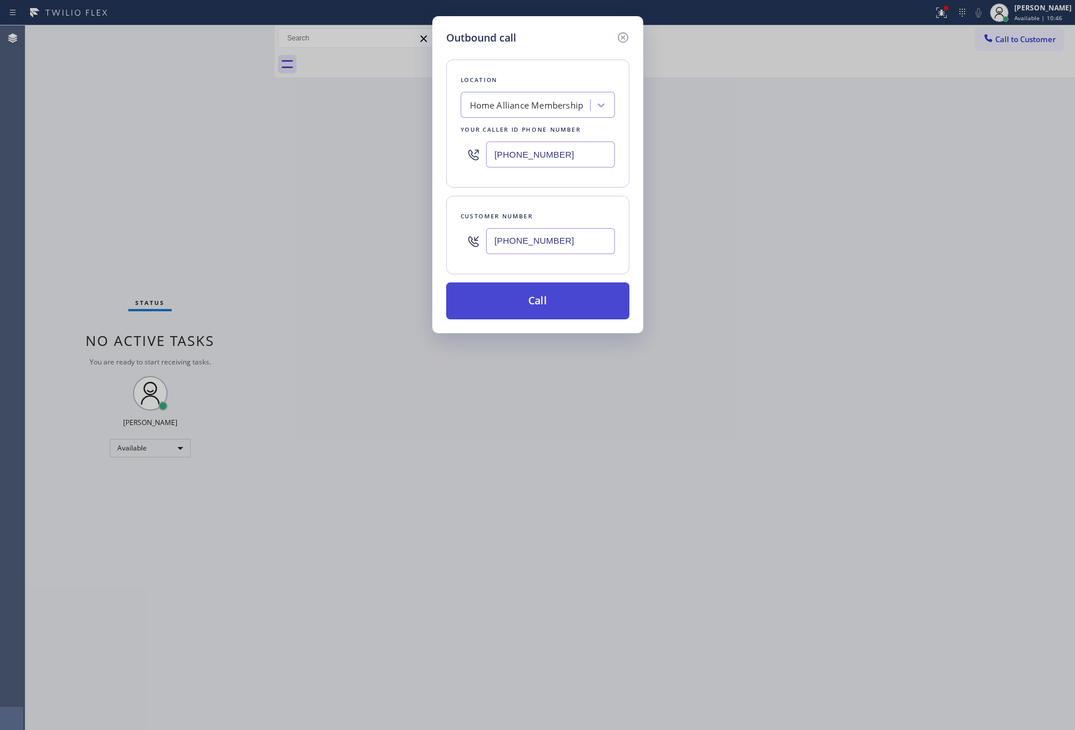
type input "[PHONE_NUMBER]"
click at [550, 304] on button "Call" at bounding box center [537, 301] width 183 height 37
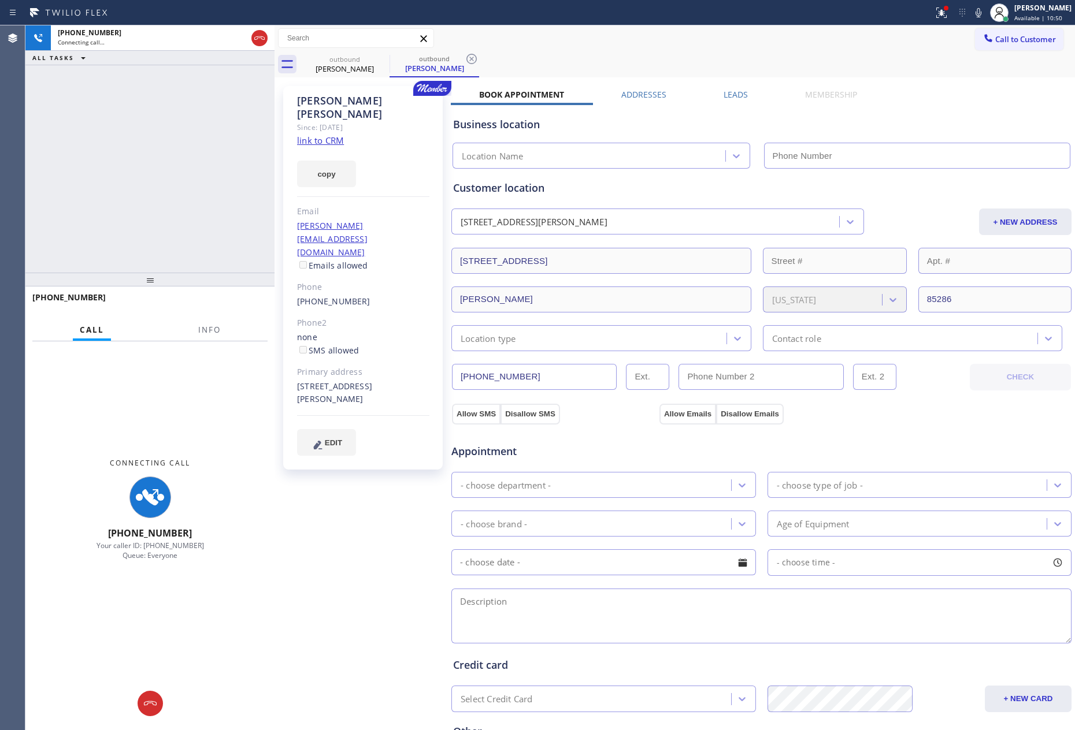
type input "[PHONE_NUMBER]"
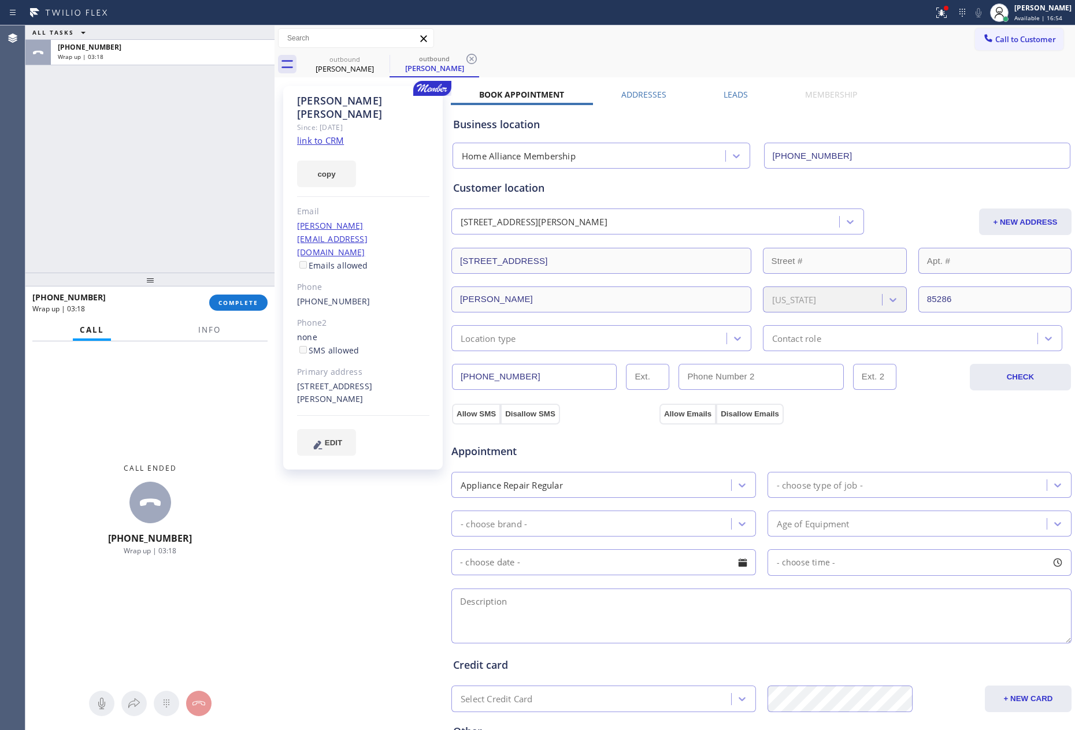
drag, startPoint x: 115, startPoint y: 176, endPoint x: 267, endPoint y: 371, distance: 247.4
click at [141, 210] on div "ALL TASKS ALL TASKS ACTIVE TASKS TASKS IN WRAP UP [PHONE_NUMBER] Wrap up | 03:18" at bounding box center [149, 148] width 249 height 247
drag, startPoint x: 243, startPoint y: 295, endPoint x: 211, endPoint y: 161, distance: 137.8
click at [243, 295] on button "COMPLETE" at bounding box center [238, 303] width 58 height 16
click at [211, 161] on div "ALL TASKS ALL TASKS ACTIVE TASKS TASKS IN WRAP UP [PHONE_NUMBER] Wrap up | 03:18" at bounding box center [149, 148] width 249 height 247
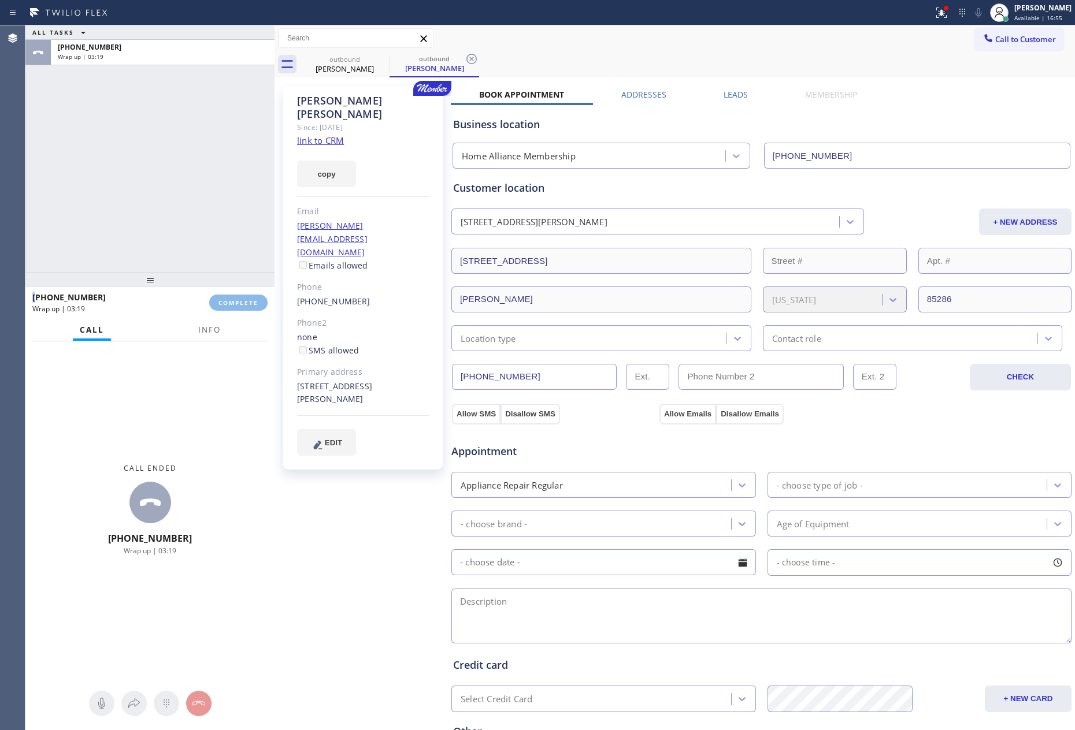
click at [211, 161] on div "ALL TASKS ALL TASKS ACTIVE TASKS TASKS IN WRAP UP [PHONE_NUMBER] Wrap up | 03:19" at bounding box center [149, 148] width 249 height 247
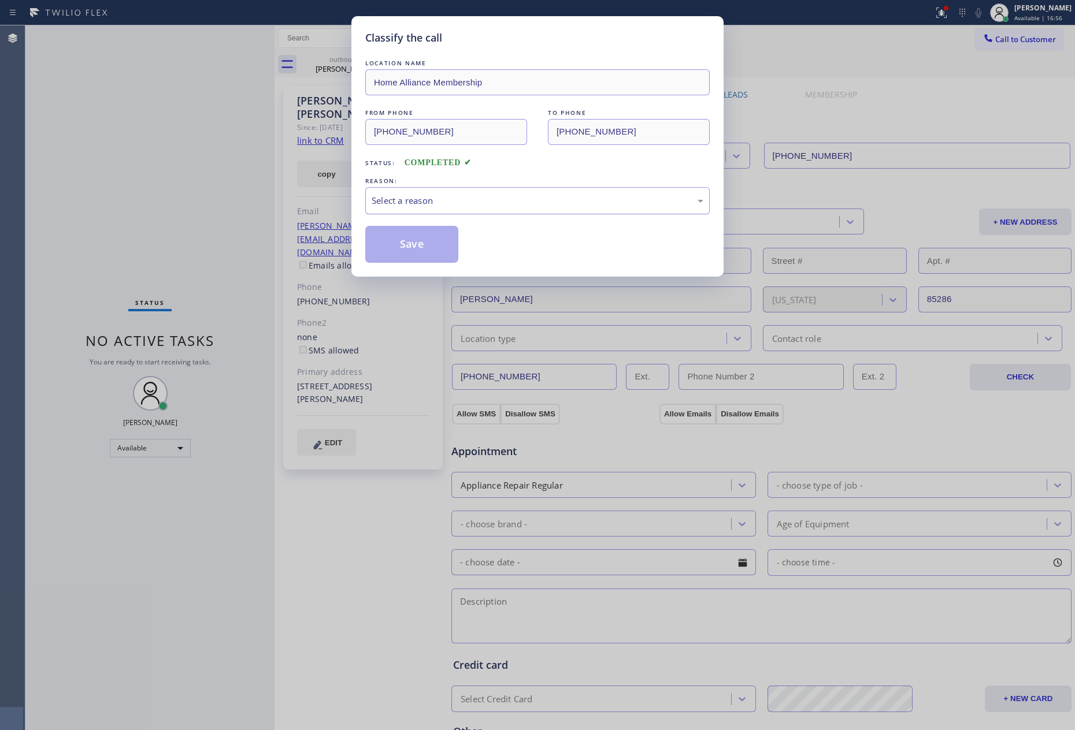
click at [413, 200] on div "Select a reason" at bounding box center [538, 200] width 332 height 13
click at [406, 251] on button "Save" at bounding box center [411, 244] width 93 height 37
click at [406, 250] on button "Save" at bounding box center [411, 244] width 93 height 37
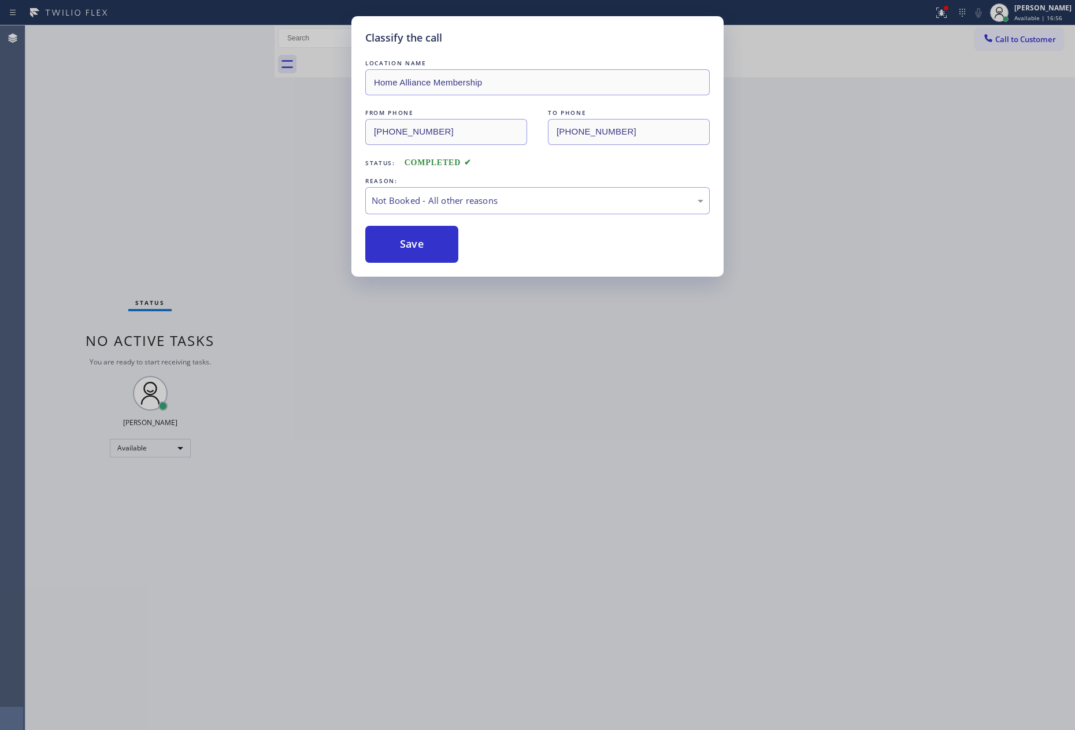
drag, startPoint x: 406, startPoint y: 248, endPoint x: 474, endPoint y: 280, distance: 74.5
click at [407, 248] on button "Save" at bounding box center [411, 244] width 93 height 37
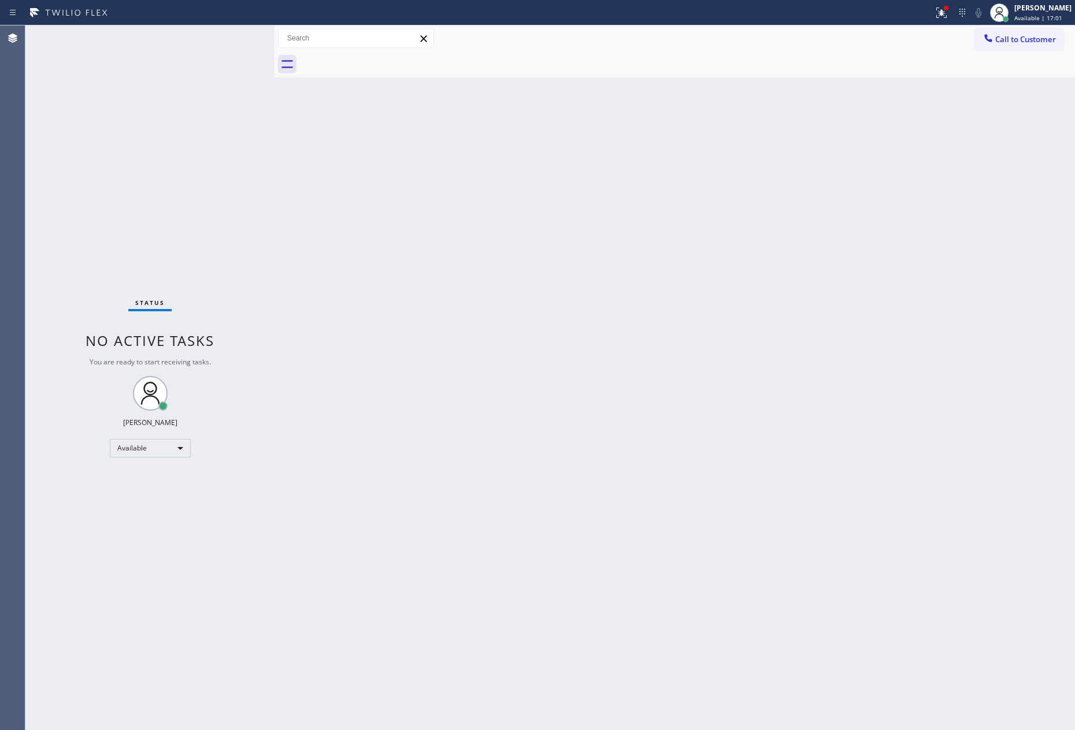
click at [257, 250] on div "Status No active tasks You are ready to start receiving tasks. [PERSON_NAME] Av…" at bounding box center [149, 377] width 249 height 705
drag, startPoint x: 257, startPoint y: 250, endPoint x: 281, endPoint y: 250, distance: 24.3
click at [259, 250] on div "Status No active tasks You are ready to start receiving tasks. [PERSON_NAME] Av…" at bounding box center [149, 377] width 249 height 705
click at [351, 255] on div "Status No active tasks You are ready to start receiving tasks. [PERSON_NAME] Av…" at bounding box center [549, 377] width 1049 height 705
drag, startPoint x: 125, startPoint y: 188, endPoint x: 227, endPoint y: 404, distance: 238.8
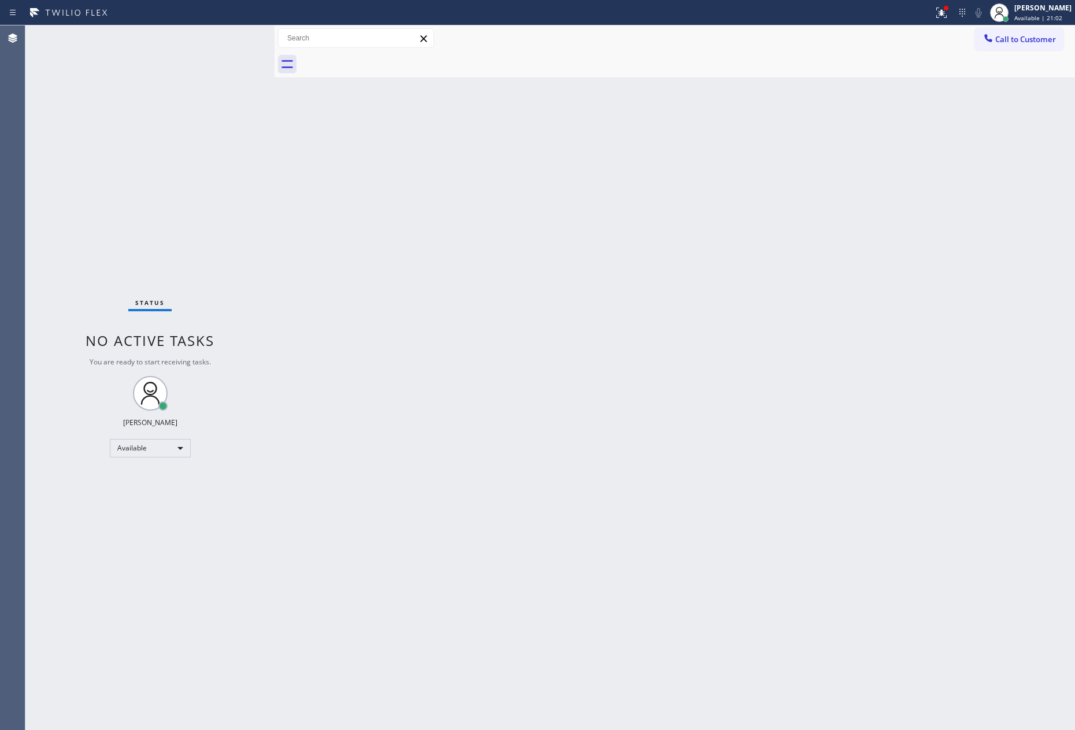
click at [162, 257] on div "Status No active tasks You are ready to start receiving tasks. [PERSON_NAME] Av…" at bounding box center [149, 377] width 249 height 705
click at [387, 496] on div "Back to Dashboard Change Sender ID Customers Technicians Select a contact Outbo…" at bounding box center [674, 377] width 800 height 705
drag, startPoint x: 437, startPoint y: 506, endPoint x: 748, endPoint y: 65, distance: 539.9
click at [448, 503] on div "Back to Dashboard Change Sender ID Customers Technicians Select a contact Outbo…" at bounding box center [674, 377] width 800 height 705
click at [570, 459] on div "Back to Dashboard Change Sender ID Customers Technicians Select a contact Outbo…" at bounding box center [674, 377] width 800 height 705
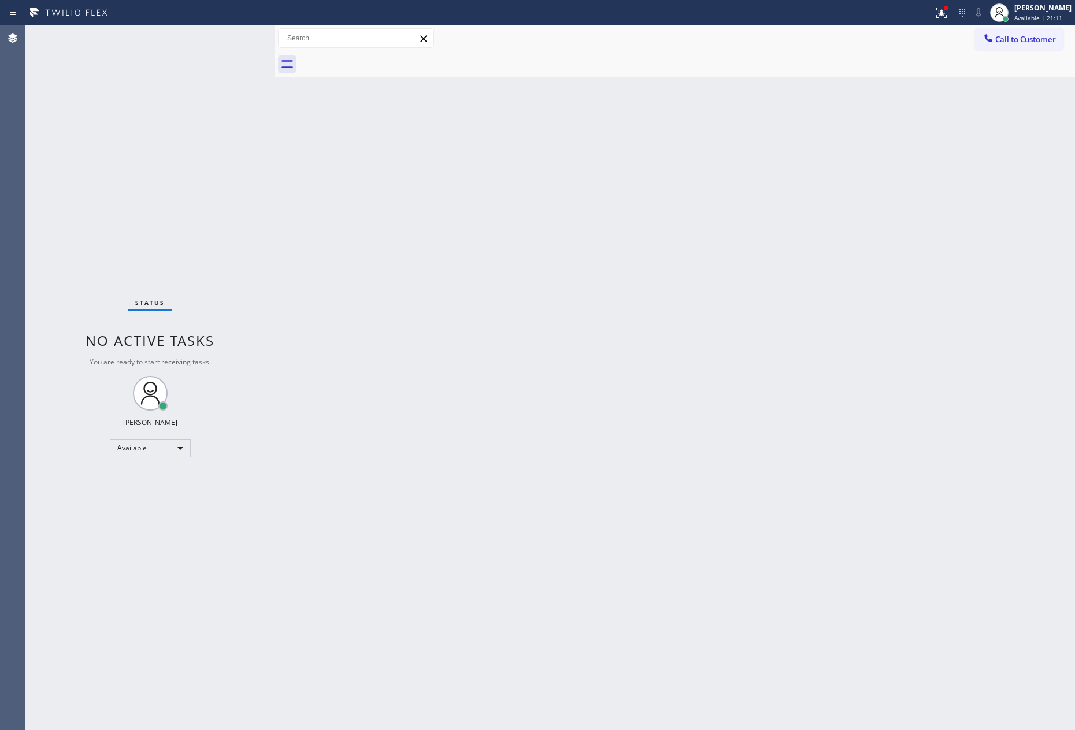
drag, startPoint x: 532, startPoint y: 383, endPoint x: 860, endPoint y: 44, distance: 471.9
click at [558, 375] on div "Back to Dashboard Change Sender ID Customers Technicians Select a contact Outbo…" at bounding box center [674, 377] width 800 height 705
click at [988, 35] on icon at bounding box center [988, 38] width 12 height 12
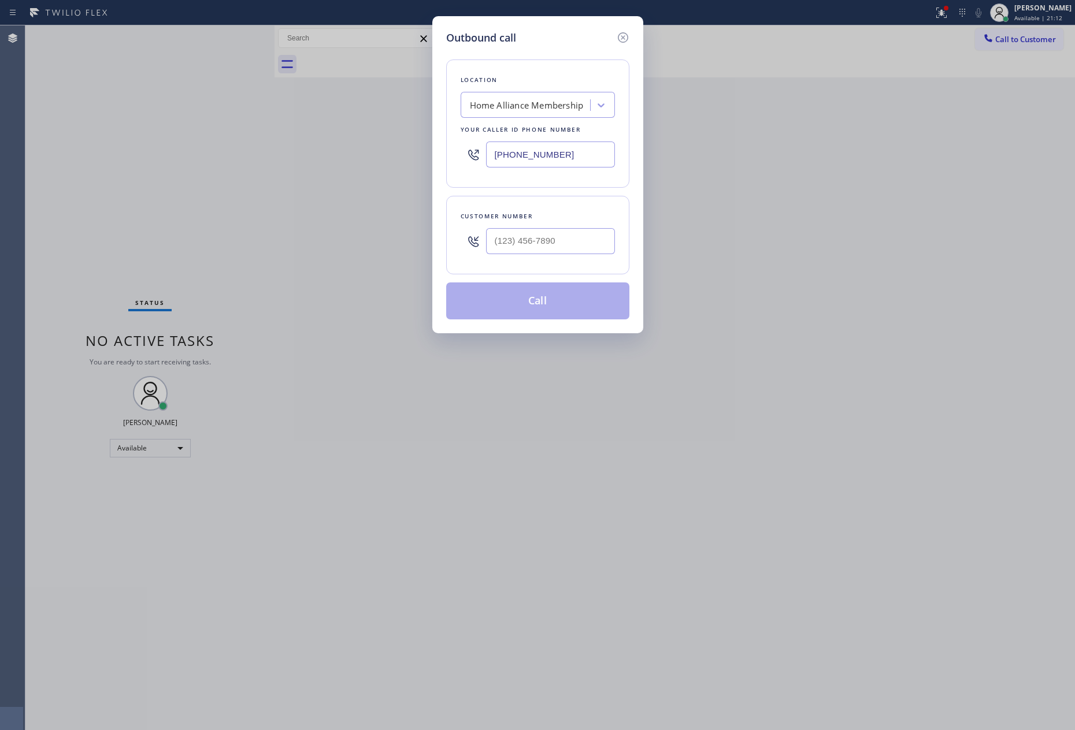
click at [579, 225] on div at bounding box center [550, 241] width 129 height 38
drag, startPoint x: 567, startPoint y: 263, endPoint x: 569, endPoint y: 252, distance: 11.6
click at [567, 259] on div "Customer number" at bounding box center [537, 235] width 183 height 79
click at [569, 250] on input "(___) ___-____" at bounding box center [550, 241] width 129 height 26
paste input "404) 374-5099"
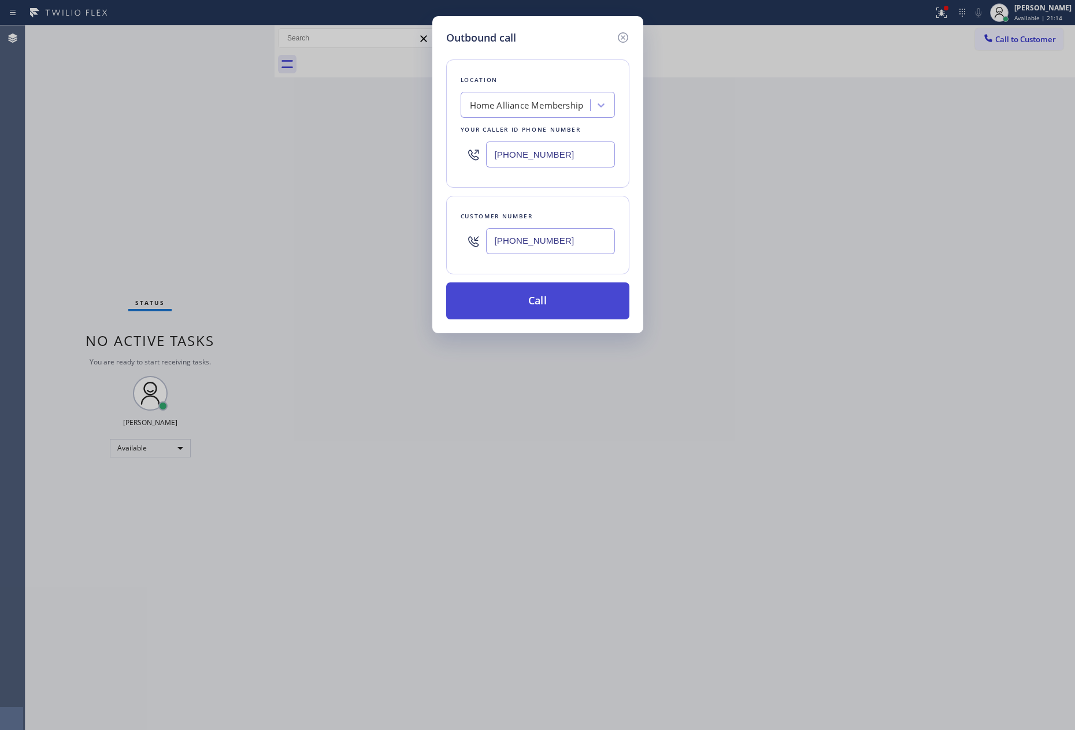
type input "[PHONE_NUMBER]"
click at [570, 305] on button "Call" at bounding box center [537, 301] width 183 height 37
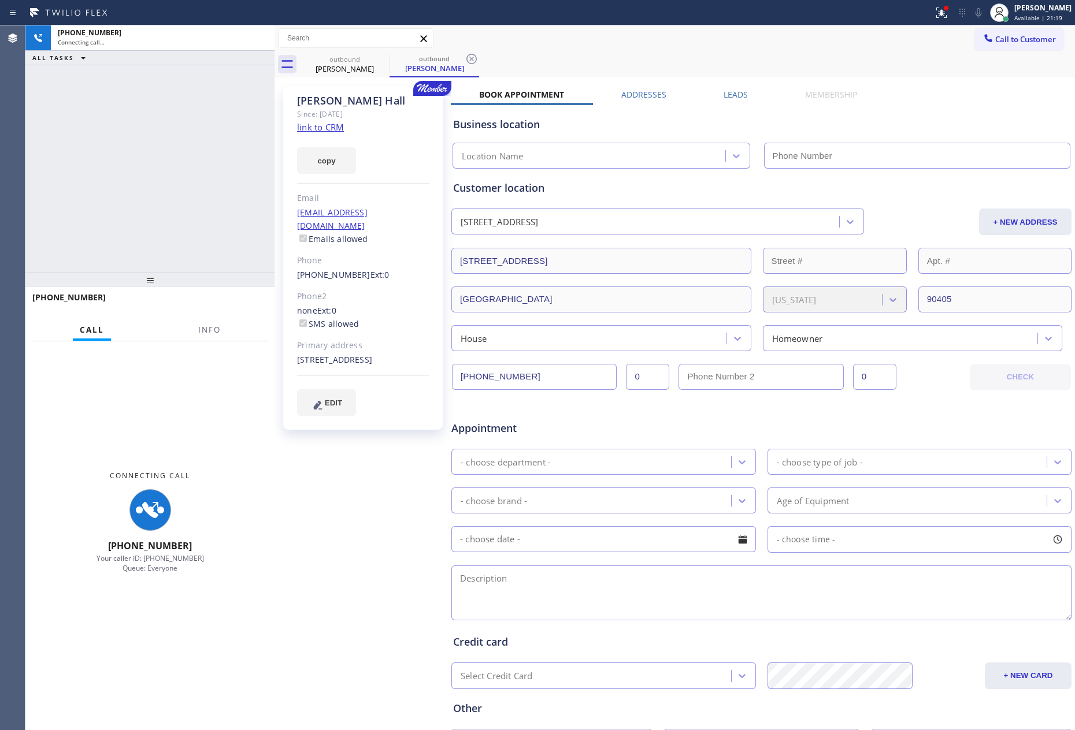
type input "[PHONE_NUMBER]"
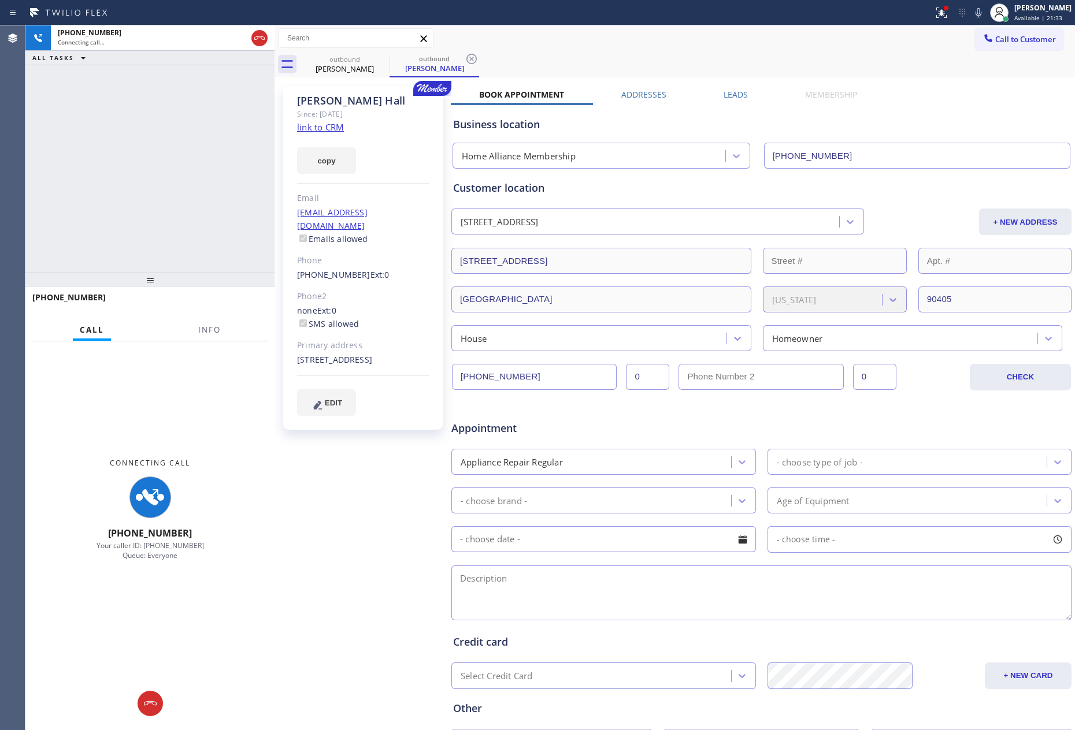
click at [207, 166] on div "[PHONE_NUMBER] Connecting call… ALL TASKS ALL TASKS ACTIVE TASKS TASKS IN WRAP …" at bounding box center [149, 148] width 249 height 247
click at [203, 159] on div "[PHONE_NUMBER] Connecting call… ALL TASKS ALL TASKS ACTIVE TASKS TASKS IN WRAP …" at bounding box center [149, 148] width 249 height 247
click at [194, 160] on div "[PHONE_NUMBER] Connecting call… ALL TASKS ALL TASKS ACTIVE TASKS TASKS IN WRAP …" at bounding box center [149, 148] width 249 height 247
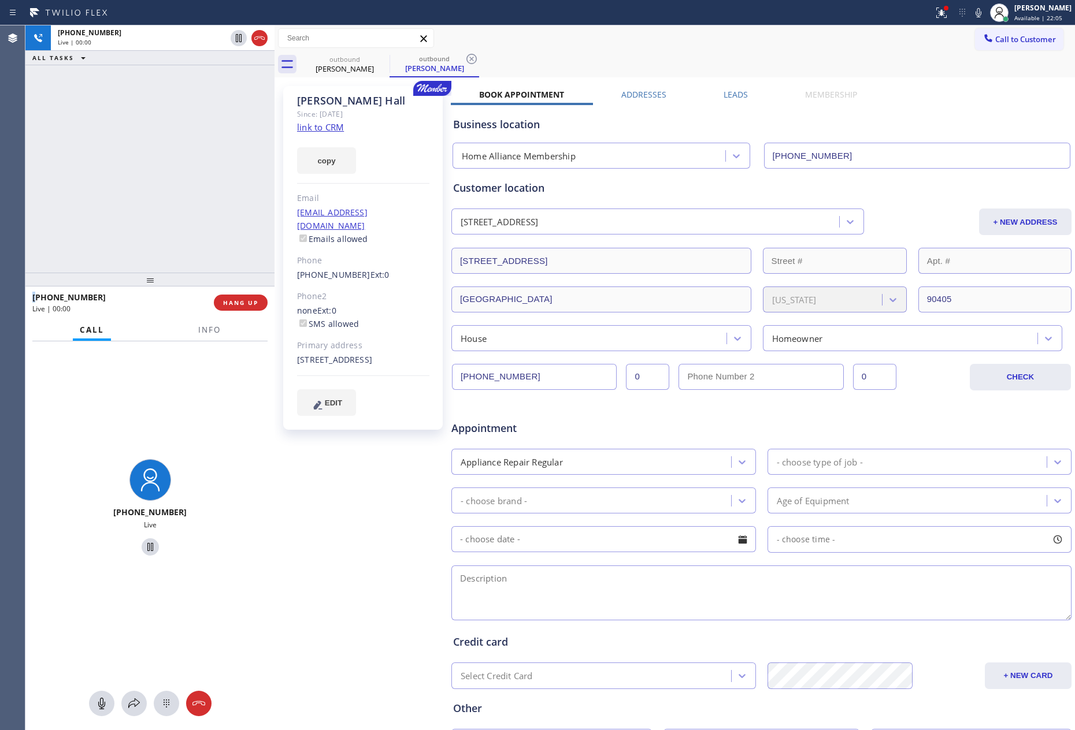
drag, startPoint x: 232, startPoint y: 300, endPoint x: 192, endPoint y: 127, distance: 177.9
click at [232, 300] on span "HANG UP" at bounding box center [240, 303] width 35 height 8
click at [192, 127] on div "[PHONE_NUMBER] Live | 00:01 ALL TASKS ALL TASKS ACTIVE TASKS TASKS IN WRAP UP" at bounding box center [149, 148] width 249 height 247
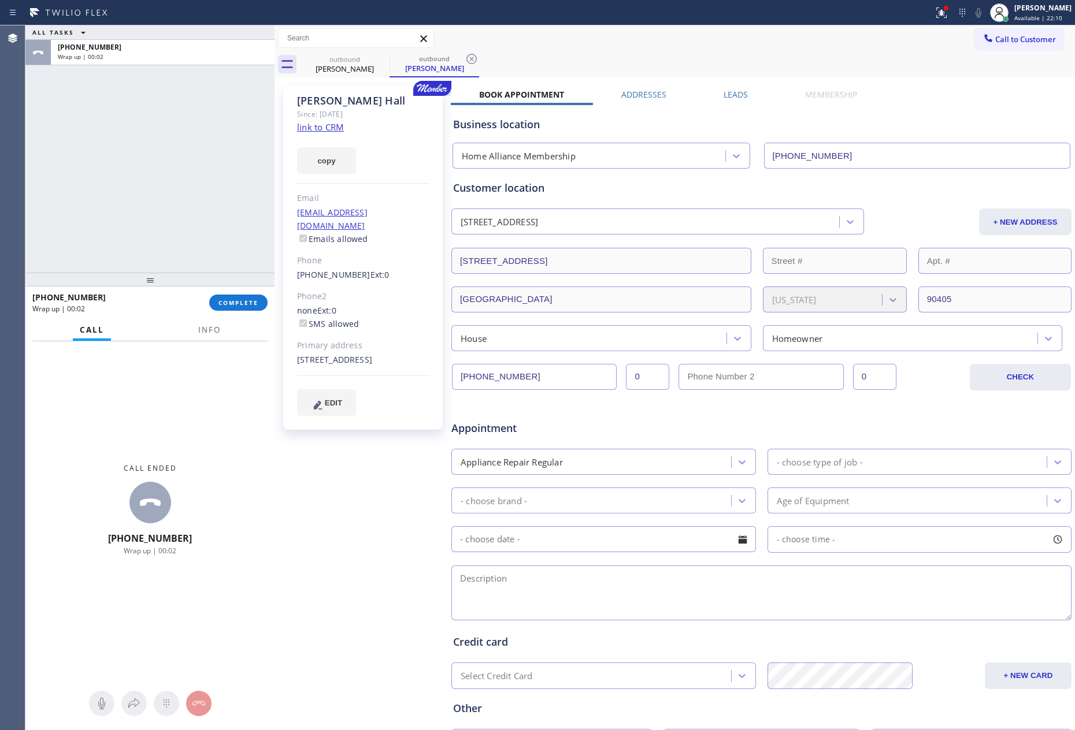
drag, startPoint x: 662, startPoint y: 42, endPoint x: 1016, endPoint y: 56, distance: 354.5
click at [704, 43] on div "Call to Customer Outbound call Location Home Alliance Membership Your caller id…" at bounding box center [674, 38] width 800 height 20
click at [1006, 42] on span "Call to Customer" at bounding box center [1025, 39] width 61 height 10
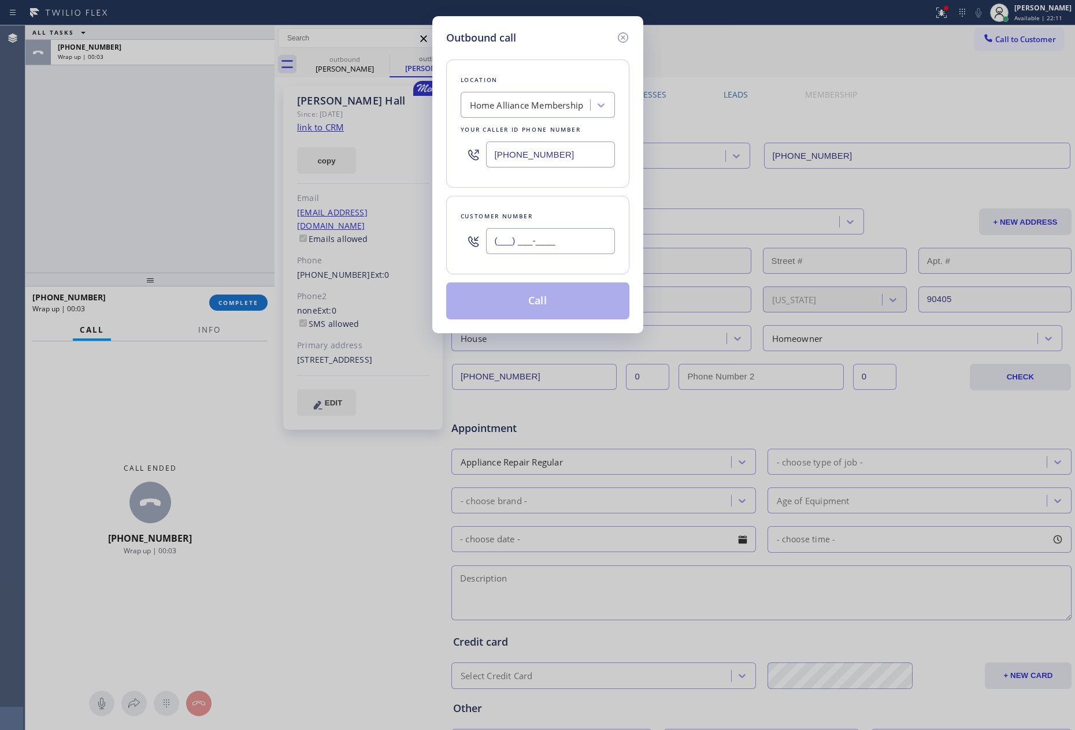
click at [562, 244] on input "(___) ___-____" at bounding box center [550, 241] width 129 height 26
paste input "310) 367-7269"
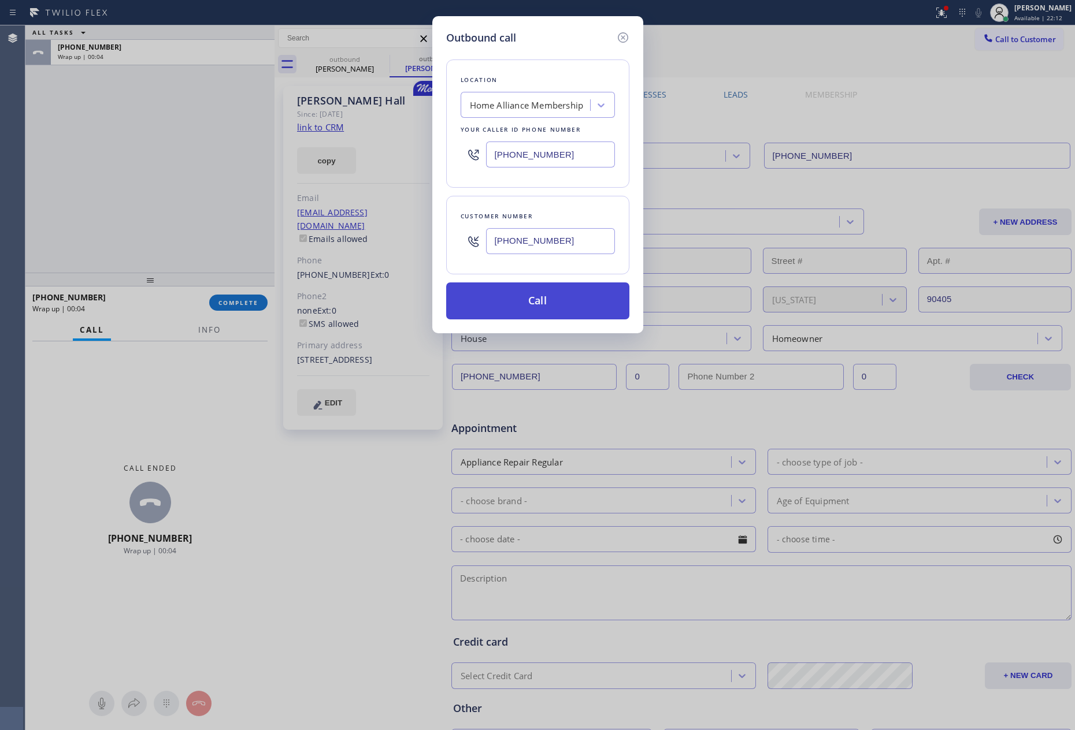
type input "[PHONE_NUMBER]"
click at [534, 307] on button "Call" at bounding box center [537, 301] width 183 height 37
drag, startPoint x: 113, startPoint y: 151, endPoint x: 125, endPoint y: 144, distance: 14.8
click at [125, 144] on div "Outbound call Location Home Alliance Membership Your caller id phone number [PH…" at bounding box center [537, 365] width 1075 height 730
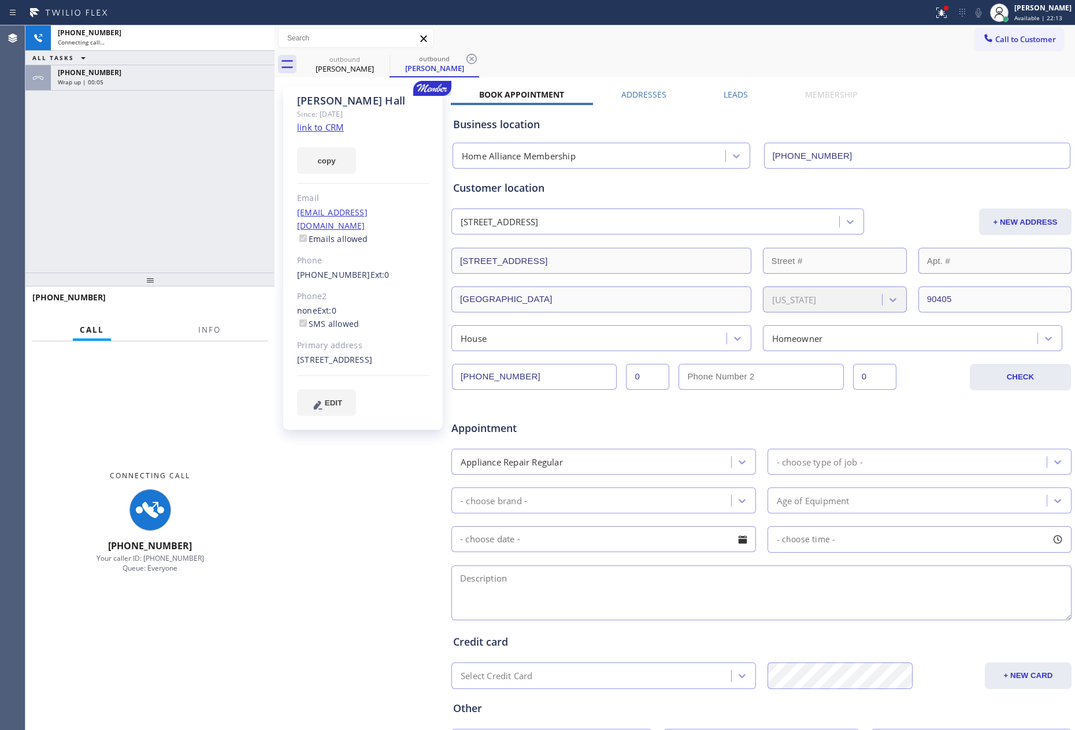
click at [110, 153] on div "[PHONE_NUMBER] Connecting call… ALL TASKS ALL TASKS ACTIVE TASKS TASKS IN WRAP …" at bounding box center [149, 148] width 249 height 247
click at [166, 76] on div "[PHONE_NUMBER]" at bounding box center [163, 73] width 210 height 10
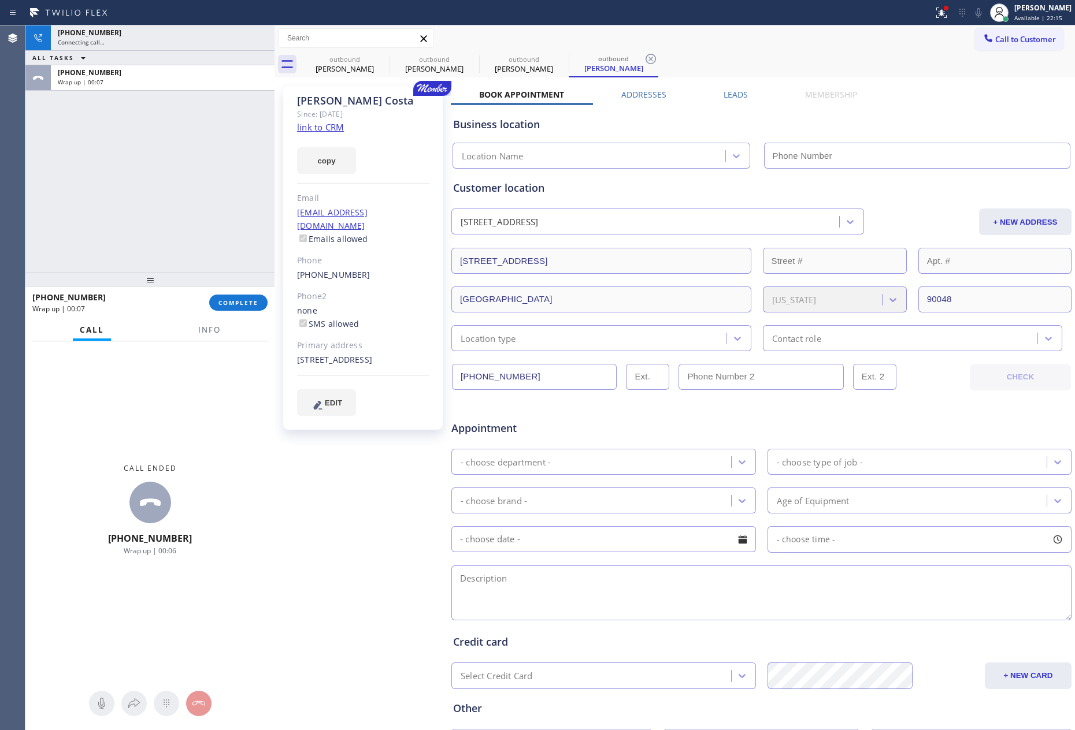
click at [222, 283] on div at bounding box center [149, 280] width 249 height 14
click at [229, 302] on span "COMPLETE" at bounding box center [238, 303] width 40 height 8
drag, startPoint x: 207, startPoint y: 188, endPoint x: 219, endPoint y: 191, distance: 12.6
click at [208, 188] on div "[PHONE_NUMBER] Connecting call… ALL TASKS ALL TASKS ACTIVE TASKS TASKS IN WRAP …" at bounding box center [149, 148] width 249 height 247
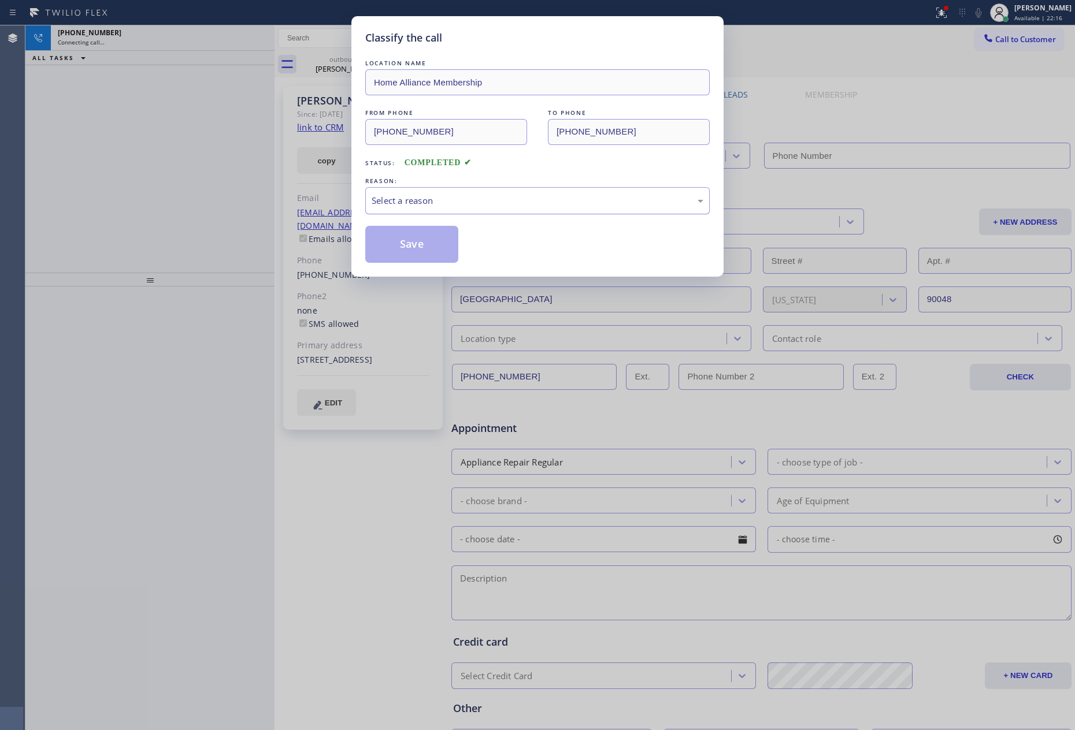
type input "[PHONE_NUMBER]"
drag, startPoint x: 546, startPoint y: 194, endPoint x: 515, endPoint y: 214, distance: 36.9
click at [545, 194] on div "Select a reason" at bounding box center [537, 200] width 344 height 27
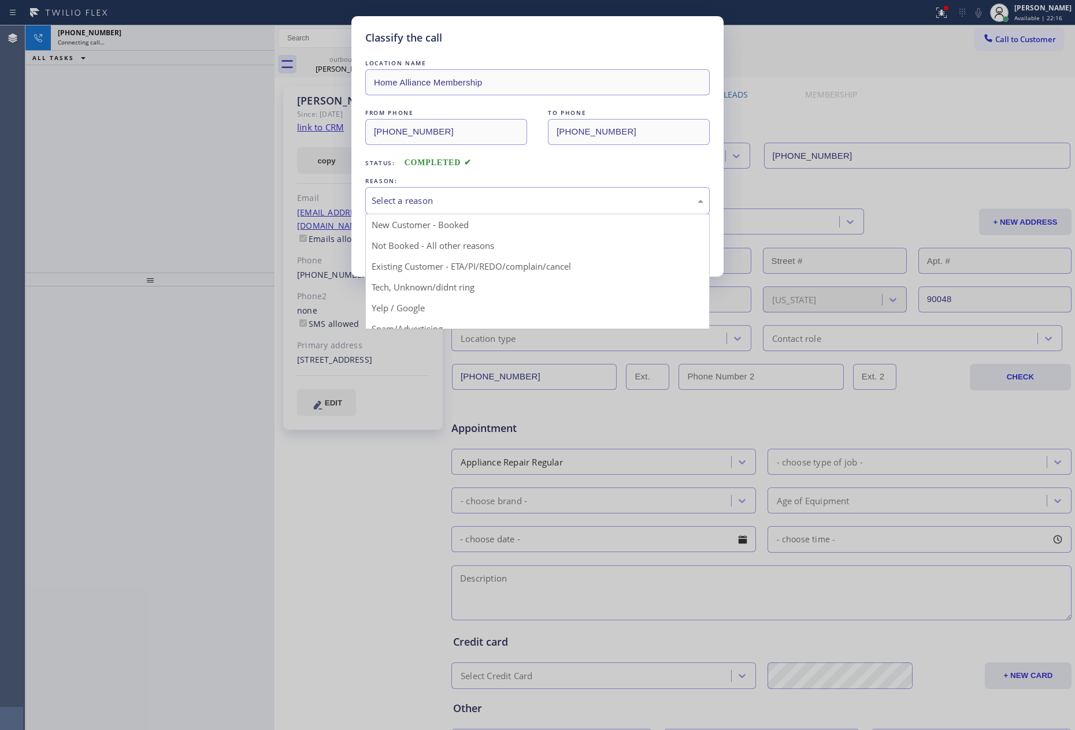
click at [410, 248] on button "Save" at bounding box center [411, 244] width 93 height 37
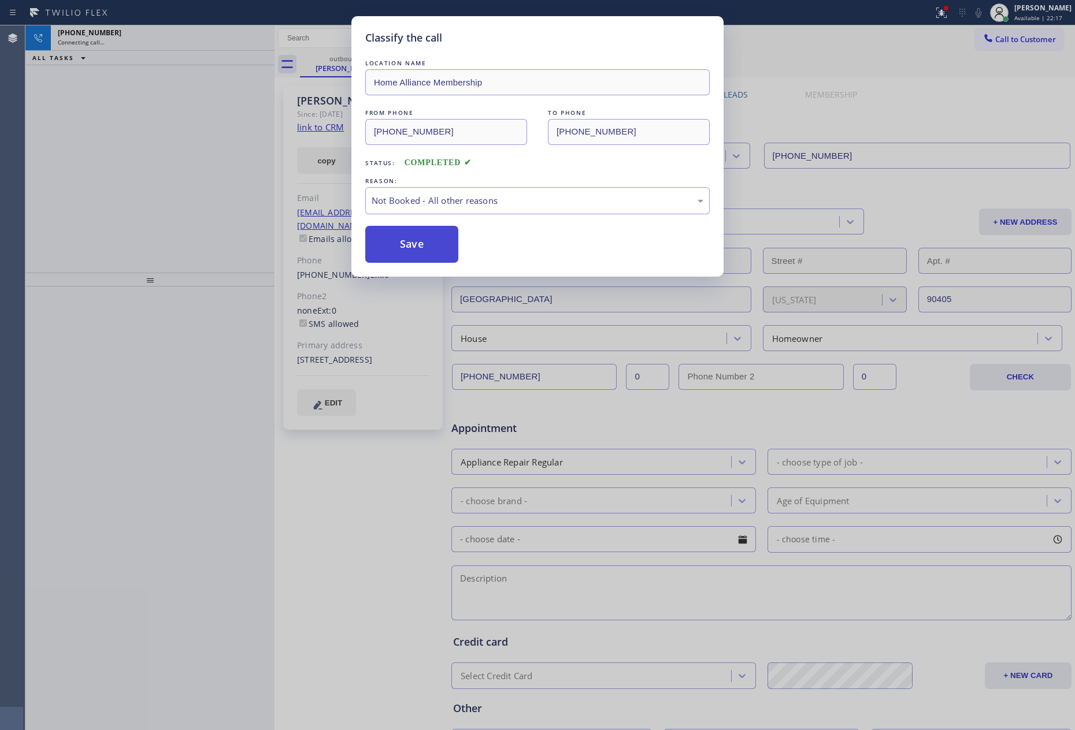
click at [410, 248] on button "Save" at bounding box center [411, 244] width 93 height 37
click at [148, 196] on div "Classify the call LOCATION NAME Home Alliance Membership FROM PHONE [PHONE_NUMB…" at bounding box center [537, 365] width 1075 height 730
click at [149, 196] on div "Classify the call LOCATION NAME Wolf Top Choice Appliance Repair Mesa FROM PHON…" at bounding box center [549, 377] width 1049 height 705
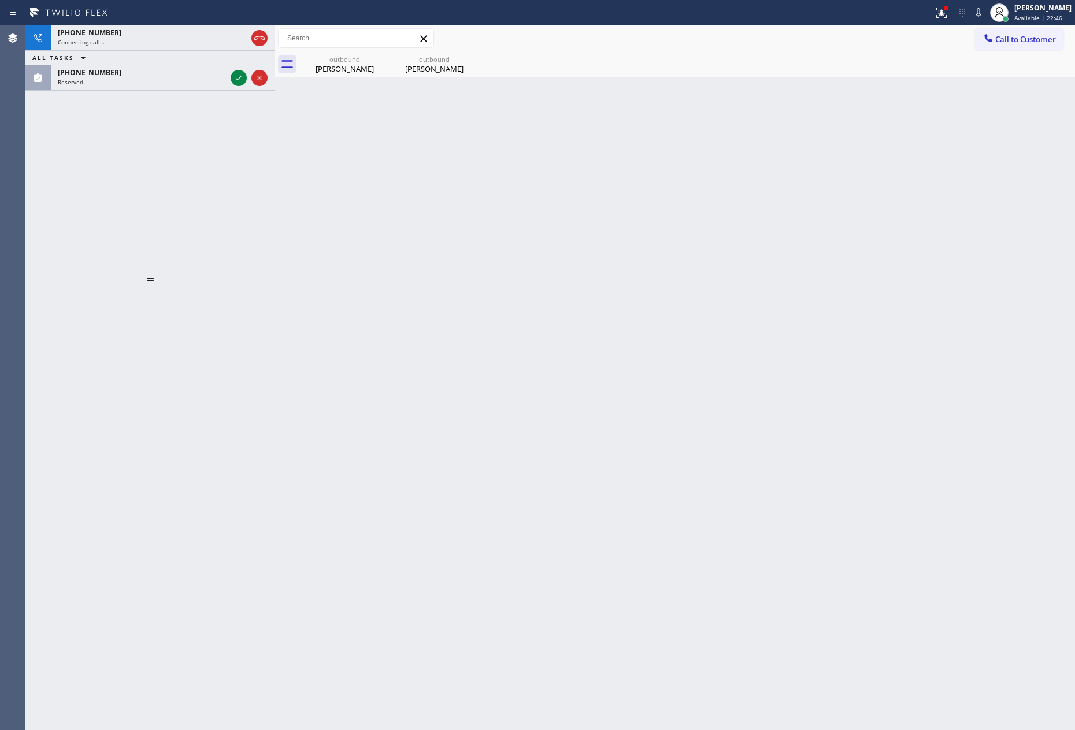
drag, startPoint x: 169, startPoint y: 160, endPoint x: 153, endPoint y: 101, distance: 61.1
click at [168, 157] on div "[PHONE_NUMBER] Connecting call… ALL TASKS ALL TASKS ACTIVE TASKS TASKS IN WRAP …" at bounding box center [149, 148] width 249 height 247
click at [234, 79] on icon at bounding box center [239, 78] width 14 height 14
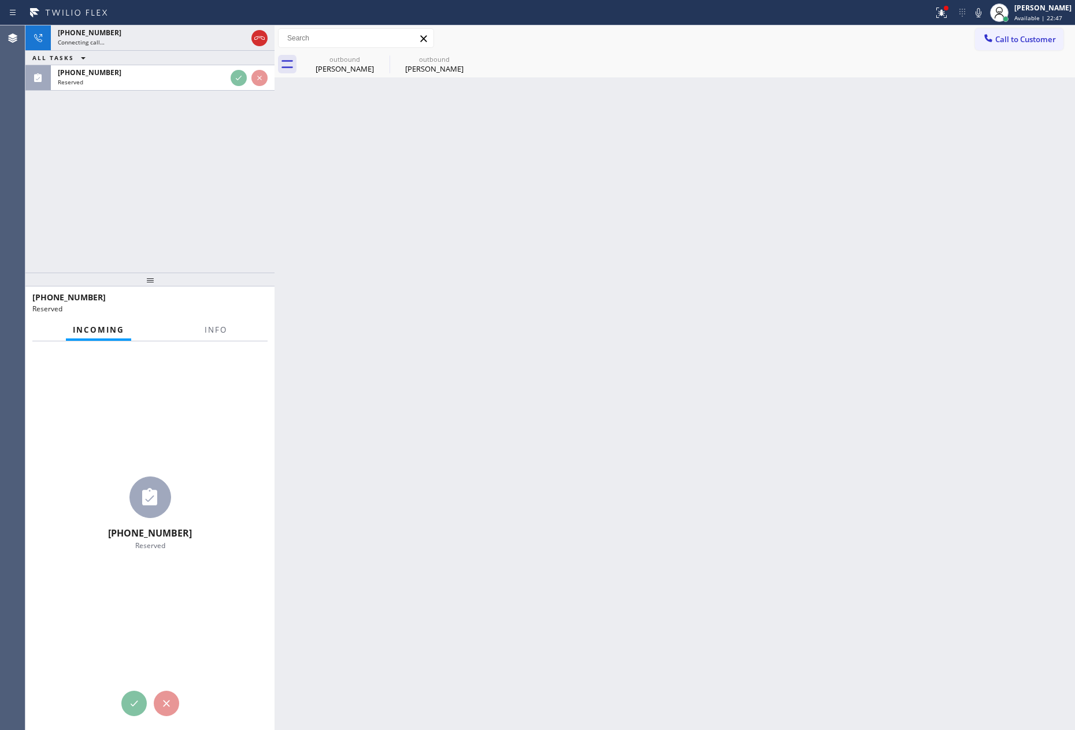
click at [216, 137] on div "[PHONE_NUMBER] Connecting call… ALL TASKS ALL TASKS ACTIVE TASKS TASKS IN WRAP …" at bounding box center [149, 148] width 249 height 247
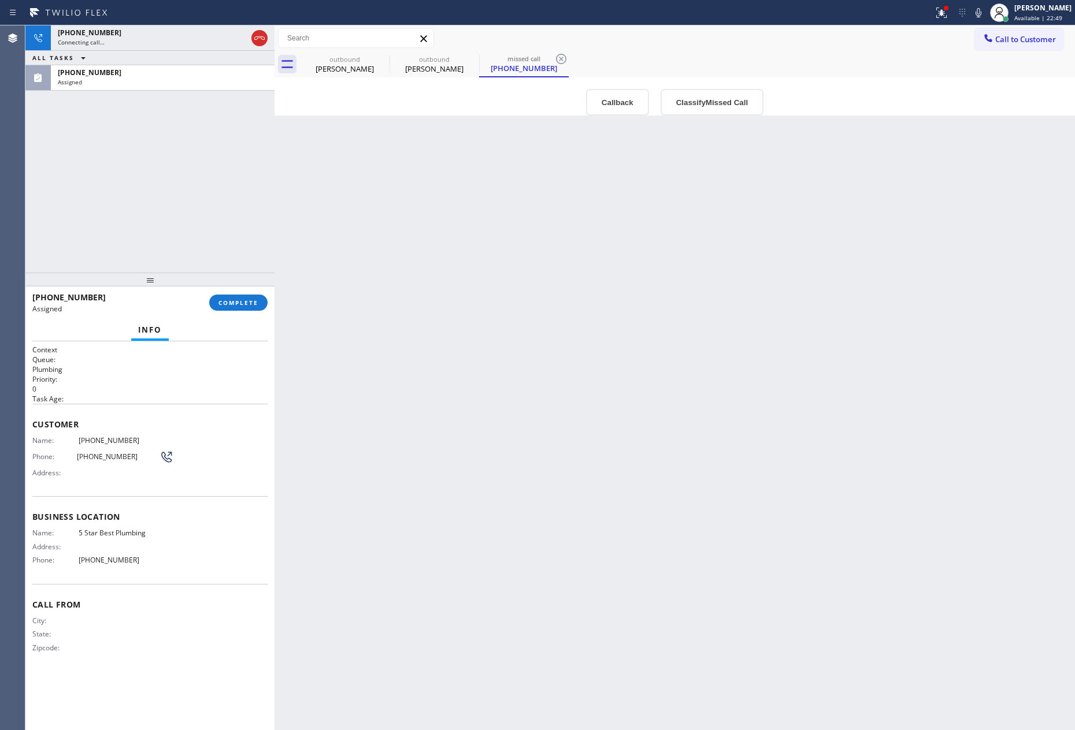
type input "[PHONE_NUMBER]"
click at [264, 36] on icon at bounding box center [259, 38] width 14 height 14
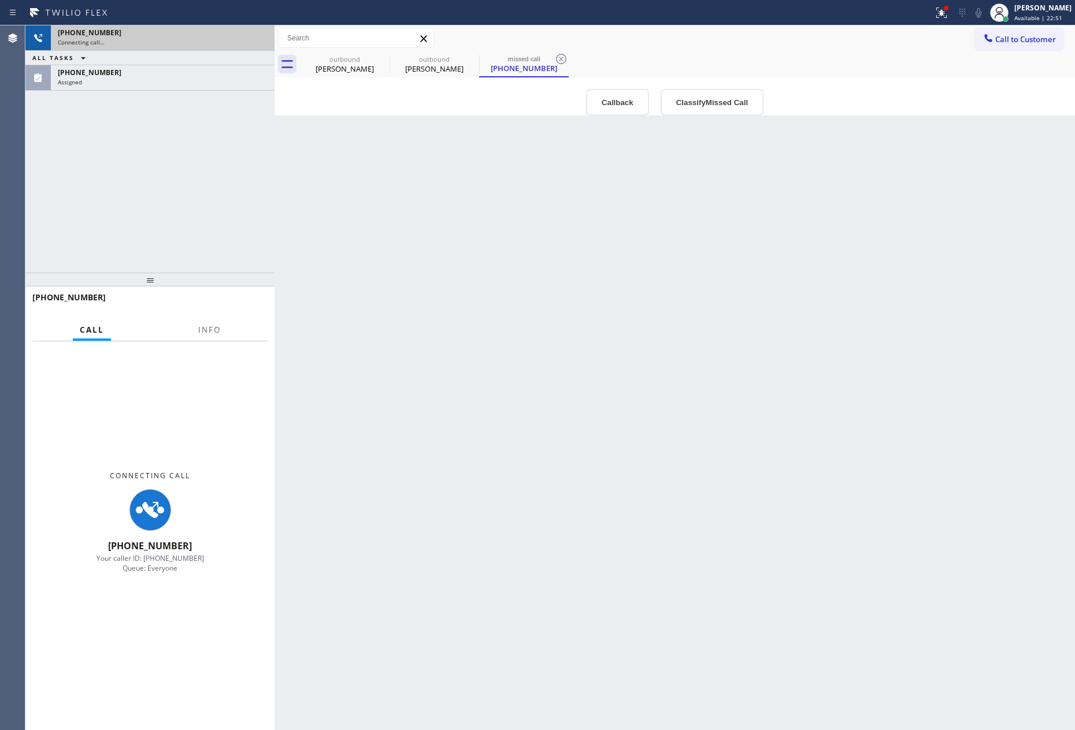
drag, startPoint x: 205, startPoint y: 203, endPoint x: 229, endPoint y: 316, distance: 115.4
click at [216, 236] on div "[PHONE_NUMBER] Connecting call… ALL TASKS ALL TASKS ACTIVE TASKS TASKS IN WRAP …" at bounding box center [149, 148] width 249 height 247
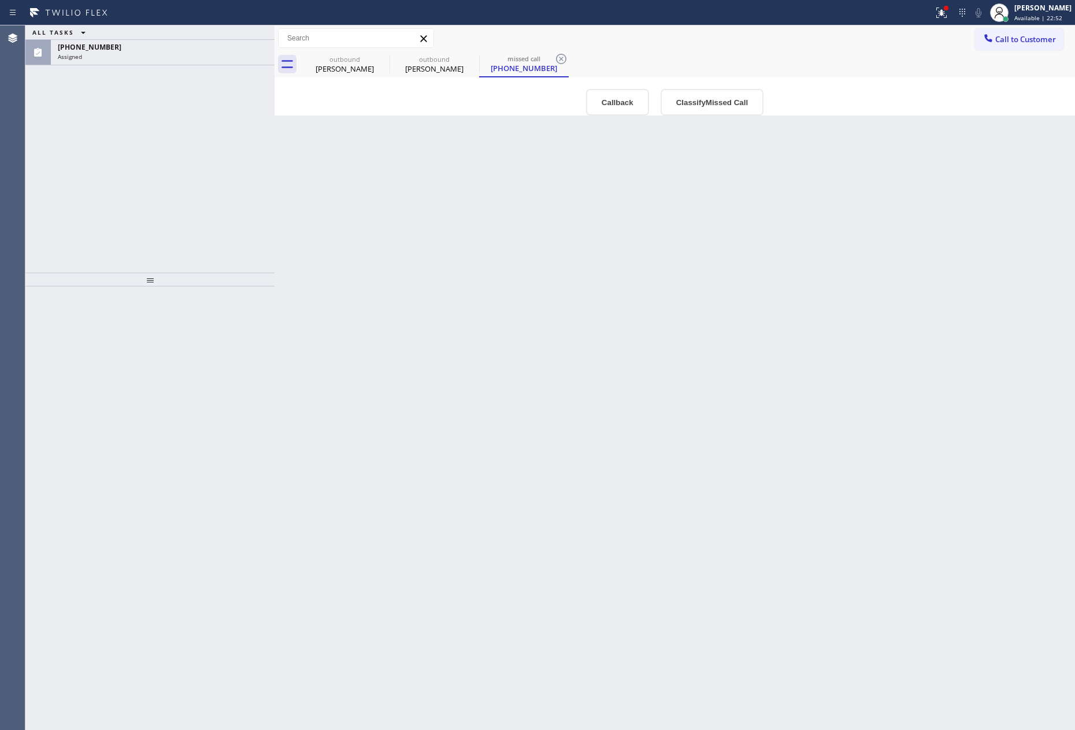
click at [593, 406] on div "Back to Dashboard Change Sender ID Customers Technicians Select a contact Outbo…" at bounding box center [674, 377] width 800 height 705
click at [525, 69] on div "[PHONE_NUMBER]" at bounding box center [523, 68] width 87 height 10
click at [604, 101] on button "Callback" at bounding box center [617, 102] width 63 height 27
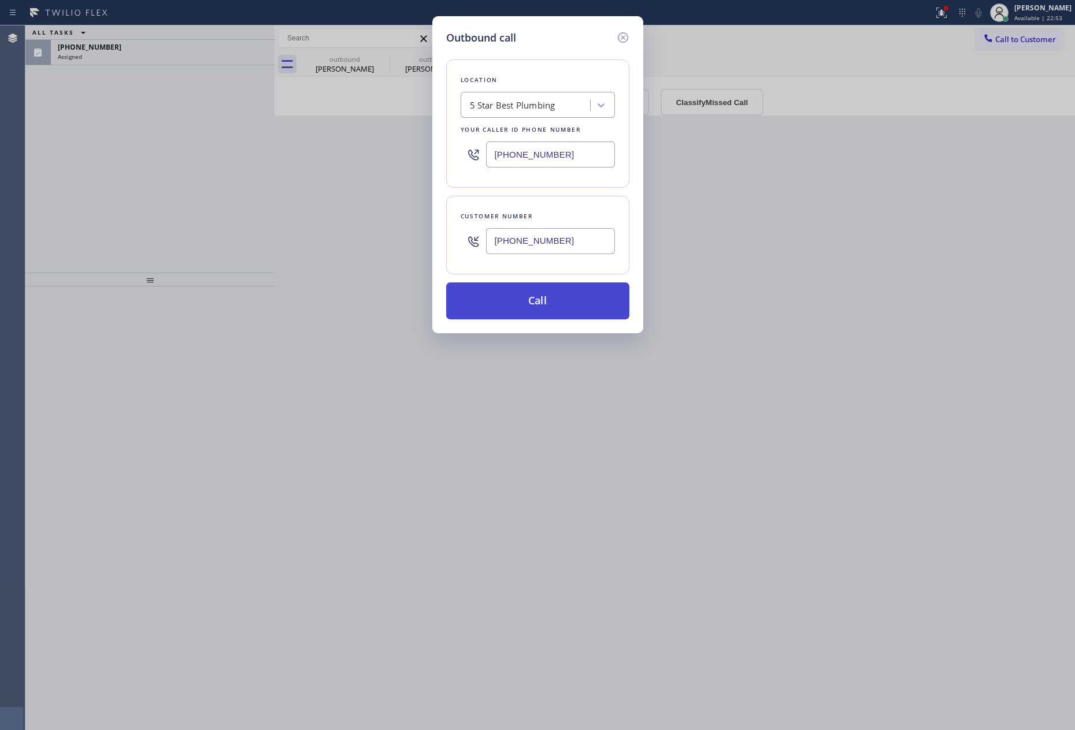
click at [550, 311] on button "Call" at bounding box center [537, 301] width 183 height 37
drag, startPoint x: 712, startPoint y: 406, endPoint x: 729, endPoint y: 413, distance: 17.4
click at [722, 411] on div "Outbound call Location 5 Star Best Plumbing Your caller id phone number [PHONE_…" at bounding box center [537, 365] width 1075 height 730
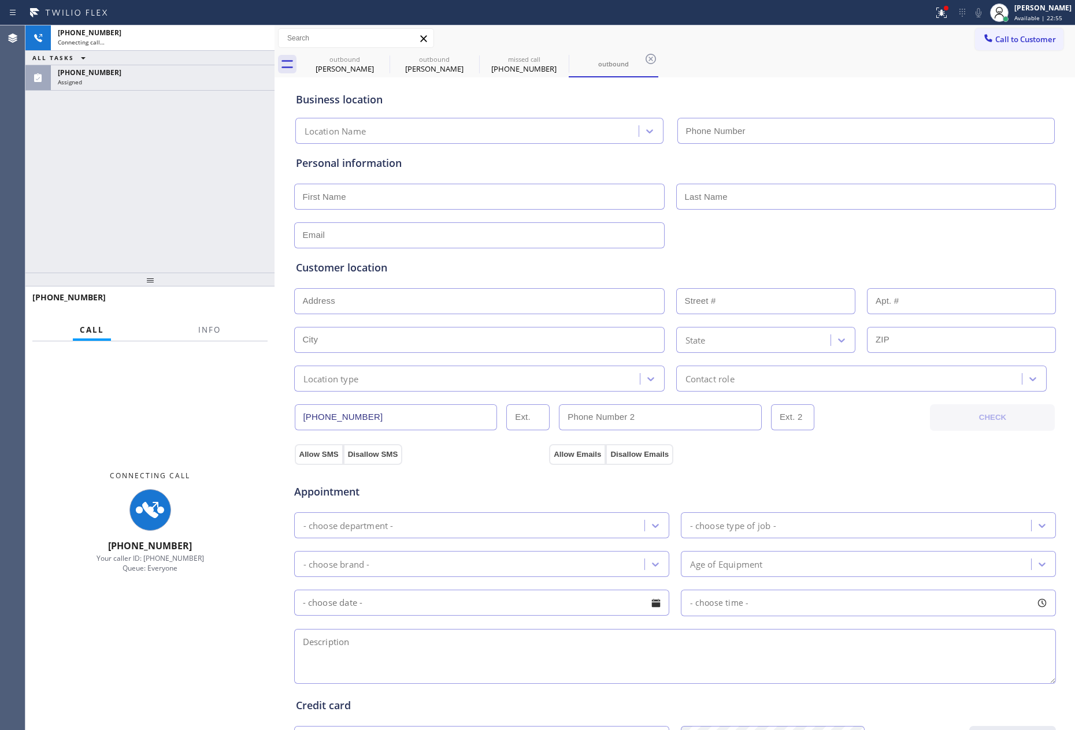
type input "[PHONE_NUMBER]"
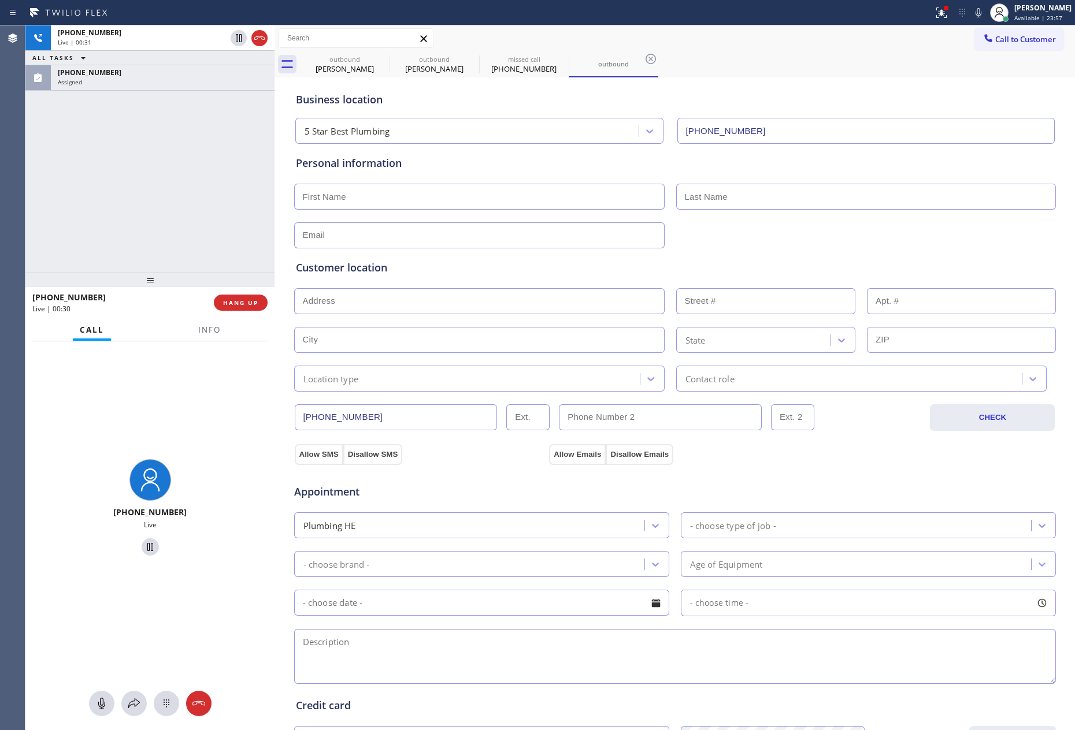
click at [1024, 101] on div "Business location" at bounding box center [675, 100] width 758 height 16
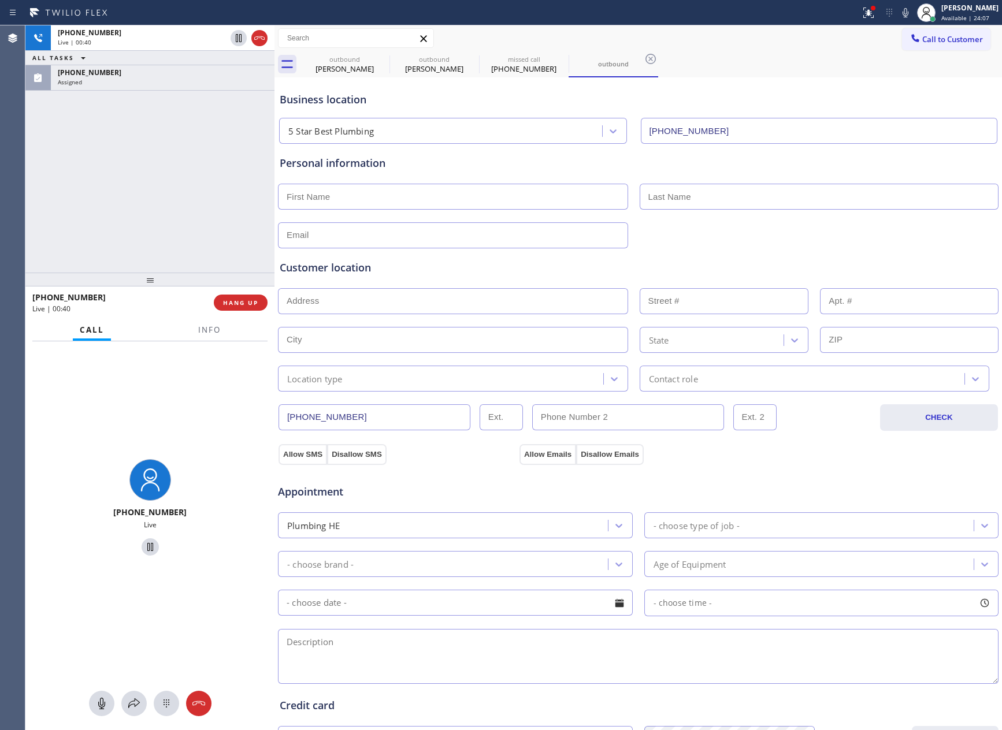
click at [141, 228] on div "[PHONE_NUMBER] Live | 00:40 ALL TASKS ALL TASKS ACTIVE TASKS TASKS IN WRAP UP […" at bounding box center [149, 148] width 249 height 247
drag, startPoint x: 206, startPoint y: 183, endPoint x: 209, endPoint y: 157, distance: 26.1
click at [208, 177] on div "[PHONE_NUMBER] Live | 01:52 ALL TASKS ALL TASKS ACTIVE TASKS TASKS IN WRAP UP […" at bounding box center [149, 148] width 249 height 247
click at [94, 153] on div "[PHONE_NUMBER] Live | 03:10 ALL TASKS ALL TASKS ACTIVE TASKS TASKS IN WRAP UP […" at bounding box center [149, 148] width 249 height 247
click at [105, 158] on div "[PHONE_NUMBER] Live | 03:12 ALL TASKS ALL TASKS ACTIVE TASKS TASKS IN WRAP UP […" at bounding box center [149, 148] width 249 height 247
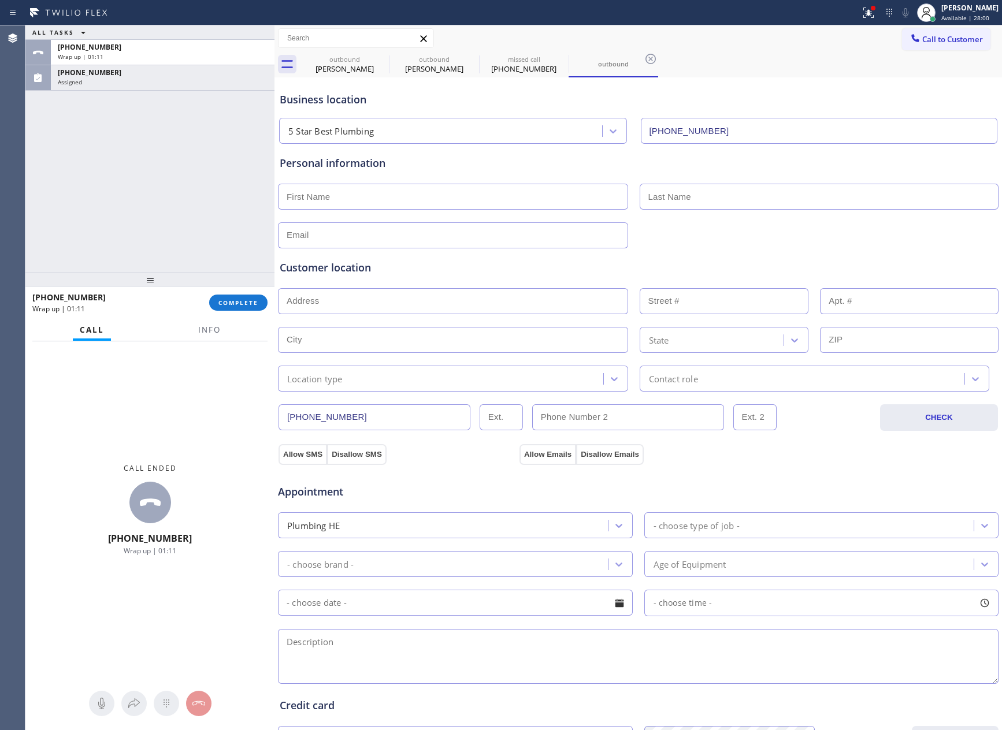
click at [229, 227] on div "ALL TASKS ALL TASKS ACTIVE TASKS TASKS IN WRAP UP [PHONE_NUMBER] Wrap up | 01:[…" at bounding box center [149, 148] width 249 height 247
drag, startPoint x: 157, startPoint y: 157, endPoint x: 368, endPoint y: 528, distance: 427.0
click at [158, 163] on div "ALL TASKS ALL TASKS ACTIVE TASKS TASKS IN WRAP UP [PHONE_NUMBER] Wrap up | 01:[…" at bounding box center [149, 148] width 249 height 247
click at [179, 237] on div "ALL TASKS ALL TASKS ACTIVE TASKS TASKS IN WRAP UP [PHONE_NUMBER] Wrap up | 01:[…" at bounding box center [149, 148] width 249 height 247
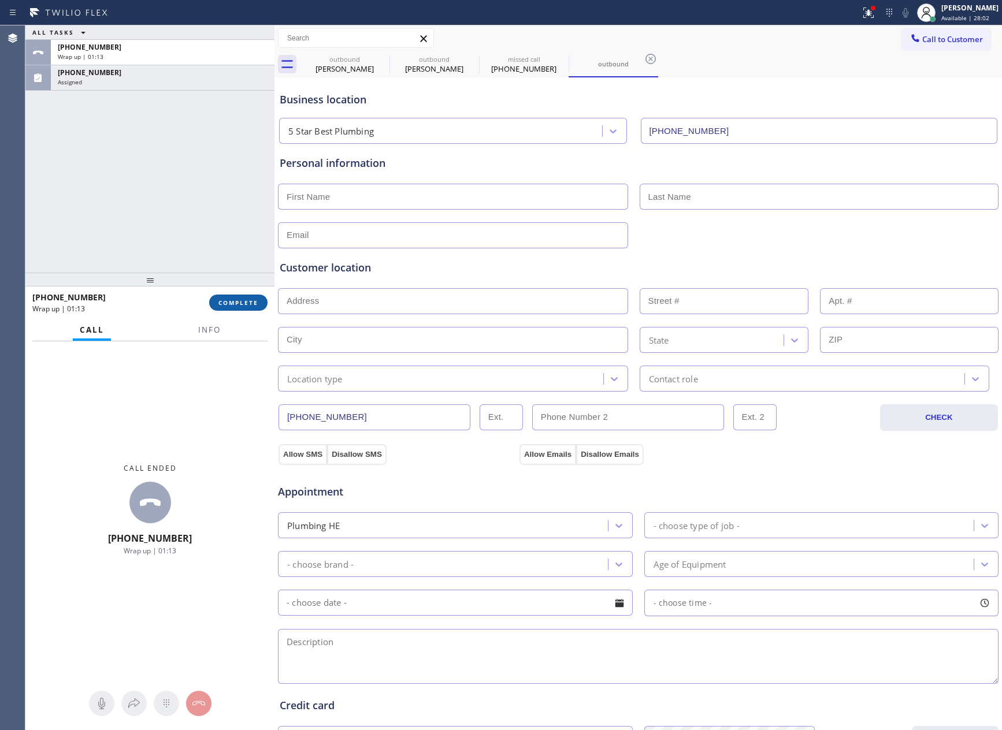
click at [255, 309] on button "COMPLETE" at bounding box center [238, 303] width 58 height 16
click at [202, 222] on div "ALL TASKS ALL TASKS ACTIVE TASKS TASKS IN WRAP UP [PHONE_NUMBER] Wrap up | 01:[…" at bounding box center [149, 148] width 249 height 247
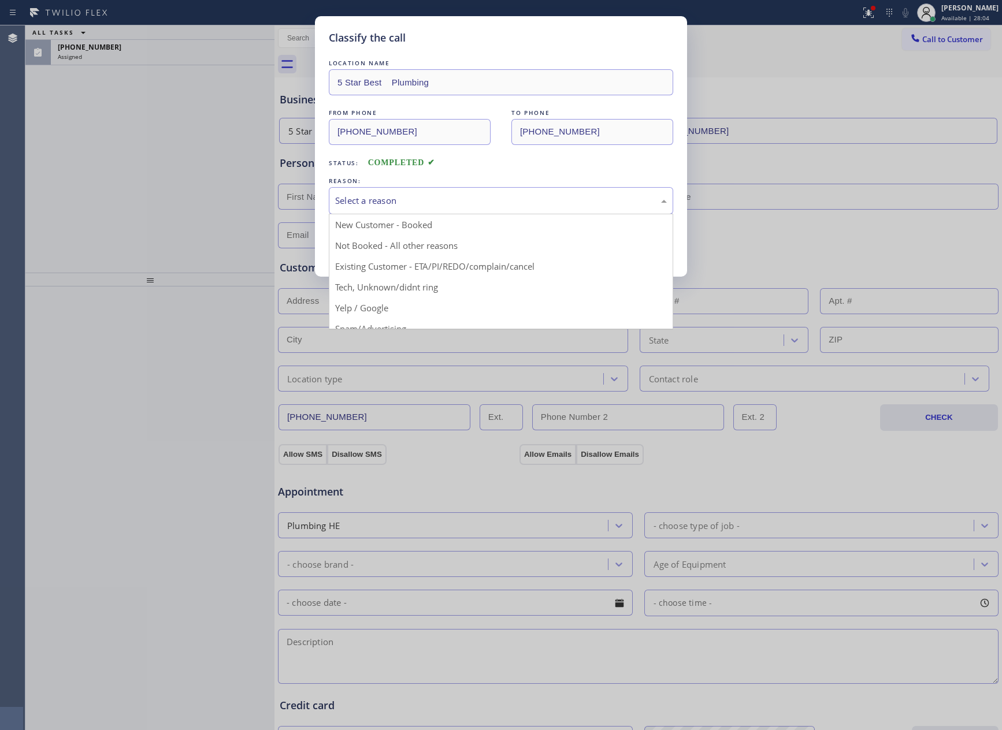
drag, startPoint x: 408, startPoint y: 196, endPoint x: 385, endPoint y: 262, distance: 69.8
click at [407, 199] on div "Select a reason" at bounding box center [501, 200] width 332 height 13
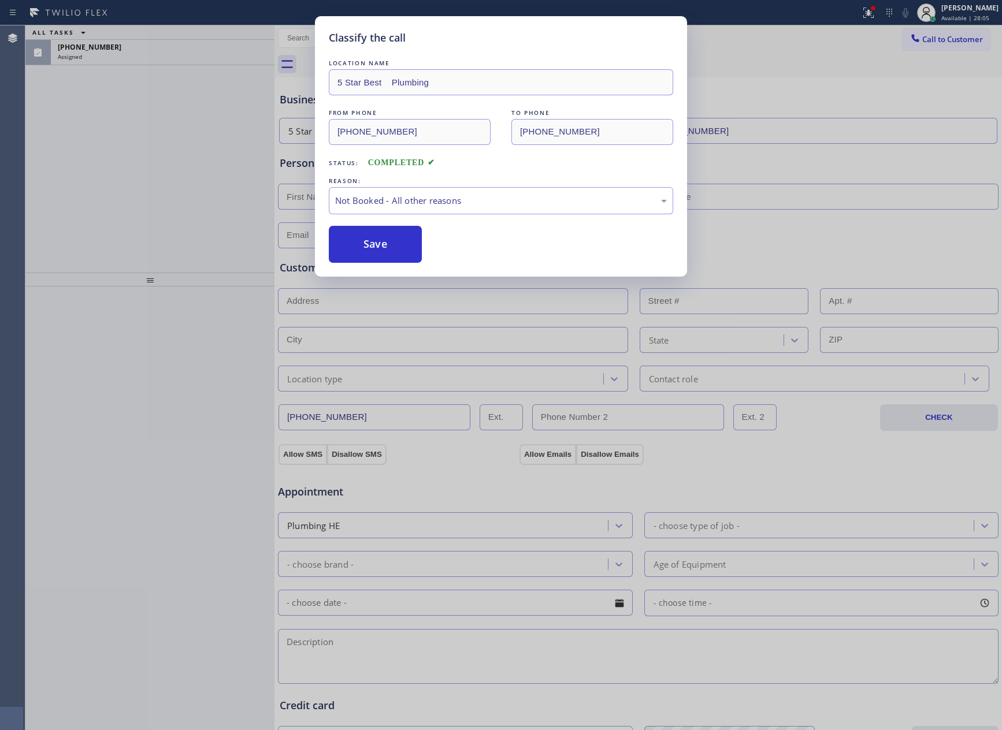
click at [387, 243] on button "Save" at bounding box center [375, 244] width 93 height 37
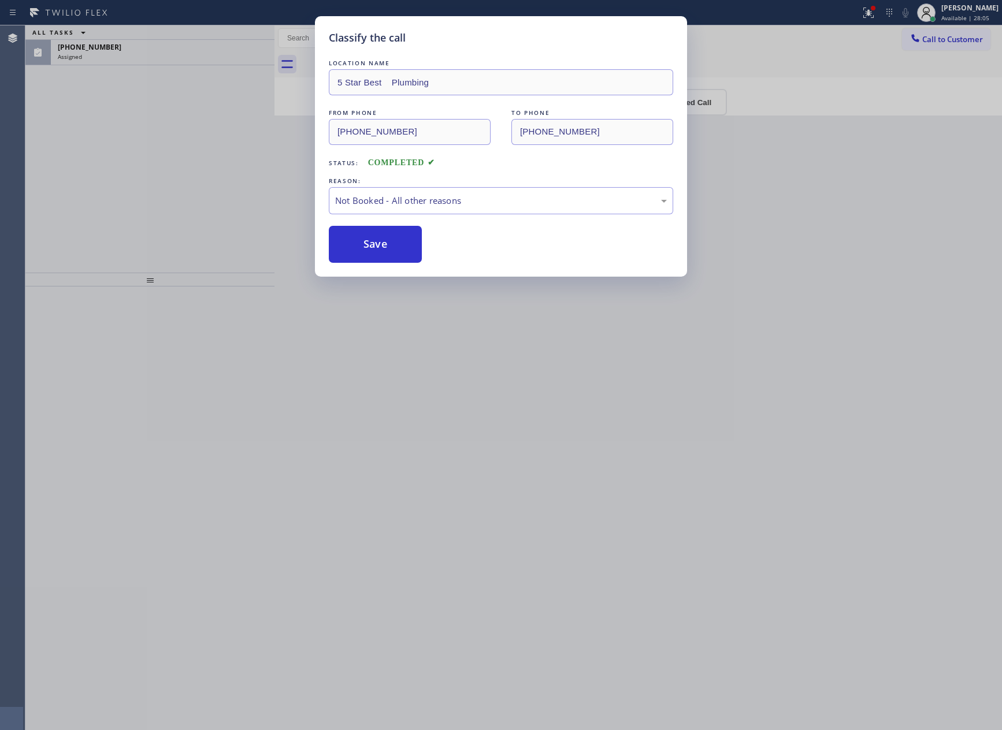
click at [387, 243] on button "Save" at bounding box center [375, 244] width 93 height 37
click at [132, 207] on div "Classify the call LOCATION NAME 5 Star Best Plumbing FROM PHONE [PHONE_NUMBER] …" at bounding box center [501, 365] width 1002 height 730
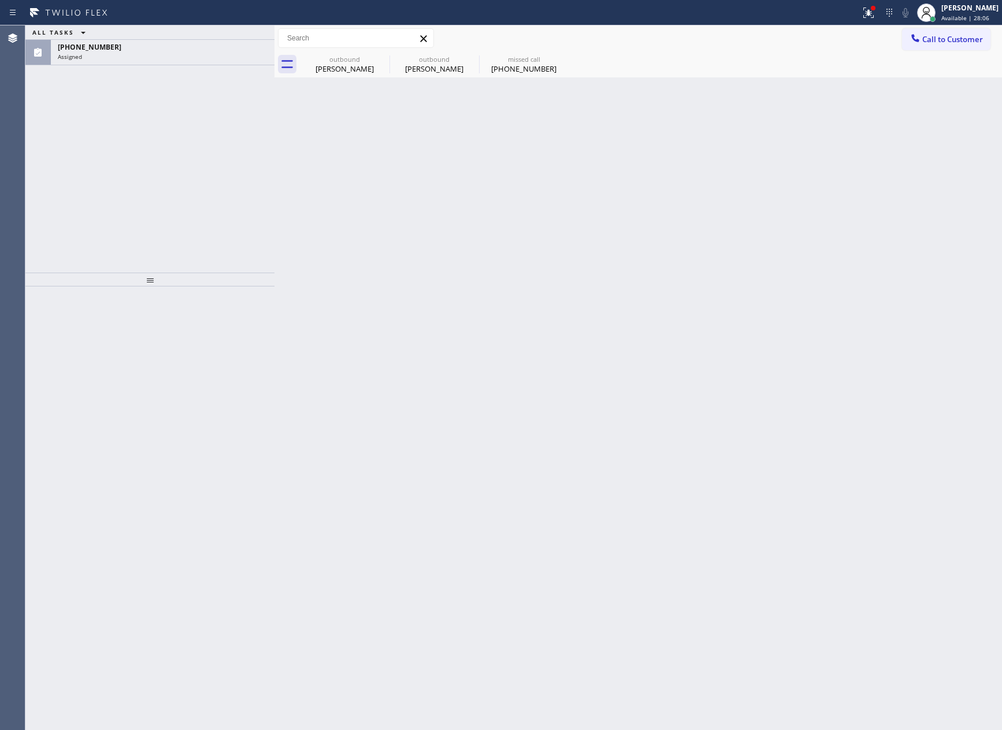
click at [132, 207] on div "ALL TASKS ALL TASKS ACTIVE TASKS TASKS IN WRAP UP [PHONE_NUMBER] Assigned" at bounding box center [149, 148] width 249 height 247
click at [341, 64] on div "[PERSON_NAME]" at bounding box center [344, 69] width 87 height 10
type input "[PHONE_NUMBER]"
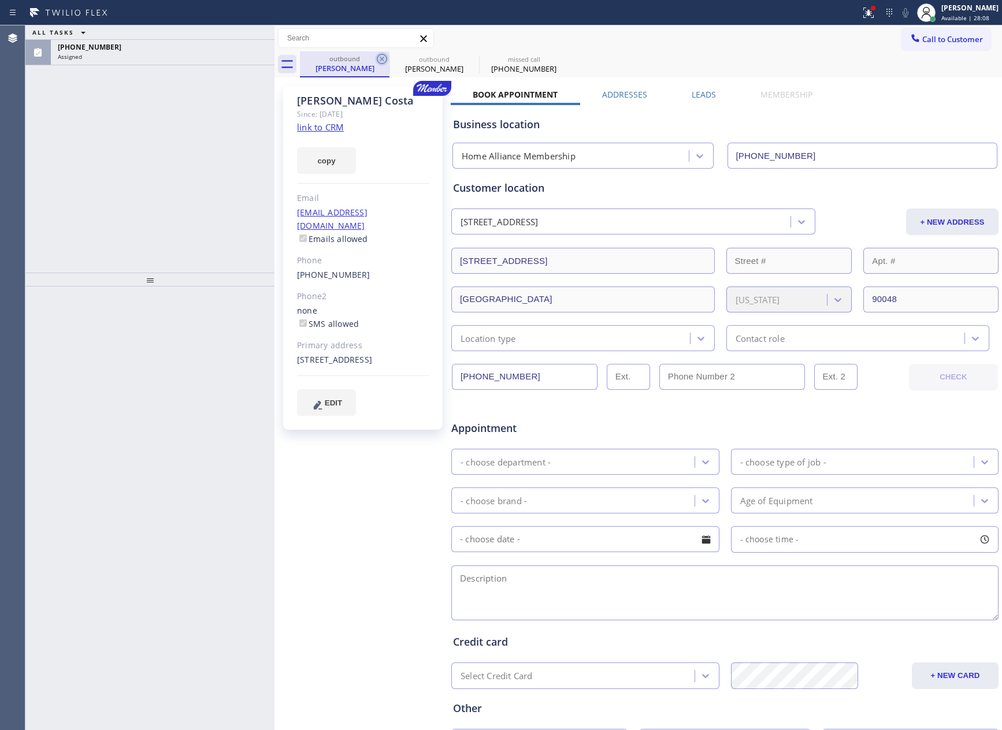
click at [385, 58] on icon at bounding box center [382, 59] width 14 height 14
click at [0, 0] on icon at bounding box center [0, 0] width 0 height 0
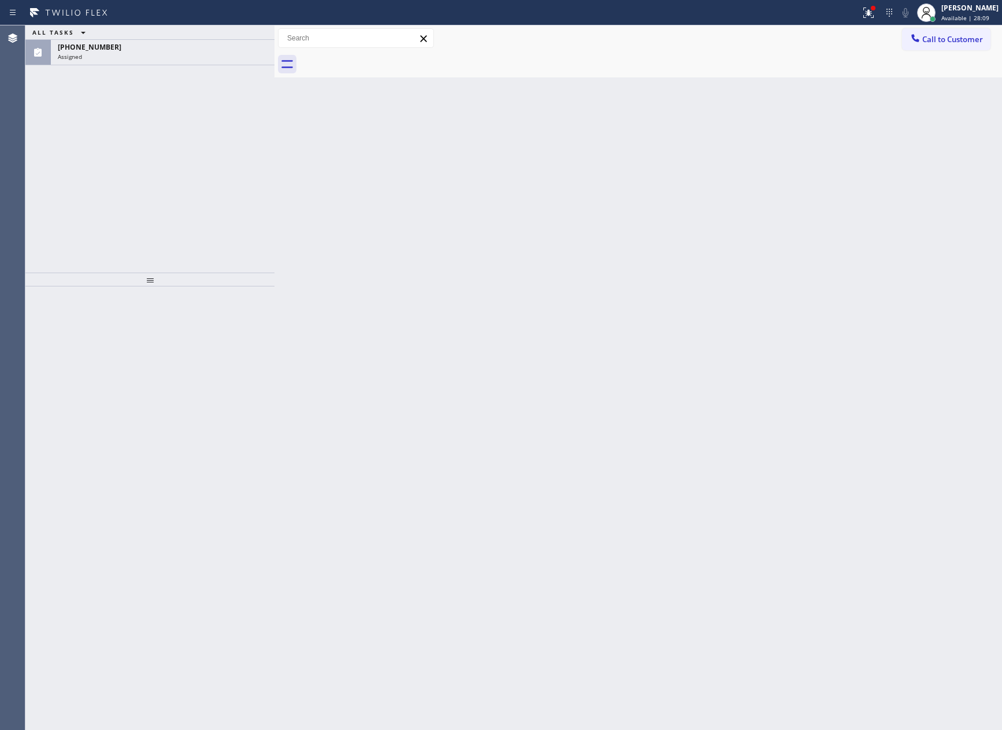
click at [385, 58] on div at bounding box center [651, 64] width 702 height 26
click at [236, 51] on div "[PHONE_NUMBER]" at bounding box center [163, 47] width 210 height 10
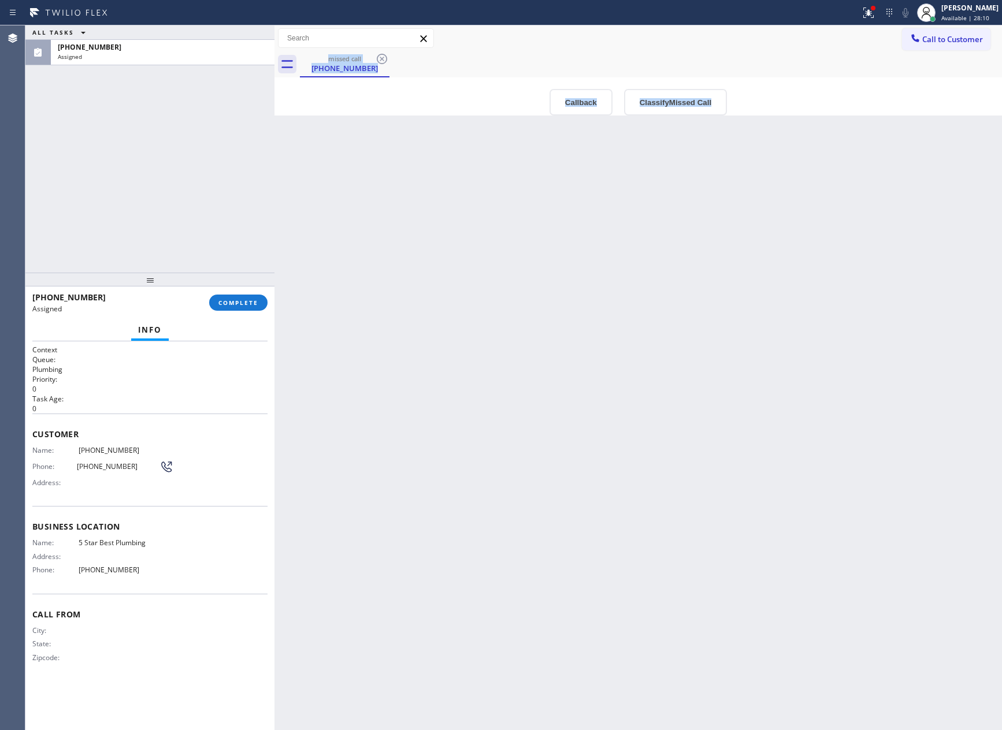
drag, startPoint x: 248, startPoint y: 309, endPoint x: 224, endPoint y: 245, distance: 68.0
click at [248, 307] on button "COMPLETE" at bounding box center [238, 303] width 58 height 16
click at [203, 168] on div "ALL TASKS ALL TASKS ACTIVE TASKS TASKS IN WRAP UP [PHONE_NUMBER] Assigned" at bounding box center [149, 148] width 249 height 247
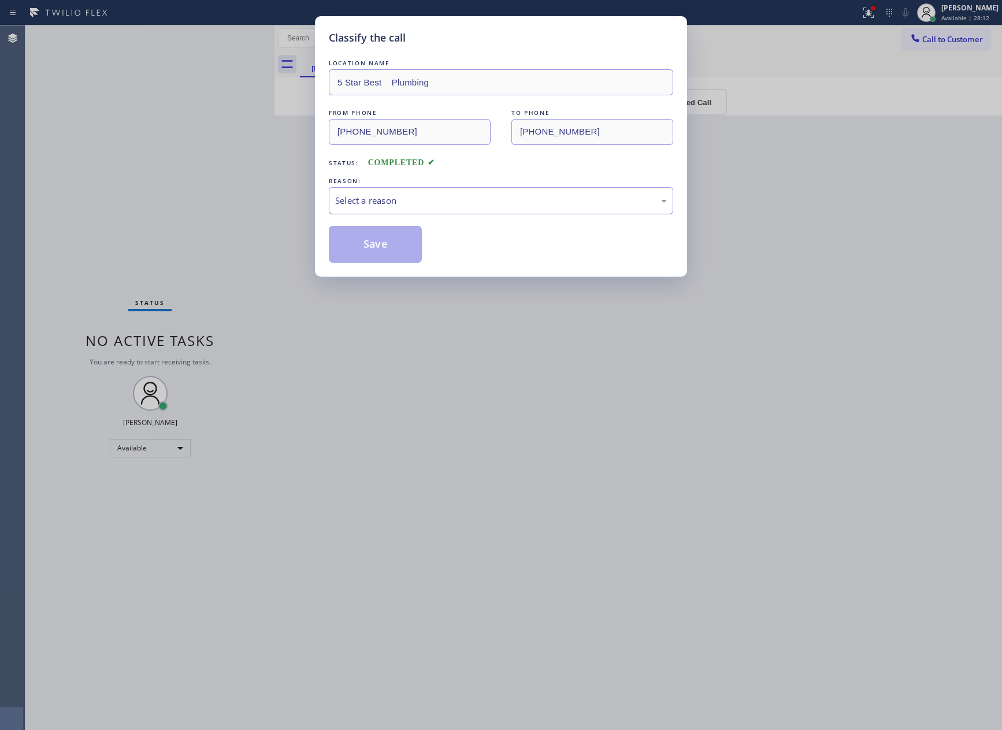
click at [447, 201] on div "Select a reason" at bounding box center [501, 200] width 332 height 13
click at [348, 247] on button "Save" at bounding box center [375, 244] width 93 height 37
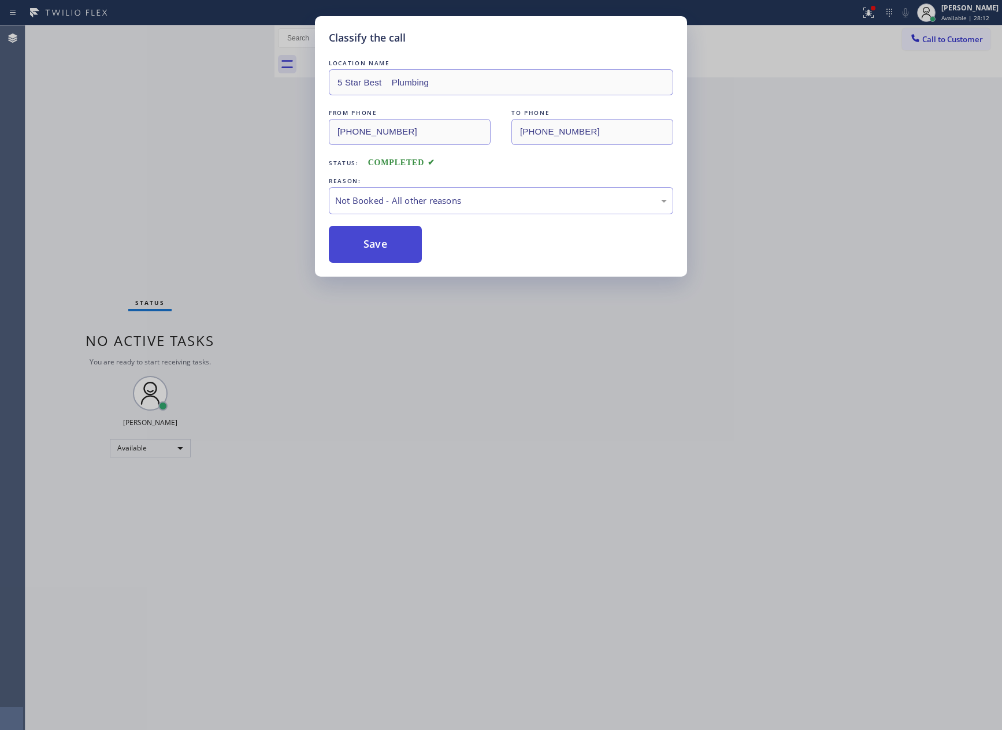
drag, startPoint x: 348, startPoint y: 247, endPoint x: 359, endPoint y: 247, distance: 10.4
click at [349, 247] on button "Save" at bounding box center [375, 244] width 93 height 37
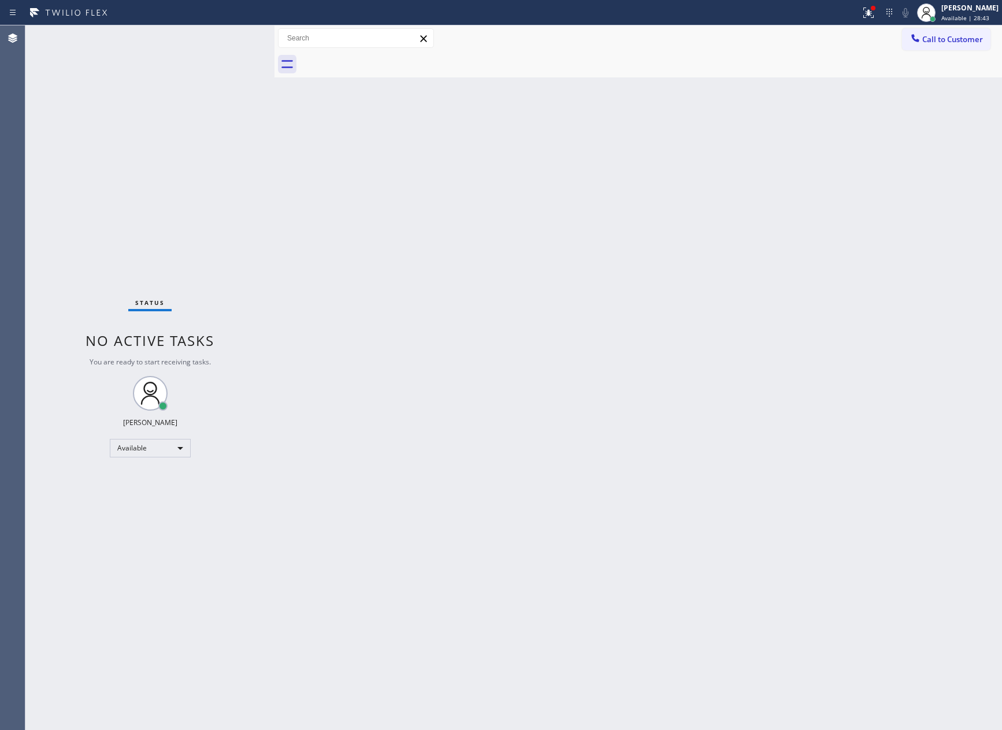
click at [446, 217] on div "Back to Dashboard Change Sender ID Customers Technicians Select a contact Outbo…" at bounding box center [637, 377] width 727 height 705
click at [733, 307] on div "Back to Dashboard Change Sender ID Customers Technicians Select a contact Outbo…" at bounding box center [637, 377] width 727 height 705
click at [574, 441] on div "Back to Dashboard Change Sender ID Customers Technicians Select a contact Outbo…" at bounding box center [637, 377] width 727 height 705
click at [965, 40] on span "Call to Customer" at bounding box center [952, 39] width 61 height 10
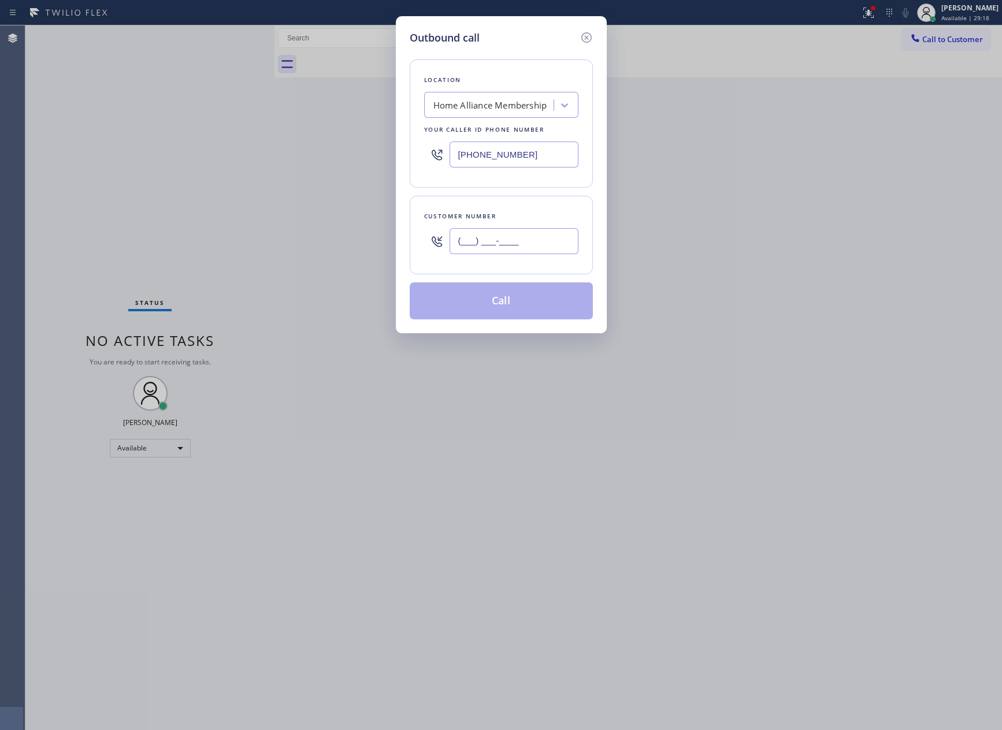
click at [553, 242] on input "(___) ___-____" at bounding box center [514, 241] width 129 height 26
paste input "323) 533-3369"
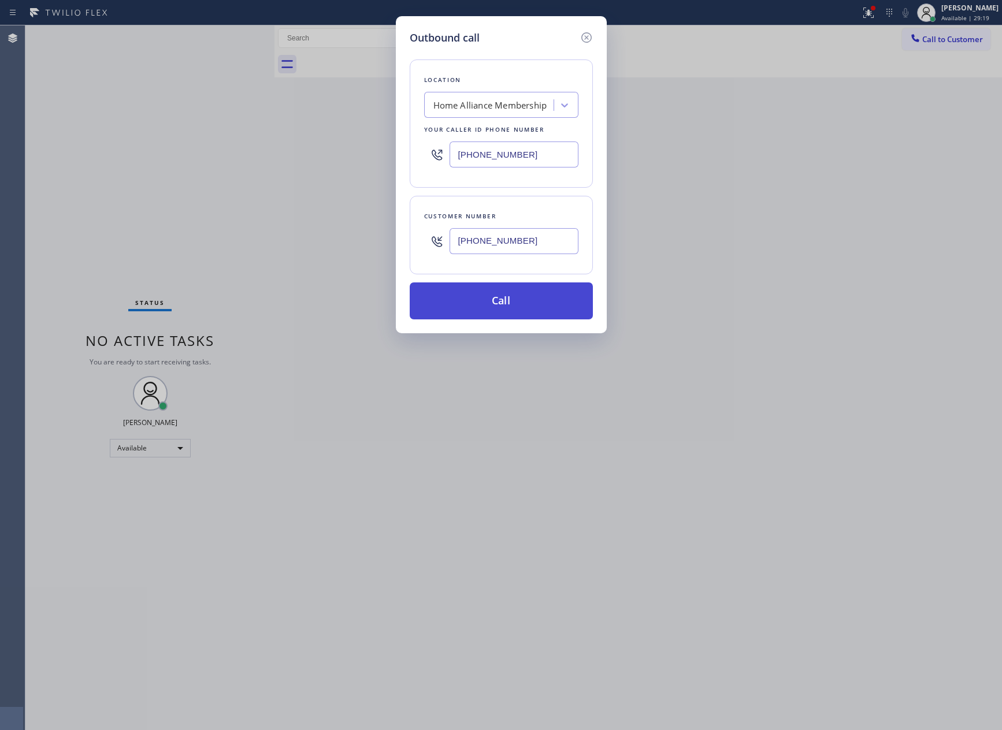
type input "[PHONE_NUMBER]"
click at [514, 298] on button "Call" at bounding box center [501, 301] width 183 height 37
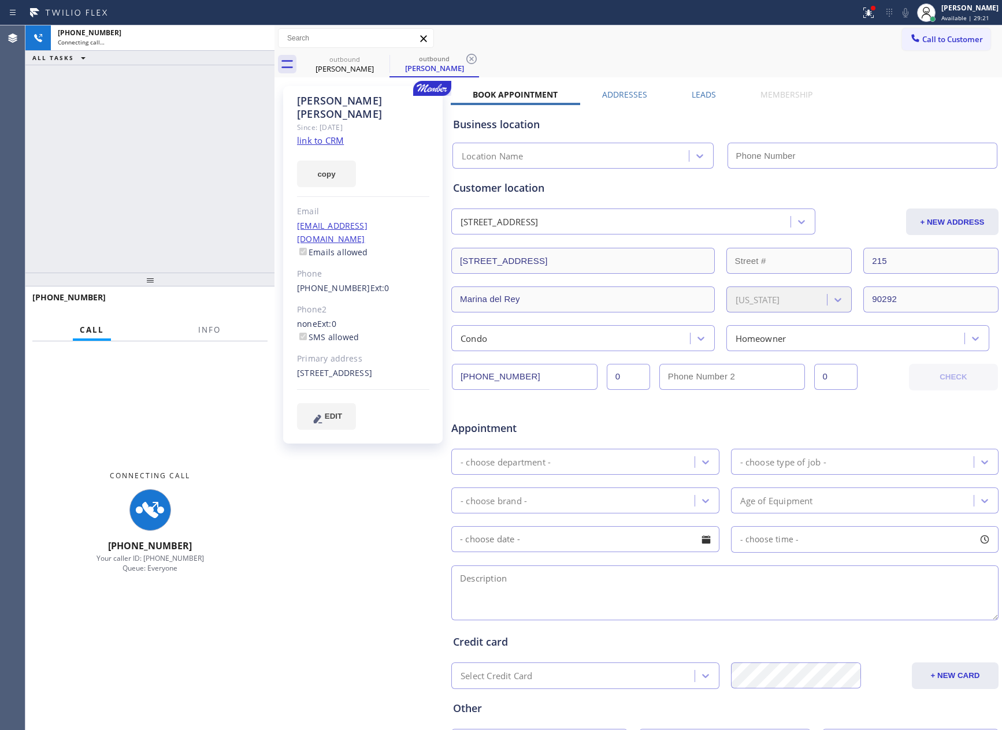
click at [104, 186] on div "[PHONE_NUMBER] Connecting call… ALL TASKS ALL TASKS ACTIVE TASKS TASKS IN WRAP …" at bounding box center [149, 148] width 249 height 247
type input "[PHONE_NUMBER]"
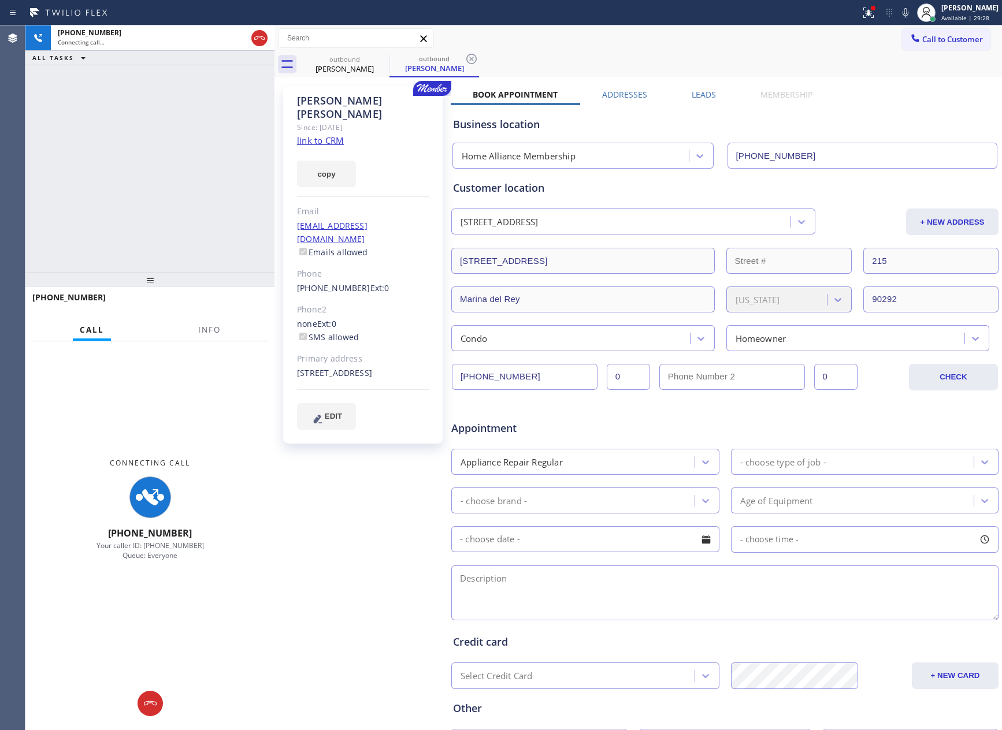
click at [659, 42] on div "Call to Customer Outbound call Location Home Alliance Membership Your caller id…" at bounding box center [637, 38] width 727 height 20
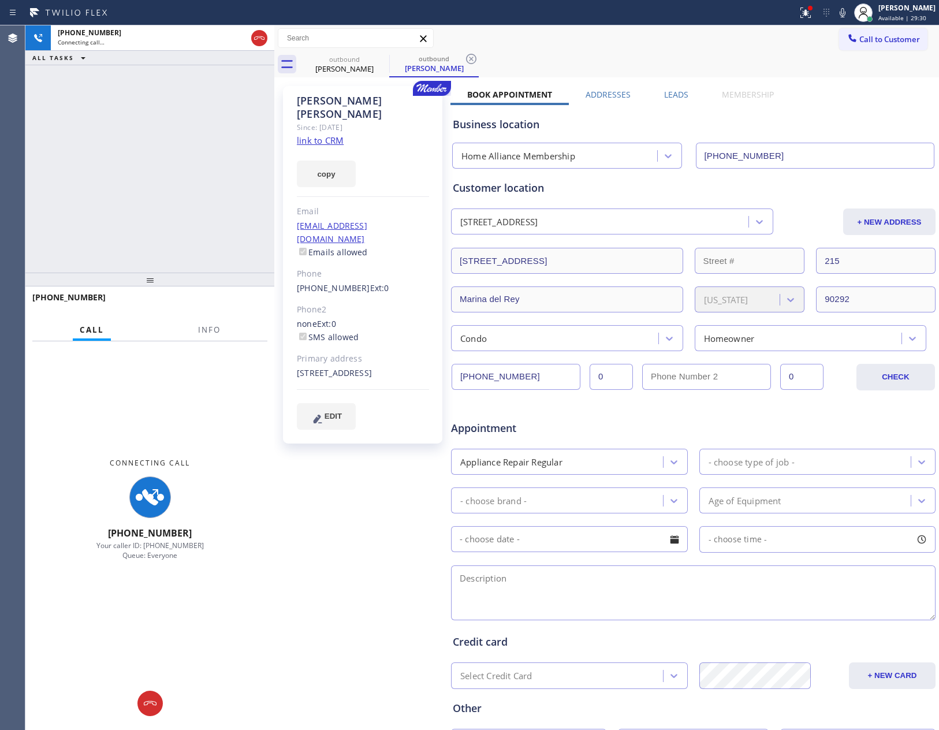
drag, startPoint x: 147, startPoint y: 168, endPoint x: 198, endPoint y: 179, distance: 51.9
click at [148, 167] on div "[PHONE_NUMBER] Connecting call… ALL TASKS ALL TASKS ACTIVE TASKS TASKS IN WRAP …" at bounding box center [149, 148] width 249 height 247
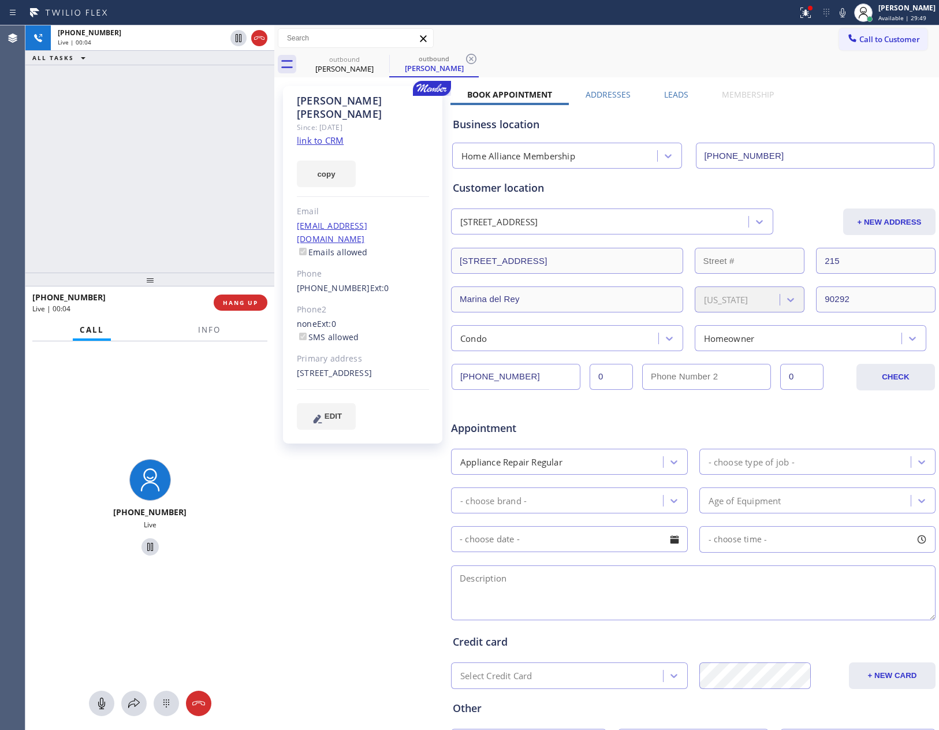
click at [117, 162] on div "+13235333369 Live | 00:04 ALL TASKS ALL TASKS ACTIVE TASKS TASKS IN WRAP UP" at bounding box center [149, 148] width 249 height 247
click at [117, 162] on div "+13235333369 Live | 00:05 ALL TASKS ALL TASKS ACTIVE TASKS TASKS IN WRAP UP" at bounding box center [149, 148] width 249 height 247
drag, startPoint x: 99, startPoint y: 151, endPoint x: 277, endPoint y: 173, distance: 179.9
click at [154, 163] on div "+13235333369 Live | 00:13 ALL TASKS ALL TASKS ACTIVE TASKS TASKS IN WRAP UP" at bounding box center [149, 148] width 249 height 247
click at [335, 135] on link "link to CRM" at bounding box center [320, 141] width 47 height 12
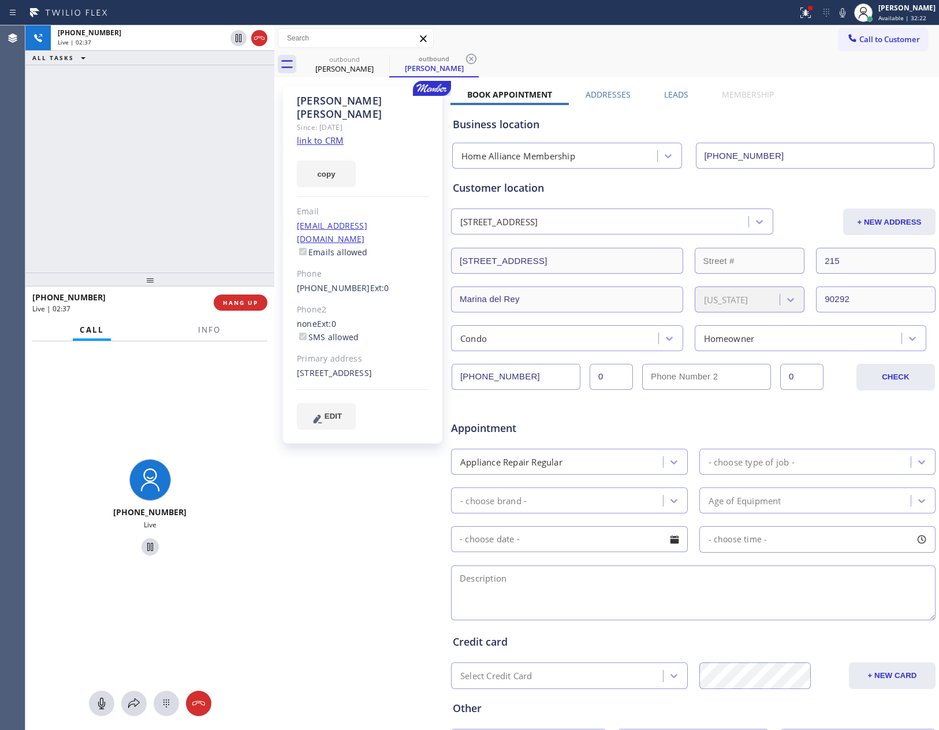
click at [139, 165] on div "+13235333369 Live | 02:37 ALL TASKS ALL TASKS ACTIVE TASKS TASKS IN WRAP UP" at bounding box center [149, 148] width 249 height 247
click at [841, 129] on div "Business location" at bounding box center [693, 125] width 481 height 16
click at [841, 127] on div "Business location" at bounding box center [693, 125] width 481 height 16
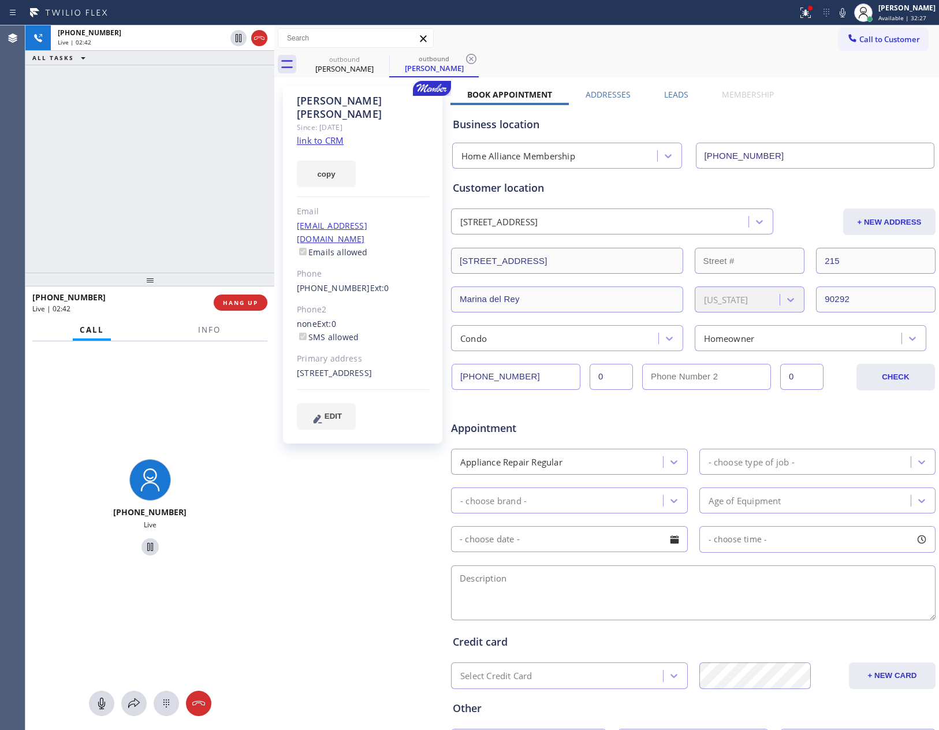
click at [841, 127] on div "Business location" at bounding box center [693, 125] width 481 height 16
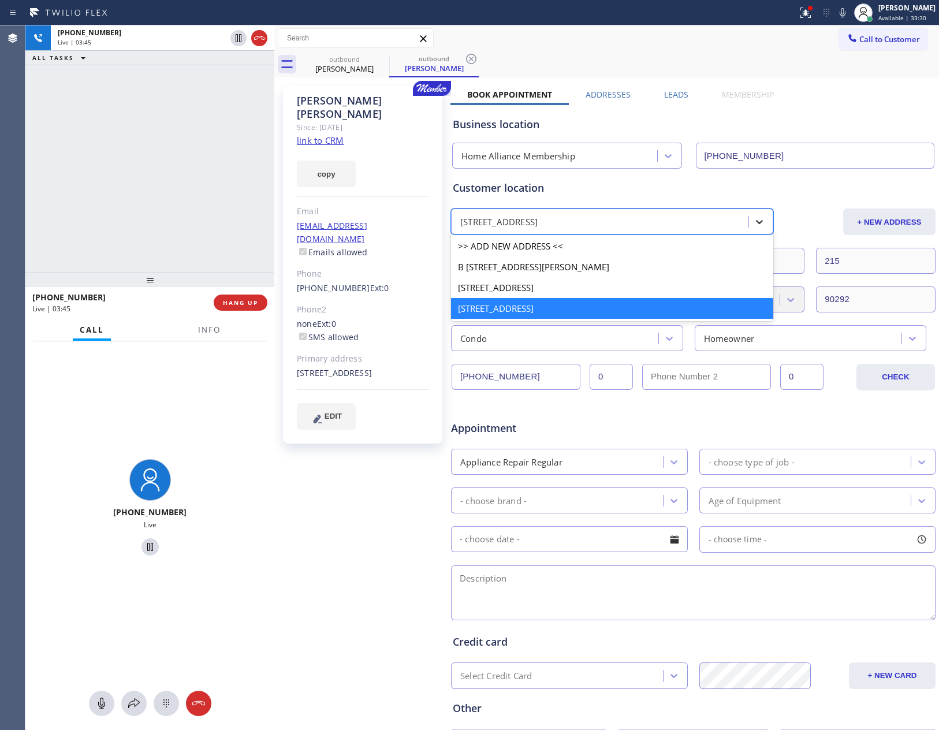
click at [754, 224] on icon at bounding box center [760, 222] width 12 height 12
click at [547, 290] on div "[STREET_ADDRESS]" at bounding box center [612, 287] width 322 height 21
type input "Venice"
type input "90291"
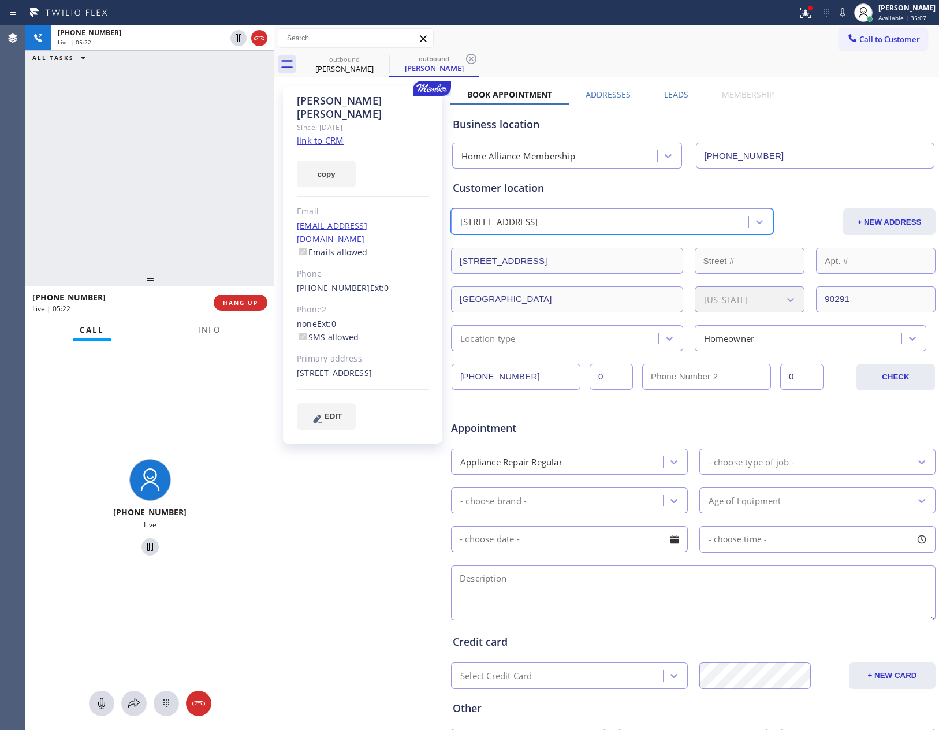
click at [101, 186] on div "+13235333369 Live | 05:22 ALL TASKS ALL TASKS ACTIVE TASKS TASKS IN WRAP UP" at bounding box center [149, 148] width 249 height 247
click at [550, 341] on div "Location type" at bounding box center [557, 338] width 204 height 20
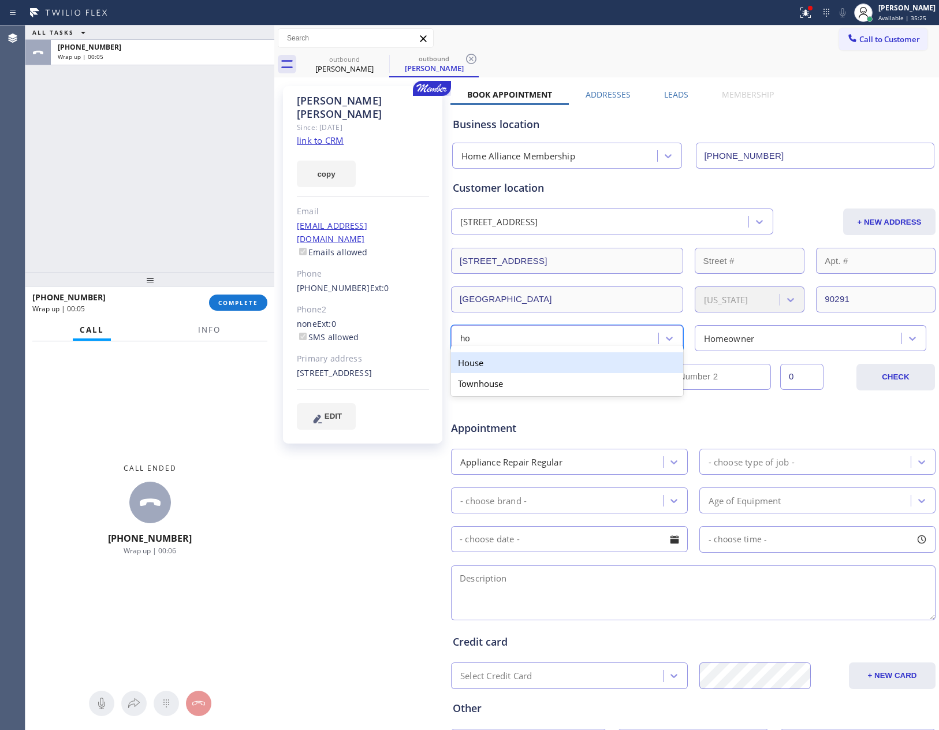
type input "hou"
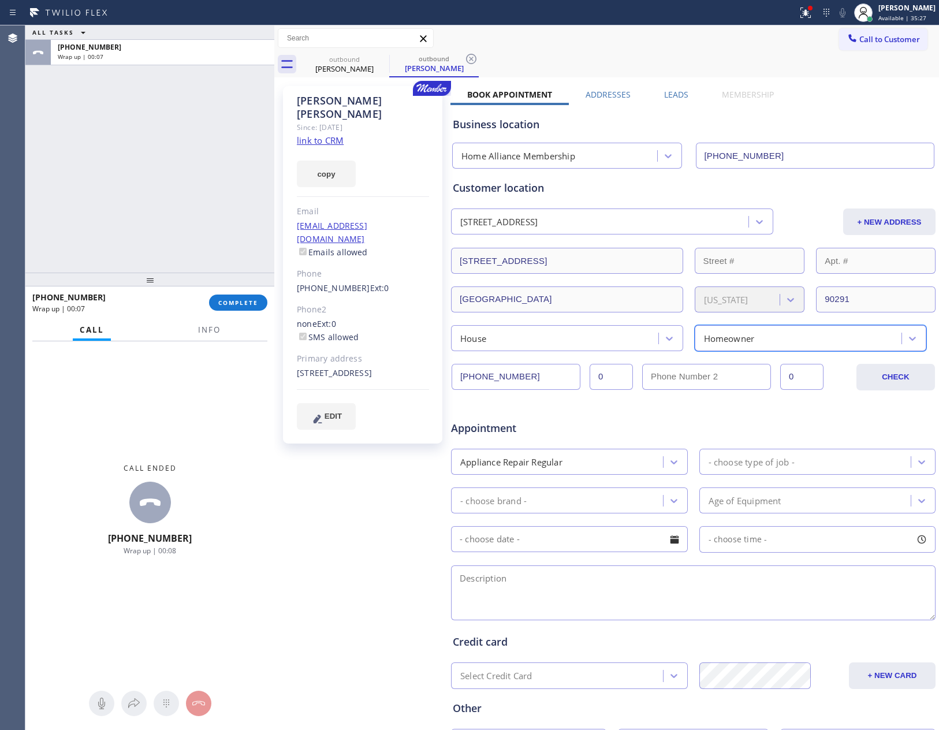
click at [588, 463] on div "Appliance Repair Regular" at bounding box center [559, 462] width 209 height 20
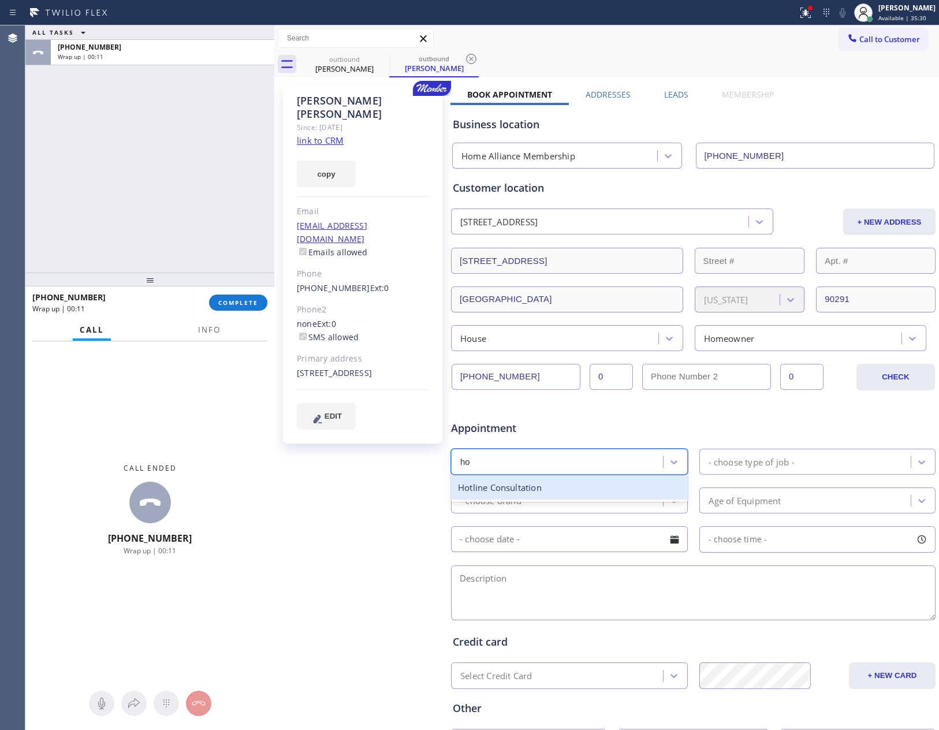
type input "h"
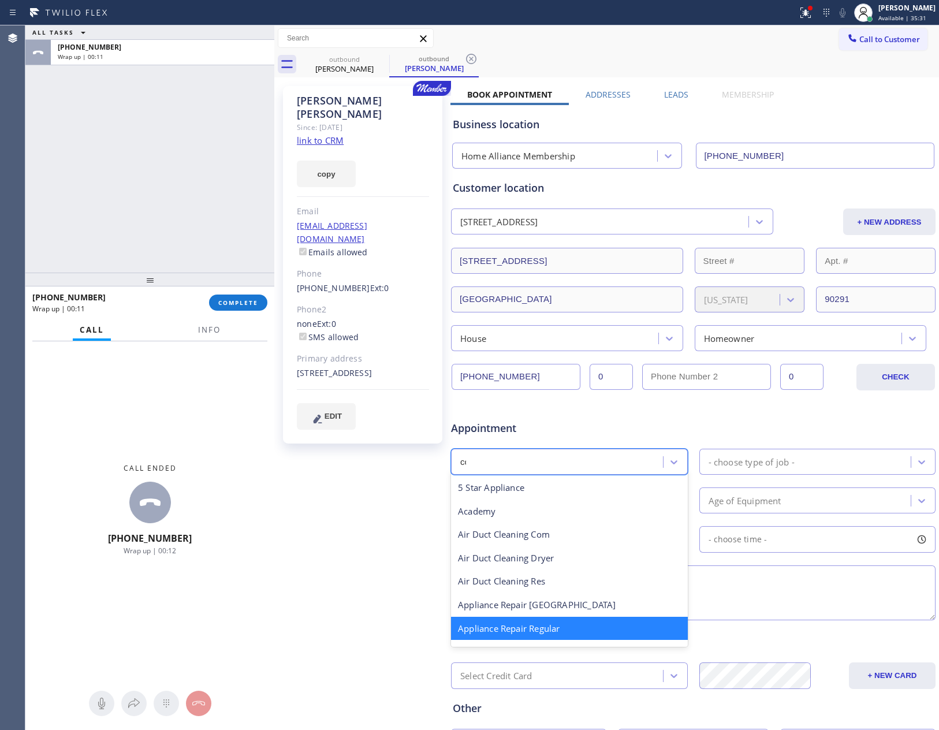
type input "con"
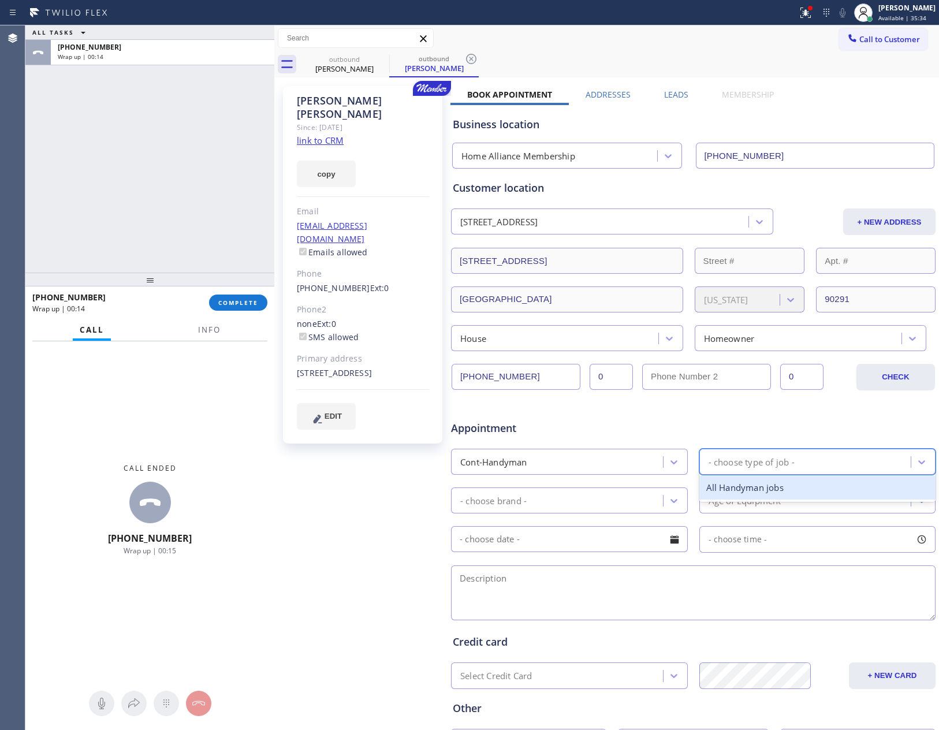
click at [766, 465] on div "- choose type of job -" at bounding box center [752, 461] width 86 height 13
drag, startPoint x: 762, startPoint y: 484, endPoint x: 729, endPoint y: 493, distance: 34.2
click at [762, 488] on div "All Handyman jobs" at bounding box center [818, 488] width 237 height 24
click at [651, 500] on div "- choose brand -" at bounding box center [559, 501] width 209 height 20
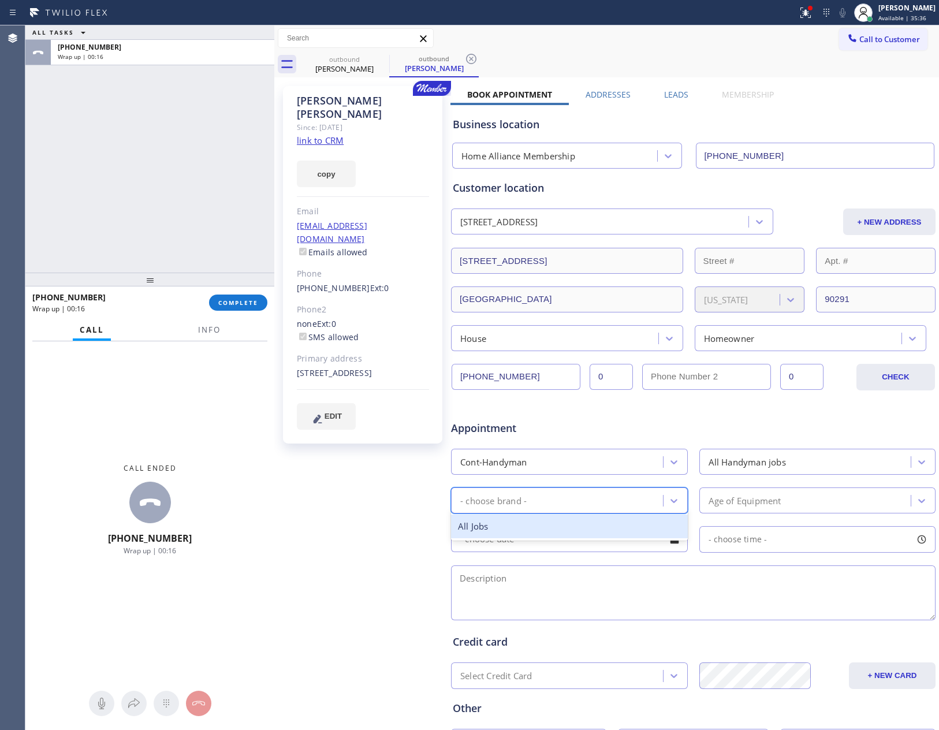
click at [627, 533] on div "All Jobs" at bounding box center [569, 527] width 237 height 24
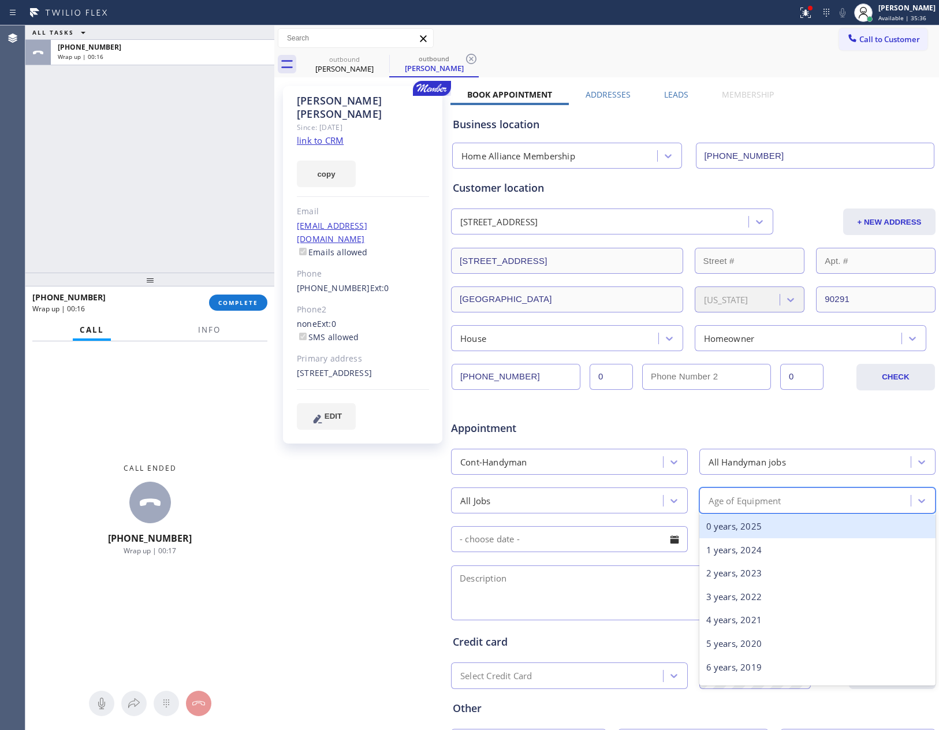
click at [737, 507] on div "Age of Equipment" at bounding box center [745, 500] width 73 height 13
click at [731, 532] on div "0 years, 2025" at bounding box center [818, 527] width 237 height 24
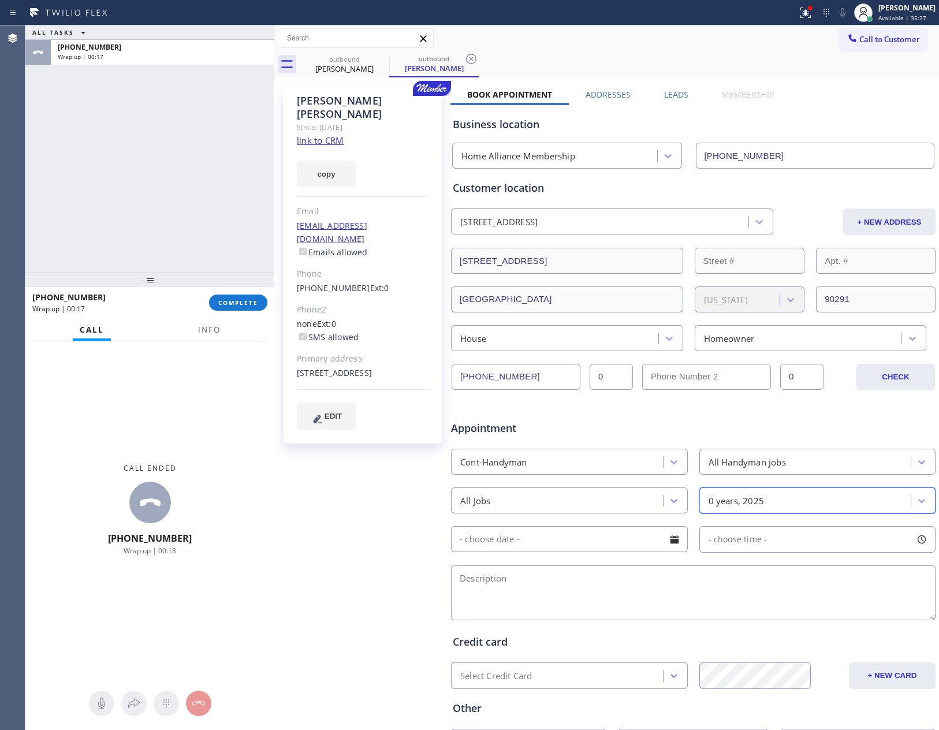
click at [668, 536] on div at bounding box center [675, 540] width 20 height 20
click at [667, 572] on span "Next Month" at bounding box center [673, 569] width 12 height 12
click at [547, 610] on div "2" at bounding box center [553, 611] width 20 height 22
type input "[DATE]"
click at [780, 545] on div "- choose time -" at bounding box center [818, 539] width 237 height 27
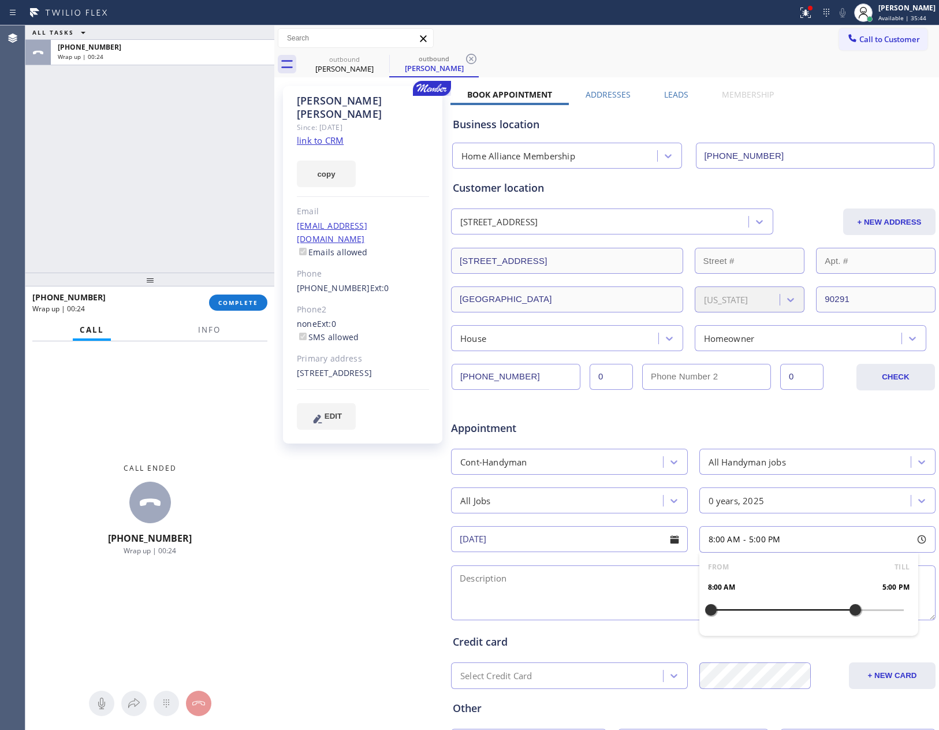
drag, startPoint x: 707, startPoint y: 614, endPoint x: 848, endPoint y: 619, distance: 141.1
click at [849, 619] on div at bounding box center [856, 610] width 14 height 24
drag, startPoint x: 704, startPoint y: 612, endPoint x: 800, endPoint y: 625, distance: 96.2
click at [801, 622] on div at bounding box center [808, 610] width 14 height 24
click at [609, 626] on div "Credit card Select Credit Card + NEW CARD CANCEL SAVE" at bounding box center [694, 656] width 486 height 66
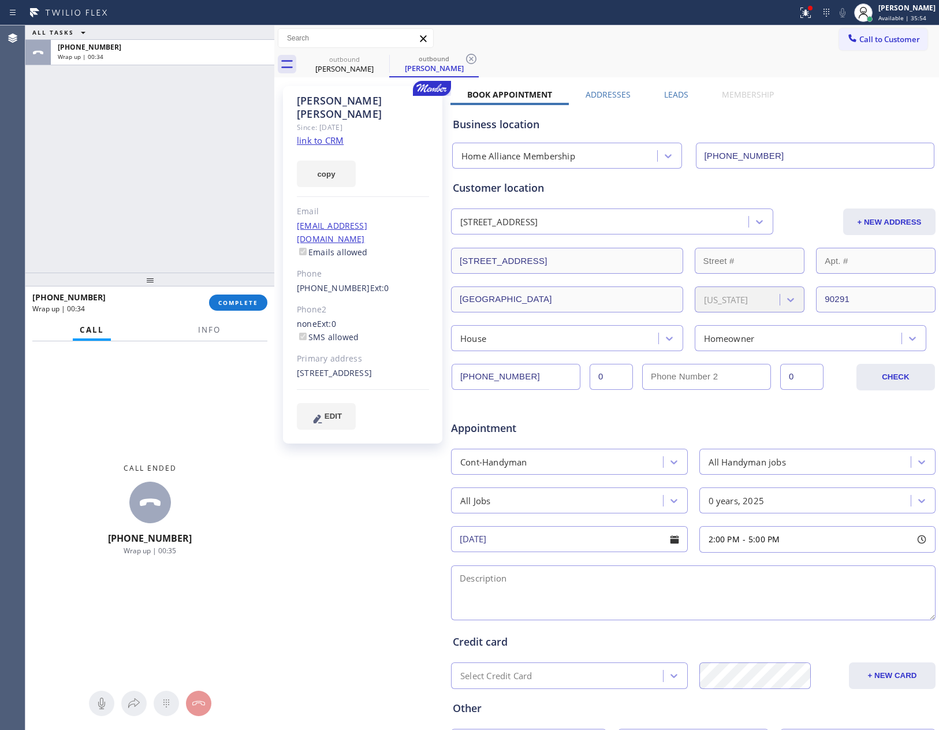
click at [522, 592] on textarea at bounding box center [693, 593] width 485 height 55
paste textarea "2-5 || Free Home Check || 1130 Rose Avenue , Venice, CA, 90291 house-ho"
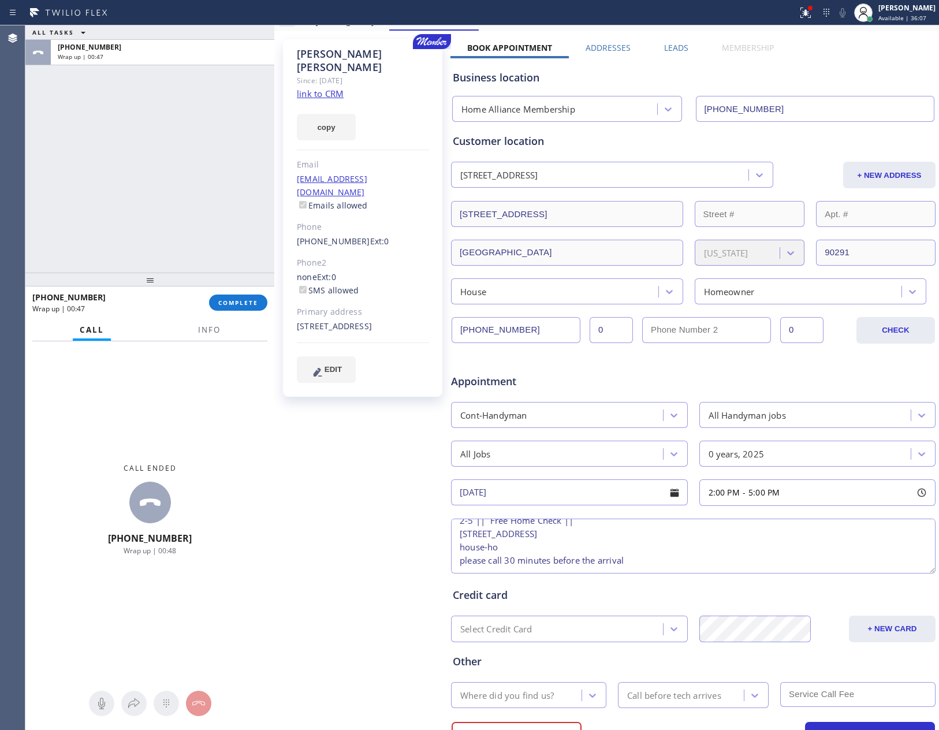
scroll to position [87, 0]
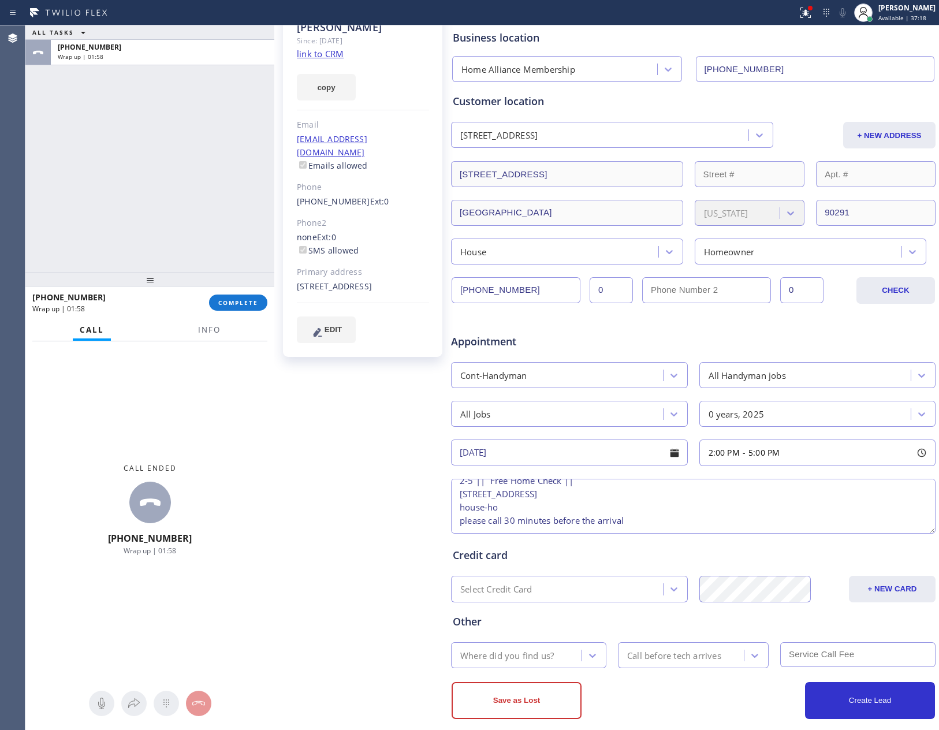
type textarea "2-5 || Free Home Check || 1130 Rose Avenue , Venice, CA, 90291 house-ho please …"
click at [553, 666] on div "Where did you find us?" at bounding box center [518, 655] width 127 height 20
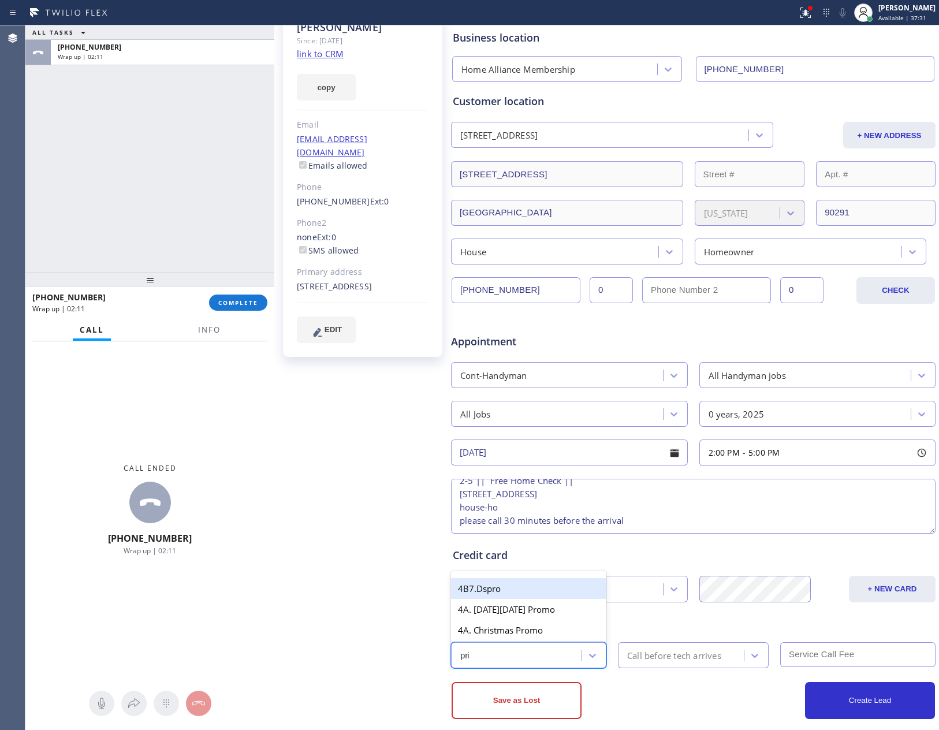
type input "prim"
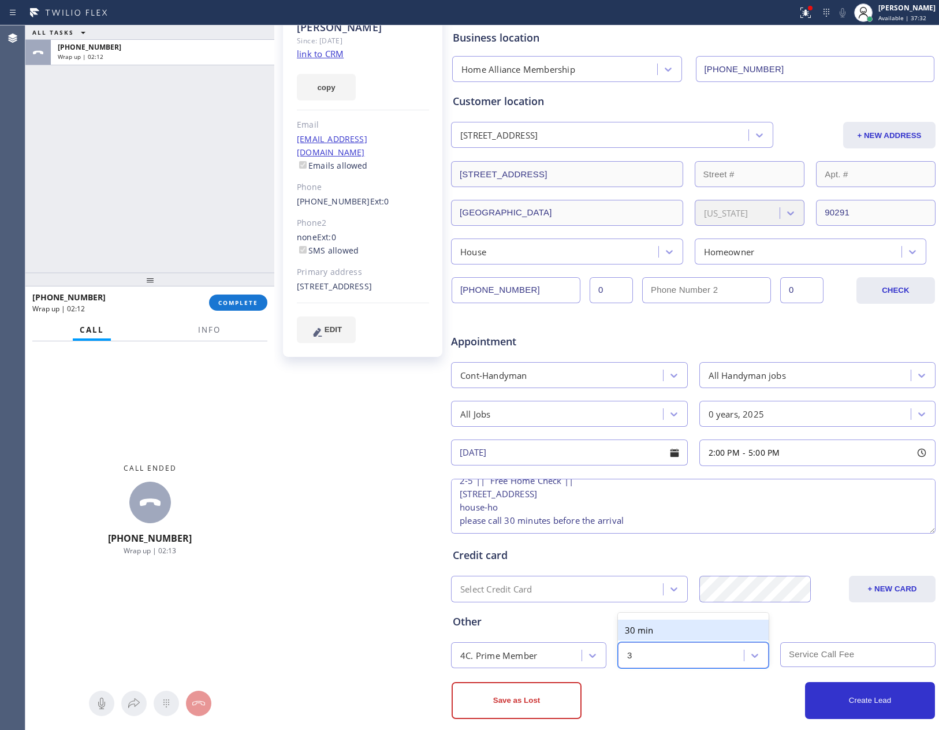
type input "30"
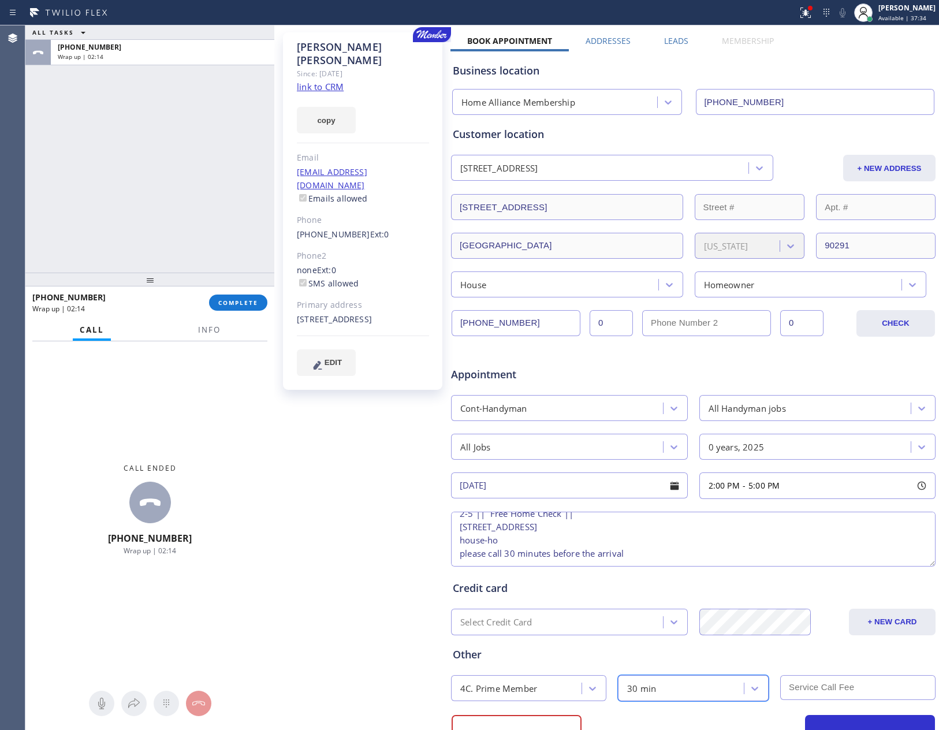
scroll to position [104, 0]
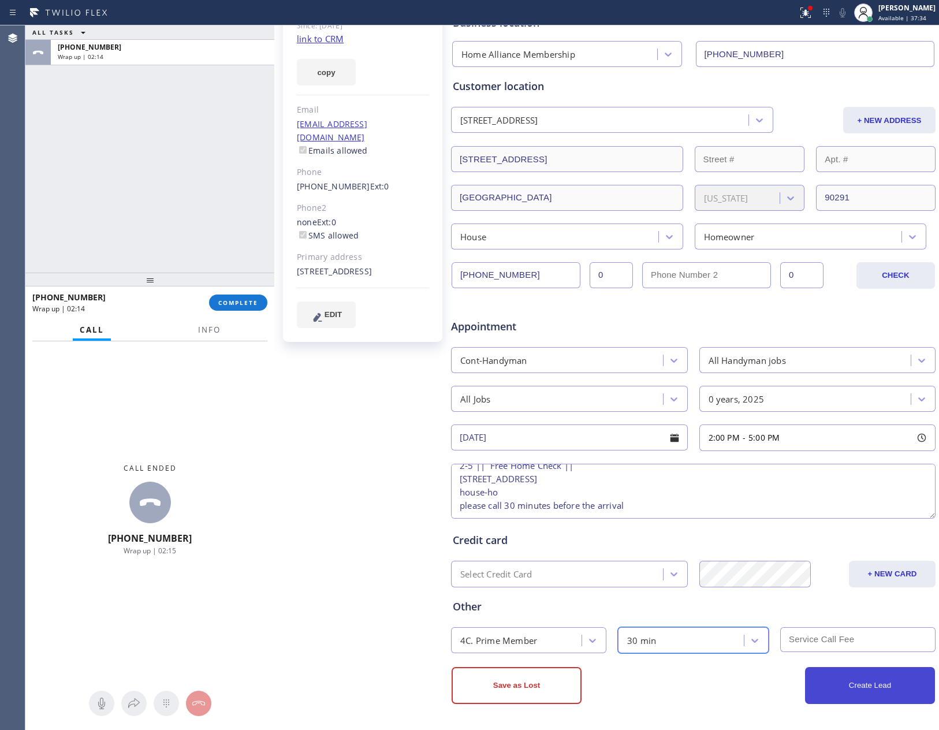
click at [859, 688] on button "Create Lead" at bounding box center [870, 685] width 130 height 37
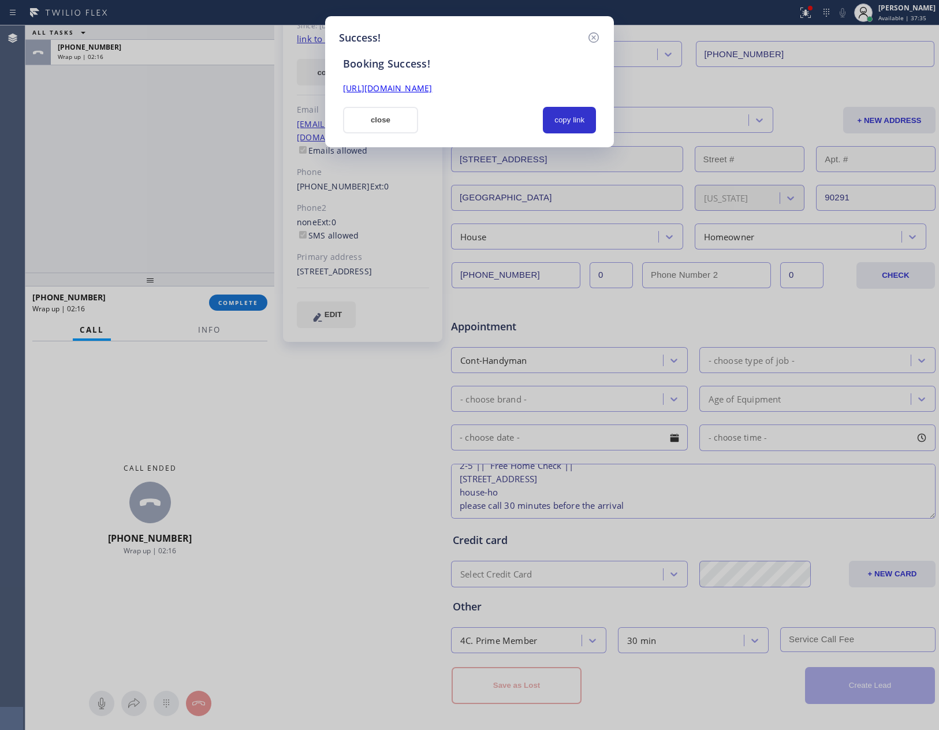
scroll to position [0, 0]
click at [560, 115] on button "copy link" at bounding box center [569, 120] width 53 height 27
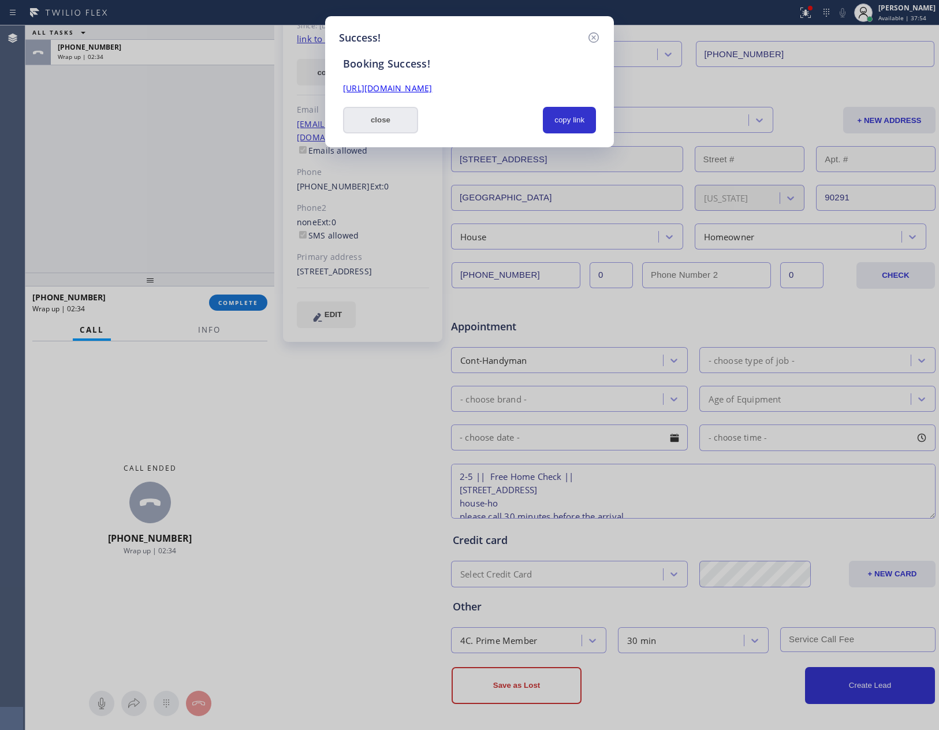
click at [374, 128] on button "close" at bounding box center [380, 120] width 75 height 27
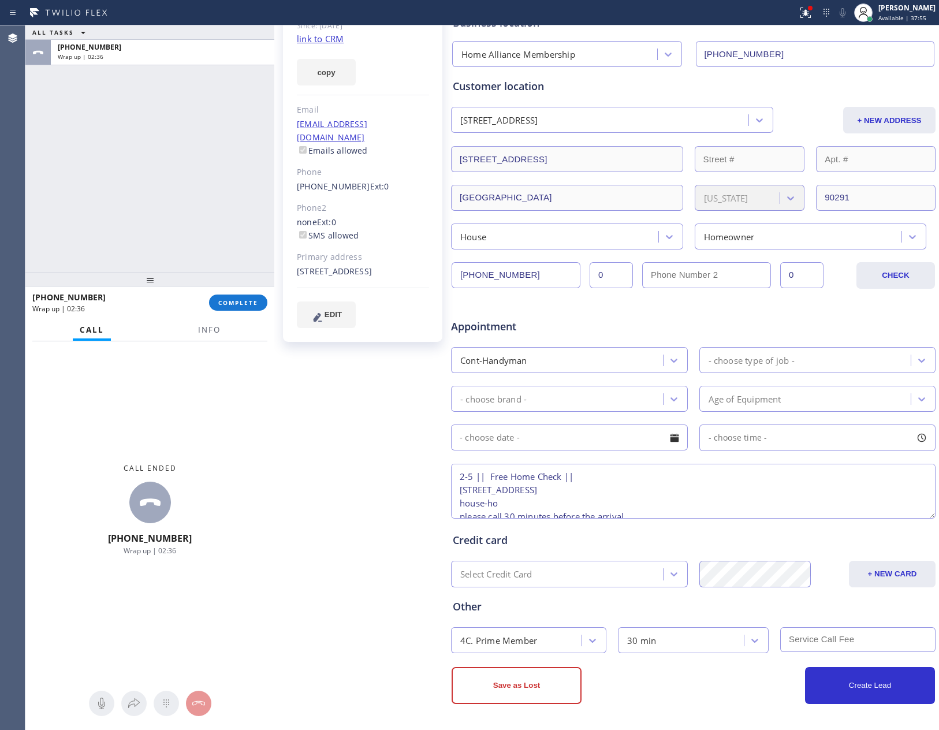
drag, startPoint x: 312, startPoint y: 257, endPoint x: 277, endPoint y: 244, distance: 36.9
click at [277, 244] on div "Juan Feldman Since: 20 may 2020 link to CRM copy Email juanfeldman@yahoo.com Em…" at bounding box center [363, 353] width 173 height 749
copy div "[STREET_ADDRESS]"
drag, startPoint x: 87, startPoint y: 132, endPoint x: 121, endPoint y: 151, distance: 39.6
click at [92, 134] on div "ALL TASKS ALL TASKS ACTIVE TASKS TASKS IN WRAP UP +13235333369 Wrap up | 02:47" at bounding box center [149, 148] width 249 height 247
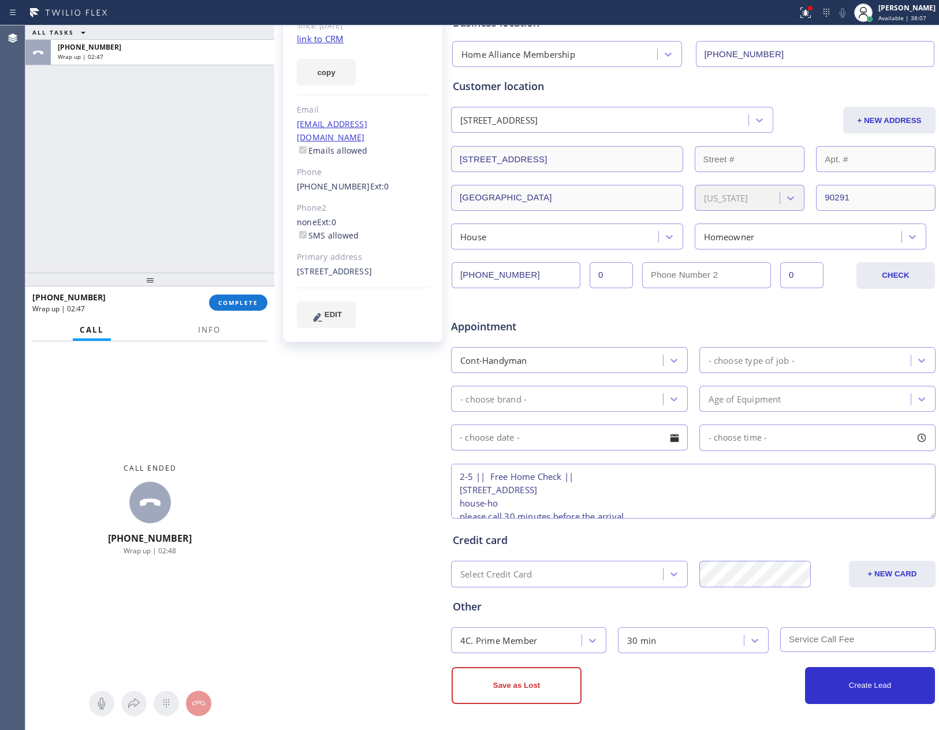
drag, startPoint x: 150, startPoint y: 174, endPoint x: 341, endPoint y: 395, distance: 292.9
click at [151, 177] on div "ALL TASKS ALL TASKS ACTIVE TASKS TASKS IN WRAP UP +13235333369 Wrap up | 02:47" at bounding box center [149, 148] width 249 height 247
click at [378, 444] on div "Juan Feldman Since: 20 may 2020 link to CRM copy Email juanfeldman@yahoo.com Em…" at bounding box center [363, 353] width 173 height 749
click at [259, 306] on button "COMPLETE" at bounding box center [238, 303] width 58 height 16
click at [186, 157] on div "ALL TASKS ALL TASKS ACTIVE TASKS TASKS IN WRAP UP +13235333369 Wrap up | 02:48" at bounding box center [149, 148] width 249 height 247
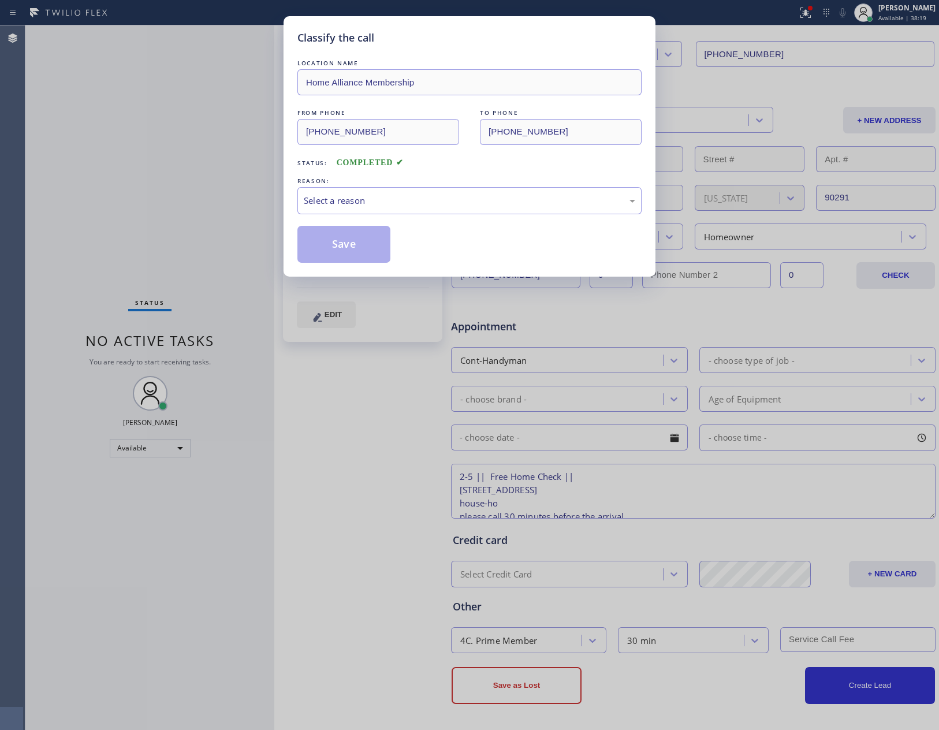
click at [527, 242] on div "Save" at bounding box center [470, 244] width 344 height 37
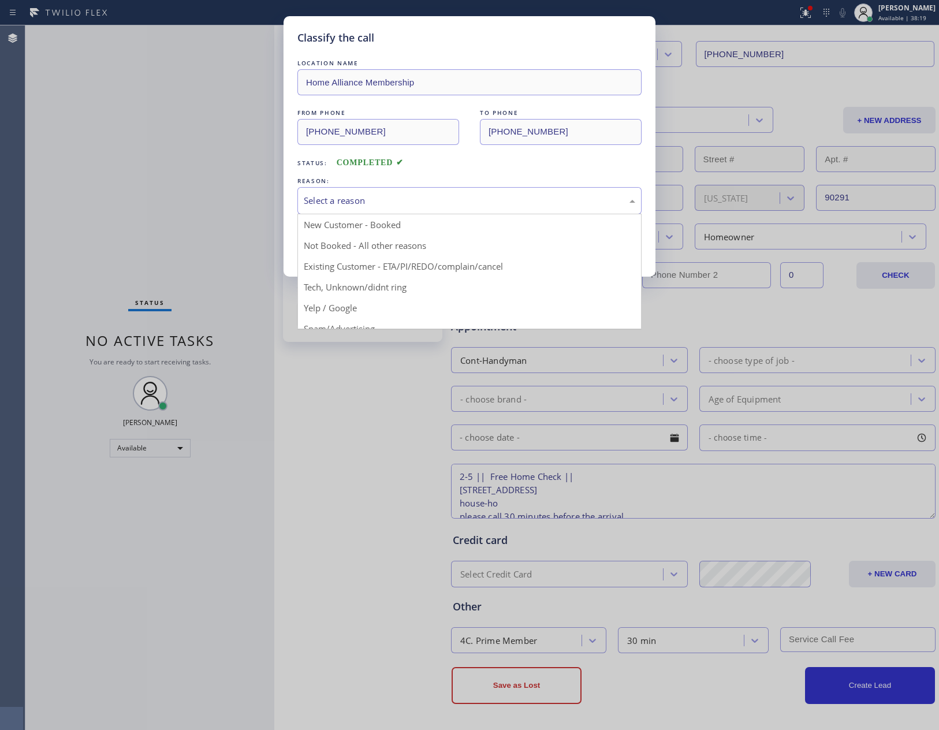
click at [511, 198] on div "Select a reason" at bounding box center [470, 200] width 332 height 13
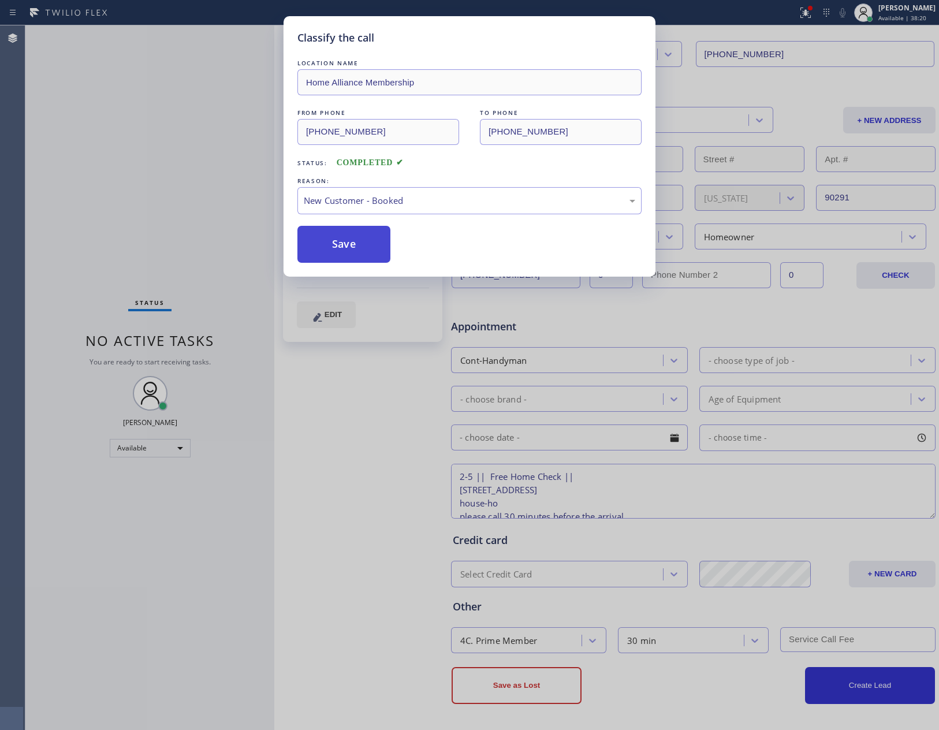
click at [352, 250] on button "Save" at bounding box center [344, 244] width 93 height 37
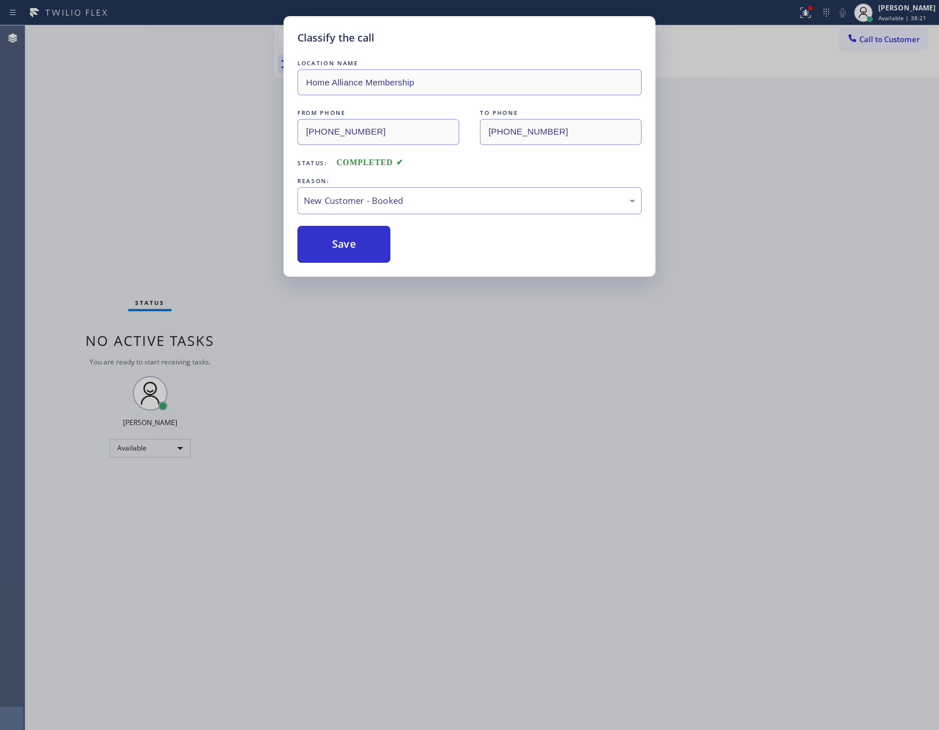
click at [117, 191] on div "Classify the call LOCATION NAME Home Alliance Membership FROM PHONE (855) 946-3…" at bounding box center [469, 365] width 939 height 730
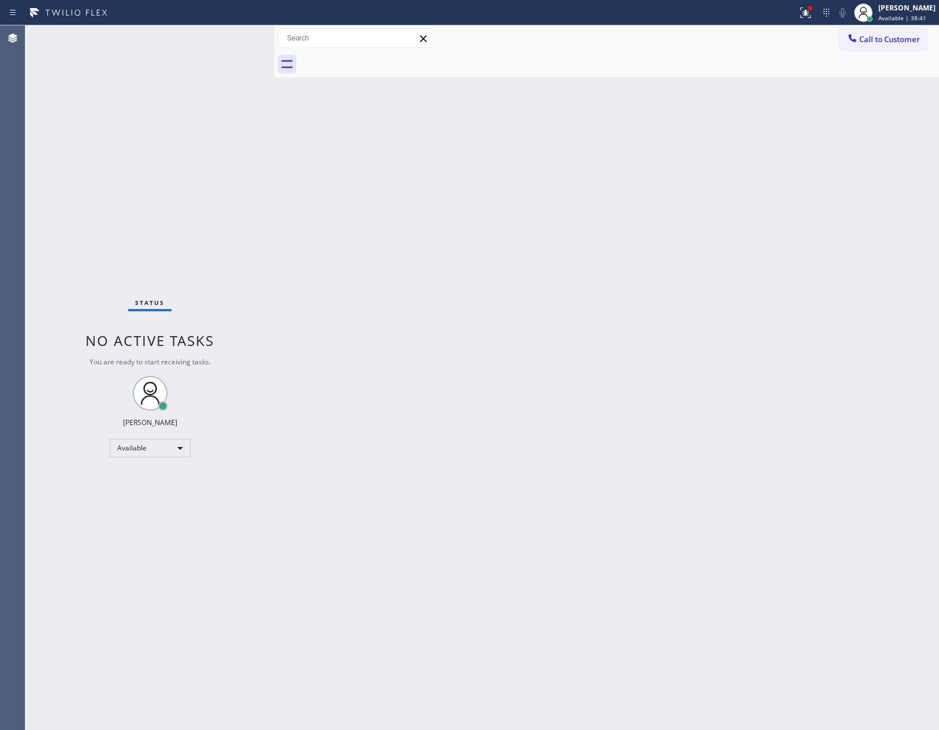
click at [515, 467] on div "Back to Dashboard Change Sender ID Customers Technicians Select a contact Outbo…" at bounding box center [606, 377] width 665 height 705
drag, startPoint x: 442, startPoint y: 338, endPoint x: 538, endPoint y: 14, distance: 338.0
click at [454, 319] on div "Back to Dashboard Change Sender ID Customers Technicians Select a contact Outbo…" at bounding box center [606, 377] width 665 height 705
click at [188, 214] on div "Status No active tasks You are ready to start receiving tasks. [PERSON_NAME] Av…" at bounding box center [149, 377] width 249 height 705
click at [416, 454] on div "Back to Dashboard Change Sender ID Customers Technicians Select a contact Outbo…" at bounding box center [606, 377] width 665 height 705
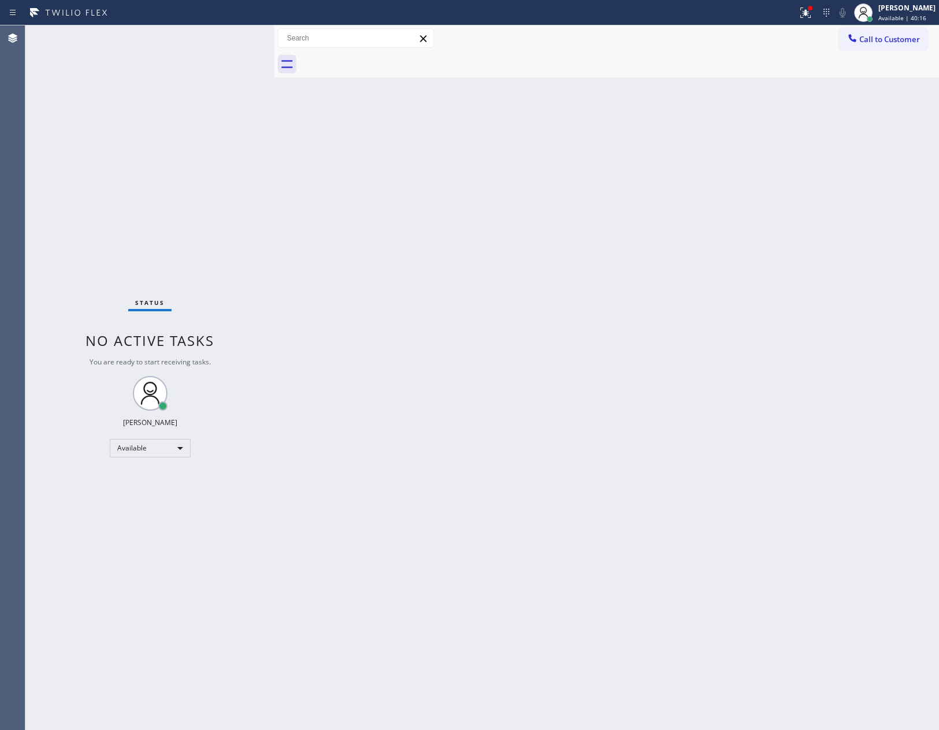
drag, startPoint x: 671, startPoint y: 351, endPoint x: 928, endPoint y: 151, distance: 325.3
click at [681, 342] on div "Back to Dashboard Change Sender ID Customers Technicians Select a contact Outbo…" at bounding box center [606, 377] width 665 height 705
click at [888, 28] on button "Call to Customer" at bounding box center [884, 39] width 88 height 22
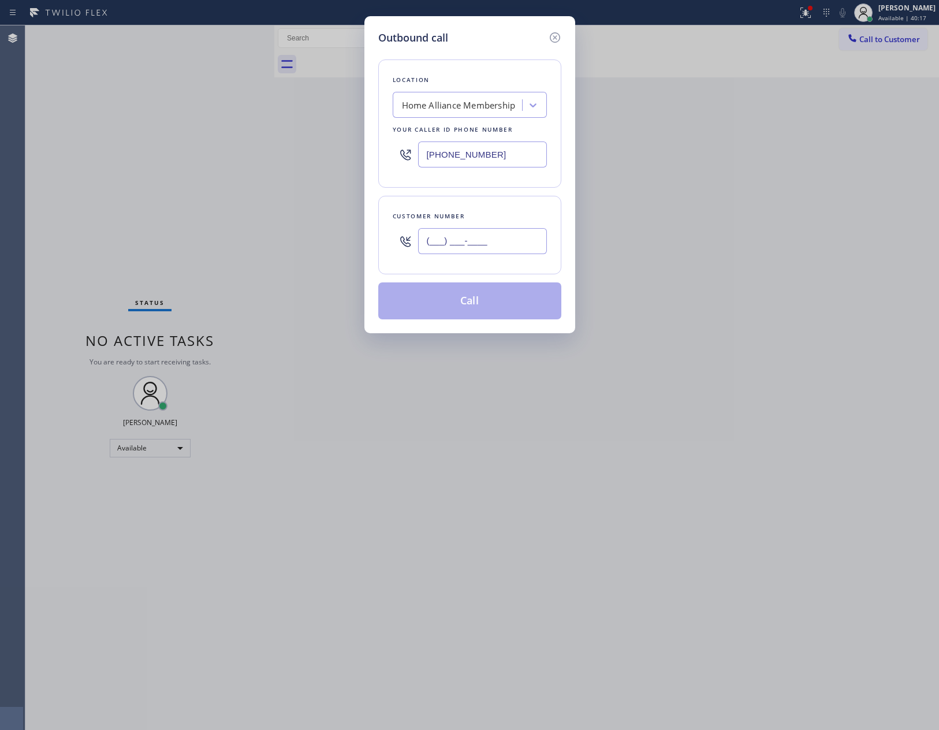
click at [507, 242] on input "(___) ___-____" at bounding box center [482, 241] width 129 height 26
paste input "760) 274-4528"
type input "(760) 274-4528"
click at [492, 303] on button "Call" at bounding box center [469, 301] width 183 height 37
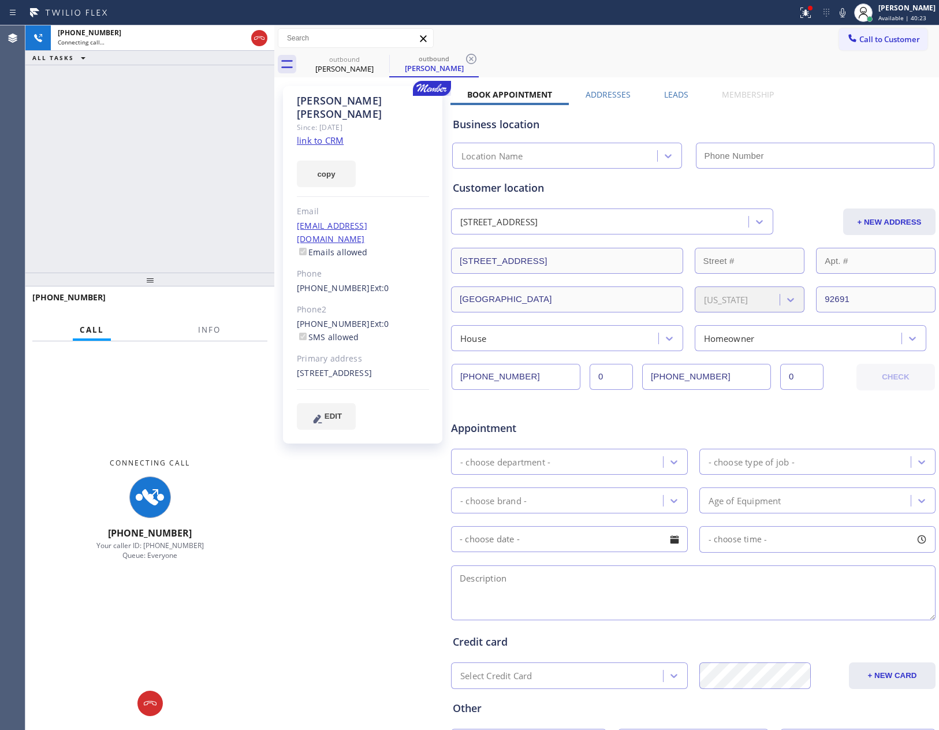
type input "[PHONE_NUMBER]"
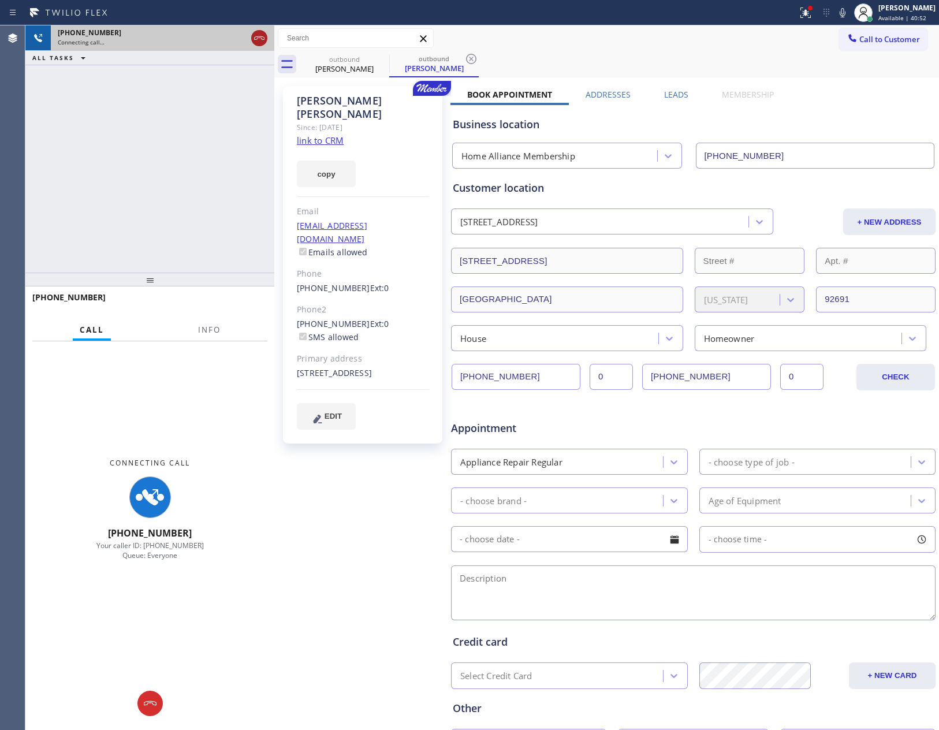
drag, startPoint x: 255, startPoint y: 35, endPoint x: 486, endPoint y: 210, distance: 289.6
click at [255, 37] on icon at bounding box center [259, 38] width 14 height 14
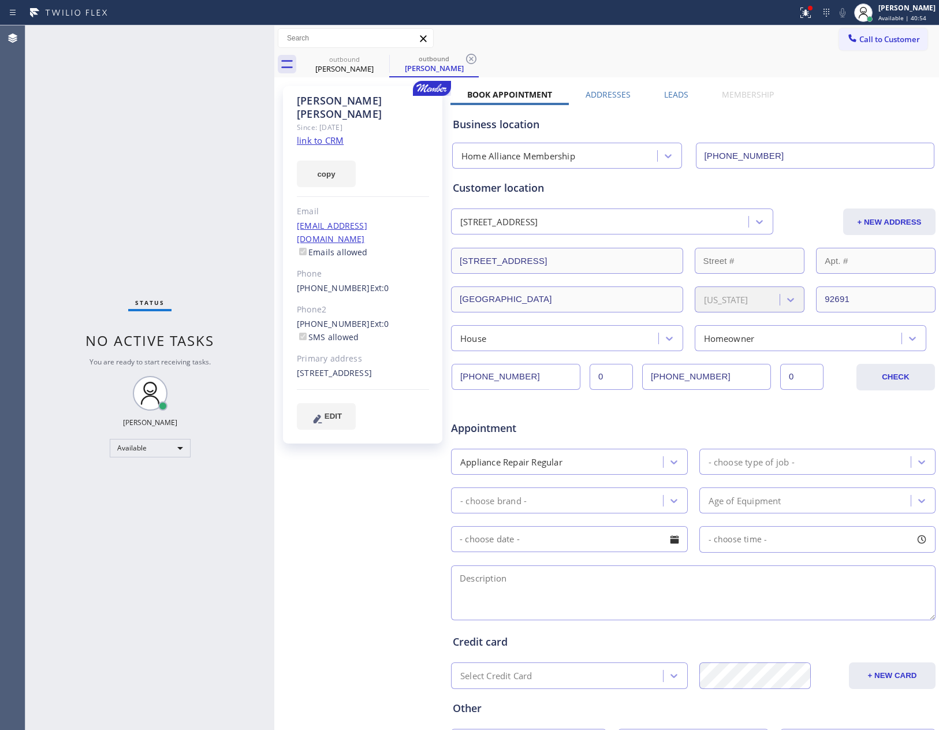
click at [711, 47] on div "Call to Customer Outbound call Location Home Alliance Membership Your caller id…" at bounding box center [606, 38] width 665 height 20
click at [860, 40] on span "Call to Customer" at bounding box center [890, 39] width 61 height 10
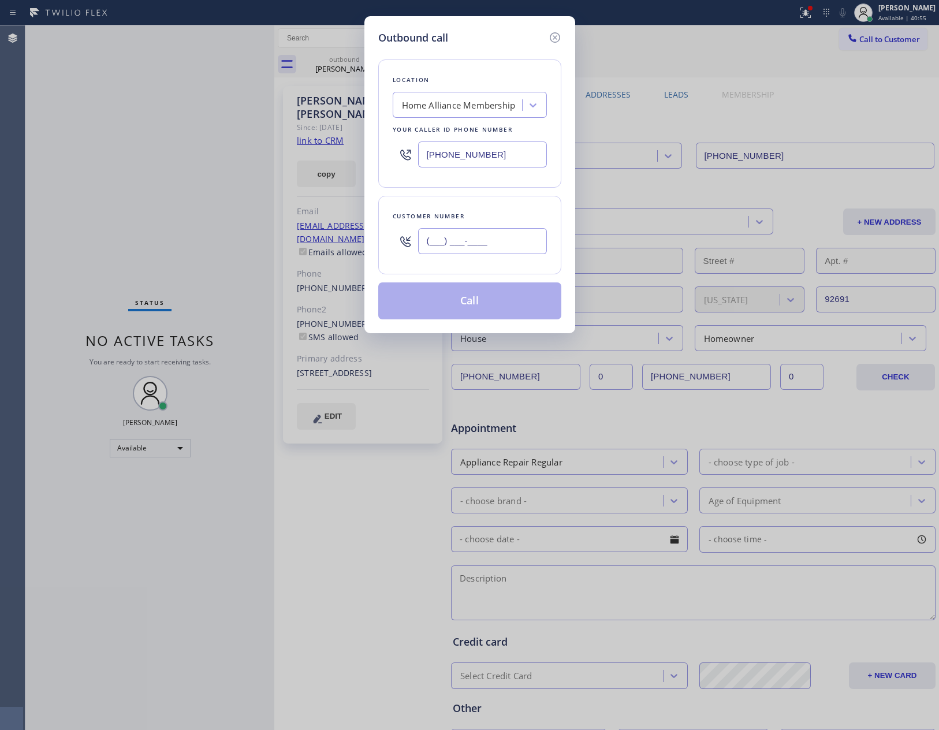
click at [510, 247] on input "(___) ___-____" at bounding box center [482, 241] width 129 height 26
paste input "973) 460-1849"
type input "(973) 460-1849"
click at [458, 307] on button "Call" at bounding box center [469, 301] width 183 height 37
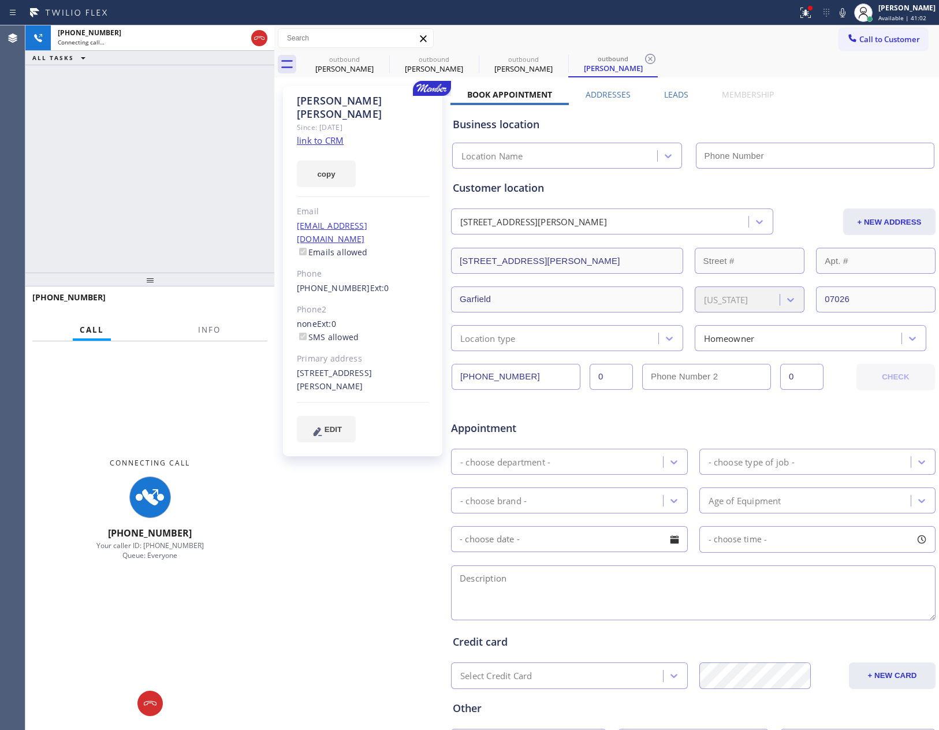
type input "[PHONE_NUMBER]"
drag, startPoint x: 65, startPoint y: 229, endPoint x: 255, endPoint y: 60, distance: 255.0
click at [101, 206] on div "+19734601849 Connecting call… ALL TASKS ALL TASKS ACTIVE TASKS TASKS IN WRAP UP" at bounding box center [149, 148] width 249 height 247
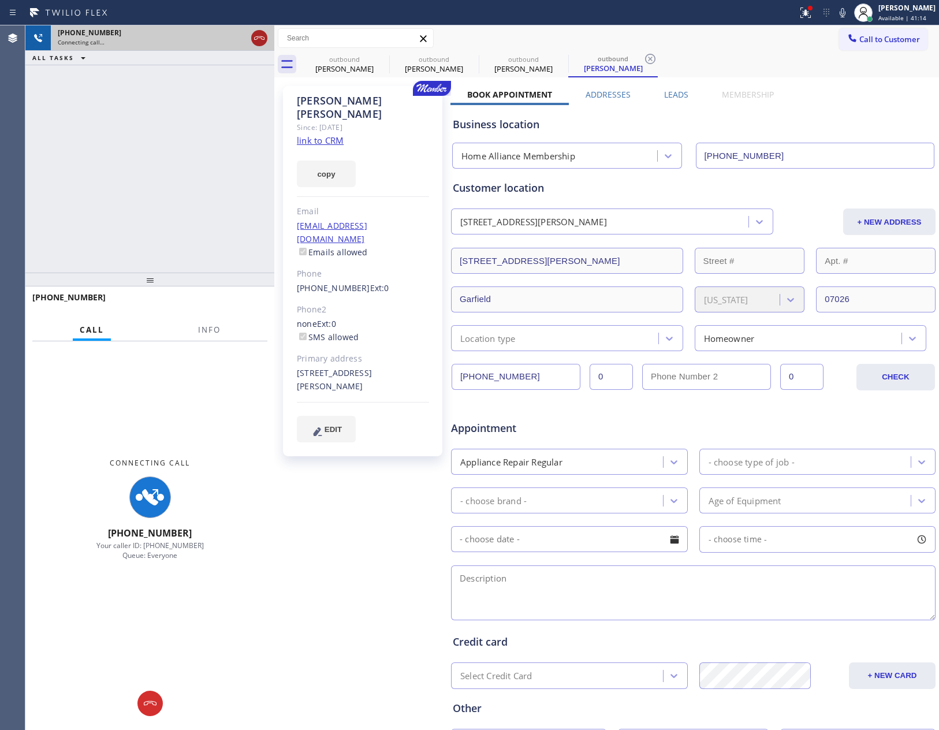
click at [258, 40] on icon at bounding box center [259, 38] width 14 height 14
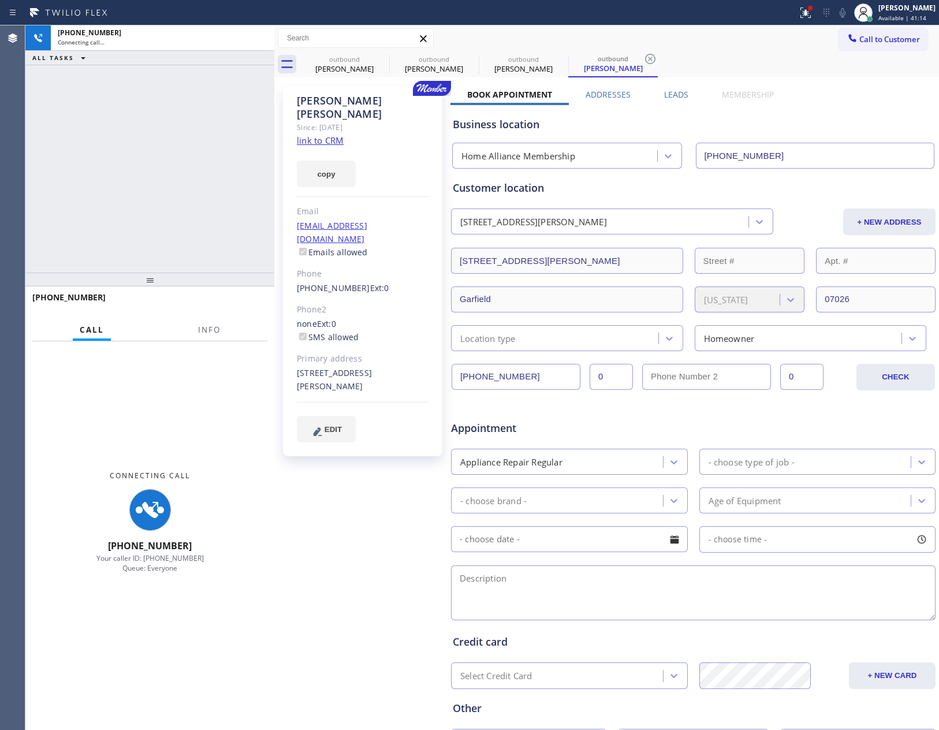
click at [190, 170] on div "+19734601849 Connecting call… ALL TASKS ALL TASKS ACTIVE TASKS TASKS IN WRAP UP" at bounding box center [149, 148] width 249 height 247
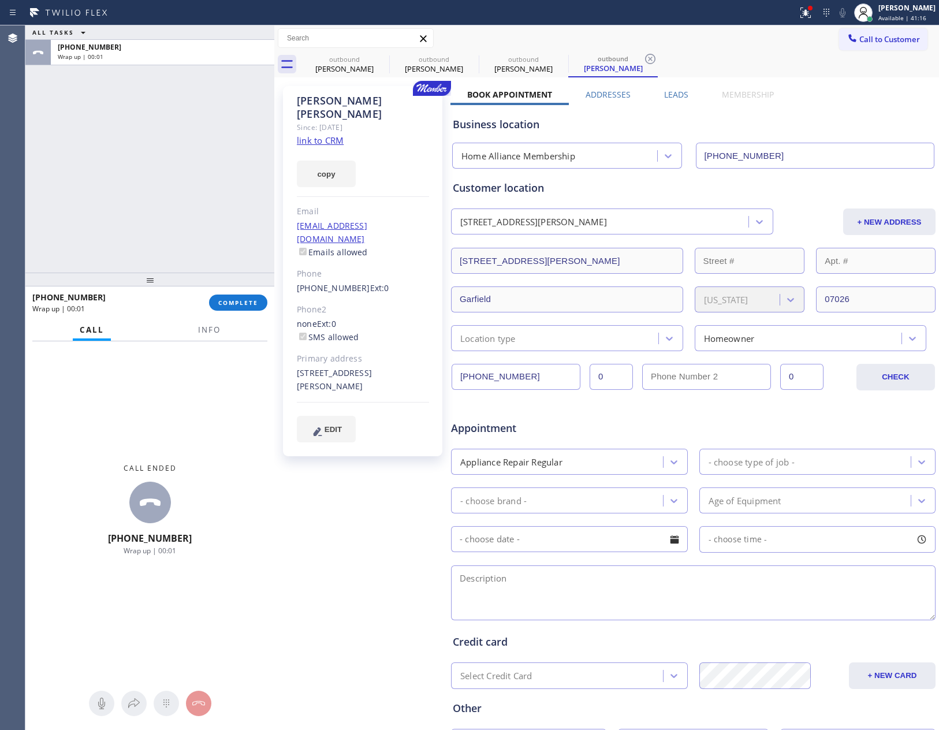
click at [823, 42] on div "Call to Customer Outbound call Location Home Alliance Membership Your caller id…" at bounding box center [606, 38] width 665 height 20
click at [886, 49] on button "Call to Customer" at bounding box center [884, 39] width 88 height 22
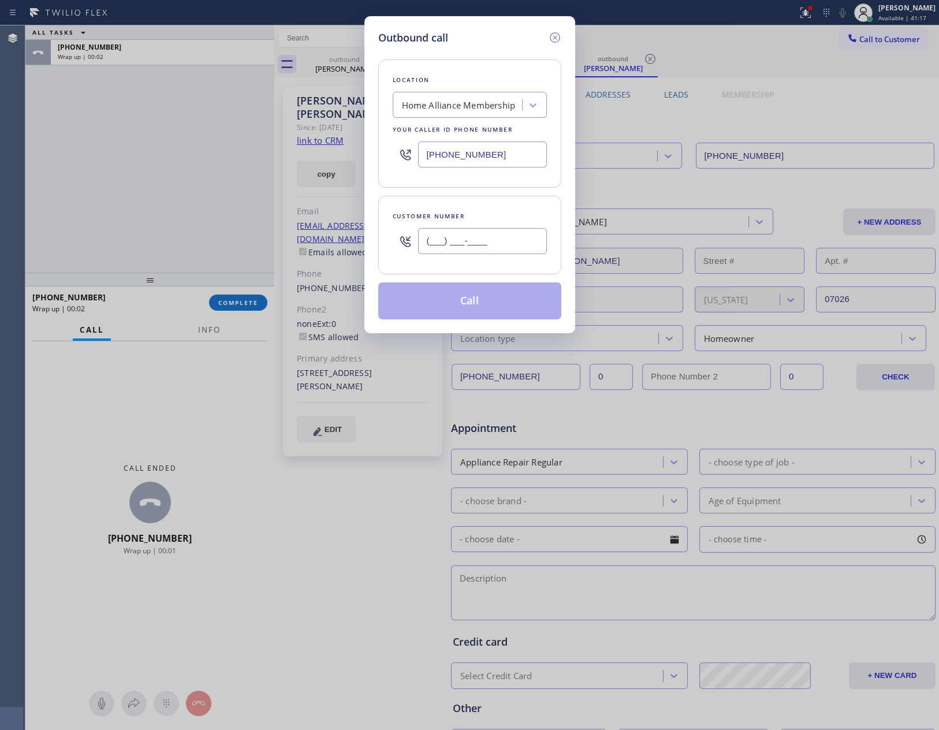
click at [526, 240] on input "(___) ___-____" at bounding box center [482, 241] width 129 height 26
paste input "206) 910-4840"
type input "(206) 910-4840"
click at [519, 311] on button "Call" at bounding box center [469, 301] width 183 height 37
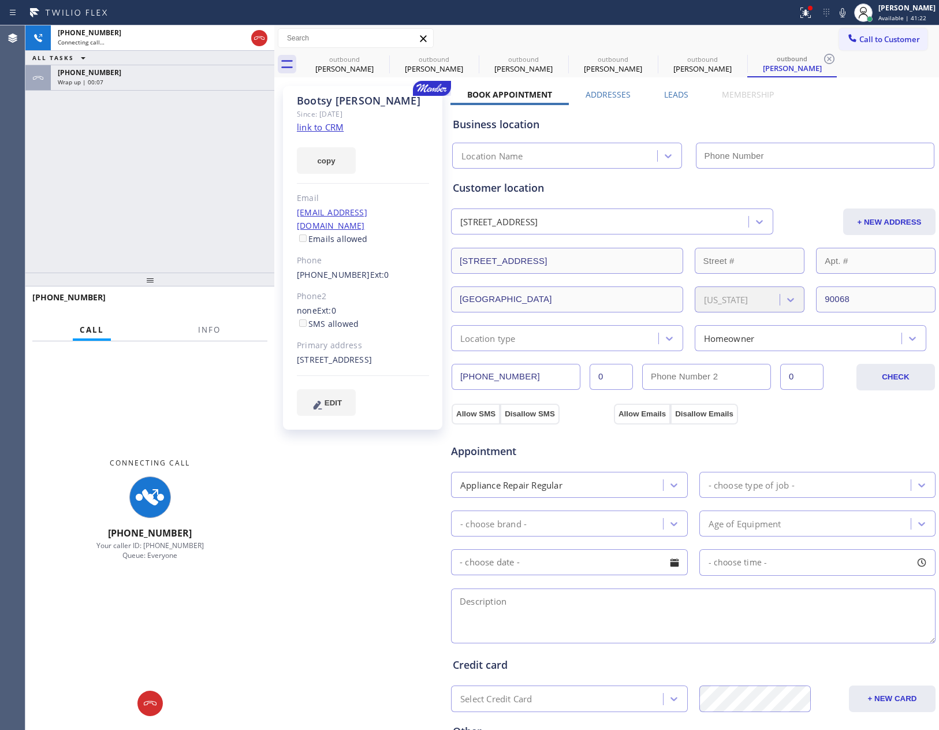
type input "[PHONE_NUMBER]"
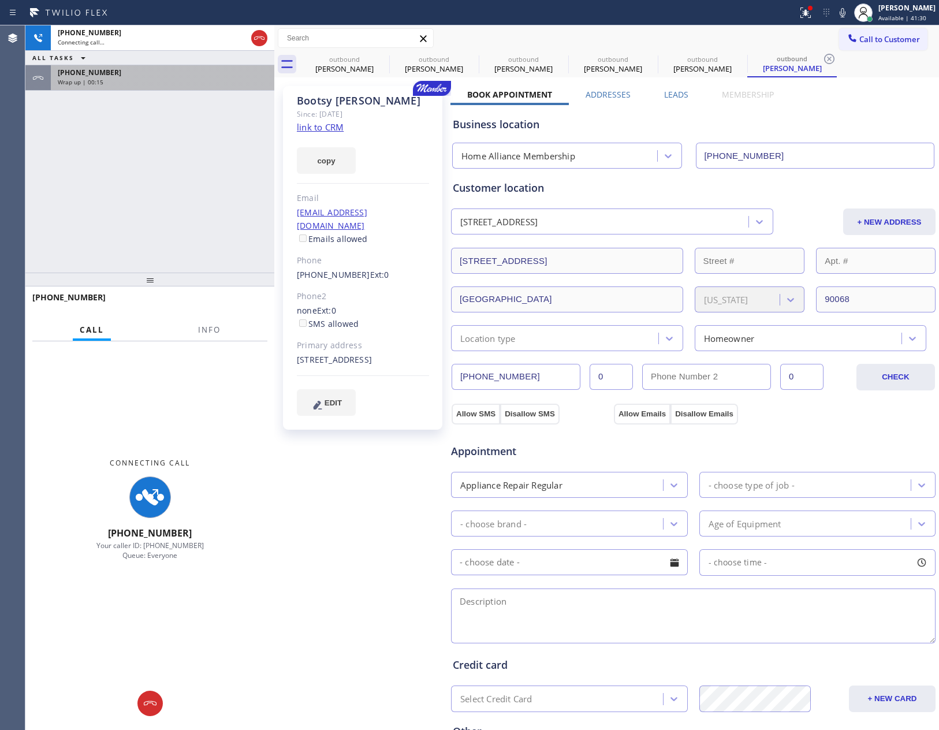
click at [141, 80] on div "Wrap up | 00:15" at bounding box center [163, 82] width 210 height 8
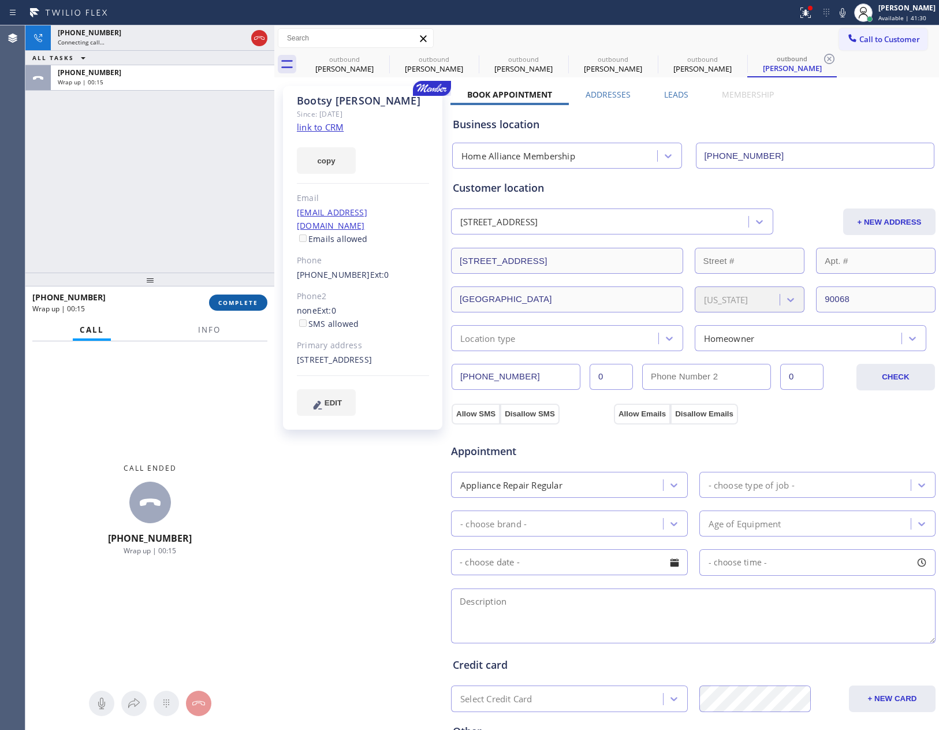
click at [224, 305] on span "COMPLETE" at bounding box center [238, 303] width 40 height 8
click at [203, 139] on div "+12069104840 Connecting call… ALL TASKS ALL TASKS ACTIVE TASKS TASKS IN WRAP UP…" at bounding box center [149, 148] width 249 height 247
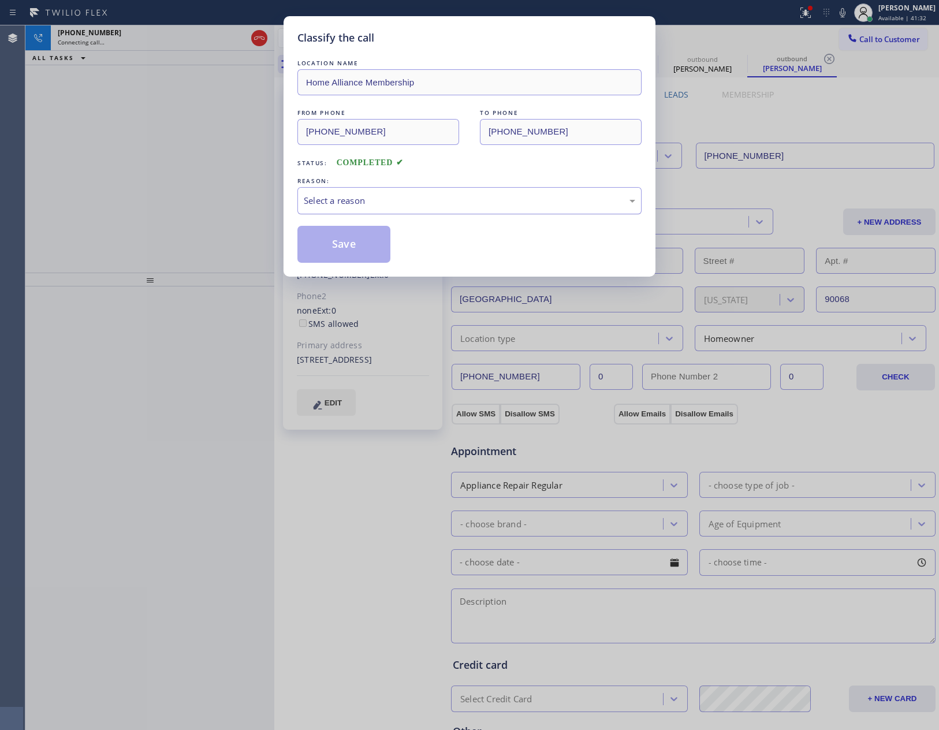
click at [437, 202] on div "Select a reason" at bounding box center [470, 200] width 332 height 13
click at [358, 243] on button "Save" at bounding box center [344, 244] width 93 height 37
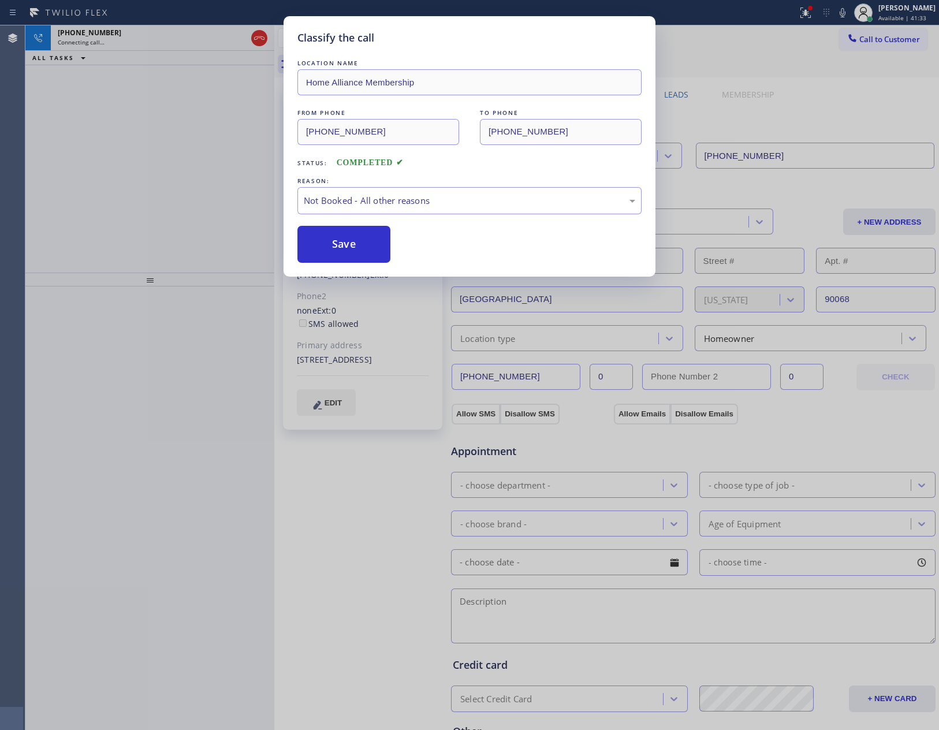
click at [123, 183] on div "Classify the call LOCATION NAME Home Alliance Membership FROM PHONE (855) 946-3…" at bounding box center [469, 365] width 939 height 730
click at [124, 182] on div "Classify the call LOCATION NAME Home Alliance Membership FROM PHONE (855) 946-3…" at bounding box center [469, 365] width 939 height 730
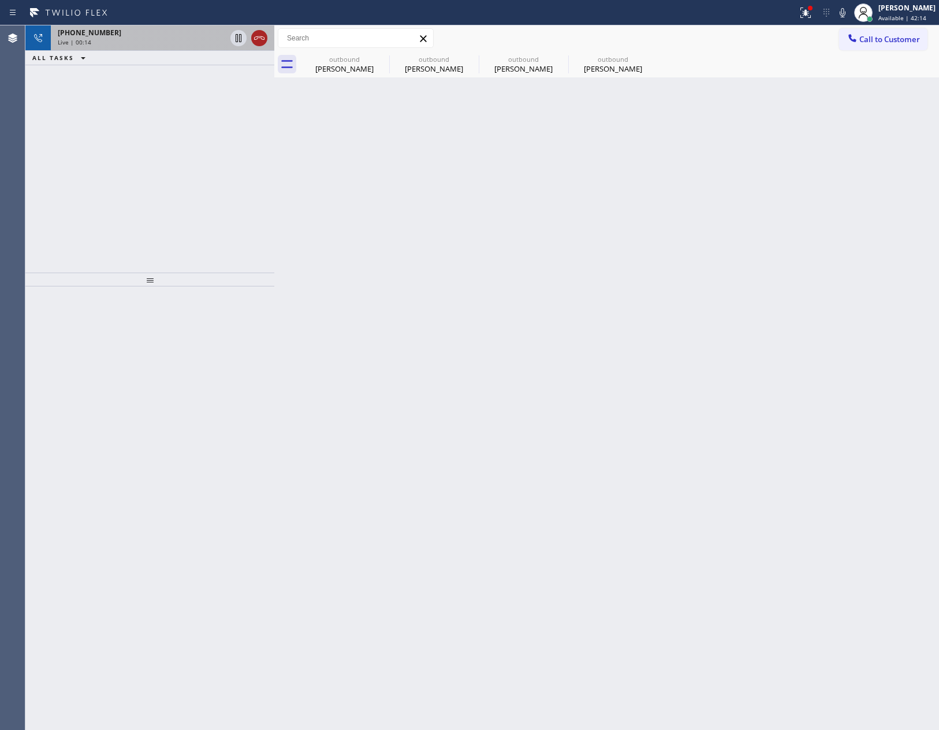
drag, startPoint x: 260, startPoint y: 35, endPoint x: 229, endPoint y: 162, distance: 130.3
click at [259, 35] on icon at bounding box center [259, 38] width 14 height 14
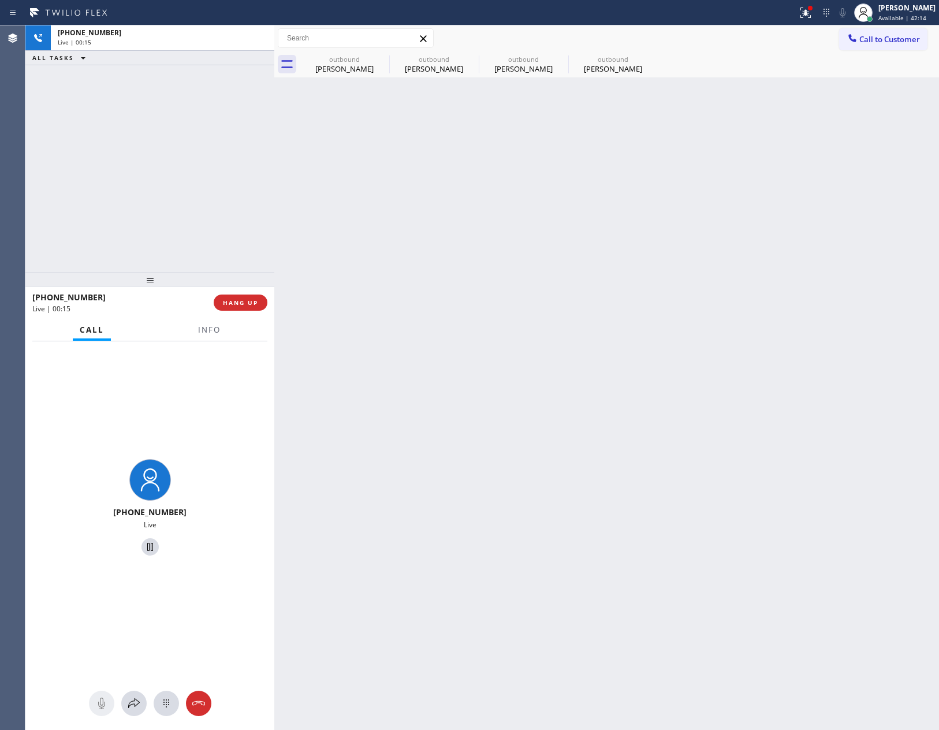
click at [234, 159] on div "+12069104840 Live | 00:15 ALL TASKS ALL TASKS ACTIVE TASKS TASKS IN WRAP UP" at bounding box center [149, 148] width 249 height 247
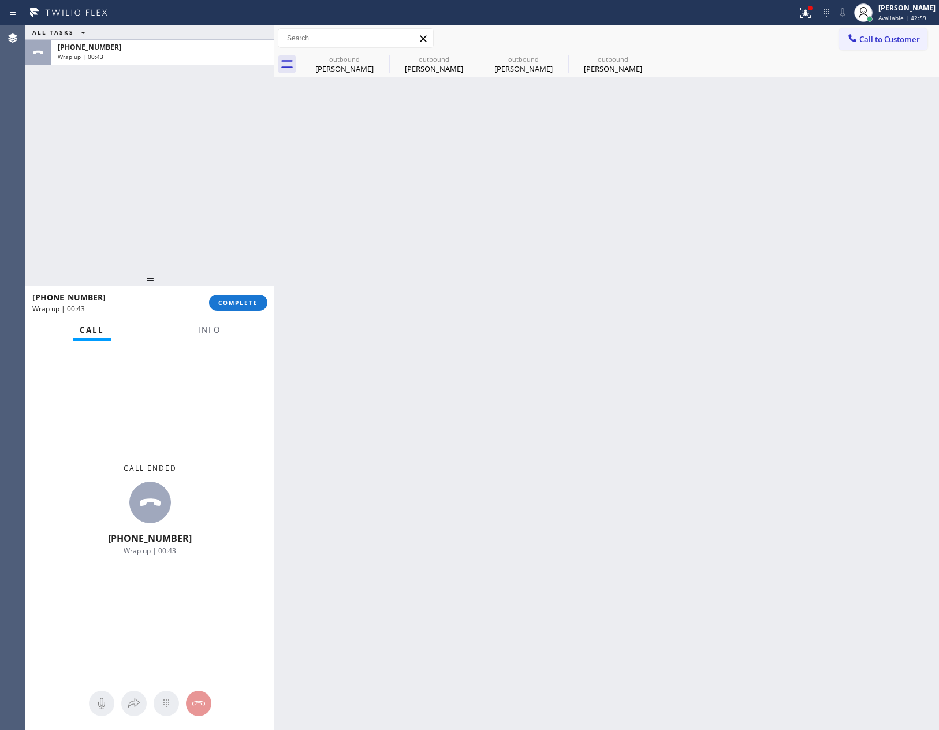
drag, startPoint x: 163, startPoint y: 76, endPoint x: 202, endPoint y: 270, distance: 198.0
click at [172, 132] on div "ALL TASKS ALL TASKS ACTIVE TASKS TASKS IN WRAP UP +12069104840 Wrap up | 00:43" at bounding box center [149, 148] width 249 height 247
click at [250, 304] on span "COMPLETE" at bounding box center [238, 303] width 40 height 8
click at [201, 190] on div "ALL TASKS ALL TASKS ACTIVE TASKS TASKS IN WRAP UP +12069104840 Wrap up | 00:44" at bounding box center [149, 148] width 249 height 247
click at [198, 190] on div "ALL TASKS ALL TASKS ACTIVE TASKS TASKS IN WRAP UP +12069104840 Wrap up | 00:44" at bounding box center [149, 148] width 249 height 247
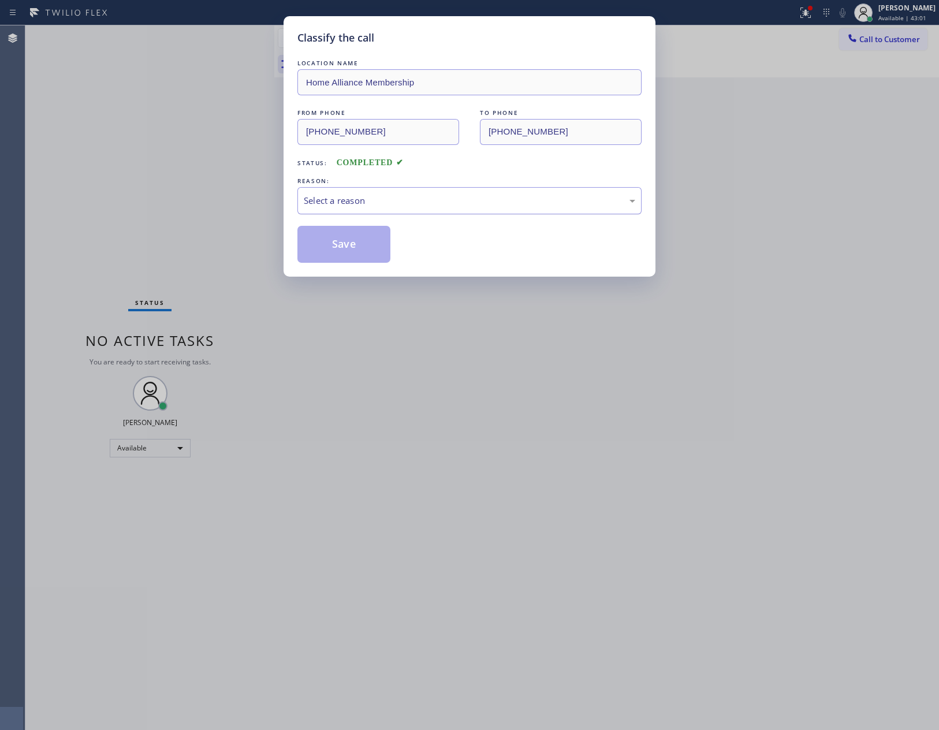
click at [406, 205] on div "Select a reason" at bounding box center [470, 200] width 332 height 13
click at [343, 245] on button "Save" at bounding box center [344, 244] width 93 height 37
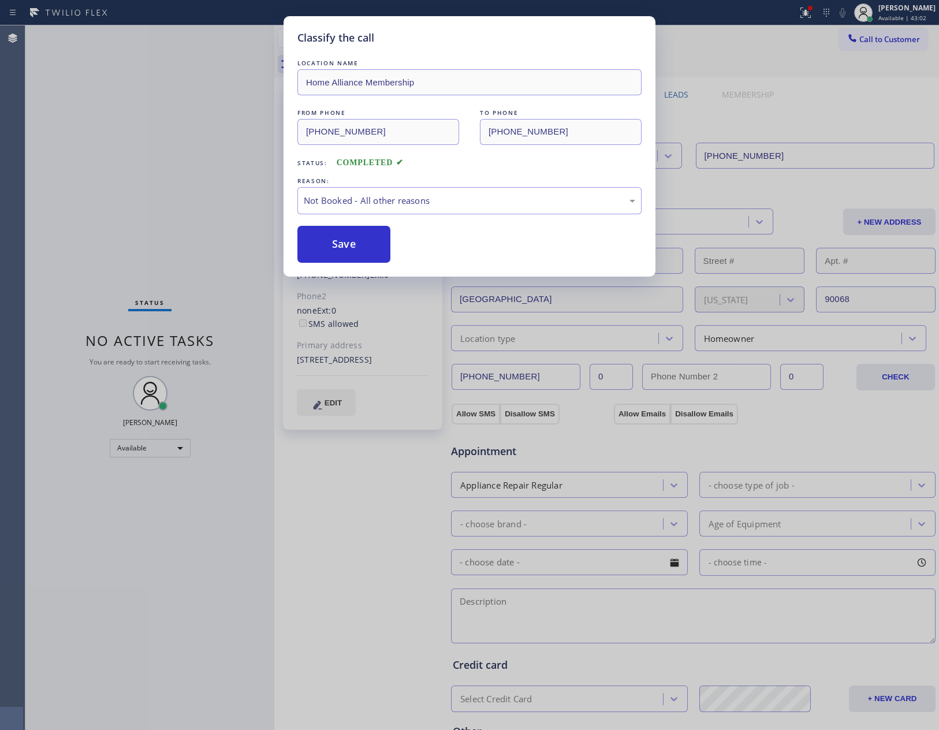
click at [343, 245] on button "Save" at bounding box center [344, 244] width 93 height 37
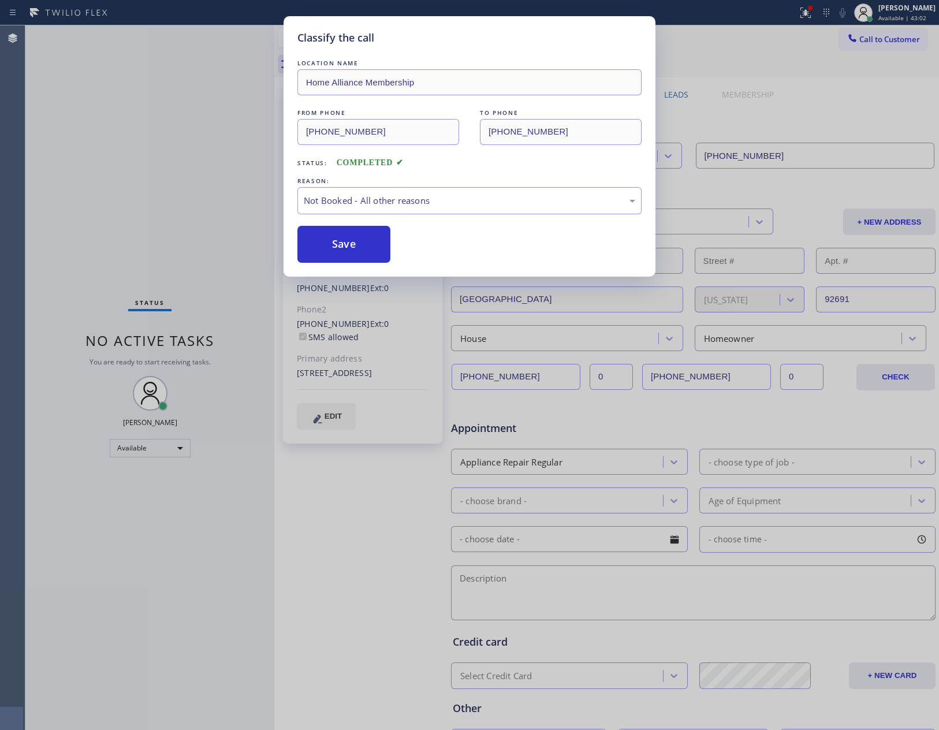
click at [146, 150] on div "Classify the call LOCATION NAME Home Alliance Membership FROM PHONE (855) 946-3…" at bounding box center [469, 365] width 939 height 730
click at [146, 150] on div "Status No active tasks You are ready to start receiving tasks. [PERSON_NAME] Av…" at bounding box center [149, 377] width 249 height 705
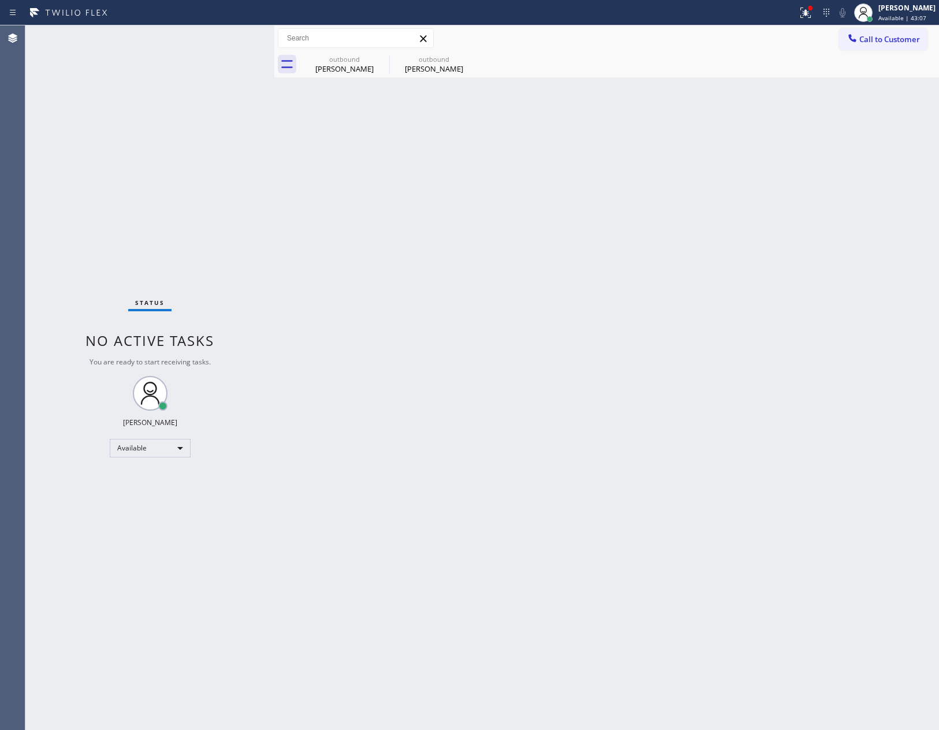
drag, startPoint x: 577, startPoint y: 393, endPoint x: 833, endPoint y: 110, distance: 381.7
click at [632, 345] on div "Back to Dashboard Change Sender ID Customers Technicians Select a contact Outbo…" at bounding box center [606, 377] width 665 height 705
click at [853, 38] on icon at bounding box center [853, 38] width 12 height 12
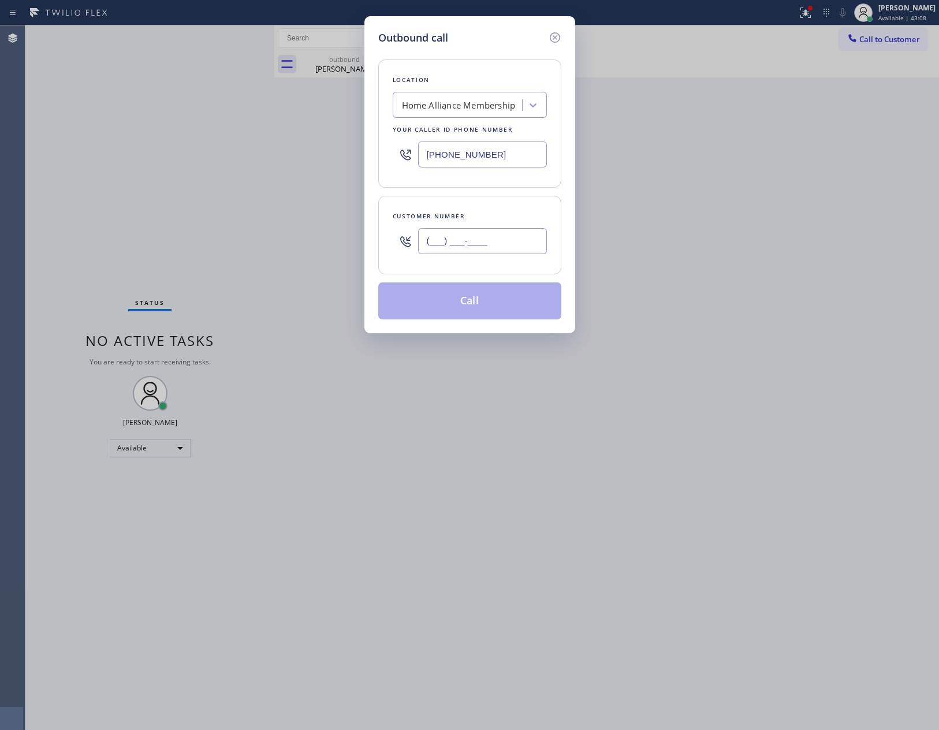
click at [530, 241] on input "(___) ___-____" at bounding box center [482, 241] width 129 height 26
paste input "281) 965-6104"
type input "(281) 965-6104"
click at [517, 313] on button "Call" at bounding box center [469, 301] width 183 height 37
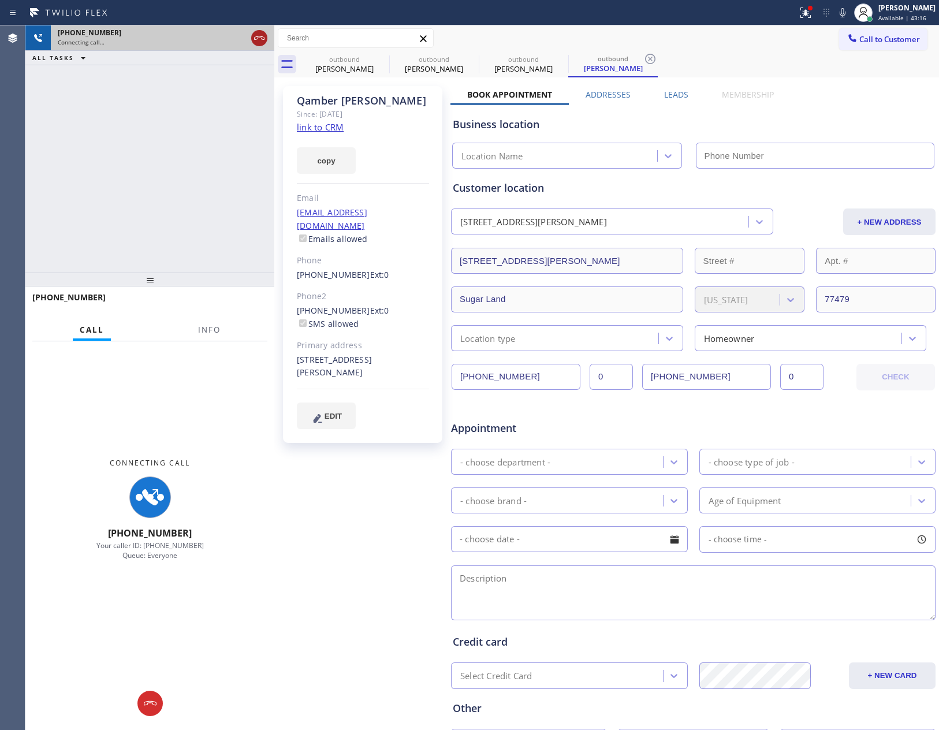
type input "[PHONE_NUMBER]"
click at [258, 40] on icon at bounding box center [259, 38] width 14 height 14
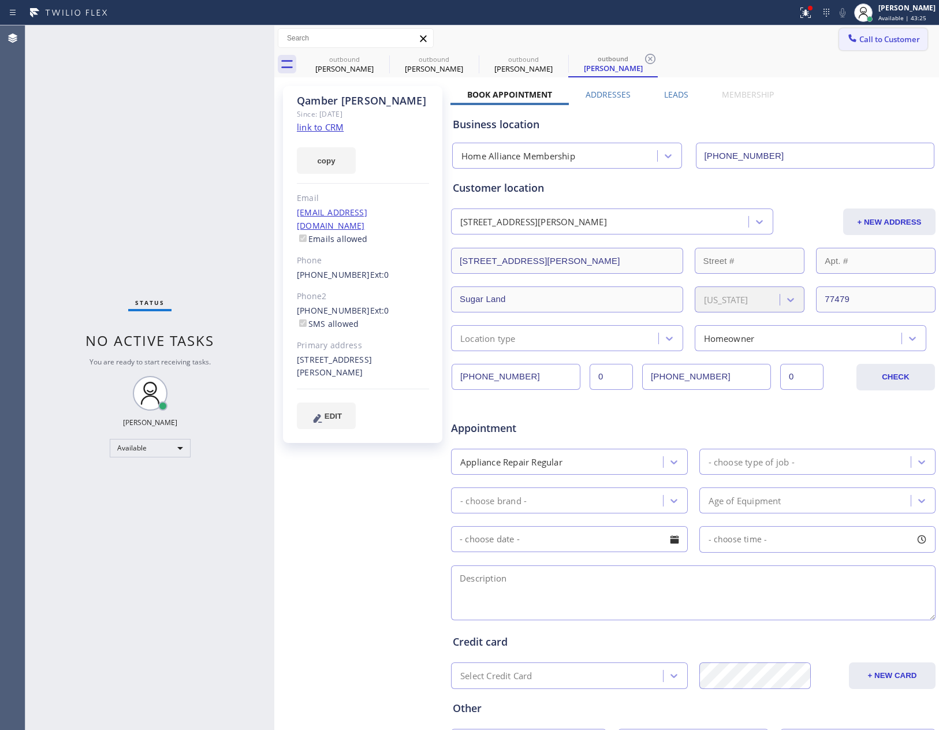
click at [841, 73] on div "outbound Alison Downey outbound Alison Downey outbound Qamber Abbas outbound Qa…" at bounding box center [620, 64] width 640 height 26
click at [869, 37] on span "Call to Customer" at bounding box center [890, 39] width 61 height 10
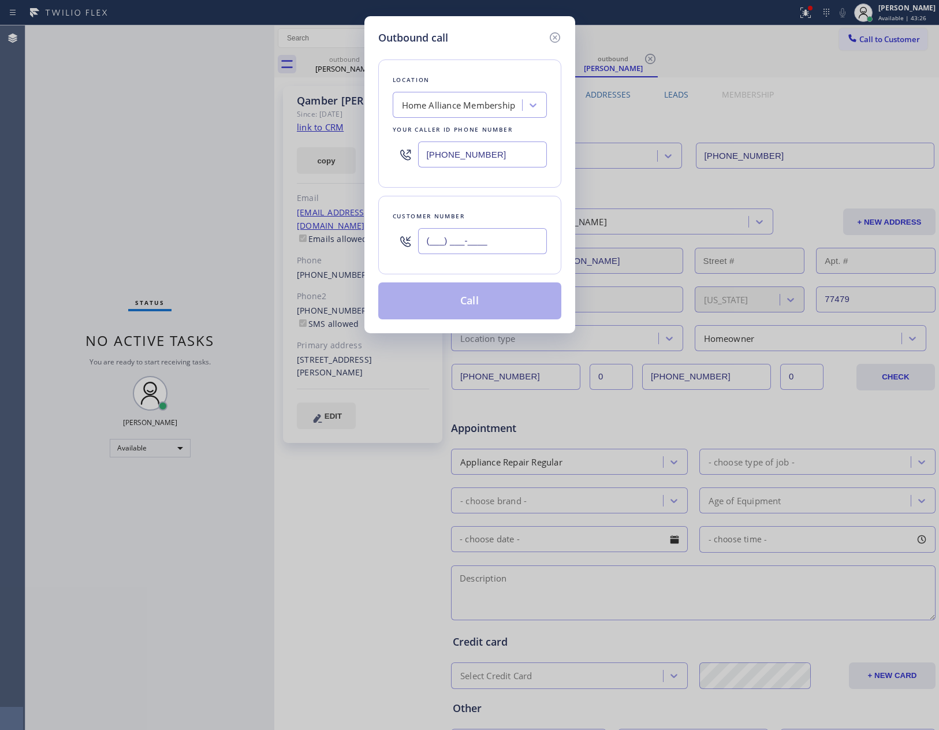
click at [503, 236] on input "(___) ___-____" at bounding box center [482, 241] width 129 height 26
paste input "206) 432-6518"
type input "(206) 432-6518"
click at [484, 309] on button "Call" at bounding box center [469, 301] width 183 height 37
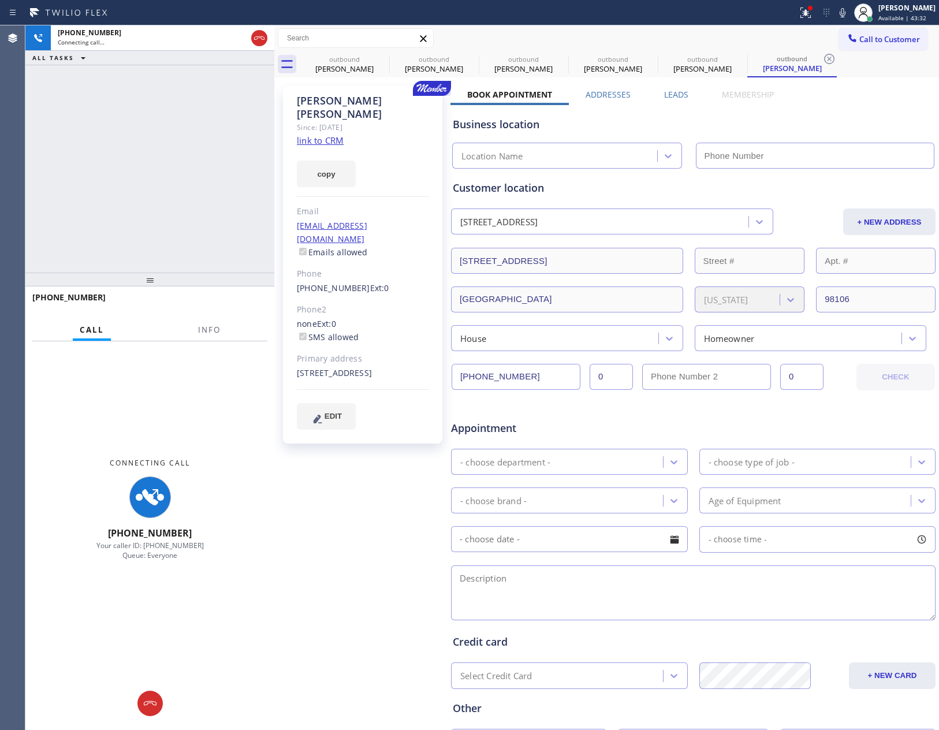
type input "[PHONE_NUMBER]"
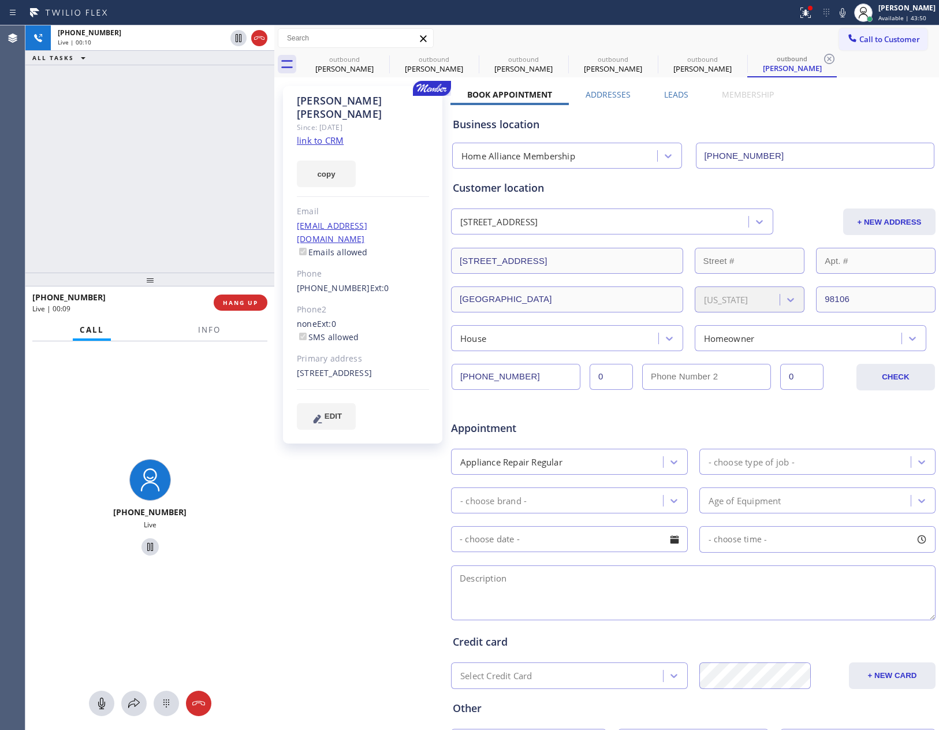
click at [164, 201] on div "+12064326518 Live | 00:10 ALL TASKS ALL TASKS ACTIVE TASKS TASKS IN WRAP UP" at bounding box center [149, 148] width 249 height 247
click at [248, 297] on button "HANG UP" at bounding box center [241, 303] width 54 height 16
drag, startPoint x: 186, startPoint y: 160, endPoint x: 923, endPoint y: 294, distance: 748.7
click at [201, 163] on div "+12064326518 Live | 00:11 ALL TASKS ALL TASKS ACTIVE TASKS TASKS IN WRAP UP" at bounding box center [149, 148] width 249 height 247
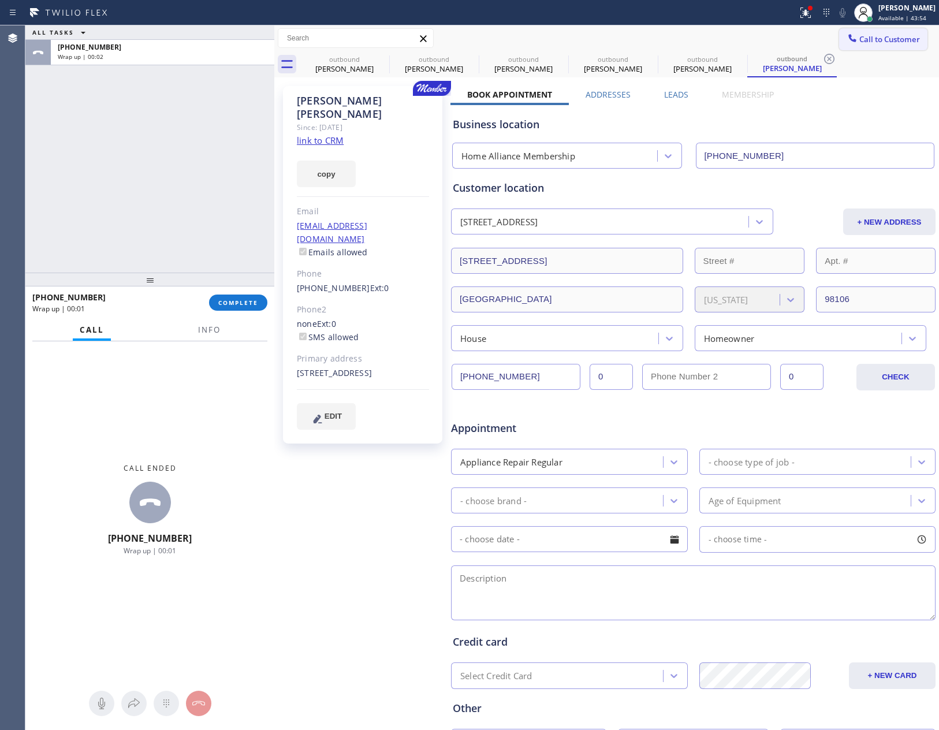
click at [860, 40] on span "Call to Customer" at bounding box center [890, 39] width 61 height 10
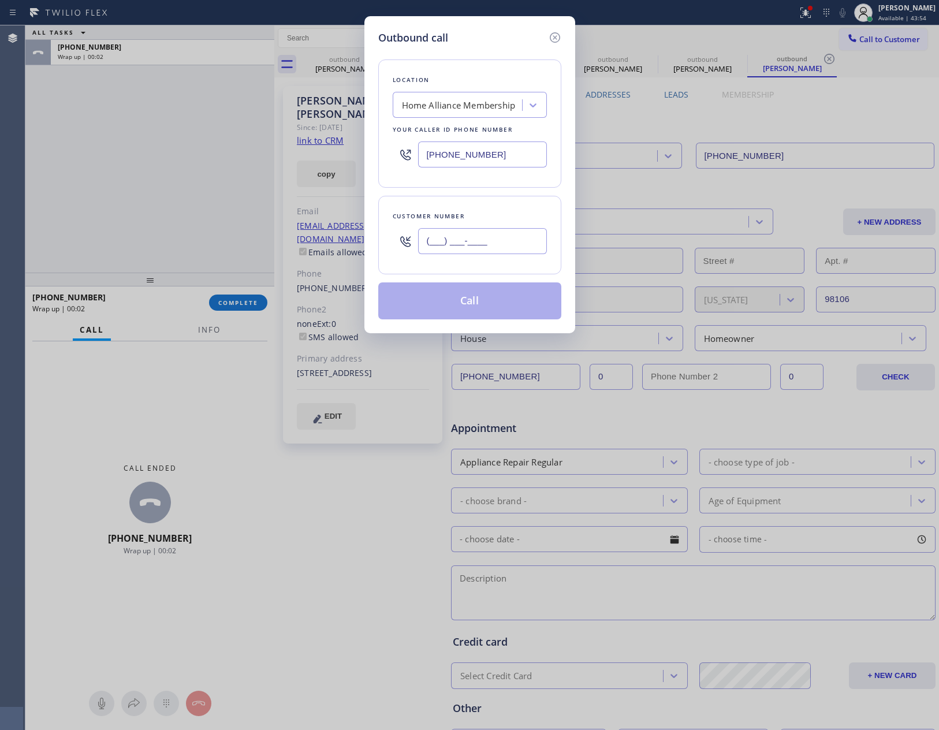
click at [503, 252] on input "(___) ___-____" at bounding box center [482, 241] width 129 height 26
paste input "516) 603-6452"
type input "(516) 603-6452"
click at [491, 298] on button "Call" at bounding box center [469, 301] width 183 height 37
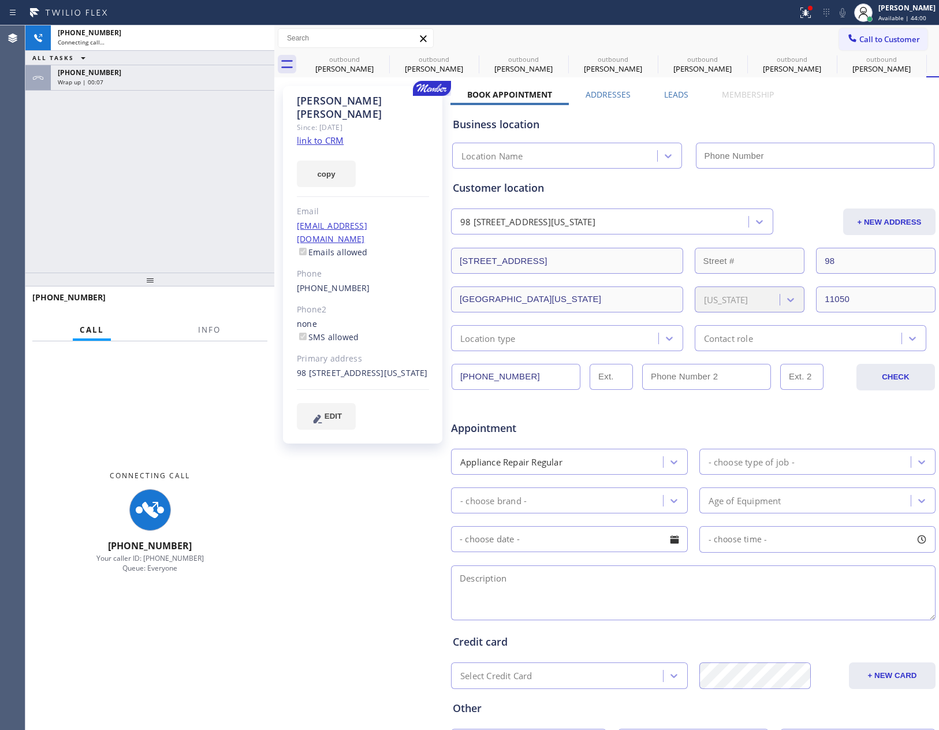
type input "[PHONE_NUMBER]"
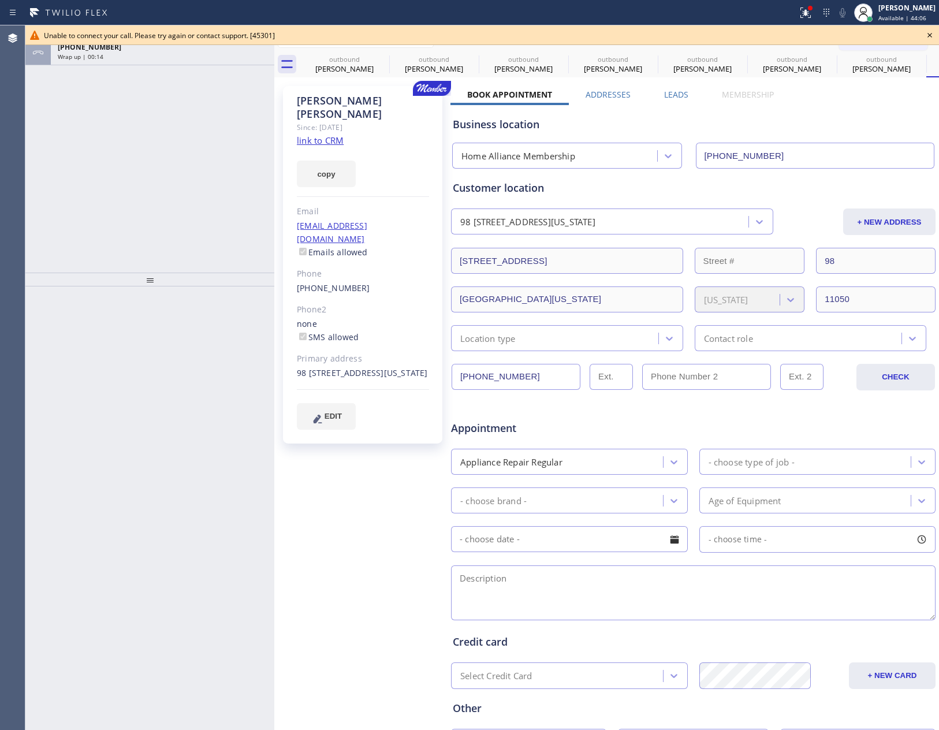
drag, startPoint x: 139, startPoint y: 188, endPoint x: 579, endPoint y: 161, distance: 441.1
click at [195, 181] on div "ALL TASKS ALL TASKS ACTIVE TASKS TASKS IN WRAP UP +12064326518 Wrap up | 00:14" at bounding box center [149, 148] width 249 height 247
click at [851, 105] on div "Business location Home Alliance Membership [PHONE_NUMBER]" at bounding box center [694, 137] width 486 height 64
click at [933, 32] on icon at bounding box center [930, 35] width 14 height 14
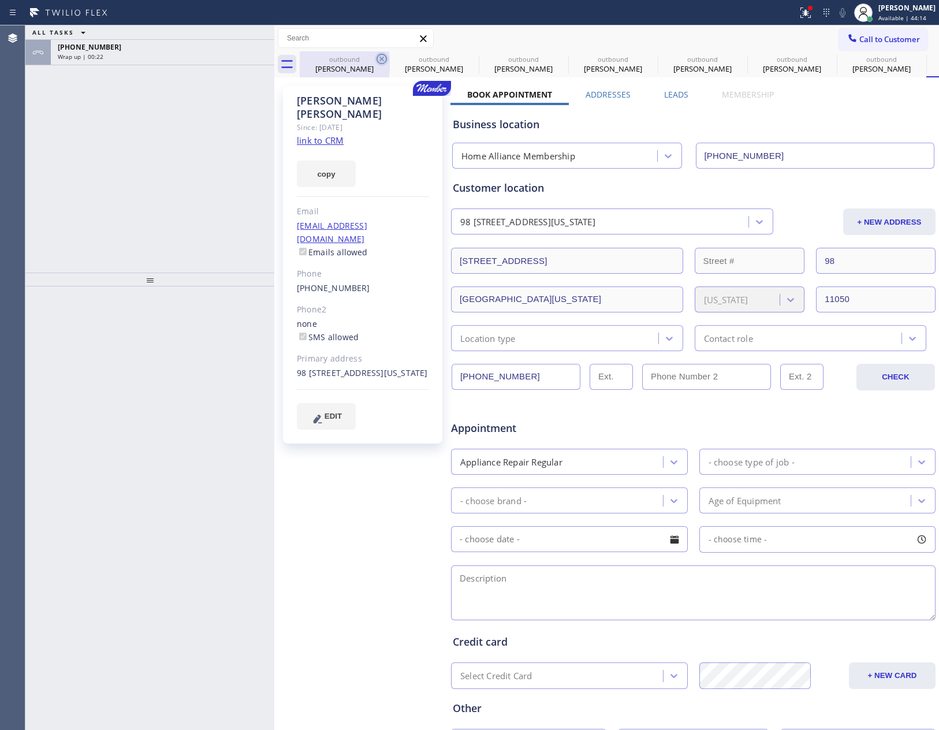
click at [331, 59] on div "outbound" at bounding box center [344, 59] width 87 height 9
click at [381, 59] on icon at bounding box center [382, 59] width 10 height 10
click at [0, 0] on icon at bounding box center [0, 0] width 0 height 0
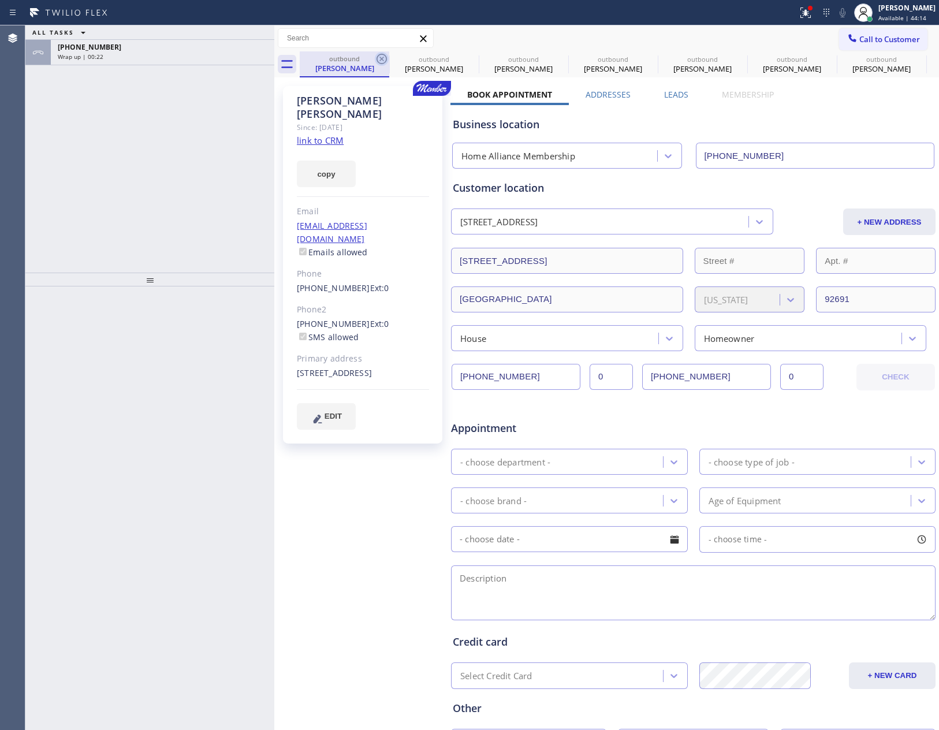
click at [0, 0] on icon at bounding box center [0, 0] width 0 height 0
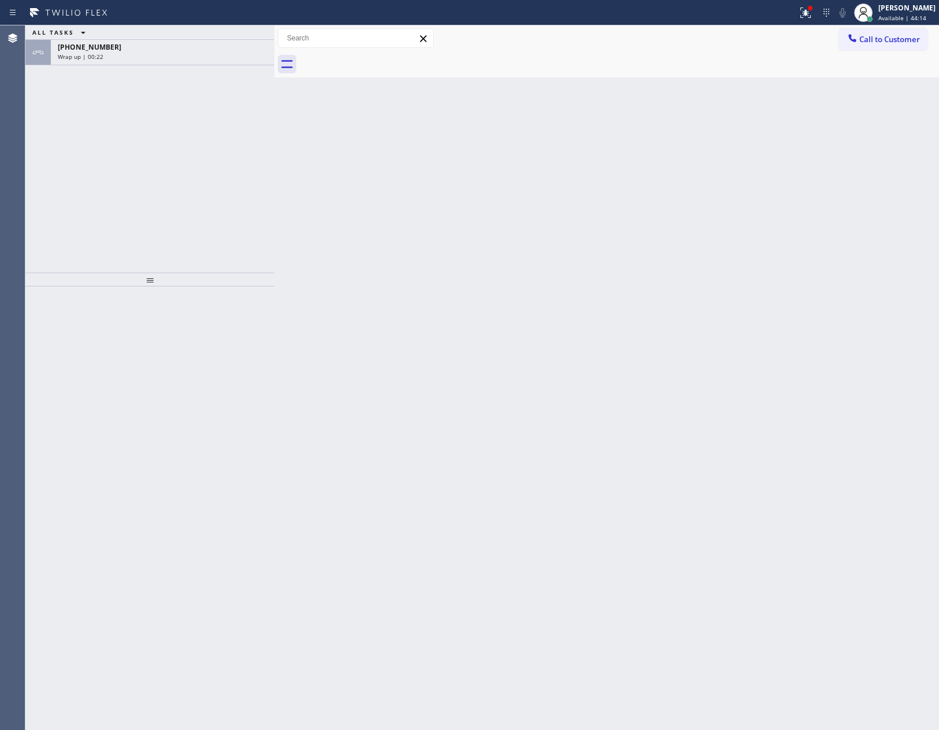
click at [381, 59] on div at bounding box center [620, 64] width 640 height 26
drag, startPoint x: 195, startPoint y: 158, endPoint x: 206, endPoint y: 61, distance: 98.3
click at [201, 144] on div "ALL TASKS ALL TASKS ACTIVE TASKS TASKS IN WRAP UP +12064326518 Wrap up | 00:24" at bounding box center [149, 148] width 249 height 247
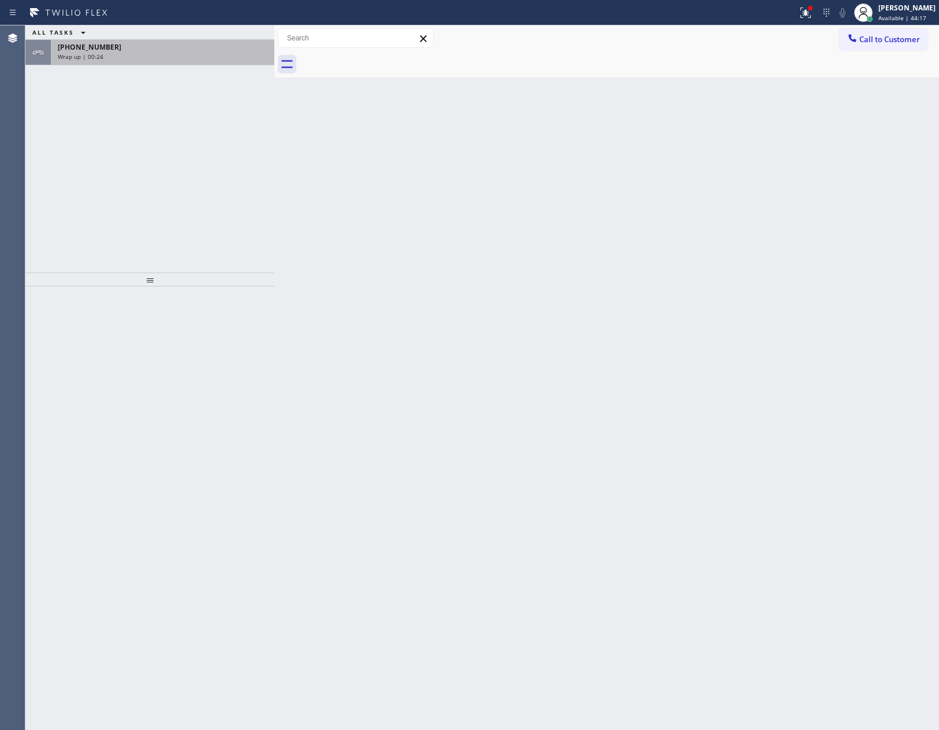
click at [206, 55] on div "Wrap up | 00:24" at bounding box center [163, 57] width 210 height 8
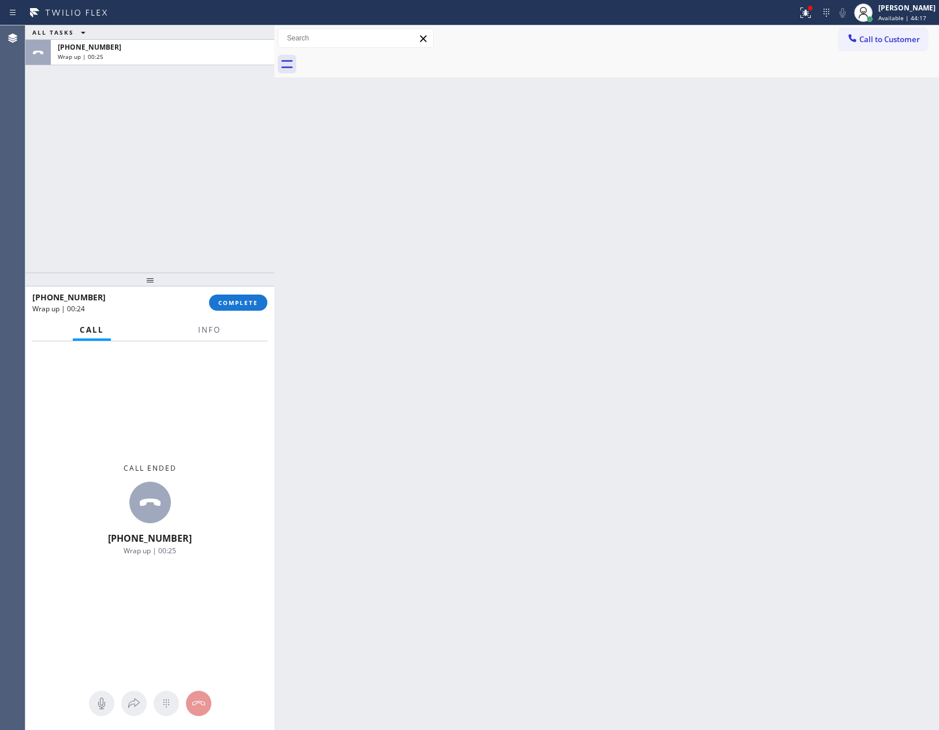
drag, startPoint x: 227, startPoint y: 299, endPoint x: 196, endPoint y: 134, distance: 167.5
click at [228, 284] on div "ALL TASKS ALL TASKS ACTIVE TASKS TASKS IN WRAP UP +12064326518 Wrap up | 00:25 …" at bounding box center [149, 377] width 249 height 705
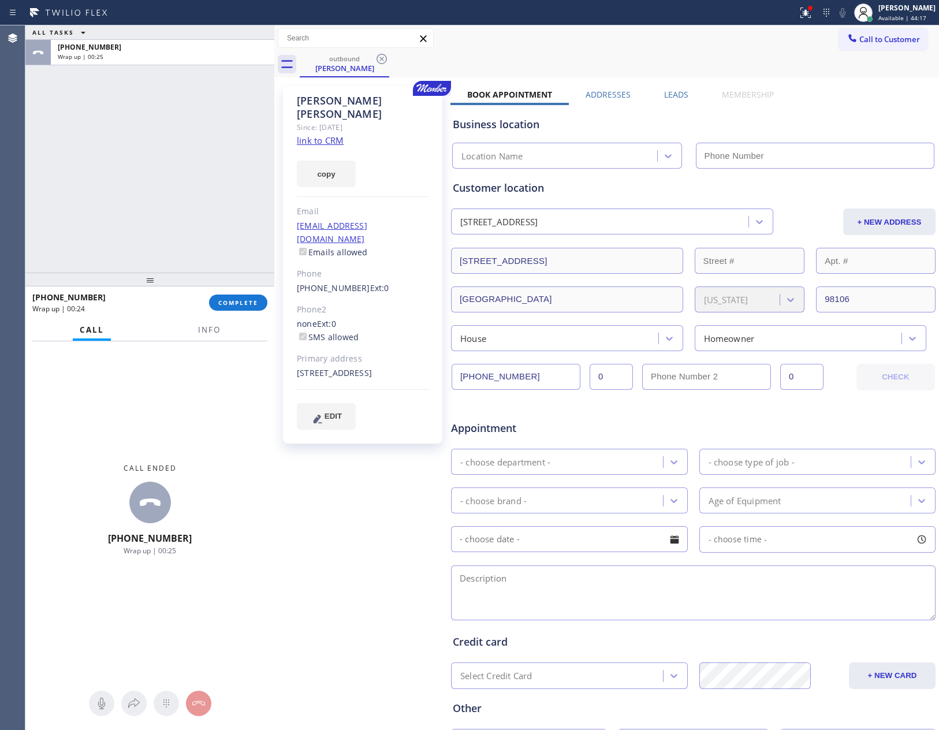
click at [192, 113] on div "ALL TASKS ALL TASKS ACTIVE TASKS TASKS IN WRAP UP +12064326518 Wrap up | 00:25" at bounding box center [149, 148] width 249 height 247
type input "[PHONE_NUMBER]"
click at [248, 302] on span "COMPLETE" at bounding box center [238, 303] width 40 height 8
click at [228, 196] on div "ALL TASKS ALL TASKS ACTIVE TASKS TASKS IN WRAP UP +12064326518 Wrap up | 00:27" at bounding box center [149, 148] width 249 height 247
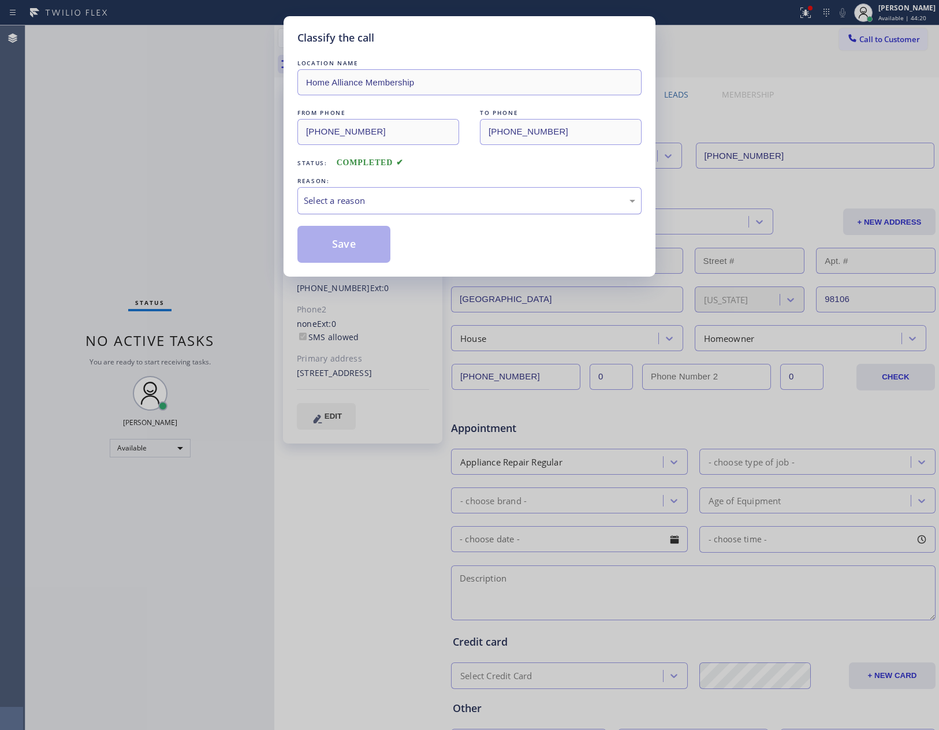
click at [378, 200] on div "Select a reason" at bounding box center [470, 200] width 332 height 13
click at [341, 242] on button "Save" at bounding box center [344, 244] width 93 height 37
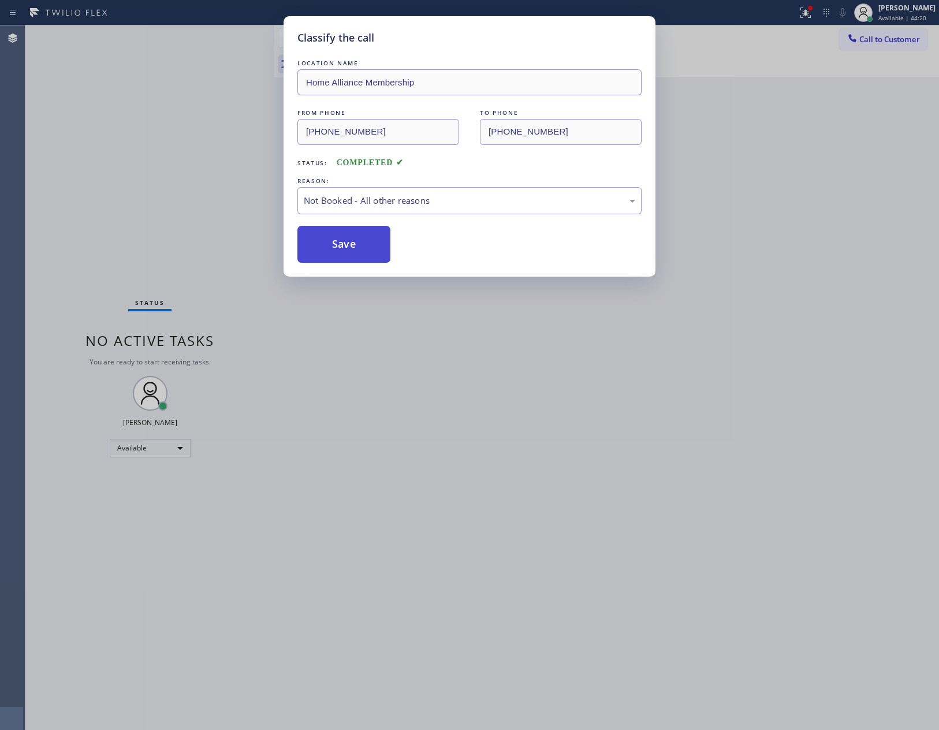
click at [341, 241] on button "Save" at bounding box center [344, 244] width 93 height 37
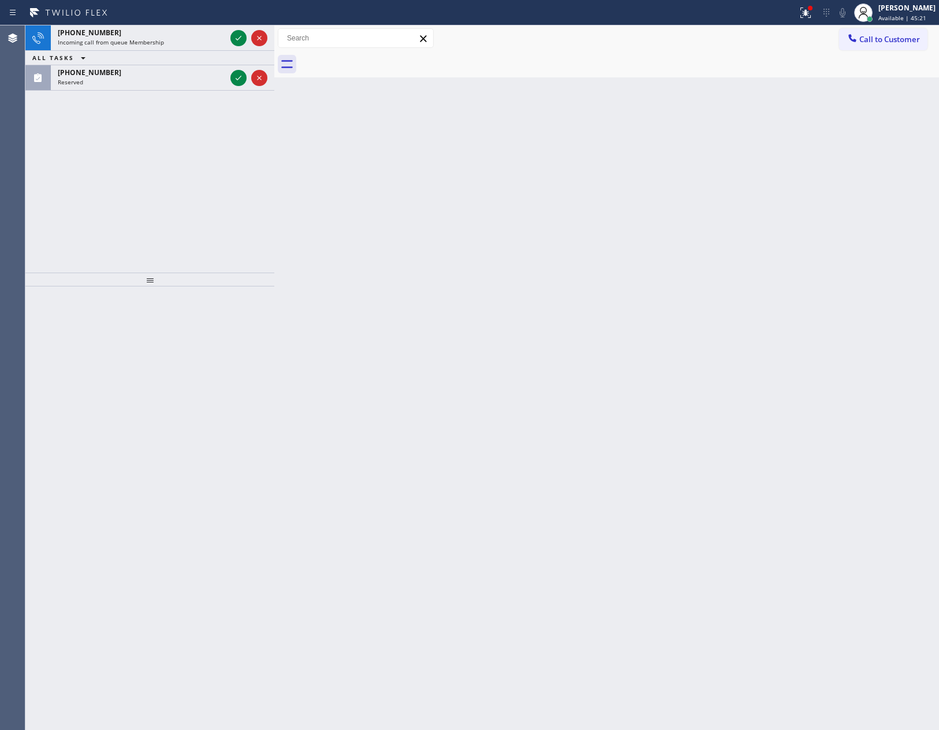
drag, startPoint x: 237, startPoint y: 36, endPoint x: 215, endPoint y: 165, distance: 130.2
click at [237, 36] on icon at bounding box center [239, 38] width 14 height 14
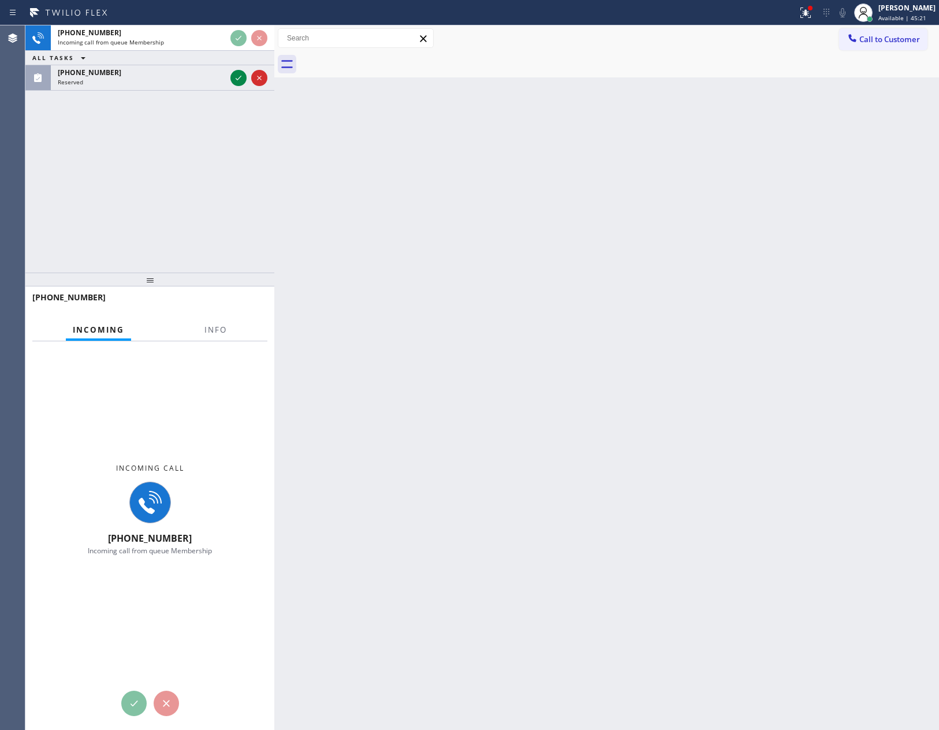
click at [205, 250] on div "+17143226653 Incoming call from queue Membership ALL TASKS ALL TASKS ACTIVE TAS…" at bounding box center [149, 148] width 249 height 247
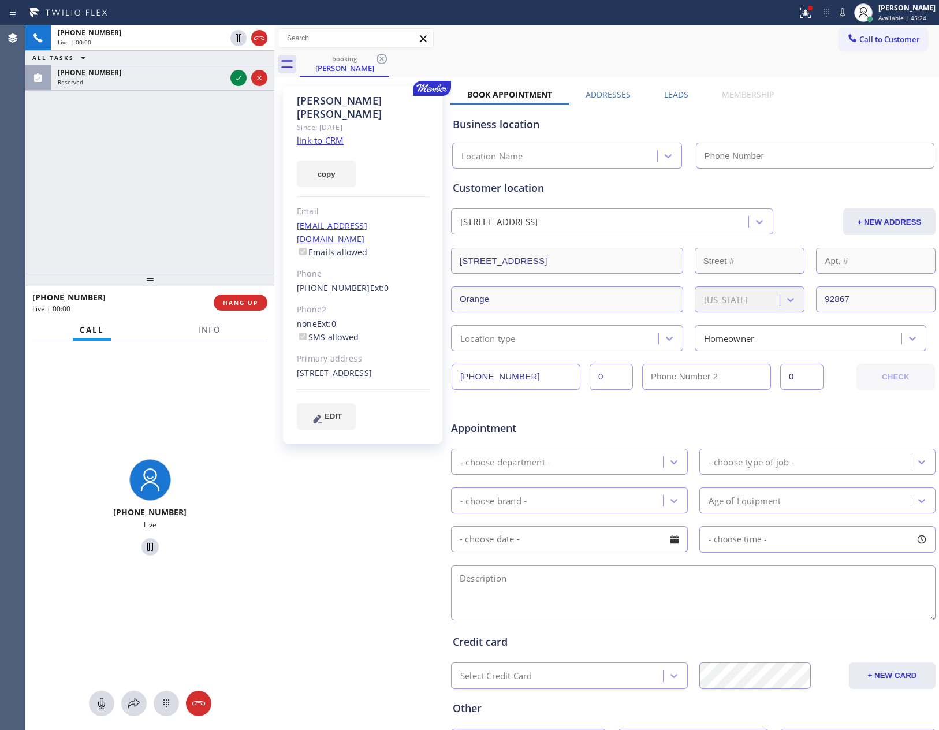
type input "(855) 999-4417"
click at [130, 161] on div "+17143226653 Live | 00:00 ALL TASKS ALL TASKS ACTIVE TASKS TASKS IN WRAP UP (20…" at bounding box center [149, 148] width 249 height 247
click at [132, 158] on div "+17143226653 Live | 00:04 ALL TASKS ALL TASKS ACTIVE TASKS TASKS IN WRAP UP (20…" at bounding box center [149, 148] width 249 height 247
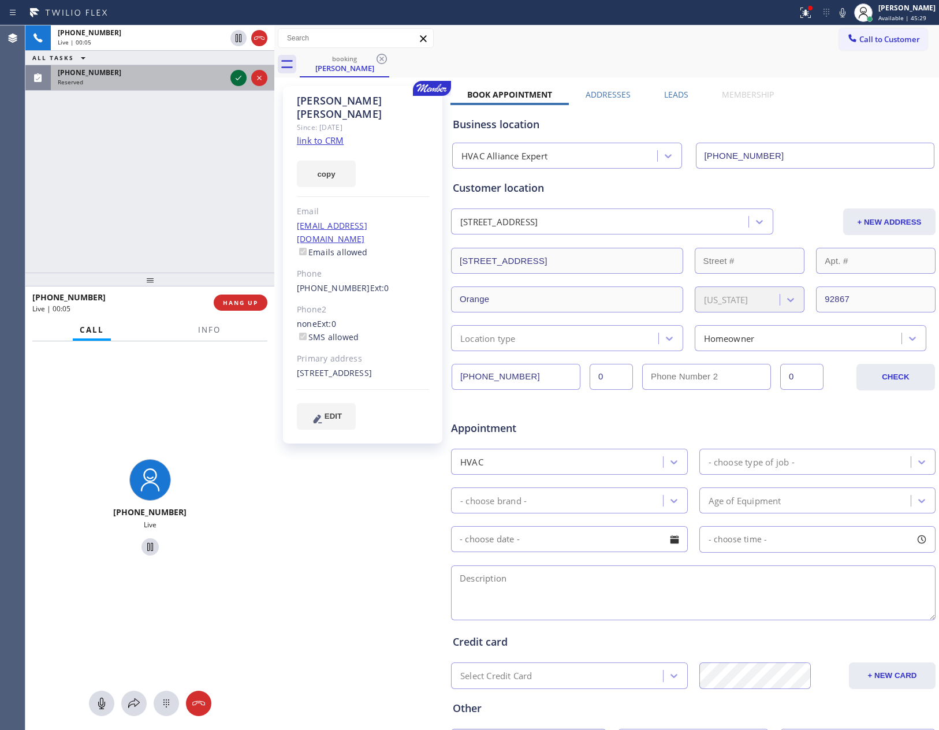
click at [241, 80] on icon at bounding box center [239, 78] width 14 height 14
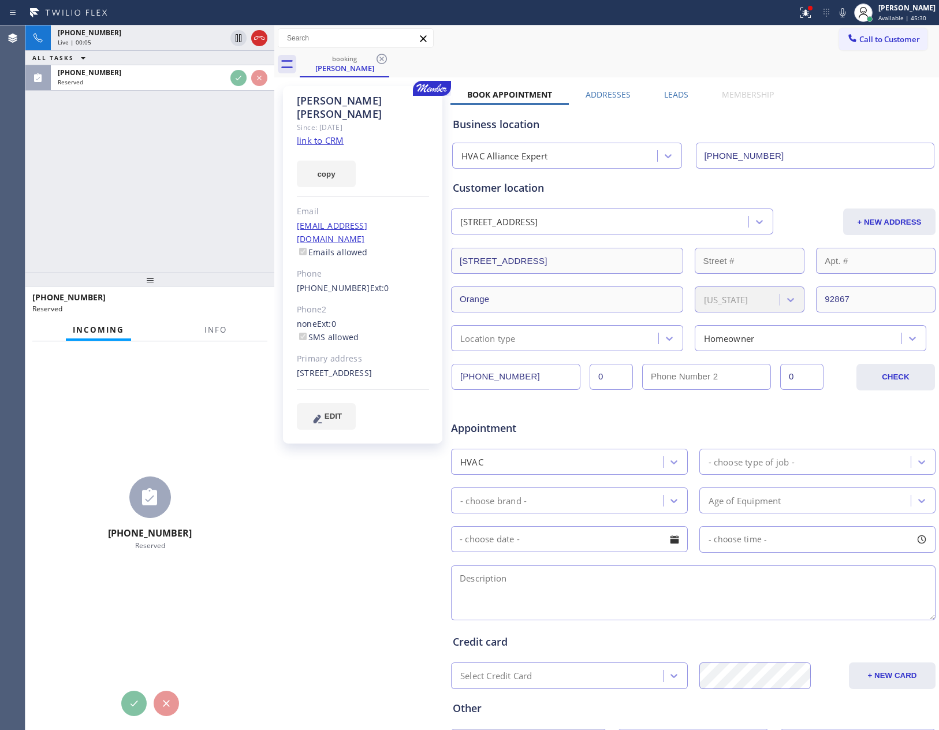
click at [163, 190] on div "+17143226653 Live | 00:05 ALL TASKS ALL TASKS ACTIVE TASKS TASKS IN WRAP UP (20…" at bounding box center [149, 148] width 249 height 247
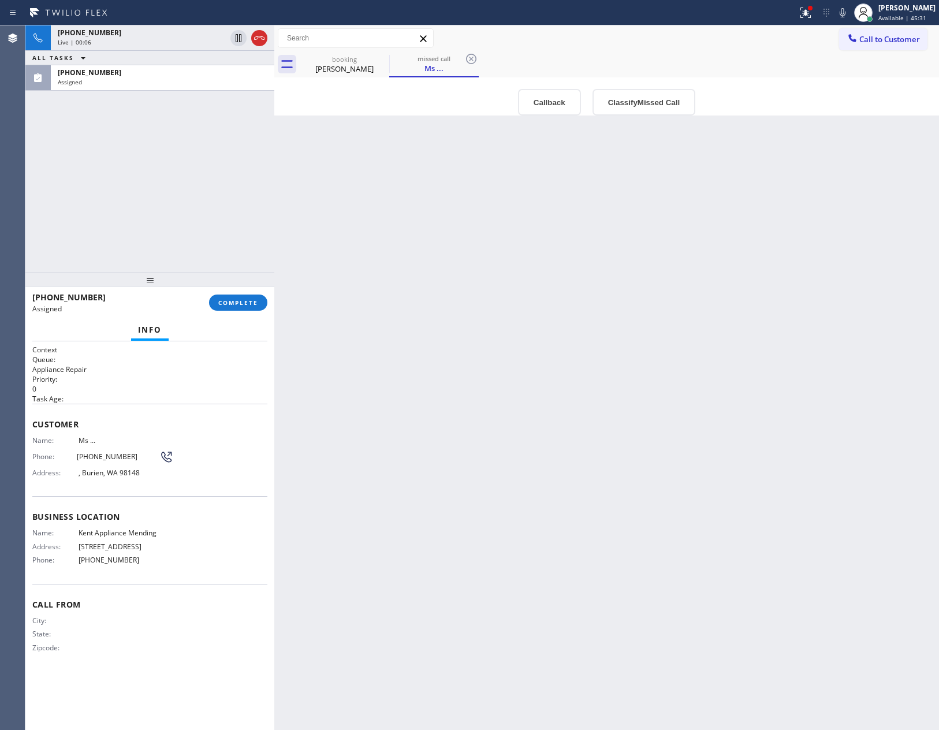
click at [166, 186] on div "+17143226653 Live | 00:06 ALL TASKS ALL TASKS ACTIVE TASKS TASKS IN WRAP UP (20…" at bounding box center [149, 148] width 249 height 247
click at [177, 186] on div "+17143226653 Live | 00:09 ALL TASKS ALL TASKS ACTIVE TASKS TASKS IN WRAP UP (20…" at bounding box center [149, 148] width 249 height 247
click at [180, 184] on div "+17143226653 Live | 00:09 ALL TASKS ALL TASKS ACTIVE TASKS TASKS IN WRAP UP (20…" at bounding box center [149, 148] width 249 height 247
click at [180, 179] on div "+17143226653 Live | 00:09 ALL TASKS ALL TASKS ACTIVE TASKS TASKS IN WRAP UP (20…" at bounding box center [149, 148] width 249 height 247
click at [180, 179] on div "+17143226653 Live | 00:10 ALL TASKS ALL TASKS ACTIVE TASKS TASKS IN WRAP UP (20…" at bounding box center [149, 148] width 249 height 247
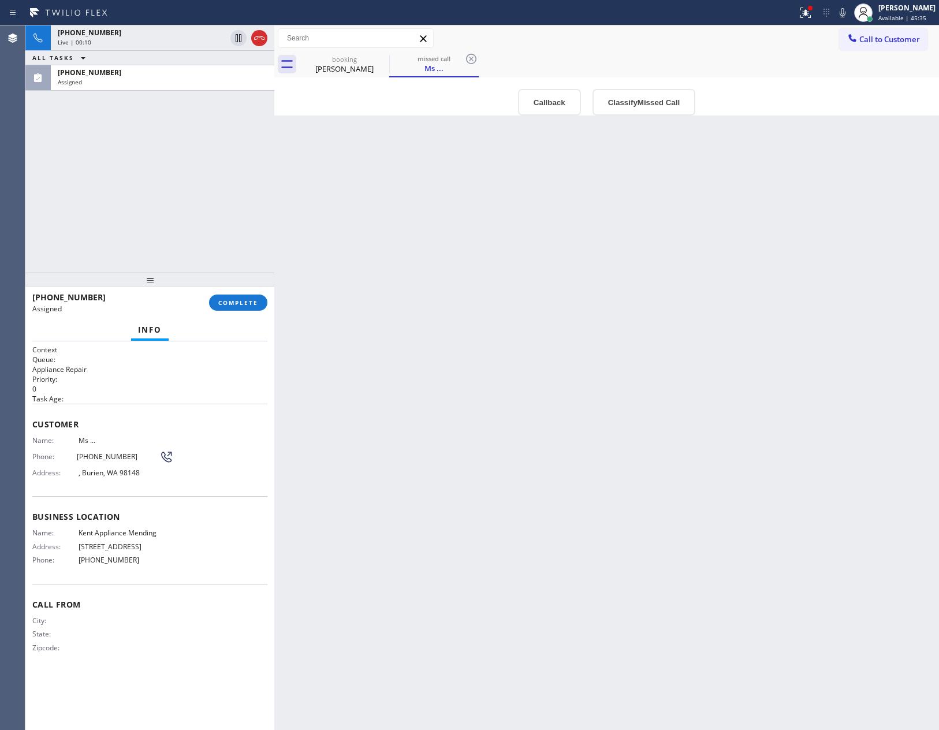
click at [184, 175] on div "+17143226653 Live | 00:10 ALL TASKS ALL TASKS ACTIVE TASKS TASKS IN WRAP UP (20…" at bounding box center [149, 148] width 249 height 247
click at [259, 40] on icon at bounding box center [259, 38] width 14 height 14
click at [193, 195] on div "+17143226653 Live | 00:11 ALL TASKS ALL TASKS ACTIVE TASKS TASKS IN WRAP UP (20…" at bounding box center [149, 148] width 249 height 247
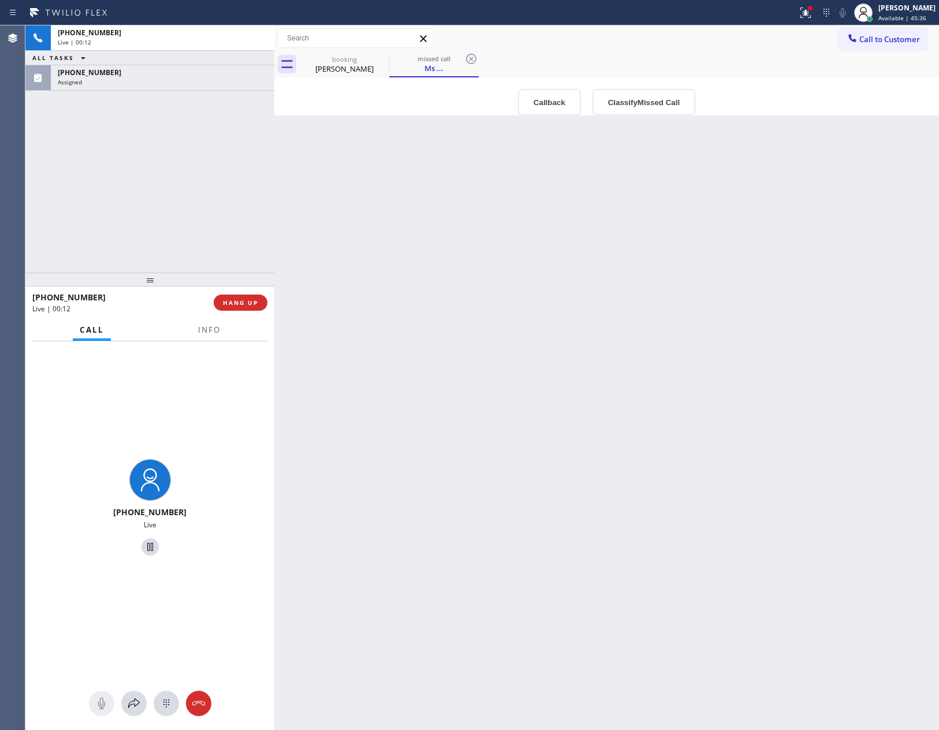
click at [195, 195] on div "+17143226653 Live | 00:12 ALL TASKS ALL TASKS ACTIVE TASKS TASKS IN WRAP UP (20…" at bounding box center [149, 148] width 249 height 247
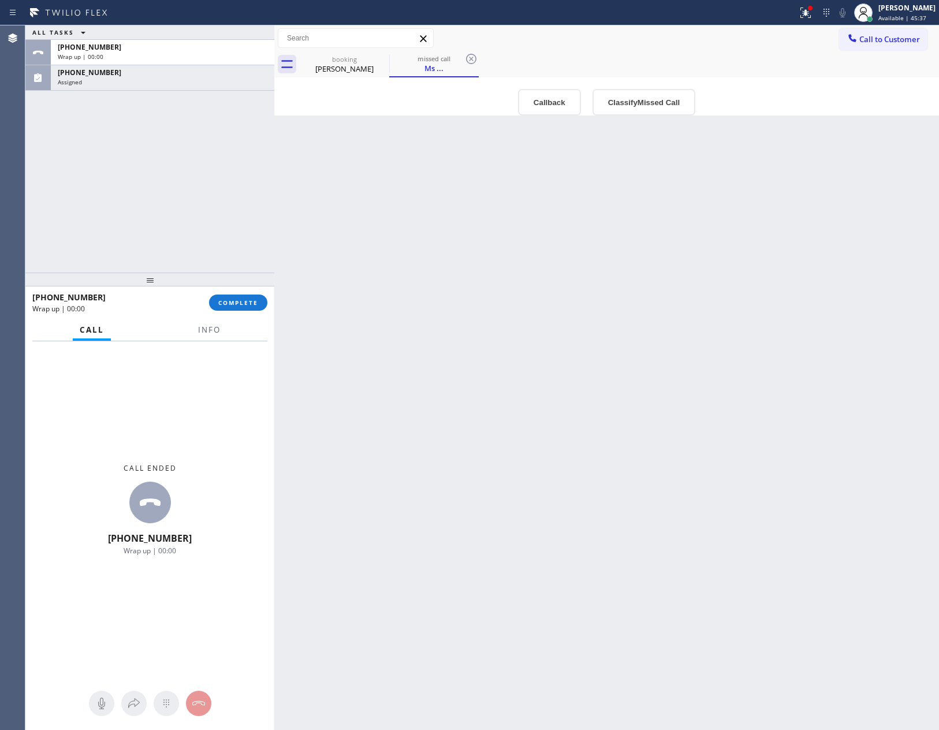
click at [195, 195] on div "ALL TASKS ALL TASKS ACTIVE TASKS TASKS IN WRAP UP +17143226653 Wrap up | 00:00 …" at bounding box center [149, 148] width 249 height 247
click at [195, 195] on div "ALL TASKS ALL TASKS ACTIVE TASKS TASKS IN WRAP UP +17143226653 Wrap up | 00:01 …" at bounding box center [149, 148] width 249 height 247
drag, startPoint x: 595, startPoint y: 471, endPoint x: 780, endPoint y: 127, distance: 390.9
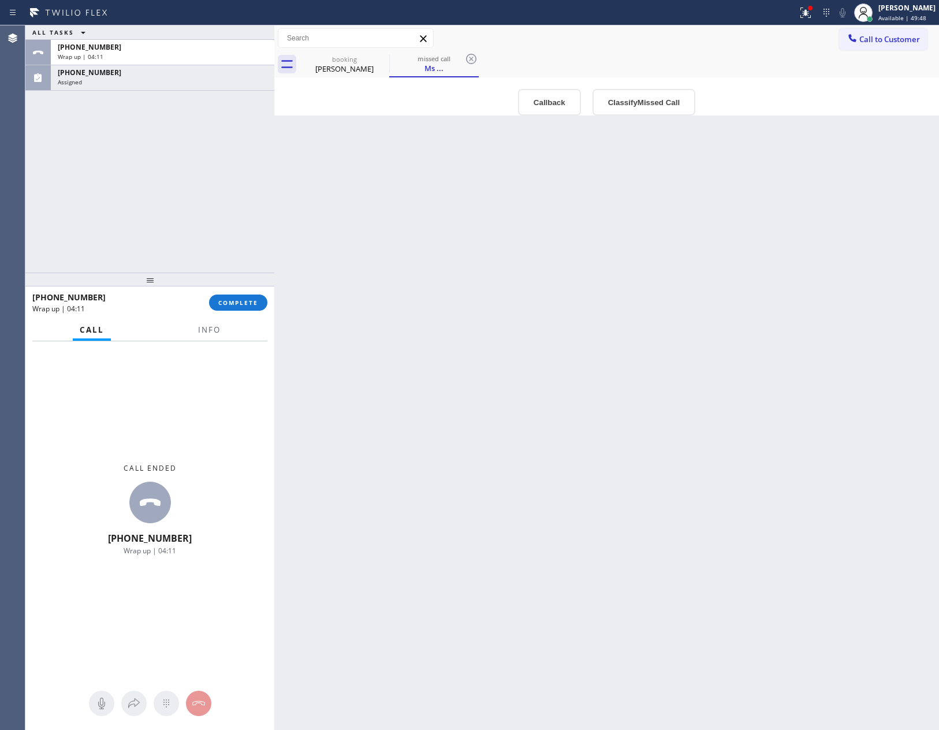
click at [612, 440] on div "Back to Dashboard Change Sender ID Customers Technicians Select a contact Outbo…" at bounding box center [606, 377] width 665 height 705
drag, startPoint x: 465, startPoint y: 310, endPoint x: 692, endPoint y: 83, distance: 321.1
click at [505, 297] on div "Back to Dashboard Change Sender ID Customers Technicians Select a contact Outbo…" at bounding box center [606, 377] width 665 height 705
click at [217, 331] on span "Info" at bounding box center [209, 330] width 23 height 10
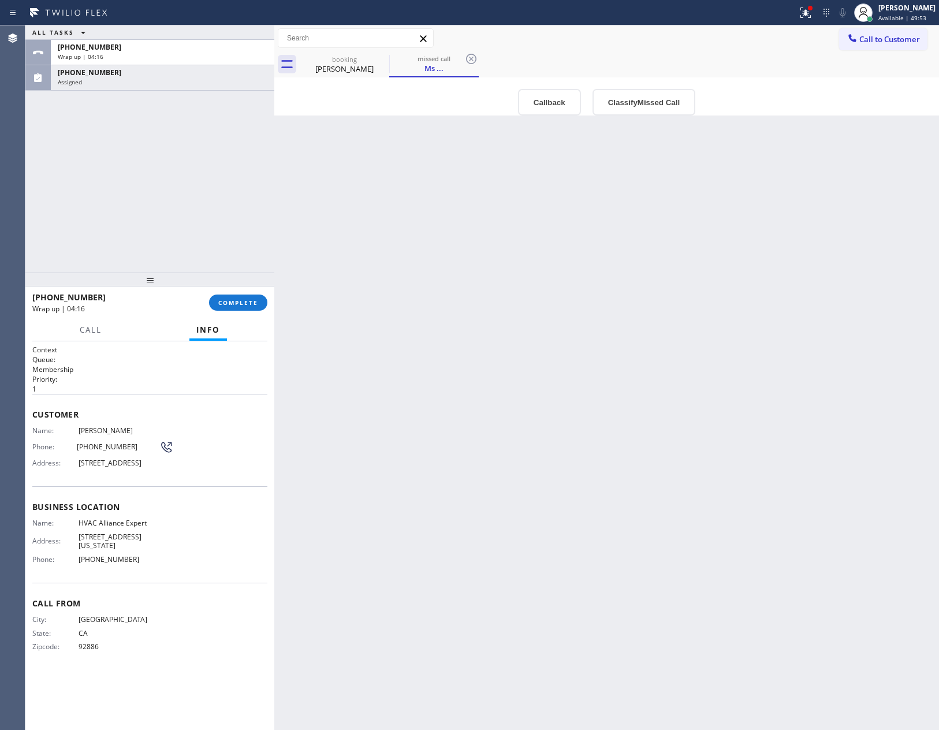
drag, startPoint x: 601, startPoint y: 350, endPoint x: 615, endPoint y: 150, distance: 201.0
click at [603, 341] on div "Back to Dashboard Change Sender ID Customers Technicians Select a contact Outbo…" at bounding box center [606, 377] width 665 height 705
click at [628, 102] on button "Classify Missed Call" at bounding box center [644, 102] width 103 height 27
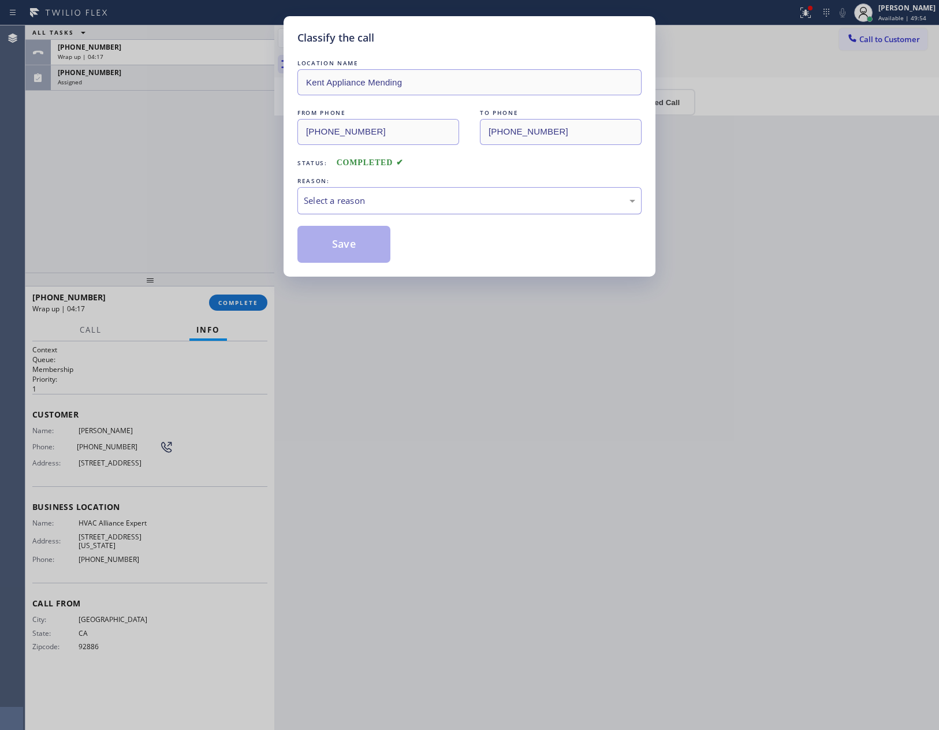
click at [432, 195] on div "Select a reason" at bounding box center [470, 200] width 332 height 13
click at [335, 250] on button "Save" at bounding box center [344, 244] width 93 height 37
click at [54, 198] on div "Classify the call LOCATION NAME Kent Appliance Mending FROM PHONE (206) 472-447…" at bounding box center [469, 365] width 939 height 730
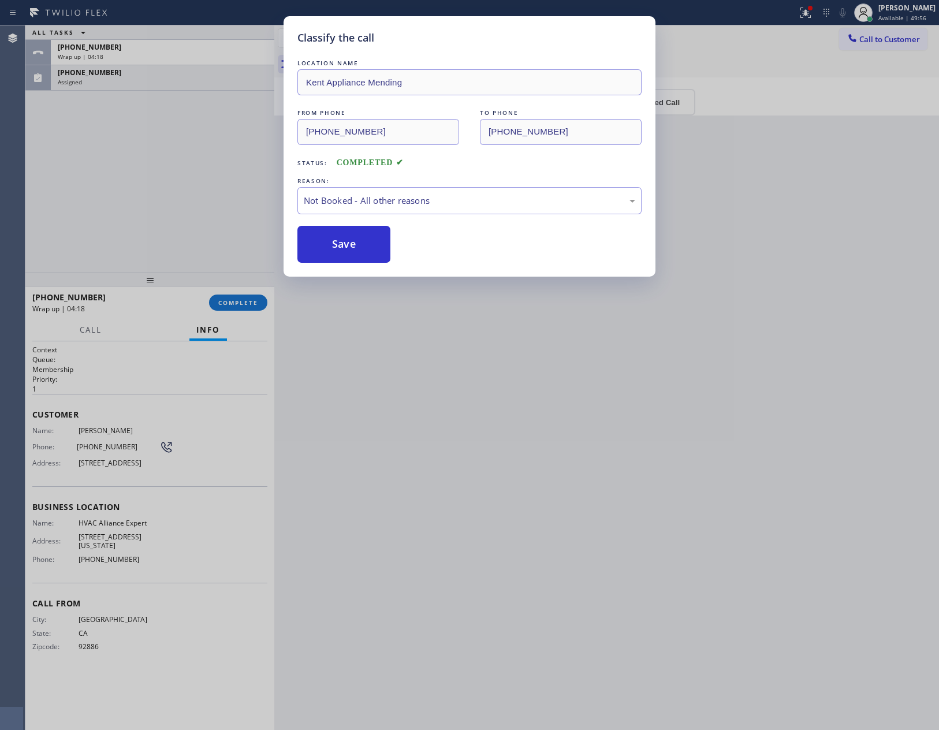
click at [54, 198] on div "Classify the call LOCATION NAME Kent Appliance Mending FROM PHONE (206) 472-447…" at bounding box center [469, 365] width 939 height 730
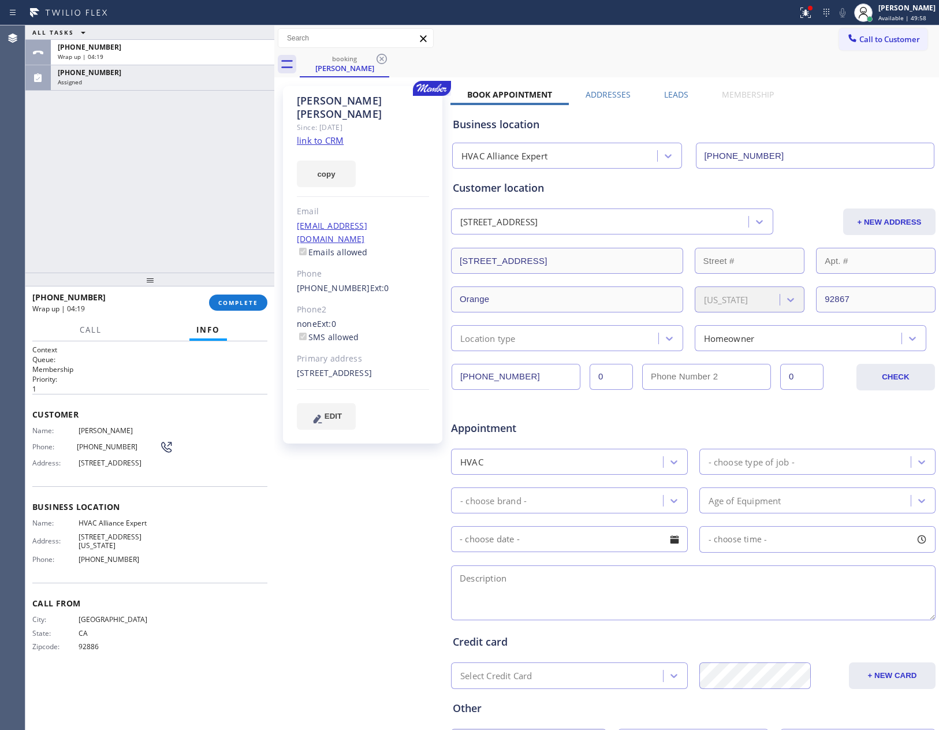
click at [54, 198] on div "ALL TASKS ALL TASKS ACTIVE TASKS TASKS IN WRAP UP +17143226653 Wrap up | 04:19 …" at bounding box center [149, 148] width 249 height 247
click at [673, 89] on label "Leads" at bounding box center [676, 94] width 24 height 11
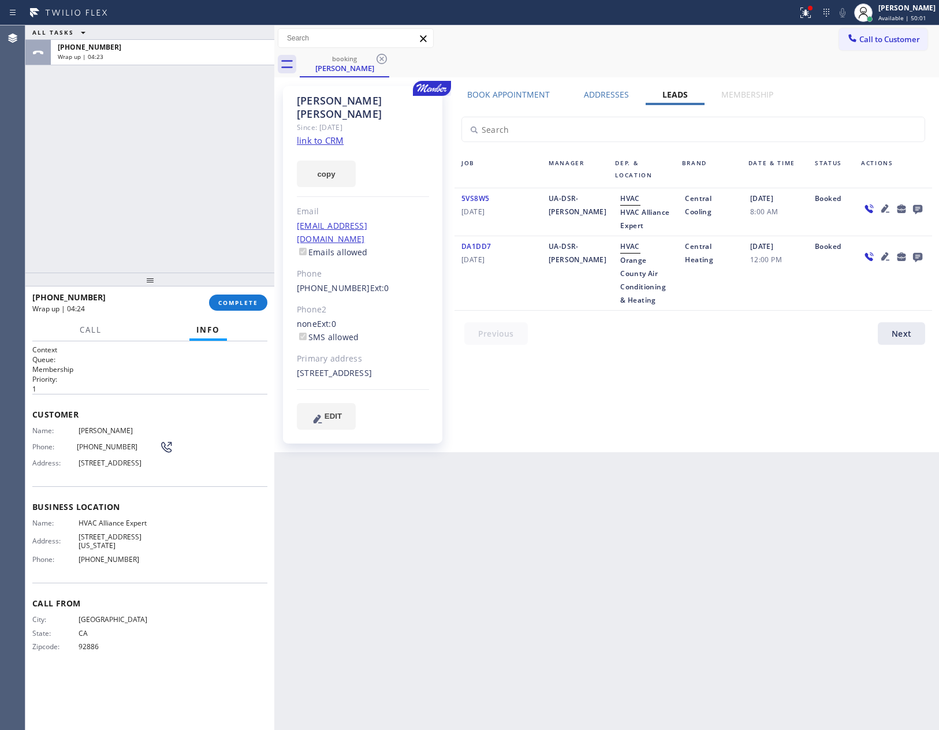
click at [922, 209] on icon at bounding box center [917, 209] width 9 height 9
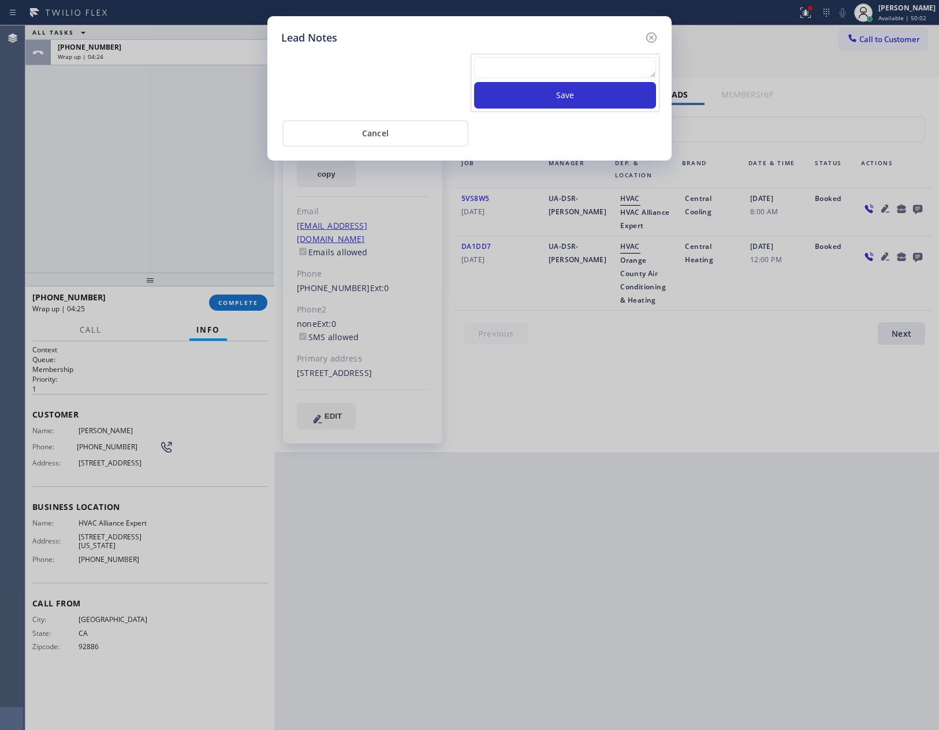
click at [592, 69] on textarea at bounding box center [565, 67] width 182 height 21
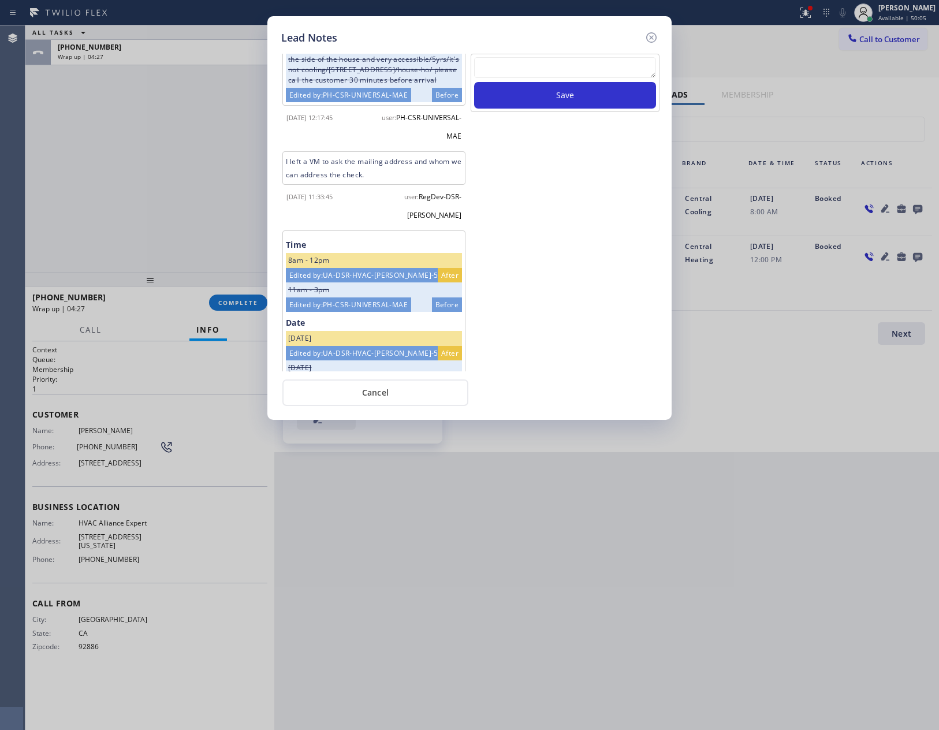
scroll to position [404, 0]
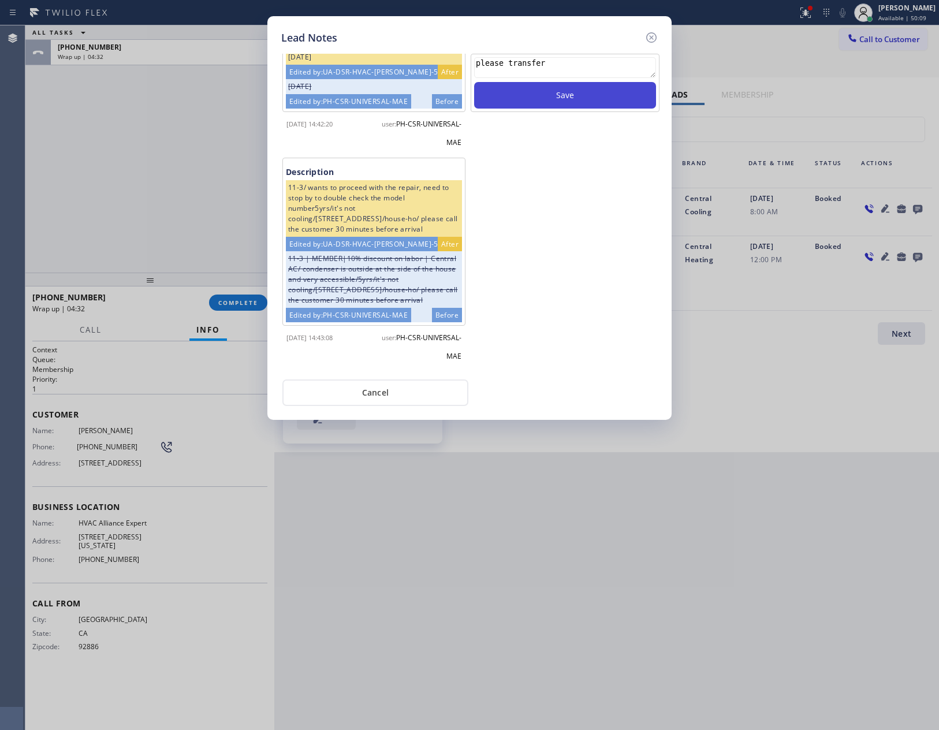
type textarea "please transfer"
click at [605, 99] on button "Save" at bounding box center [565, 95] width 182 height 27
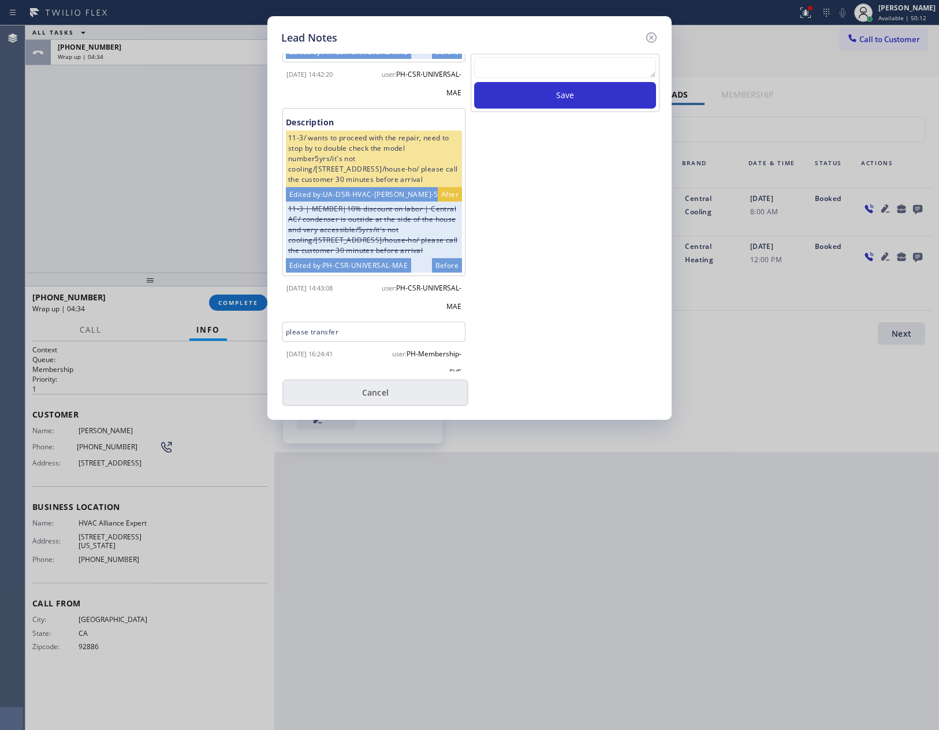
scroll to position [468, 0]
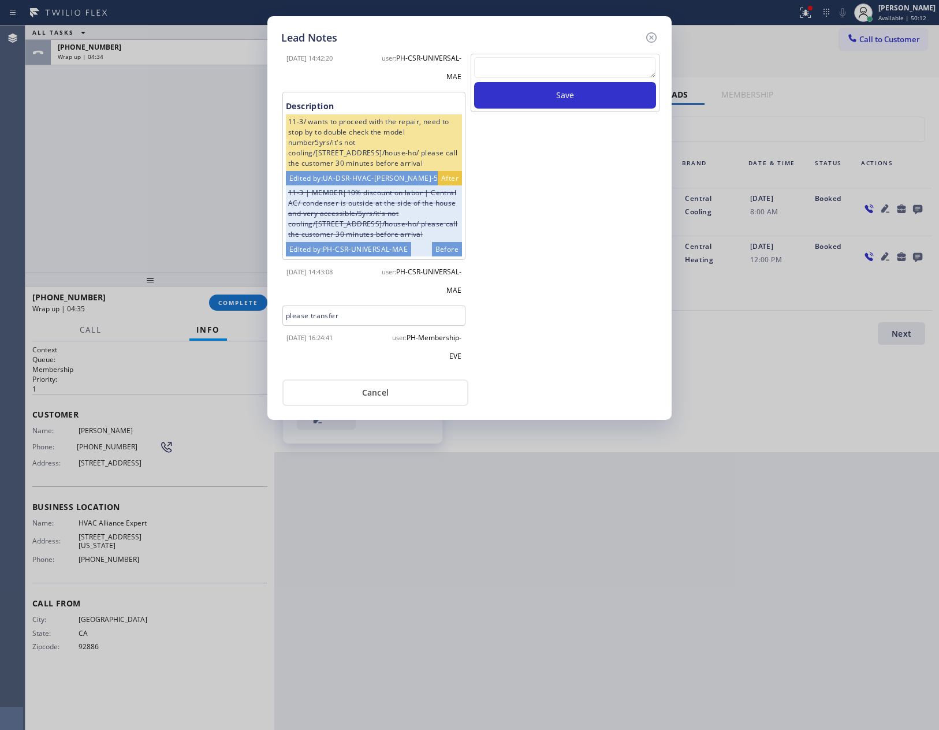
click at [387, 392] on button "Cancel" at bounding box center [376, 393] width 186 height 27
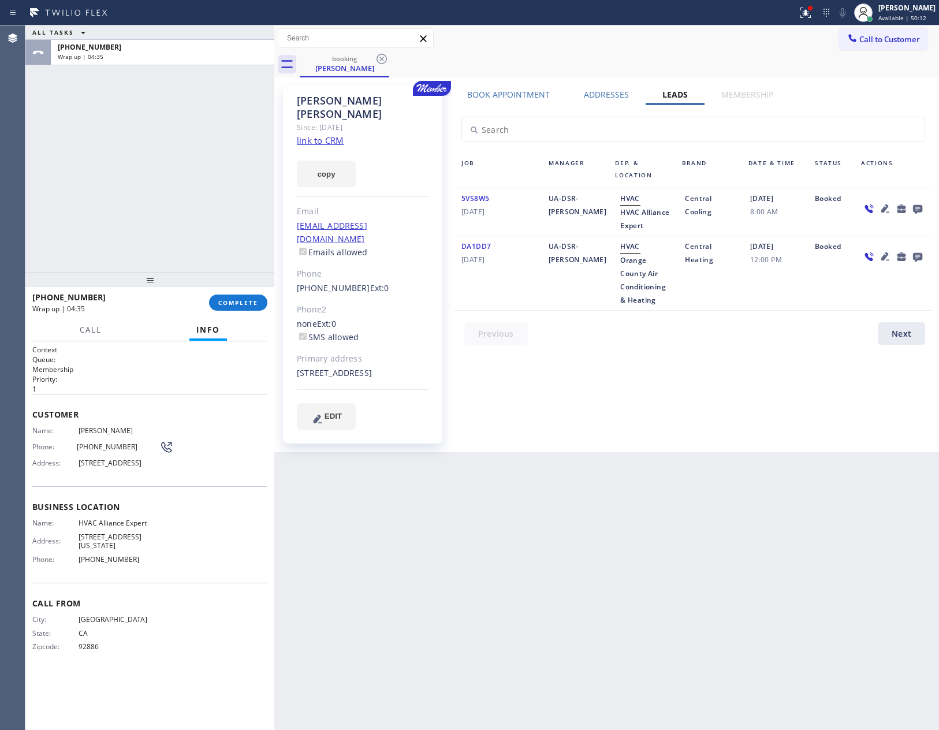
click at [124, 156] on div "ALL TASKS ALL TASKS ACTIVE TASKS TASKS IN WRAP UP +17143226653 Wrap up | 04:35" at bounding box center [149, 148] width 249 height 247
click at [321, 135] on link "link to CRM" at bounding box center [320, 141] width 47 height 12
click at [131, 164] on div "ALL TASKS ALL TASKS ACTIVE TASKS TASKS IN WRAP UP +17143226653 Wrap up | 04:36" at bounding box center [149, 148] width 249 height 247
click at [258, 300] on button "COMPLETE" at bounding box center [238, 303] width 58 height 16
click at [235, 94] on div "ALL TASKS ALL TASKS ACTIVE TASKS TASKS IN WRAP UP +17143226653 Wrap up | 04:37" at bounding box center [149, 148] width 249 height 247
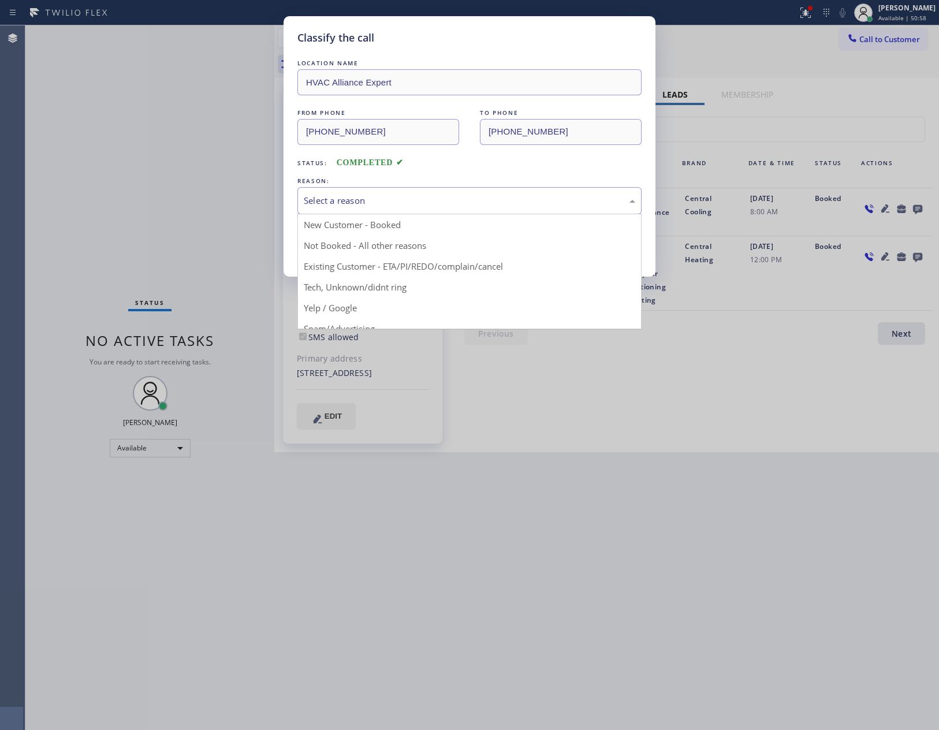
click at [312, 203] on div "Select a reason" at bounding box center [470, 200] width 332 height 13
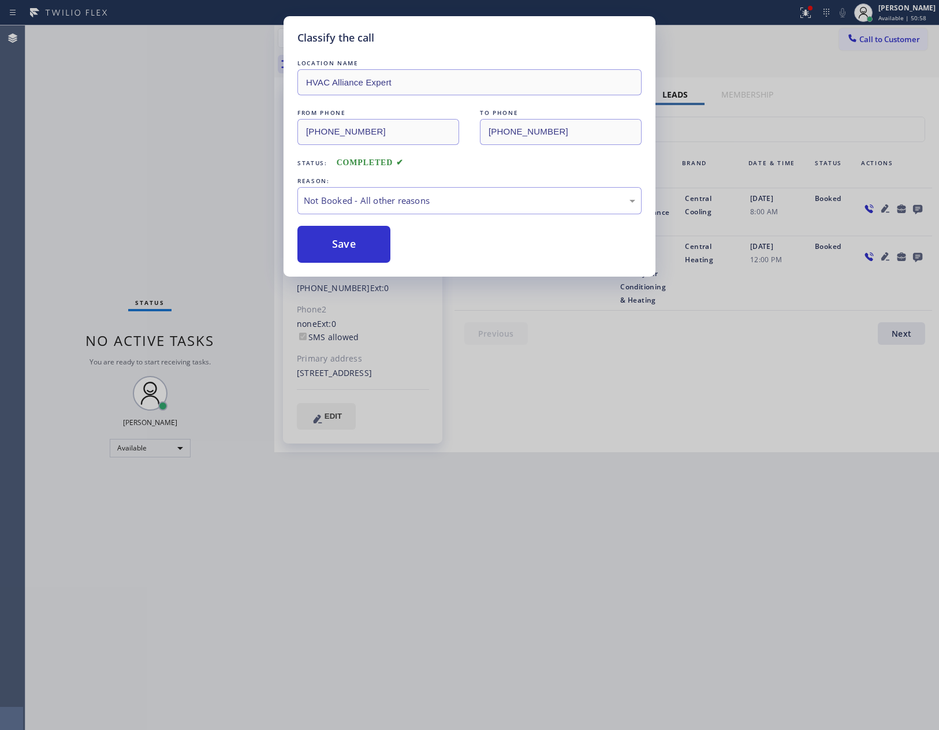
click at [329, 243] on button "Save" at bounding box center [344, 244] width 93 height 37
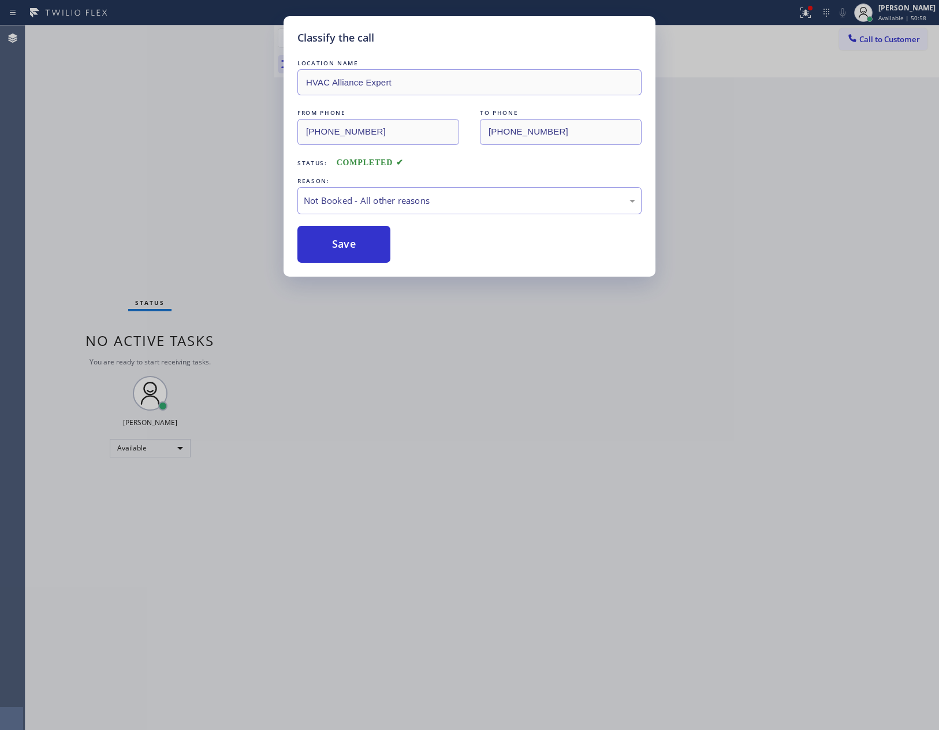
click at [329, 243] on button "Save" at bounding box center [344, 244] width 93 height 37
drag, startPoint x: 135, startPoint y: 172, endPoint x: 499, endPoint y: 14, distance: 396.7
click at [224, 139] on div "Classify the call LOCATION NAME HVAC Alliance Expert FROM PHONE (714) 322-6653 …" at bounding box center [469, 365] width 939 height 730
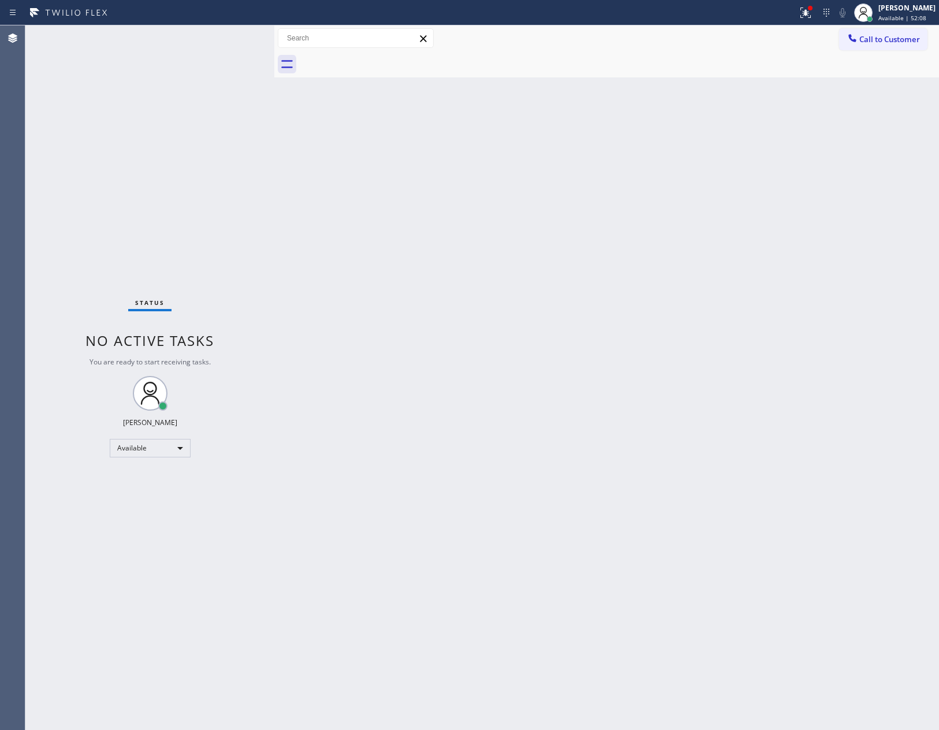
drag, startPoint x: 569, startPoint y: 441, endPoint x: 592, endPoint y: 449, distance: 24.5
click at [577, 446] on div "Back to Dashboard Change Sender ID Customers Technicians Select a contact Outbo…" at bounding box center [606, 377] width 665 height 705
drag, startPoint x: 669, startPoint y: 344, endPoint x: 800, endPoint y: 199, distance: 194.7
click at [684, 324] on div "Back to Dashboard Change Sender ID Customers Technicians Select a contact Outbo…" at bounding box center [606, 377] width 665 height 705
drag, startPoint x: 488, startPoint y: 227, endPoint x: 633, endPoint y: 162, distance: 159.0
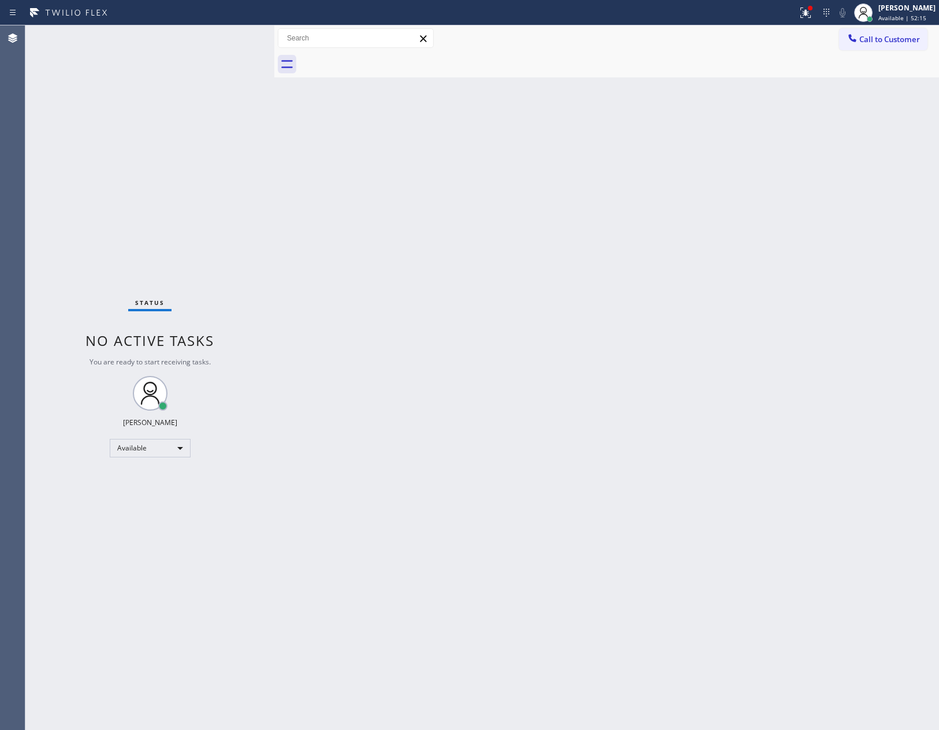
click at [500, 222] on div "Back to Dashboard Change Sender ID Customers Technicians Select a contact Outbo…" at bounding box center [606, 377] width 665 height 705
click at [877, 42] on span "Call to Customer" at bounding box center [890, 39] width 61 height 10
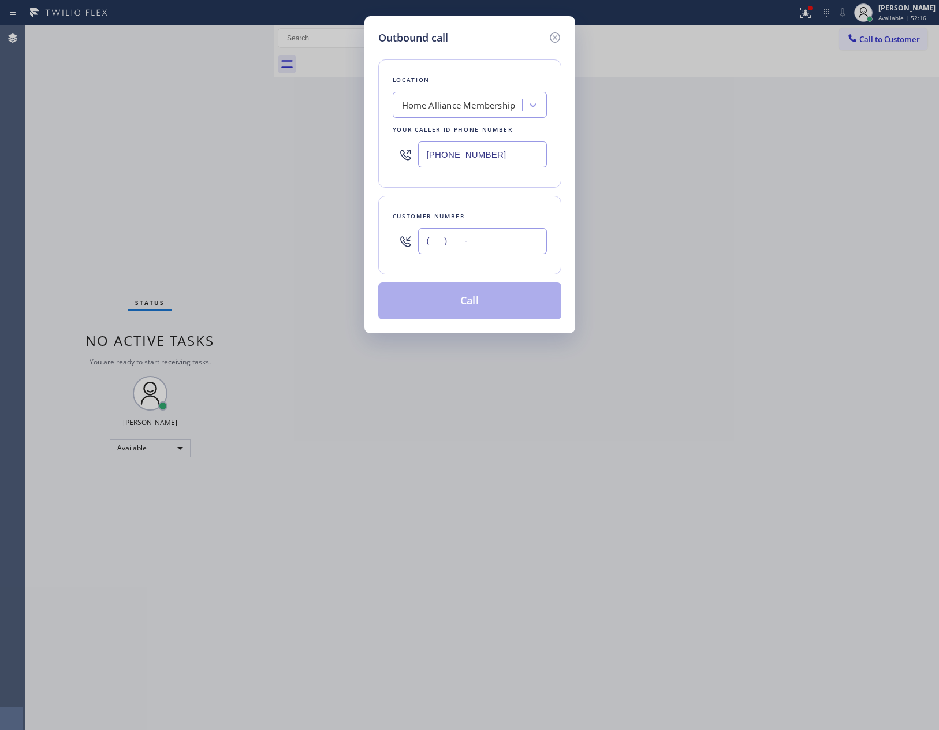
click at [510, 250] on input "(___) ___-____" at bounding box center [482, 241] width 129 height 26
paste input "206) 931-7803"
type input "(206) 931-7803"
click at [455, 303] on button "Call" at bounding box center [469, 301] width 183 height 37
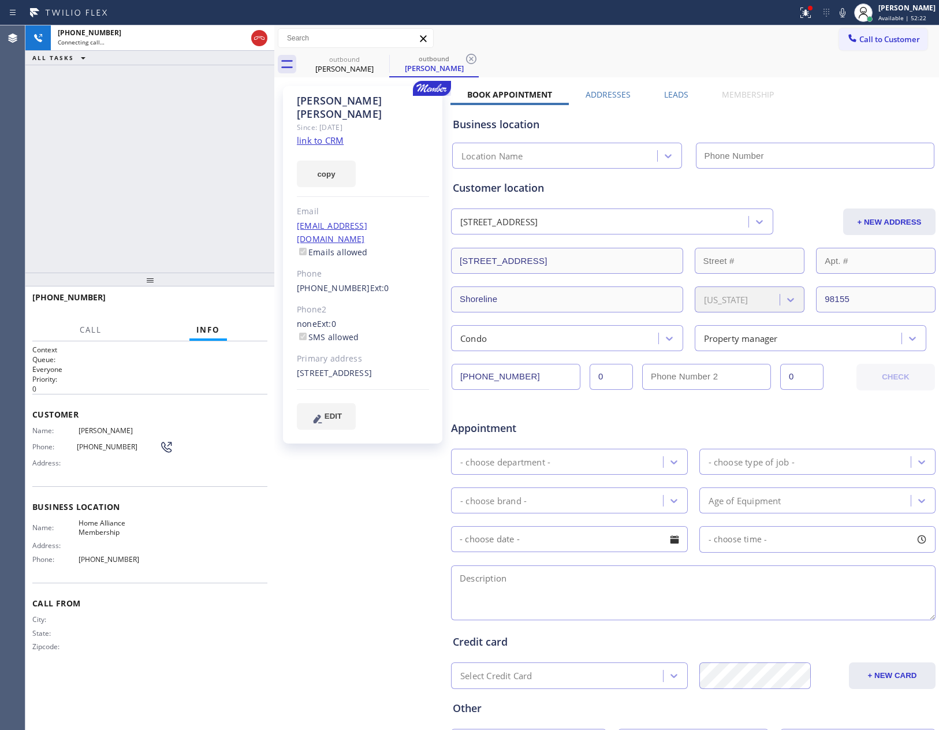
type input "[PHONE_NUMBER]"
click at [239, 304] on span "HANG UP" at bounding box center [240, 303] width 35 height 8
click at [189, 174] on div "+12069317803 Live | 00:05 ALL TASKS ALL TASKS ACTIVE TASKS TASKS IN WRAP UP" at bounding box center [149, 148] width 249 height 247
click at [203, 169] on div "+12069317803 Live | 00:06 ALL TASKS ALL TASKS ACTIVE TASKS TASKS IN WRAP UP" at bounding box center [149, 148] width 249 height 247
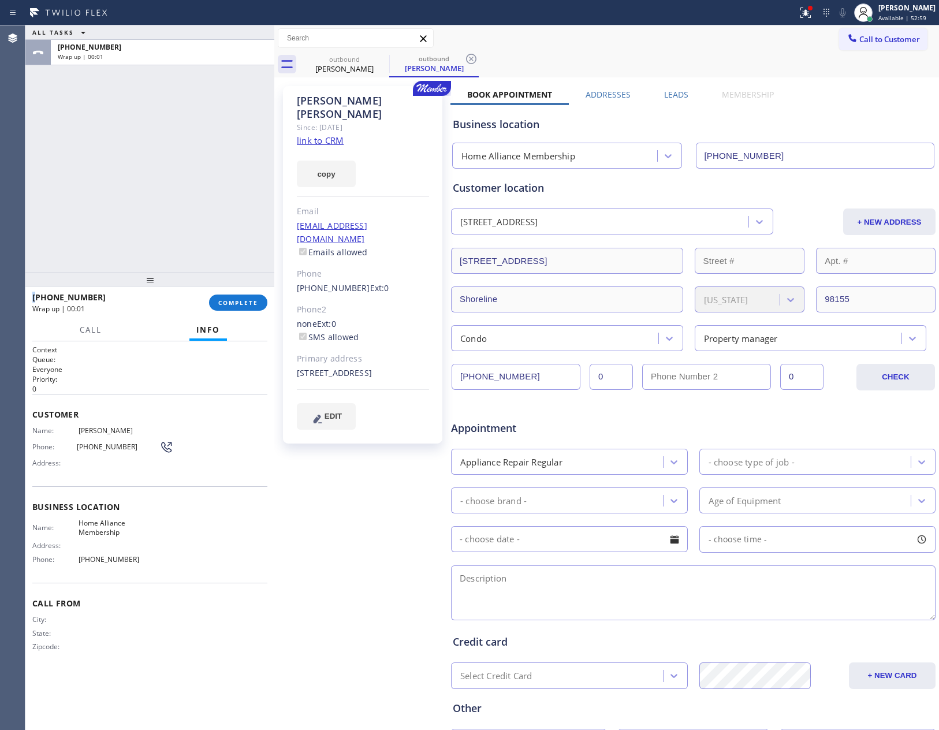
drag, startPoint x: 812, startPoint y: 125, endPoint x: 850, endPoint y: 89, distance: 52.7
click at [822, 117] on div "Business location" at bounding box center [693, 125] width 481 height 16
click at [864, 45] on button "Call to Customer" at bounding box center [884, 39] width 88 height 22
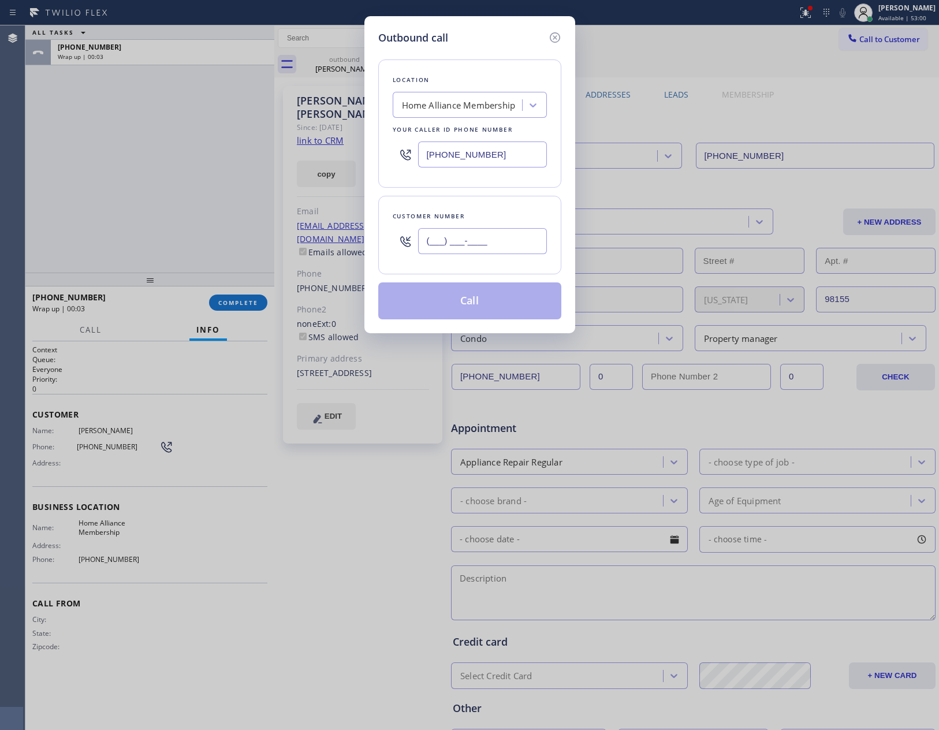
click at [522, 241] on input "(___) ___-____" at bounding box center [482, 241] width 129 height 26
paste input "732) 804-5560"
type input "(732) 804-5560"
click at [475, 298] on button "Call" at bounding box center [469, 301] width 183 height 37
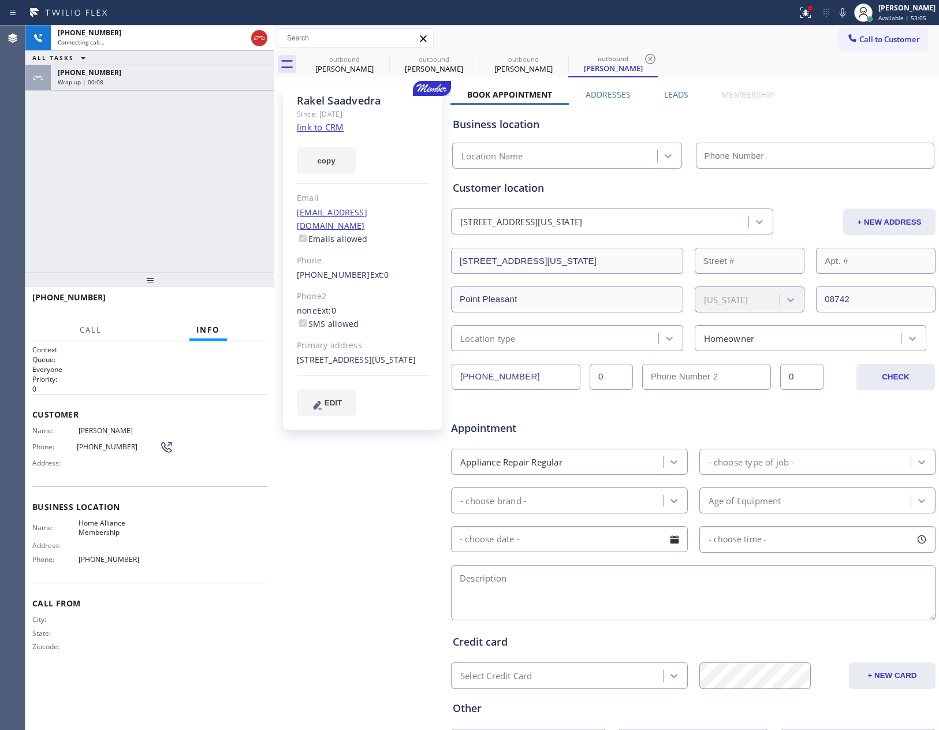
type input "[PHONE_NUMBER]"
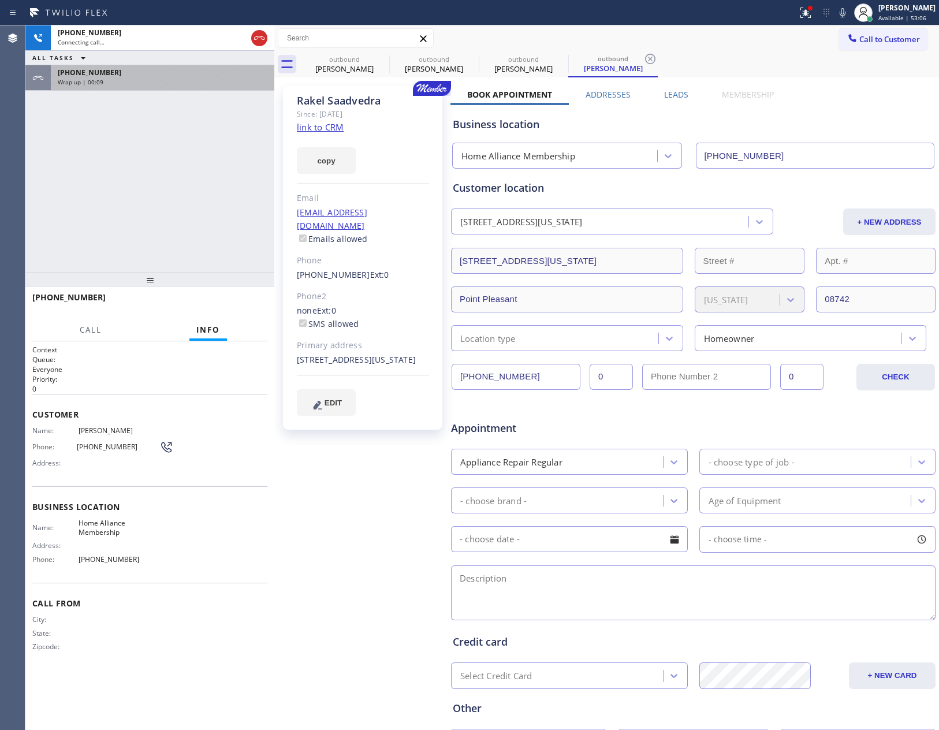
click at [224, 82] on div "Wrap up | 00:09" at bounding box center [163, 82] width 210 height 8
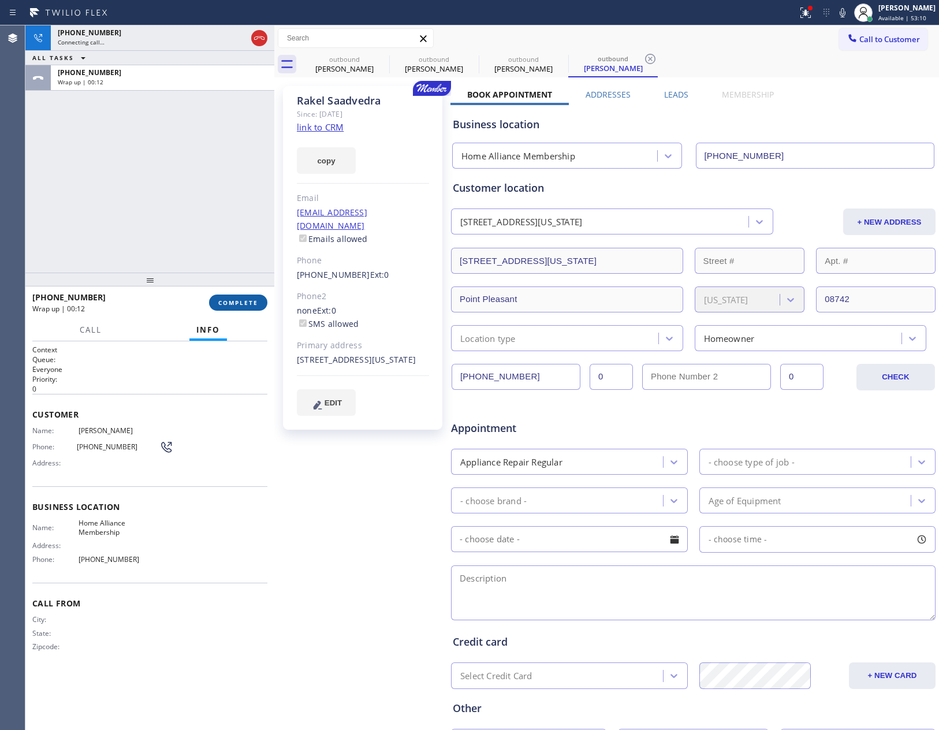
click at [241, 302] on span "COMPLETE" at bounding box center [238, 303] width 40 height 8
click at [206, 172] on div "+17328045560 Connecting call… ALL TASKS ALL TASKS ACTIVE TASKS TASKS IN WRAP UP…" at bounding box center [149, 148] width 249 height 247
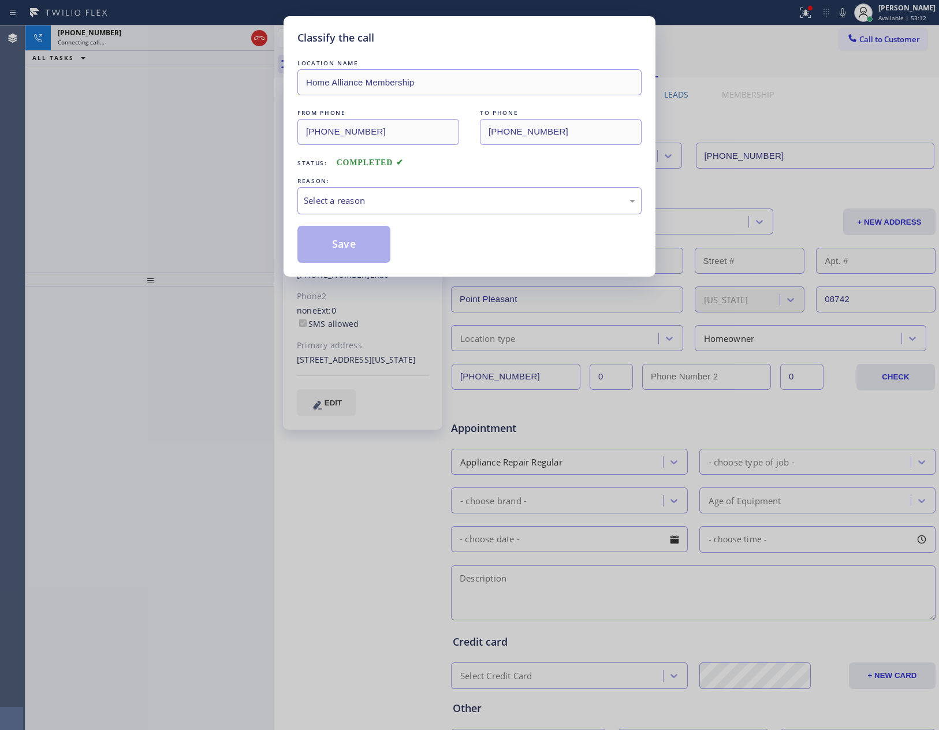
click at [341, 205] on div "Select a reason" at bounding box center [470, 200] width 332 height 13
click at [337, 253] on button "Save" at bounding box center [344, 244] width 93 height 37
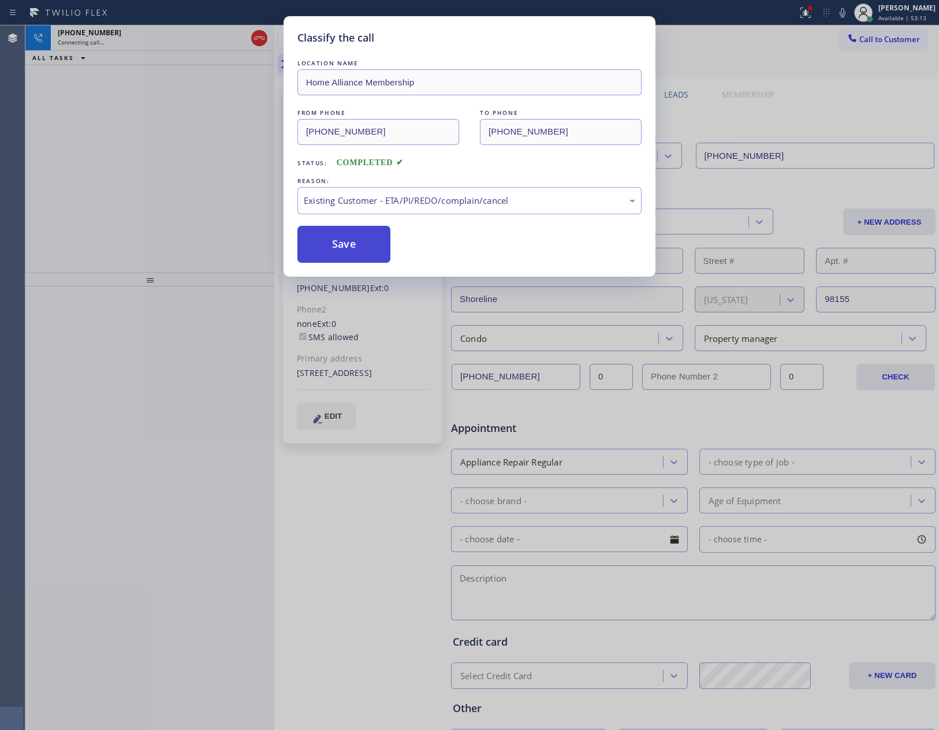
click at [337, 253] on button "Save" at bounding box center [344, 244] width 93 height 37
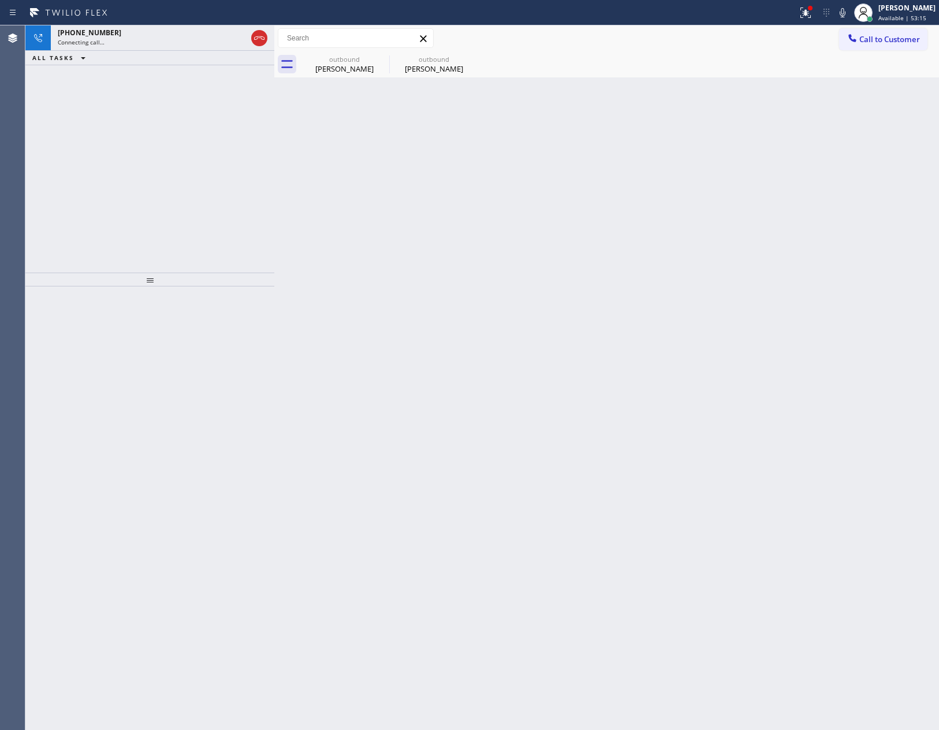
drag, startPoint x: 137, startPoint y: 139, endPoint x: 151, endPoint y: 110, distance: 32.3
click at [149, 118] on div "+17328045560 Connecting call… ALL TASKS ALL TASKS ACTIVE TASKS TASKS IN WRAP UP" at bounding box center [149, 148] width 249 height 247
click at [153, 40] on div "Connecting call…" at bounding box center [152, 42] width 189 height 8
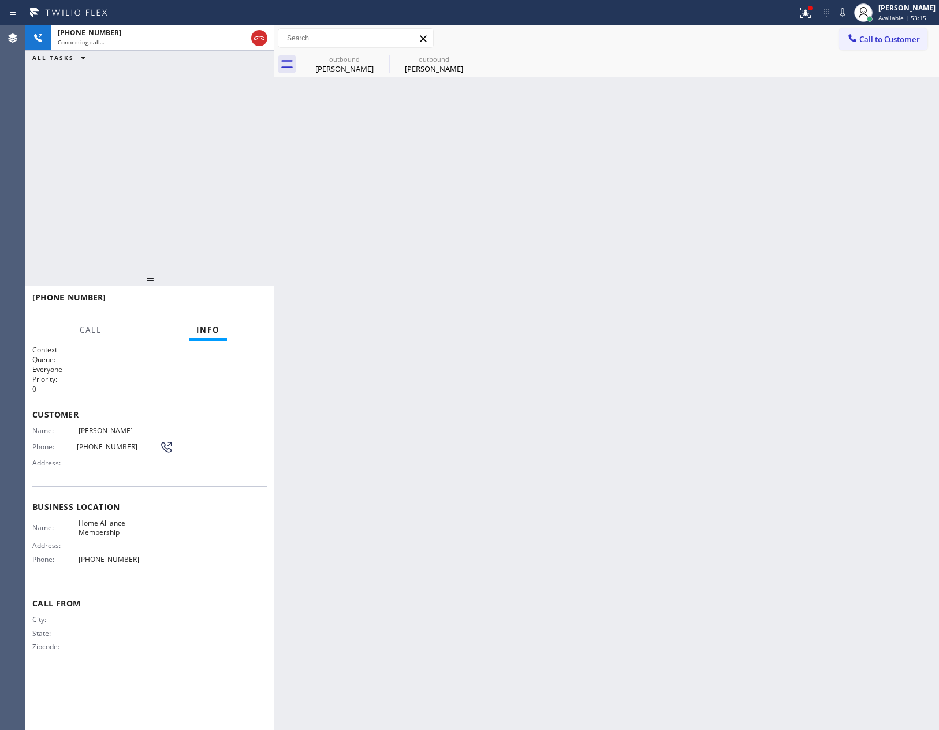
click at [198, 267] on div "+17328045560 Connecting call… ALL TASKS ALL TASKS ACTIVE TASKS TASKS IN WRAP UP" at bounding box center [149, 148] width 249 height 247
click at [566, 341] on div "Back to Dashboard Change Sender ID Customers Technicians Select a contact Outbo…" at bounding box center [606, 377] width 665 height 705
click at [246, 307] on button "HANG UP" at bounding box center [241, 303] width 54 height 16
click at [211, 189] on div "+17328045560 Live | 00:00 ALL TASKS ALL TASKS ACTIVE TASKS TASKS IN WRAP UP" at bounding box center [149, 148] width 249 height 247
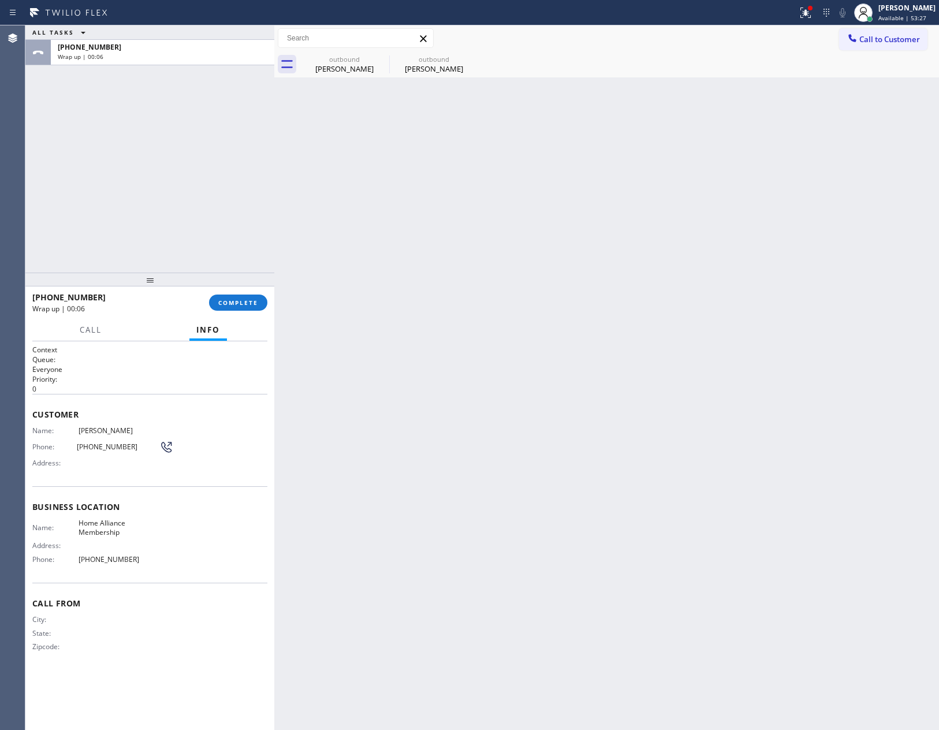
drag, startPoint x: 905, startPoint y: 42, endPoint x: 794, endPoint y: 68, distance: 114.1
click at [905, 42] on span "Call to Customer" at bounding box center [890, 39] width 61 height 10
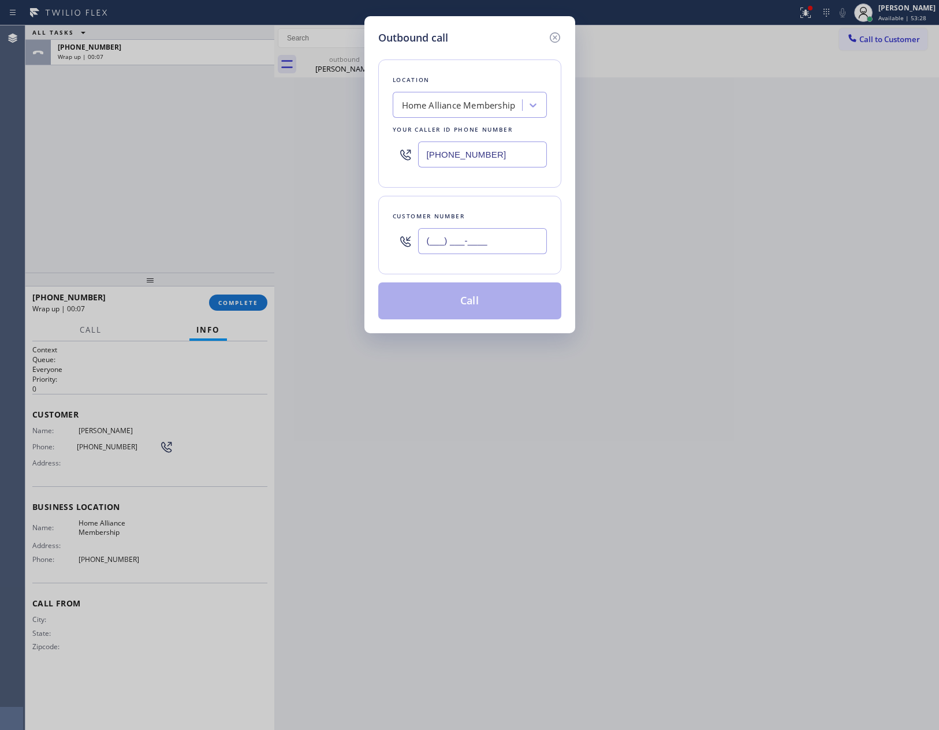
click at [455, 240] on input "(___) ___-____" at bounding box center [482, 241] width 129 height 26
paste input "206) 963-9178"
type input "(206) 963-9178"
click at [471, 307] on button "Call" at bounding box center [469, 301] width 183 height 37
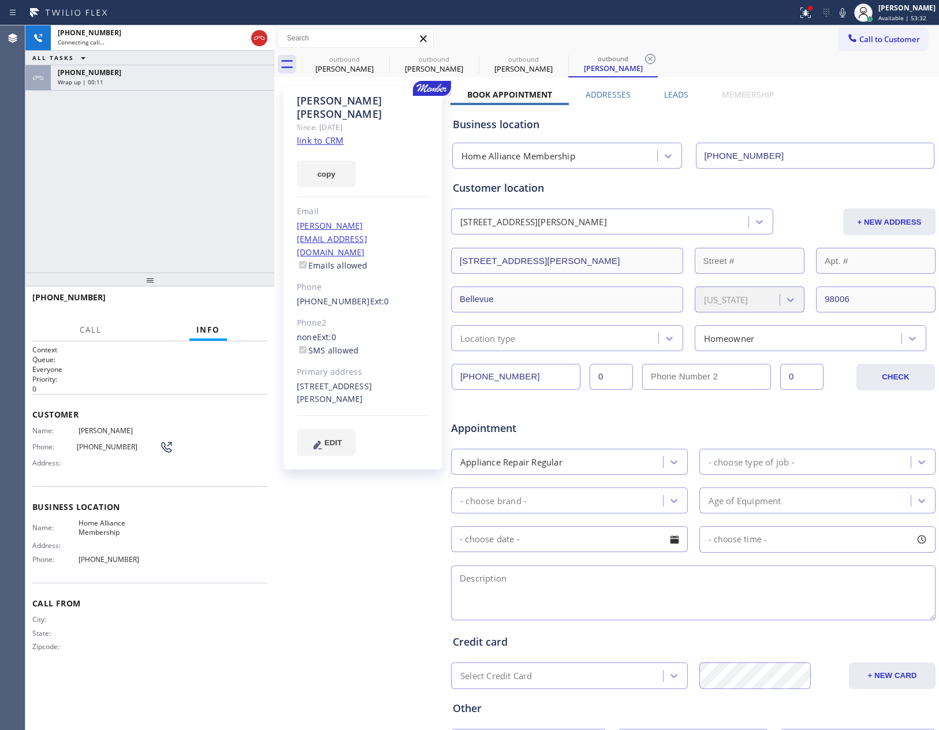
type input "[PHONE_NUMBER]"
click at [130, 200] on div "+12069639178 Connecting call… ALL TASKS ALL TASKS ACTIVE TASKS TASKS IN WRAP UP…" at bounding box center [149, 148] width 249 height 247
click at [196, 81] on div "Wrap up | 00:27" at bounding box center [163, 82] width 210 height 8
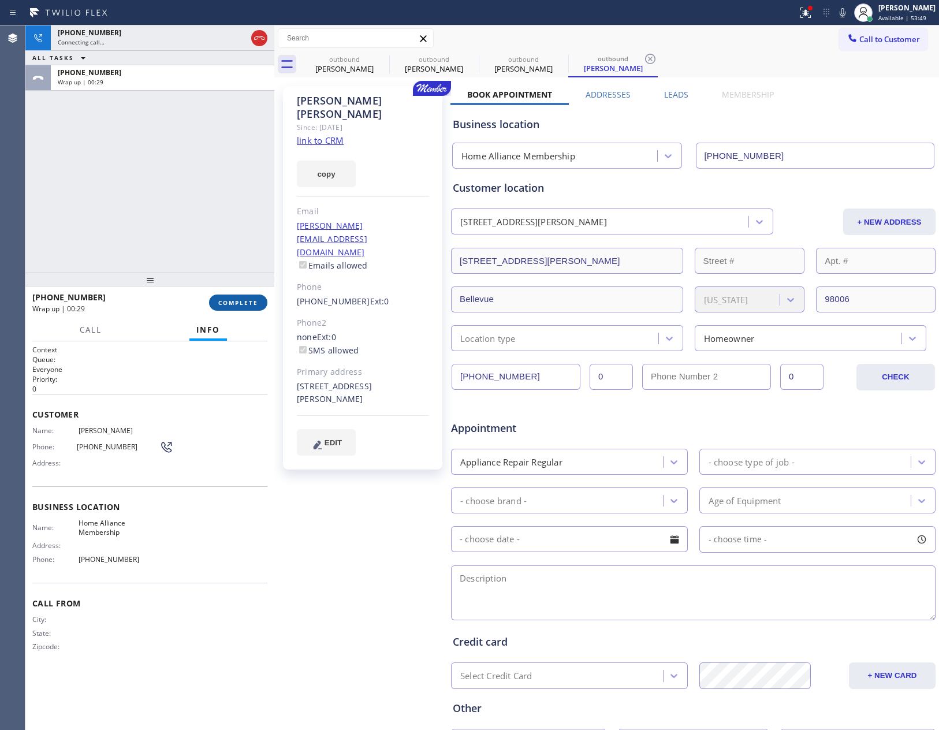
click at [224, 297] on button "COMPLETE" at bounding box center [238, 303] width 58 height 16
click at [213, 166] on div "+12069639178 Connecting call… ALL TASKS ALL TASKS ACTIVE TASKS TASKS IN WRAP UP…" at bounding box center [149, 148] width 249 height 247
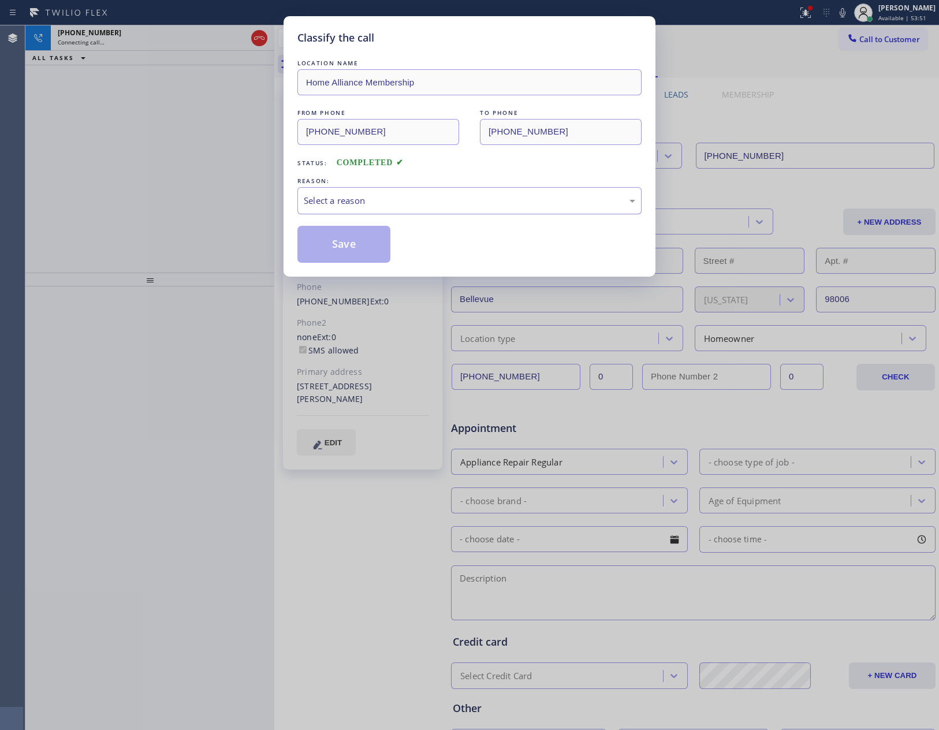
click at [352, 200] on div "Select a reason" at bounding box center [470, 200] width 332 height 13
click at [354, 250] on button "Save" at bounding box center [344, 244] width 93 height 37
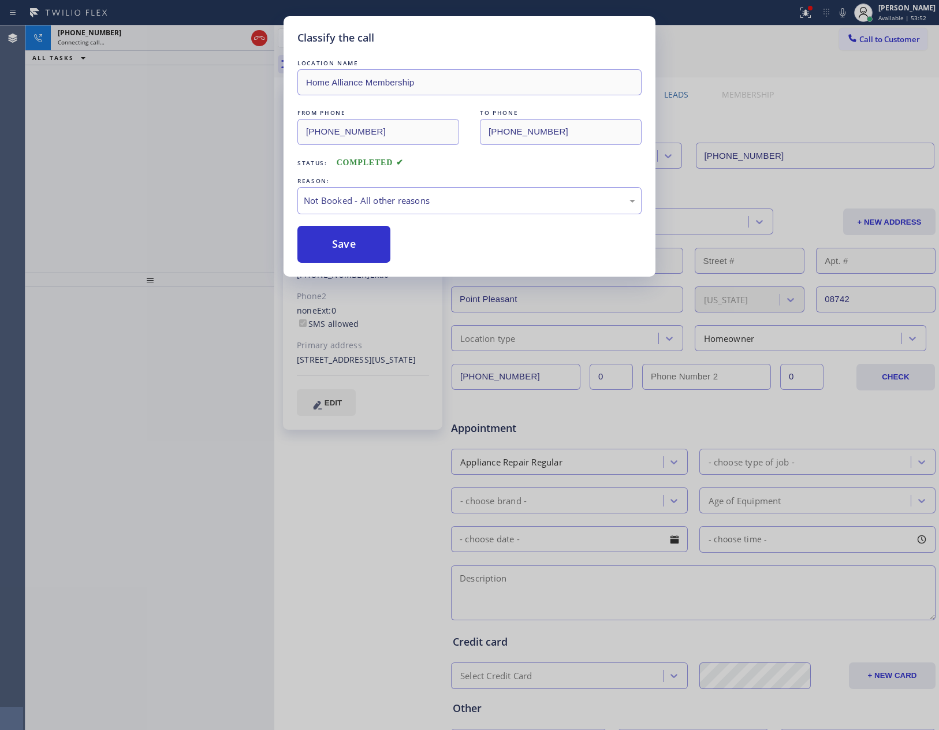
click at [354, 250] on button "Save" at bounding box center [344, 244] width 93 height 37
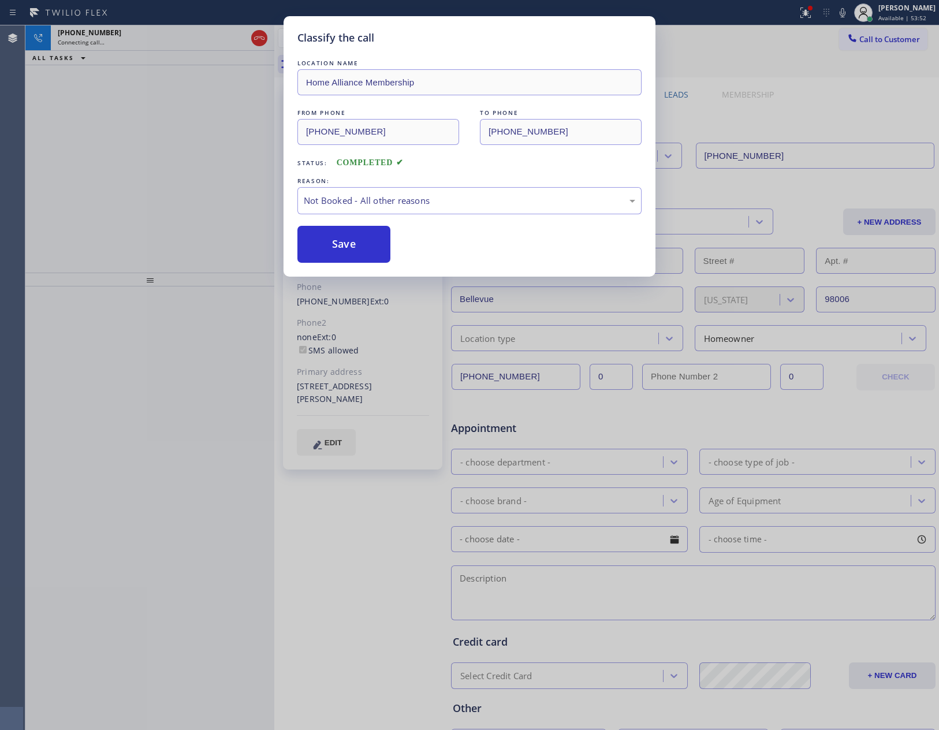
click at [184, 203] on div "Classify the call LOCATION NAME Home Alliance Membership FROM PHONE (855) 946-3…" at bounding box center [469, 365] width 939 height 730
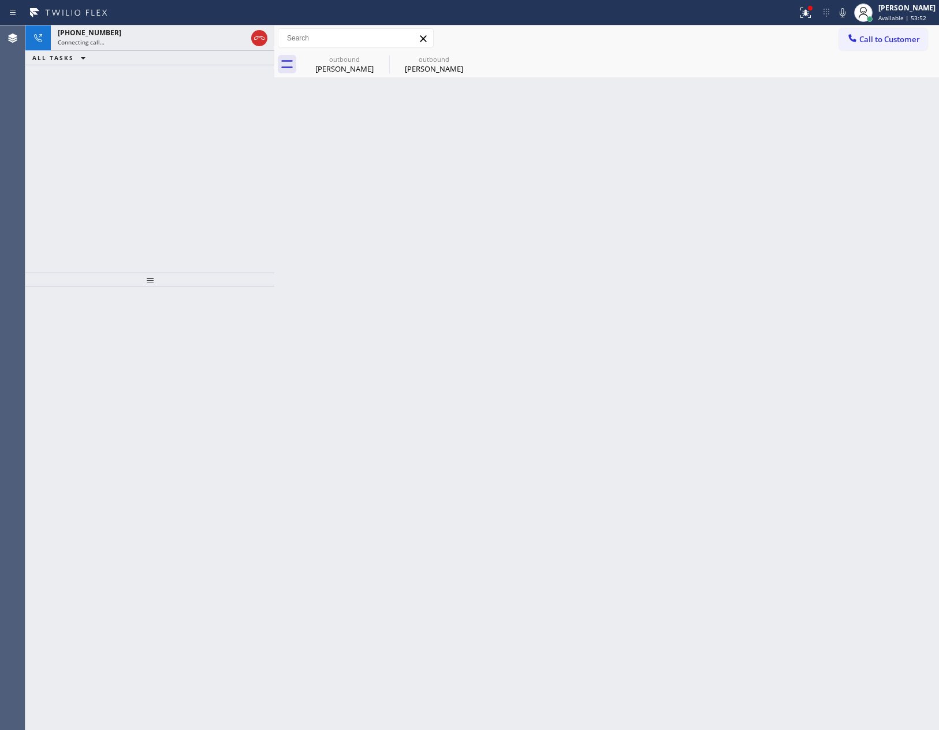
click at [184, 203] on div "+12069639178 Connecting call… ALL TASKS ALL TASKS ACTIVE TASKS TASKS IN WRAP UP" at bounding box center [149, 148] width 249 height 247
click at [220, 150] on div "+12069639178 Connecting call… ALL TASKS ALL TASKS ACTIVE TASKS TASKS IN WRAP UP" at bounding box center [149, 148] width 249 height 247
click at [255, 28] on div at bounding box center [259, 37] width 21 height 25
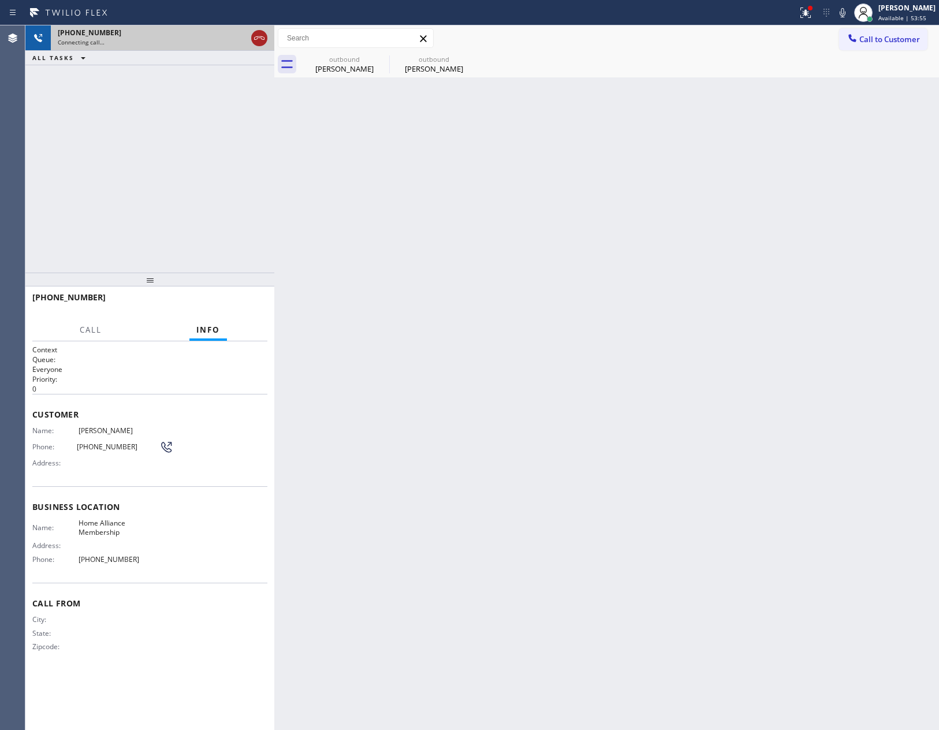
click at [257, 36] on icon at bounding box center [259, 38] width 14 height 14
click at [196, 187] on div "+12069639178 Connecting call… ALL TASKS ALL TASKS ACTIVE TASKS TASKS IN WRAP UP" at bounding box center [149, 148] width 249 height 247
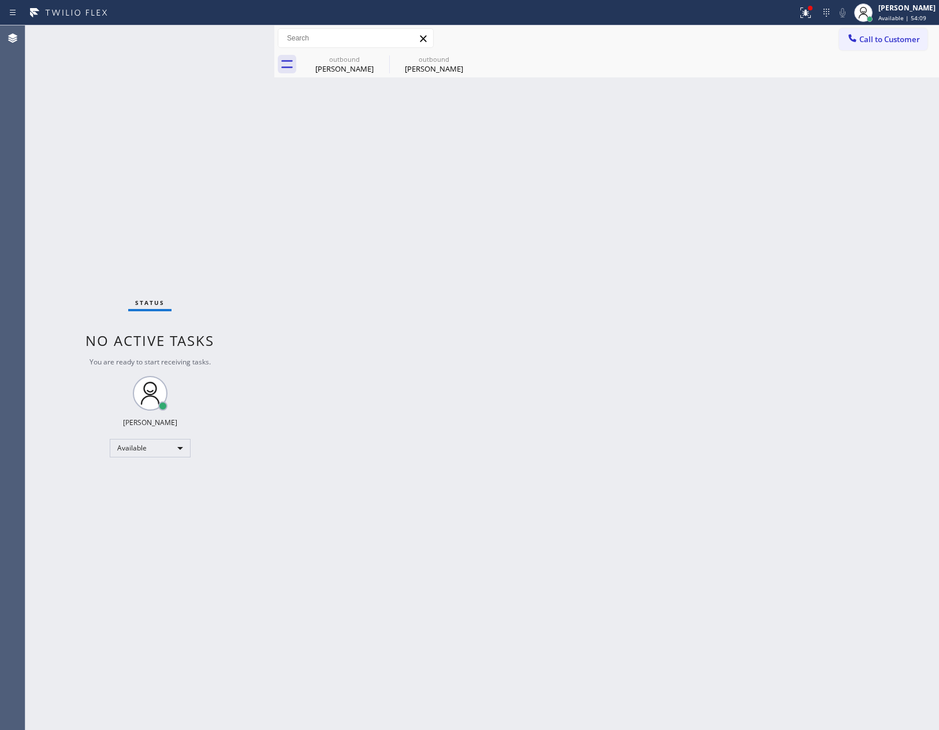
click at [359, 192] on div "Back to Dashboard Change Sender ID Customers Technicians Select a contact Outbo…" at bounding box center [606, 377] width 665 height 705
click at [354, 65] on div "Nancy Bohling" at bounding box center [344, 69] width 87 height 10
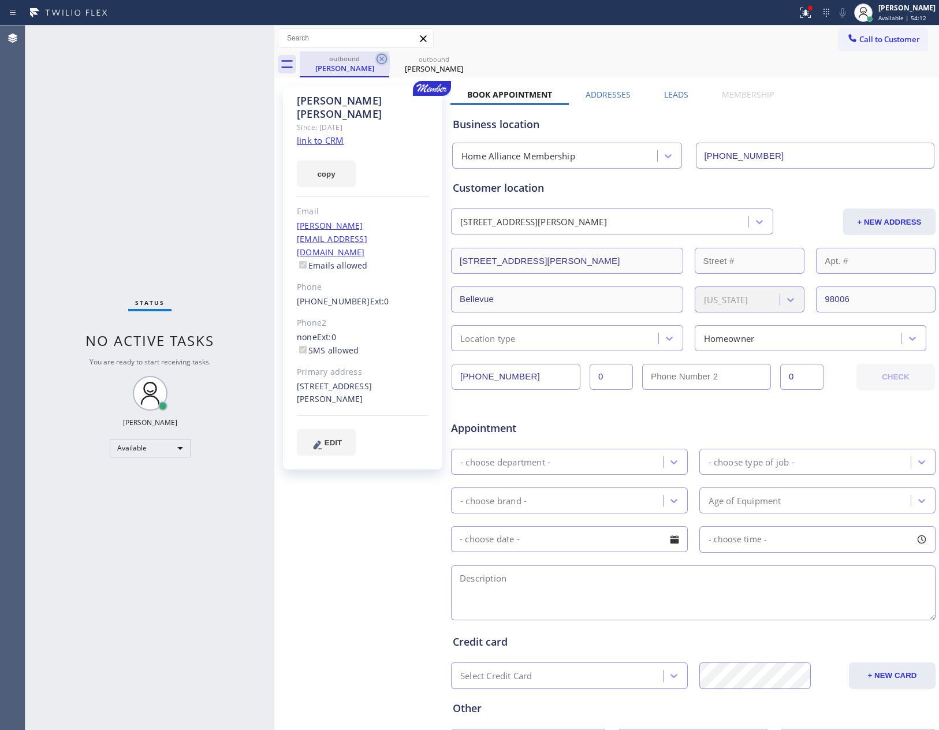
click at [382, 62] on icon at bounding box center [382, 59] width 14 height 14
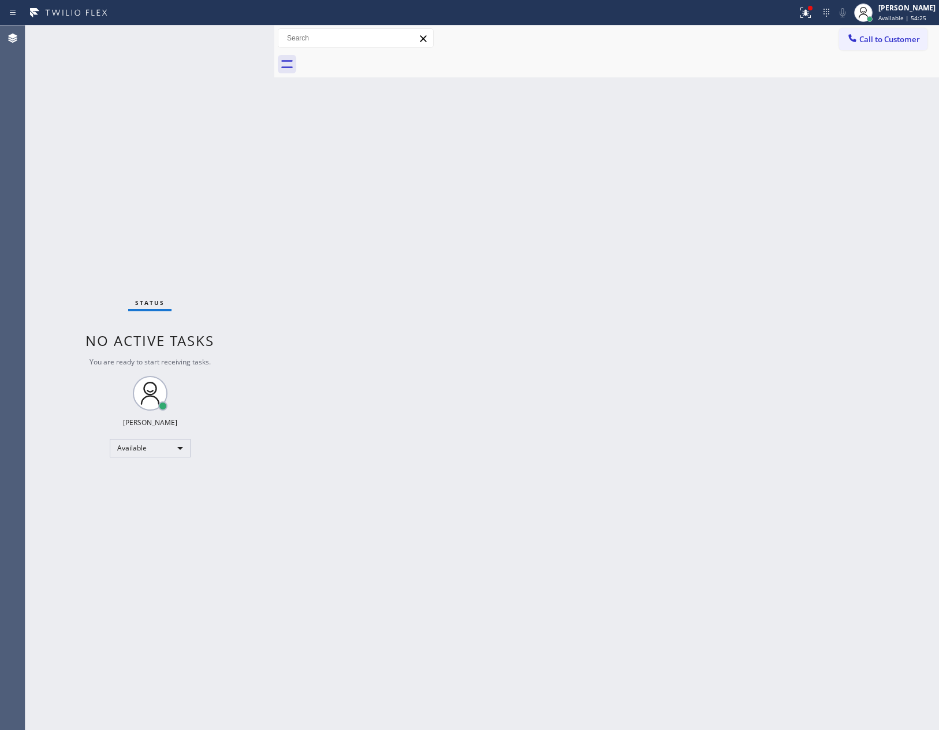
click at [911, 36] on span "Call to Customer" at bounding box center [890, 39] width 61 height 10
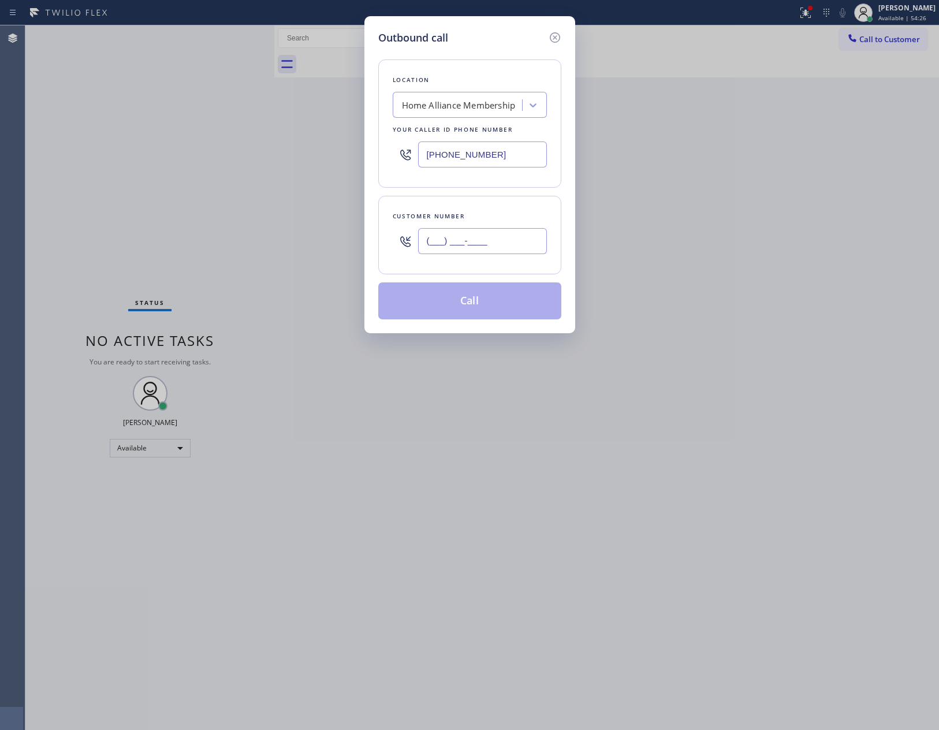
click at [496, 248] on input "(___) ___-____" at bounding box center [482, 241] width 129 height 26
paste input "360) 303-9941"
type input "(360) 303-9941"
click at [488, 307] on button "Call" at bounding box center [469, 301] width 183 height 37
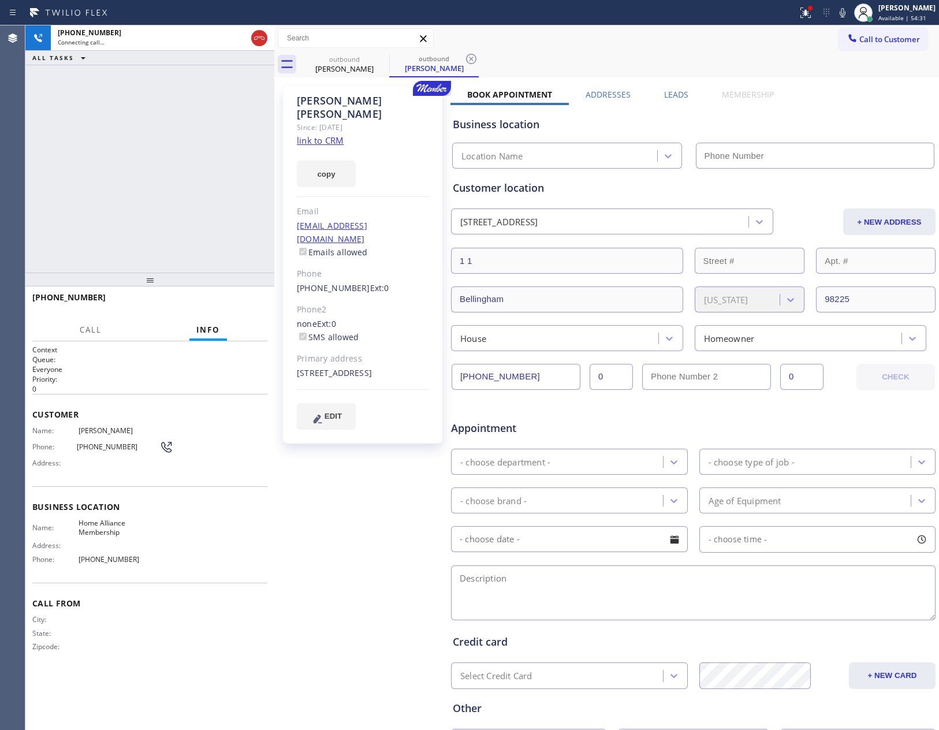
type input "[PHONE_NUMBER]"
click at [335, 135] on link "link to CRM" at bounding box center [320, 141] width 47 height 12
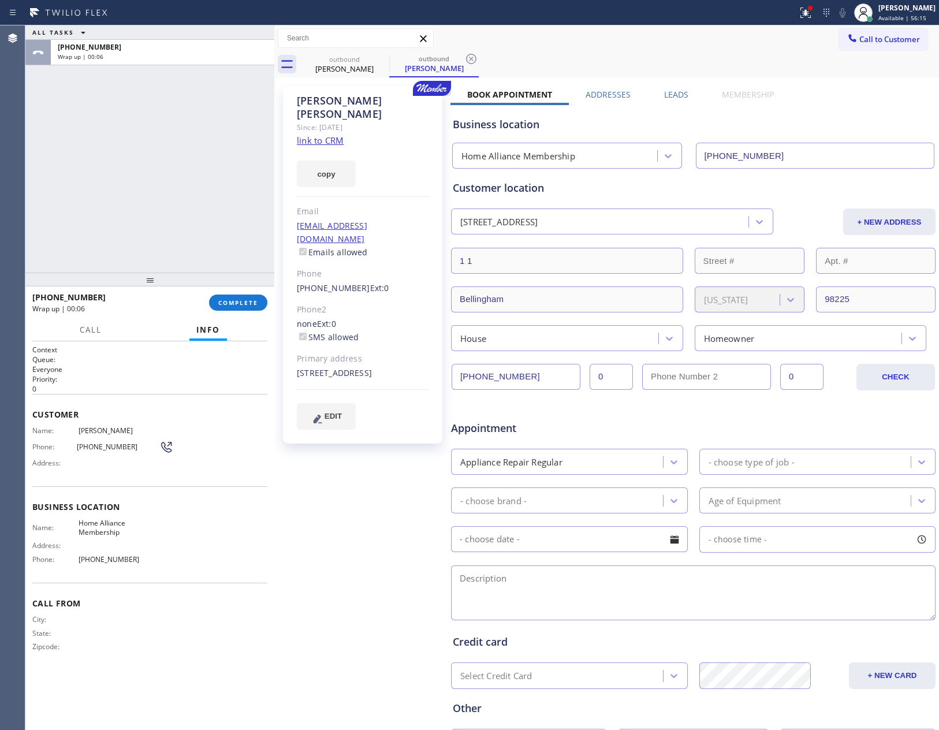
drag, startPoint x: 94, startPoint y: 129, endPoint x: 210, endPoint y: 346, distance: 245.8
click at [125, 183] on div "ALL TASKS ALL TASKS ACTIVE TASKS TASKS IN WRAP UP +13603039941 Wrap up | 00:06" at bounding box center [149, 148] width 249 height 247
drag, startPoint x: 234, startPoint y: 295, endPoint x: 155, endPoint y: 95, distance: 214.5
click at [233, 295] on button "COMPLETE" at bounding box center [238, 303] width 58 height 16
click at [154, 95] on div "ALL TASKS ALL TASKS ACTIVE TASKS TASKS IN WRAP UP +13603039941 Wrap up | 00:06" at bounding box center [149, 148] width 249 height 247
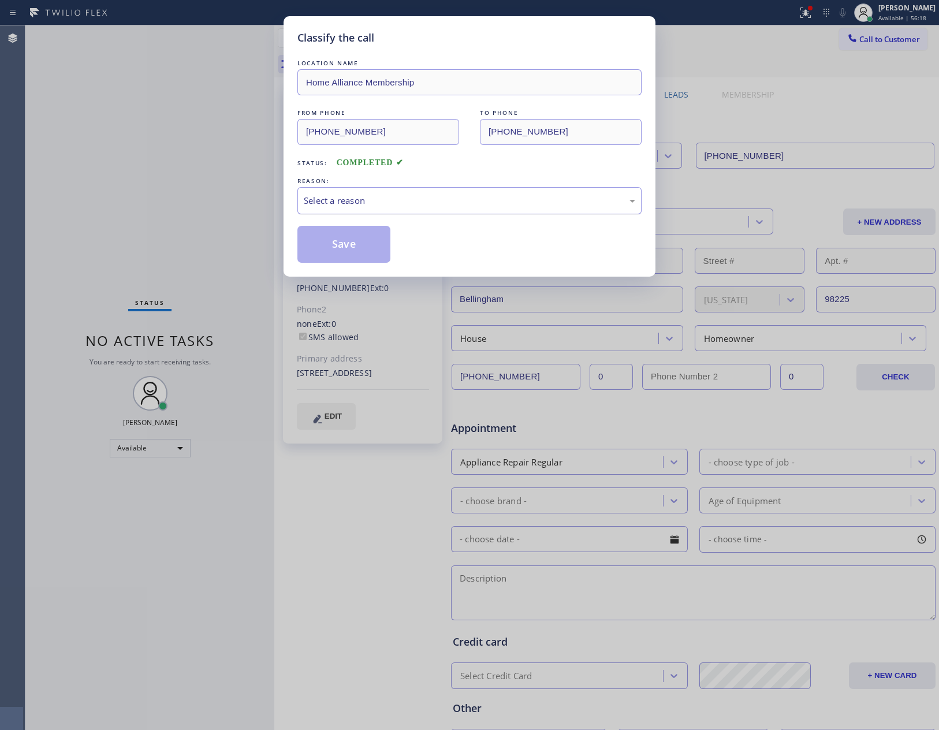
click at [349, 191] on div "Select a reason" at bounding box center [470, 200] width 344 height 27
click at [361, 202] on div "New Customer - Booked" at bounding box center [470, 200] width 332 height 13
click at [347, 245] on button "Save" at bounding box center [344, 244] width 93 height 37
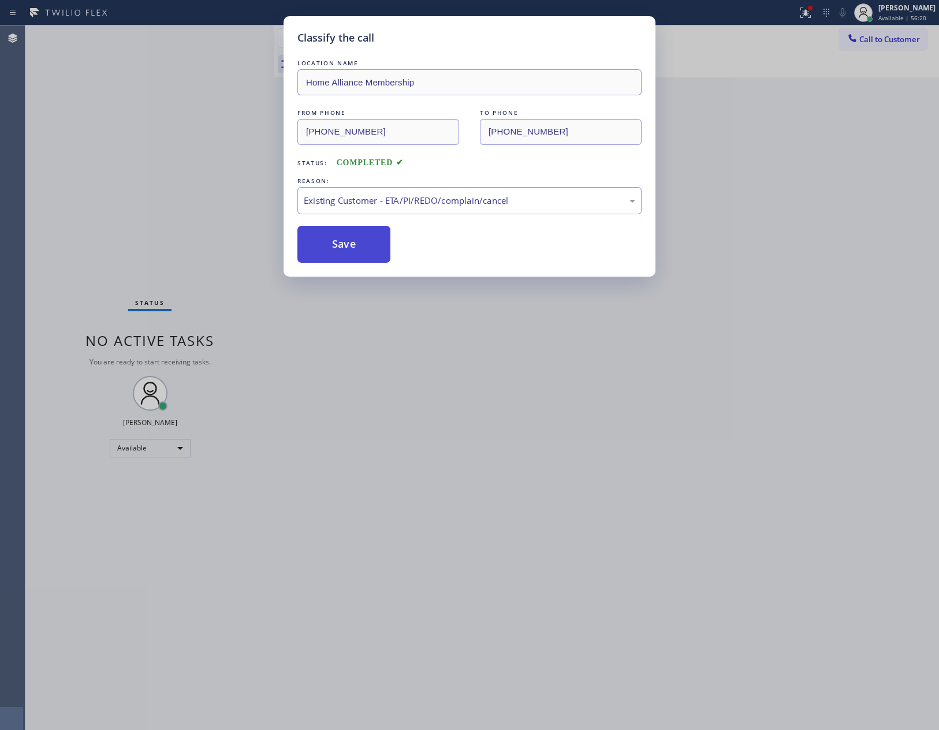
click at [347, 245] on button "Save" at bounding box center [344, 244] width 93 height 37
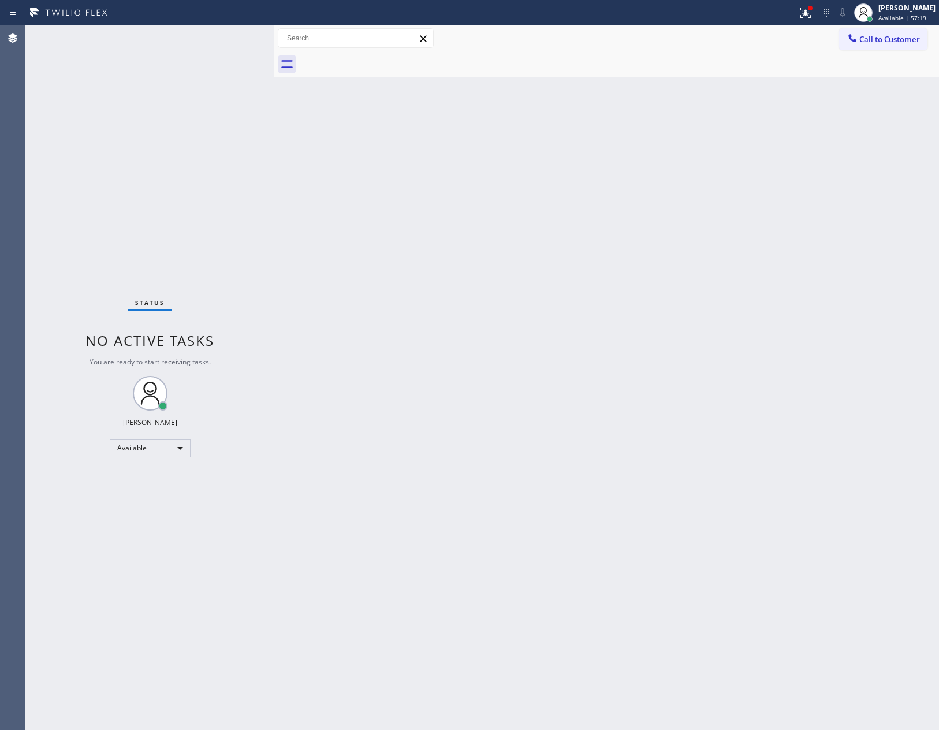
click at [364, 257] on div "Back to Dashboard Change Sender ID Customers Technicians Select a contact Outbo…" at bounding box center [606, 377] width 665 height 705
click at [373, 258] on div "Back to Dashboard Change Sender ID Customers Technicians Select a contact Outbo…" at bounding box center [606, 377] width 665 height 705
click at [388, 210] on div "Back to Dashboard Change Sender ID Customers Technicians Select a contact Outbo…" at bounding box center [606, 377] width 665 height 705
drag, startPoint x: 692, startPoint y: 418, endPoint x: 922, endPoint y: 86, distance: 404.4
click at [756, 350] on div "Back to Dashboard Change Sender ID Customers Technicians Select a contact Outbo…" at bounding box center [606, 377] width 665 height 705
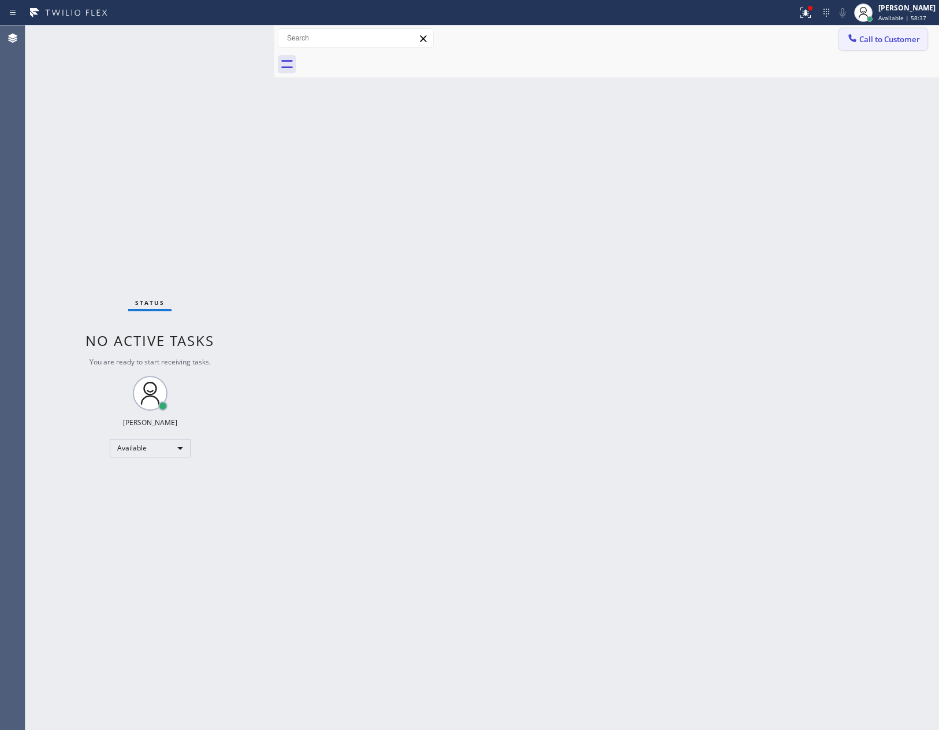
click at [912, 37] on span "Call to Customer" at bounding box center [890, 39] width 61 height 10
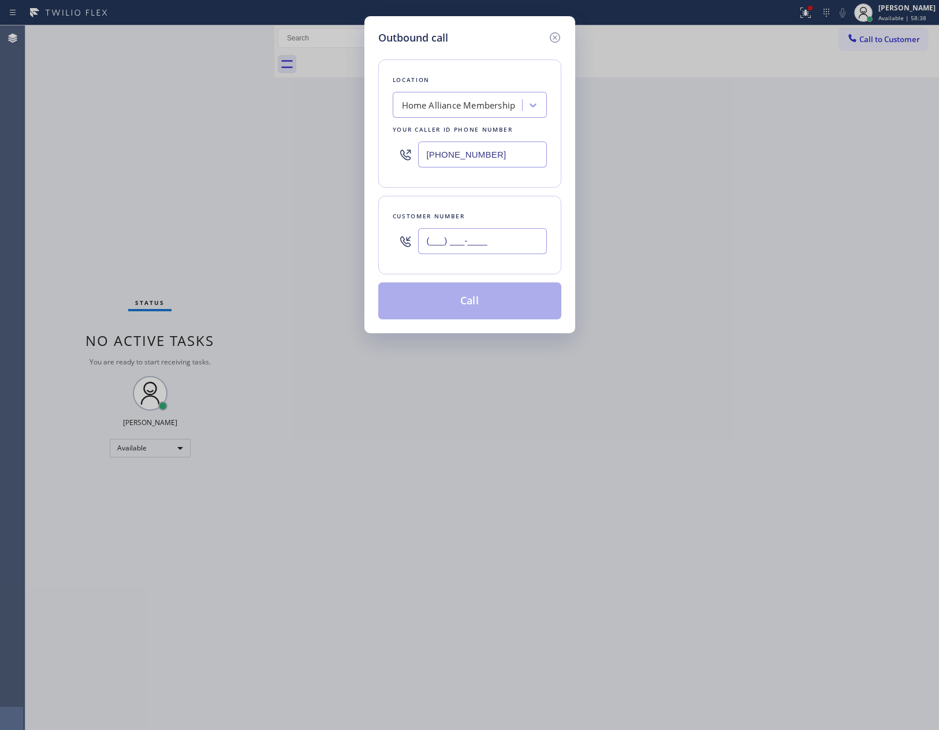
click at [507, 242] on input "(___) ___-____" at bounding box center [482, 241] width 129 height 26
paste input "510) 366-7909"
type input "(510) 366-7909"
click at [485, 307] on button "Call" at bounding box center [469, 301] width 183 height 37
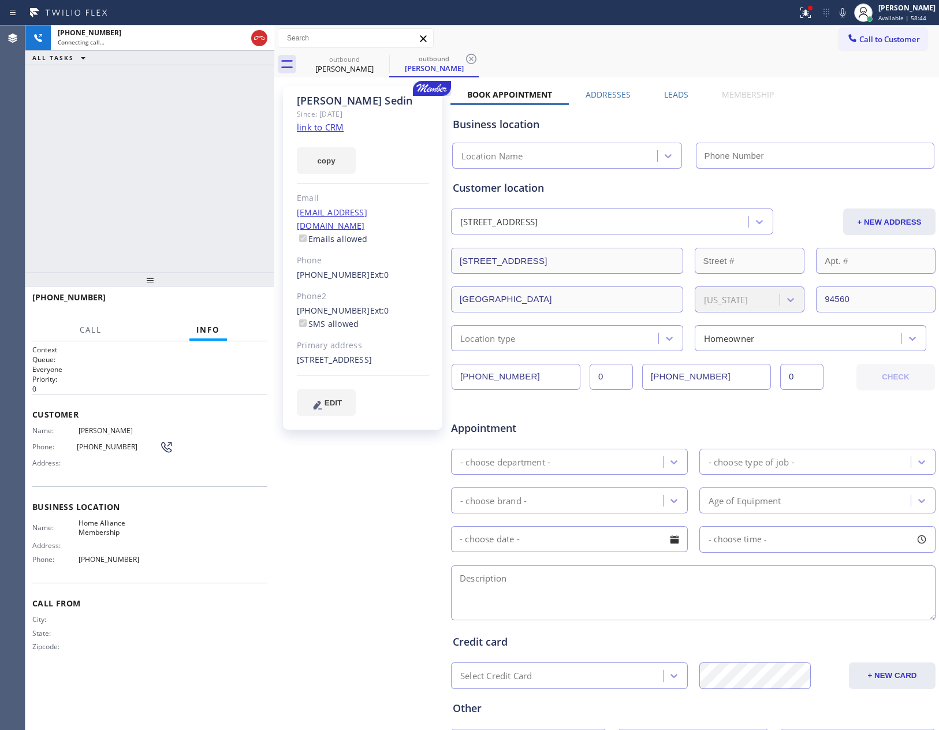
type input "[PHONE_NUMBER]"
click at [236, 75] on icon at bounding box center [239, 78] width 14 height 14
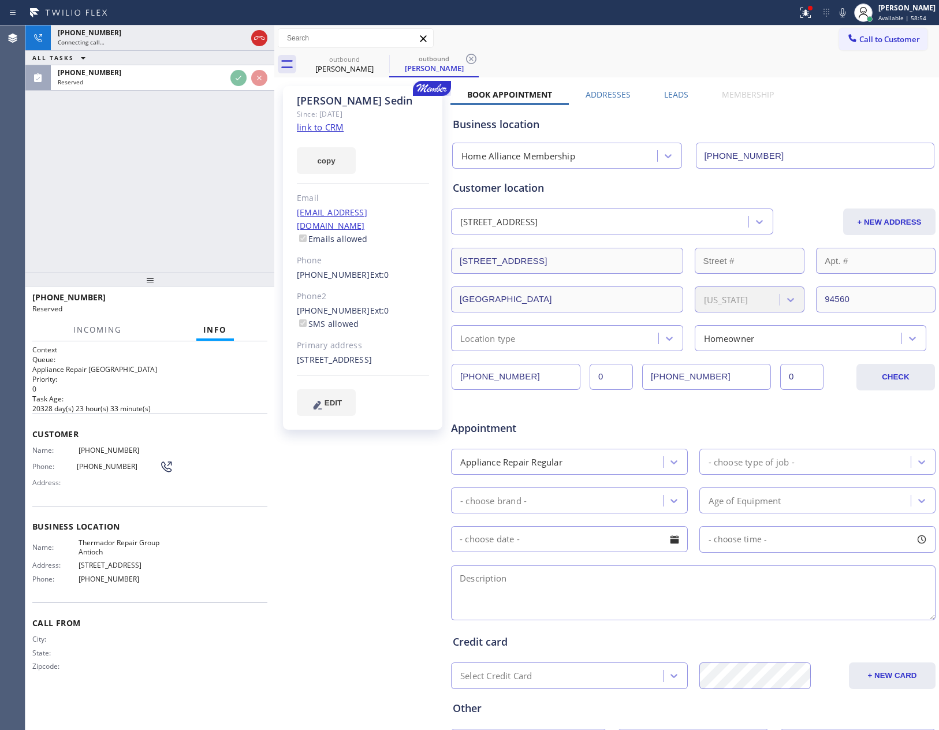
click at [235, 213] on div "+15103667909 Connecting call… ALL TASKS ALL TASKS ACTIVE TASKS TASKS IN WRAP UP…" at bounding box center [149, 148] width 249 height 247
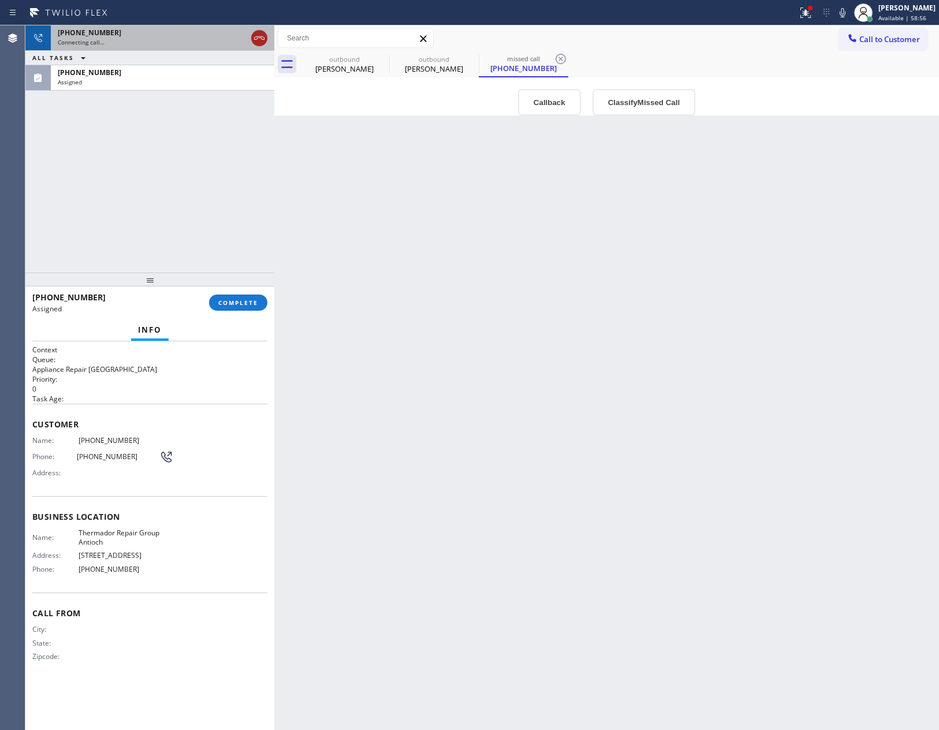
click at [262, 39] on icon at bounding box center [259, 37] width 10 height 3
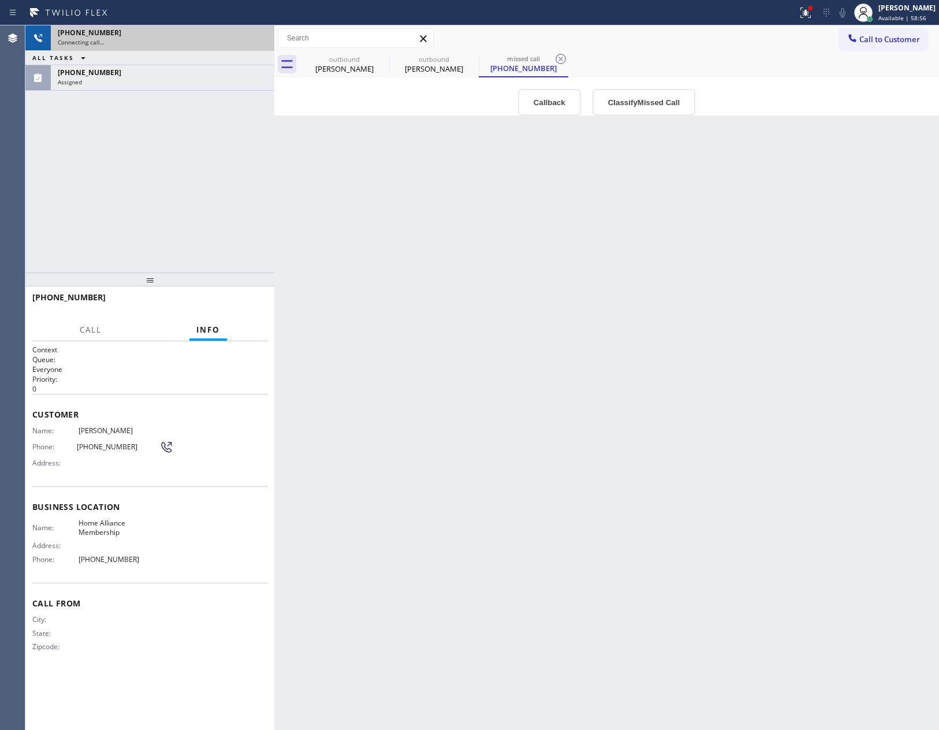
click at [261, 173] on div "+15103667909 Connecting call… ALL TASKS ALL TASKS ACTIVE TASKS TASKS IN WRAP UP…" at bounding box center [149, 148] width 249 height 247
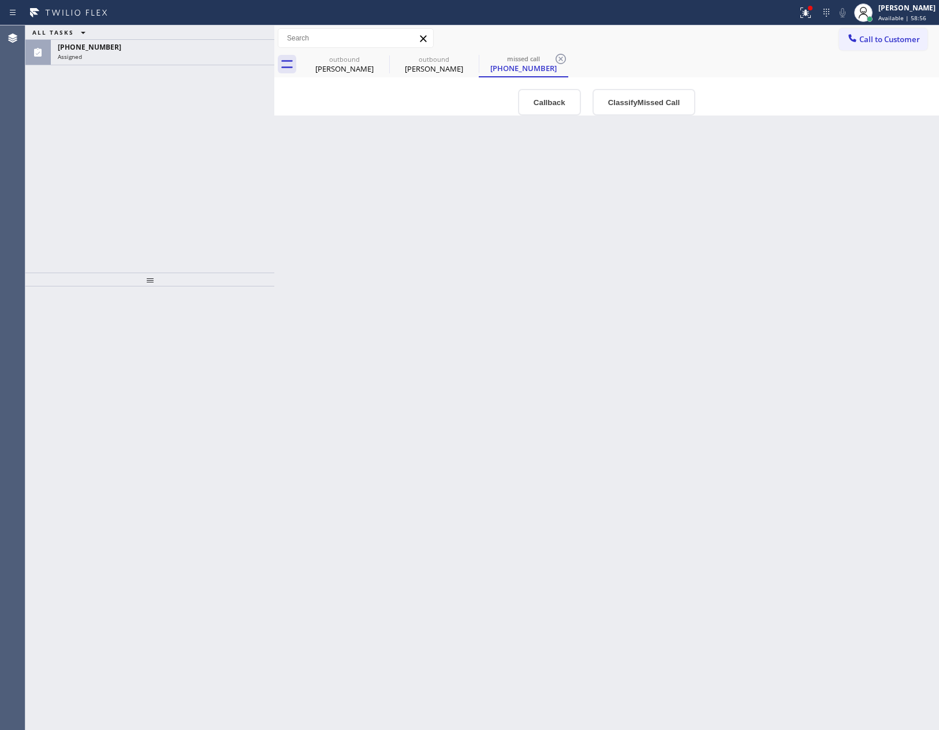
click at [254, 173] on div "ALL TASKS ALL TASKS ACTIVE TASKS TASKS IN WRAP UP (510) 256-8697 Assigned" at bounding box center [149, 148] width 249 height 247
click at [538, 101] on button "Callback" at bounding box center [549, 102] width 63 height 27
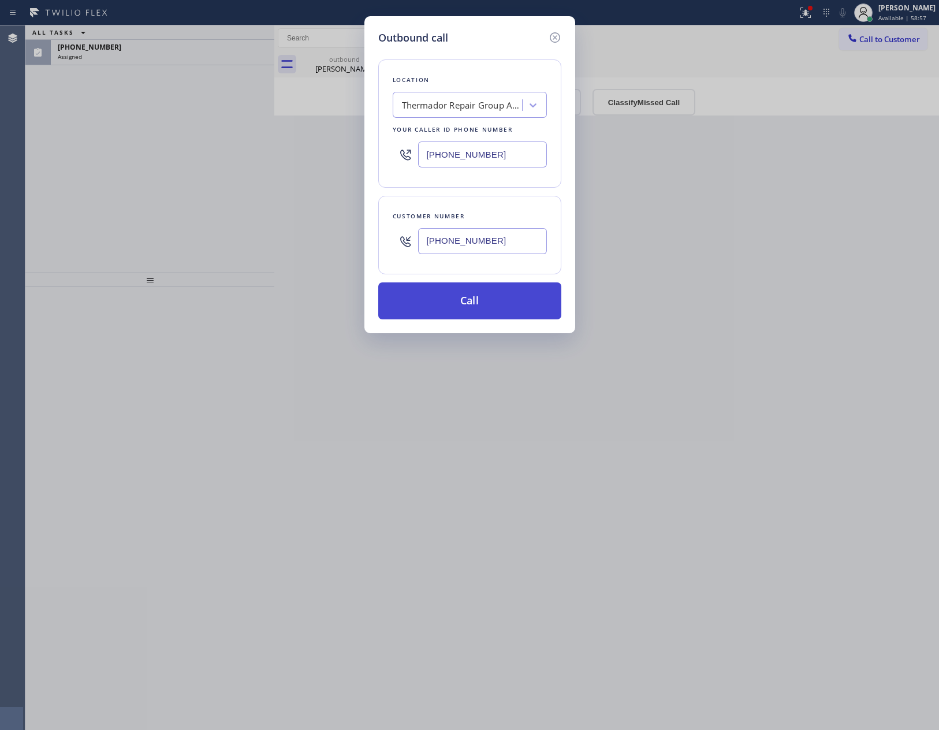
click at [496, 300] on button "Call" at bounding box center [469, 301] width 183 height 37
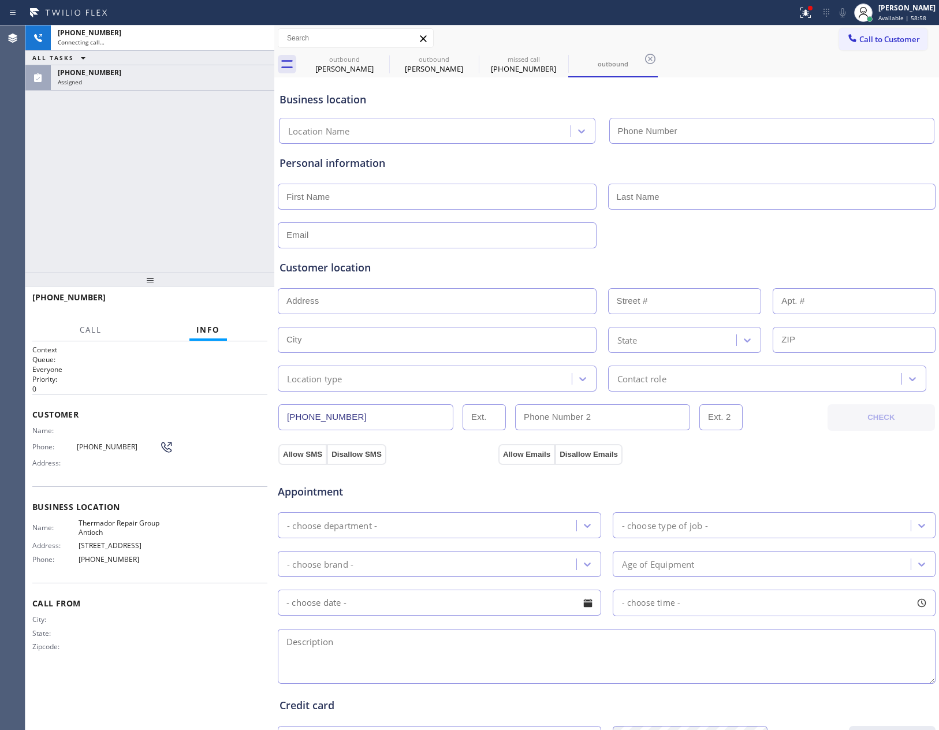
type input "(925) 222-2713"
click at [159, 211] on div "+15102568697 Connecting call… ALL TASKS ALL TASKS ACTIVE TASKS TASKS IN WRAP UP…" at bounding box center [149, 148] width 249 height 247
click at [699, 241] on div at bounding box center [607, 234] width 660 height 28
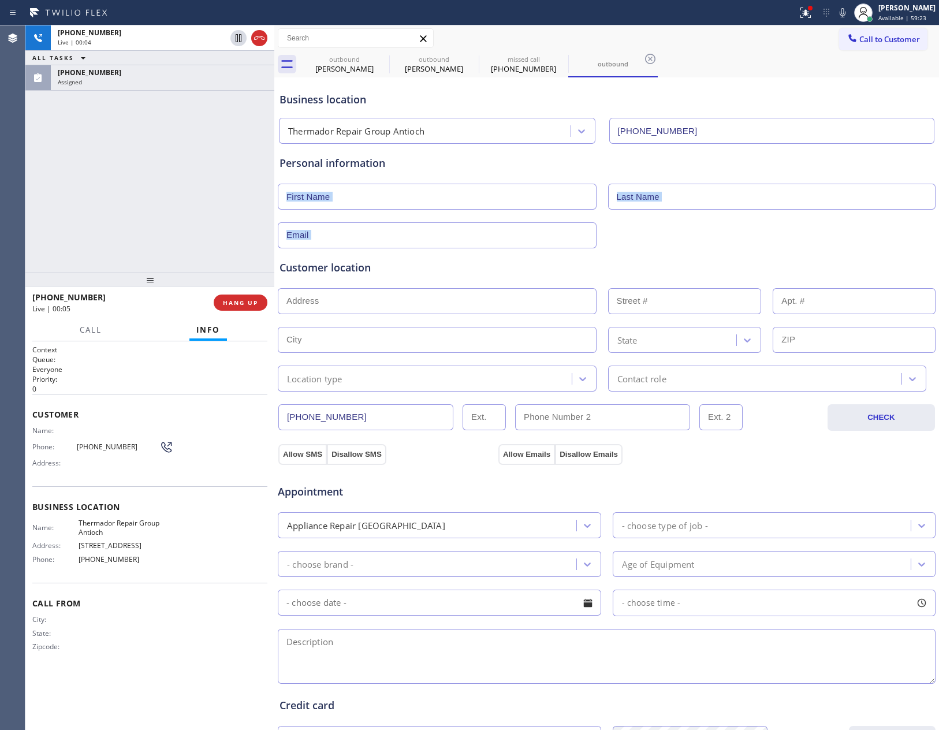
click at [699, 241] on div at bounding box center [607, 234] width 660 height 28
drag, startPoint x: 834, startPoint y: 80, endPoint x: 858, endPoint y: 37, distance: 49.2
click at [841, 72] on div "outbound Brad Sedin outbound Brad Sedin missed call (510) 256-8697 outbound Cal…" at bounding box center [606, 460] width 665 height 870
click at [860, 36] on span "Call to Customer" at bounding box center [890, 39] width 61 height 10
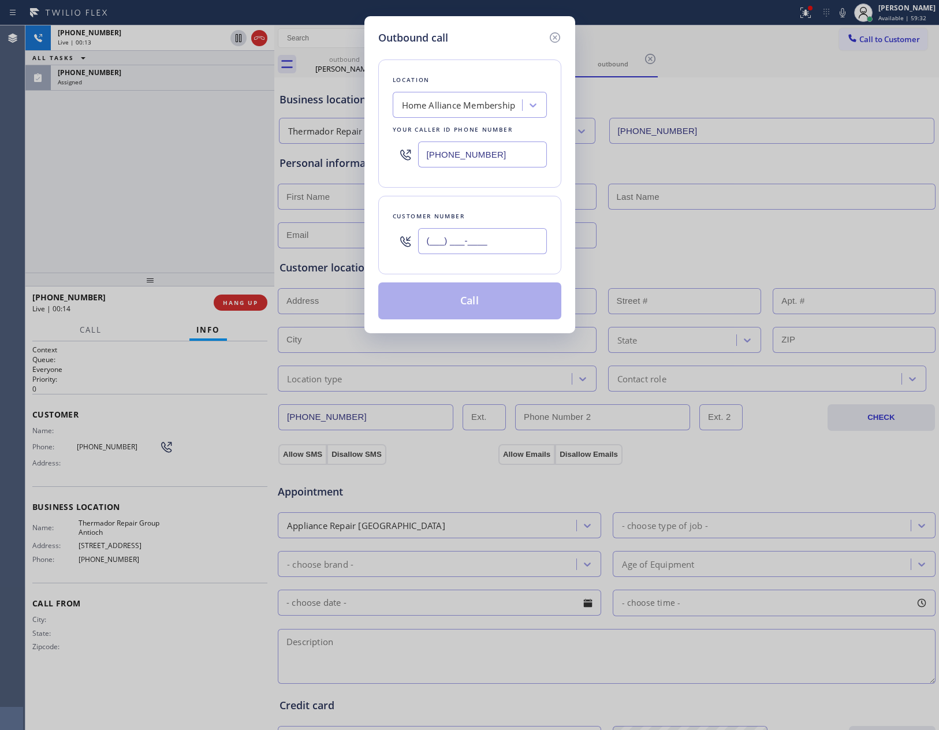
click at [492, 243] on input "(___) ___-____" at bounding box center [482, 241] width 129 height 26
paste input "727) 415-8775"
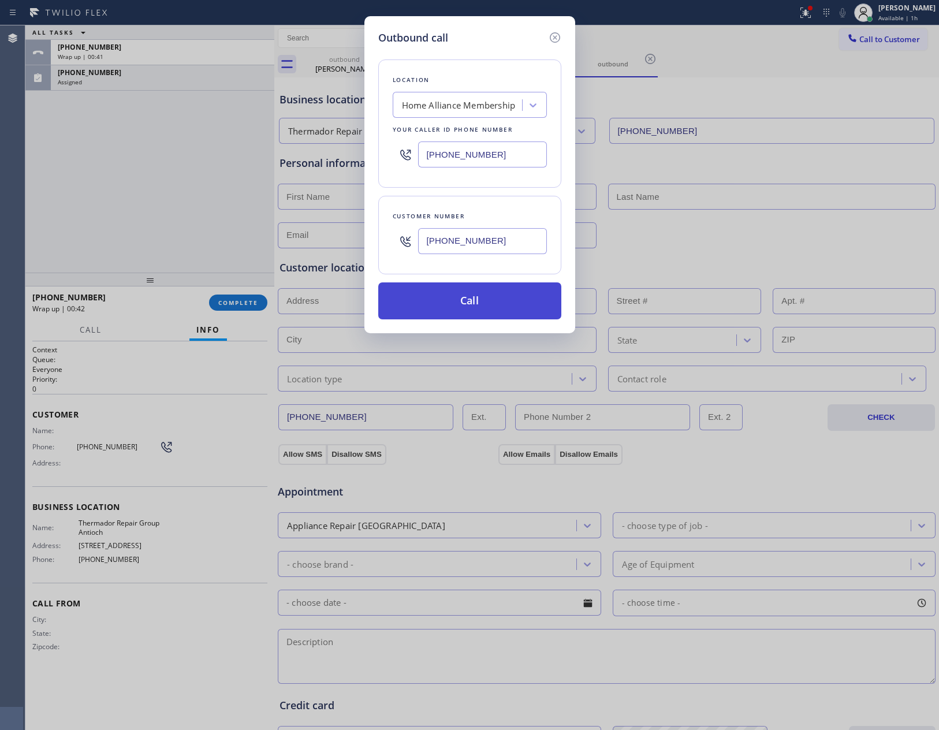
type input "(727) 415-8775"
click at [477, 309] on button "Call" at bounding box center [469, 301] width 183 height 37
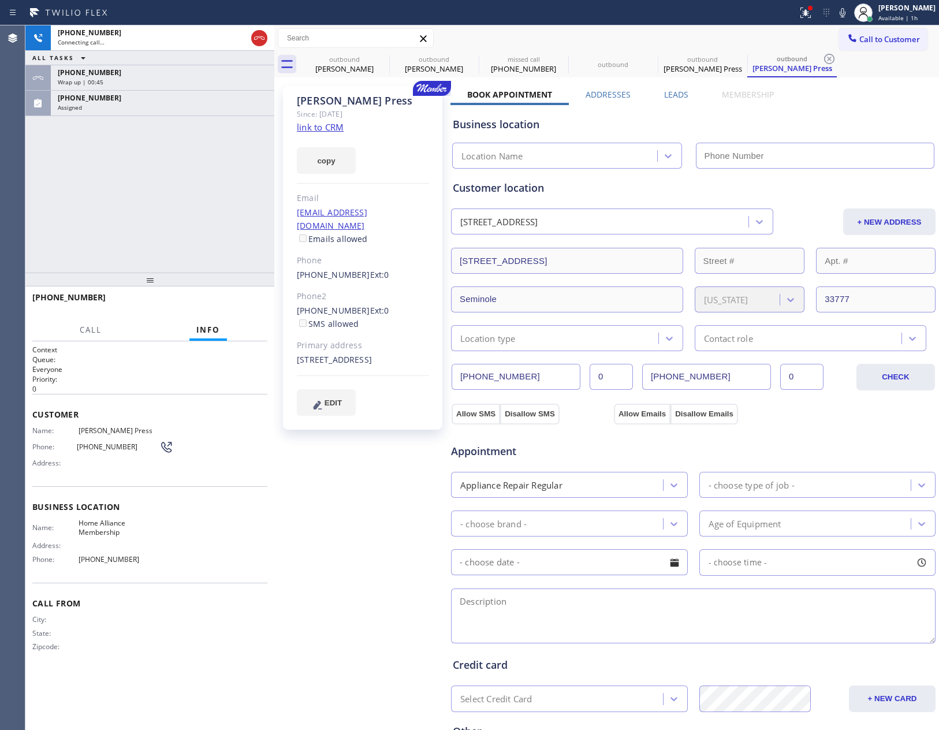
type input "[PHONE_NUMBER]"
drag, startPoint x: 66, startPoint y: 184, endPoint x: 92, endPoint y: 160, distance: 34.7
click at [85, 168] on div "+17274158775 Connecting call… ALL TASKS ALL TASKS ACTIVE TASKS TASKS IN WRAP UP…" at bounding box center [149, 148] width 249 height 247
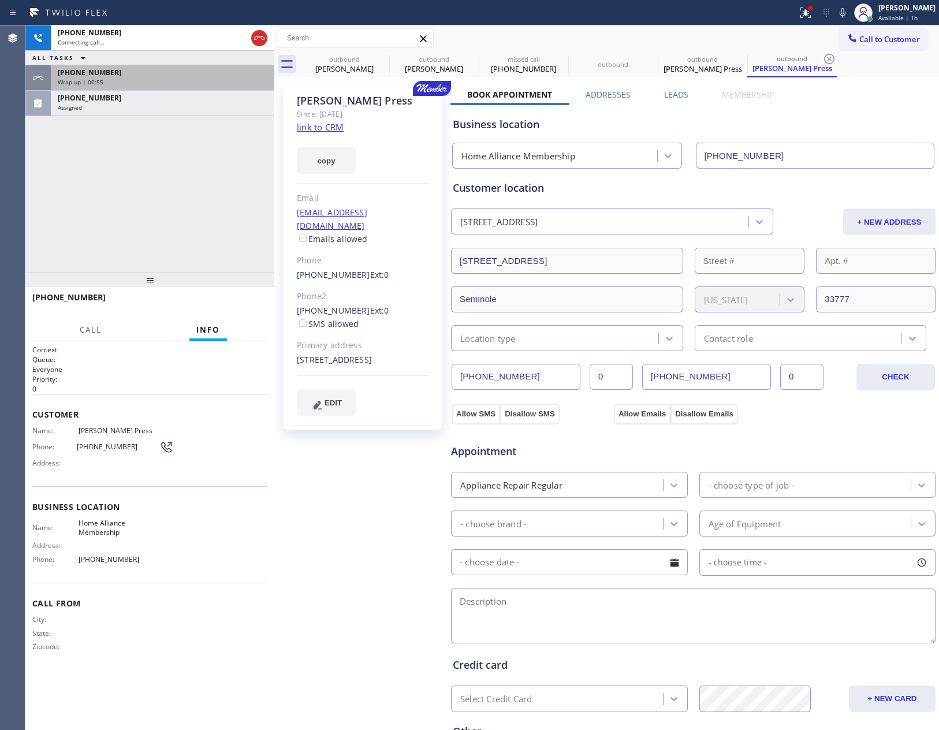
click at [140, 80] on div "Wrap up | 00:55" at bounding box center [163, 82] width 210 height 8
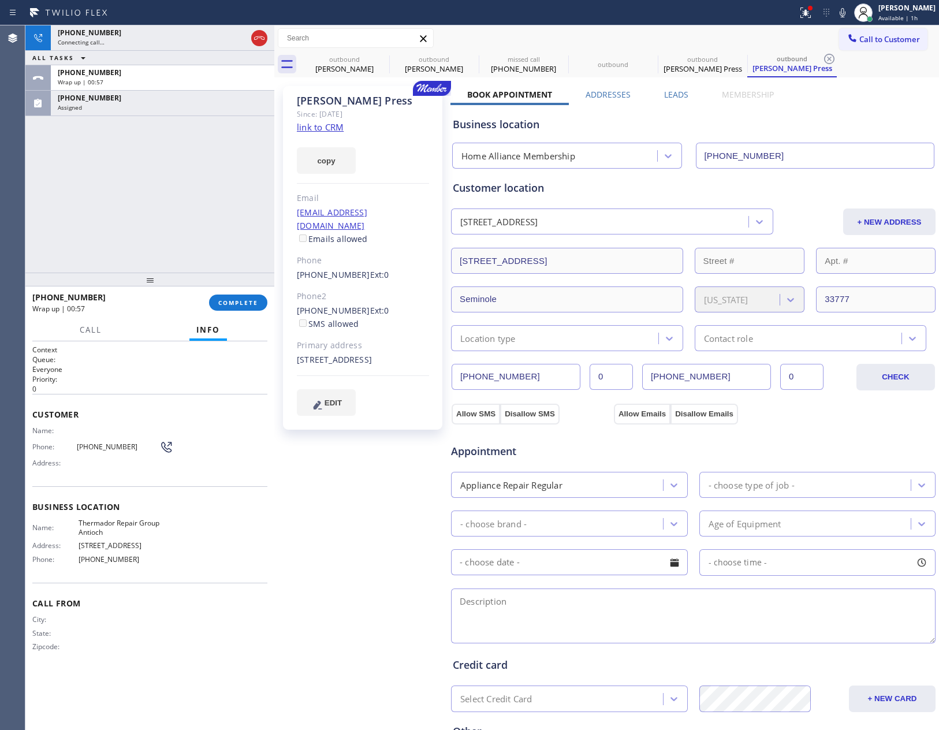
drag, startPoint x: 225, startPoint y: 302, endPoint x: 200, endPoint y: 220, distance: 85.9
click at [226, 299] on span "COMPLETE" at bounding box center [238, 303] width 40 height 8
click at [191, 165] on div "+17274158775 Connecting call… ALL TASKS ALL TASKS ACTIVE TASKS TASKS IN WRAP UP…" at bounding box center [149, 148] width 249 height 247
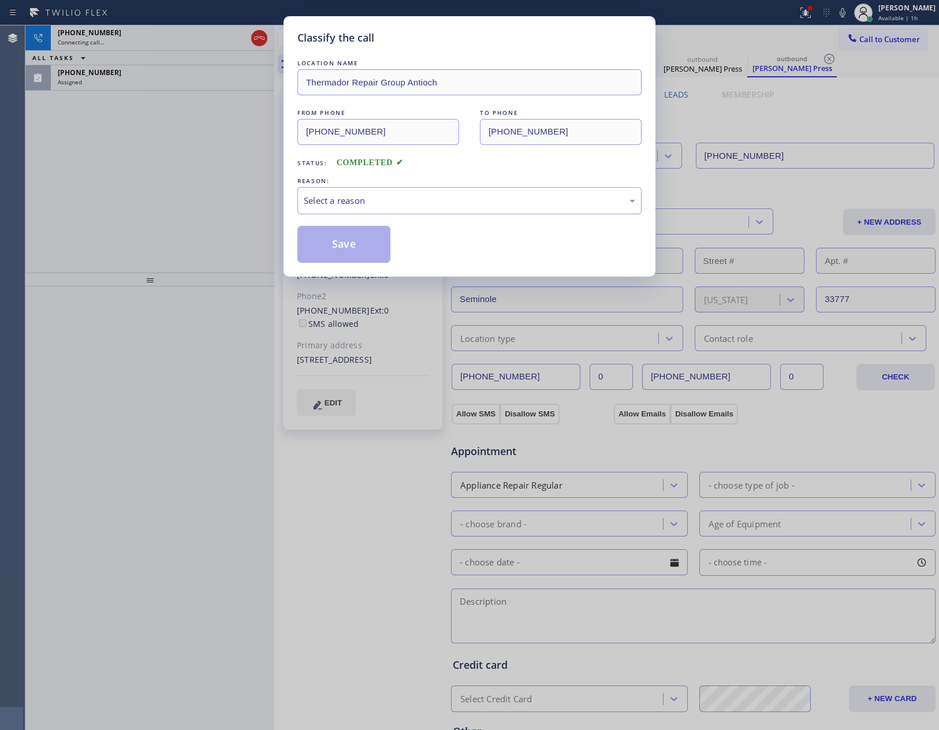
click at [191, 165] on div "Classify the call LOCATION NAME Thermador Repair Group Antioch FROM PHONE (925)…" at bounding box center [469, 365] width 939 height 730
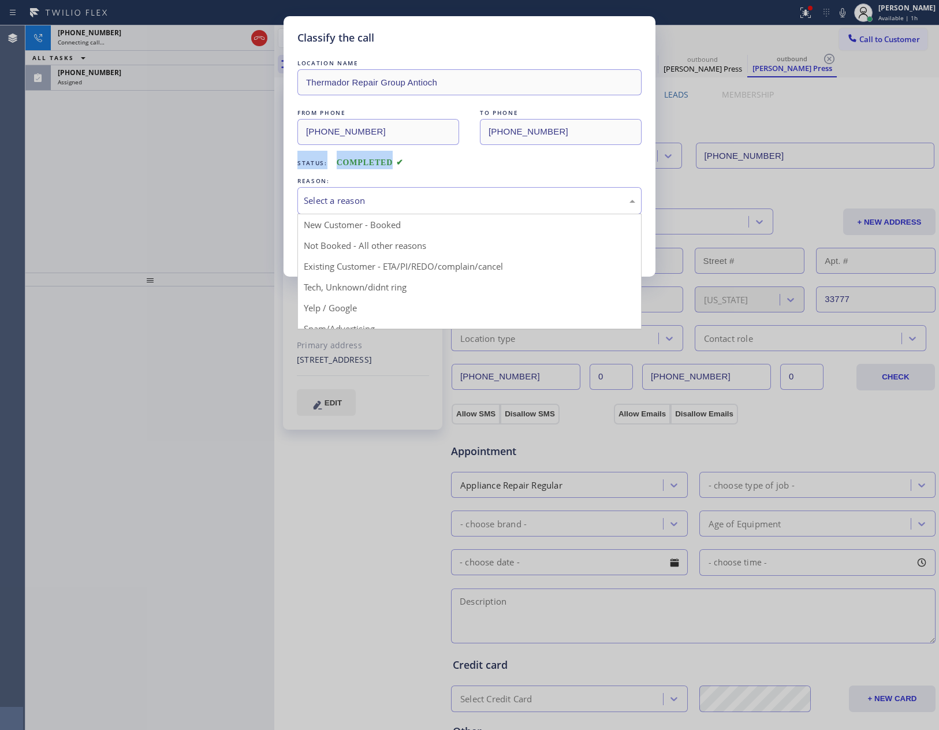
click at [352, 209] on div "Select a reason" at bounding box center [470, 200] width 344 height 27
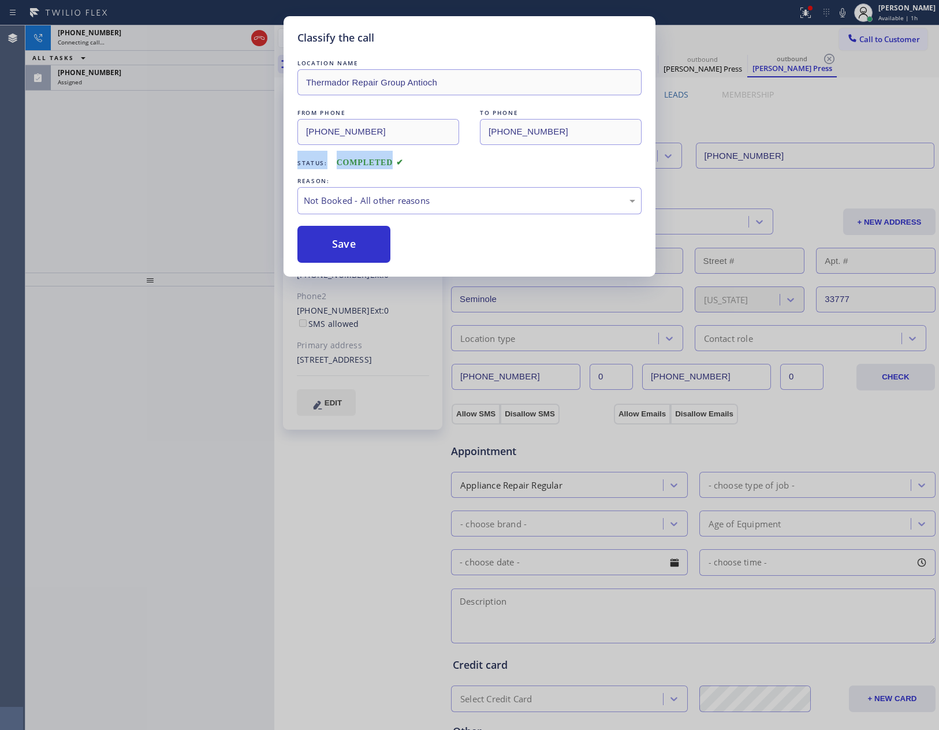
click at [346, 253] on button "Save" at bounding box center [344, 244] width 93 height 37
click at [172, 196] on div "Classify the call LOCATION NAME Thermador Repair Group Antioch FROM PHONE (925)…" at bounding box center [469, 365] width 939 height 730
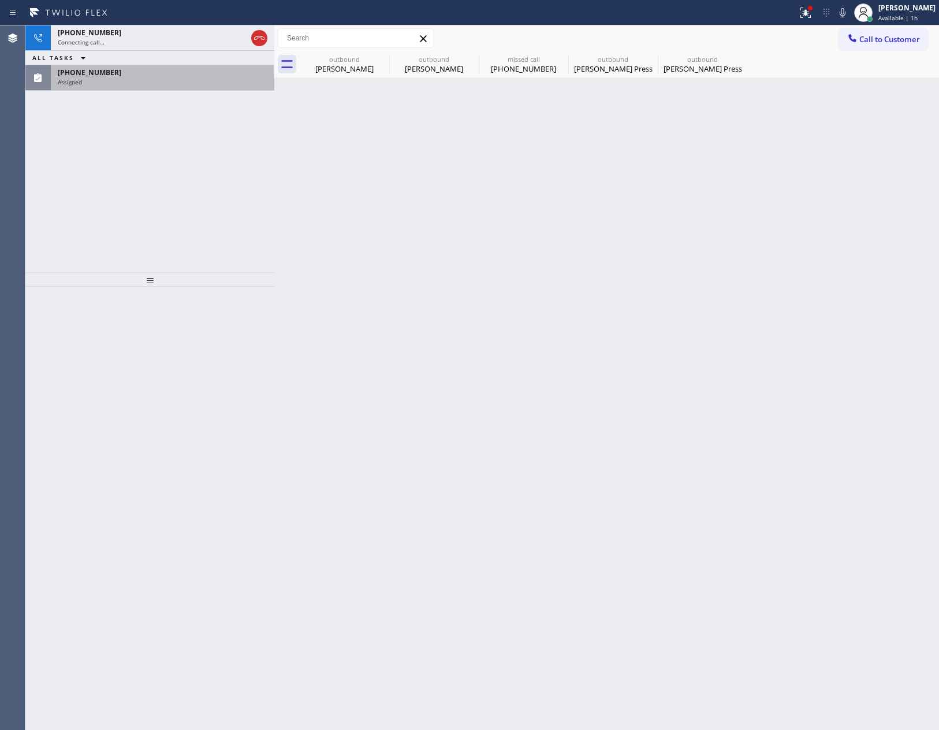
click at [175, 83] on div "Assigned" at bounding box center [163, 82] width 210 height 8
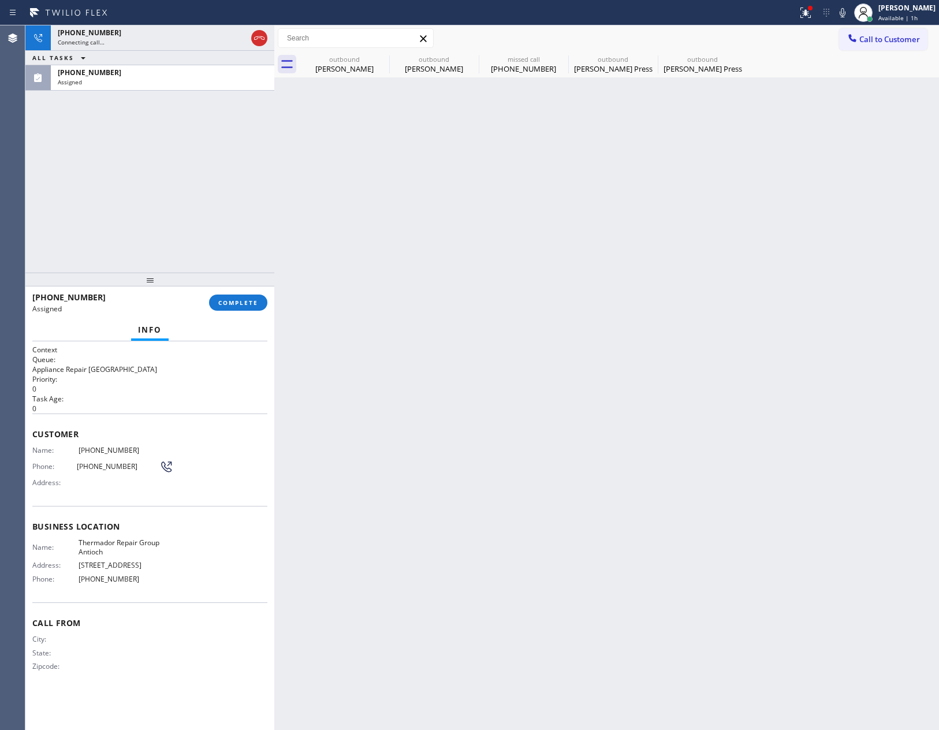
click at [236, 307] on button "COMPLETE" at bounding box center [238, 303] width 58 height 16
click at [217, 154] on div "+17274158775 Connecting call… ALL TASKS ALL TASKS ACTIVE TASKS TASKS IN WRAP UP…" at bounding box center [149, 148] width 249 height 247
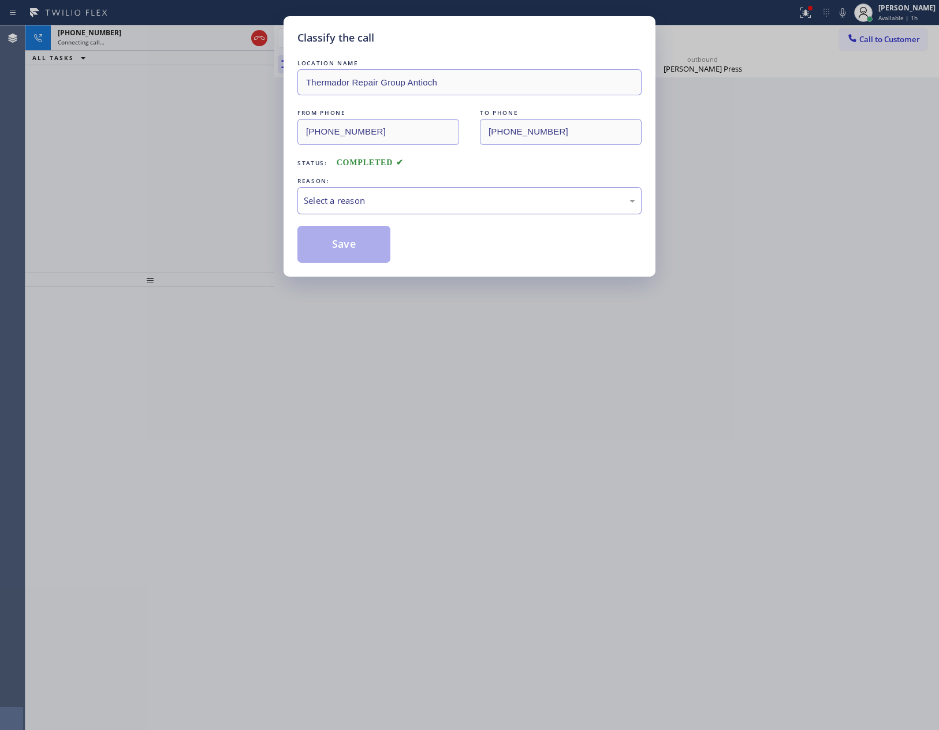
click at [347, 207] on div "Select a reason" at bounding box center [470, 200] width 332 height 13
click at [340, 250] on button "Save" at bounding box center [344, 244] width 93 height 37
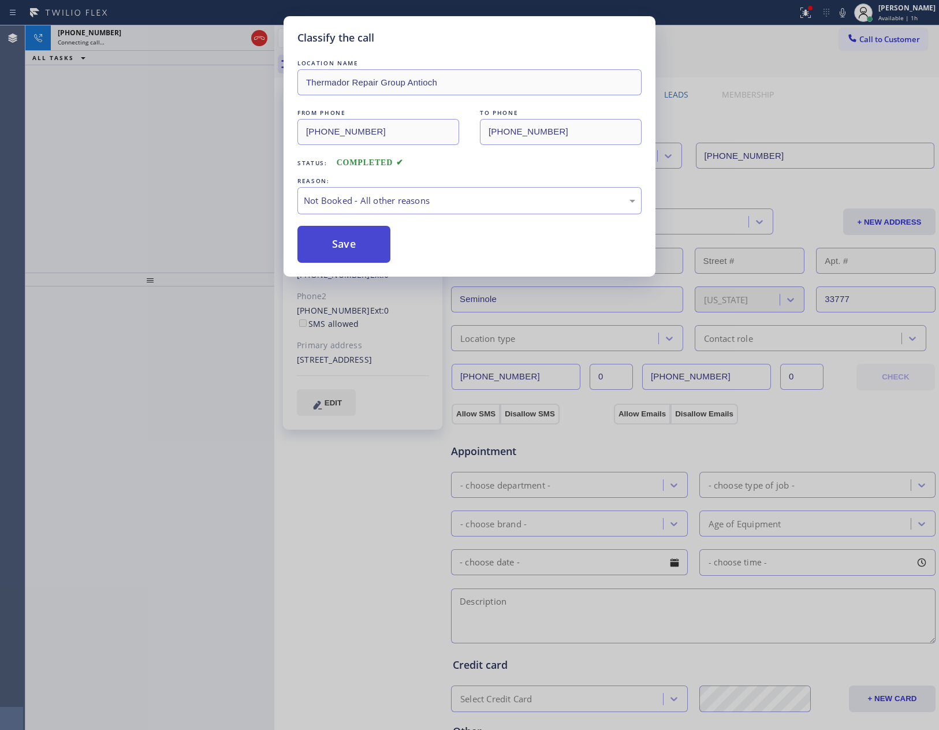
click at [343, 250] on button "Save" at bounding box center [344, 244] width 93 height 37
click at [156, 185] on div "Classify the call LOCATION NAME Thermador Repair Group Antioch FROM PHONE (510)…" at bounding box center [469, 365] width 939 height 730
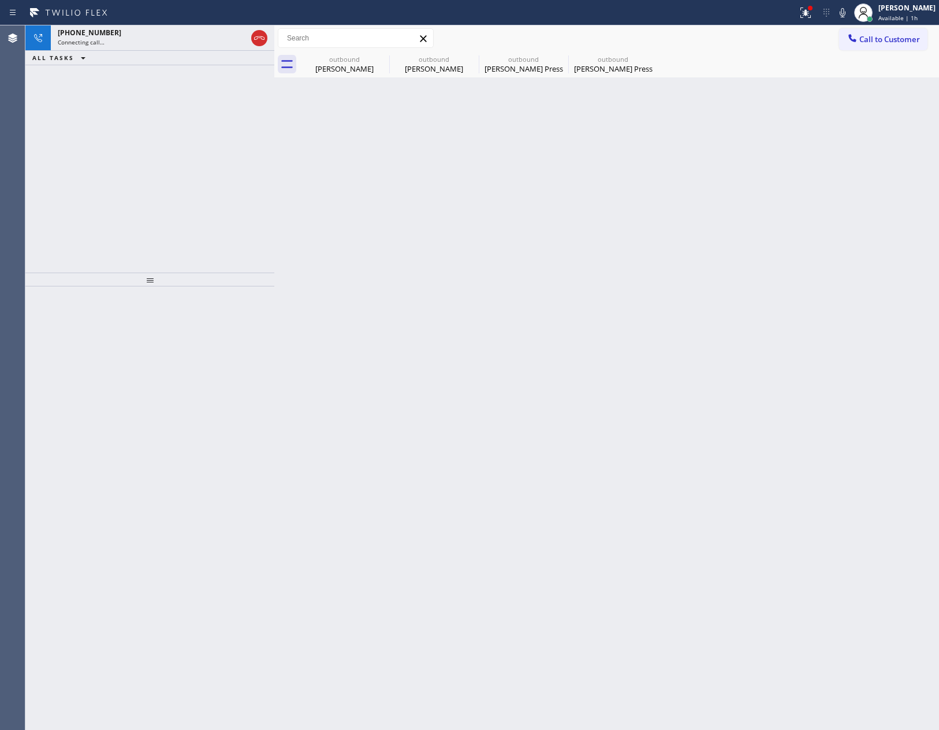
click at [156, 185] on div "+17274158775 Connecting call… ALL TASKS ALL TASKS ACTIVE TASKS TASKS IN WRAP UP" at bounding box center [149, 148] width 249 height 247
click at [255, 40] on icon at bounding box center [259, 38] width 14 height 14
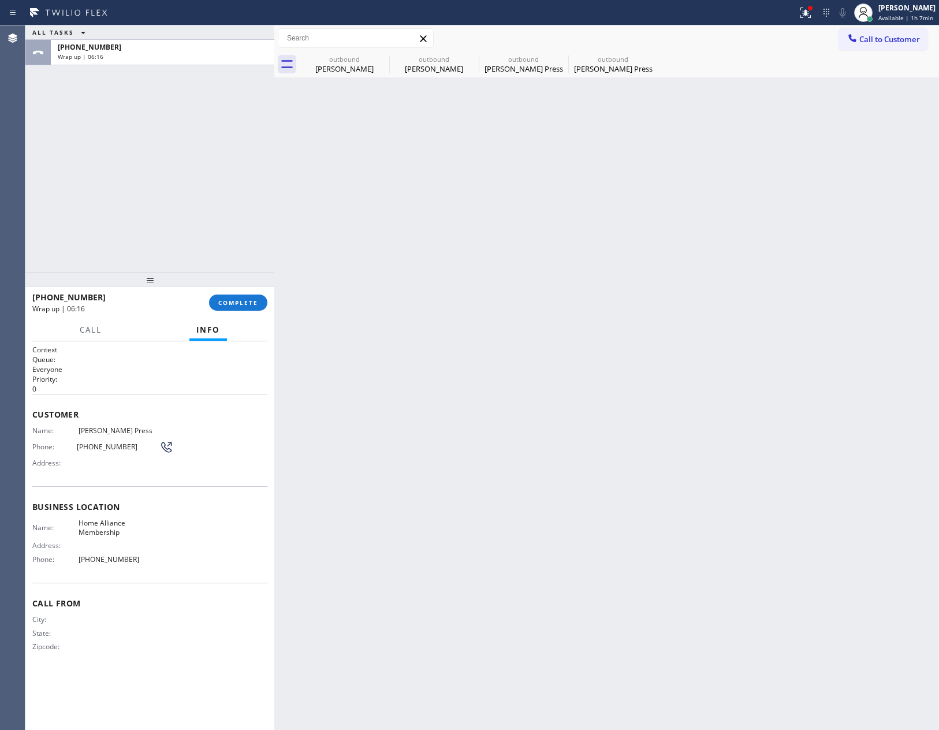
drag, startPoint x: 111, startPoint y: 183, endPoint x: 76, endPoint y: 174, distance: 35.7
click at [111, 183] on div "ALL TASKS ALL TASKS ACTIVE TASKS TASKS IN WRAP UP +17274158775 Wrap up | 06:16" at bounding box center [149, 148] width 249 height 247
drag, startPoint x: 76, startPoint y: 174, endPoint x: 258, endPoint y: 410, distance: 297.8
click at [89, 189] on div "ALL TASKS ALL TASKS ACTIVE TASKS TASKS IN WRAP UP +17274158775 Wrap up | 06:16" at bounding box center [149, 148] width 249 height 247
click at [238, 307] on button "COMPLETE" at bounding box center [238, 303] width 58 height 16
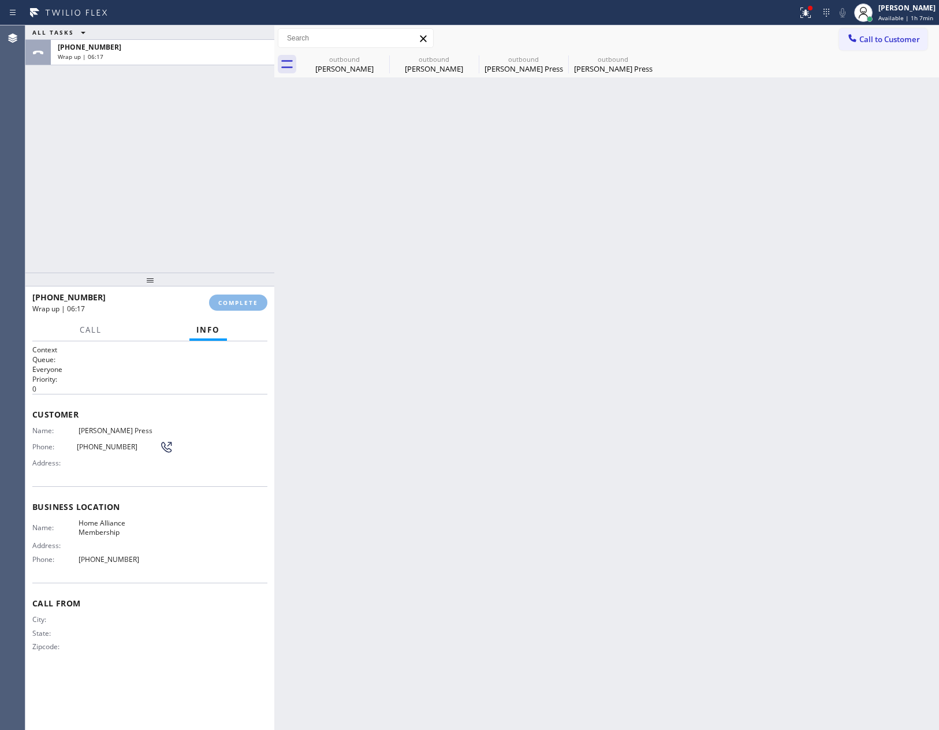
click at [220, 212] on div "ALL TASKS ALL TASKS ACTIVE TASKS TASKS IN WRAP UP +17274158775 Wrap up | 06:17" at bounding box center [149, 148] width 249 height 247
click at [220, 210] on div "ALL TASKS ALL TASKS ACTIVE TASKS TASKS IN WRAP UP +17274158775 Wrap up | 06:17" at bounding box center [149, 148] width 249 height 247
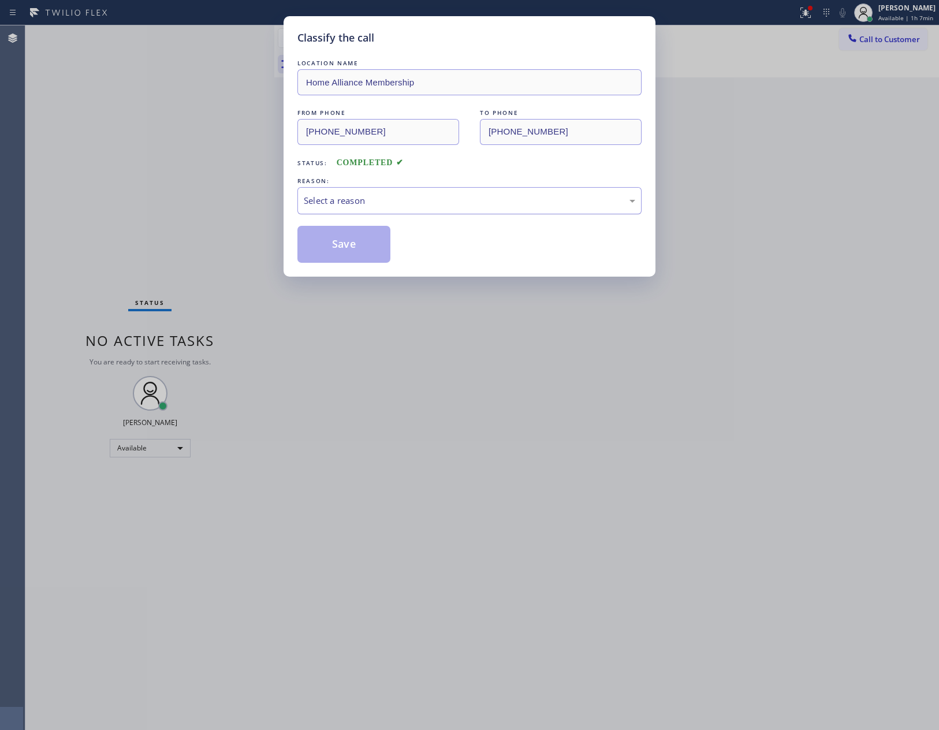
click at [354, 201] on div "Select a reason" at bounding box center [470, 200] width 332 height 13
click at [362, 247] on button "Save" at bounding box center [344, 244] width 93 height 37
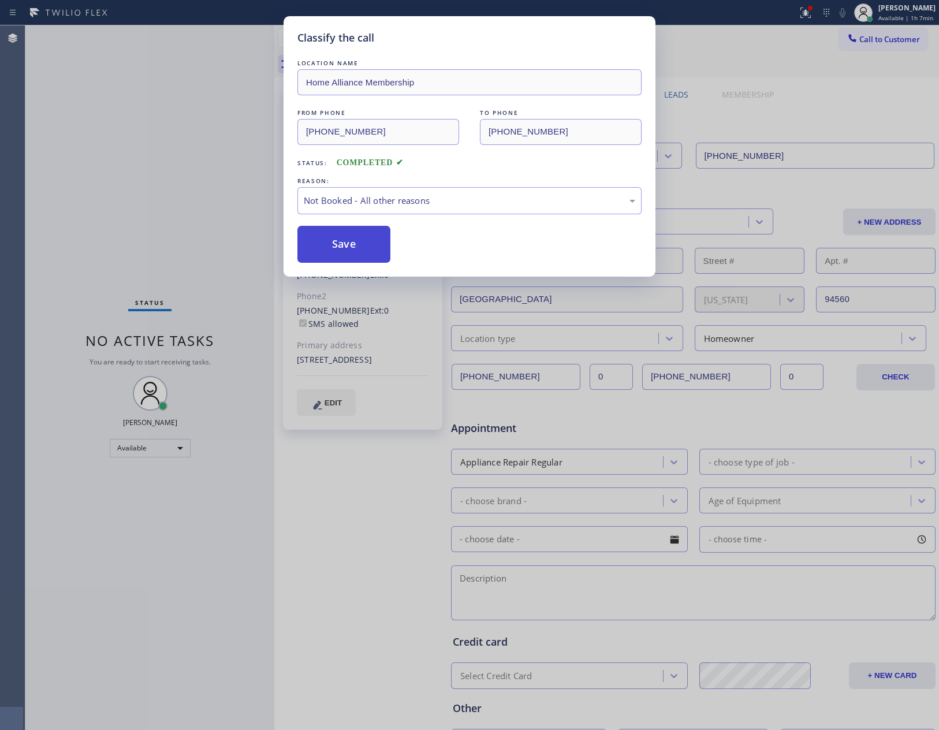
click at [362, 247] on button "Save" at bounding box center [344, 244] width 93 height 37
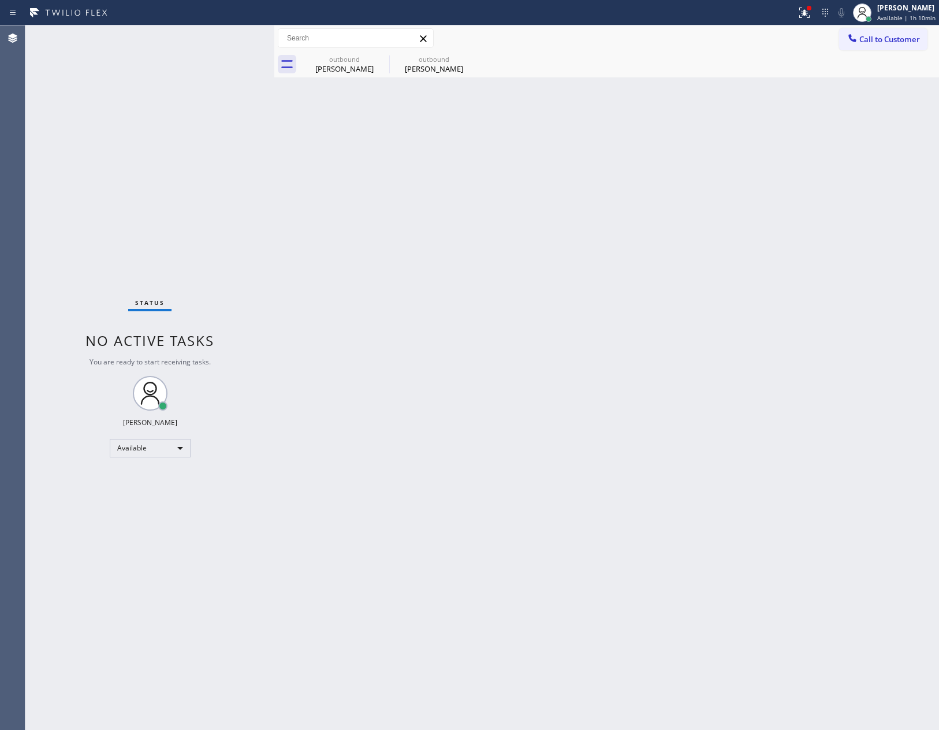
drag, startPoint x: 395, startPoint y: 424, endPoint x: 709, endPoint y: 50, distance: 487.6
click at [447, 391] on div "Back to Dashboard Change Sender ID Customers Technicians Select a contact Outbo…" at bounding box center [606, 377] width 665 height 705
drag, startPoint x: 886, startPoint y: 34, endPoint x: 853, endPoint y: 58, distance: 40.9
click at [885, 35] on span "Call to Customer" at bounding box center [890, 39] width 61 height 10
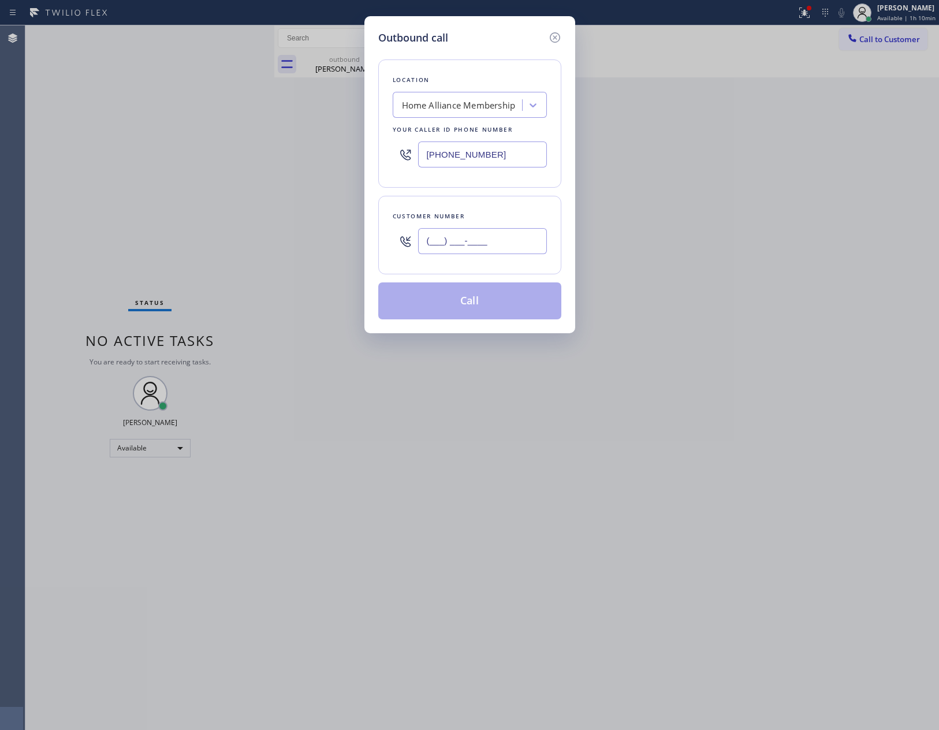
click at [510, 240] on input "(___) ___-____" at bounding box center [482, 241] width 129 height 26
paste input "619) 253-7705"
type input "(619) 253-7705"
click at [504, 312] on button "Call" at bounding box center [469, 301] width 183 height 37
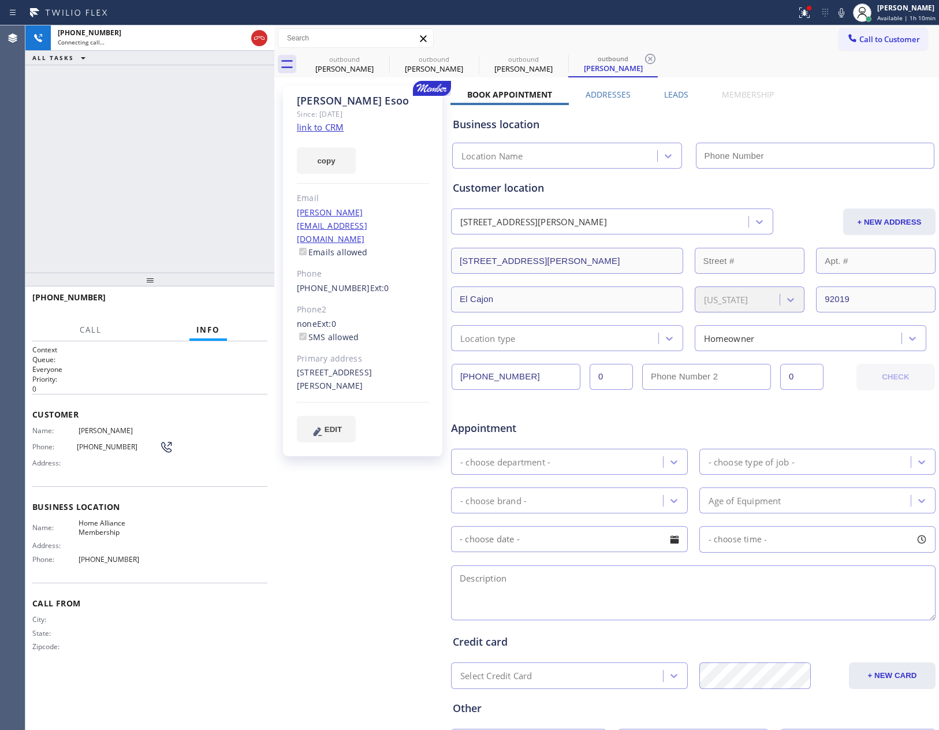
type input "[PHONE_NUMBER]"
click at [255, 300] on span "HANG UP" at bounding box center [240, 303] width 35 height 8
click at [203, 191] on div "+16192537705 Live | 00:01 ALL TASKS ALL TASKS ACTIVE TASKS TASKS IN WRAP UP" at bounding box center [149, 148] width 249 height 247
click at [202, 191] on div "+16192537705 Live | 00:01 ALL TASKS ALL TASKS ACTIVE TASKS TASKS IN WRAP UP" at bounding box center [149, 148] width 249 height 247
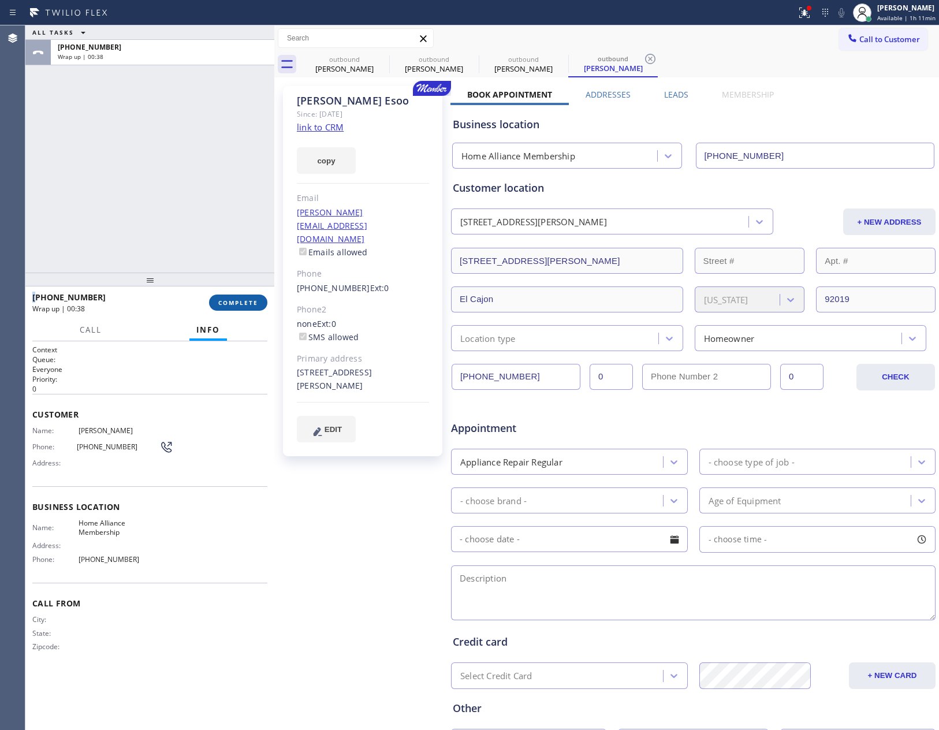
drag, startPoint x: 248, startPoint y: 300, endPoint x: 260, endPoint y: 90, distance: 210.6
click at [253, 293] on div "+16192537705 Wrap up | 00:38 COMPLETE" at bounding box center [149, 303] width 235 height 30
click at [260, 89] on div "ALL TASKS ALL TASKS ACTIVE TASKS TASKS IN WRAP UP +16192537705 Wrap up | 00:38" at bounding box center [149, 148] width 249 height 247
click at [259, 89] on div "ALL TASKS ALL TASKS ACTIVE TASKS TASKS IN WRAP UP +16192537705 Wrap up | 00:38" at bounding box center [149, 148] width 249 height 247
click at [207, 259] on div "ALL TASKS ALL TASKS ACTIVE TASKS TASKS IN WRAP UP +16192537705 Wrap up | 00:44" at bounding box center [149, 148] width 249 height 247
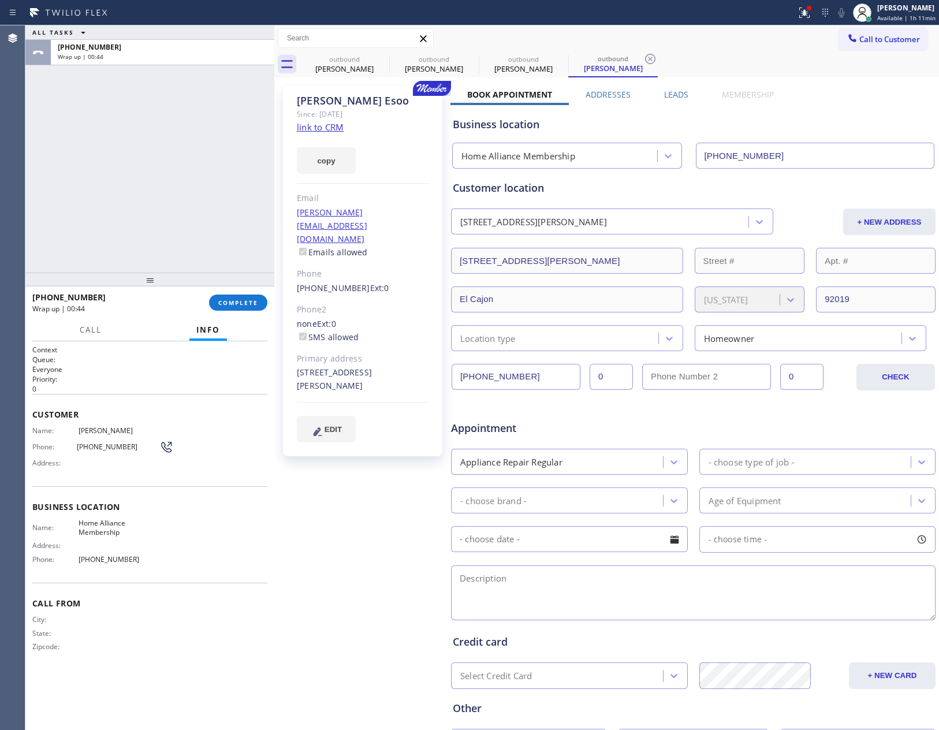
click at [237, 299] on span "COMPLETE" at bounding box center [238, 303] width 40 height 8
click at [215, 213] on div "ALL TASKS ALL TASKS ACTIVE TASKS TASKS IN WRAP UP +16192537705 Wrap up | 00:45" at bounding box center [149, 148] width 249 height 247
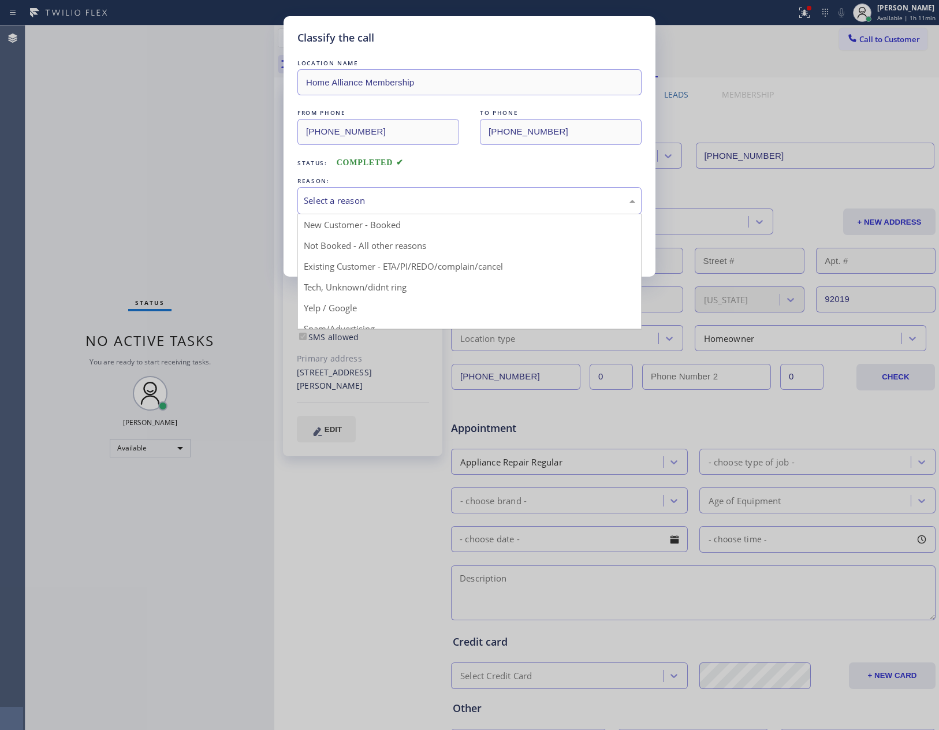
click at [399, 196] on div "Select a reason" at bounding box center [470, 200] width 332 height 13
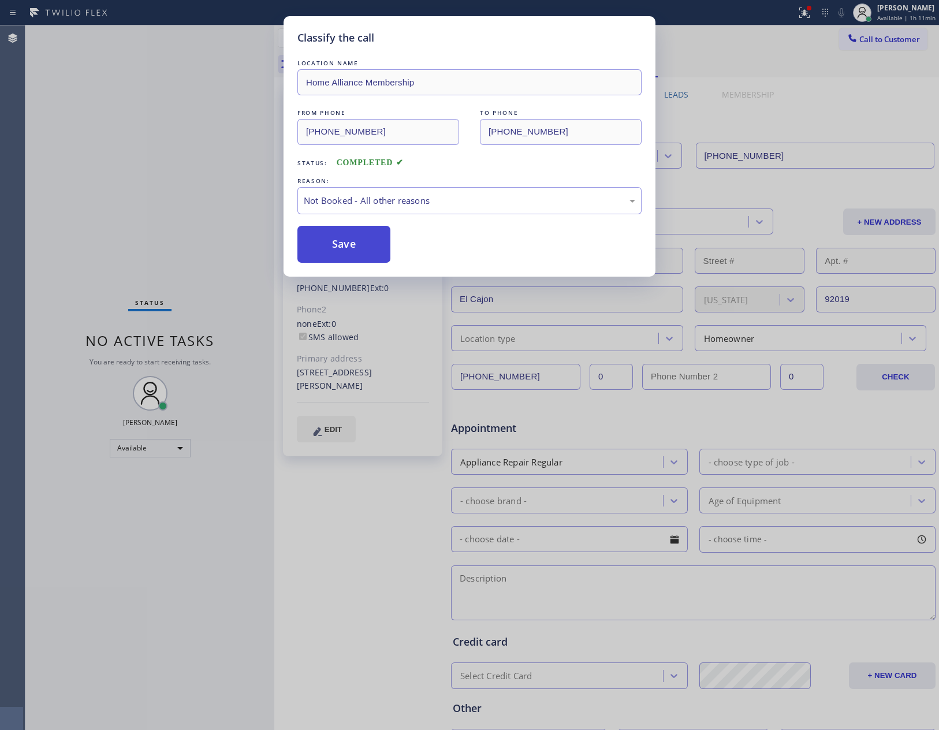
click at [358, 253] on button "Save" at bounding box center [344, 244] width 93 height 37
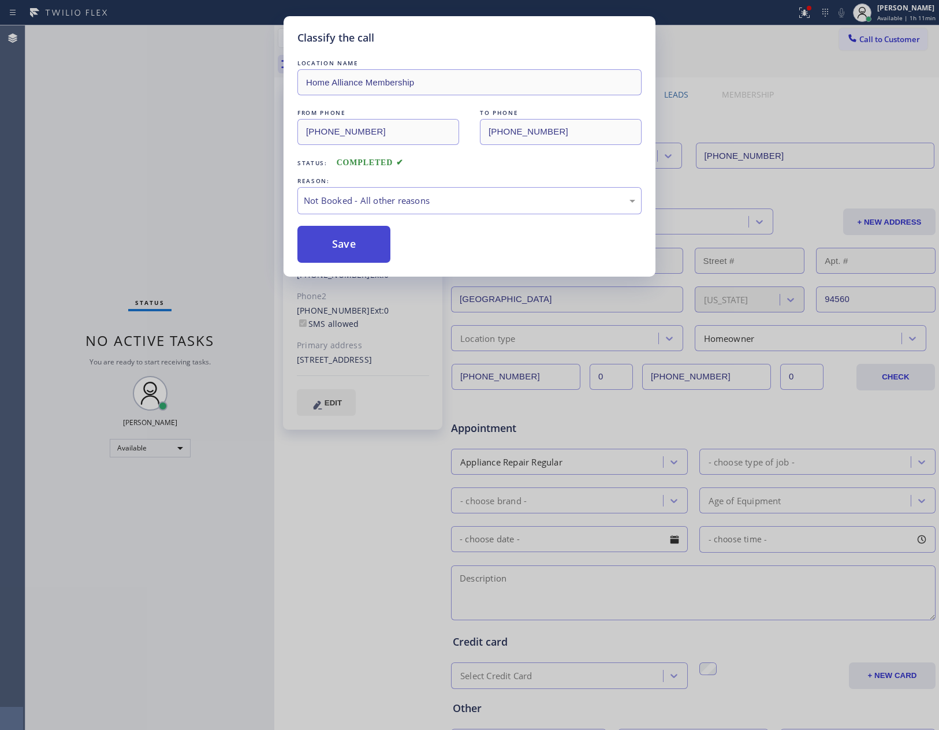
click at [358, 252] on button "Save" at bounding box center [344, 244] width 93 height 37
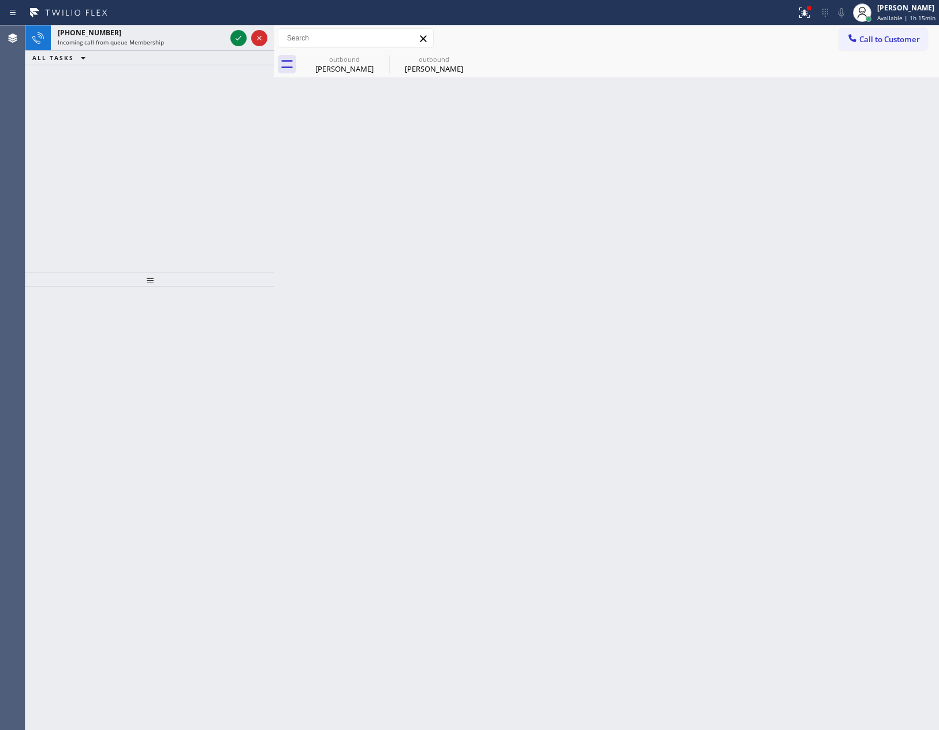
drag, startPoint x: 238, startPoint y: 38, endPoint x: 210, endPoint y: 138, distance: 103.3
click at [237, 38] on icon at bounding box center [239, 38] width 14 height 14
click at [238, 35] on icon at bounding box center [239, 38] width 14 height 14
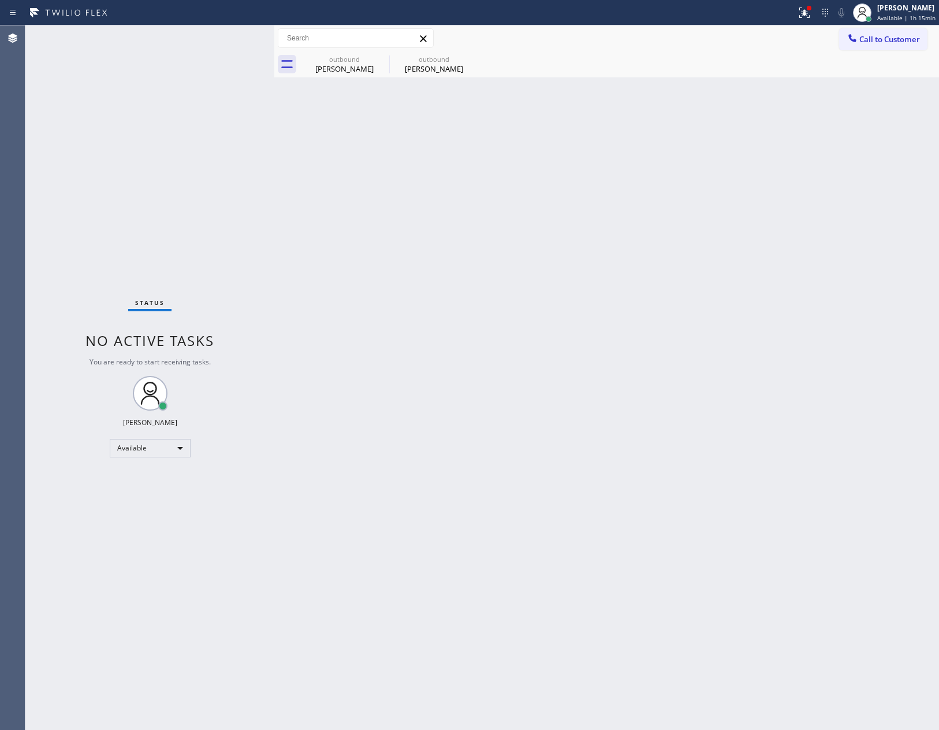
click at [236, 137] on div "Status No active tasks You are ready to start receiving tasks. [PERSON_NAME] Av…" at bounding box center [149, 377] width 249 height 705
click at [255, 328] on div "Status No active tasks You are ready to start receiving tasks. [PERSON_NAME] Av…" at bounding box center [149, 377] width 249 height 705
click at [149, 207] on div "Status No active tasks You are ready to start receiving tasks. [PERSON_NAME] Av…" at bounding box center [149, 377] width 249 height 705
drag, startPoint x: 647, startPoint y: 254, endPoint x: 786, endPoint y: 211, distance: 145.5
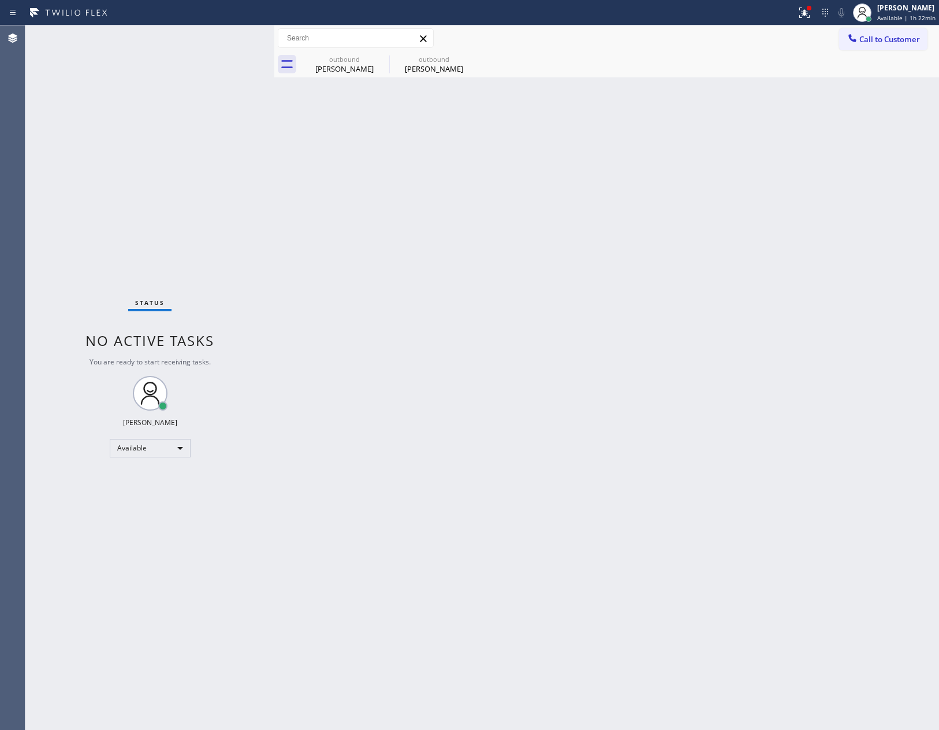
click at [682, 243] on div "Back to Dashboard Change Sender ID Customers Technicians Select a contact Outbo…" at bounding box center [606, 377] width 665 height 705
drag, startPoint x: 877, startPoint y: 52, endPoint x: 878, endPoint y: 35, distance: 16.8
click at [881, 47] on div "Call to Customer Outbound call Location Home Alliance Membership Your caller id…" at bounding box center [606, 51] width 665 height 52
click at [878, 35] on span "Call to Customer" at bounding box center [890, 39] width 61 height 10
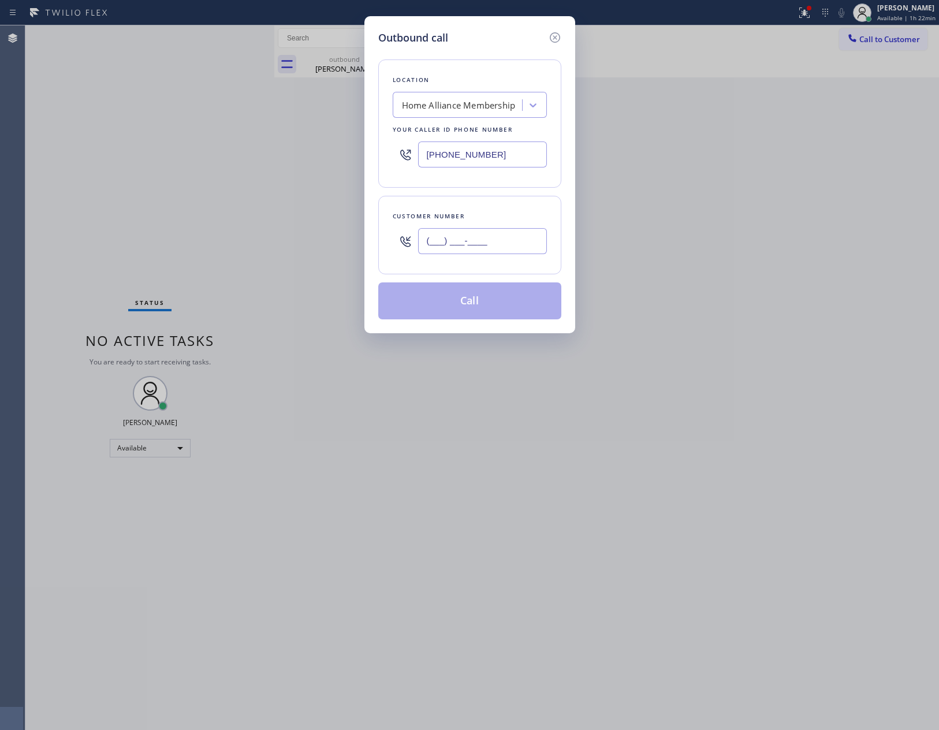
click at [487, 253] on input "(___) ___-____" at bounding box center [482, 241] width 129 height 26
paste input "310) 493-8872"
type input "(310) 493-8872"
click at [470, 302] on button "Call" at bounding box center [469, 301] width 183 height 37
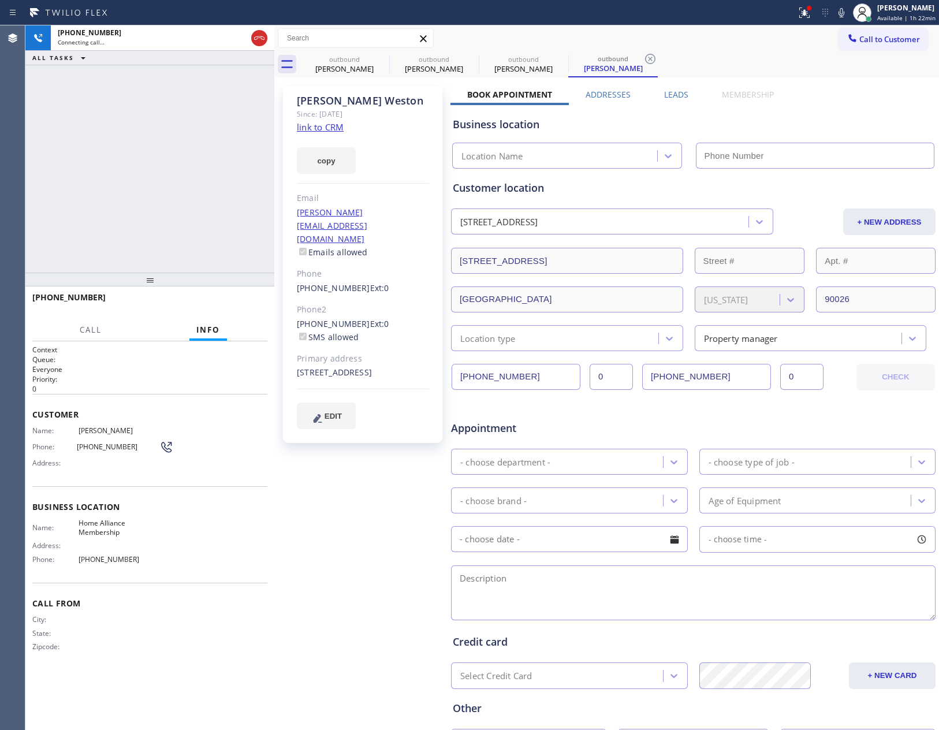
type input "[PHONE_NUMBER]"
click at [111, 172] on div "+13104938872 Live | 00:00 ALL TASKS ALL TASKS ACTIVE TASKS TASKS IN WRAP UP" at bounding box center [149, 148] width 249 height 247
click at [115, 172] on div "+13104938872 Live | 00:00 ALL TASKS ALL TASKS ACTIVE TASKS TASKS IN WRAP UP" at bounding box center [149, 148] width 249 height 247
click at [224, 299] on span "HANG UP" at bounding box center [240, 303] width 35 height 8
drag, startPoint x: 117, startPoint y: 98, endPoint x: 125, endPoint y: 104, distance: 10.7
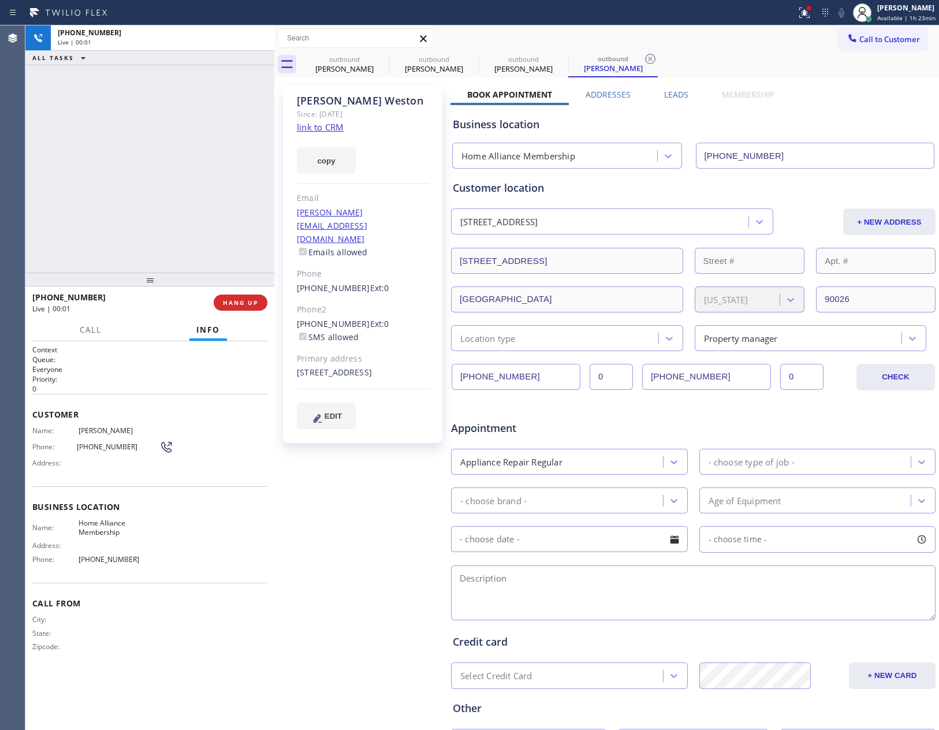
click at [122, 101] on div "+13104938872 Live | 00:01 ALL TASKS ALL TASKS ACTIVE TASKS TASKS IN WRAP UP" at bounding box center [149, 148] width 249 height 247
click at [799, 78] on div "Susan Weston Since: 20 may 2020 link to CRM copy Email rojas.raul28@yahoo.com E…" at bounding box center [606, 454] width 665 height 755
click at [869, 43] on span "Call to Customer" at bounding box center [890, 39] width 61 height 10
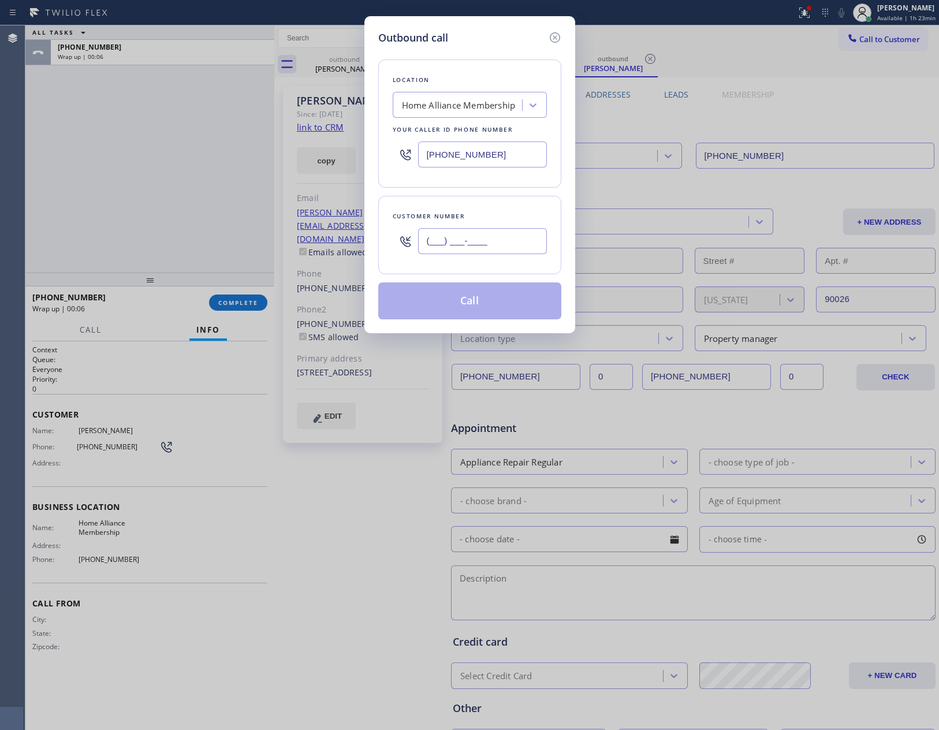
click at [518, 236] on input "(___) ___-____" at bounding box center [482, 241] width 129 height 26
paste input "773) 682-0608"
type input "(773) 682-0608"
click at [494, 313] on button "Call" at bounding box center [469, 301] width 183 height 37
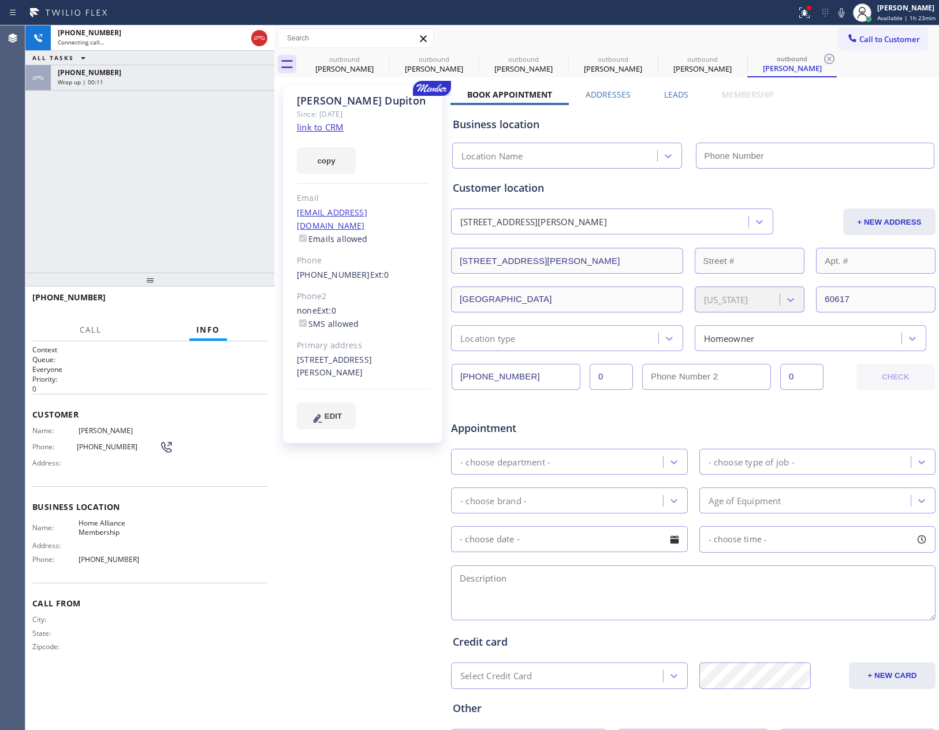
type input "[PHONE_NUMBER]"
click at [252, 306] on span "HANG UP" at bounding box center [240, 303] width 35 height 8
drag, startPoint x: 123, startPoint y: 91, endPoint x: 169, endPoint y: 103, distance: 47.2
click at [147, 95] on div "+17736820608 Live | 00:01 ALL TASKS ALL TASKS ACTIVE TASKS TASKS IN WRAP UP +13…" at bounding box center [149, 148] width 249 height 247
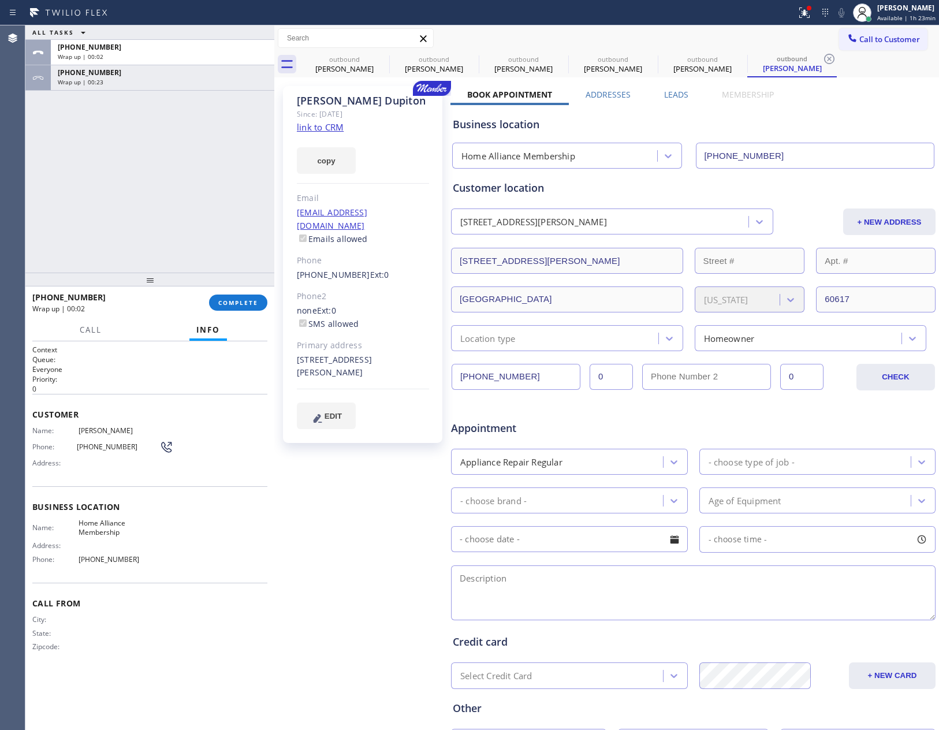
drag, startPoint x: 865, startPoint y: 113, endPoint x: 505, endPoint y: 115, distance: 360.0
click at [804, 111] on div "Business location Home Alliance Membership [PHONE_NUMBER]" at bounding box center [694, 137] width 486 height 64
drag, startPoint x: 234, startPoint y: 163, endPoint x: 263, endPoint y: 321, distance: 160.5
click at [245, 257] on div "ALL TASKS ALL TASKS ACTIVE TASKS TASKS IN WRAP UP +17736820608 Wrap up | 00:03 …" at bounding box center [149, 148] width 249 height 247
click at [253, 305] on span "COMPLETE" at bounding box center [238, 303] width 40 height 8
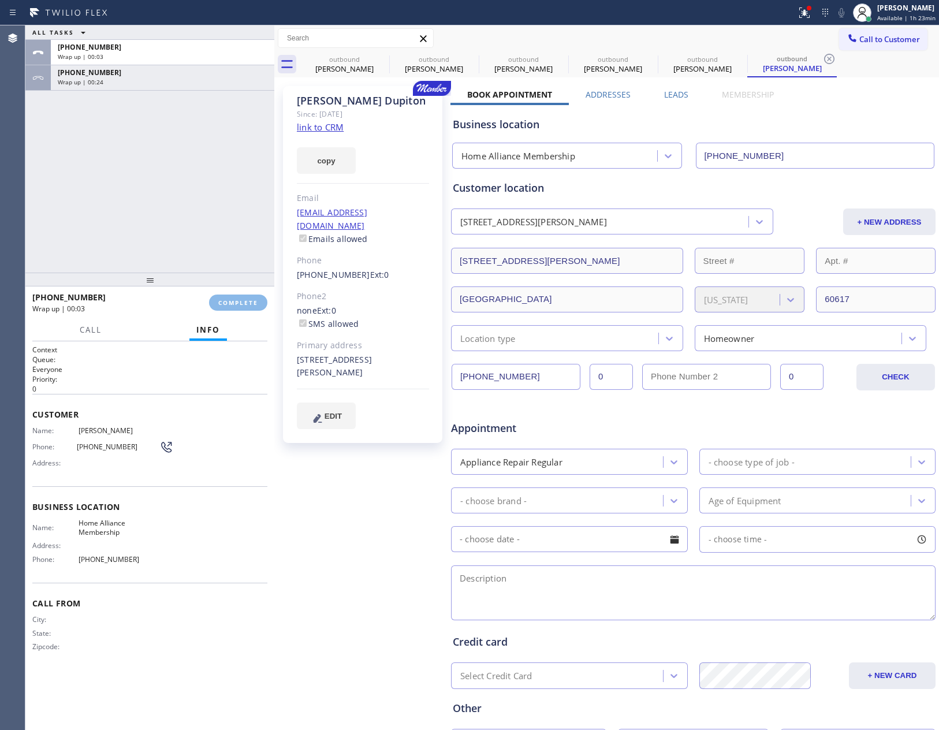
click at [190, 166] on div "ALL TASKS ALL TASKS ACTIVE TASKS TASKS IN WRAP UP +17736820608 Wrap up | 00:03 …" at bounding box center [149, 148] width 249 height 247
click at [193, 165] on div "ALL TASKS ALL TASKS ACTIVE TASKS TASKS IN WRAP UP +17736820608 Wrap up | 00:04 …" at bounding box center [149, 148] width 249 height 247
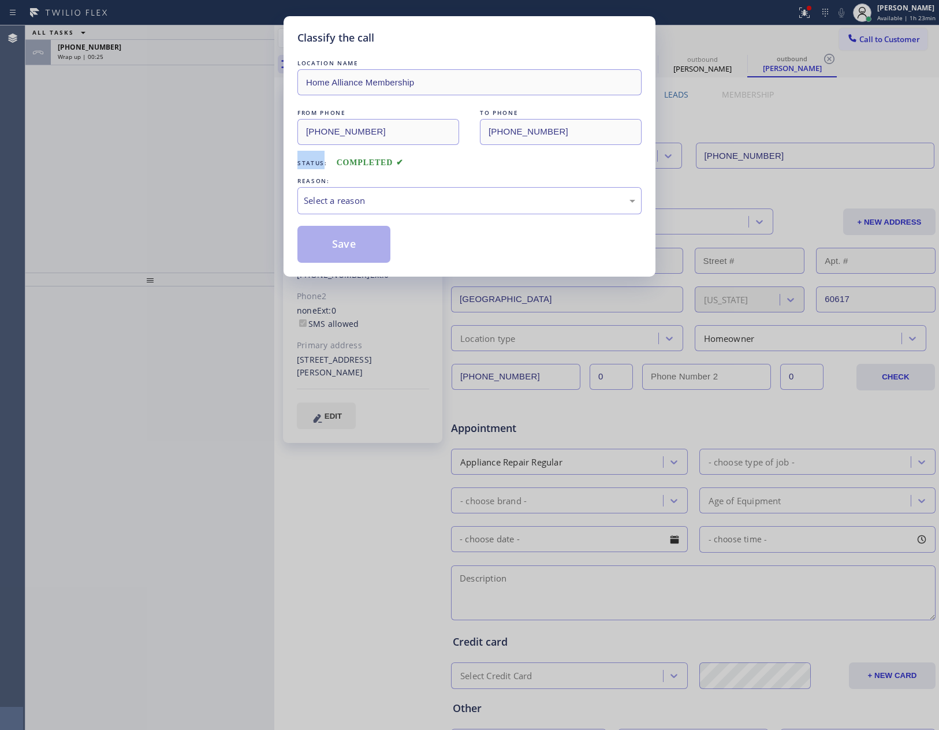
click at [194, 165] on div "Classify the call LOCATION NAME Home Alliance Membership FROM PHONE (855) 946-3…" at bounding box center [469, 365] width 939 height 730
click at [323, 203] on div "Select a reason" at bounding box center [470, 200] width 332 height 13
click at [328, 246] on button "Save" at bounding box center [344, 244] width 93 height 37
click at [328, 244] on button "Save" at bounding box center [344, 244] width 93 height 37
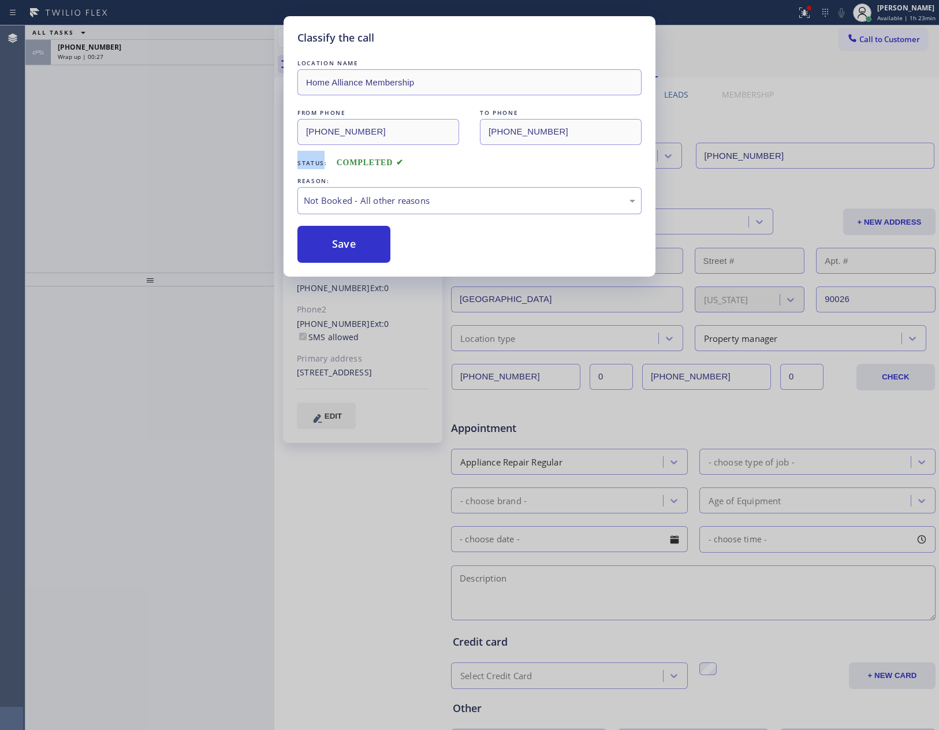
click at [168, 170] on div "Classify the call LOCATION NAME Home Alliance Membership FROM PHONE (855) 946-3…" at bounding box center [469, 365] width 939 height 730
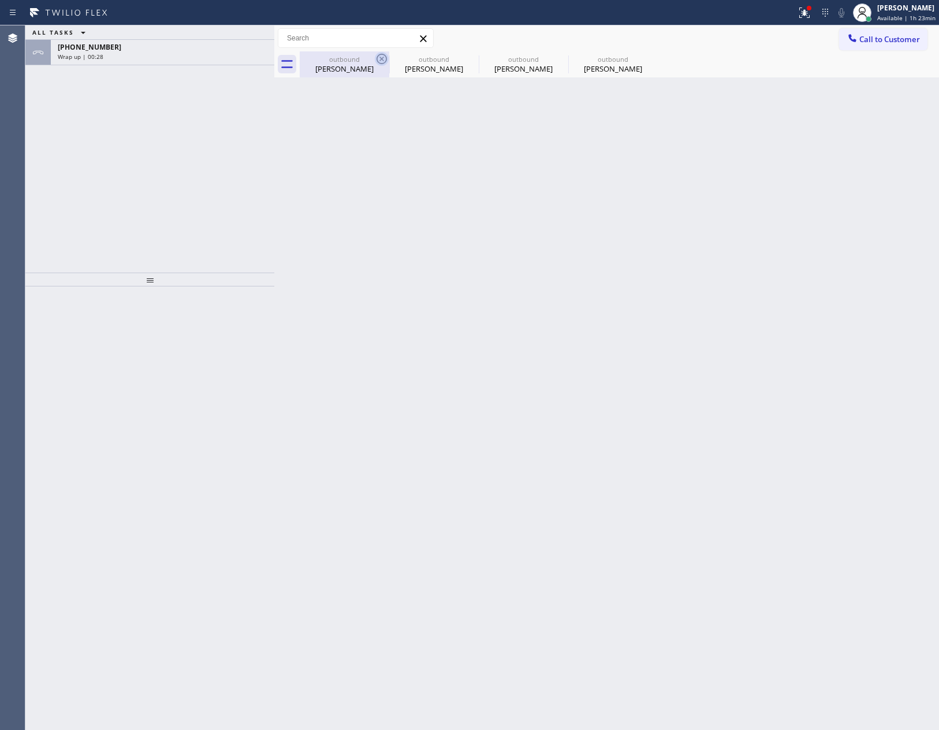
click at [359, 66] on div "Brad Sedin" at bounding box center [344, 69] width 87 height 10
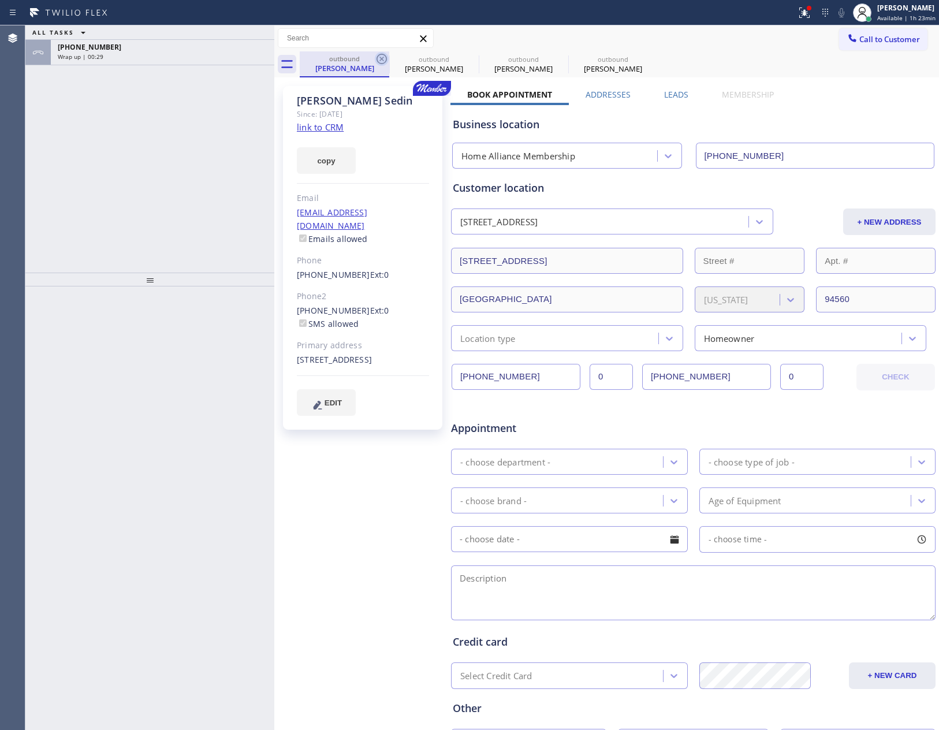
click at [380, 60] on icon at bounding box center [382, 59] width 14 height 14
click at [0, 0] on icon at bounding box center [0, 0] width 0 height 0
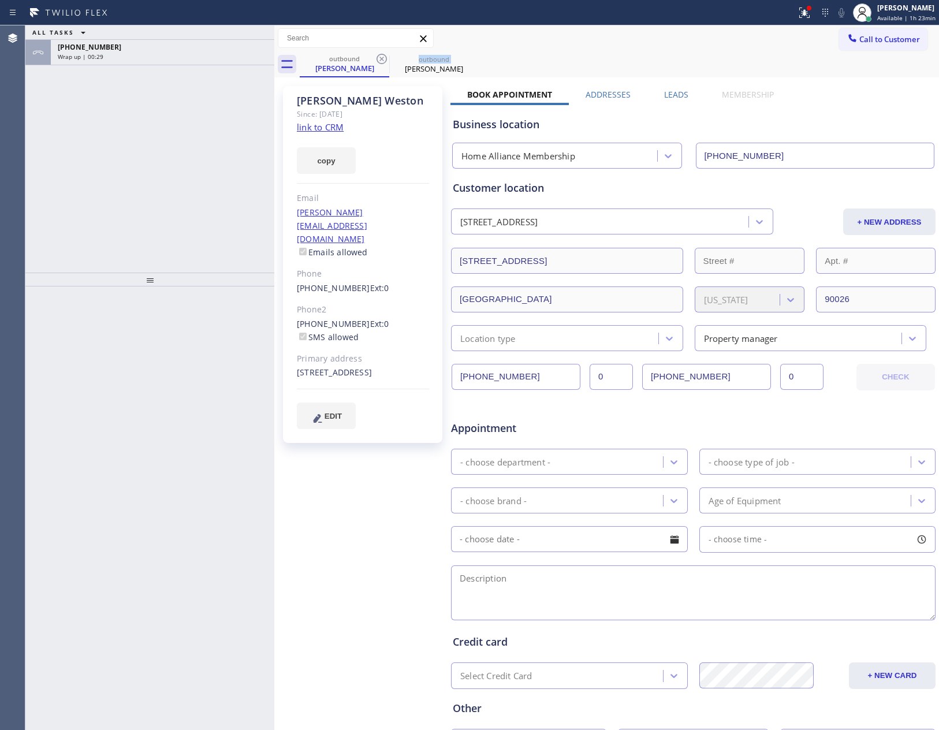
click at [380, 60] on icon at bounding box center [382, 59] width 14 height 14
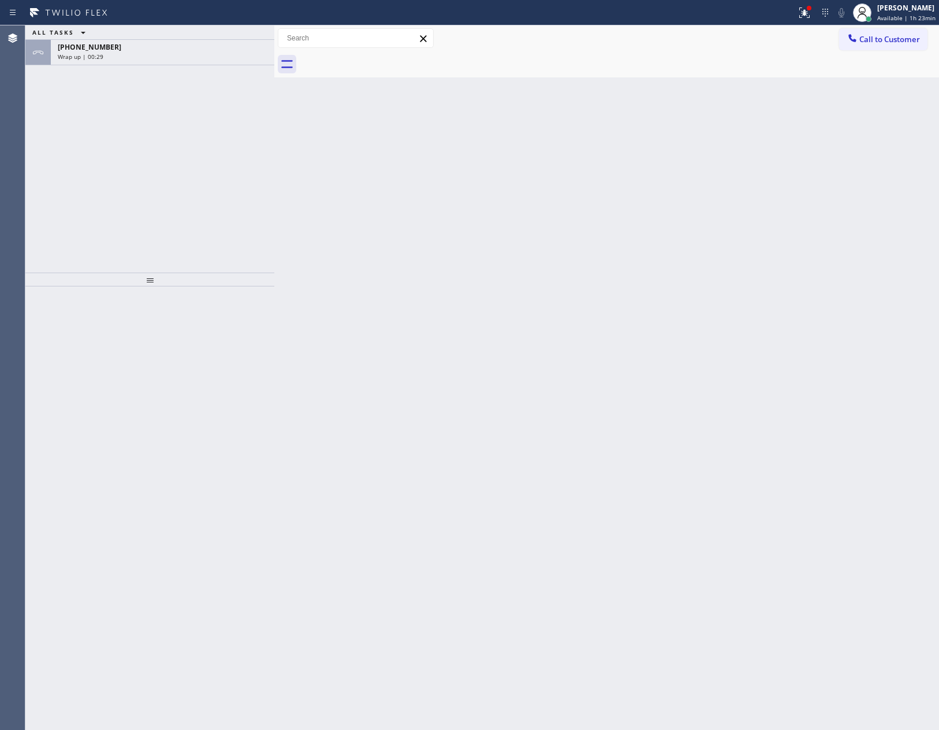
click at [380, 60] on div at bounding box center [620, 64] width 640 height 26
drag, startPoint x: 127, startPoint y: 127, endPoint x: 159, endPoint y: 69, distance: 66.5
click at [135, 124] on div "ALL TASKS ALL TASKS ACTIVE TASKS TASKS IN WRAP UP +13104938872 Wrap up | 00:30" at bounding box center [149, 148] width 249 height 247
drag, startPoint x: 166, startPoint y: 62, endPoint x: 146, endPoint y: 112, distance: 53.3
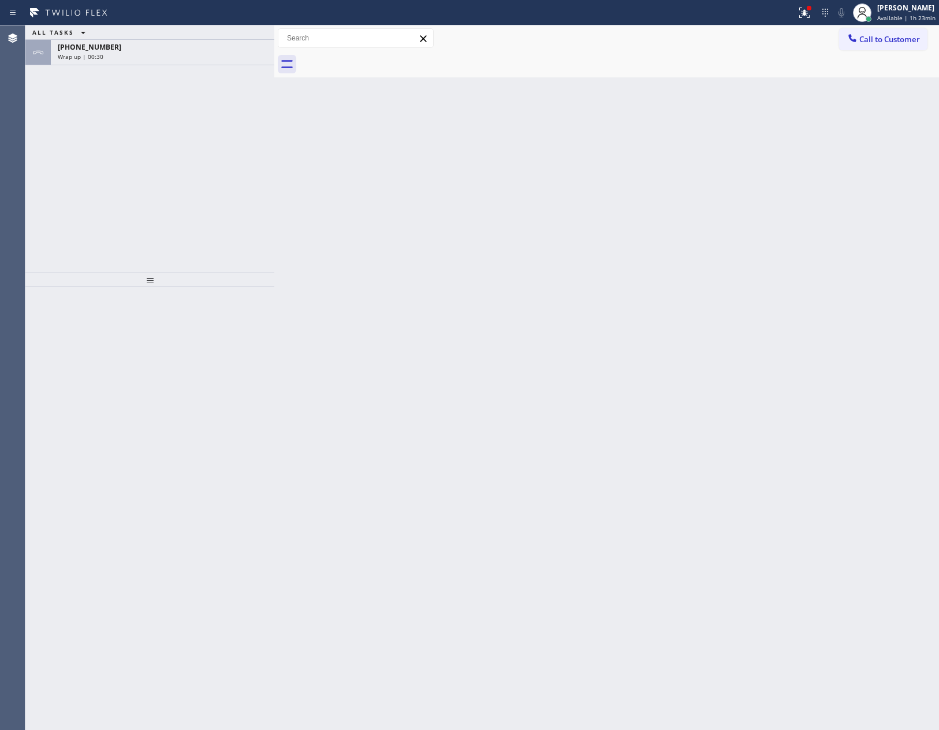
click at [166, 61] on div "+13104938872 Wrap up | 00:30" at bounding box center [160, 52] width 219 height 25
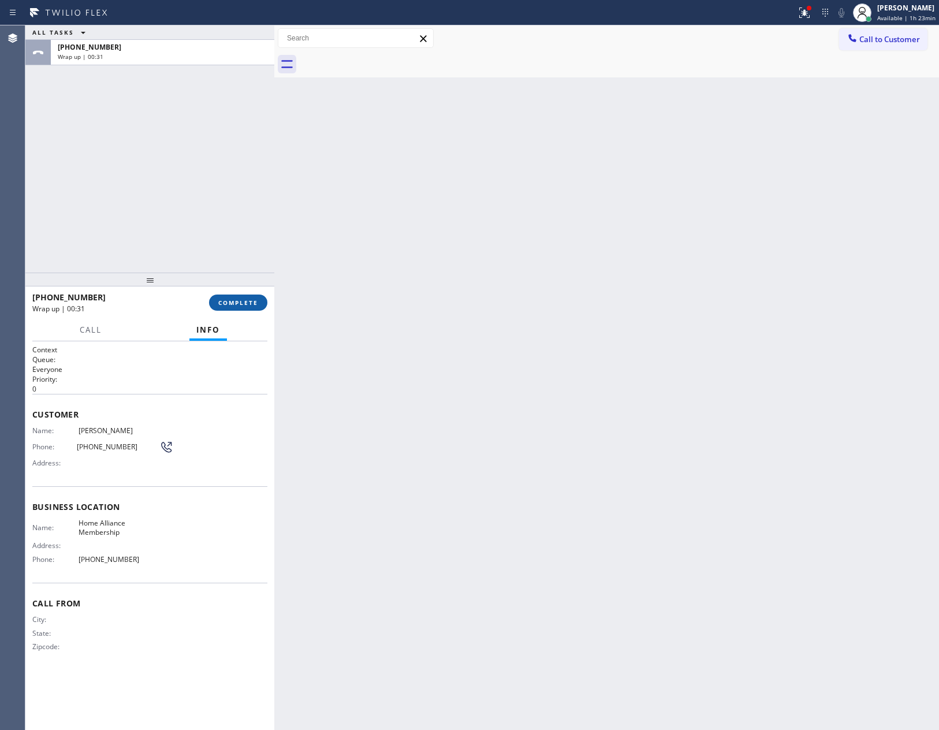
drag, startPoint x: 209, startPoint y: 304, endPoint x: 215, endPoint y: 304, distance: 6.4
click at [211, 304] on div "+13104938872 Wrap up | 00:31 COMPLETE" at bounding box center [149, 303] width 235 height 30
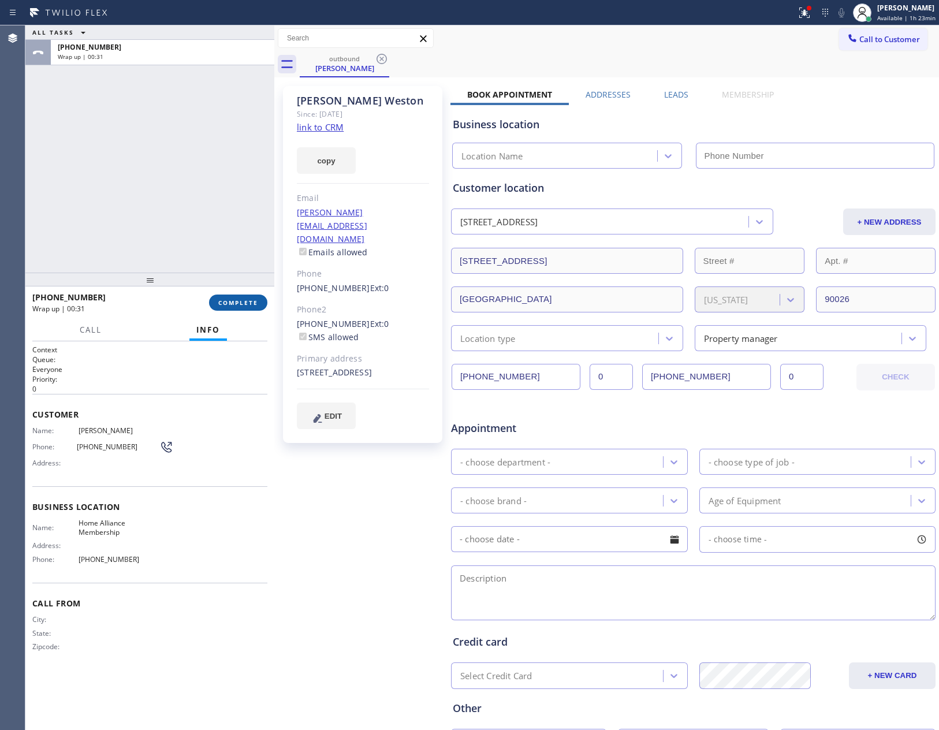
drag, startPoint x: 224, startPoint y: 291, endPoint x: 241, endPoint y: 302, distance: 20.5
click at [227, 293] on div "+13104938872 Wrap up | 00:31 COMPLETE" at bounding box center [149, 303] width 235 height 30
type input "[PHONE_NUMBER]"
click at [243, 302] on span "COMPLETE" at bounding box center [238, 303] width 40 height 8
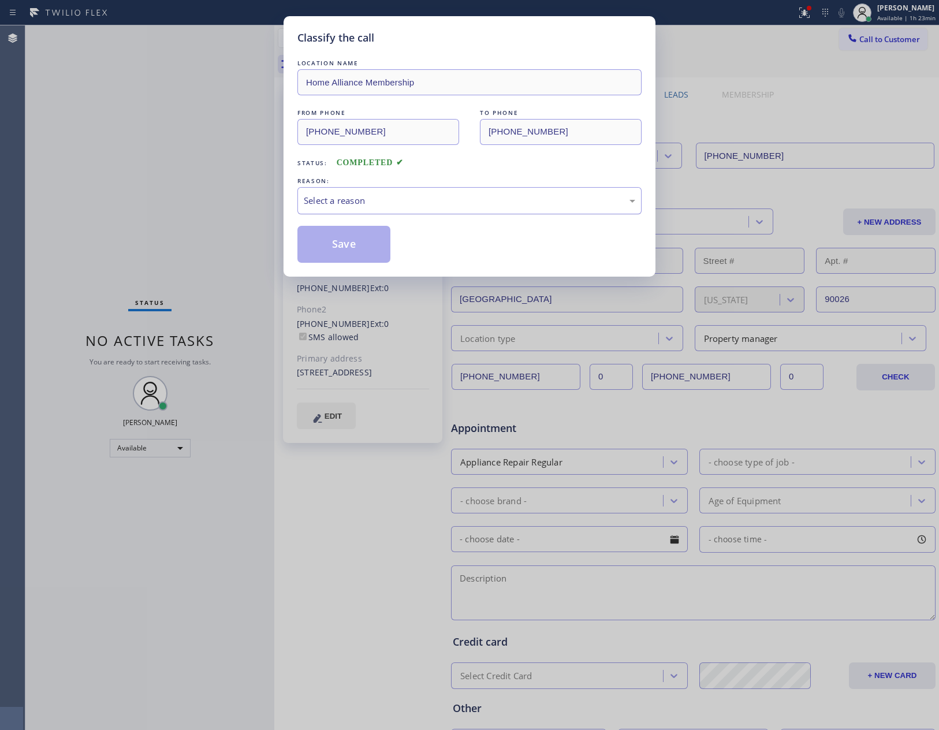
click at [421, 196] on div "Select a reason" at bounding box center [470, 200] width 332 height 13
click at [333, 243] on button "Save" at bounding box center [344, 244] width 93 height 37
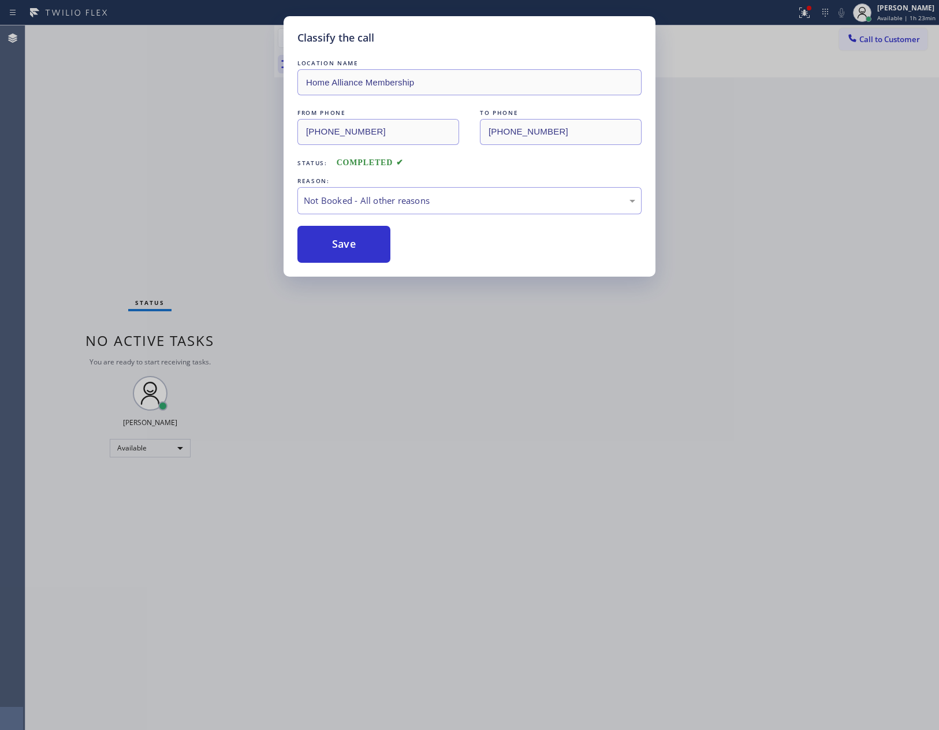
click at [151, 158] on div "Classify the call LOCATION NAME Home Alliance Membership FROM PHONE (855) 946-3…" at bounding box center [469, 365] width 939 height 730
click at [153, 158] on div "Classify the call LOCATION NAME Wolf Top Choice Appliance Repair Mesa FROM PHON…" at bounding box center [482, 377] width 914 height 705
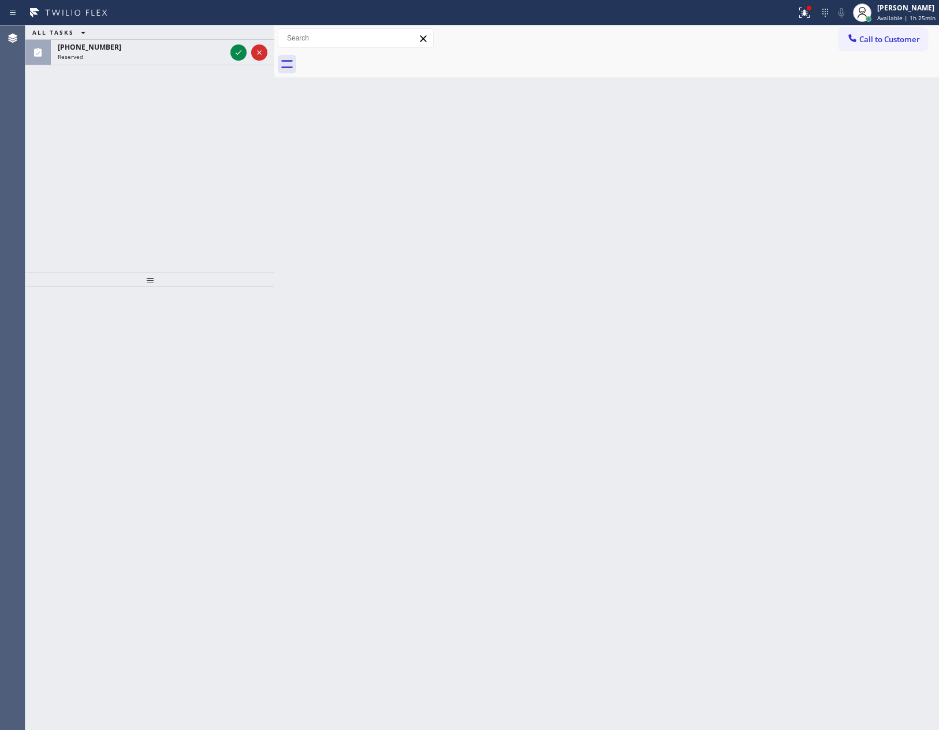
drag, startPoint x: 169, startPoint y: 167, endPoint x: 210, endPoint y: 75, distance: 101.1
click at [179, 158] on div "ALL TASKS ALL TASKS ACTIVE TASKS TASKS IN WRAP UP (707) 227-4811 Reserved" at bounding box center [149, 148] width 249 height 247
click at [237, 53] on icon at bounding box center [239, 53] width 14 height 14
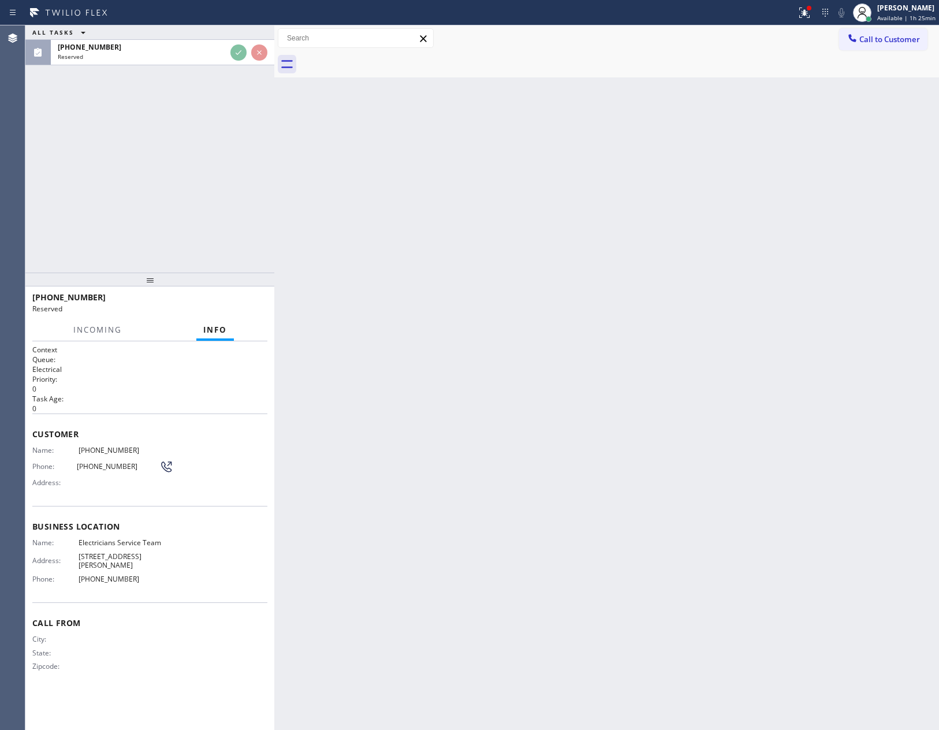
click at [243, 229] on div "ALL TASKS ALL TASKS ACTIVE TASKS TASKS IN WRAP UP (707) 227-4811 Reserved" at bounding box center [149, 148] width 249 height 247
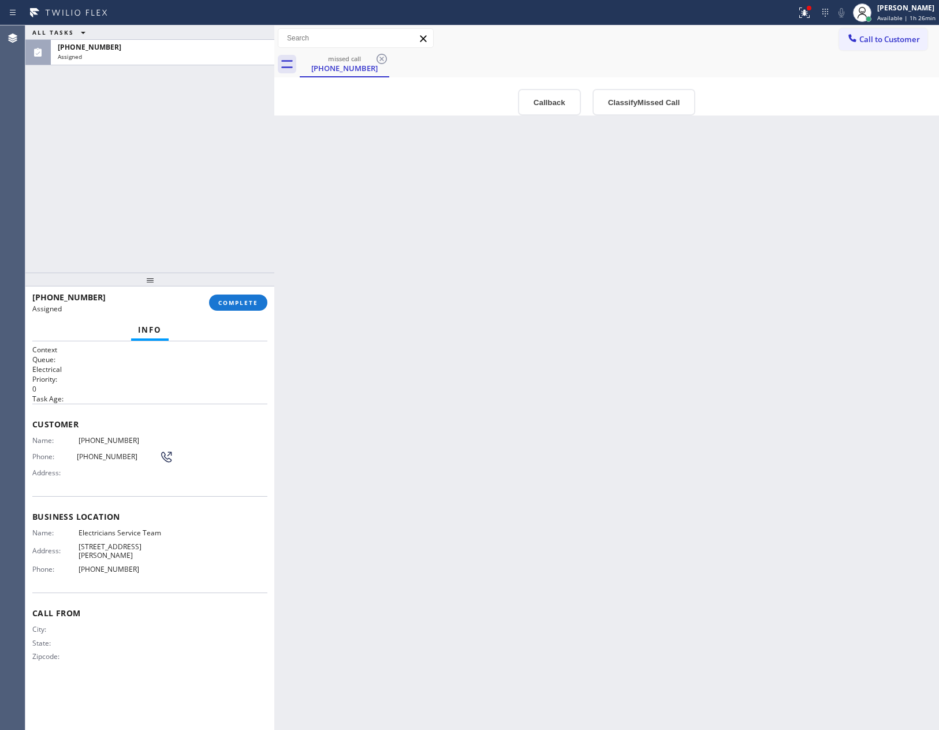
drag, startPoint x: 461, startPoint y: 316, endPoint x: 325, endPoint y: 370, distance: 146.6
click at [462, 318] on div "Back to Dashboard Change Sender ID Customers Technicians Select a contact Outbo…" at bounding box center [606, 377] width 665 height 705
click at [896, 14] on span "Available | 1h 26min" at bounding box center [907, 18] width 58 height 8
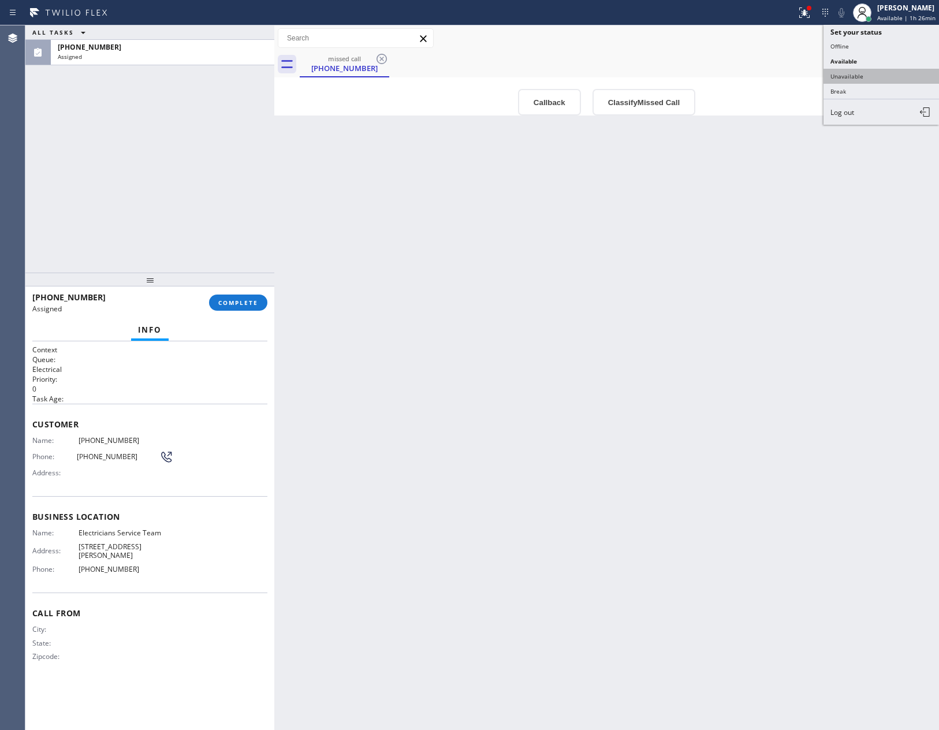
click at [874, 72] on button "Unavailable" at bounding box center [882, 76] width 116 height 15
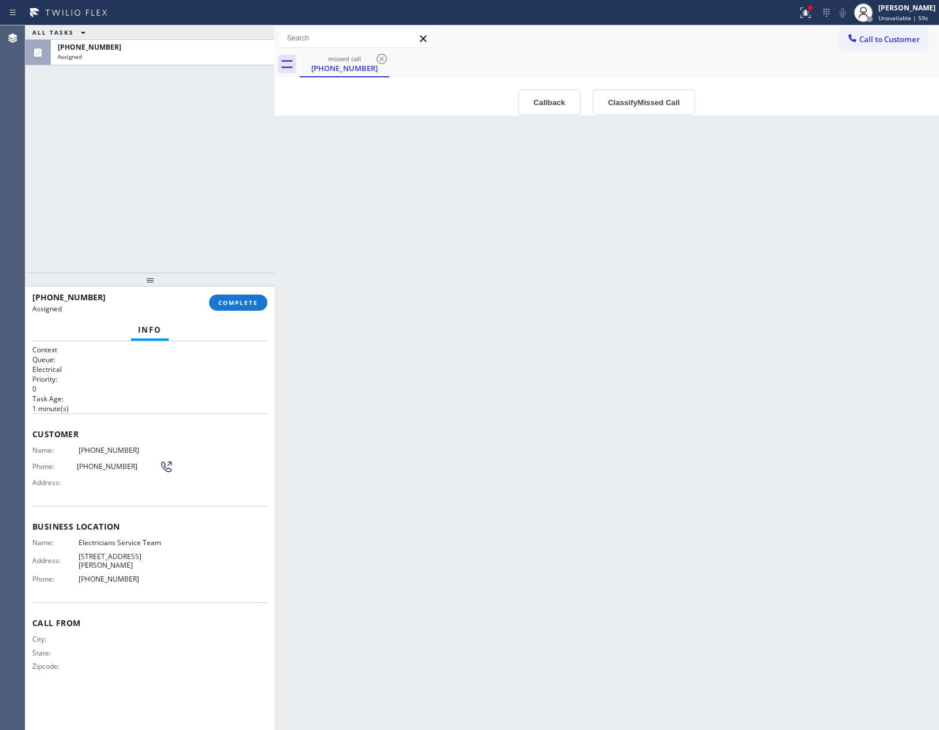
click at [834, 354] on div "Back to Dashboard Change Sender ID Customers Technicians Select a contact Outbo…" at bounding box center [606, 377] width 665 height 705
click at [242, 300] on span "COMPLETE" at bounding box center [238, 303] width 40 height 8
click at [200, 153] on div "ALL TASKS ALL TASKS ACTIVE TASKS TASKS IN WRAP UP (707) 227-4811 Assigned" at bounding box center [149, 148] width 249 height 247
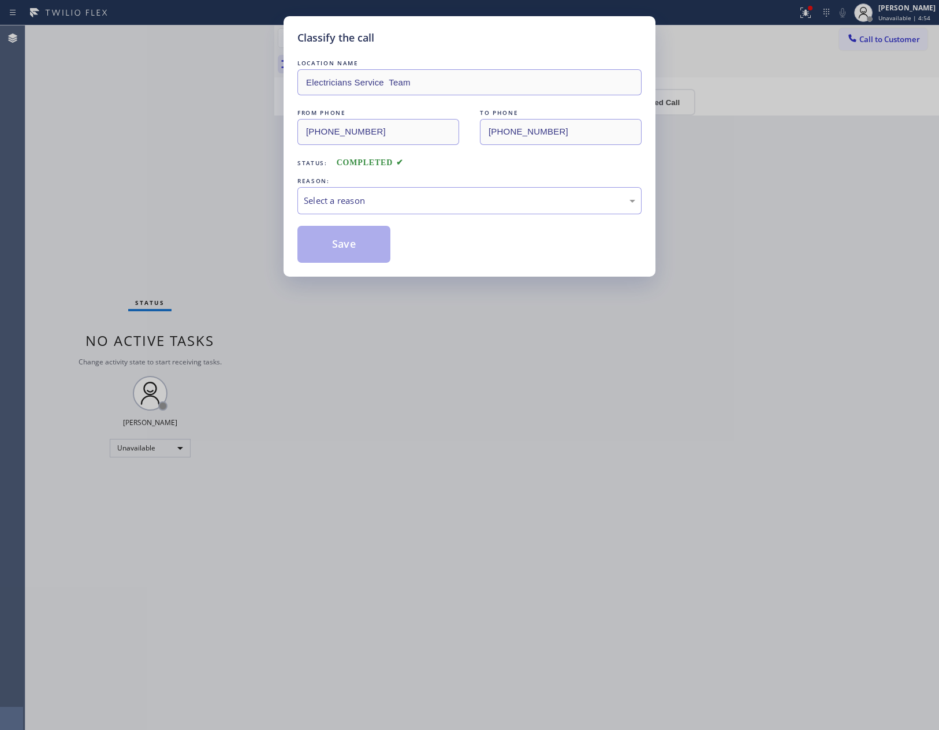
drag, startPoint x: 408, startPoint y: 418, endPoint x: 417, endPoint y: 407, distance: 13.5
click at [408, 417] on div "Classify the call LOCATION NAME Electricians Service Team FROM PHONE (707) 227-…" at bounding box center [469, 365] width 939 height 730
click at [389, 198] on div "Select a reason" at bounding box center [470, 200] width 332 height 13
click at [373, 247] on button "Save" at bounding box center [344, 244] width 93 height 37
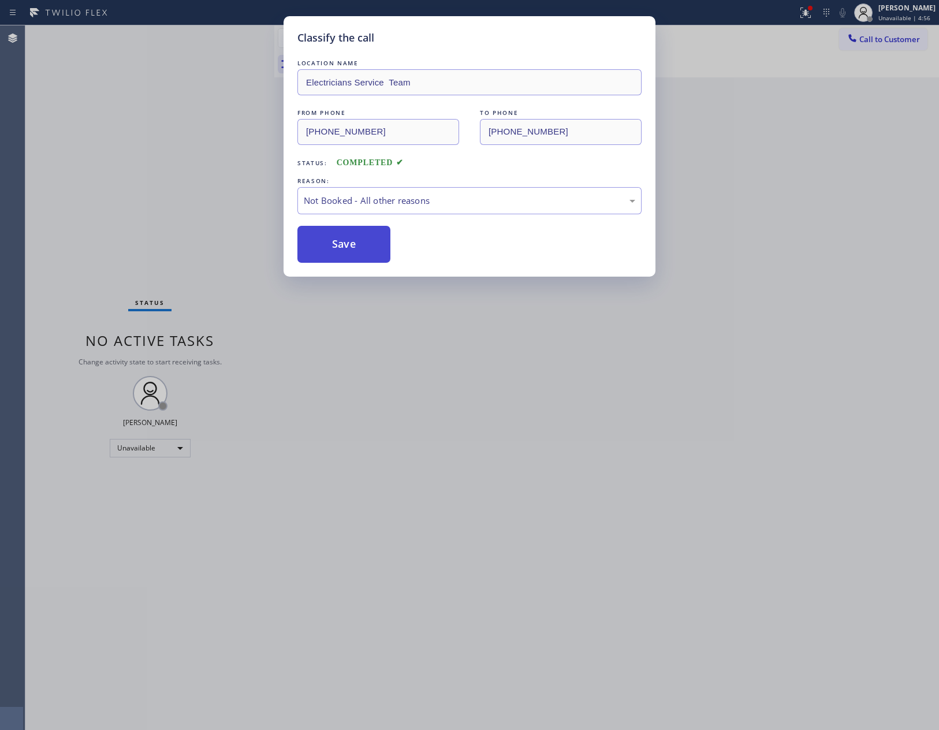
click at [373, 247] on button "Save" at bounding box center [344, 244] width 93 height 37
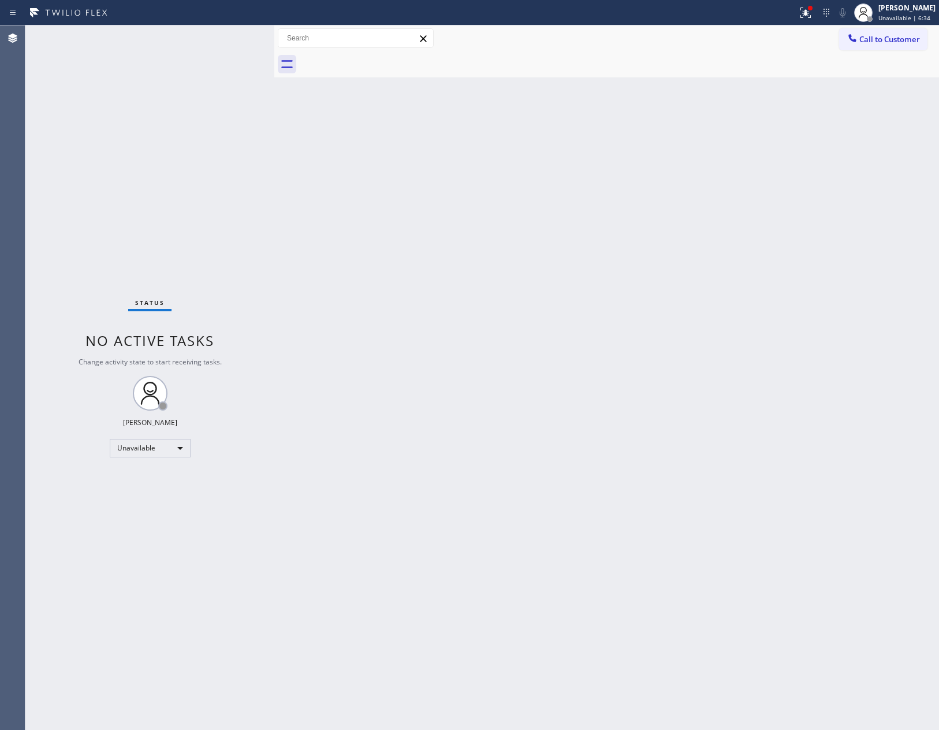
click at [579, 376] on div "Back to Dashboard Change Sender ID Customers Technicians Select a contact Outbo…" at bounding box center [606, 377] width 665 height 705
drag, startPoint x: 496, startPoint y: 328, endPoint x: 706, endPoint y: 245, distance: 226.0
click at [609, 294] on div "Back to Dashboard Change Sender ID Customers Technicians Select a contact Outbo…" at bounding box center [606, 377] width 665 height 705
click at [896, 14] on span "Unavailable | 12:35" at bounding box center [906, 18] width 55 height 8
click at [848, 107] on span "Log out" at bounding box center [843, 112] width 24 height 10
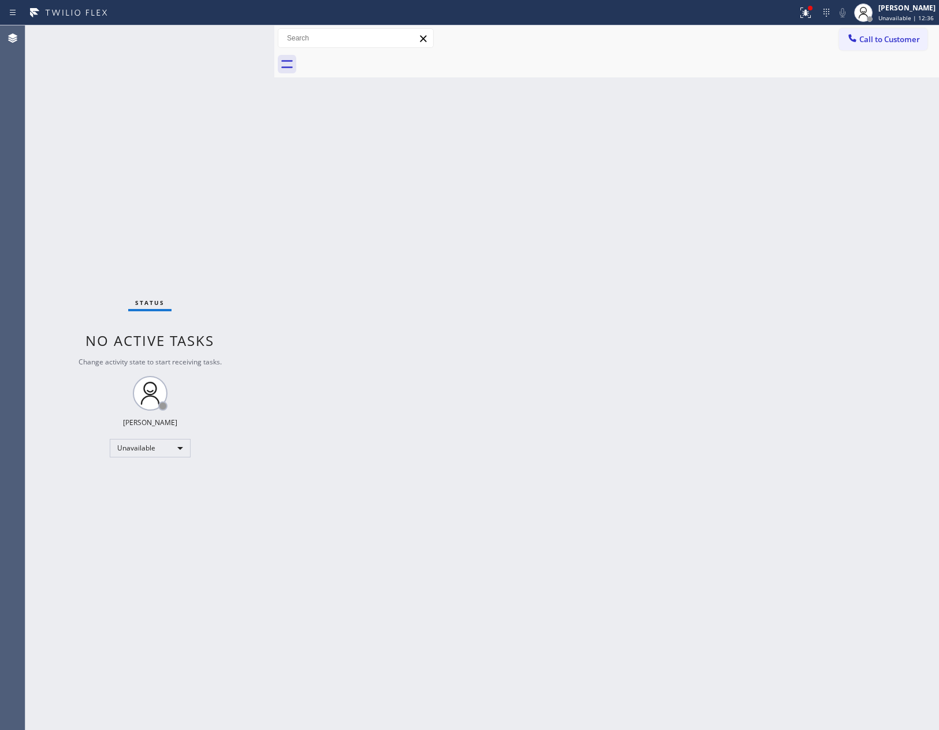
click at [625, 236] on div "Back to Dashboard Change Sender ID Customers Technicians Select a contact Outbo…" at bounding box center [606, 377] width 665 height 705
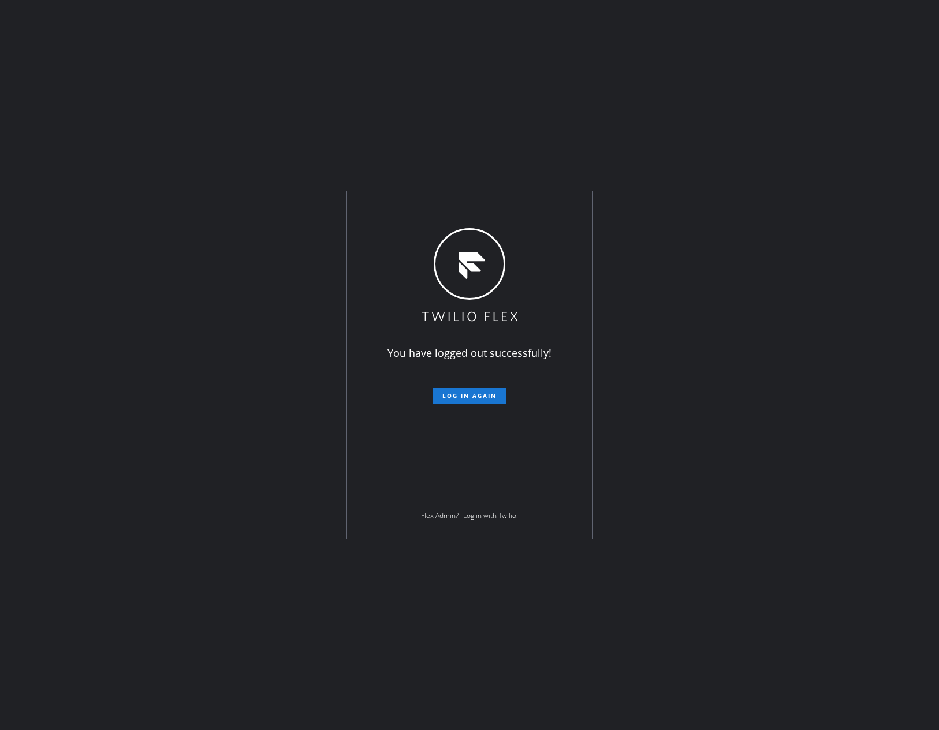
drag, startPoint x: 797, startPoint y: 584, endPoint x: 796, endPoint y: 564, distance: 20.3
click at [797, 581] on div "You have logged out successfully! Log in again Flex Admin? Log in with Twilio." at bounding box center [469, 365] width 939 height 730
